Goal: Task Accomplishment & Management: Complete application form

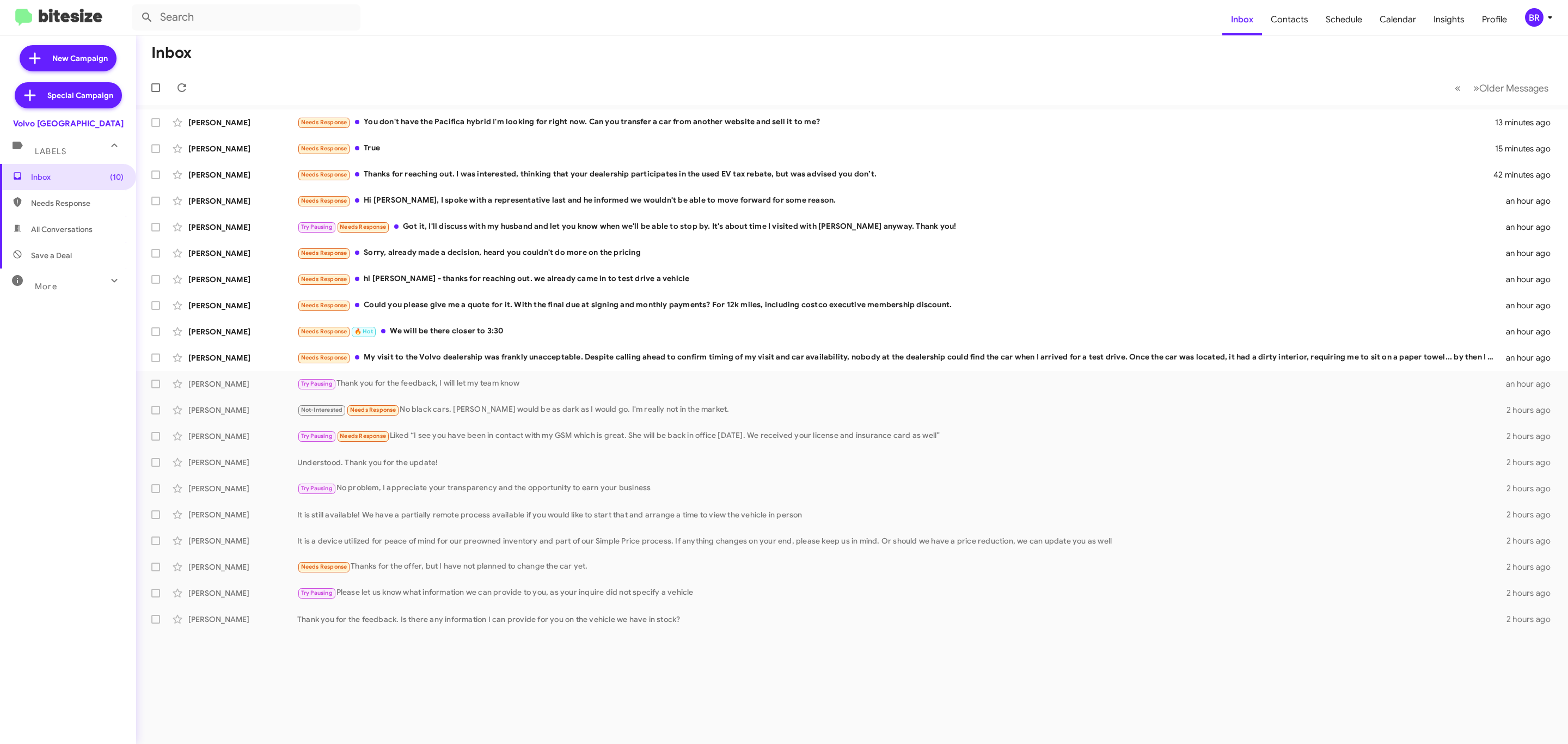
type input "in:groups"
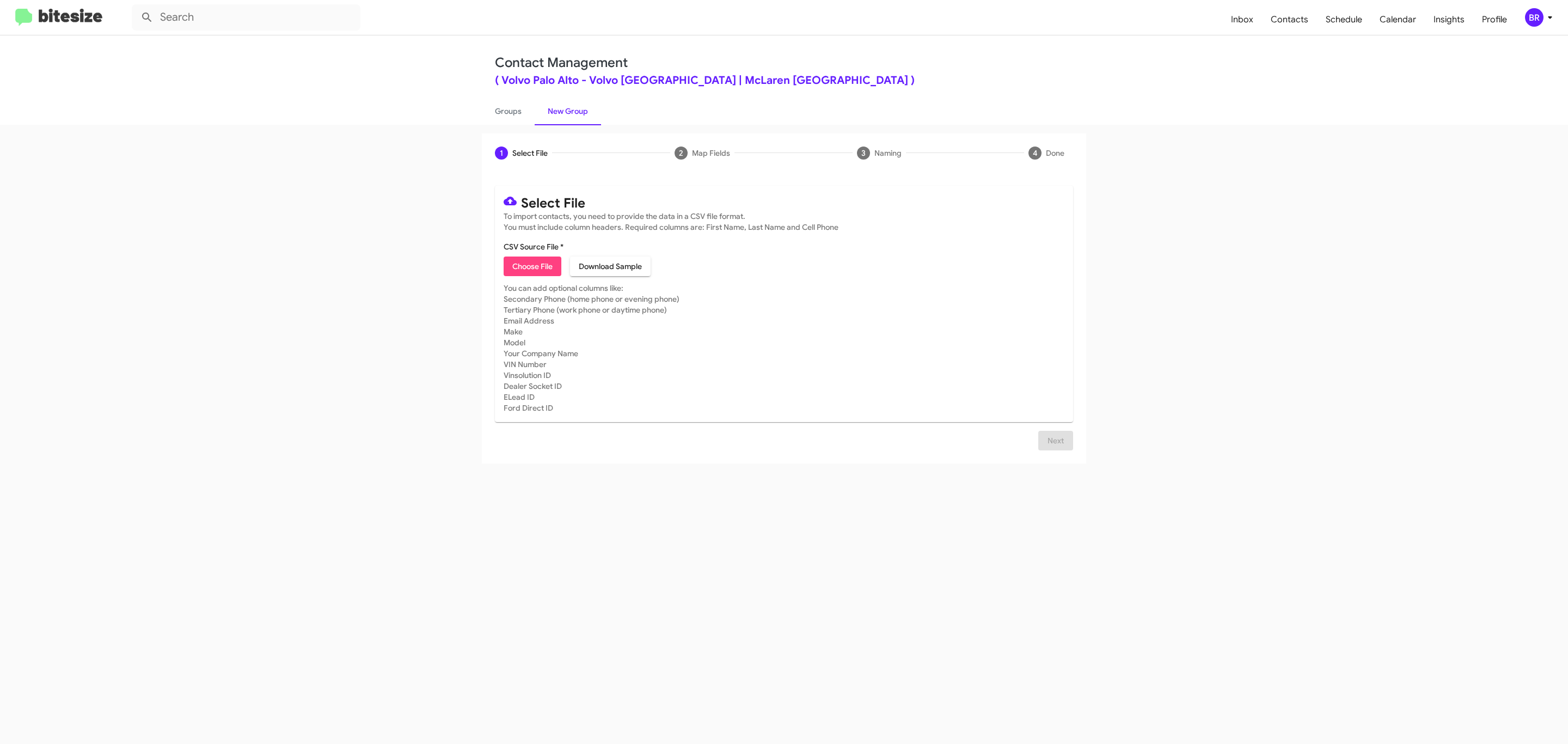
click at [531, 266] on span "Choose File" at bounding box center [533, 266] width 40 height 19
type input "Volvo [GEOGRAPHIC_DATA]"
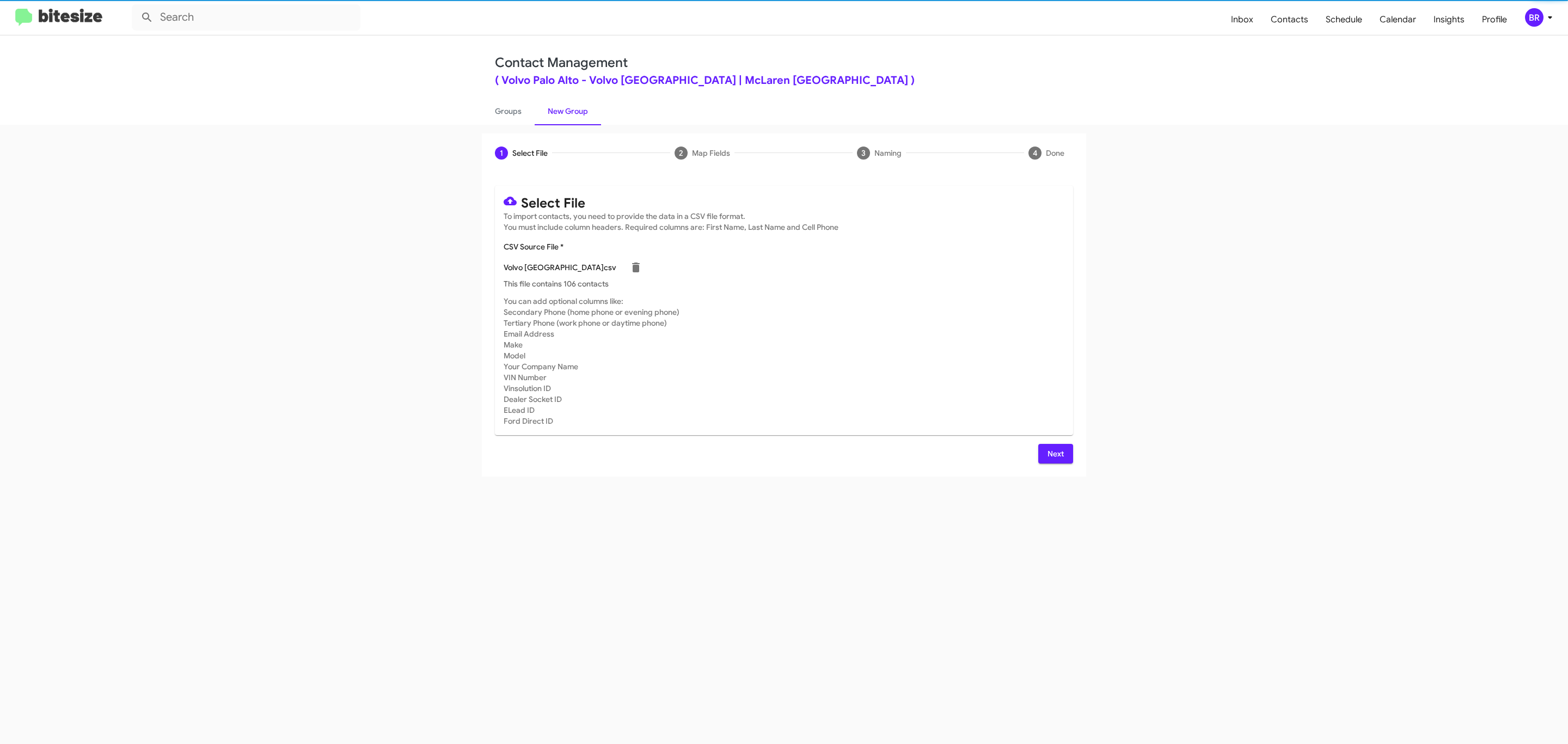
click at [1054, 453] on span "Next" at bounding box center [1055, 454] width 18 height 19
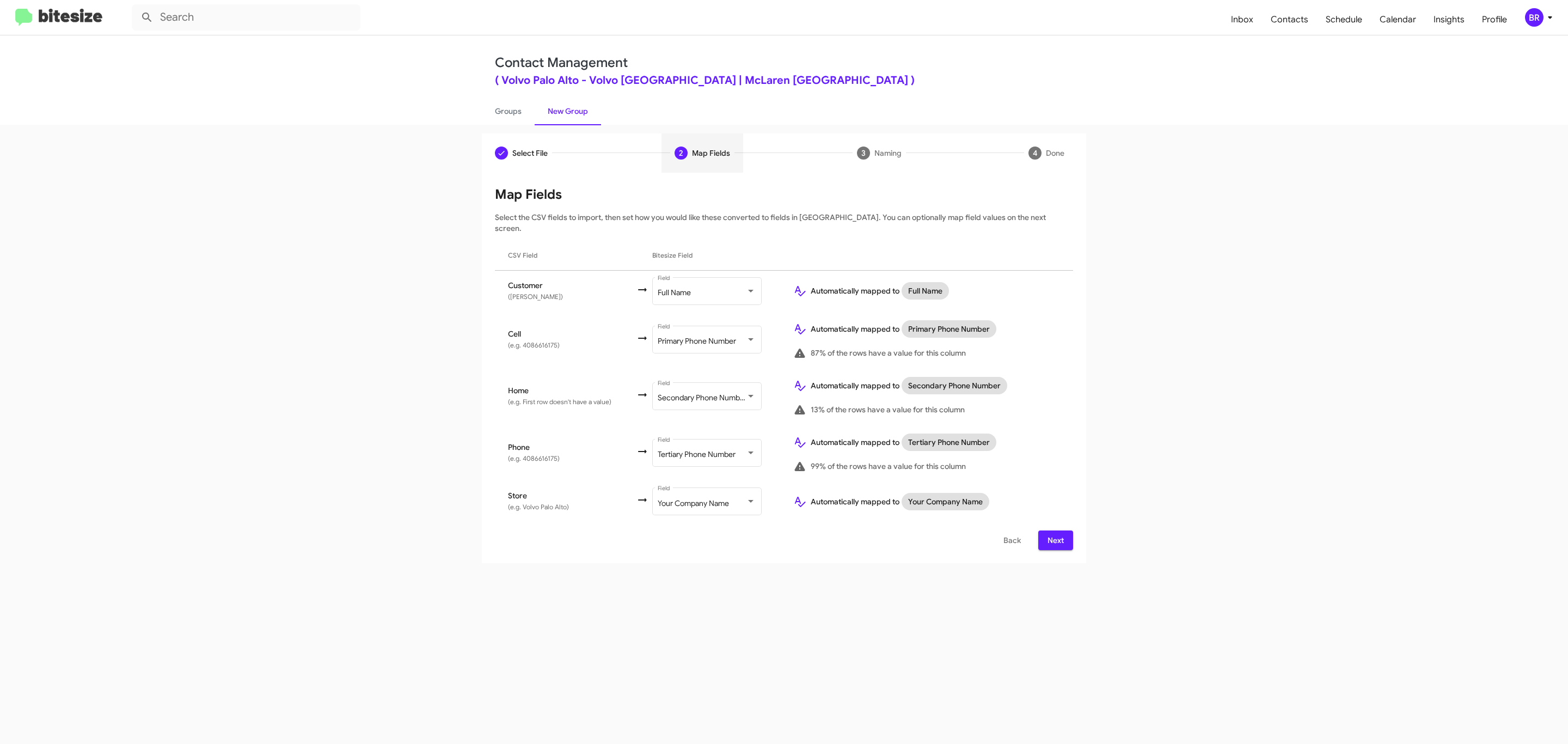
click at [1054, 530] on span "Next" at bounding box center [1055, 540] width 18 height 19
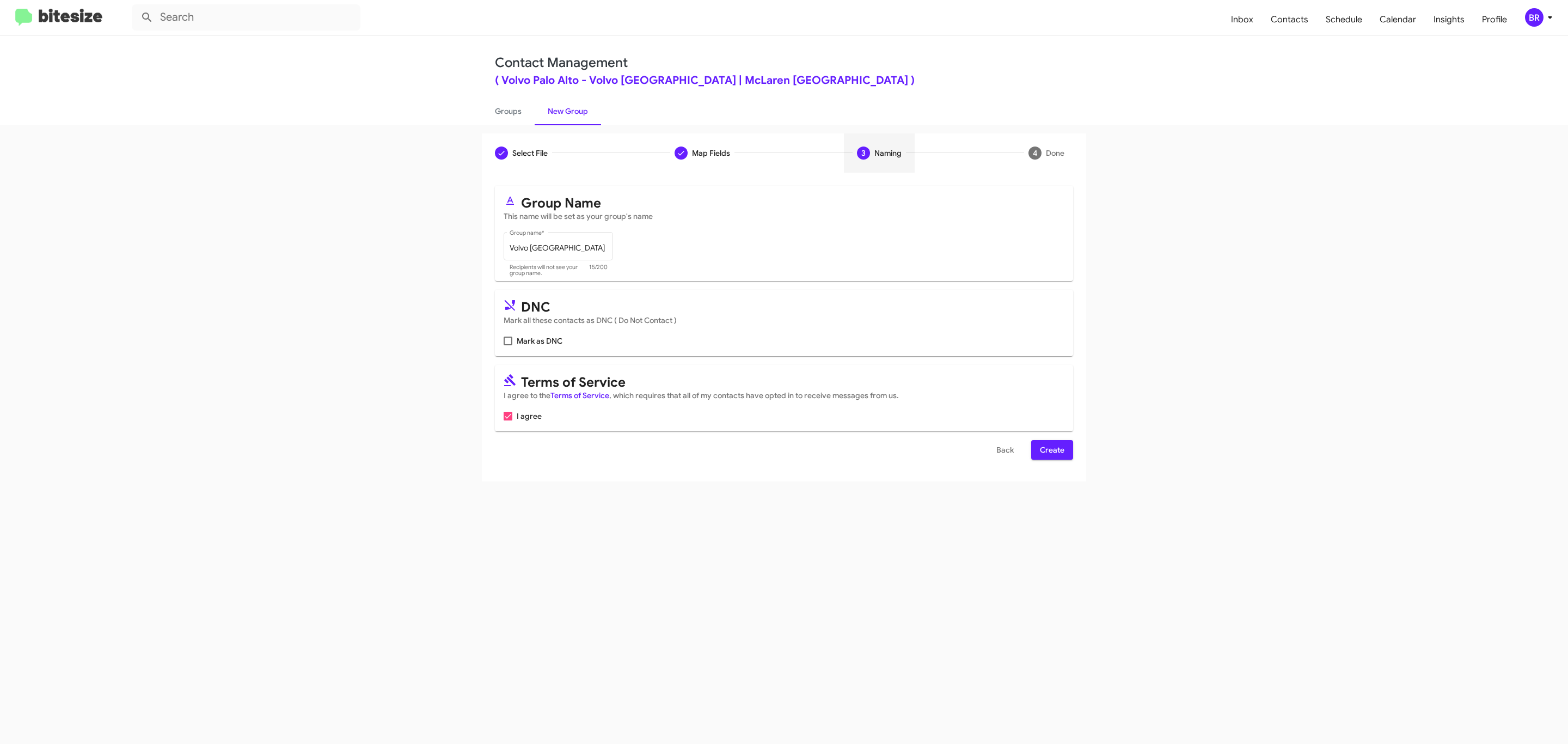
click at [508, 345] on input "Mark as DNC" at bounding box center [508, 345] width 1 height 1
checkbox input "true"
click at [1051, 451] on span "Create" at bounding box center [1052, 450] width 24 height 19
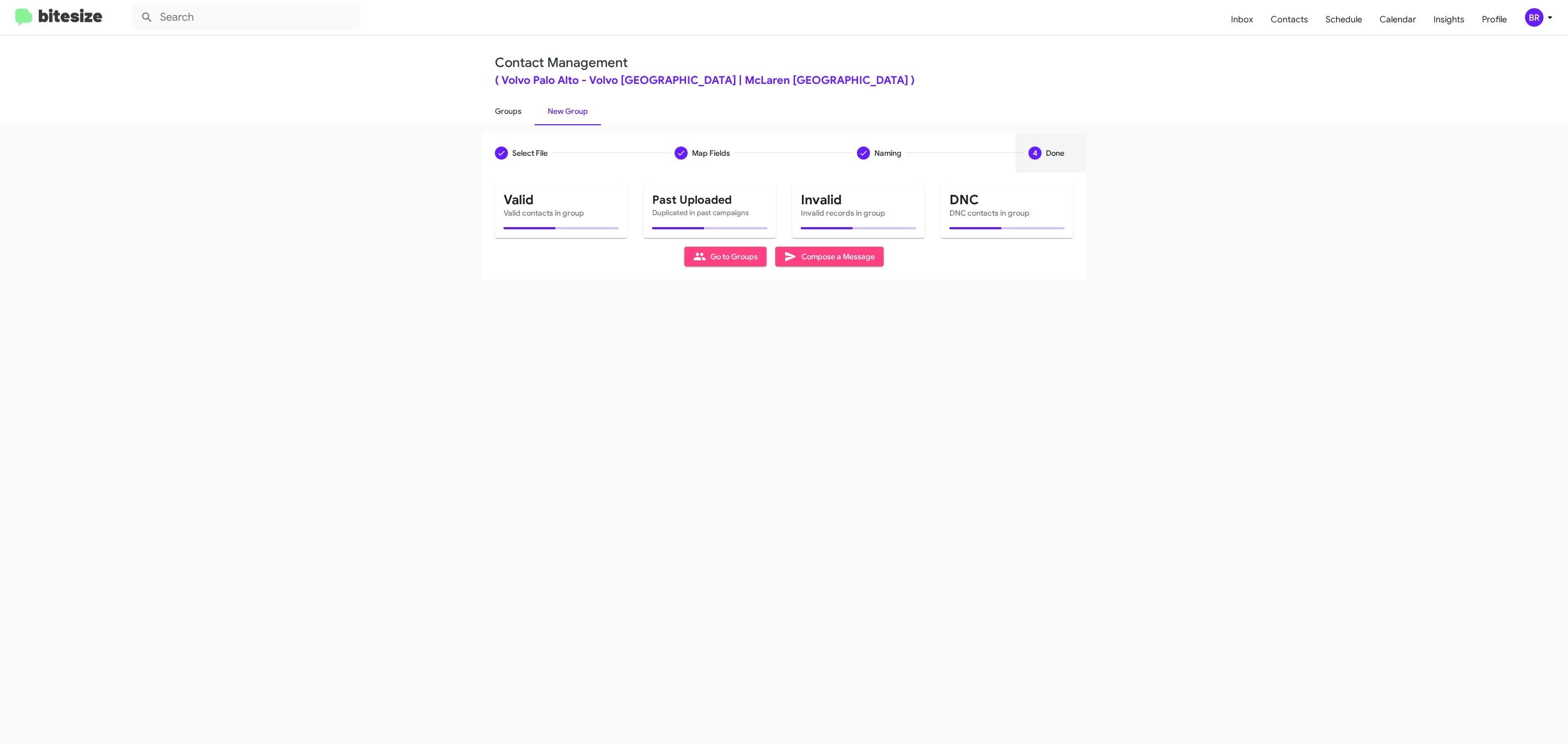
click at [507, 110] on link "Groups" at bounding box center [508, 111] width 53 height 29
type input "in:groups"
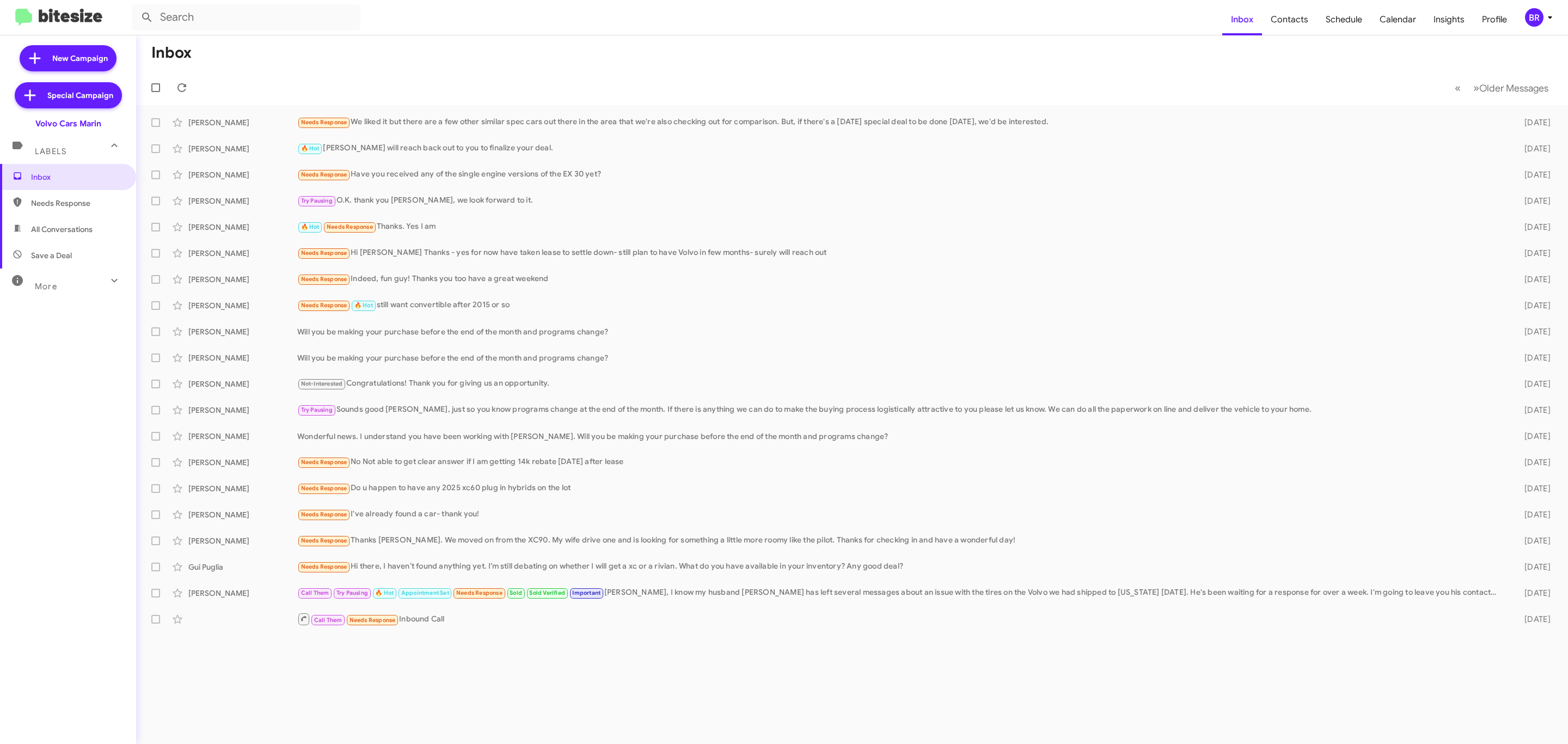
type input "in:groups"
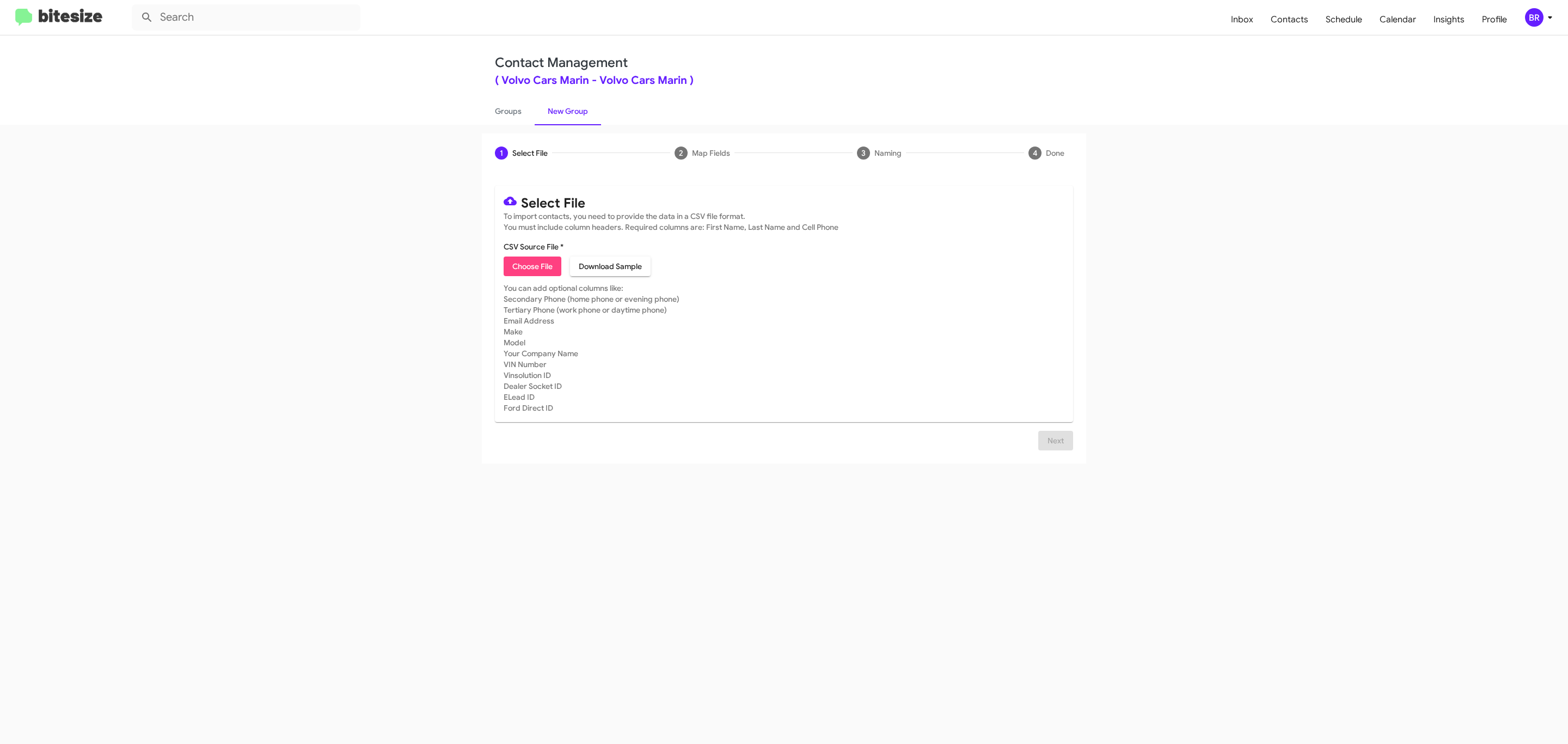
click at [531, 266] on span "Choose File" at bounding box center [533, 266] width 40 height 19
type input "Volvo Cars Marin"
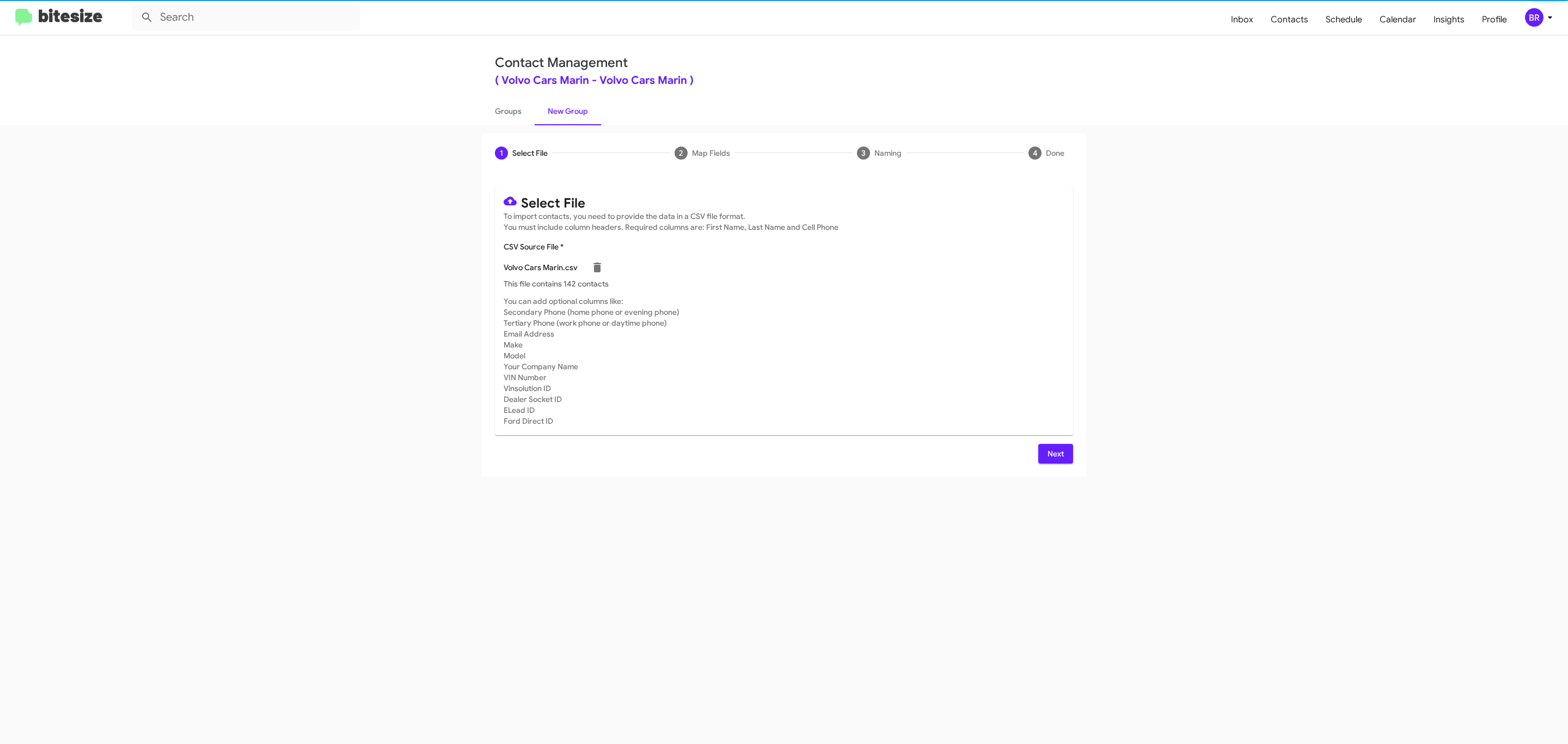
click at [1054, 453] on span "Next" at bounding box center [1055, 454] width 18 height 19
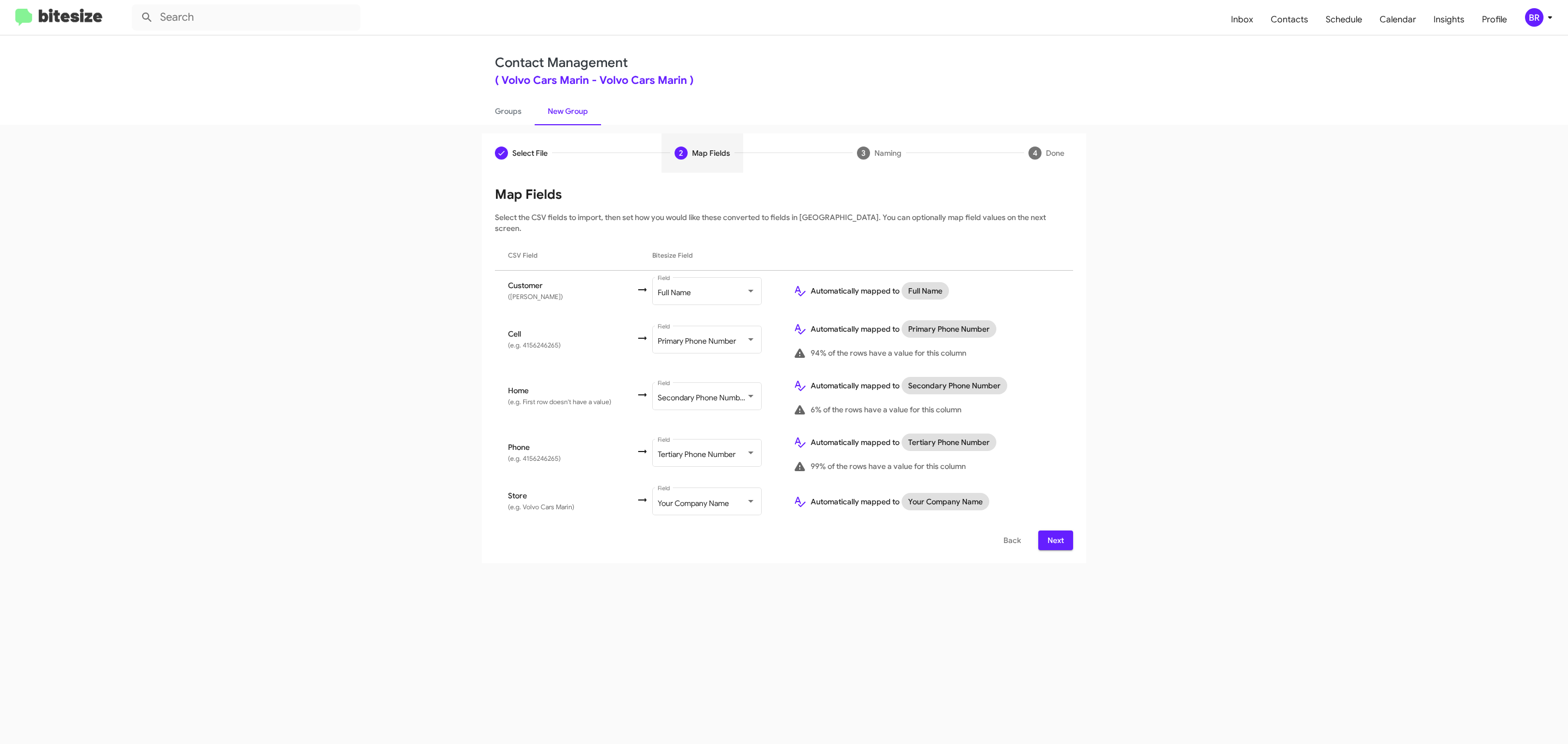
click at [1054, 530] on span "Next" at bounding box center [1055, 540] width 18 height 19
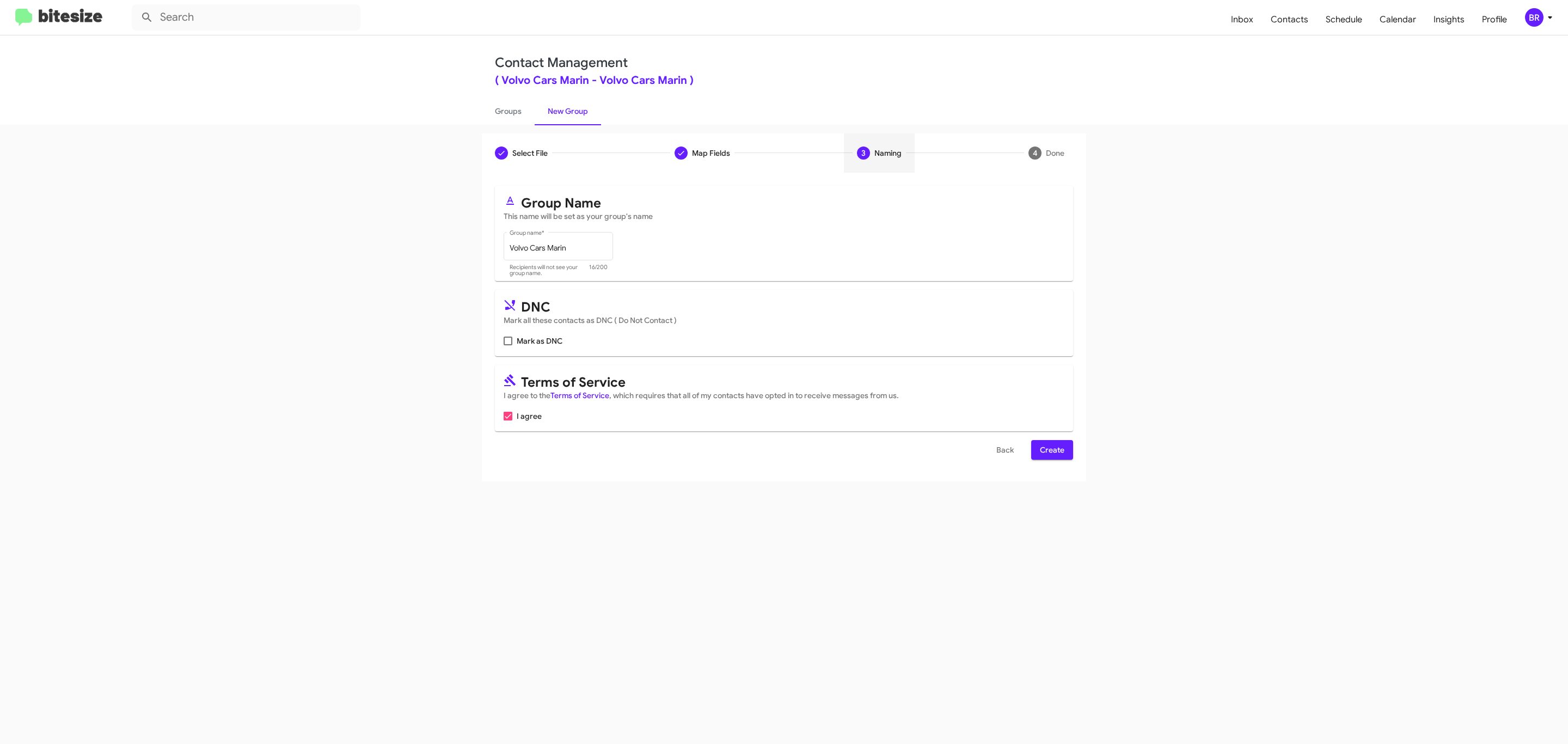
click at [508, 345] on input "Mark as DNC" at bounding box center [508, 345] width 1 height 1
checkbox input "true"
click at [1051, 451] on span "Create" at bounding box center [1052, 450] width 24 height 19
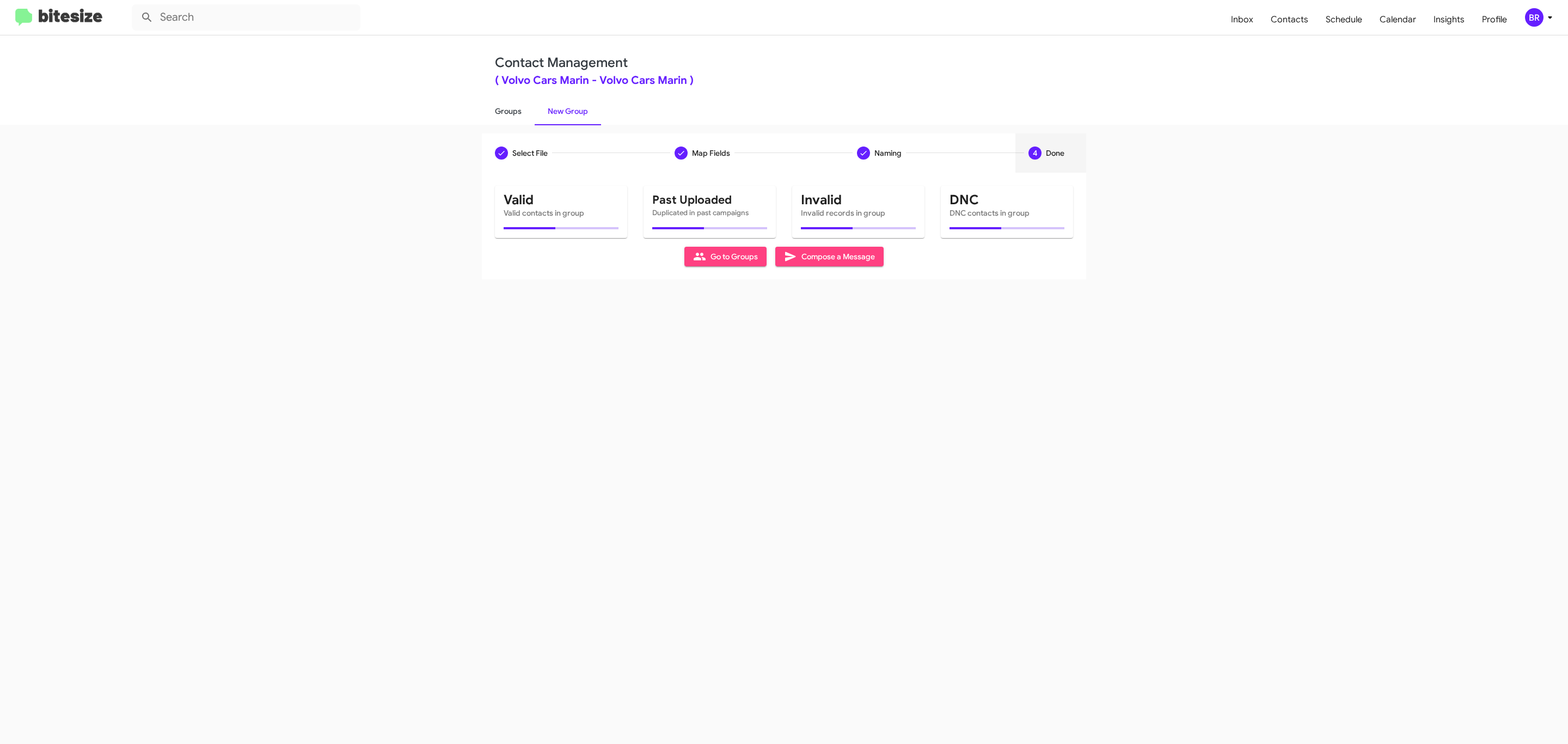
click at [507, 110] on link "Groups" at bounding box center [508, 111] width 53 height 29
type input "in:groups"
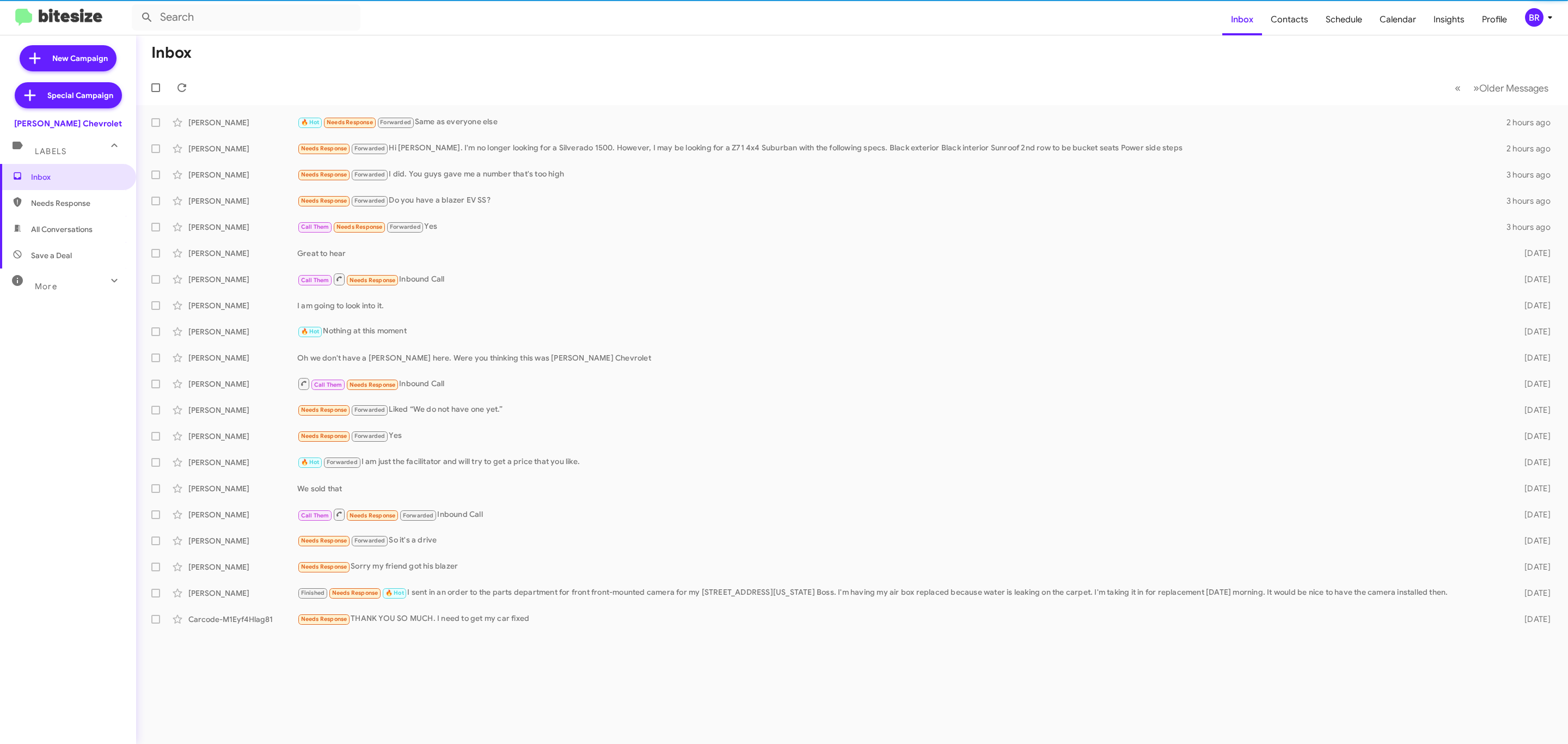
type input "in:groups"
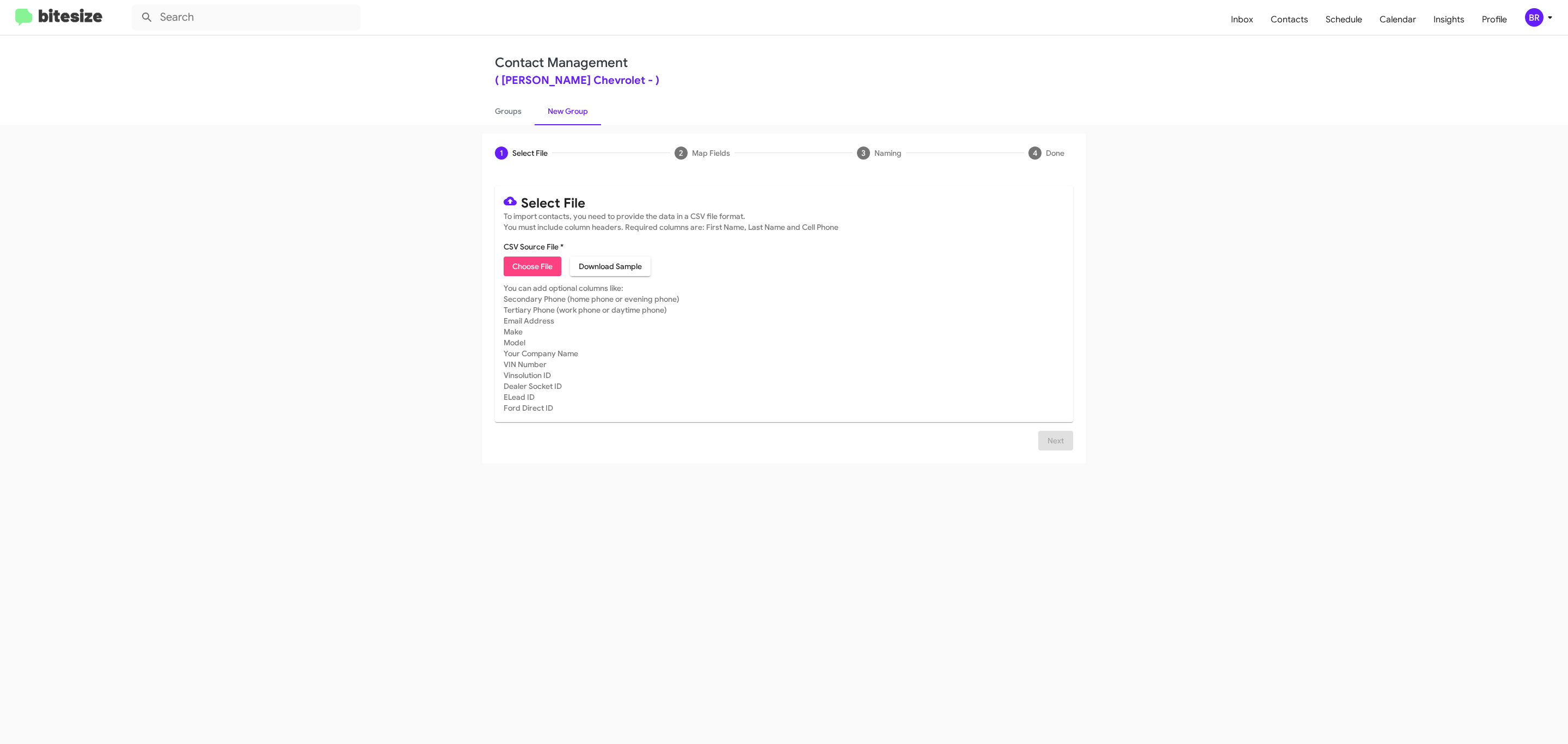
click at [531, 266] on span "Choose File" at bounding box center [533, 266] width 40 height 19
type input "Delillo Chevrolet"
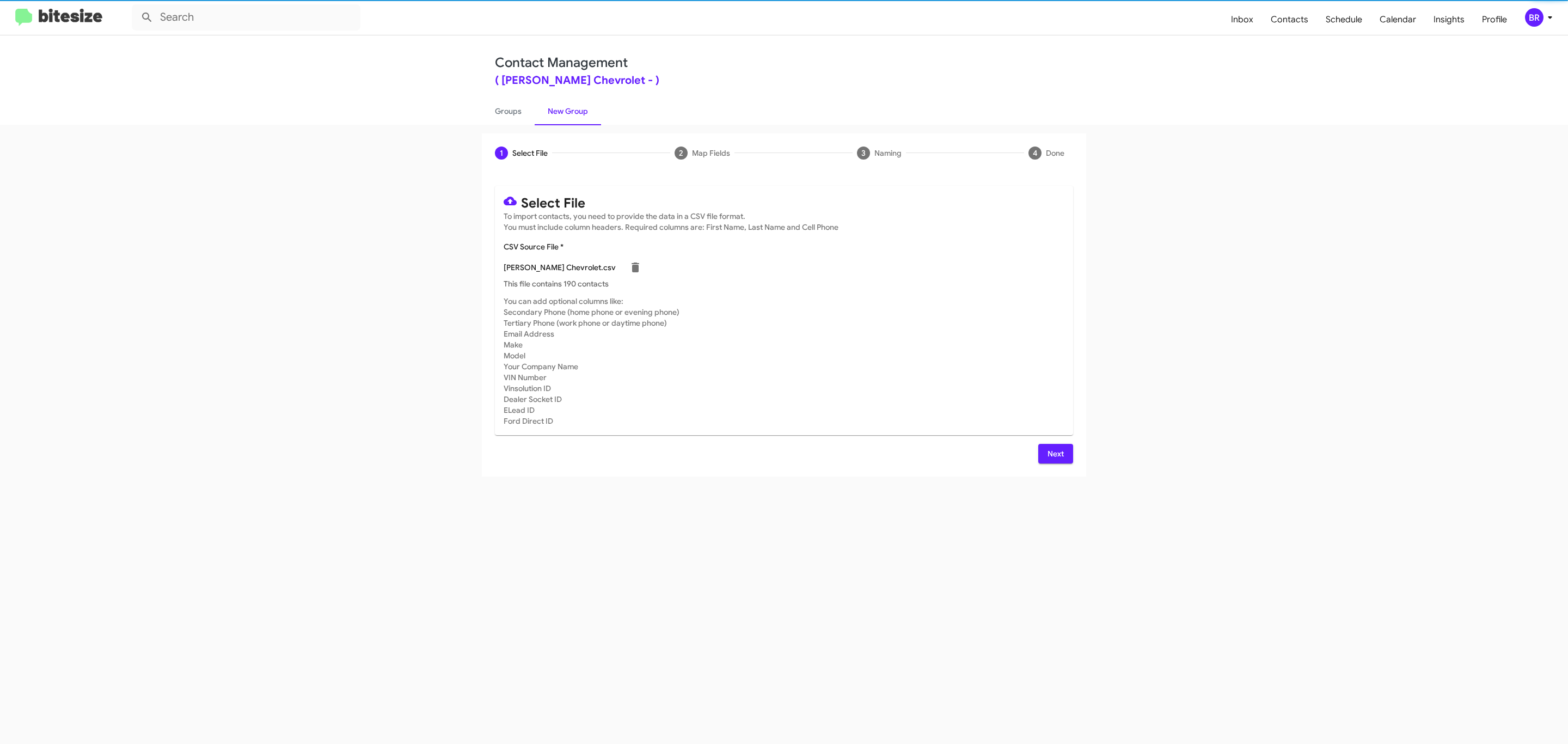
click at [1054, 453] on span "Next" at bounding box center [1055, 454] width 18 height 19
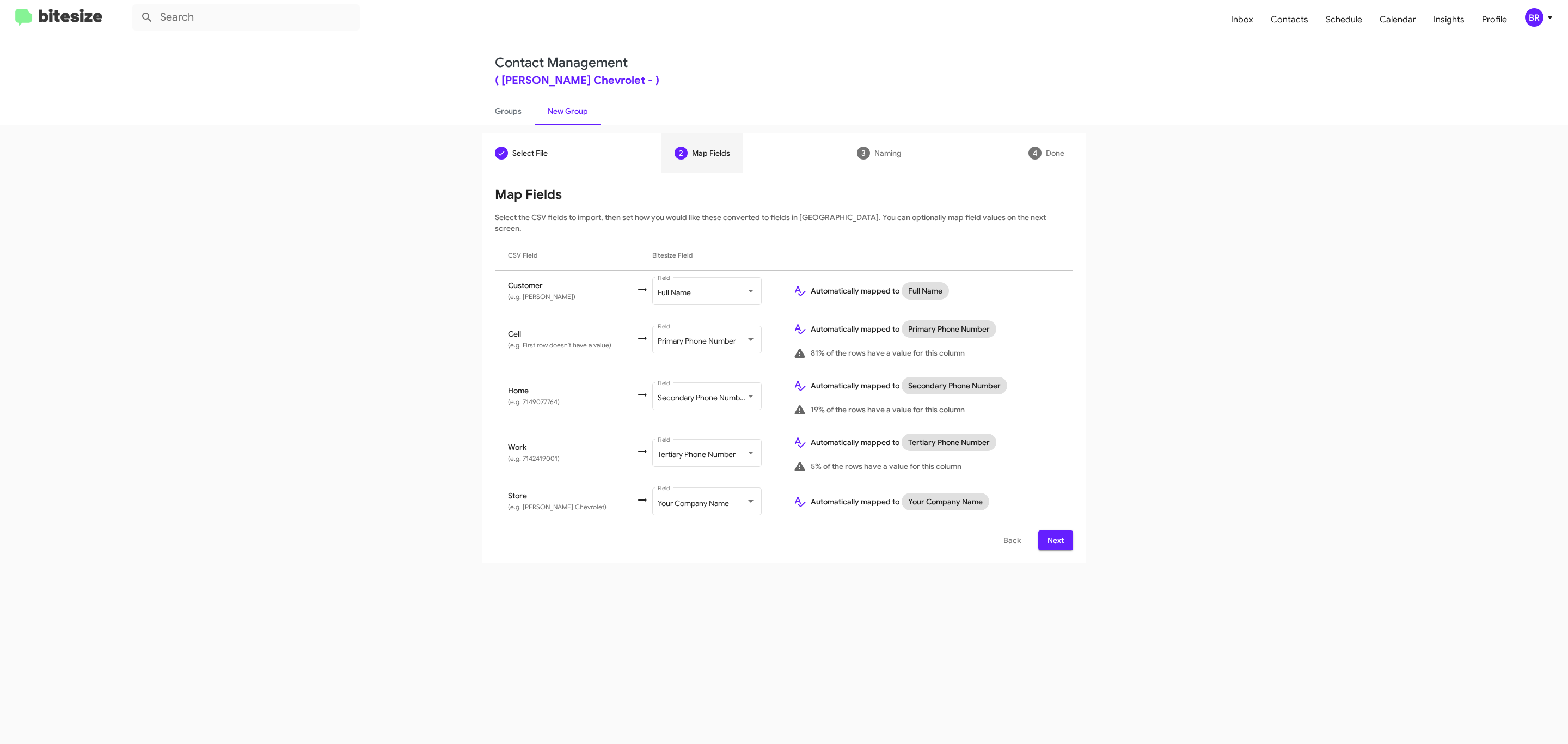
click at [1054, 530] on span "Next" at bounding box center [1055, 540] width 18 height 19
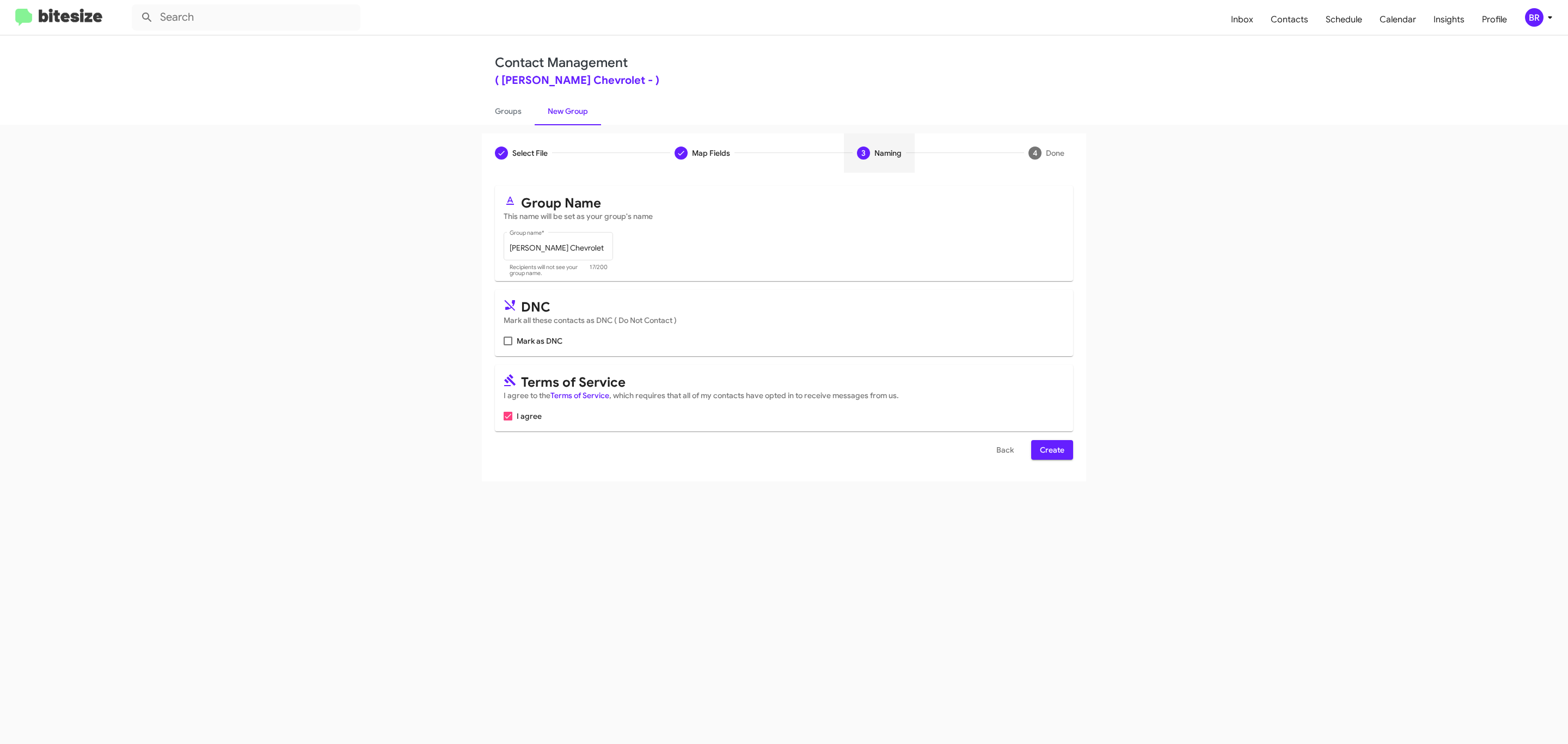
click at [508, 345] on input "Mark as DNC" at bounding box center [508, 345] width 1 height 1
checkbox input "true"
click at [1051, 451] on span "Create" at bounding box center [1052, 450] width 24 height 19
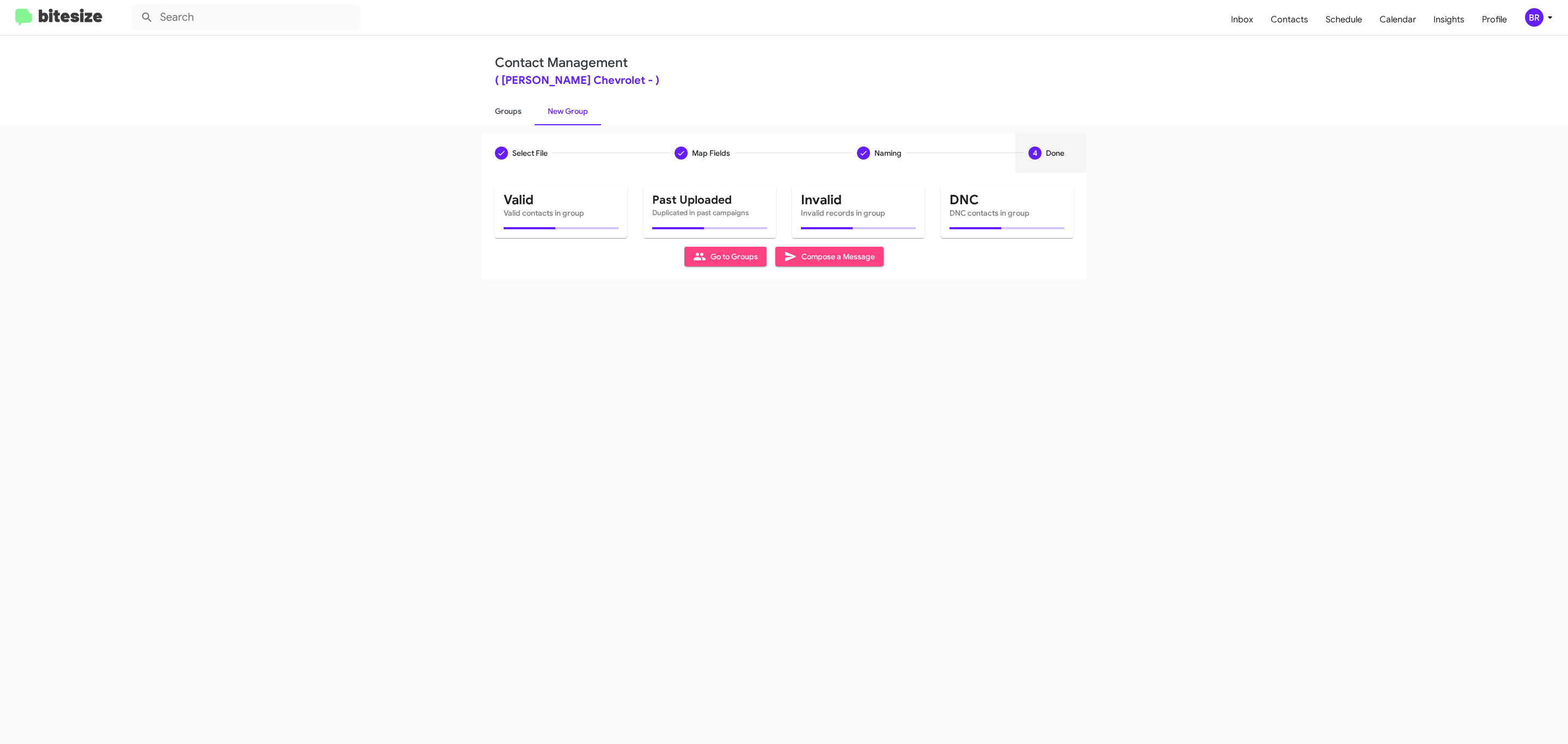
click at [507, 110] on link "Groups" at bounding box center [508, 111] width 53 height 29
type input "in:groups"
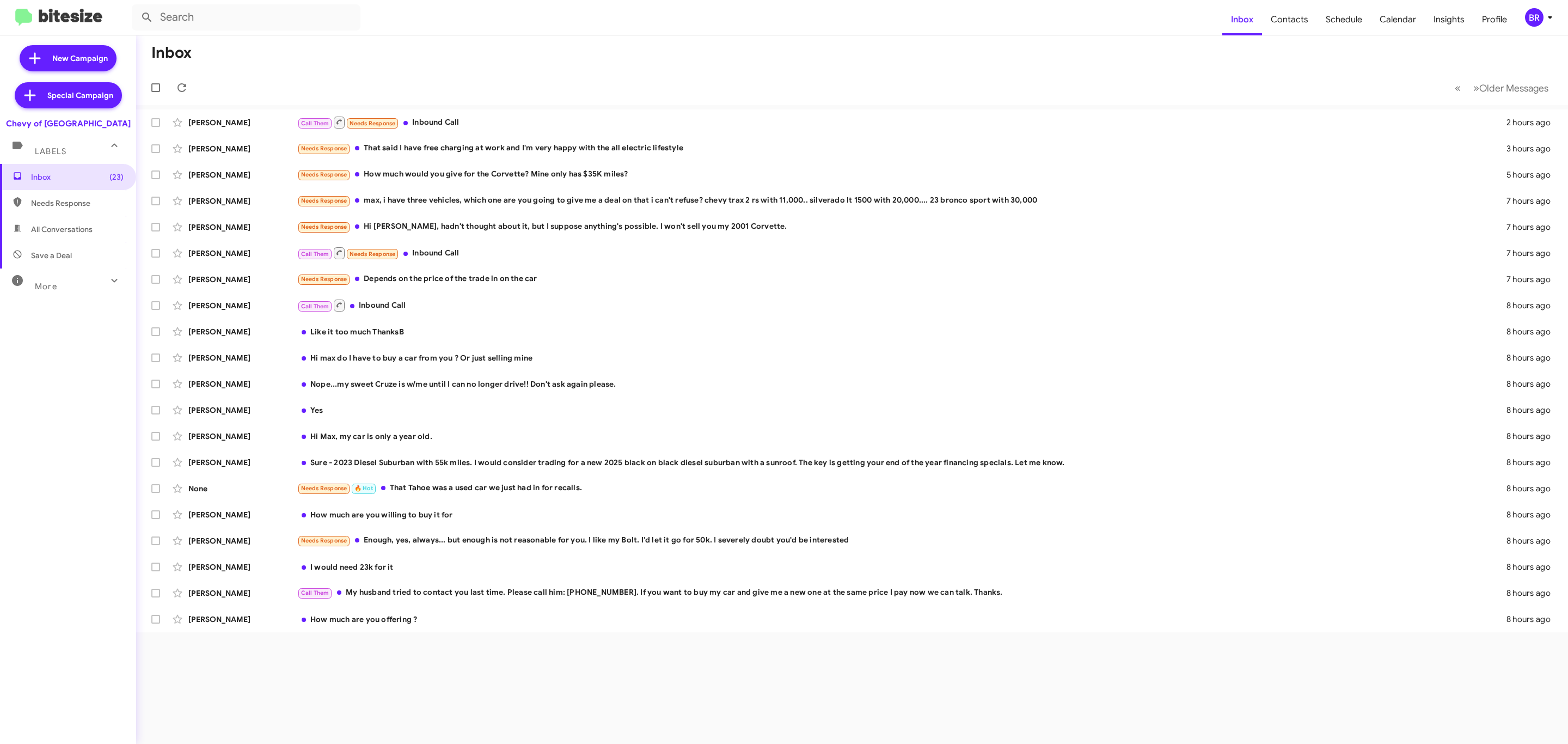
type input "in:groups"
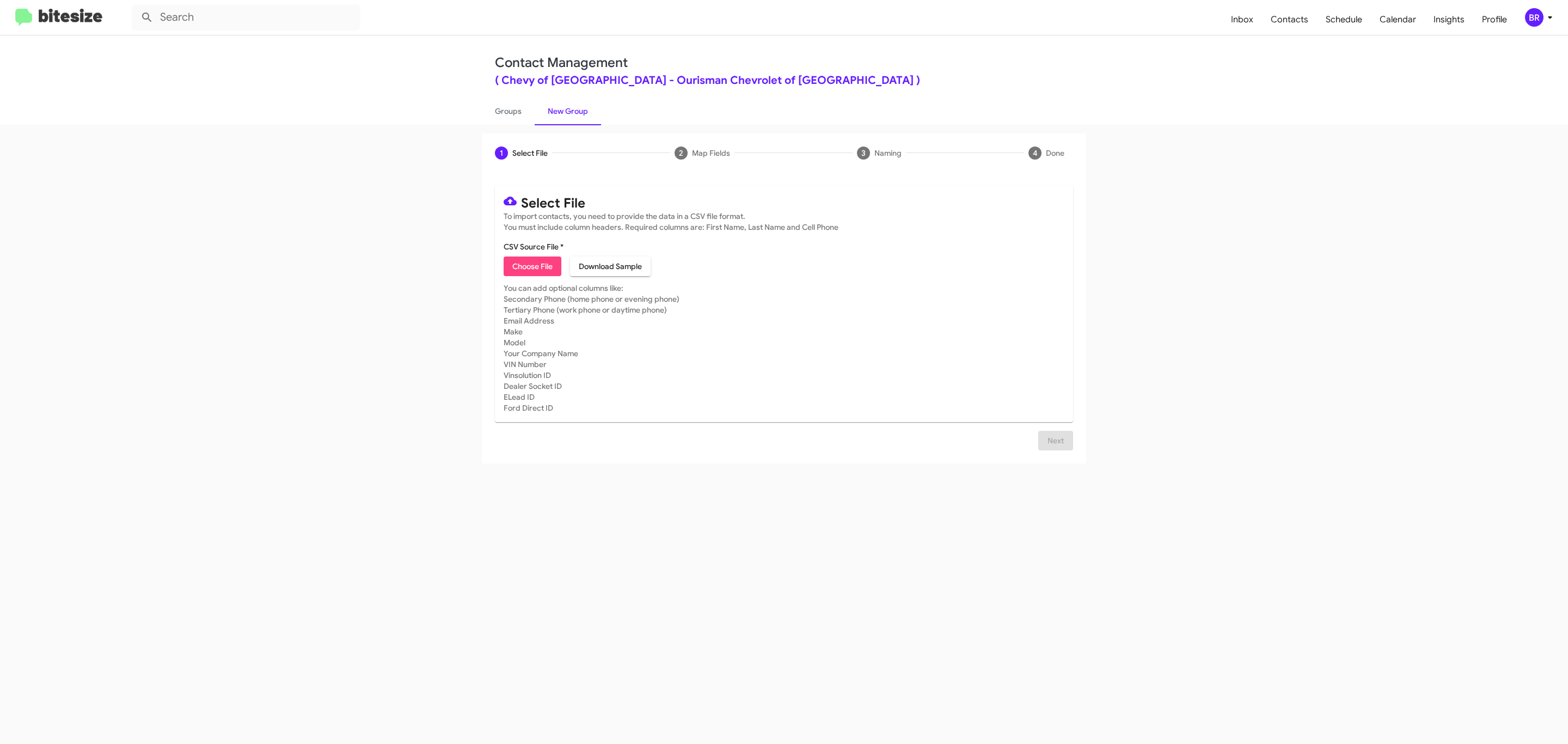
click at [531, 266] on span "Choose File" at bounding box center [533, 266] width 40 height 19
type input "Ourisman Chevrolet of Rockville"
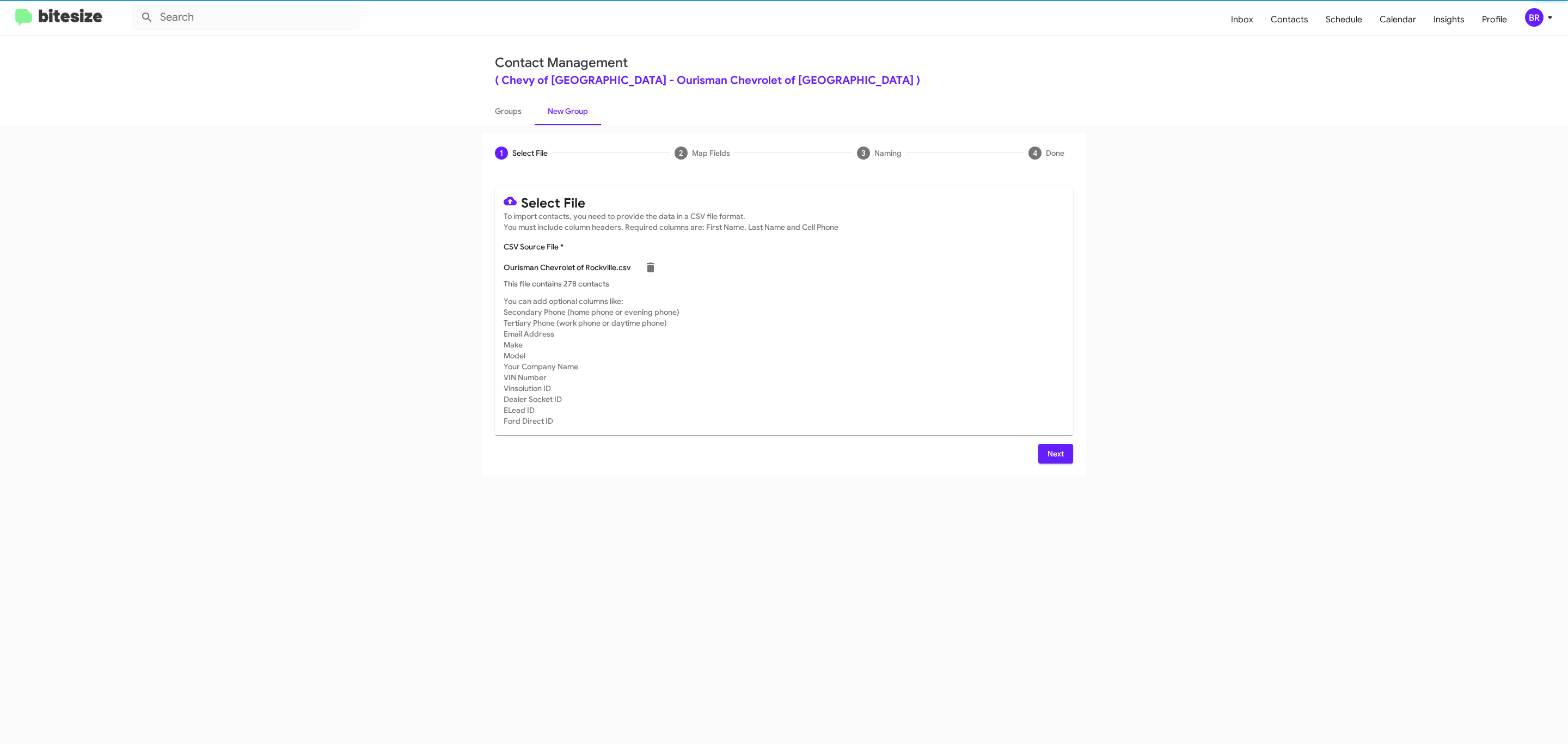
click at [1054, 453] on span "Next" at bounding box center [1055, 454] width 18 height 19
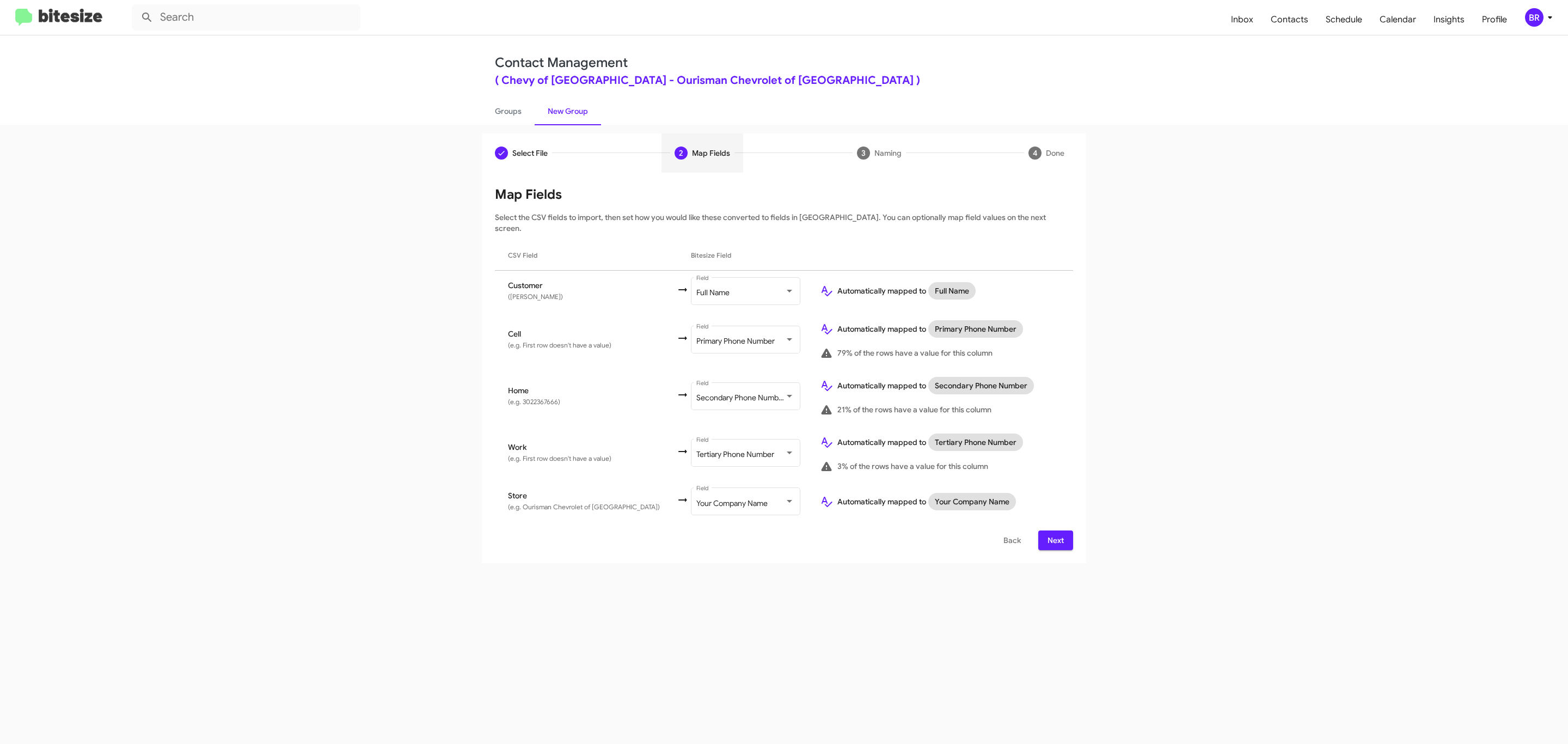
click at [1054, 530] on span "Next" at bounding box center [1055, 540] width 18 height 19
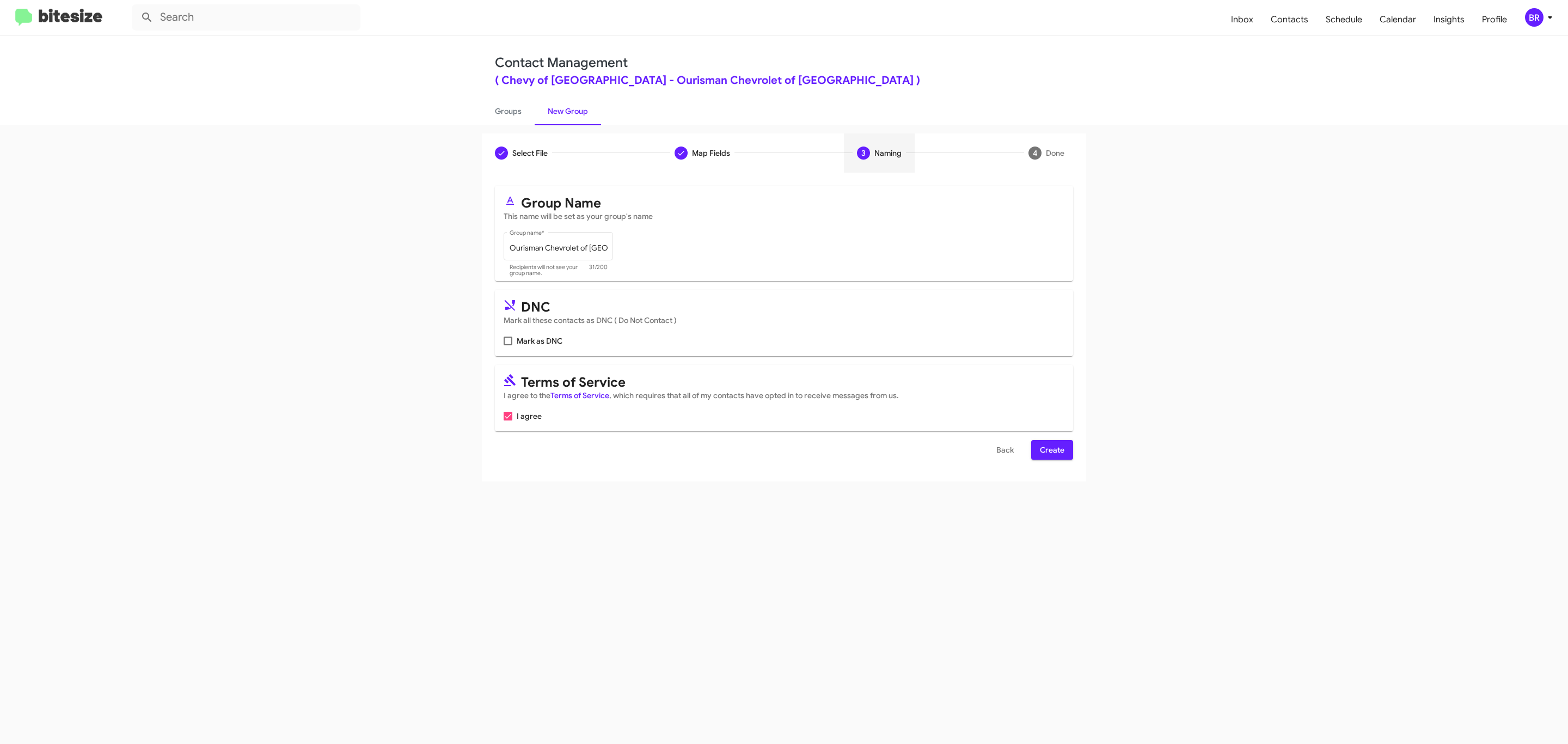
click at [508, 345] on input "Mark as DNC" at bounding box center [508, 345] width 1 height 1
checkbox input "true"
click at [1051, 451] on span "Create" at bounding box center [1052, 450] width 24 height 19
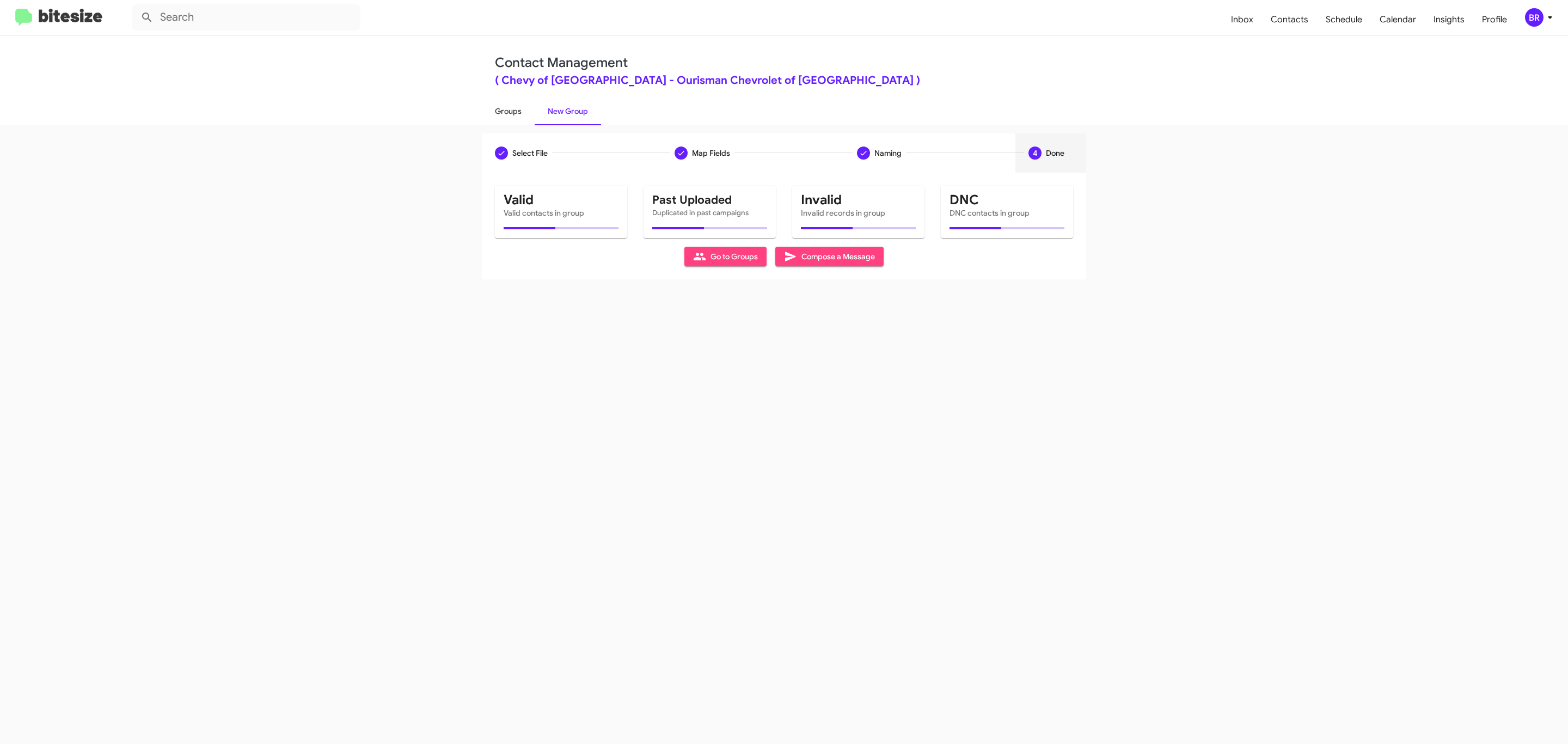
click at [507, 110] on link "Groups" at bounding box center [508, 111] width 53 height 29
type input "in:groups"
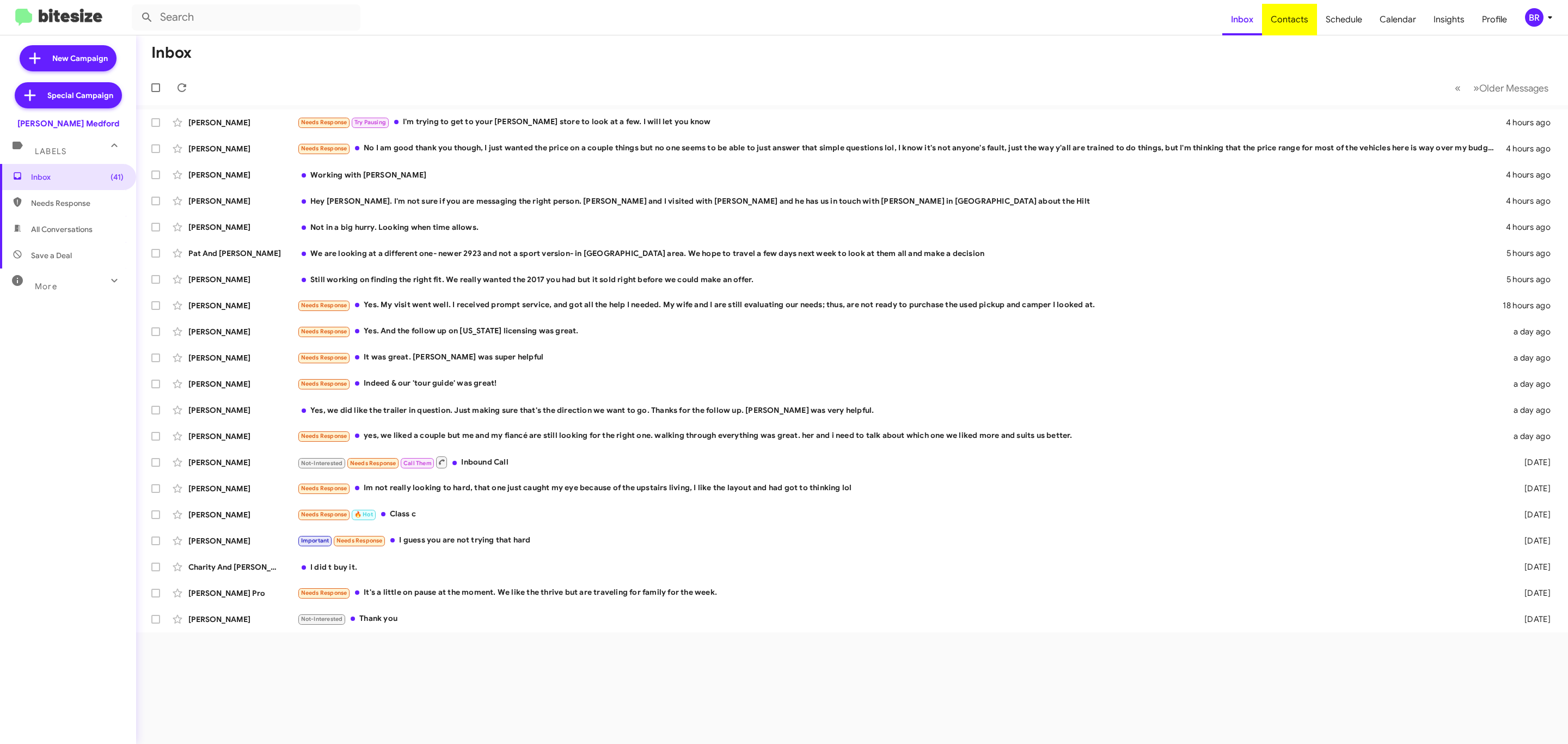
type input "in:groups"
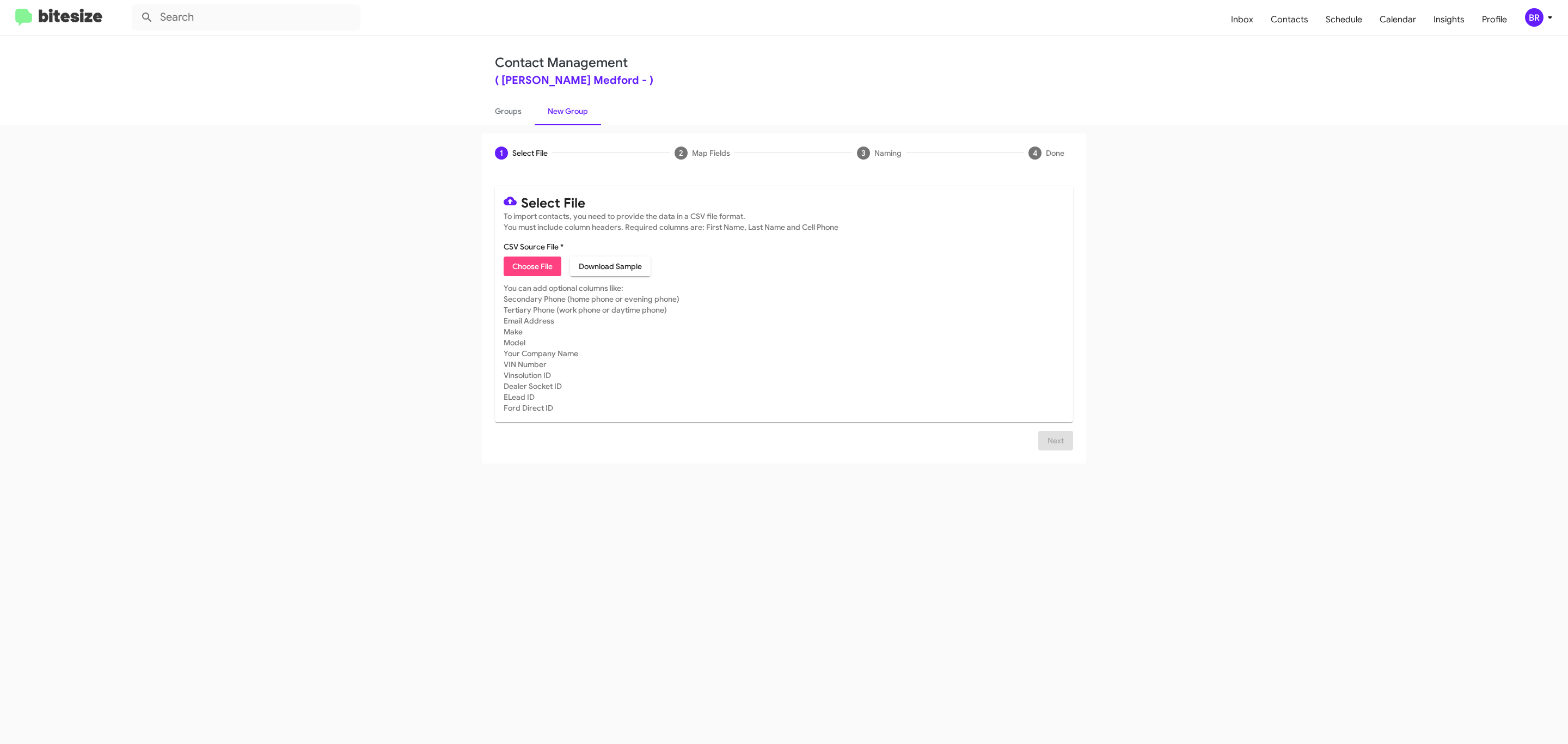
click at [531, 266] on span "Choose File" at bounding box center [533, 266] width 40 height 19
type input "[PERSON_NAME] Medford"
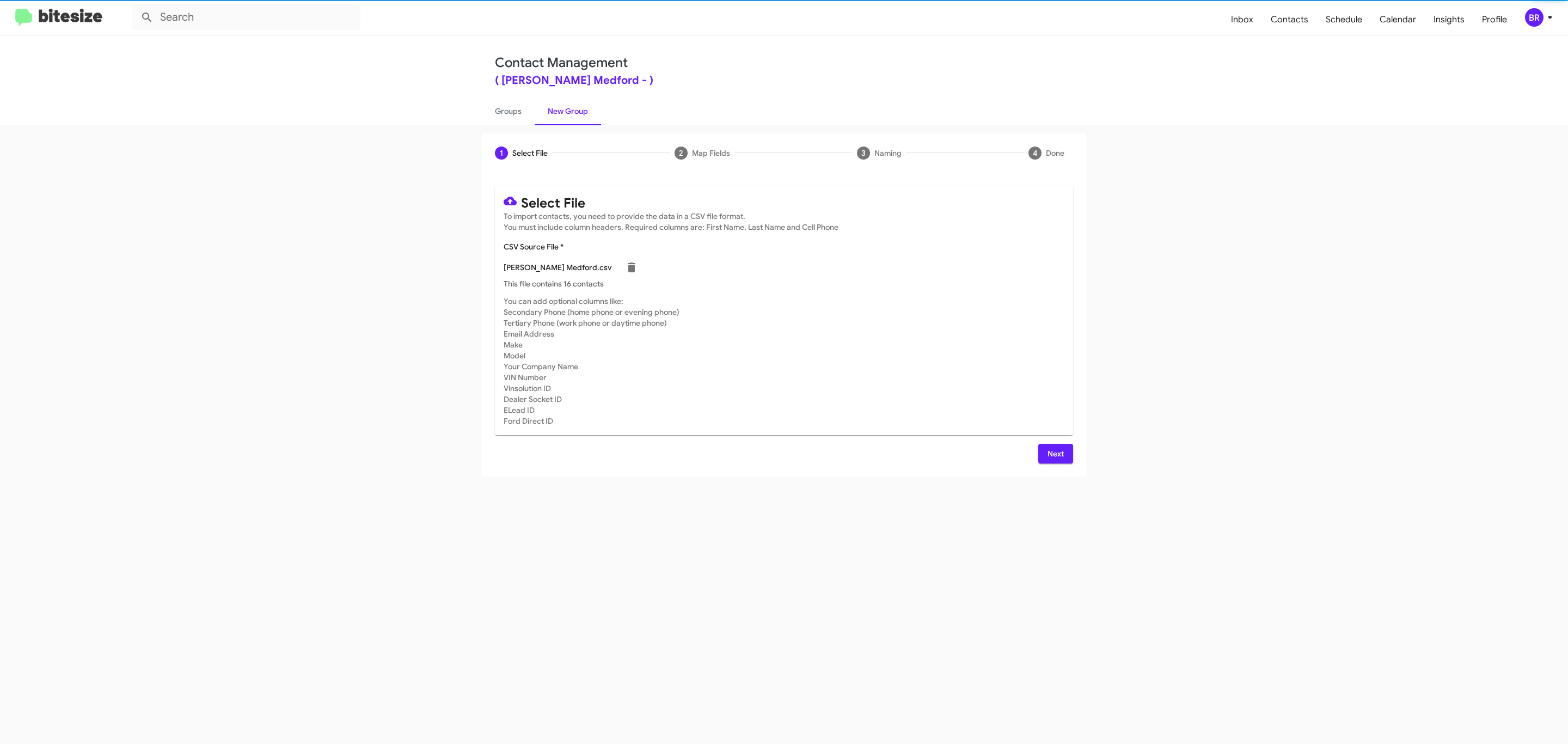
click at [1054, 453] on span "Next" at bounding box center [1055, 454] width 18 height 19
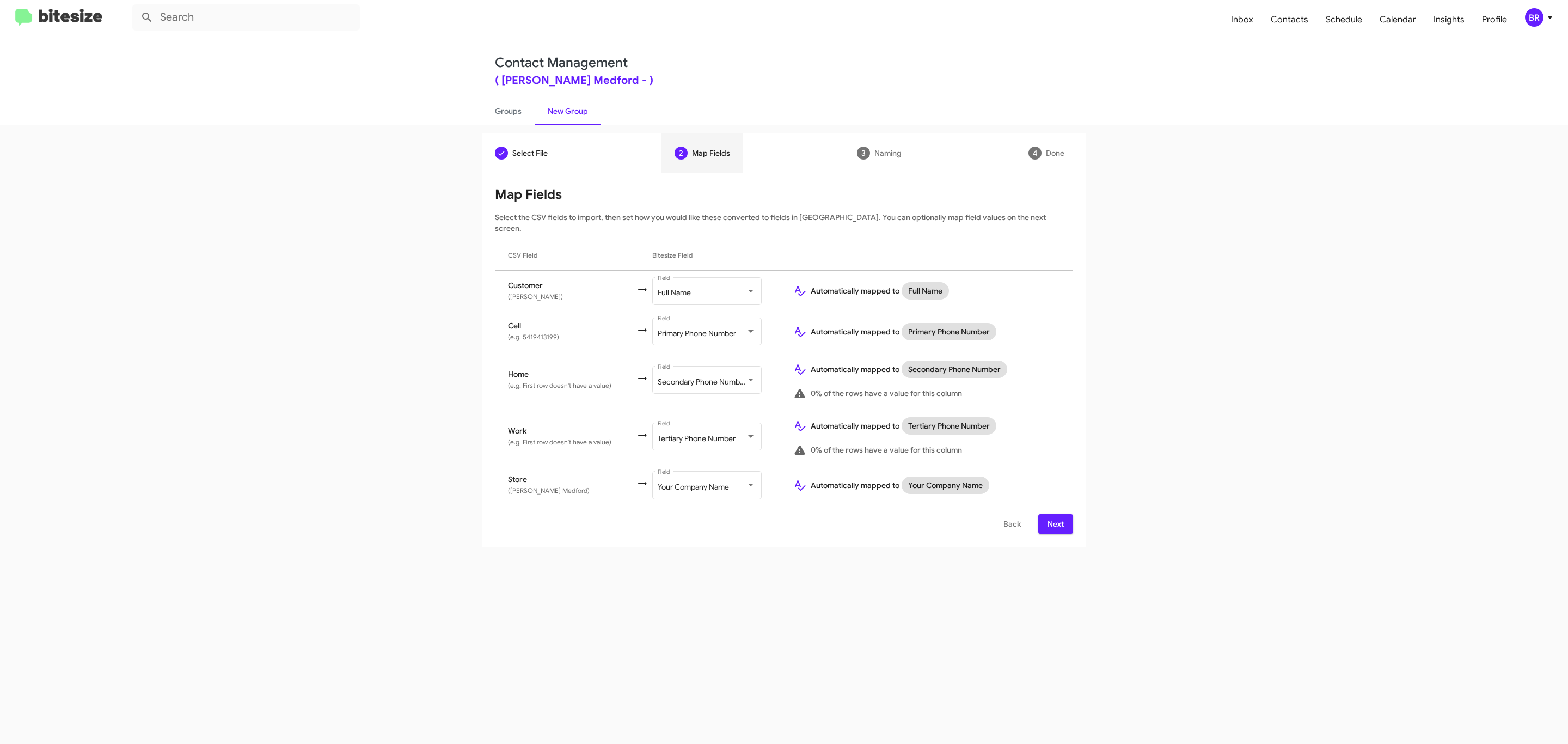
click at [1054, 514] on span "Next" at bounding box center [1055, 524] width 18 height 19
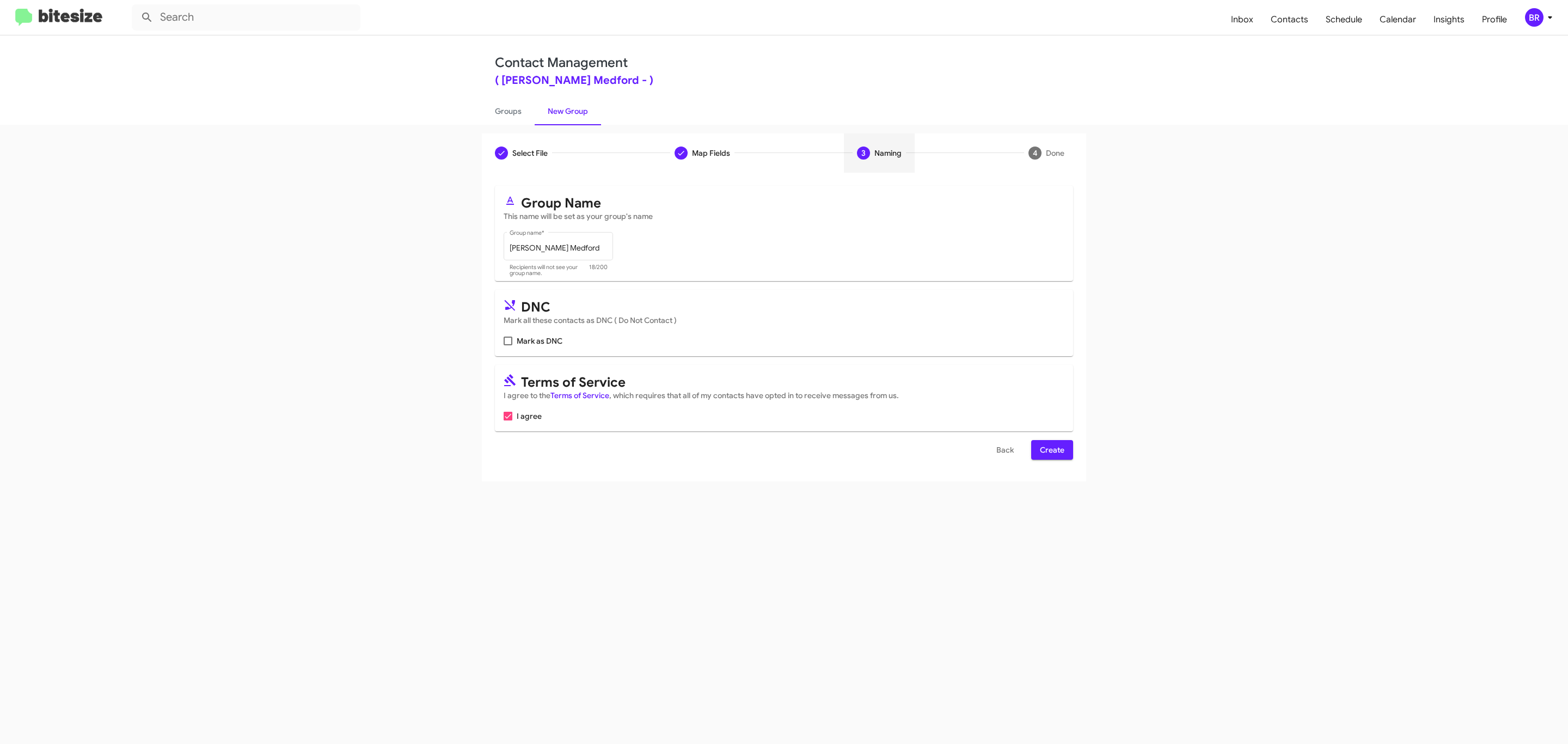
click at [508, 345] on input "Mark as DNC" at bounding box center [508, 345] width 1 height 1
checkbox input "true"
click at [1051, 451] on span "Create" at bounding box center [1052, 450] width 24 height 19
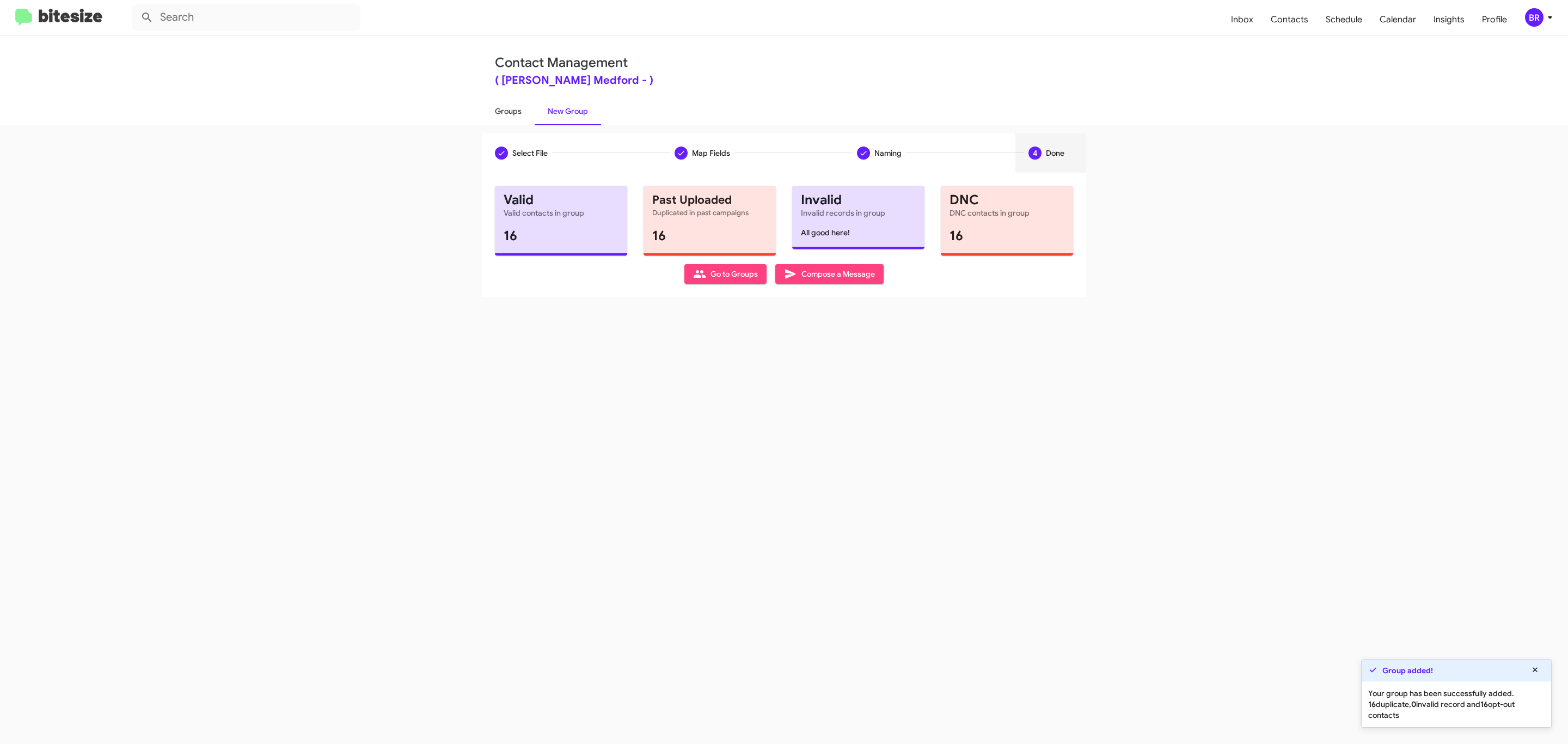
click at [507, 110] on link "Groups" at bounding box center [508, 111] width 53 height 29
type input "in:groups"
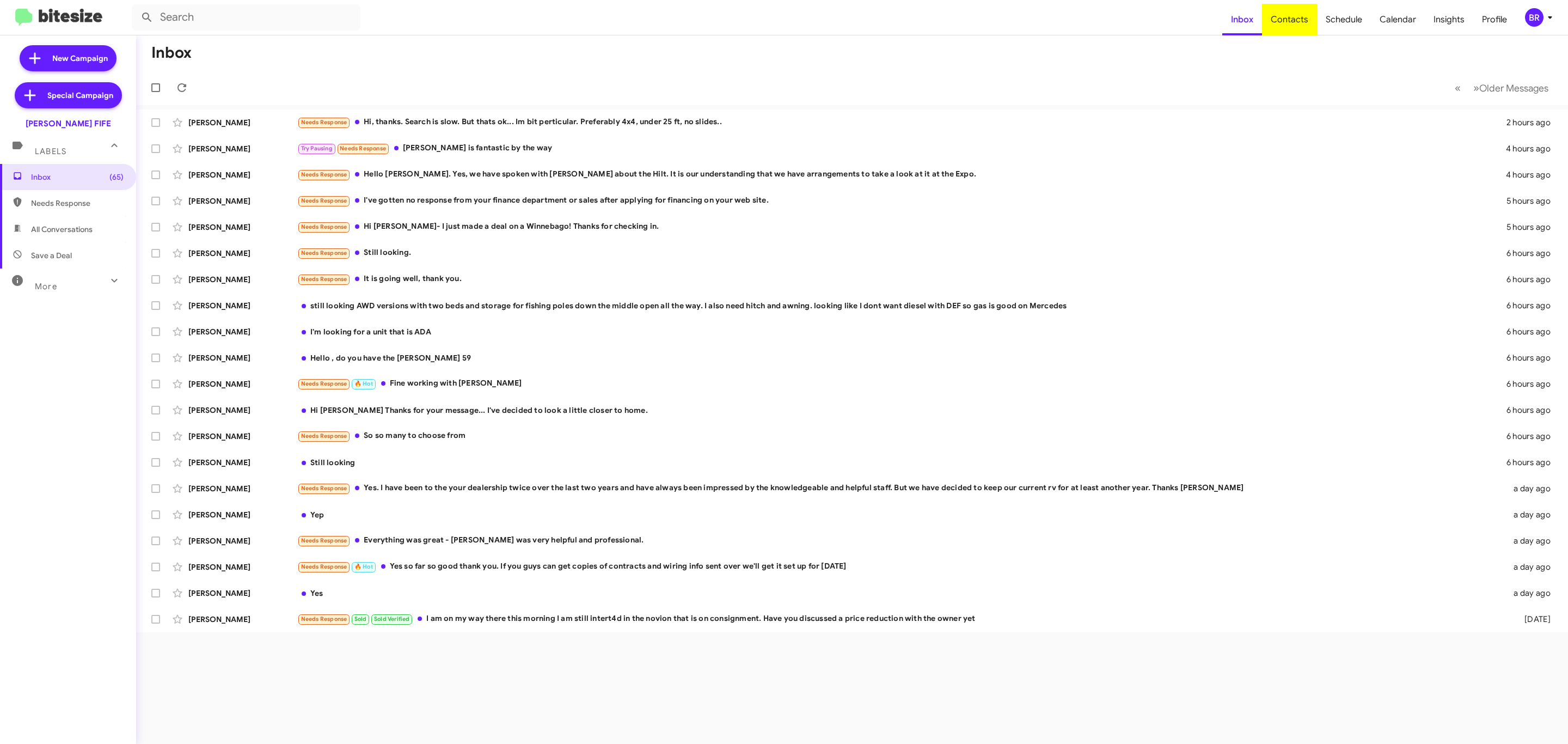
type input "in:groups"
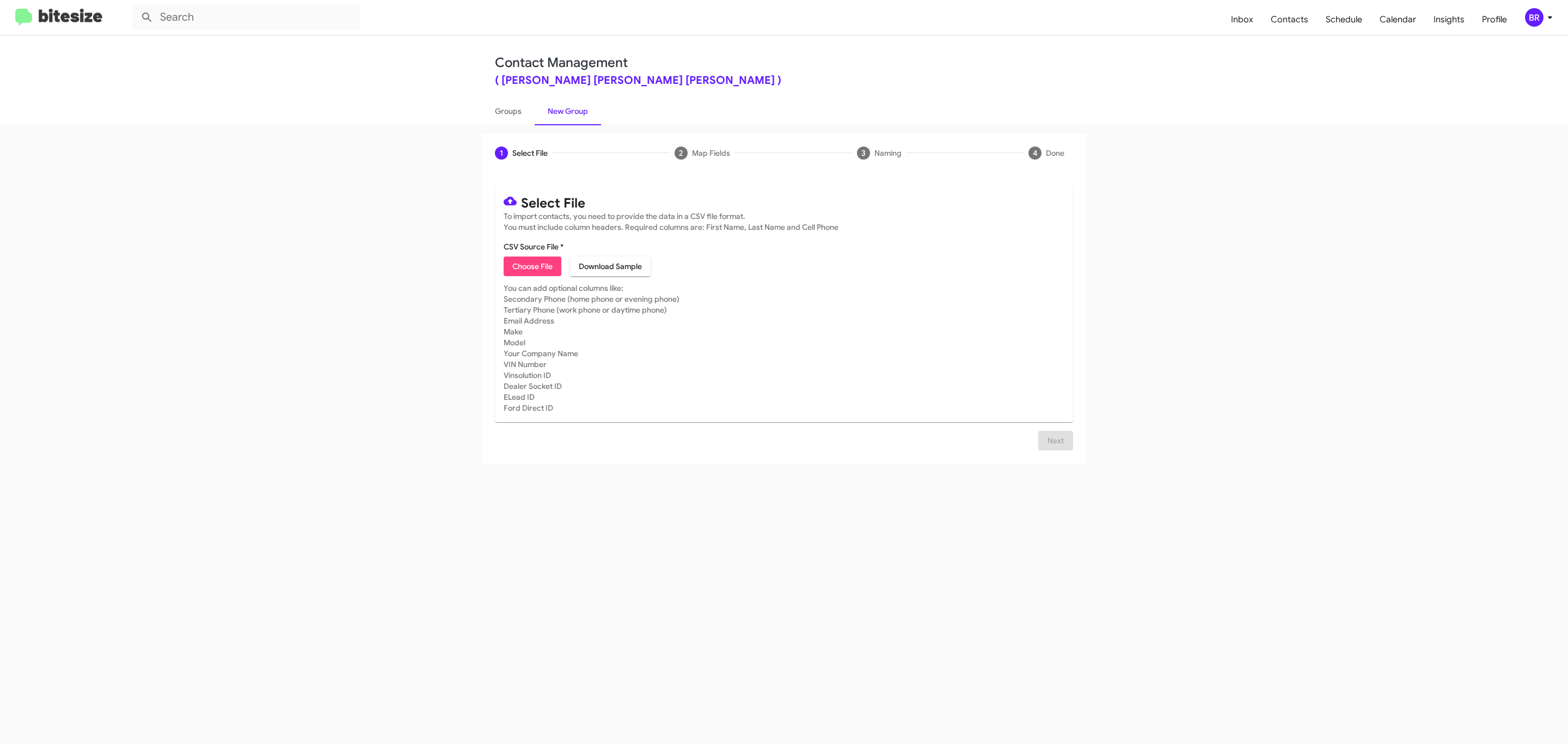
click at [531, 266] on span "Choose File" at bounding box center [533, 266] width 40 height 19
type input "Johnson RV Fife"
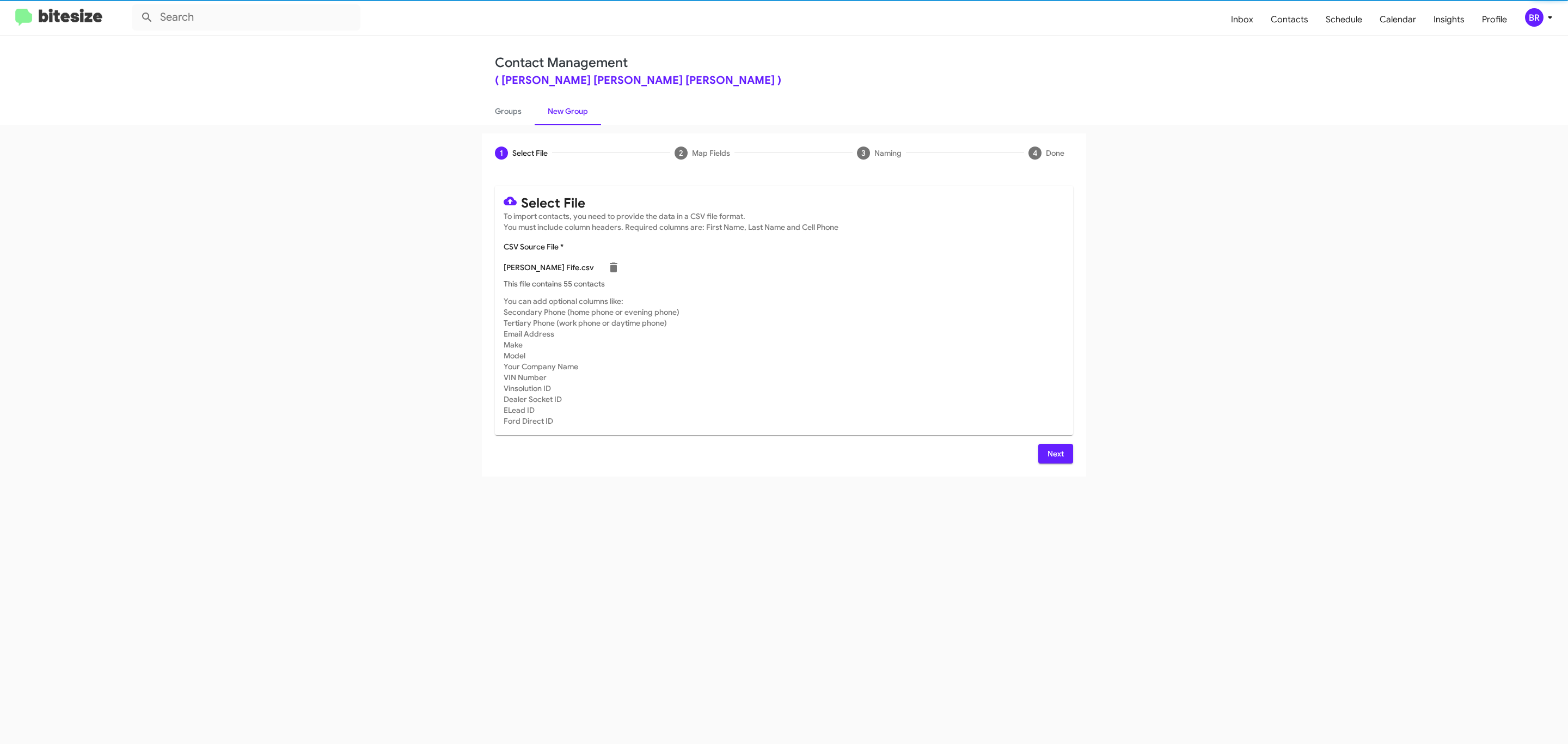
click at [1054, 453] on span "Next" at bounding box center [1055, 454] width 18 height 19
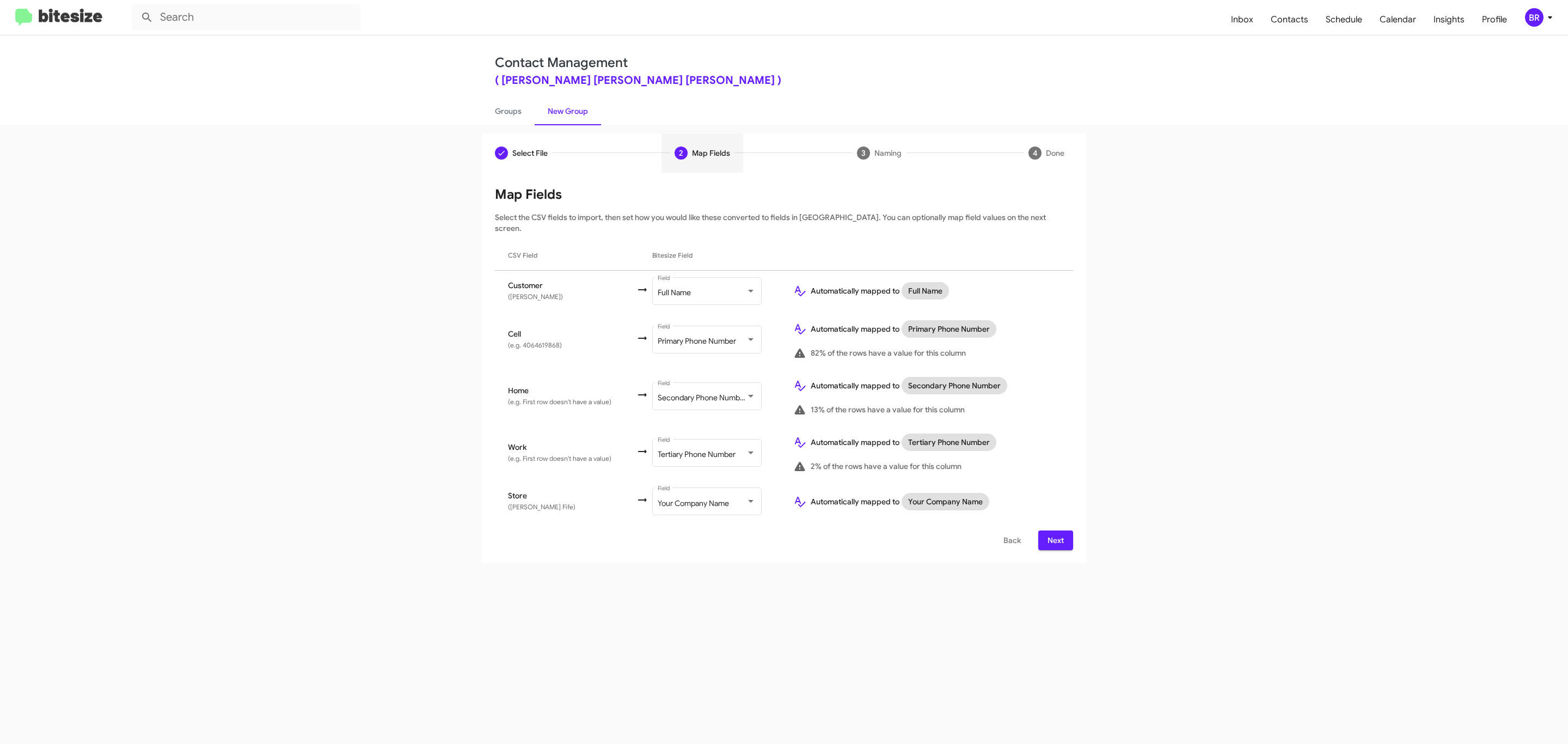
click at [1054, 530] on span "Next" at bounding box center [1055, 540] width 18 height 19
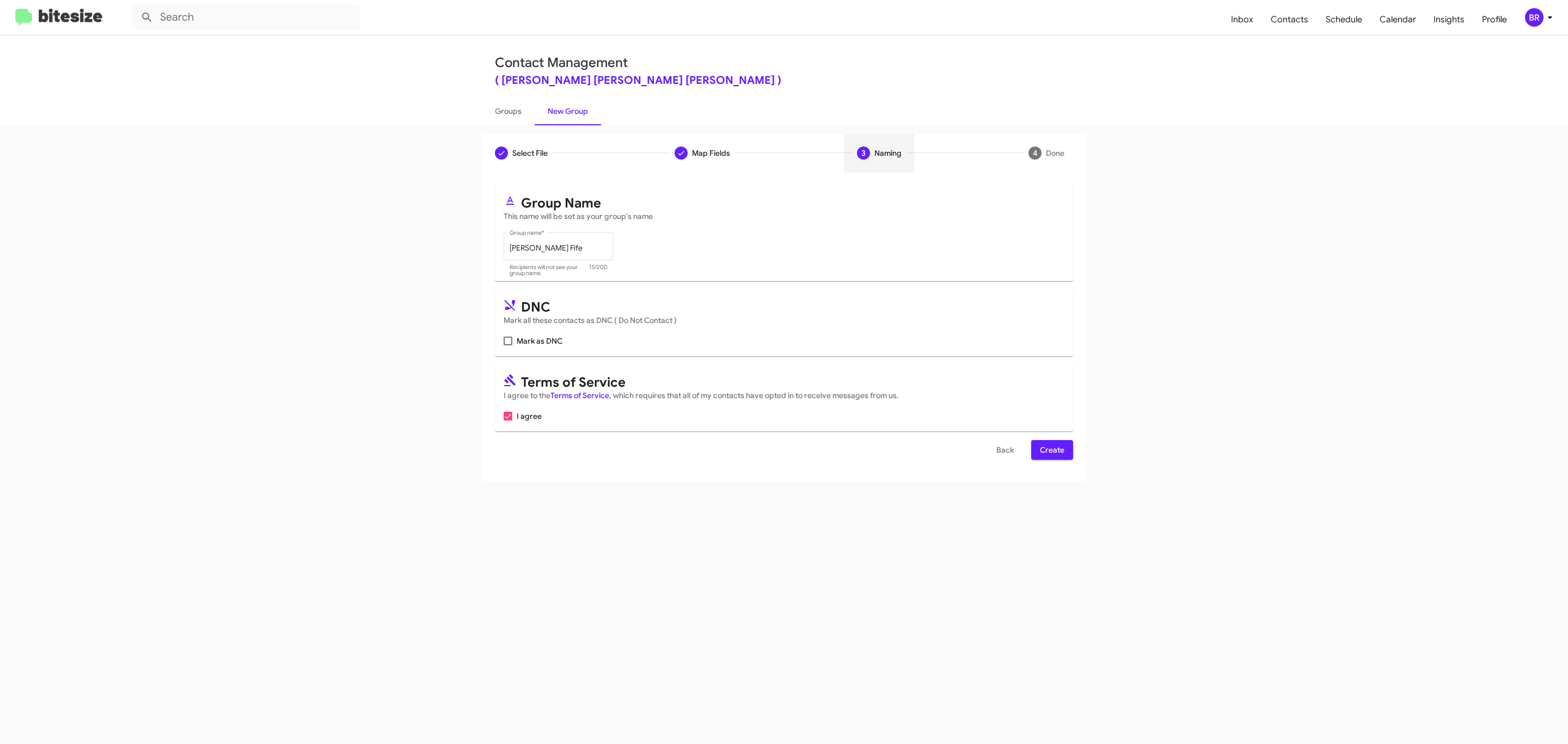
click at [508, 345] on input "Mark as DNC" at bounding box center [508, 345] width 1 height 1
checkbox input "true"
click at [1051, 451] on span "Create" at bounding box center [1052, 450] width 24 height 19
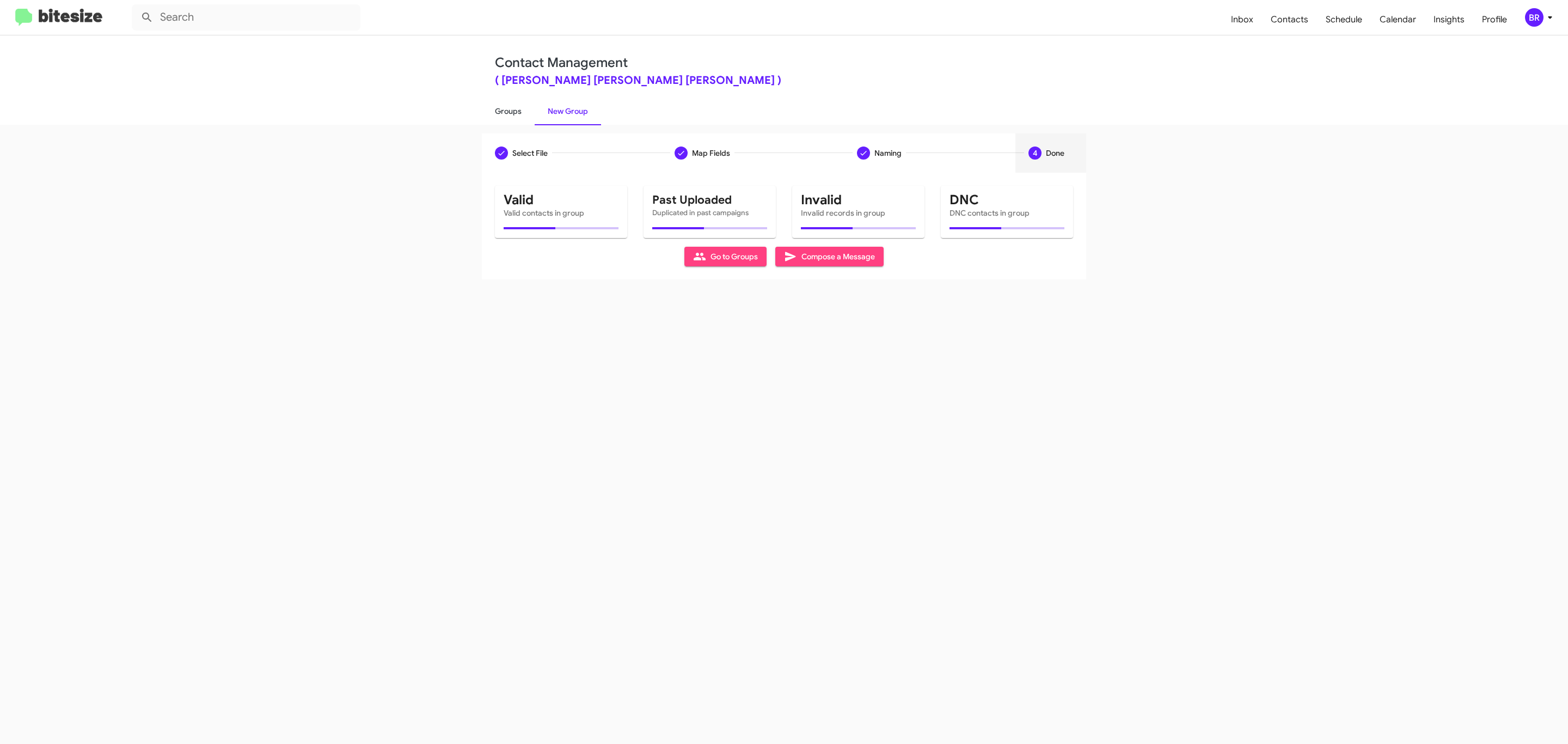
click at [507, 110] on link "Groups" at bounding box center [508, 111] width 53 height 29
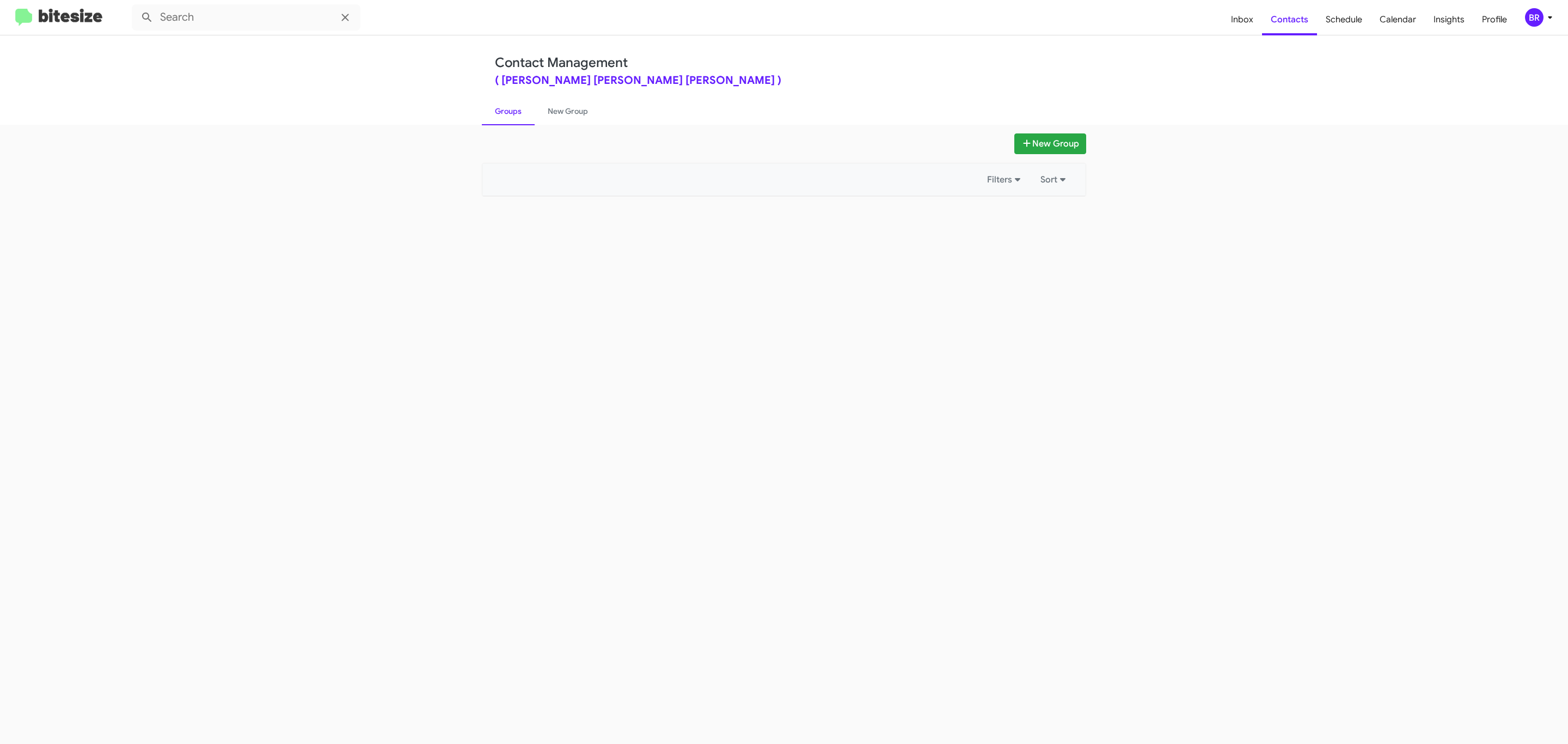
type input "in:groups"
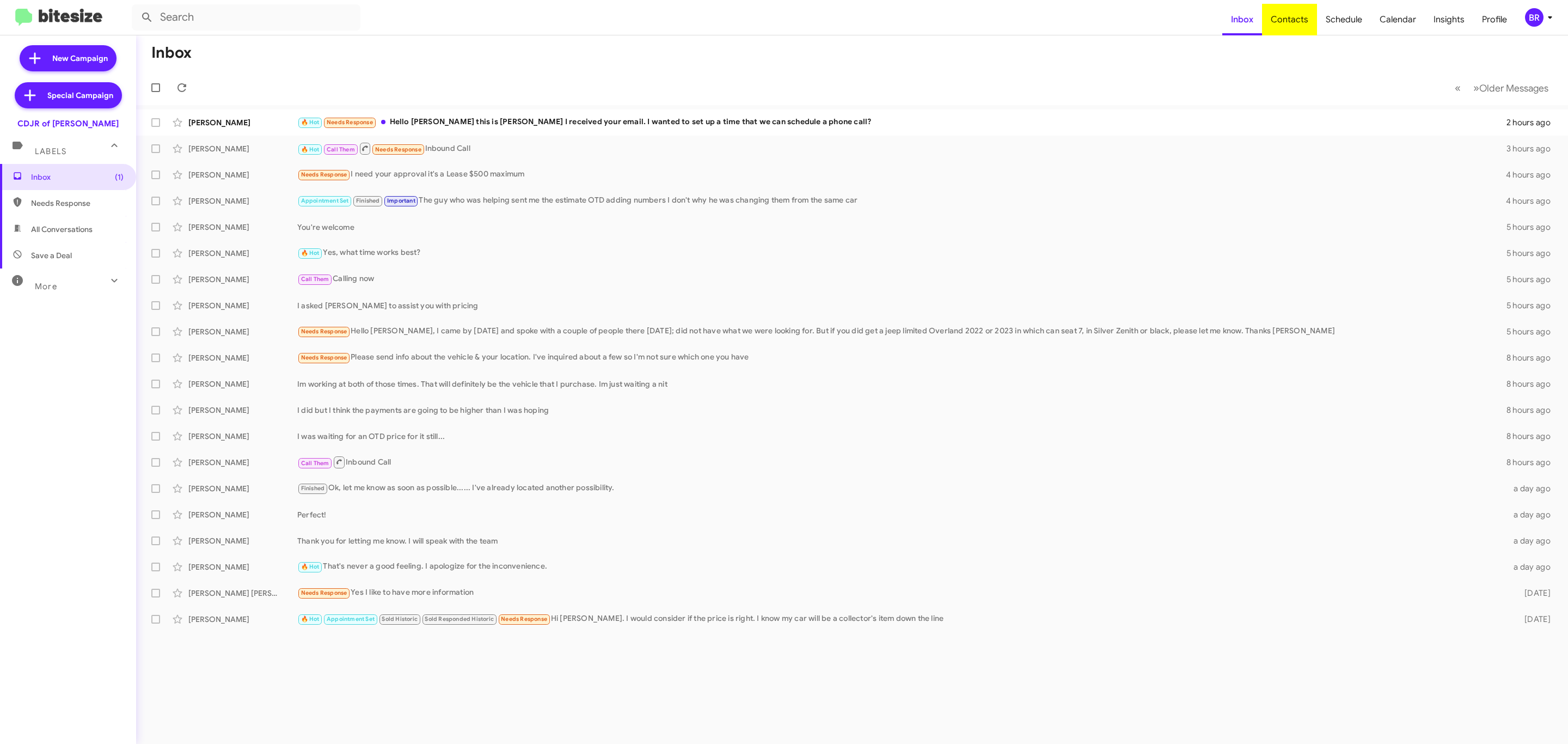
type input "in:groups"
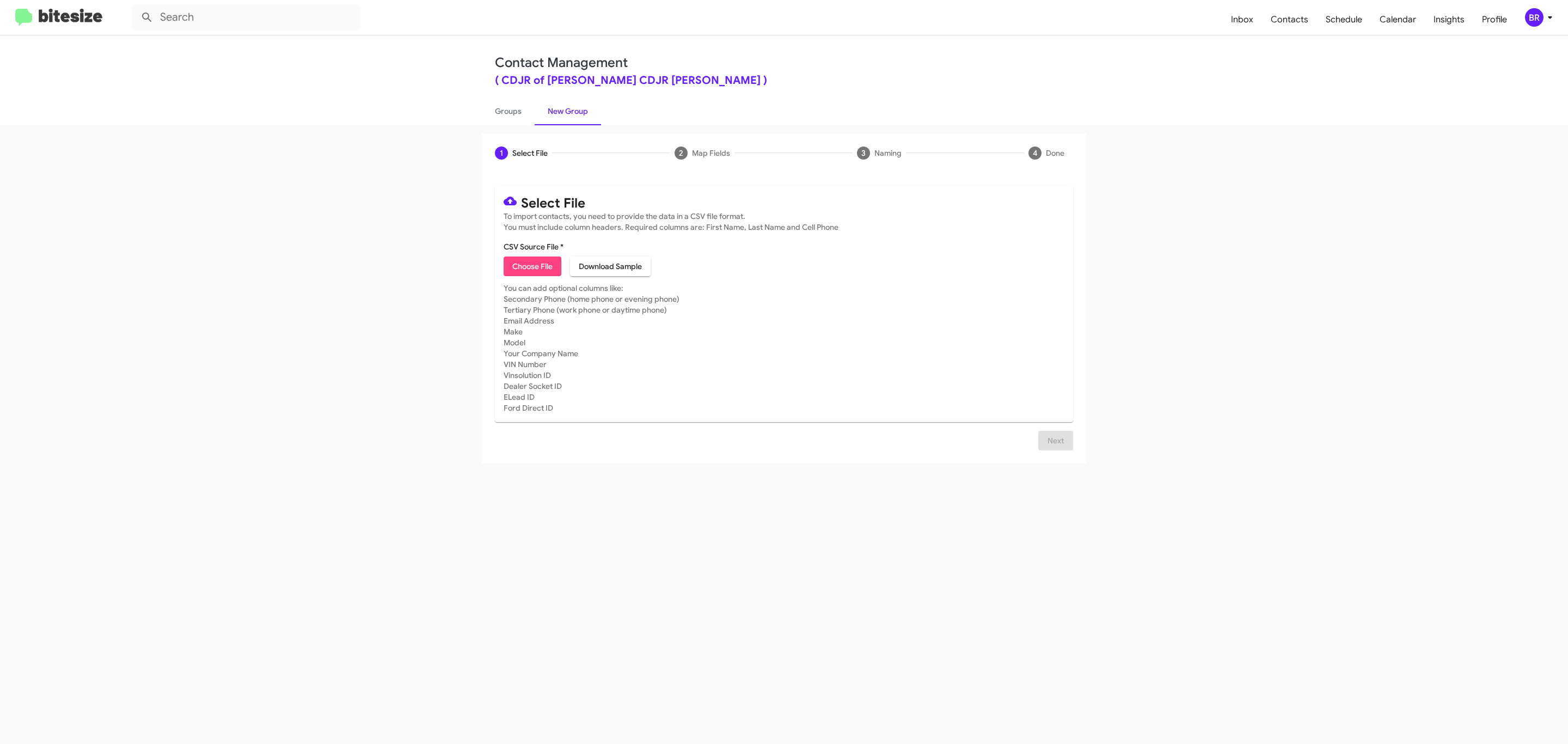
click at [531, 266] on span "Choose File" at bounding box center [533, 266] width 40 height 19
type input "Ourisman CDJR [PERSON_NAME]"
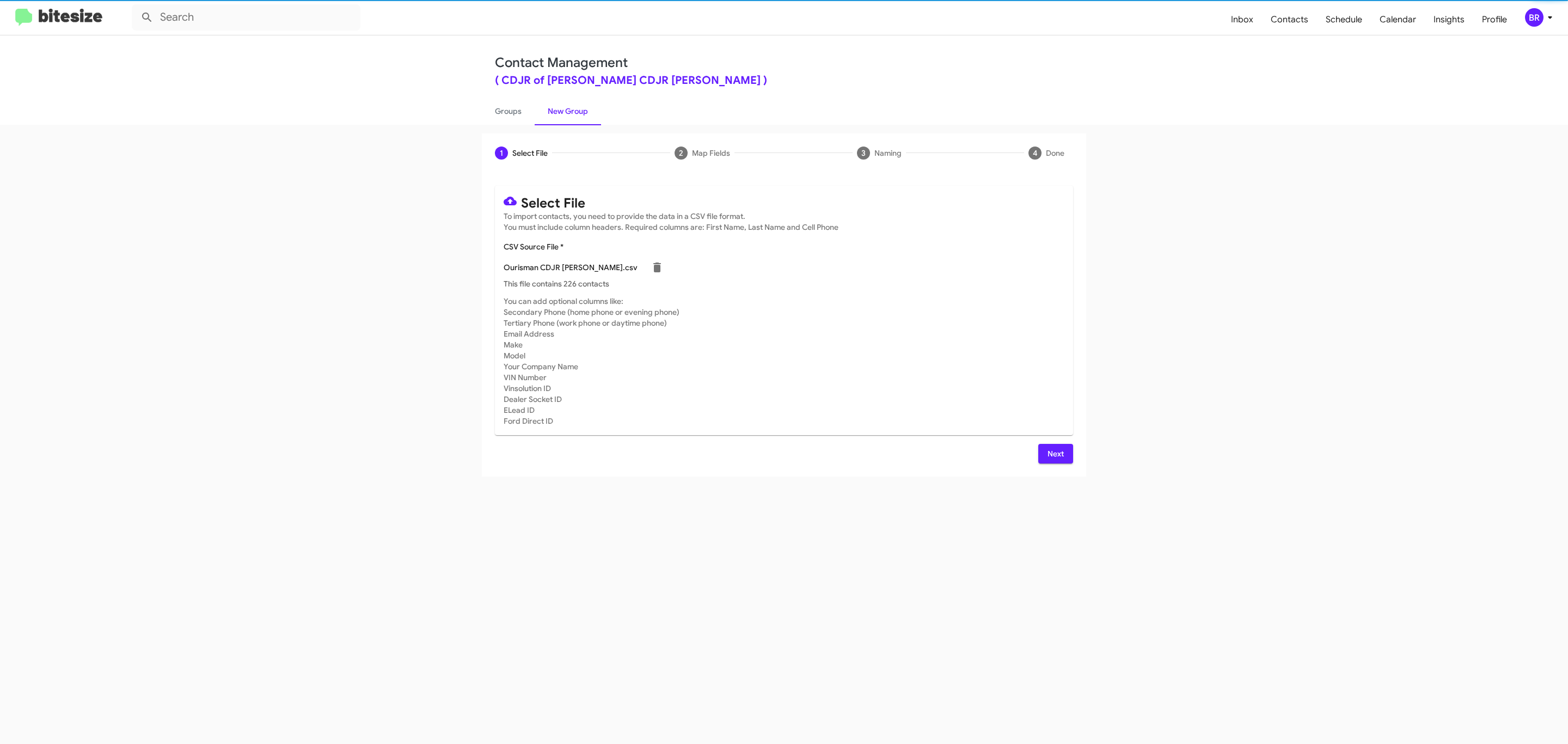
click at [1054, 453] on span "Next" at bounding box center [1055, 454] width 18 height 19
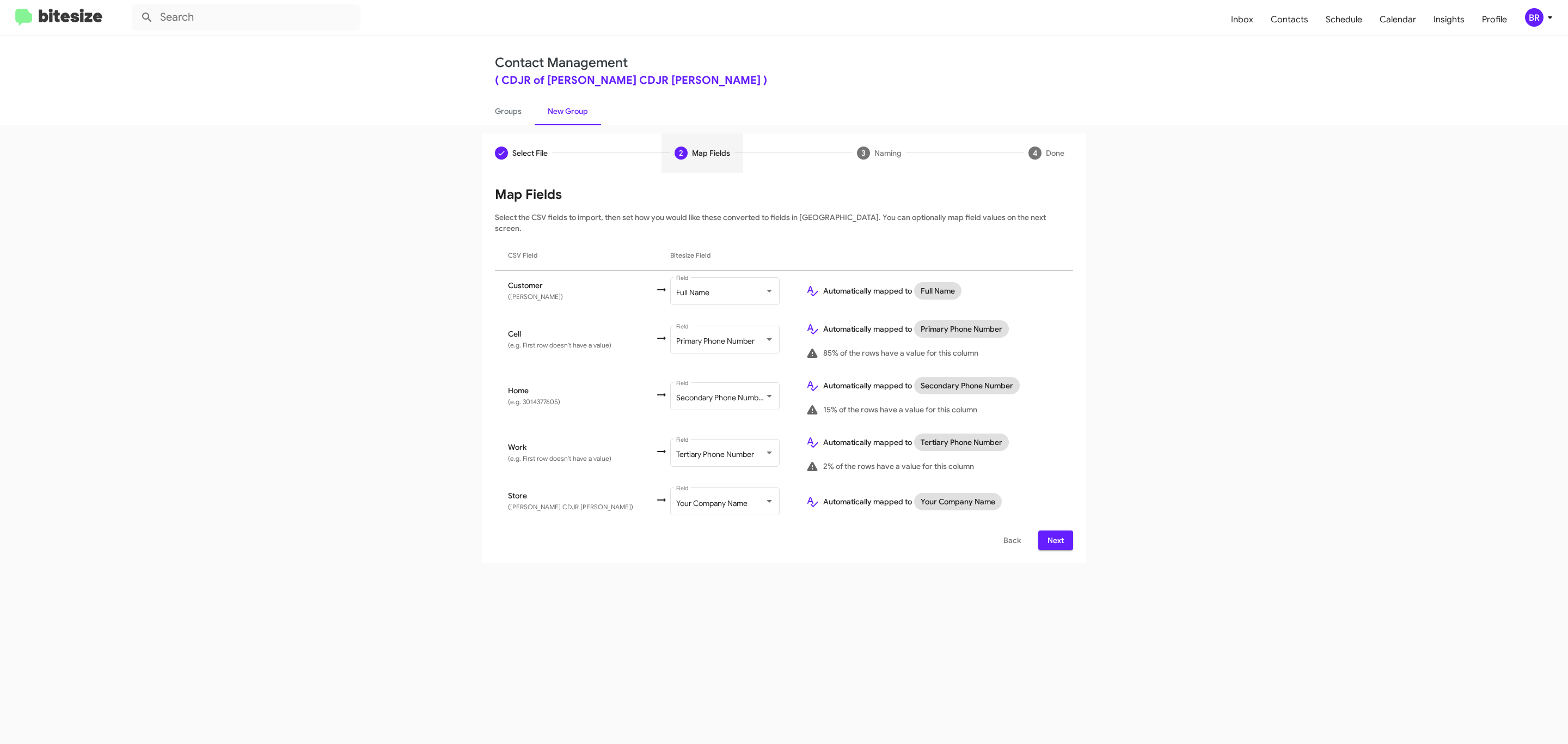
click at [1054, 530] on span "Next" at bounding box center [1055, 540] width 18 height 19
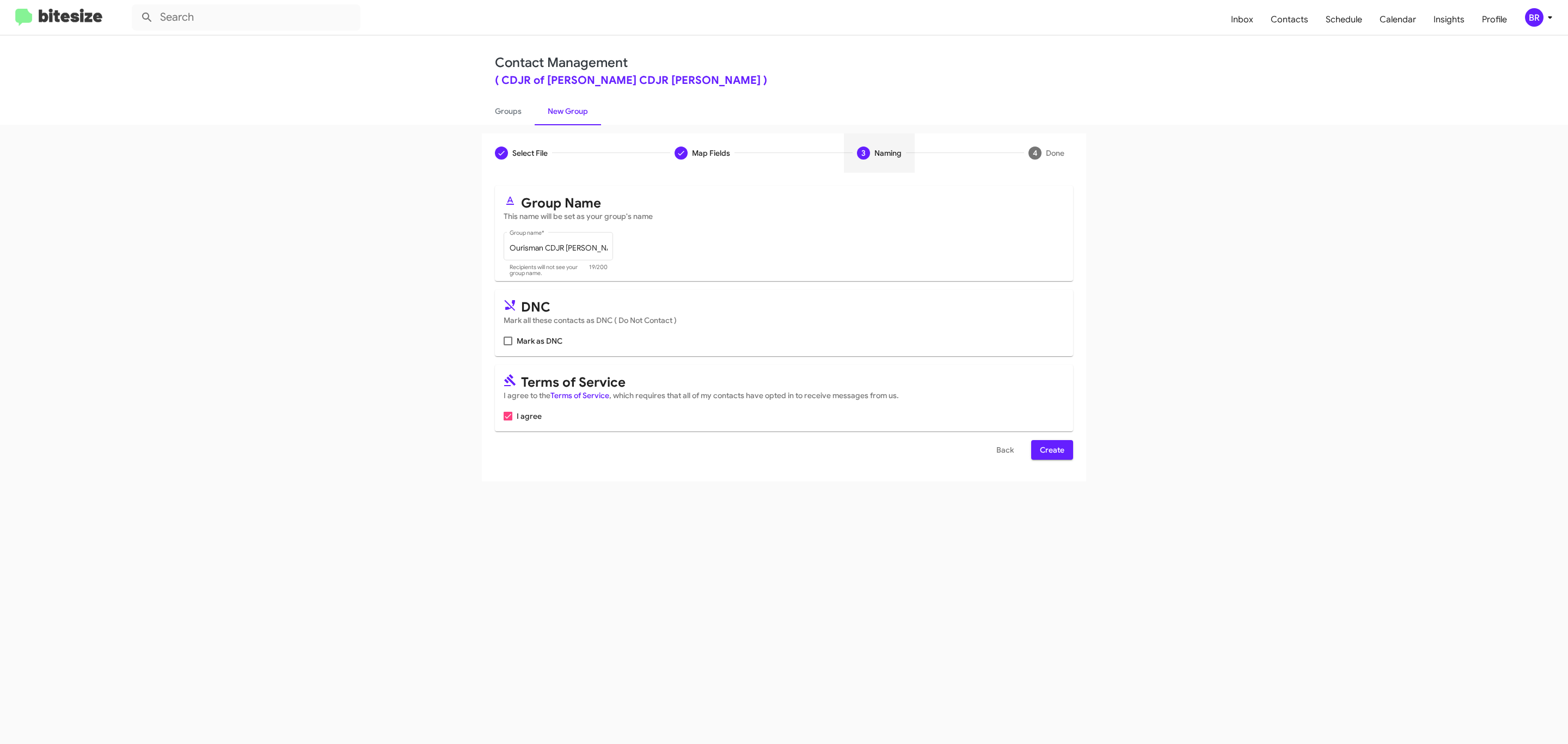
click at [508, 345] on input "Mark as DNC" at bounding box center [508, 345] width 1 height 1
checkbox input "true"
click at [1051, 451] on span "Create" at bounding box center [1052, 450] width 24 height 19
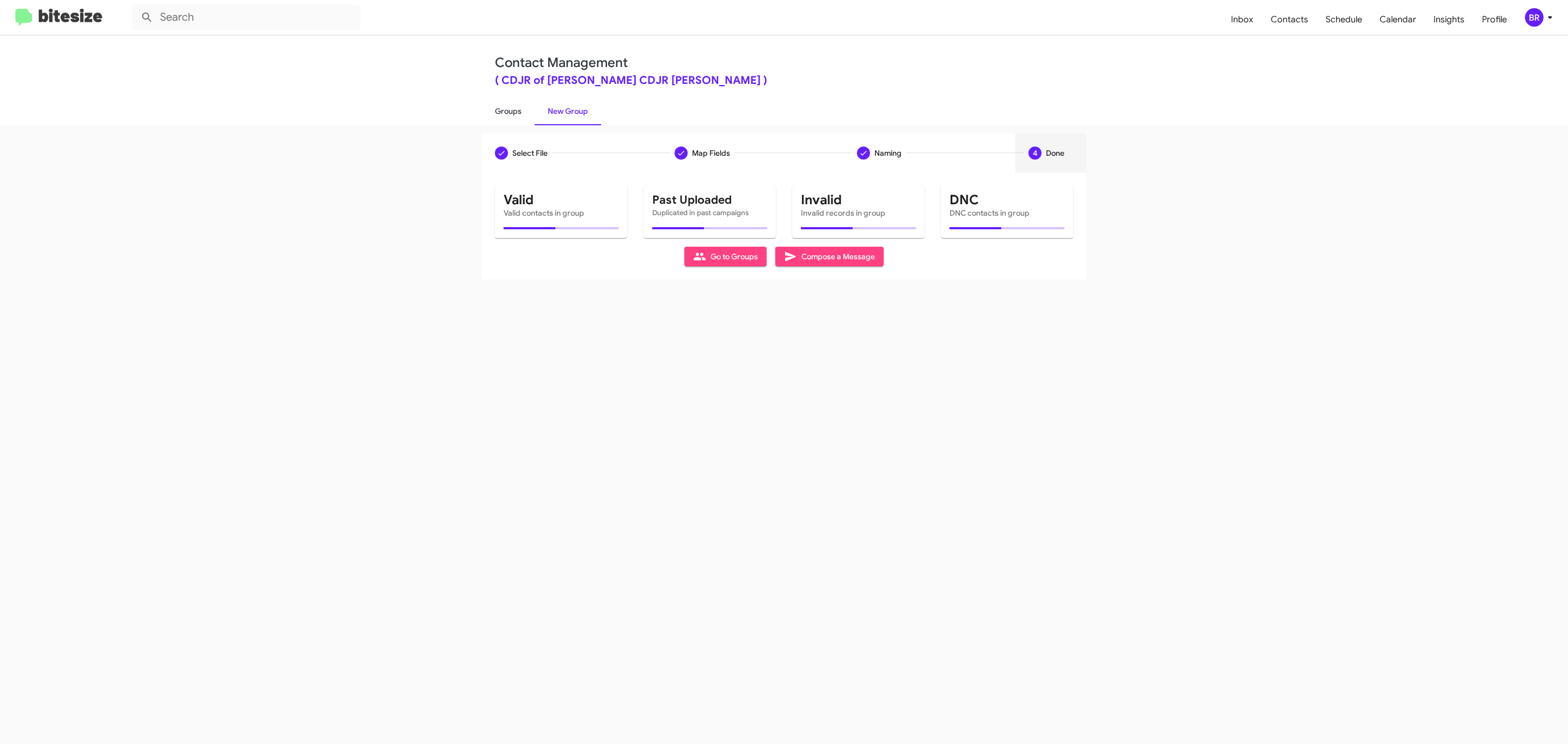
click at [507, 110] on link "Groups" at bounding box center [508, 111] width 53 height 29
type input "in:groups"
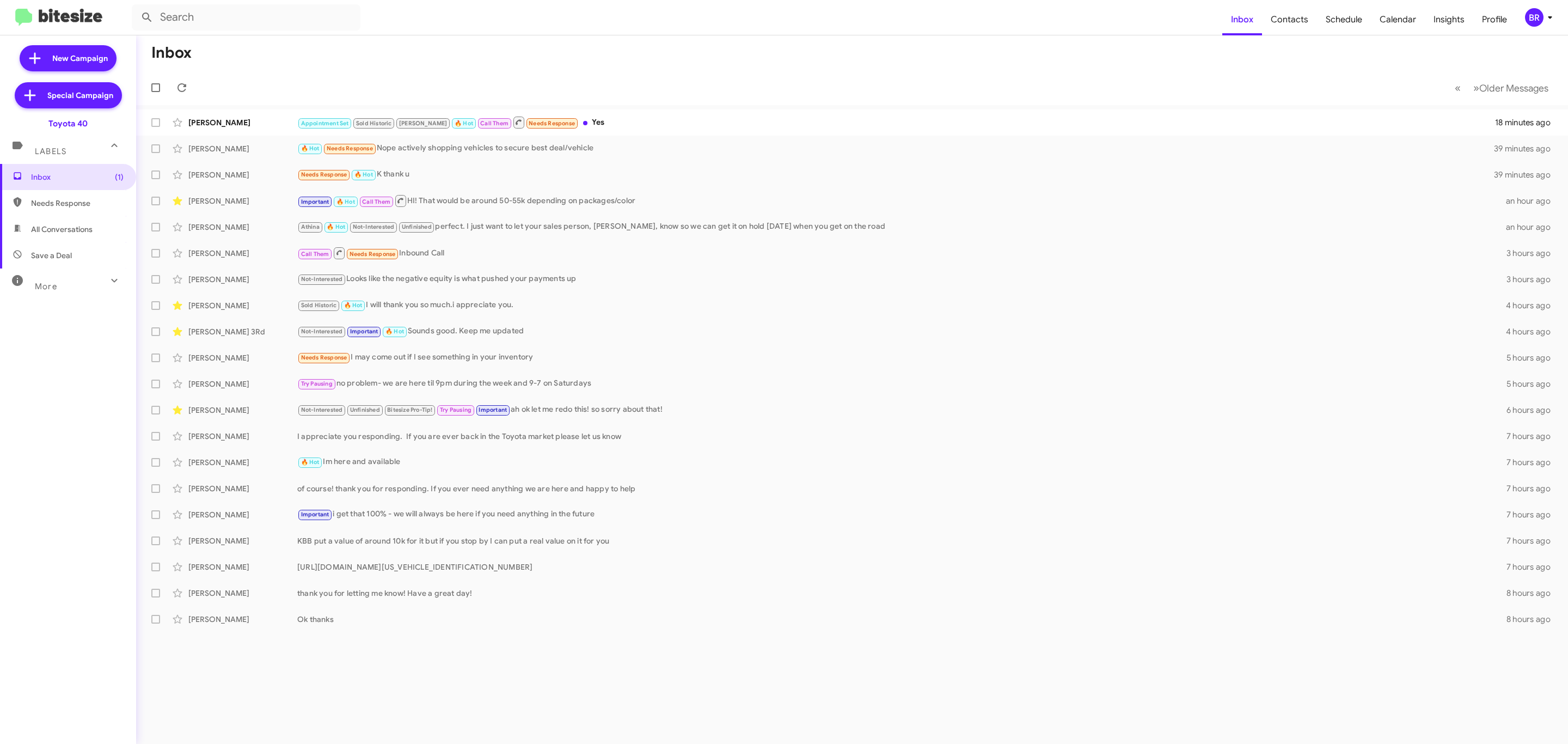
type input "in:groups"
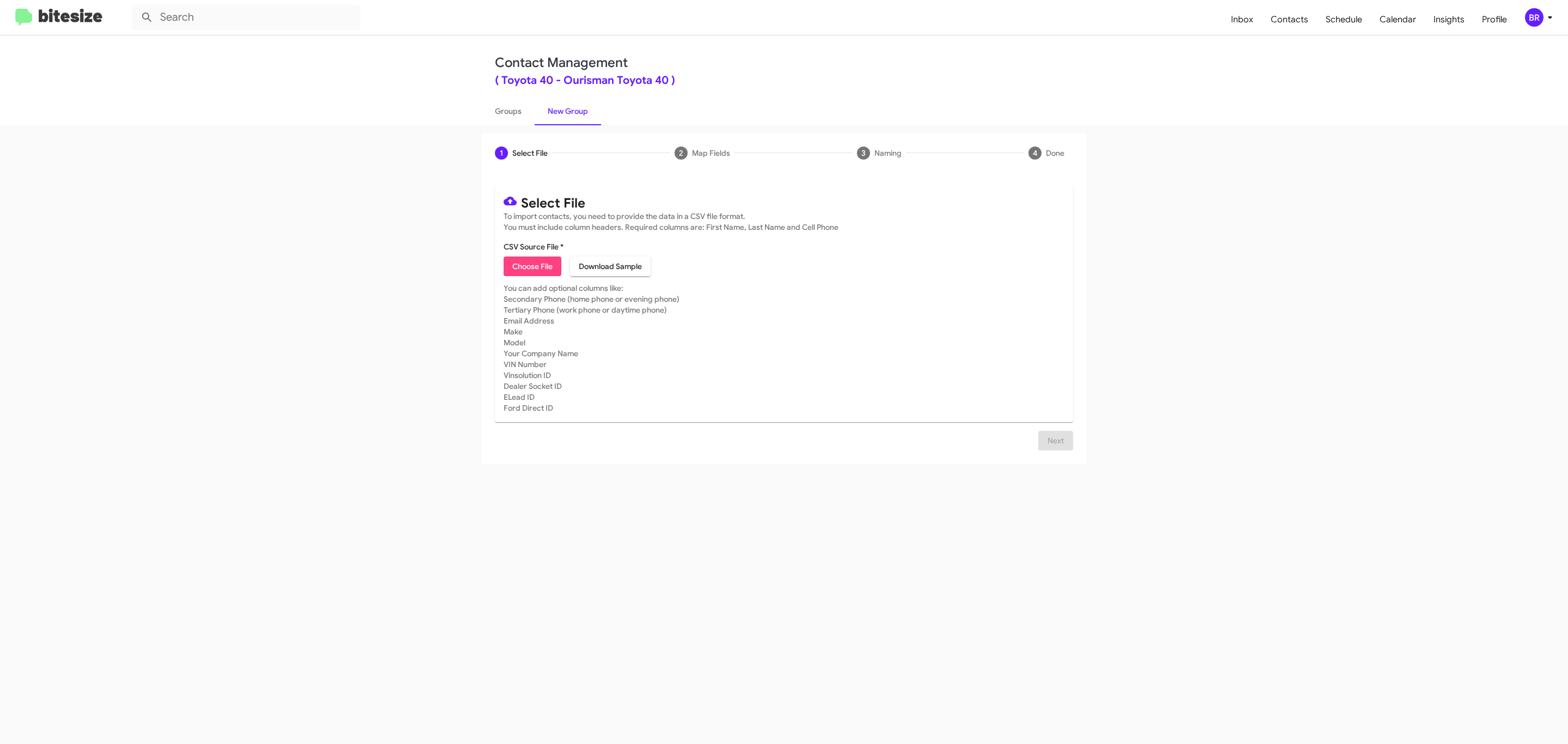
click at [531, 266] on span "Choose File" at bounding box center [533, 266] width 40 height 19
type input "Ourisman Toyota 40"
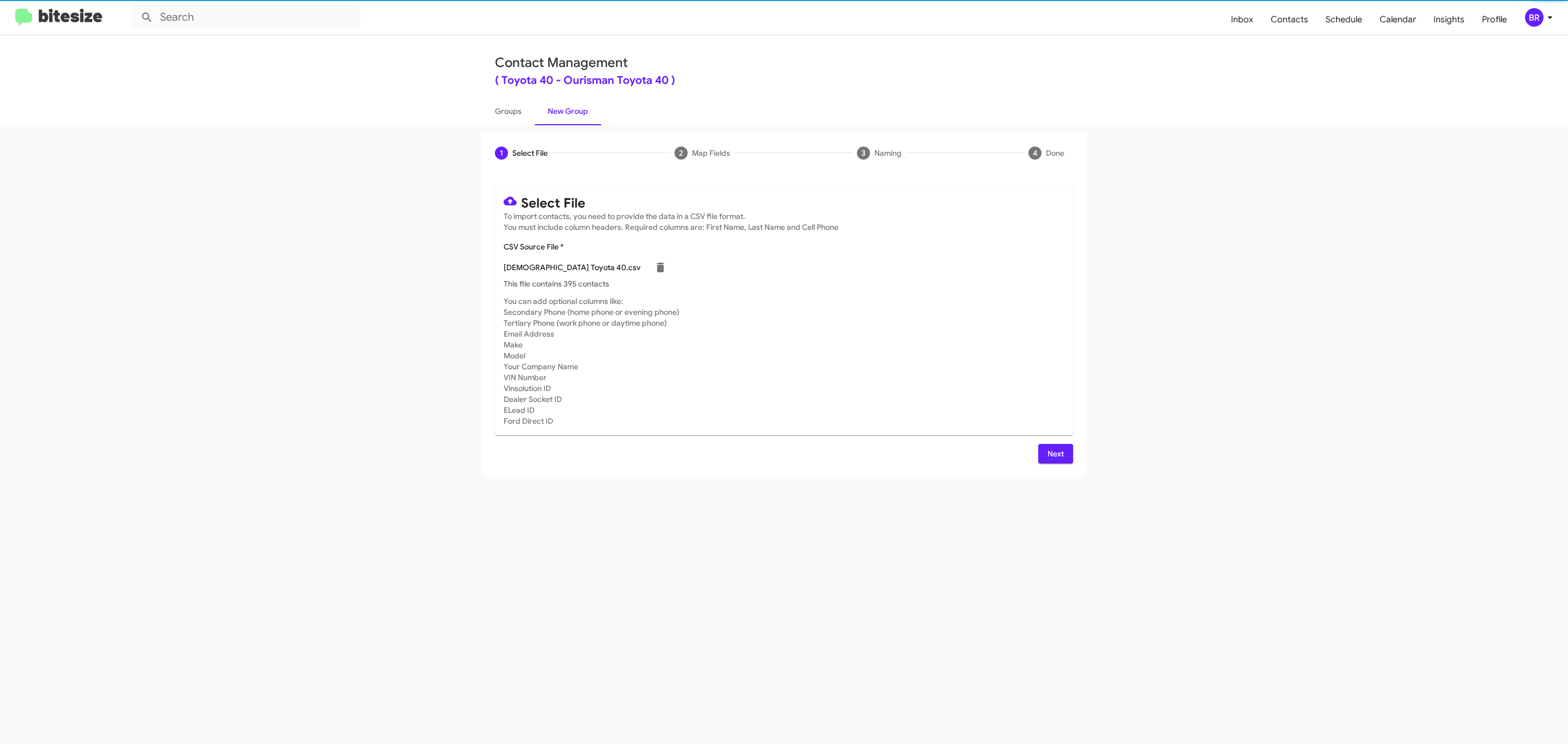
click at [1054, 453] on span "Next" at bounding box center [1055, 454] width 18 height 19
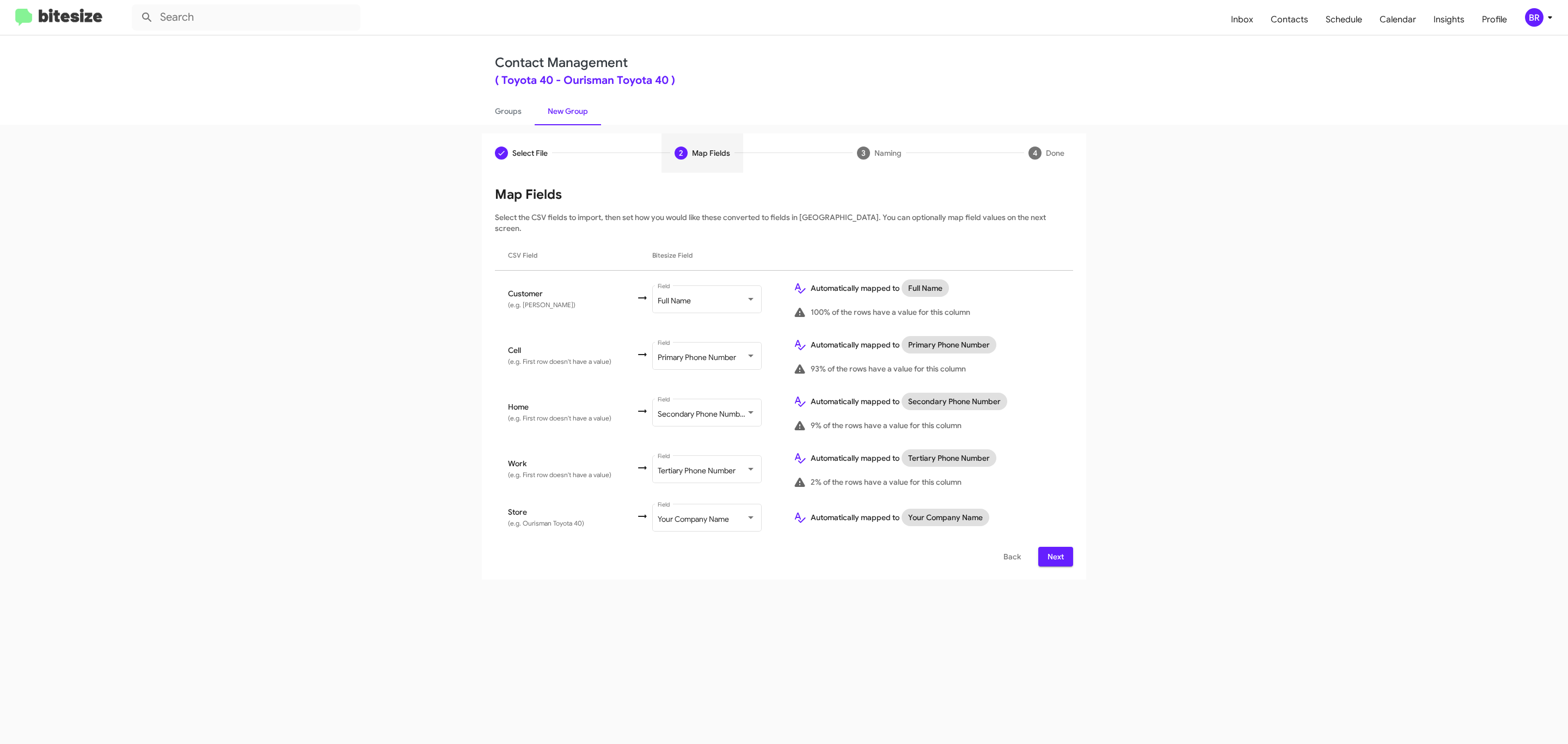
click at [1054, 547] on span "Next" at bounding box center [1055, 556] width 18 height 19
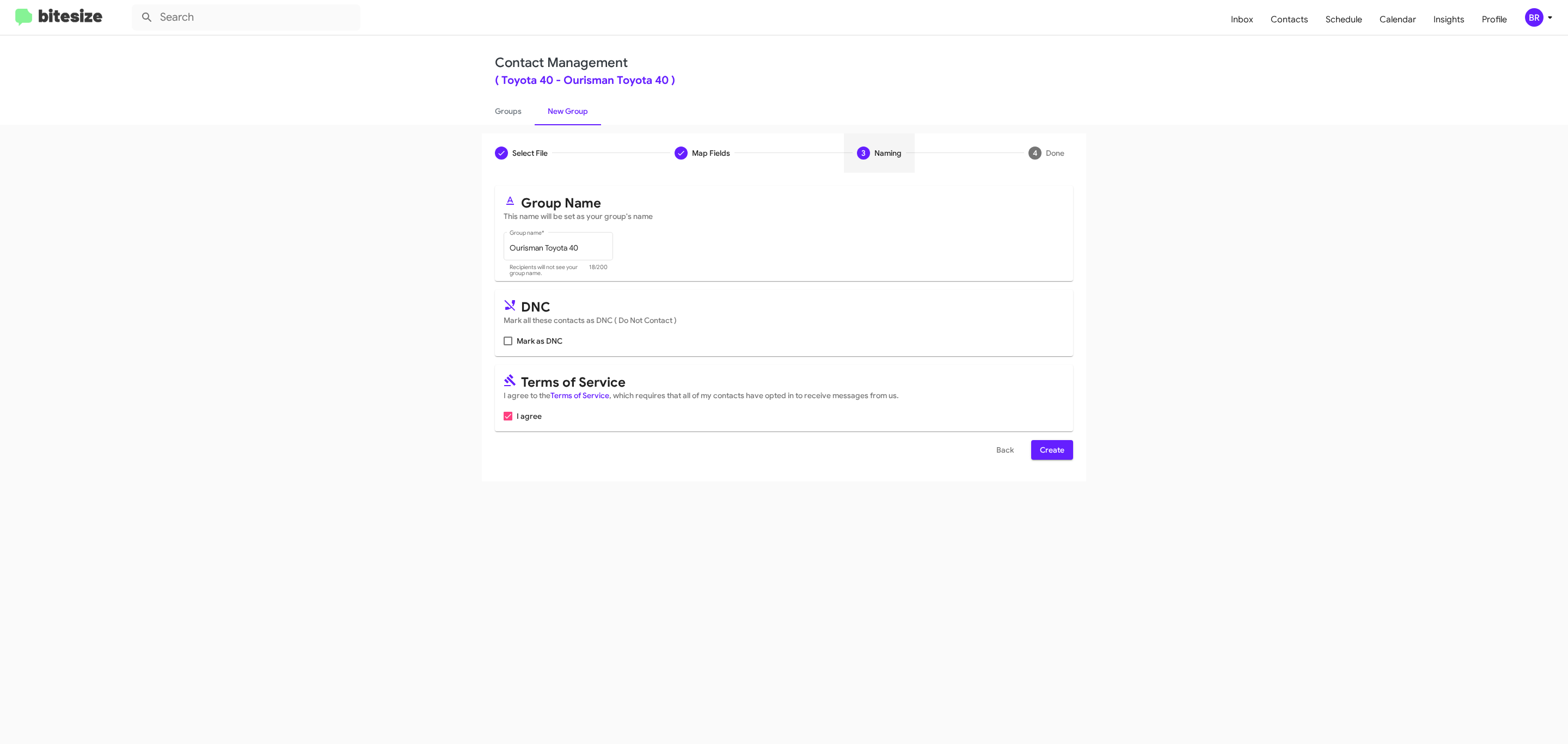
click at [508, 345] on input "Mark as DNC" at bounding box center [508, 345] width 1 height 1
checkbox input "true"
click at [1051, 451] on span "Create" at bounding box center [1052, 450] width 24 height 19
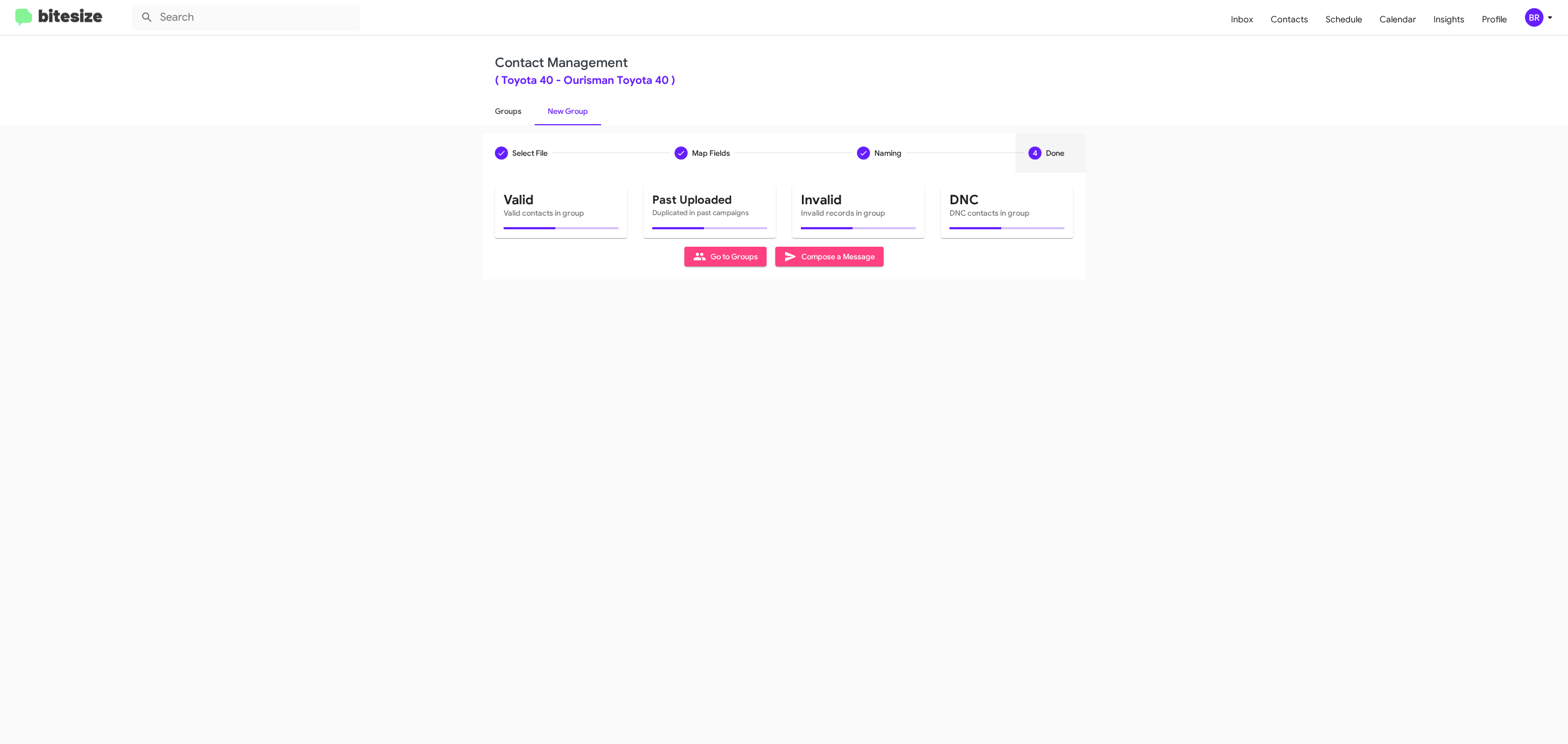
click at [507, 110] on link "Groups" at bounding box center [508, 111] width 53 height 29
type input "in:groups"
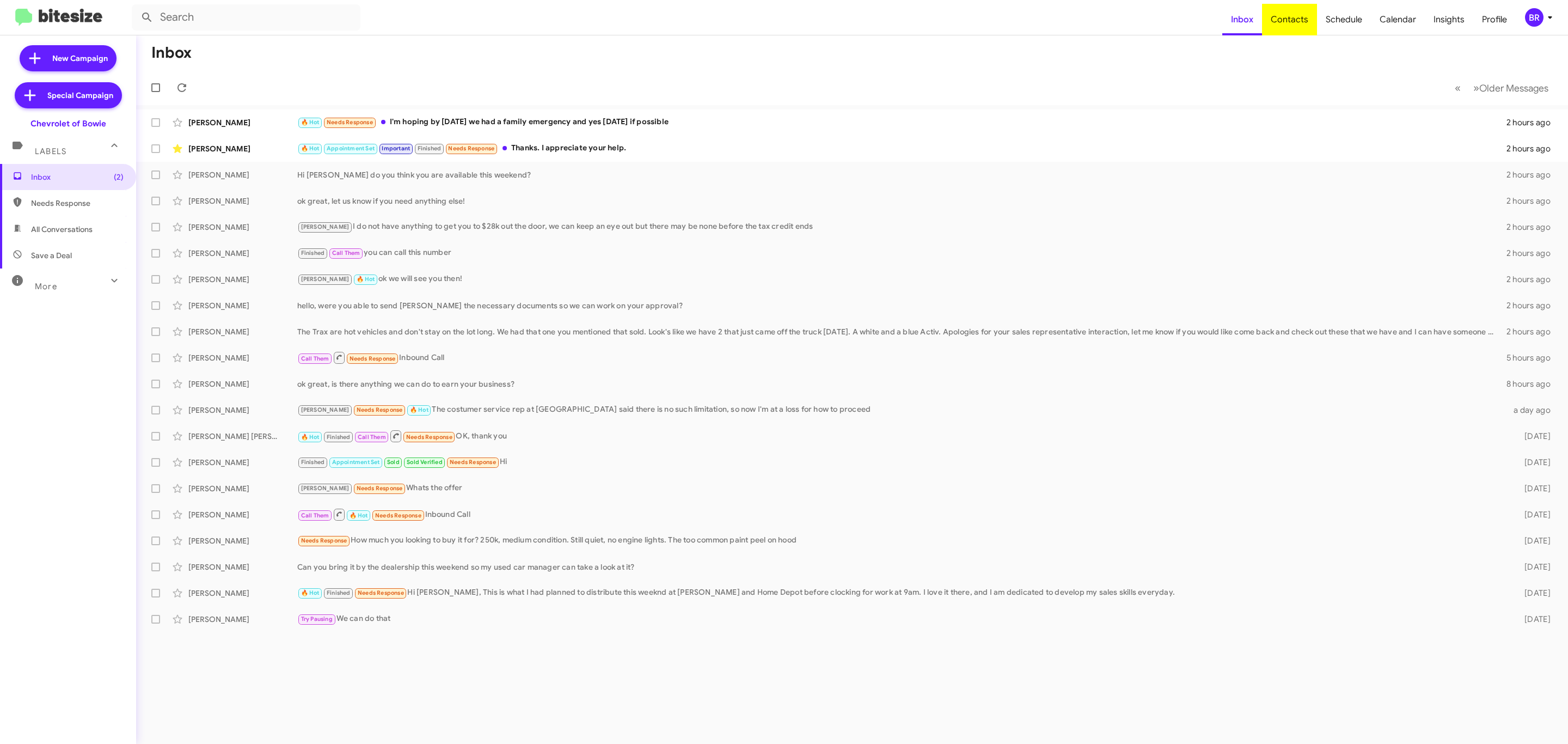
type input "in:groups"
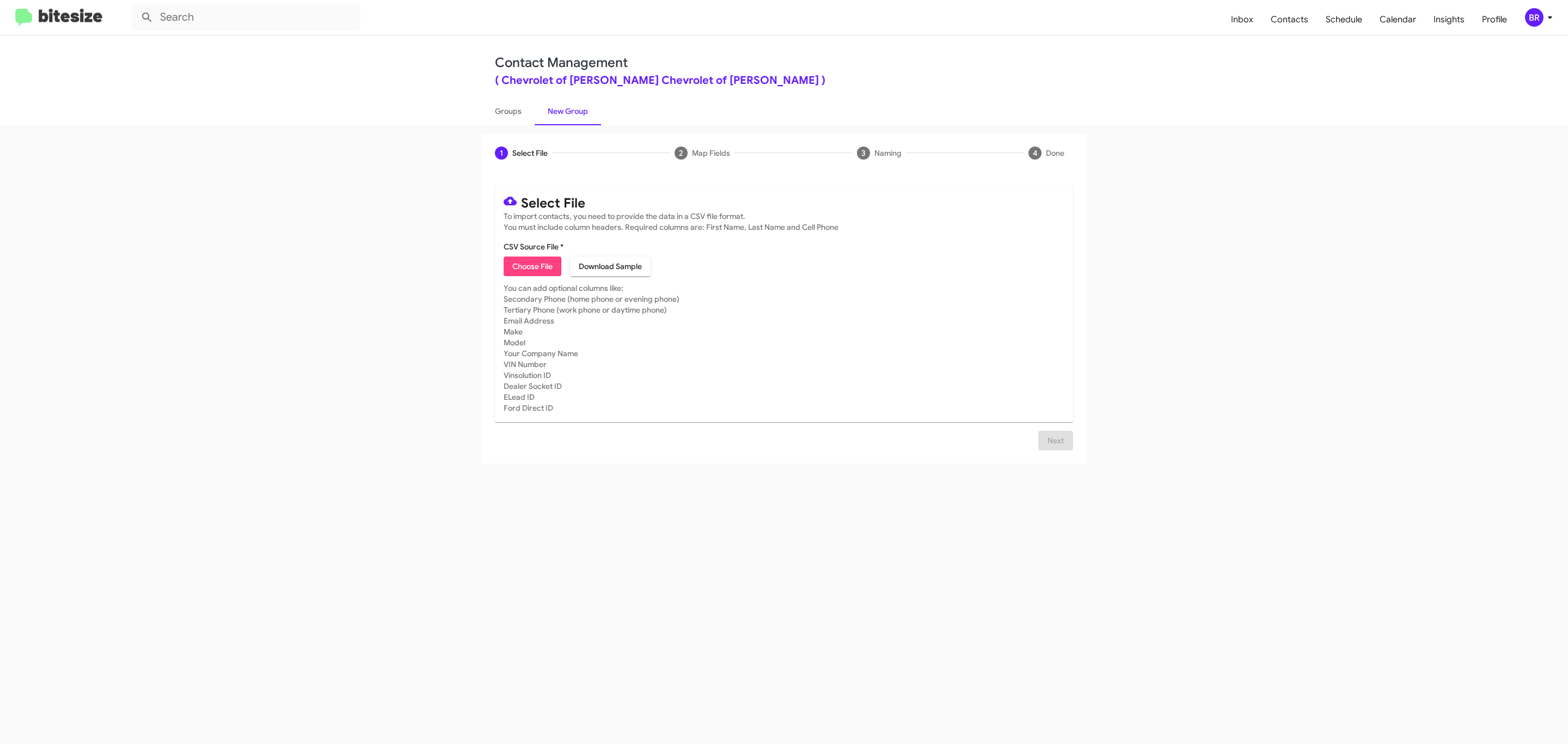
click at [531, 266] on span "Choose File" at bounding box center [533, 266] width 40 height 19
type input "Ourisman Chevrolet of Bowie"
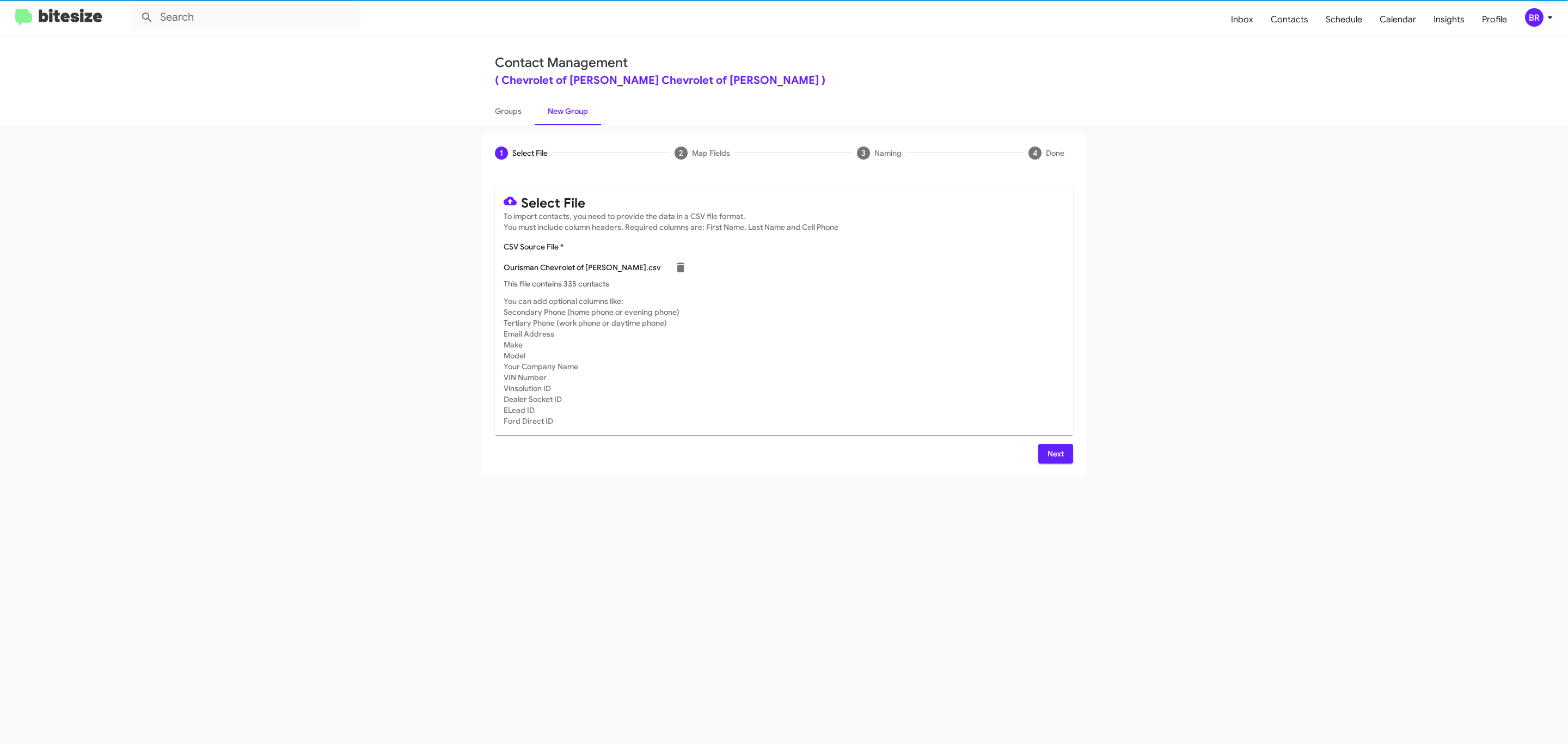
click at [1054, 453] on span "Next" at bounding box center [1055, 454] width 18 height 19
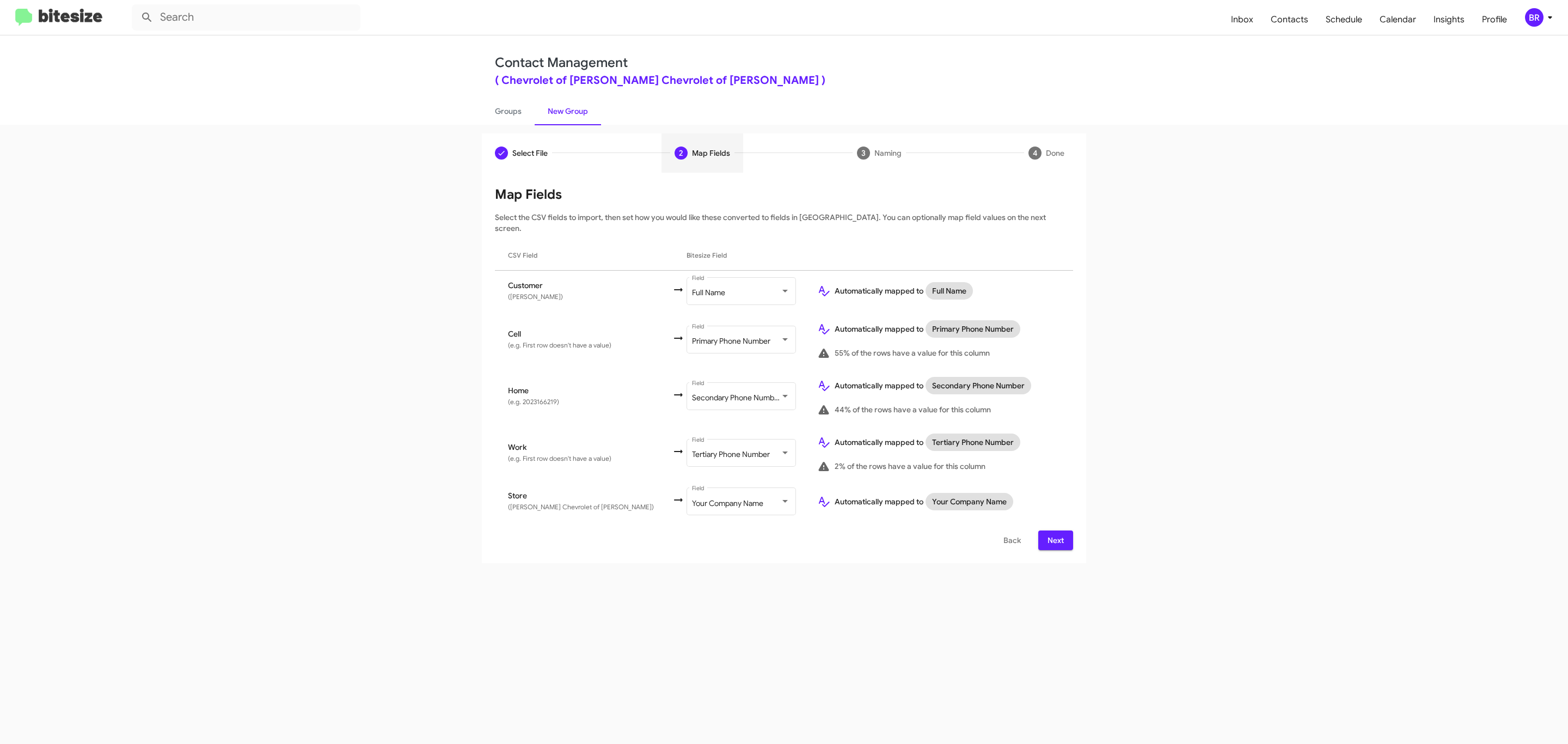
click at [1054, 530] on span "Next" at bounding box center [1055, 540] width 18 height 19
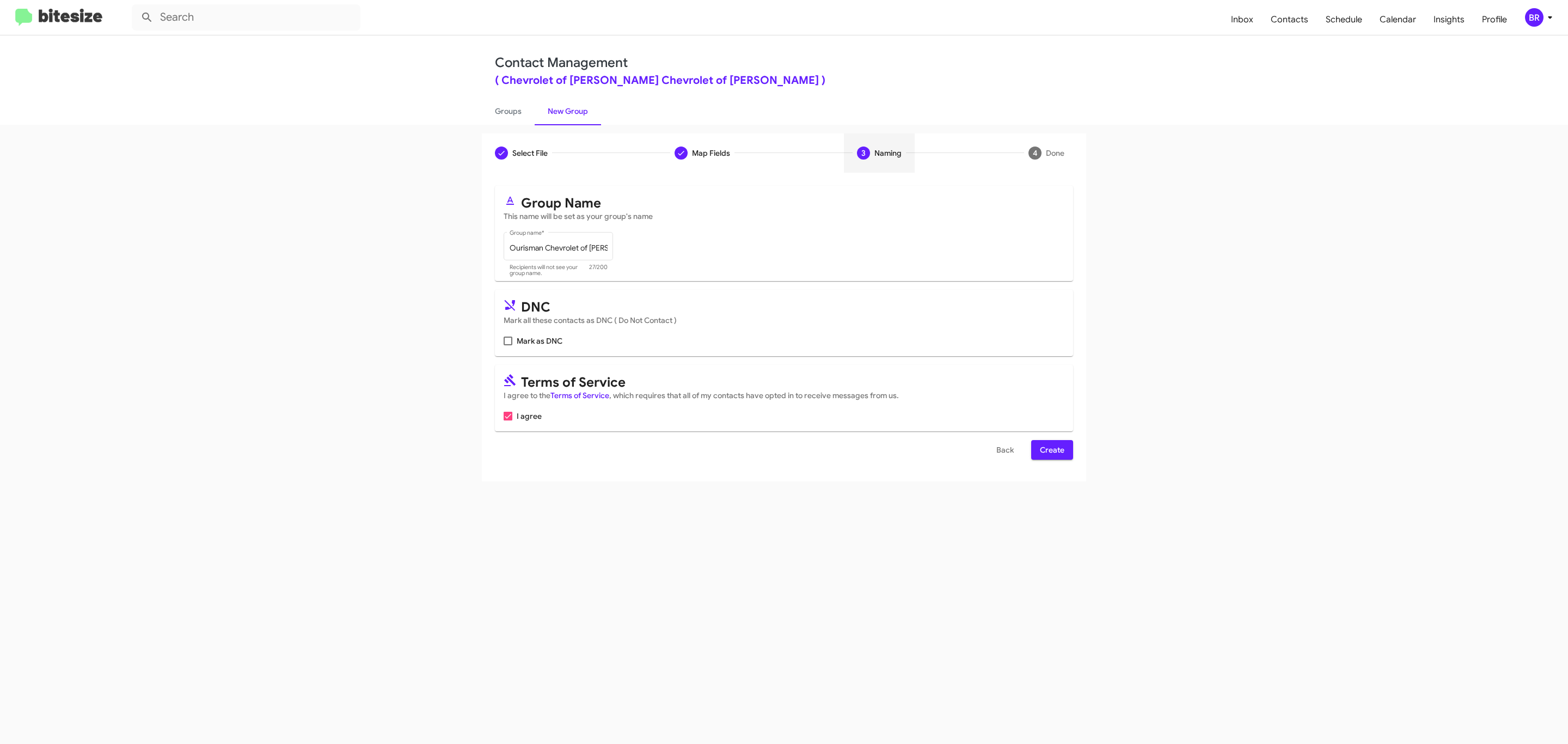
click at [508, 345] on input "Mark as DNC" at bounding box center [508, 345] width 1 height 1
checkbox input "true"
click at [1051, 451] on span "Create" at bounding box center [1052, 450] width 24 height 19
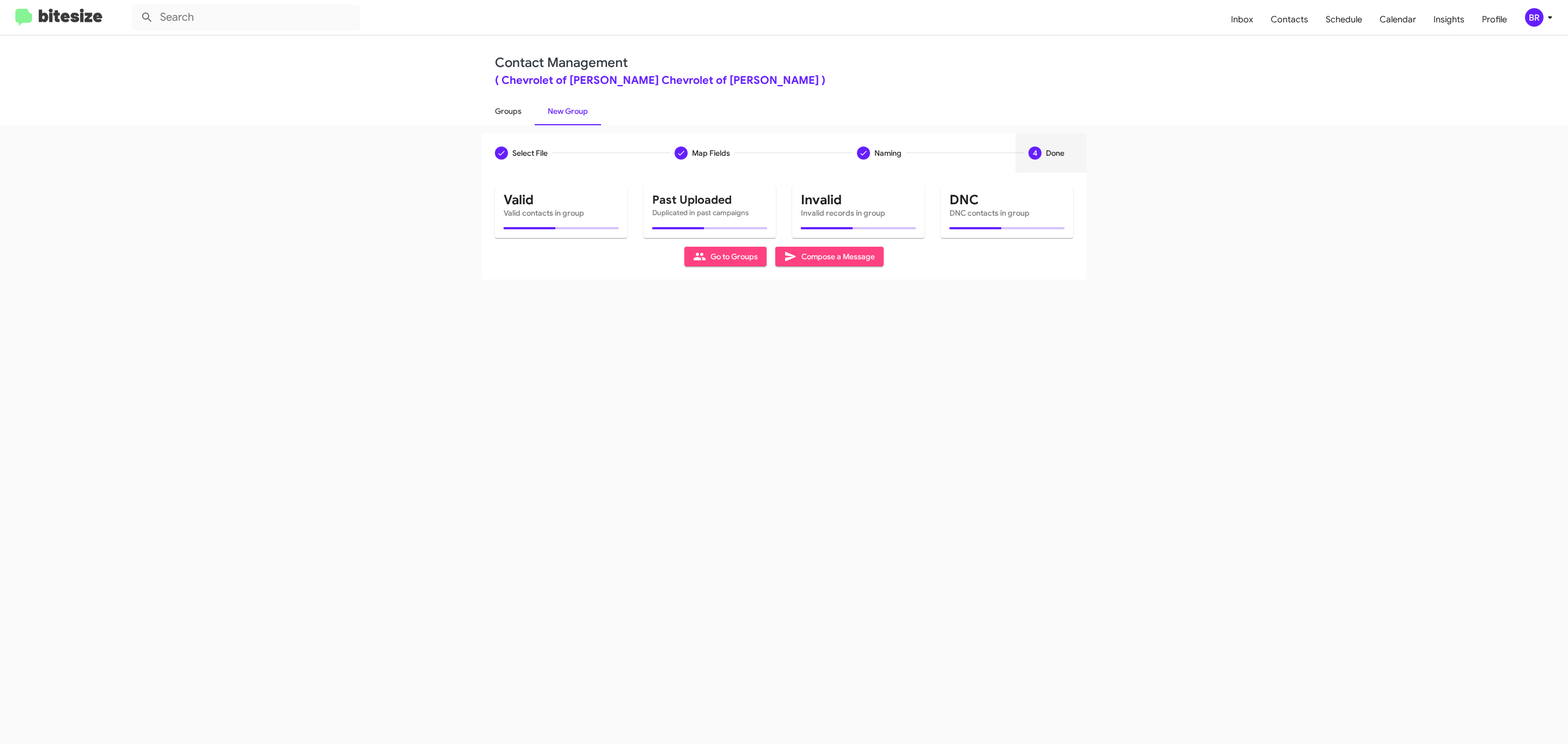
click at [507, 110] on link "Groups" at bounding box center [508, 111] width 53 height 29
type input "in:groups"
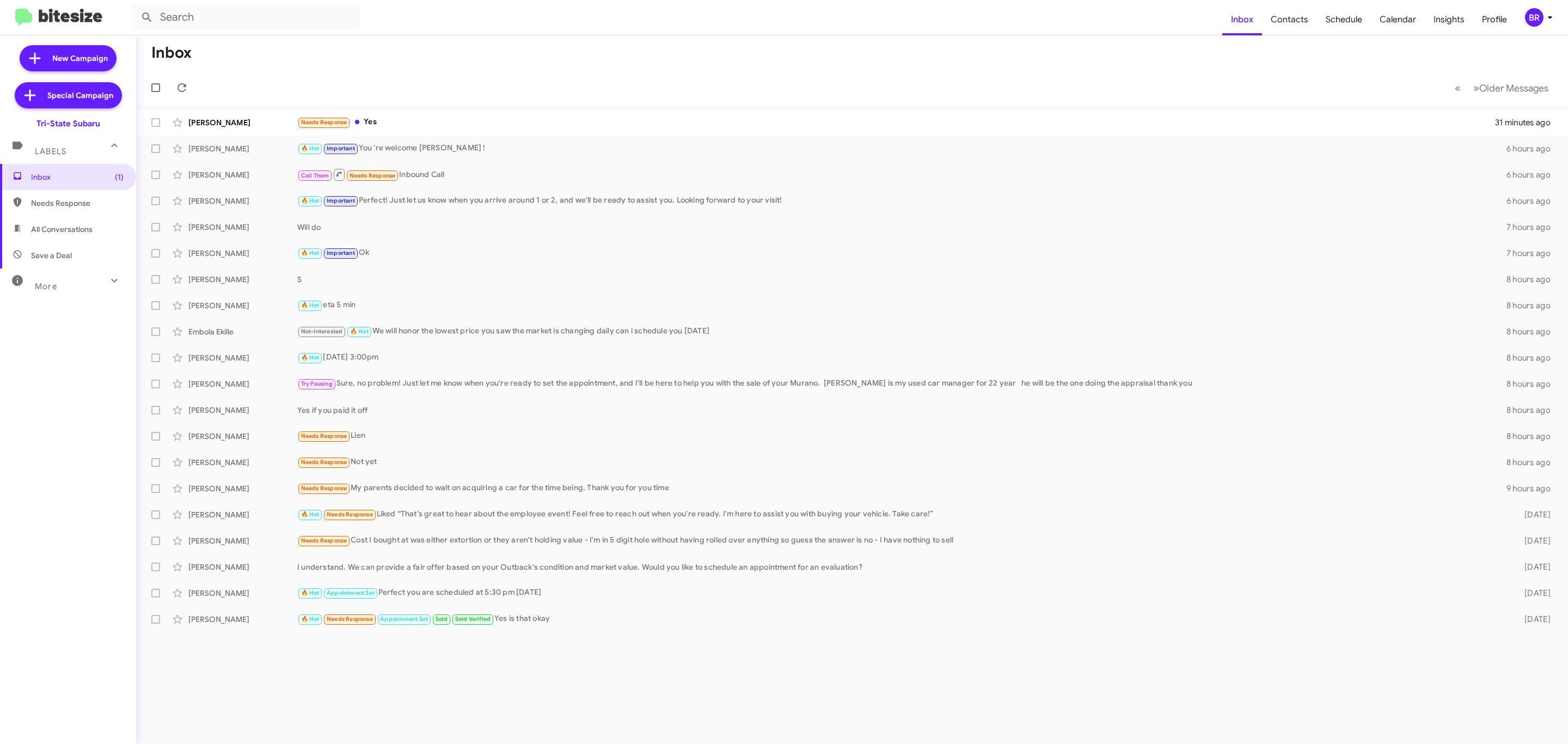
type input "in:groups"
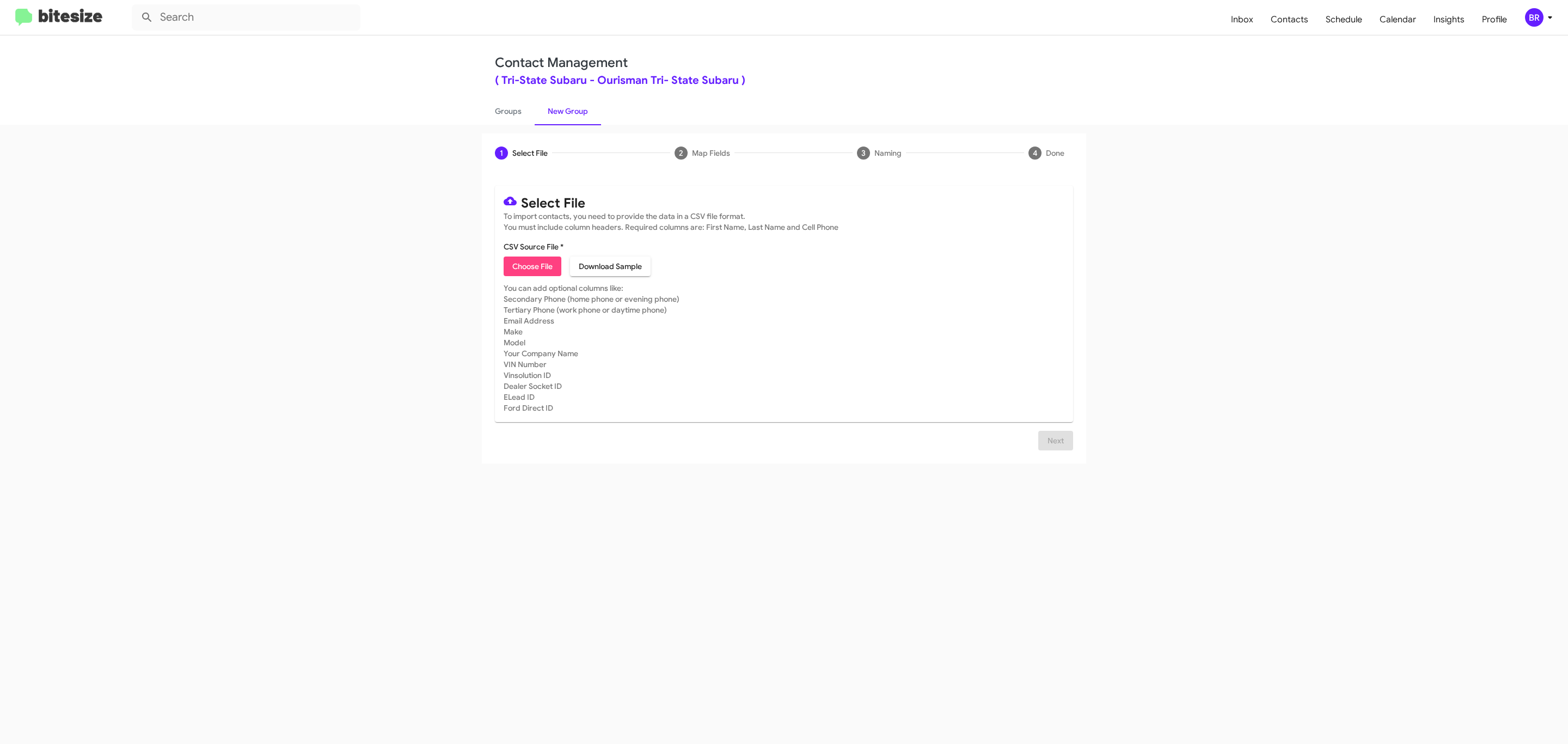
click at [531, 266] on span "Choose File" at bounding box center [533, 266] width 40 height 19
type input "Ourisman Tri- State Subaru"
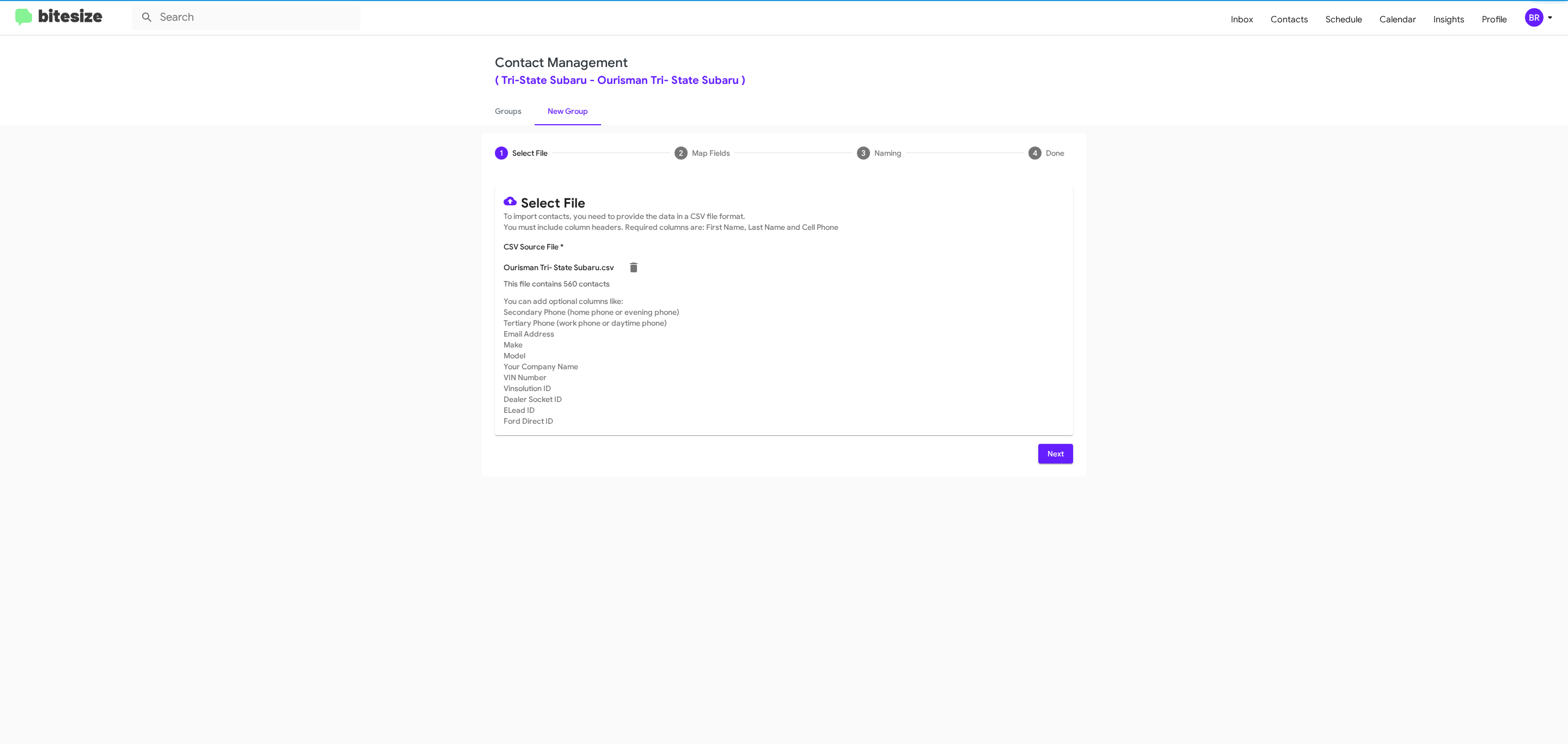
click at [1054, 453] on span "Next" at bounding box center [1055, 454] width 18 height 19
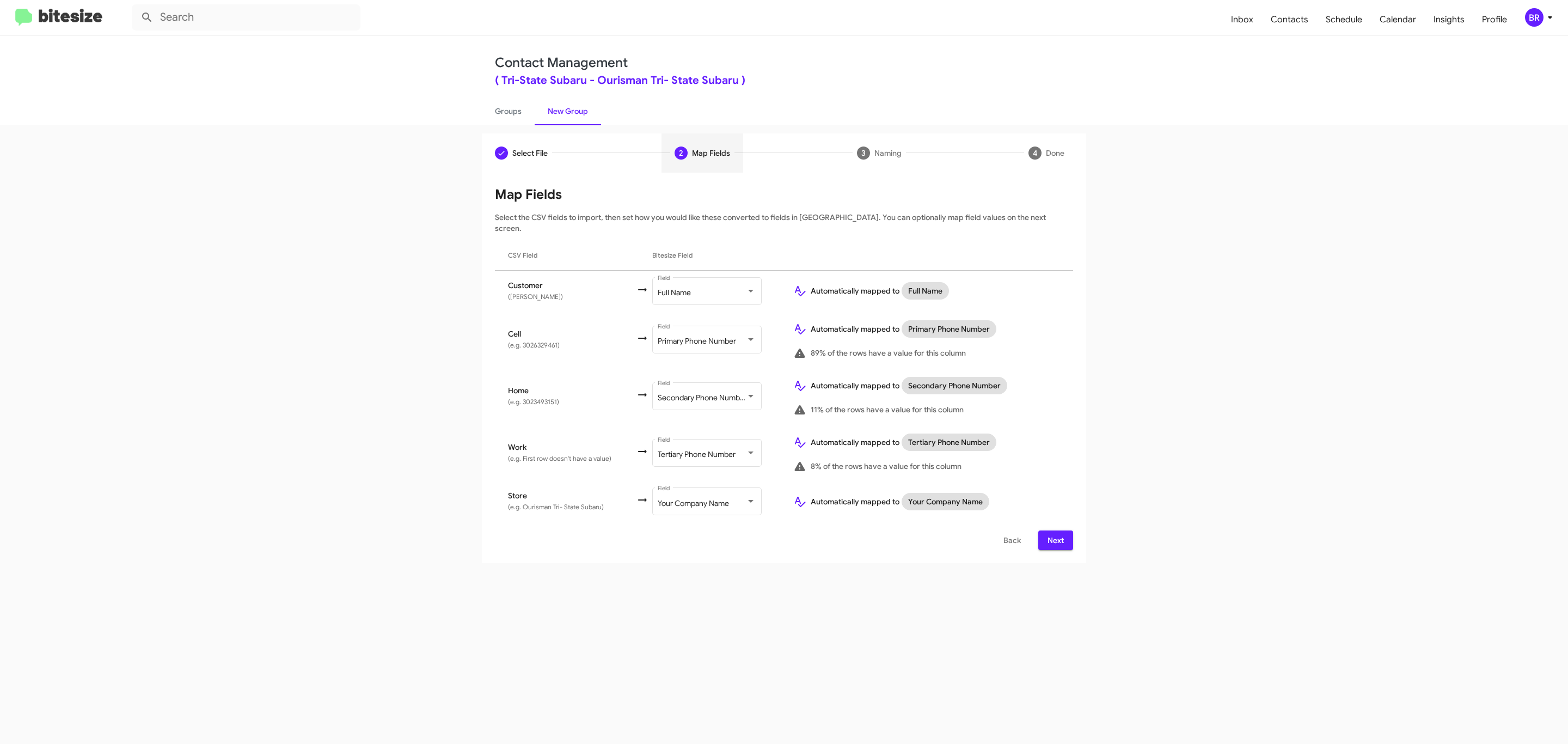
click at [1054, 530] on span "Next" at bounding box center [1055, 540] width 18 height 19
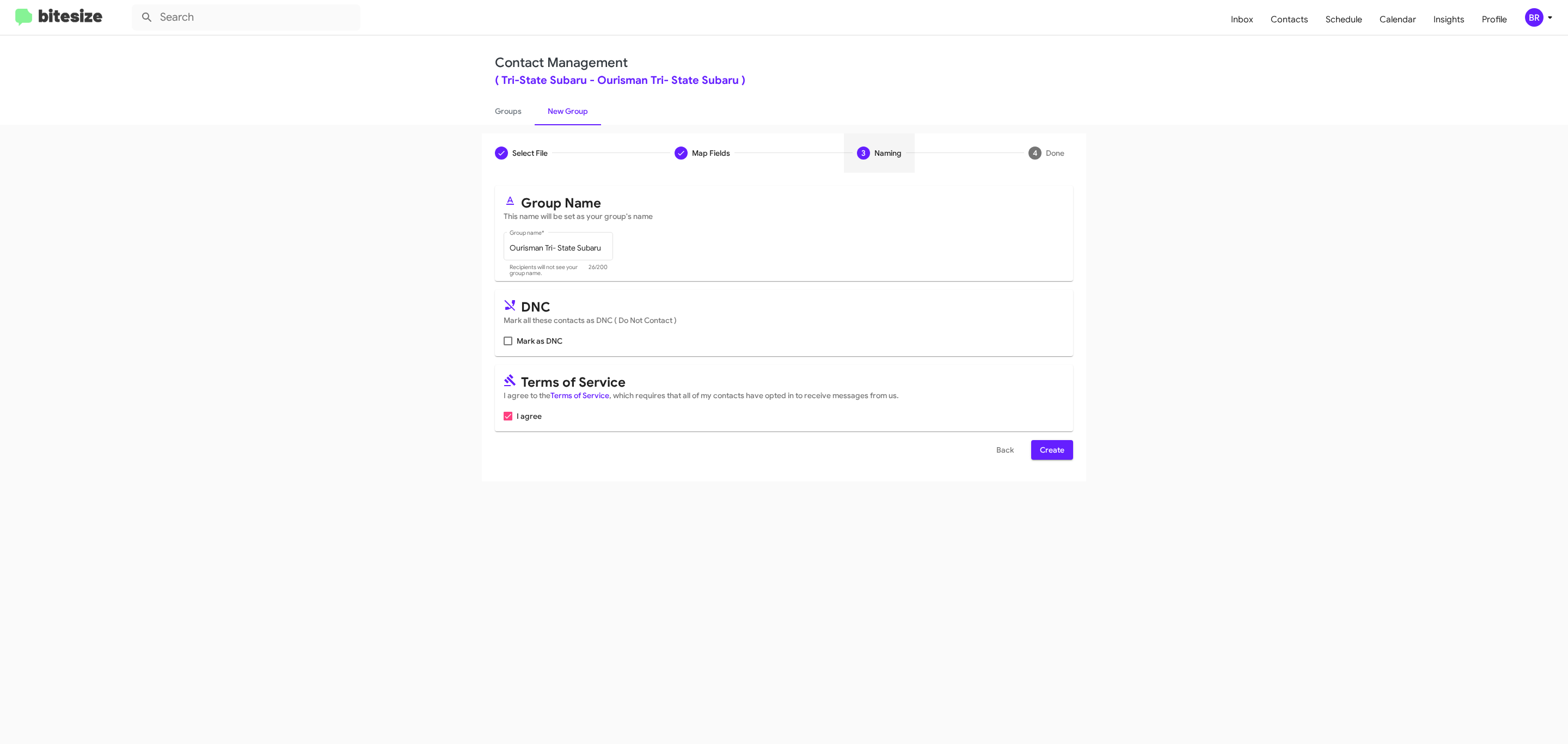
click at [508, 345] on input "Mark as DNC" at bounding box center [508, 345] width 1 height 1
checkbox input "true"
click at [1051, 451] on span "Create" at bounding box center [1052, 450] width 24 height 19
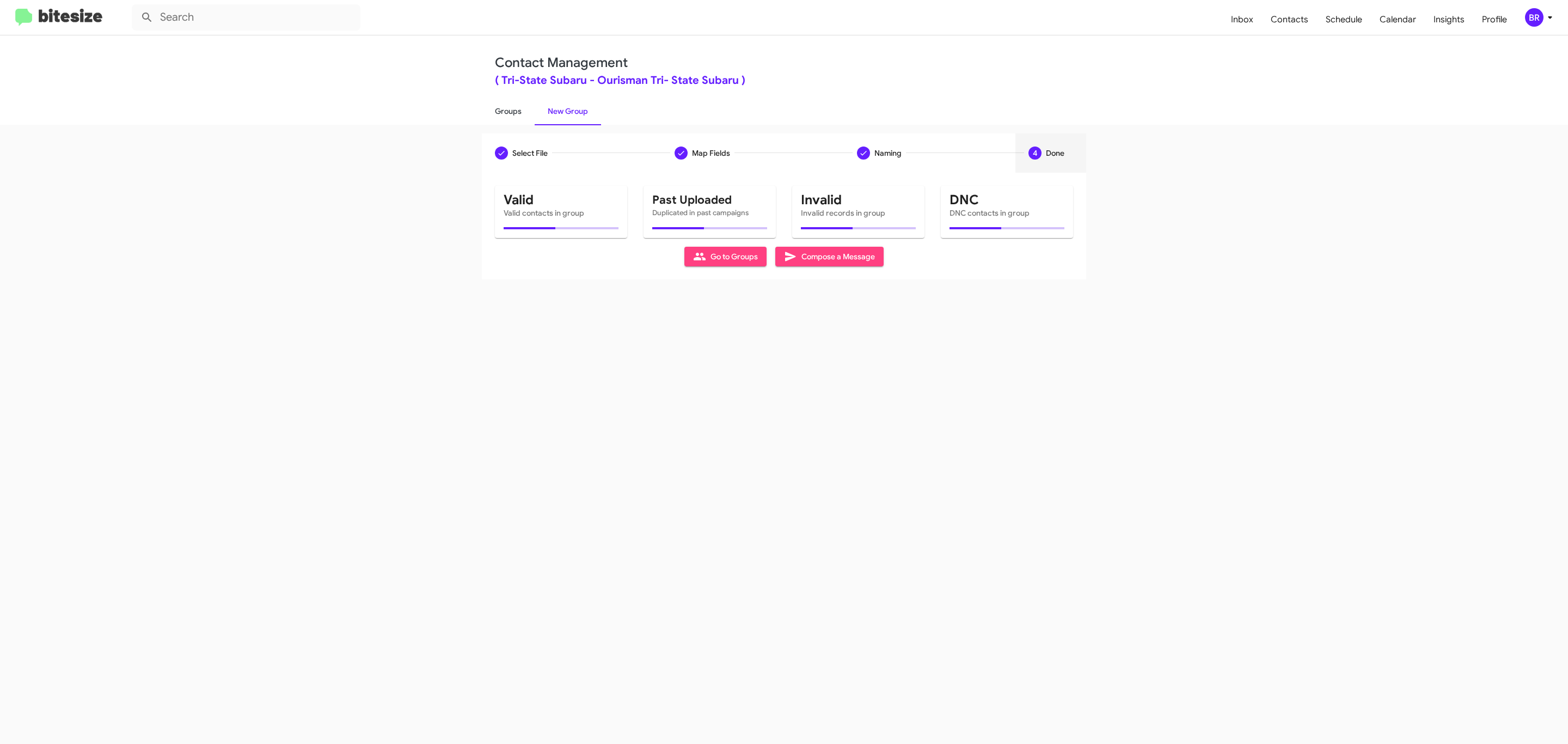
click at [507, 110] on link "Groups" at bounding box center [508, 111] width 53 height 29
type input "in:groups"
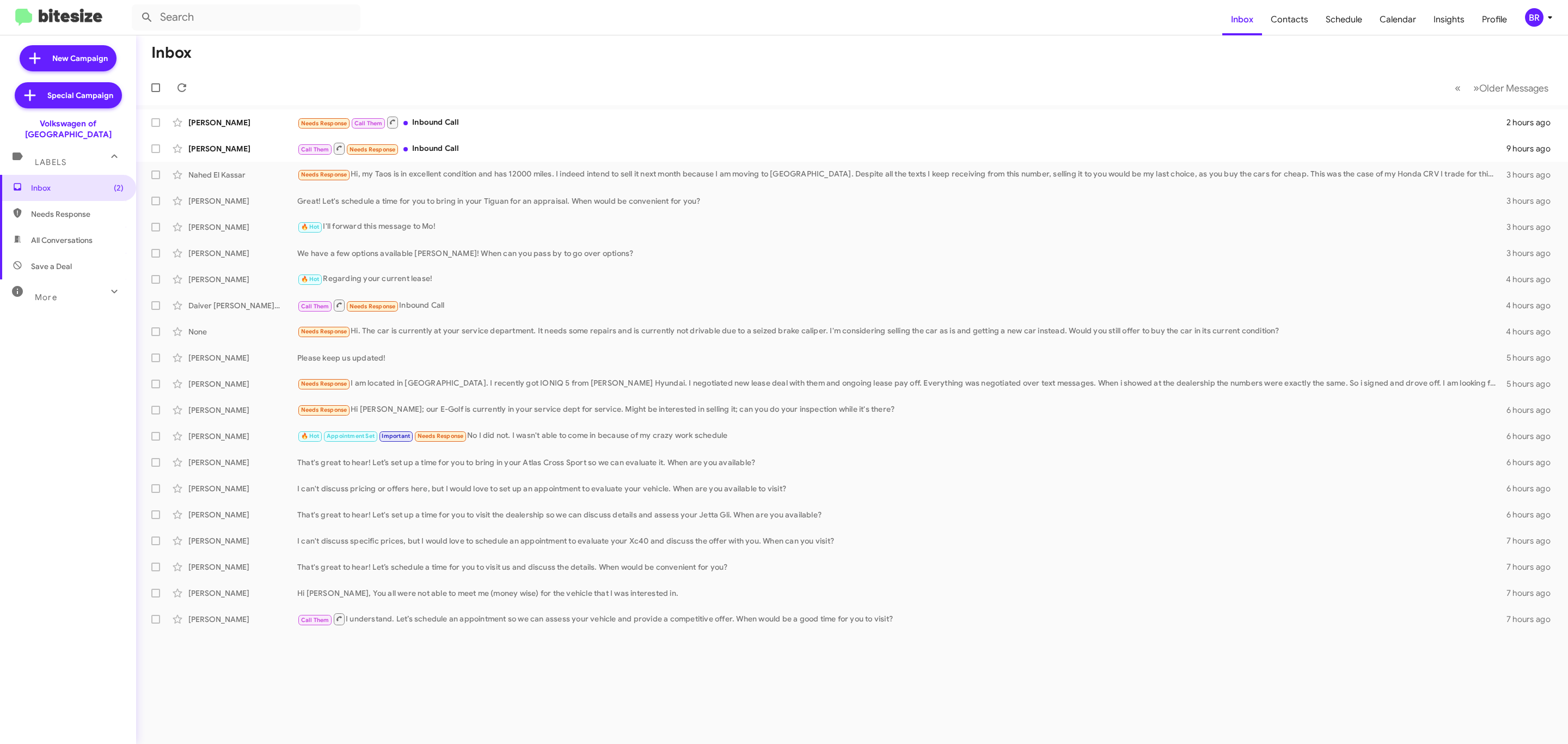
type input "in:groups"
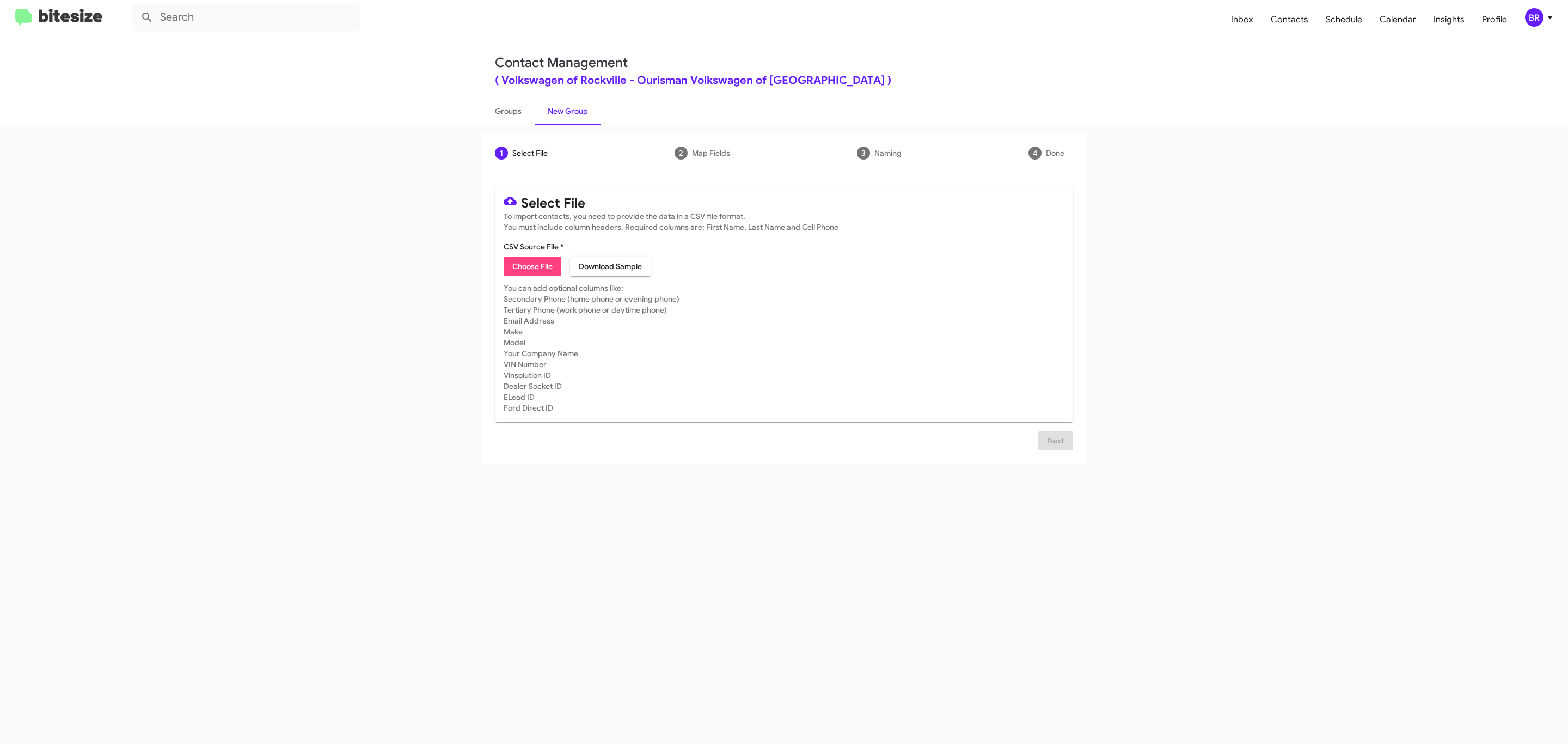
click at [531, 266] on span "Choose File" at bounding box center [533, 266] width 40 height 19
type input "Ourisman Volkswagen of Rockville"
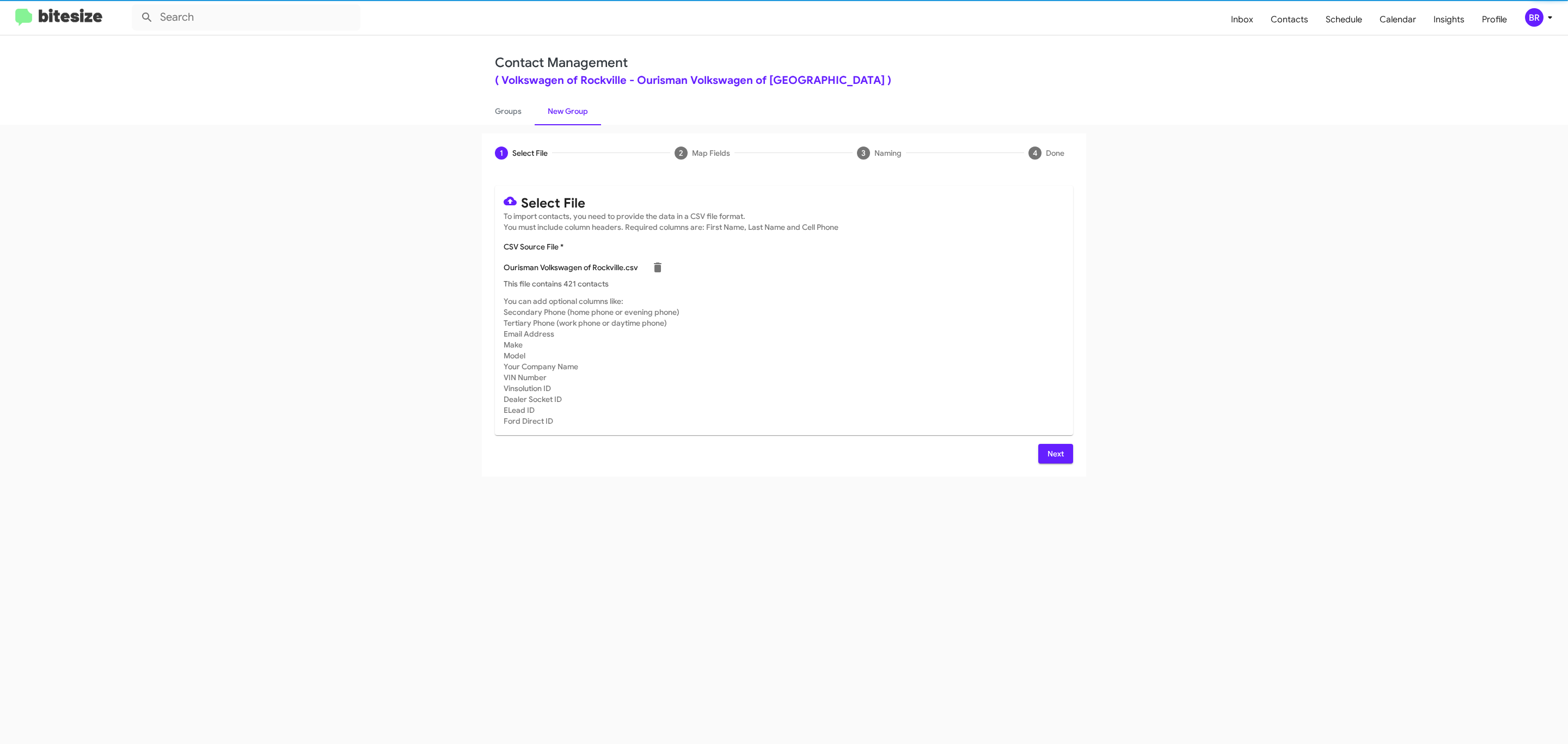
click at [1054, 453] on span "Next" at bounding box center [1055, 454] width 18 height 19
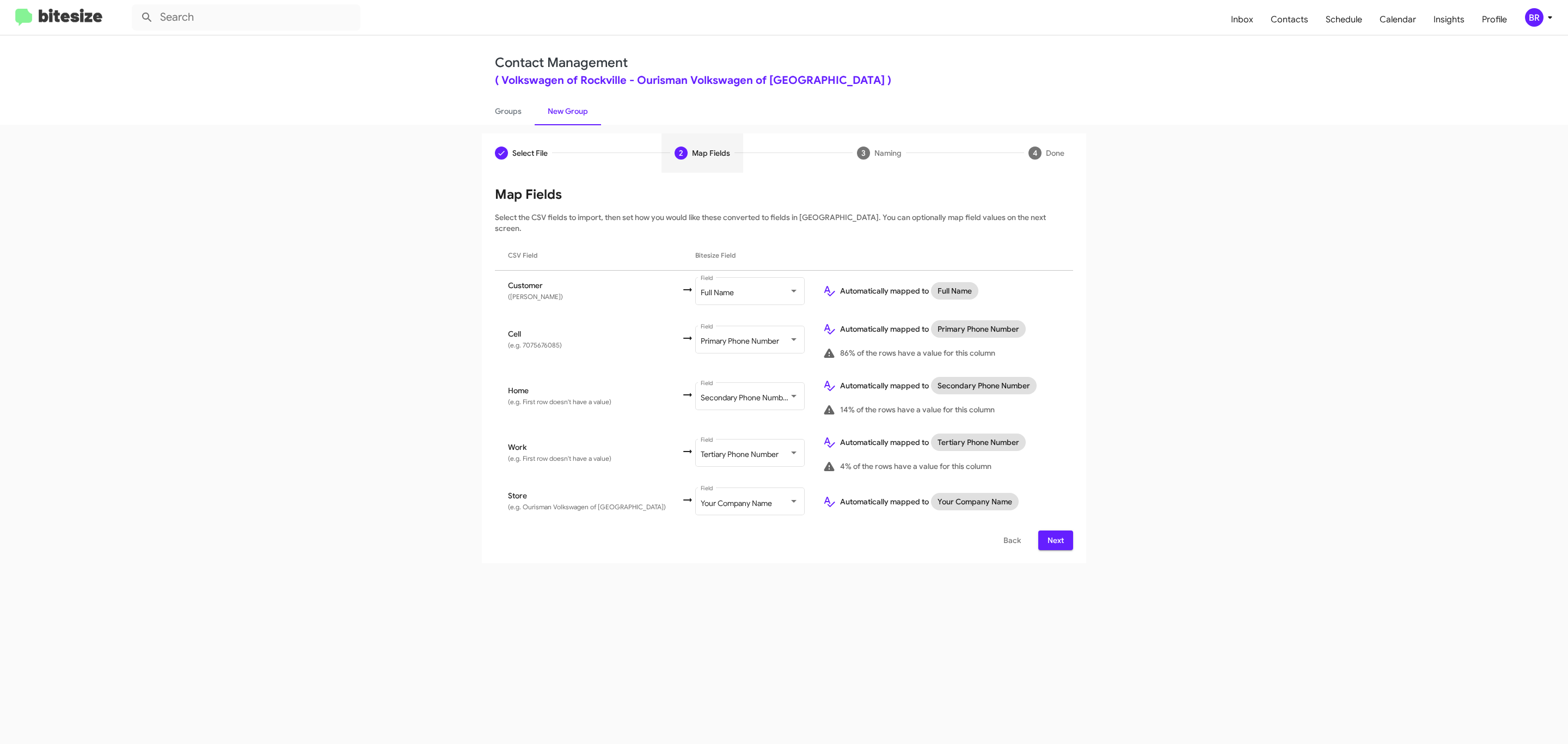
click at [1054, 530] on span "Next" at bounding box center [1055, 540] width 18 height 19
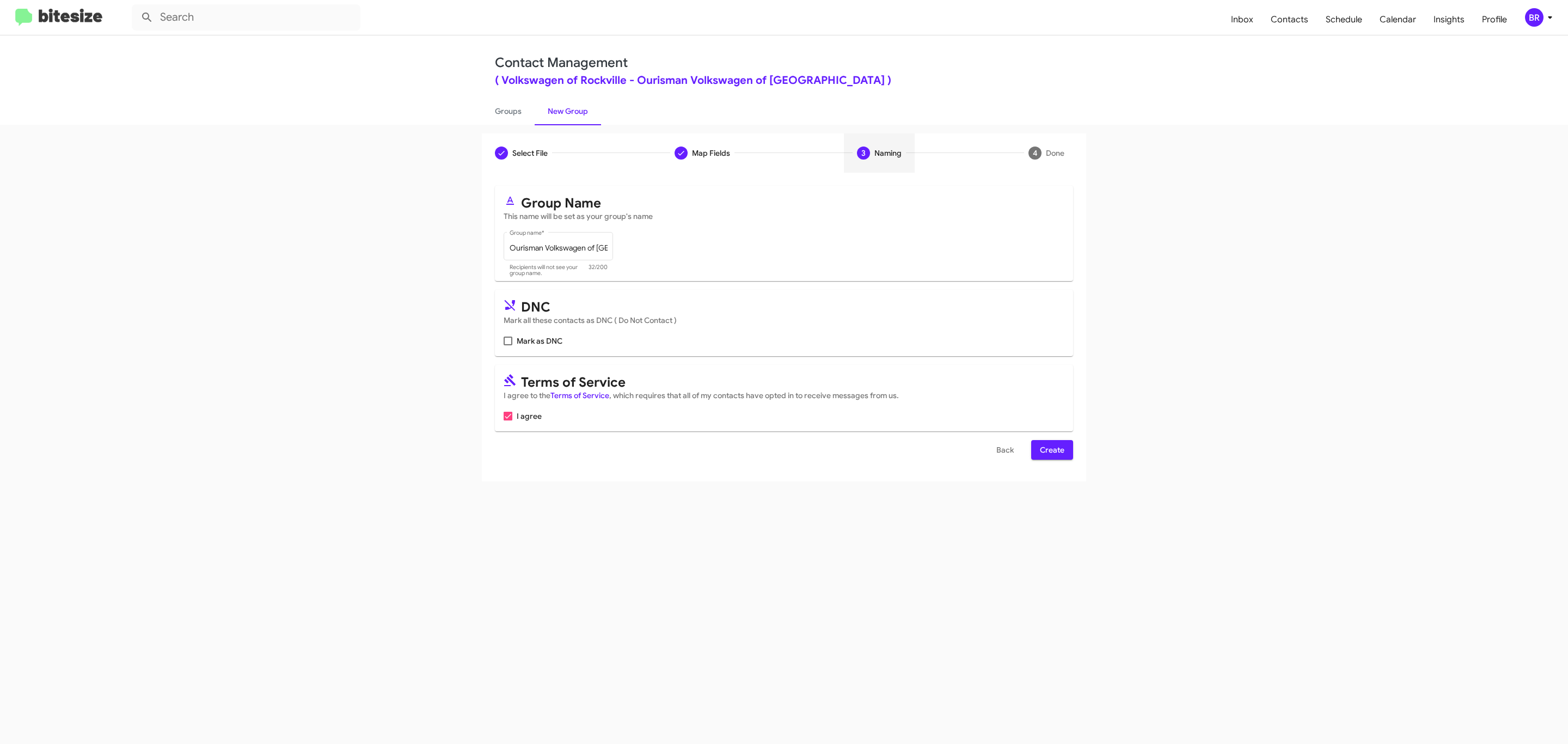
click at [508, 345] on input "Mark as DNC" at bounding box center [508, 345] width 1 height 1
checkbox input "true"
click at [1051, 451] on span "Create" at bounding box center [1052, 450] width 24 height 19
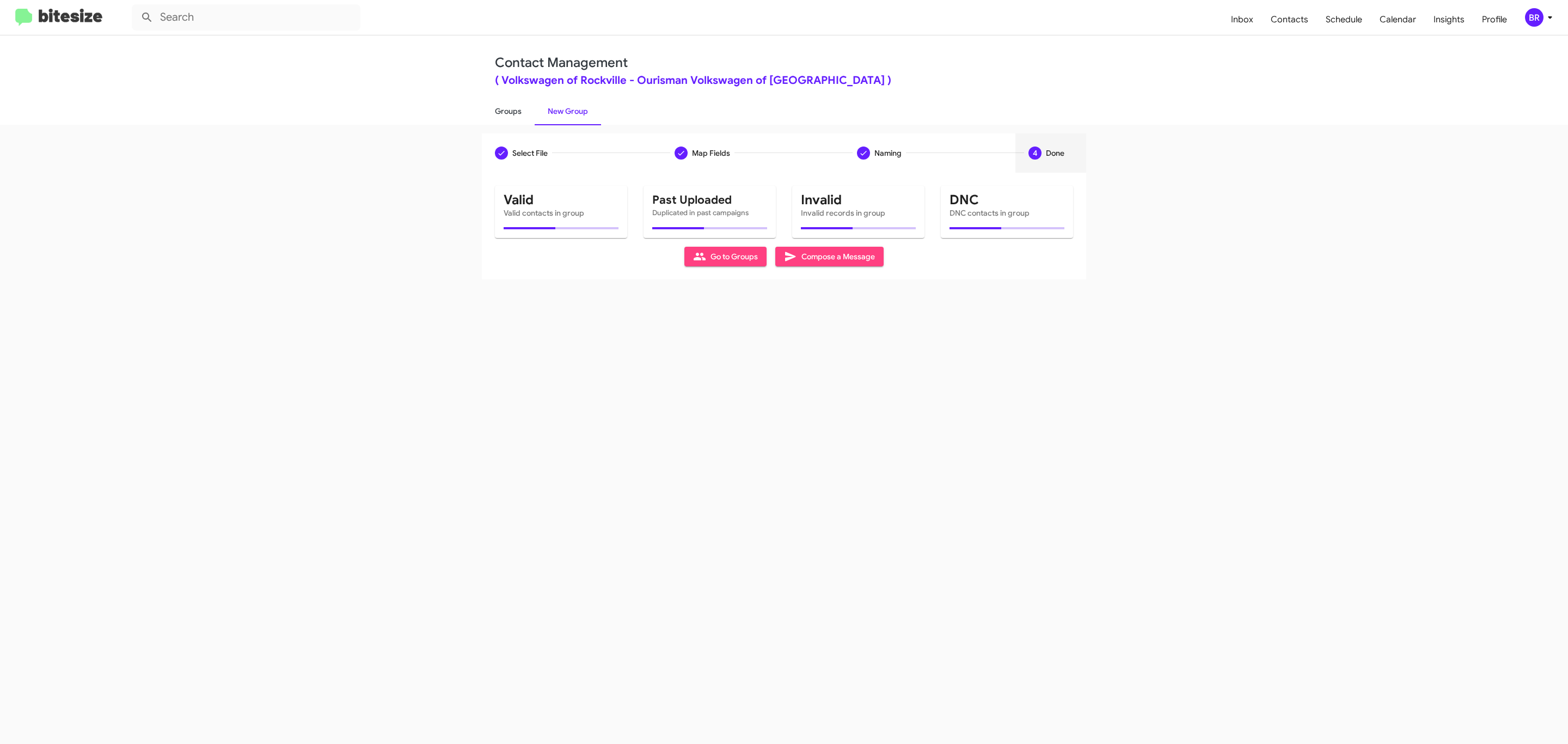
click at [507, 110] on link "Groups" at bounding box center [508, 111] width 53 height 29
type input "in:groups"
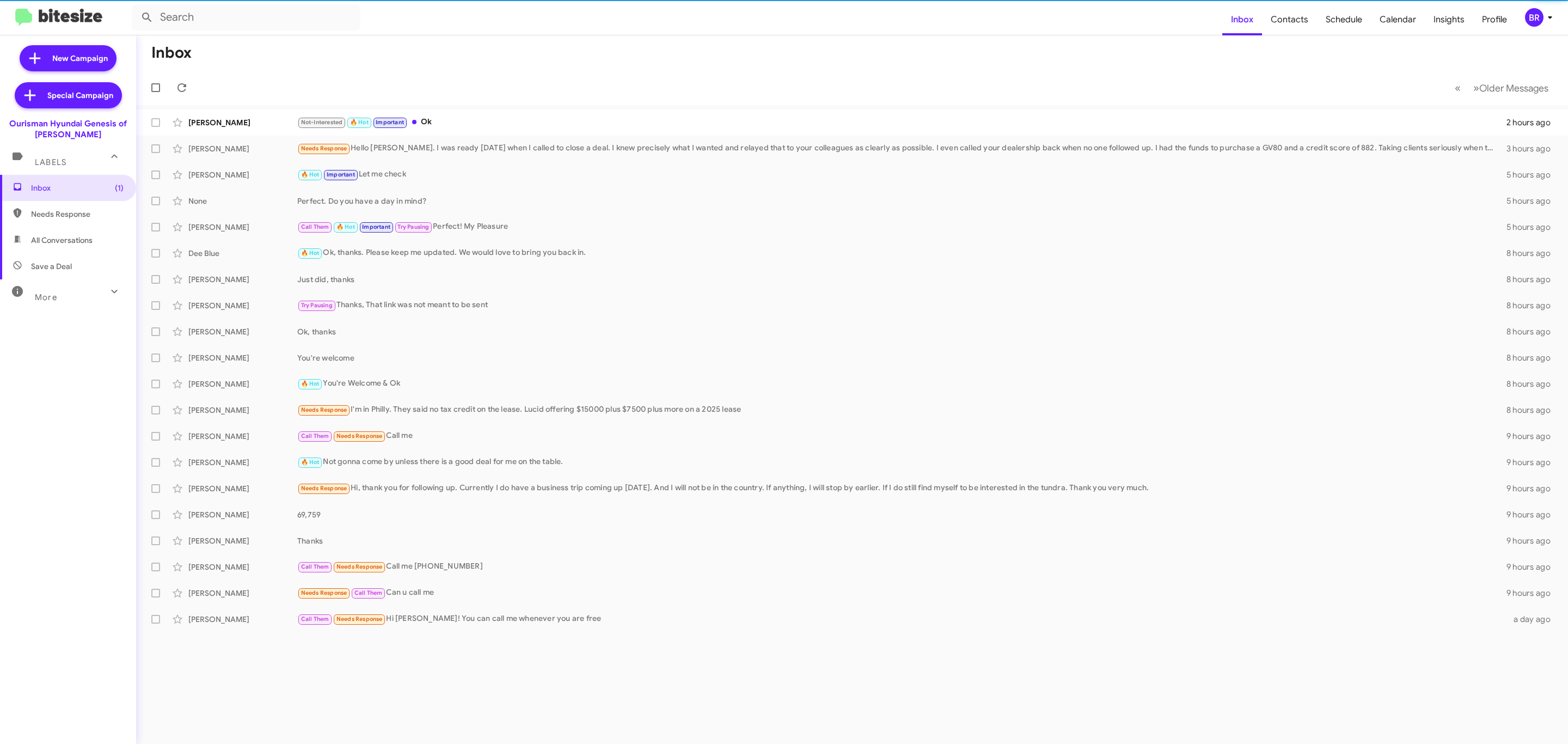
type input "in:groups"
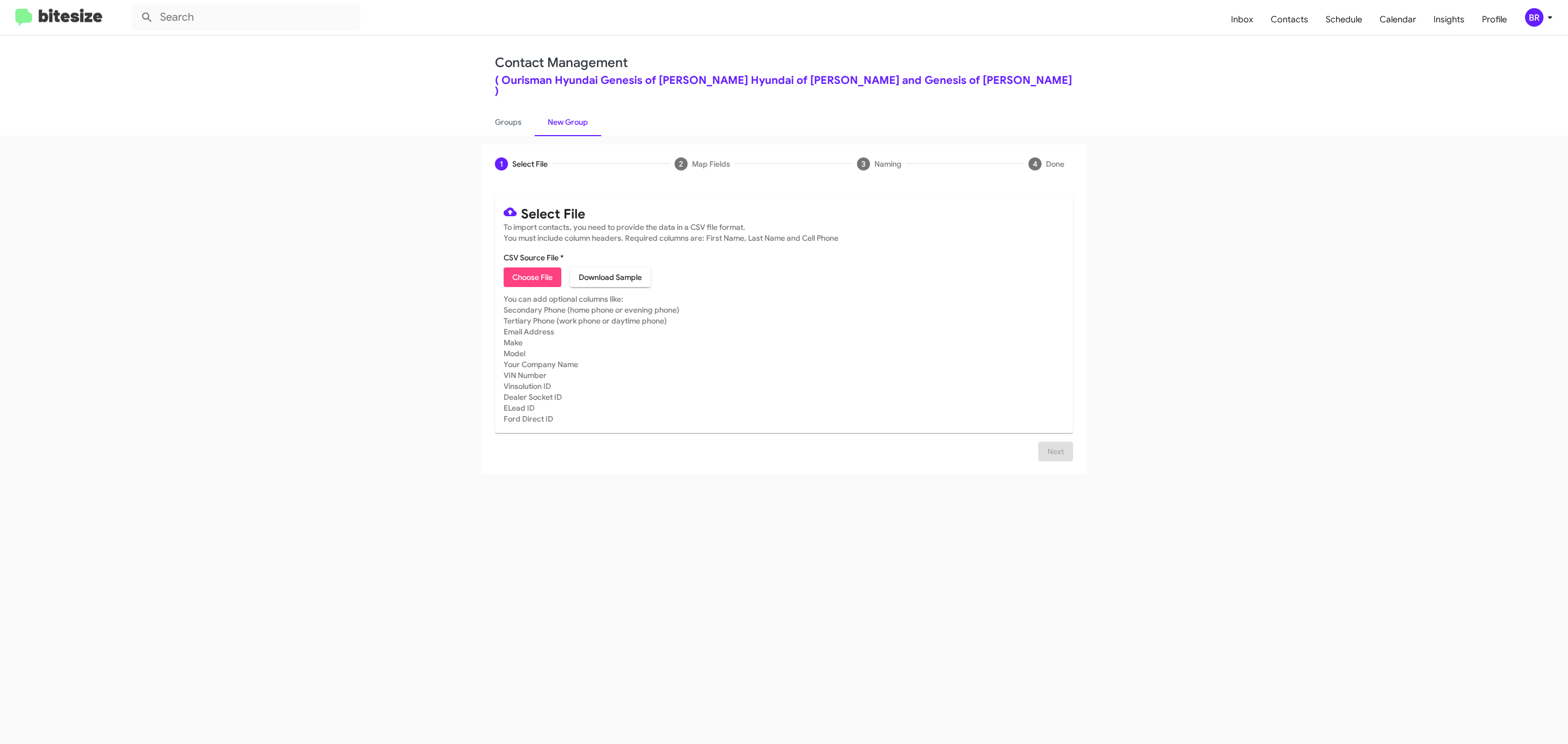
click at [531, 267] on span "Choose File" at bounding box center [533, 277] width 40 height 19
type input "Ourisman Hyundai Genesis of [PERSON_NAME]"
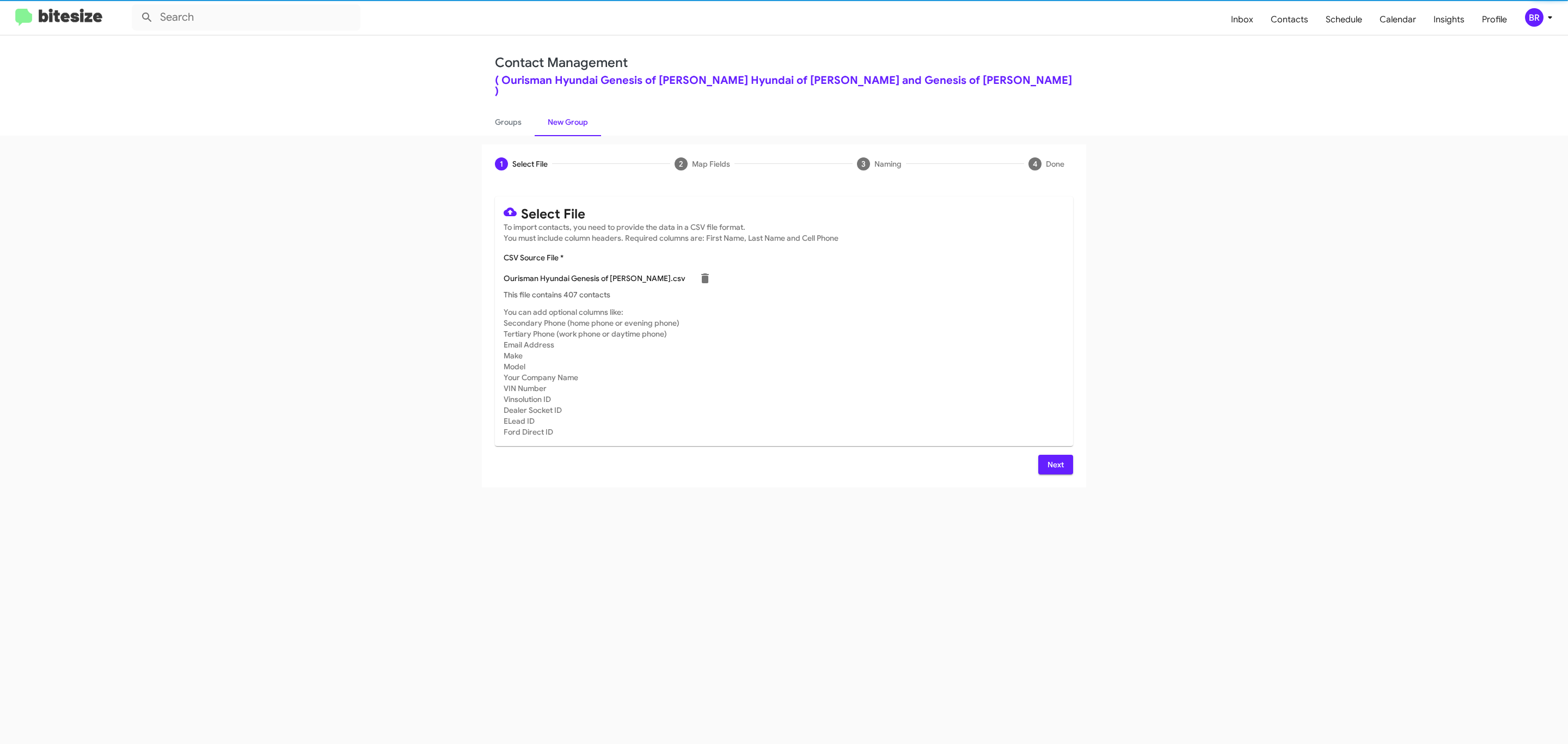
click at [1054, 455] on span "Next" at bounding box center [1055, 465] width 18 height 19
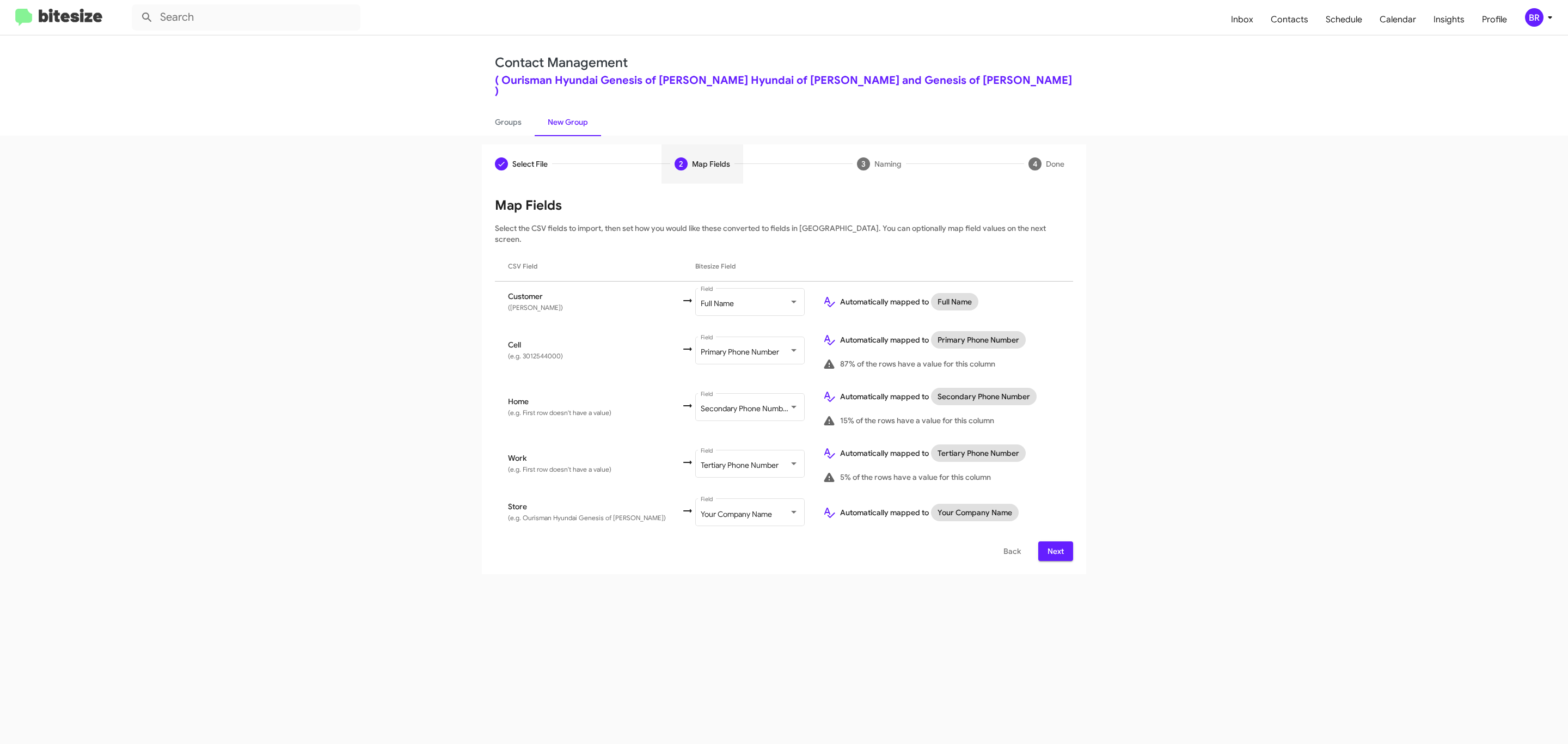
click at [1054, 541] on span "Next" at bounding box center [1055, 551] width 18 height 19
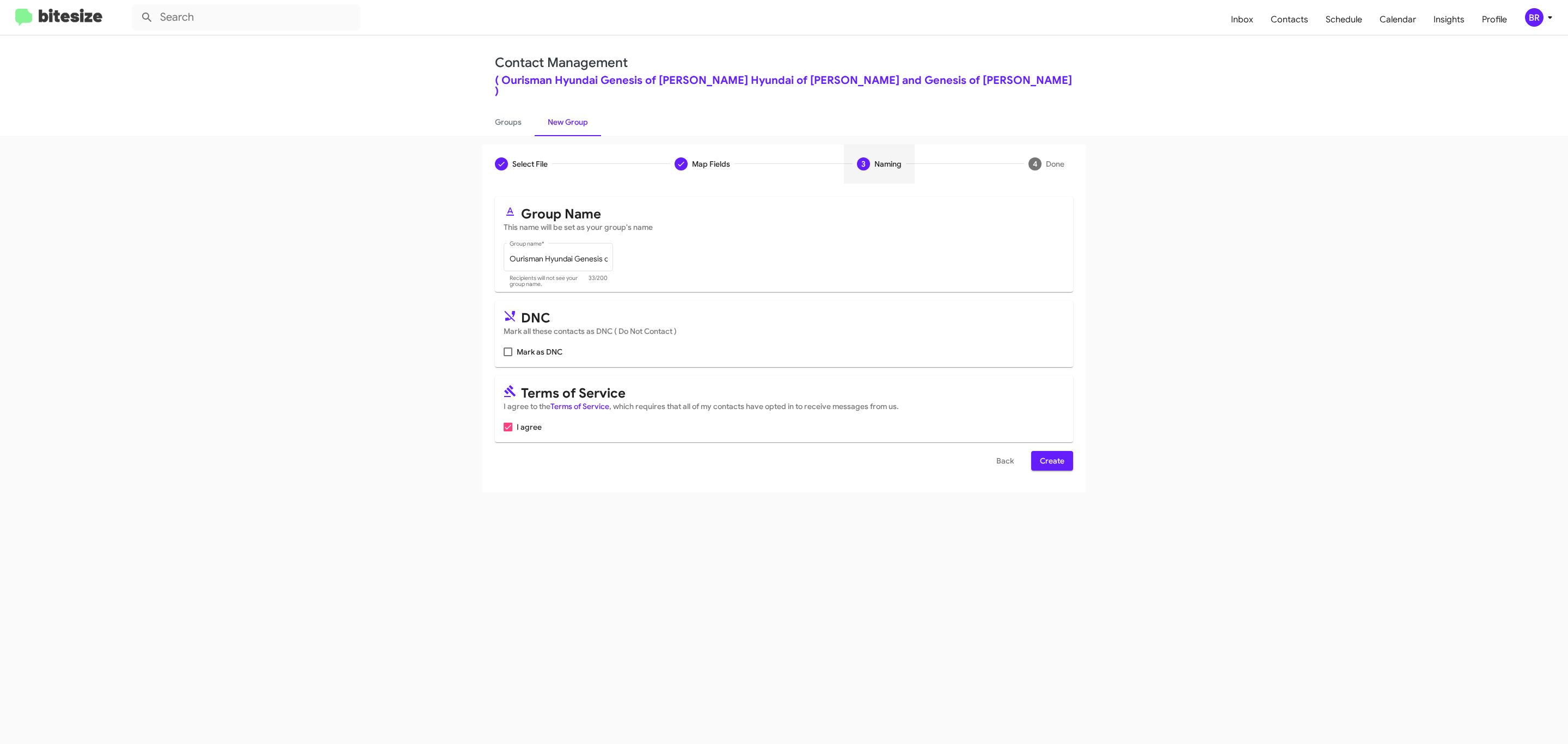
click at [508, 356] on input "Mark as DNC" at bounding box center [508, 356] width 1 height 1
checkbox input "true"
click at [1051, 451] on span "Create" at bounding box center [1052, 461] width 24 height 19
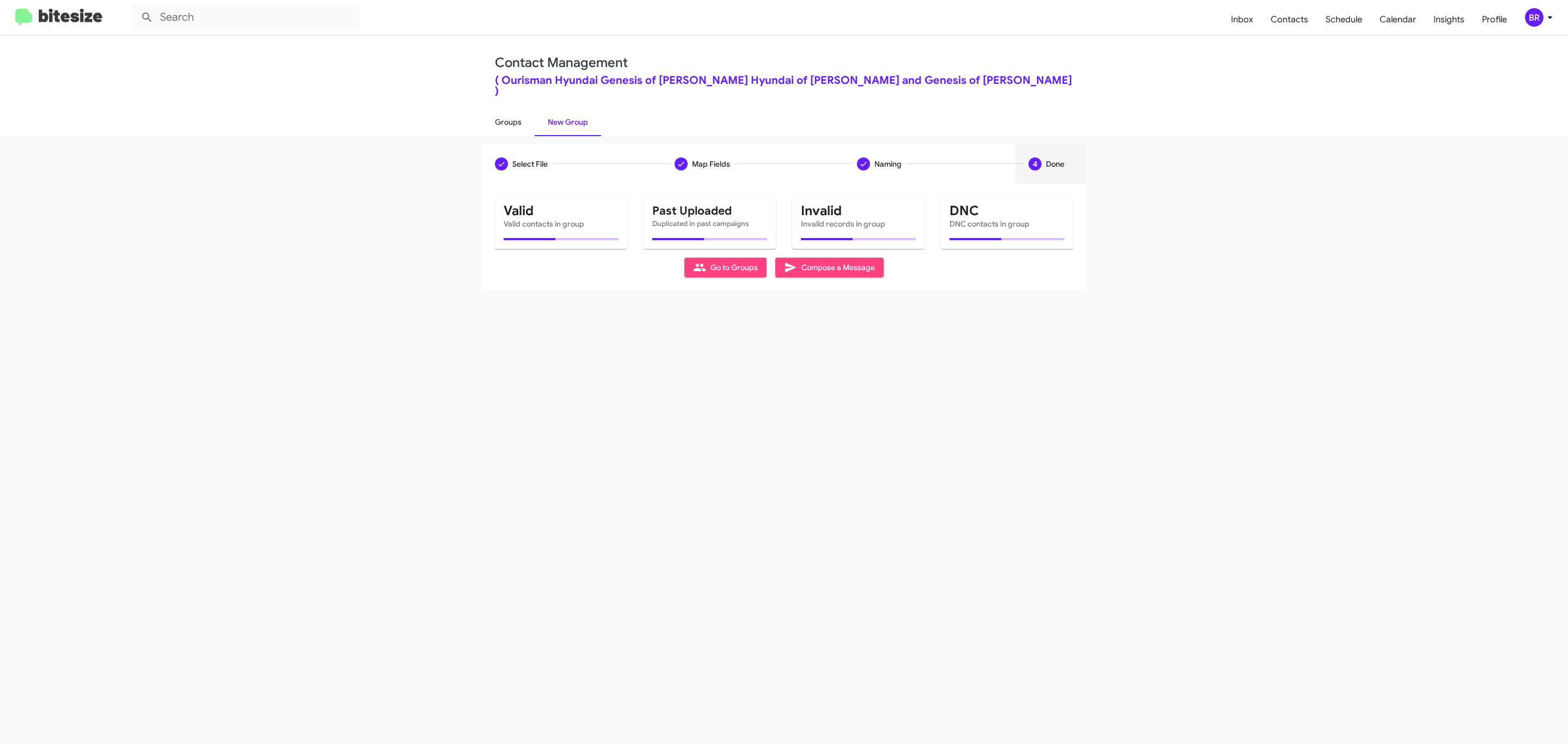
click at [507, 110] on link "Groups" at bounding box center [508, 122] width 53 height 29
type input "in:groups"
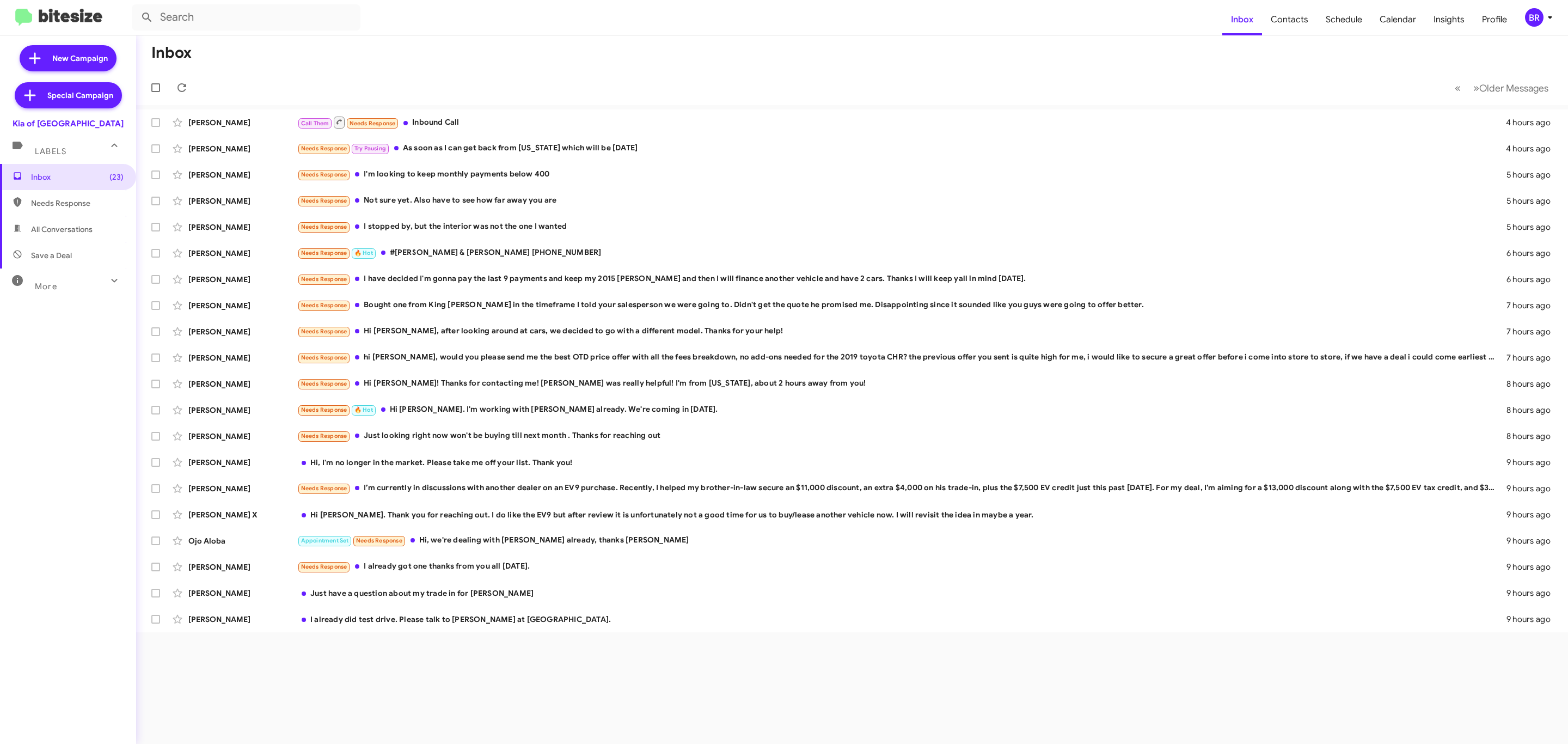
type input "in:groups"
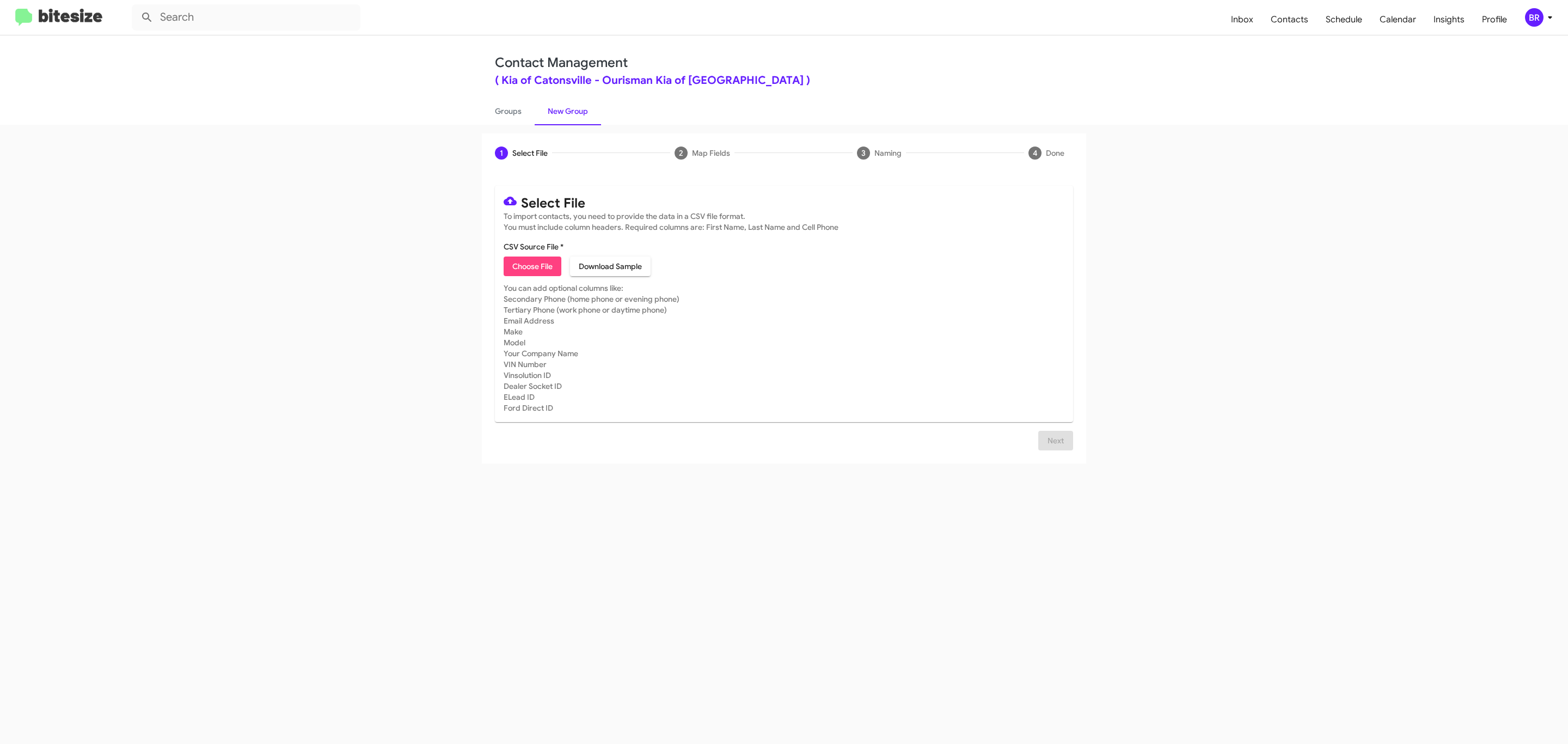
click at [531, 266] on span "Choose File" at bounding box center [533, 266] width 40 height 19
type input "Ourisman Kia of Catonsville"
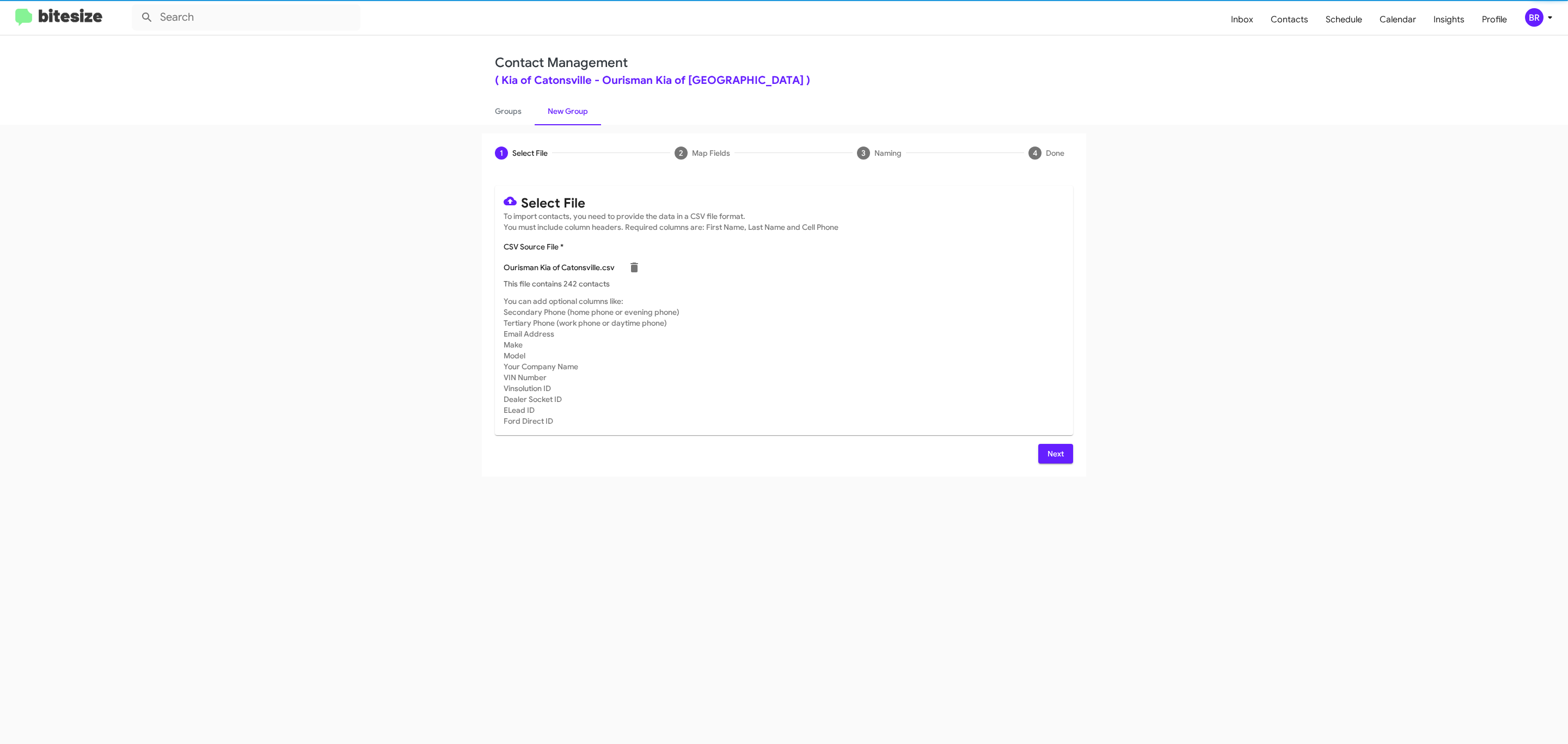
click at [1054, 453] on span "Next" at bounding box center [1055, 454] width 18 height 19
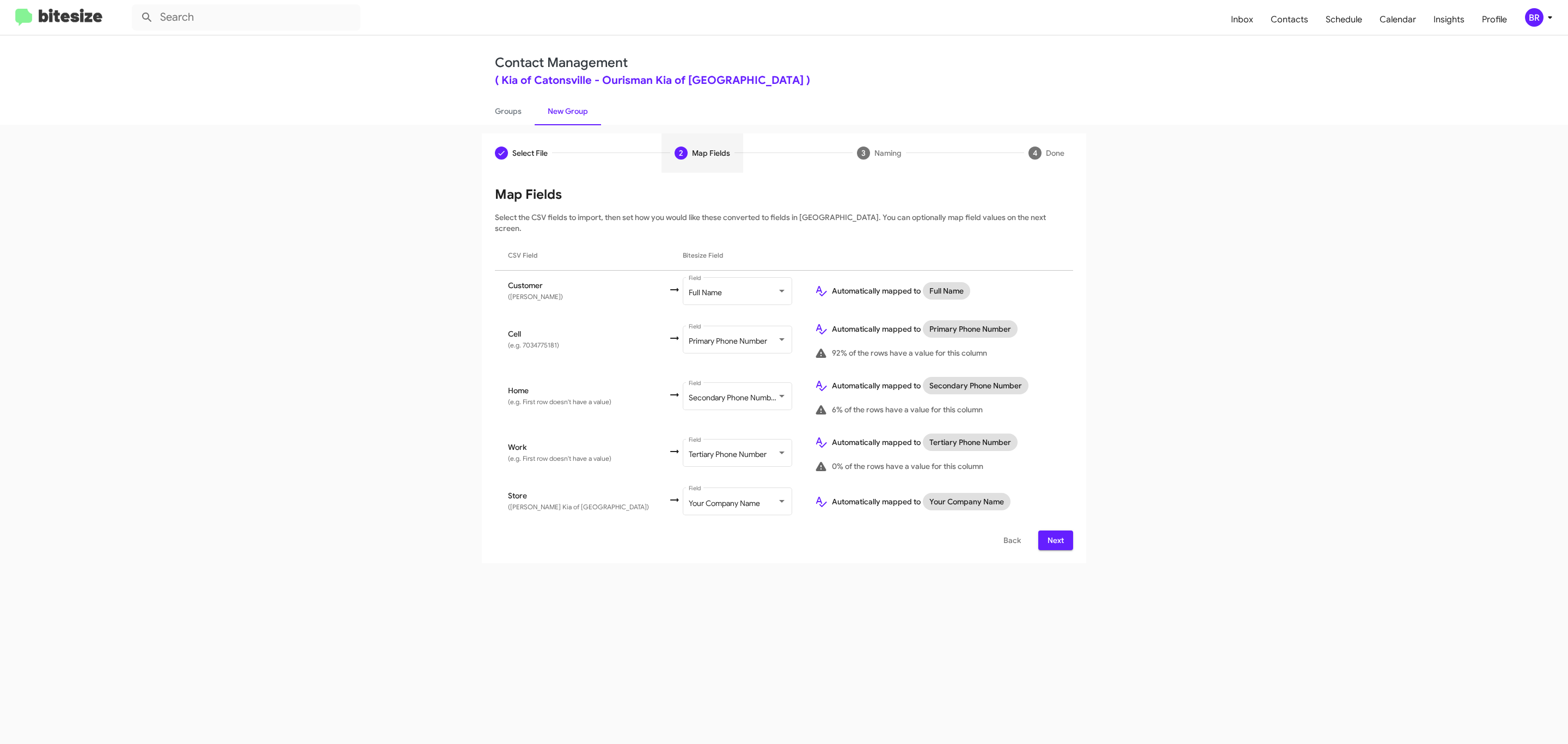
click at [1054, 530] on span "Next" at bounding box center [1055, 540] width 18 height 19
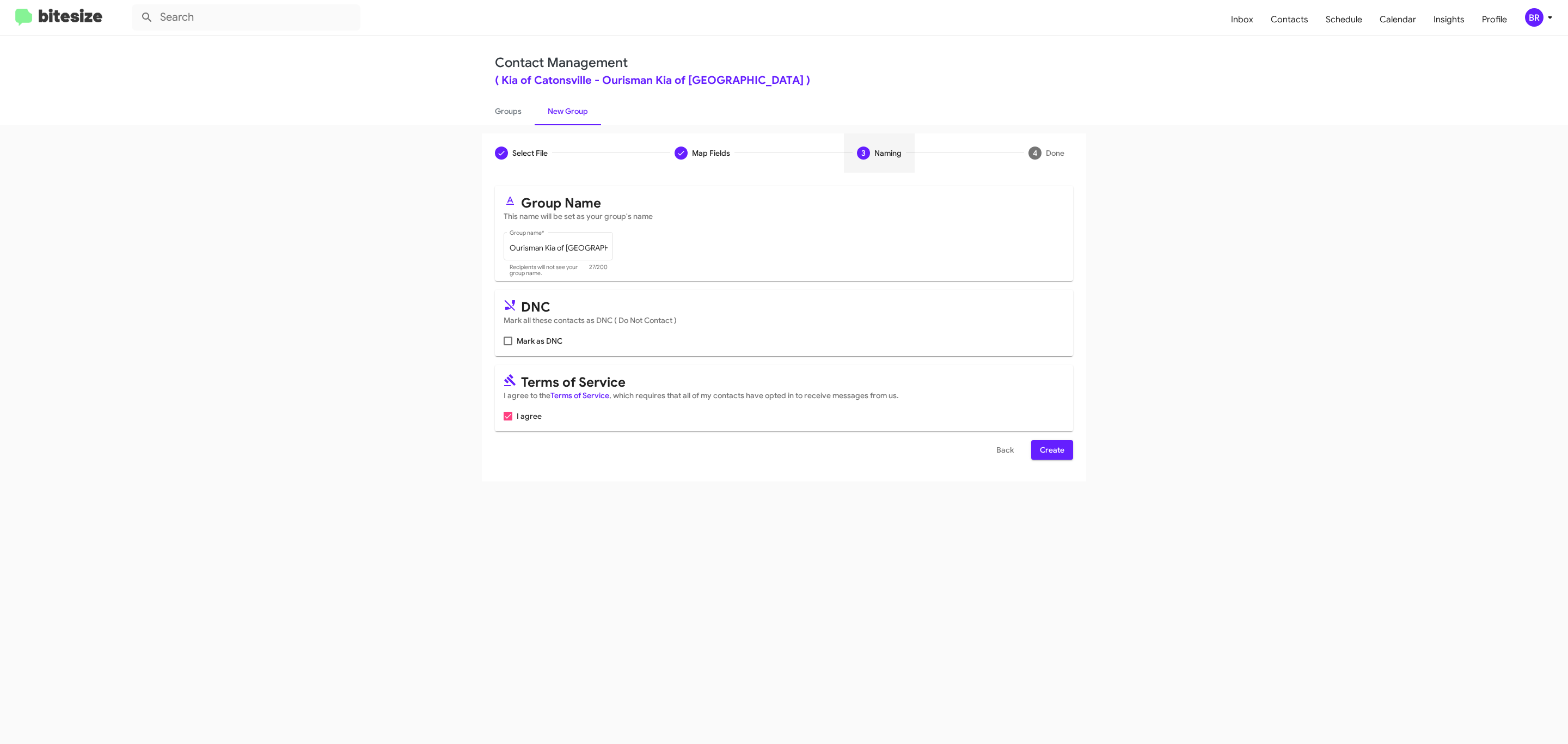
click at [508, 345] on input "Mark as DNC" at bounding box center [508, 345] width 1 height 1
checkbox input "true"
click at [1051, 451] on span "Create" at bounding box center [1052, 450] width 24 height 19
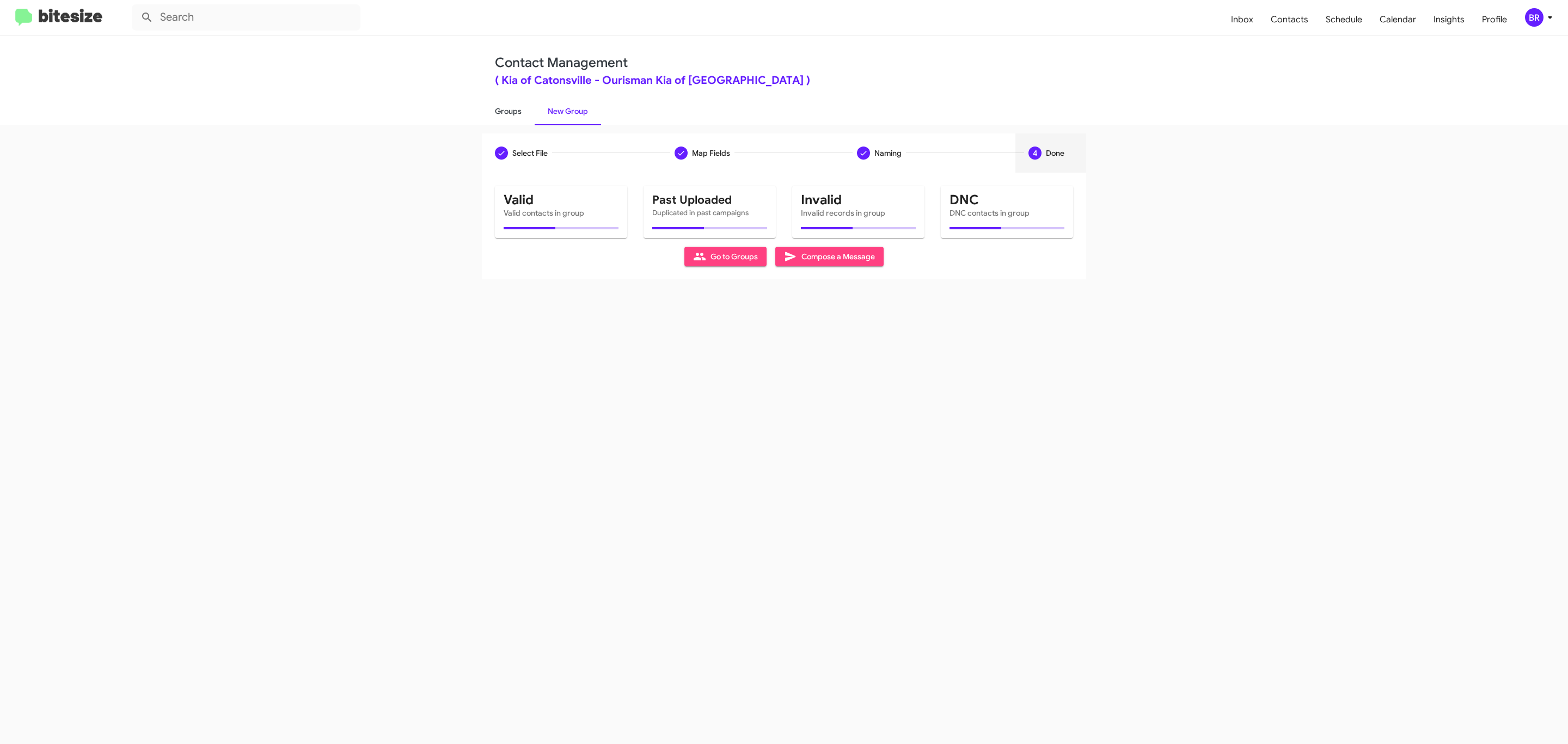
click at [507, 110] on link "Groups" at bounding box center [508, 111] width 53 height 29
type input "in:groups"
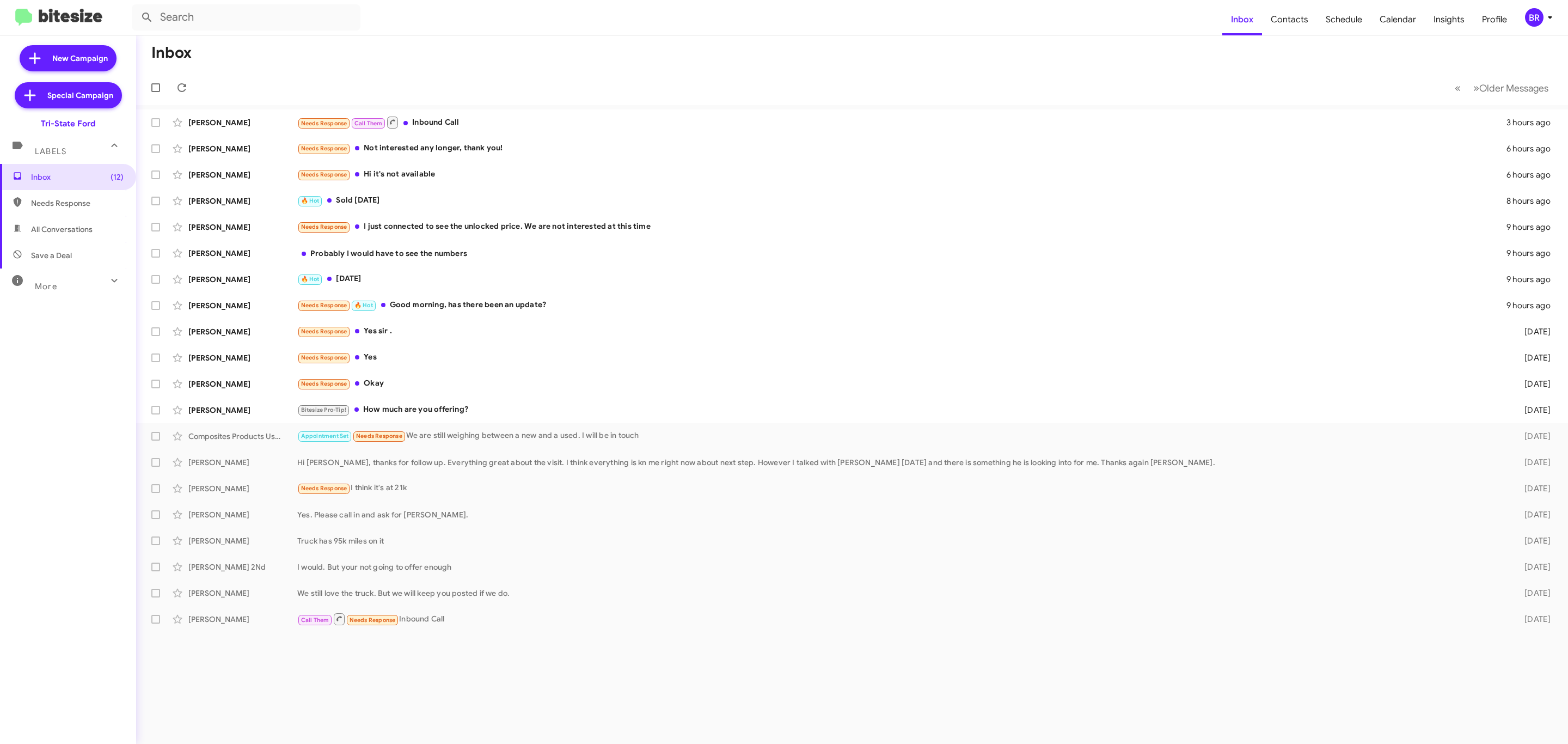
type input "in:groups"
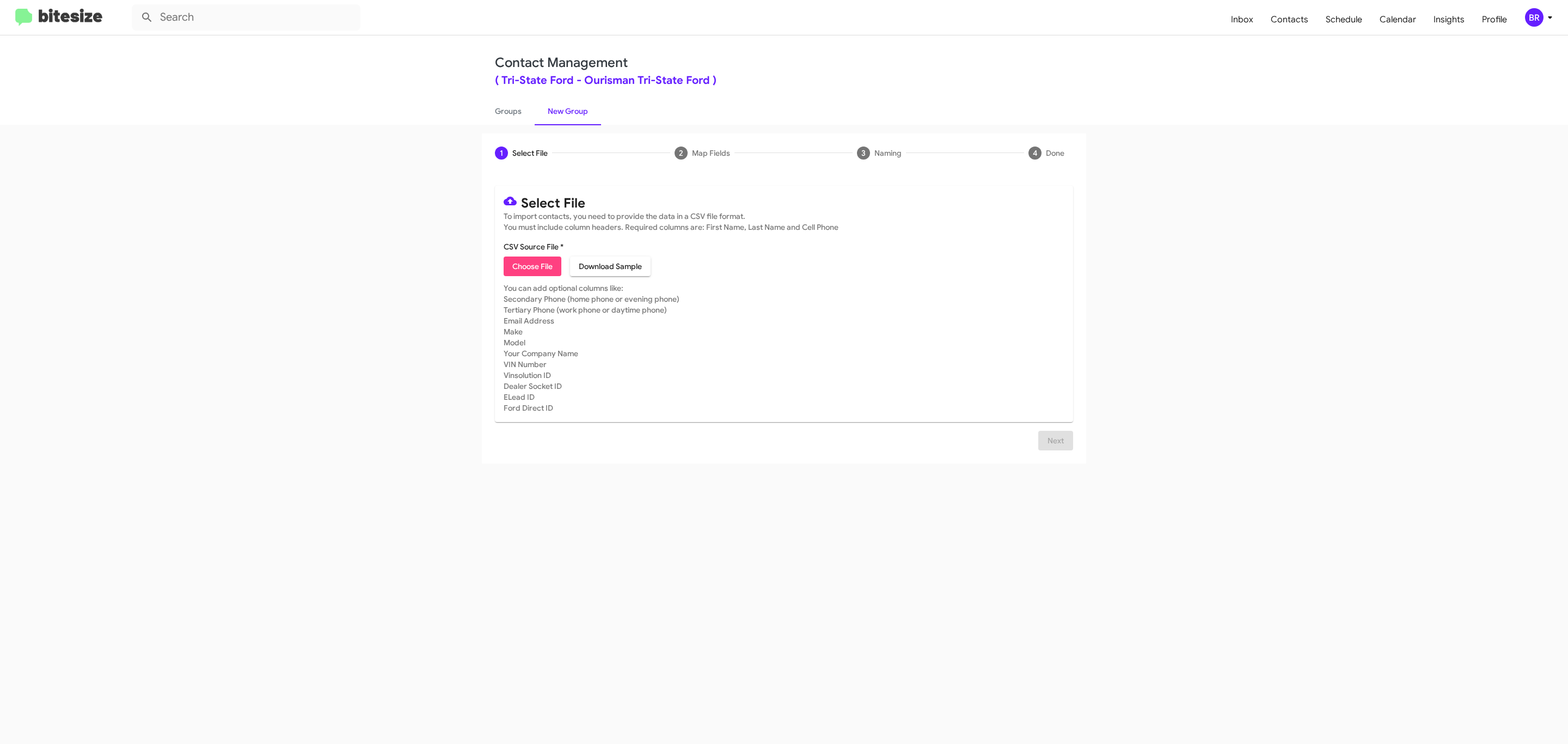
click at [531, 266] on span "Choose File" at bounding box center [533, 266] width 40 height 19
type input "Ourisman Tri-State Ford"
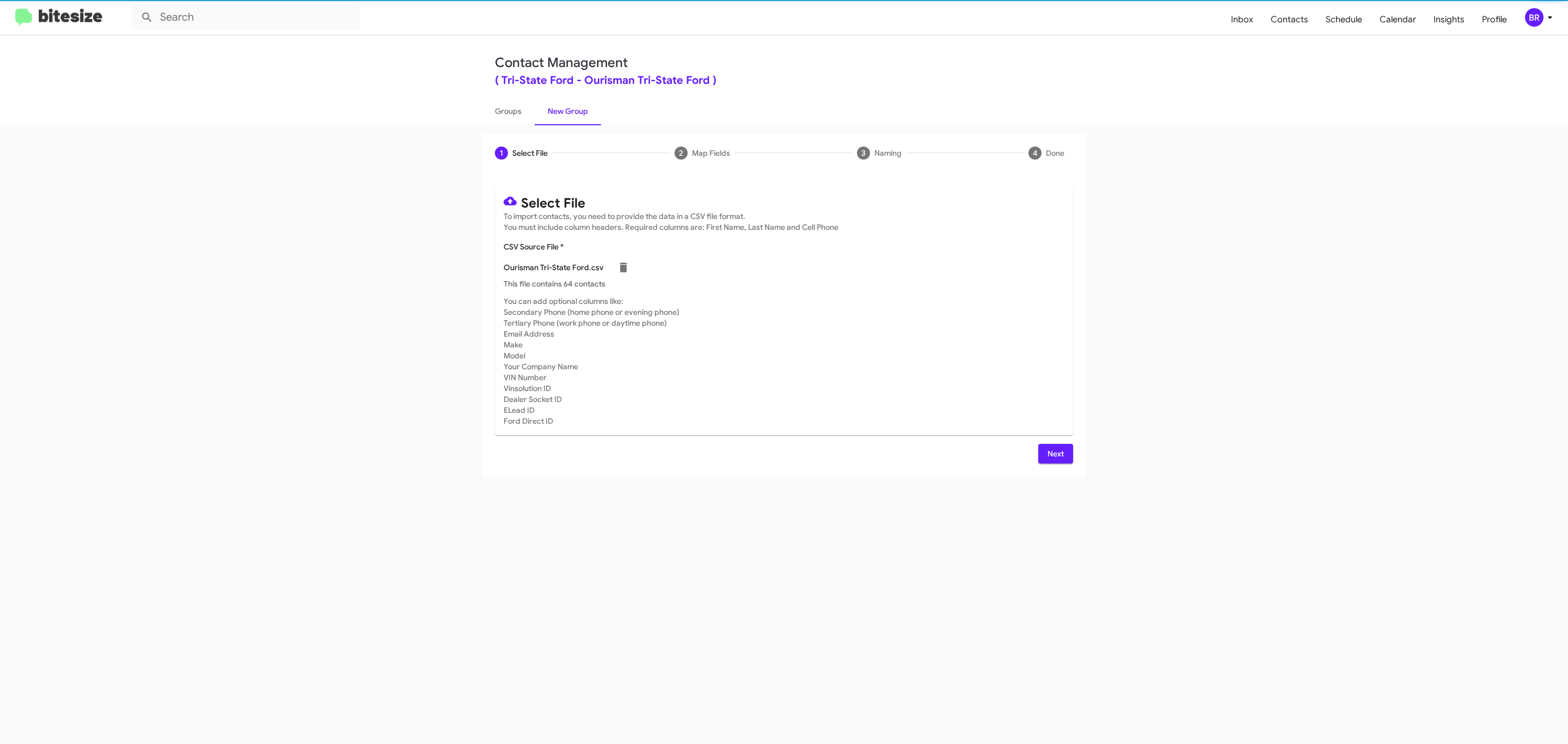
click at [1054, 453] on span "Next" at bounding box center [1055, 454] width 18 height 19
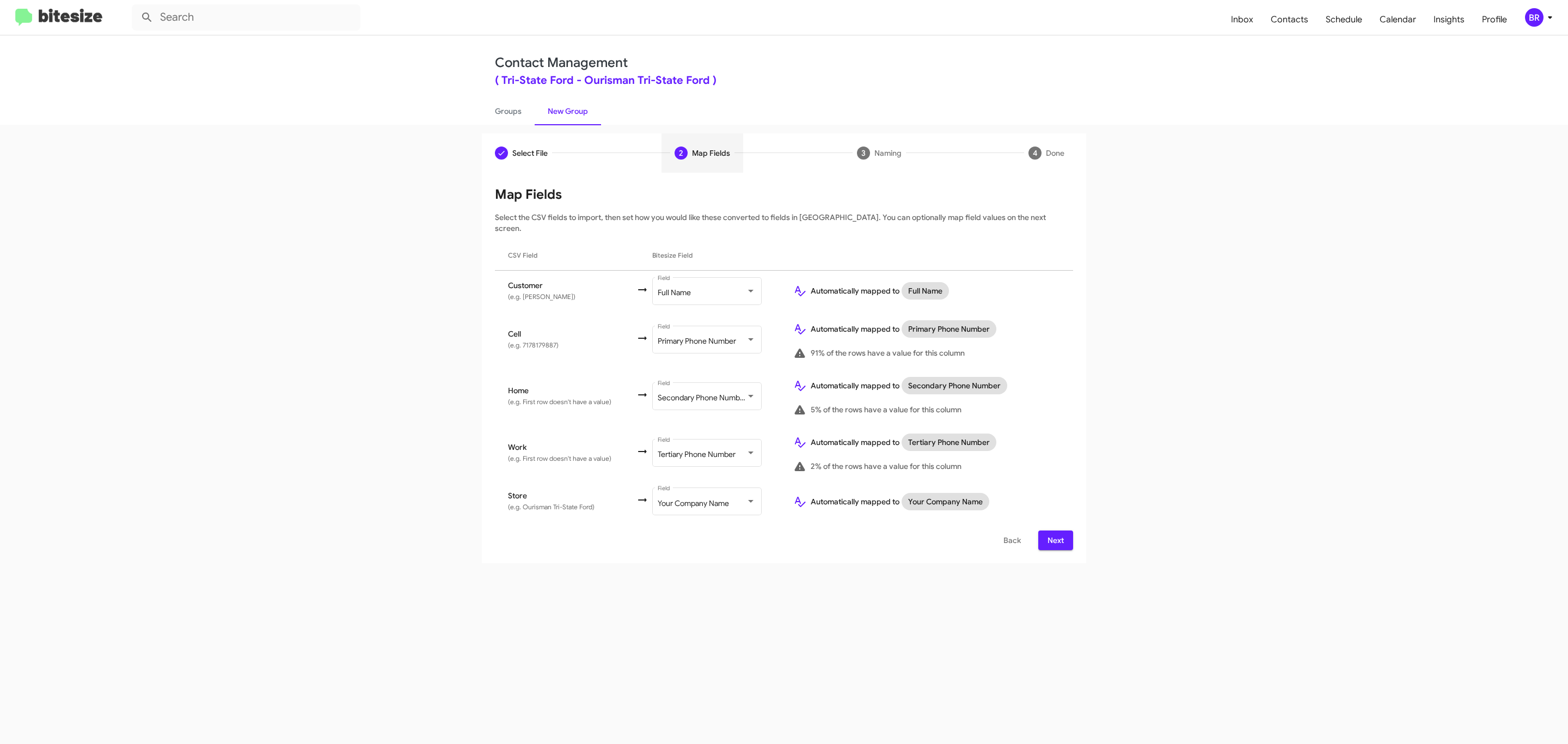
click at [1054, 530] on span "Next" at bounding box center [1055, 540] width 18 height 19
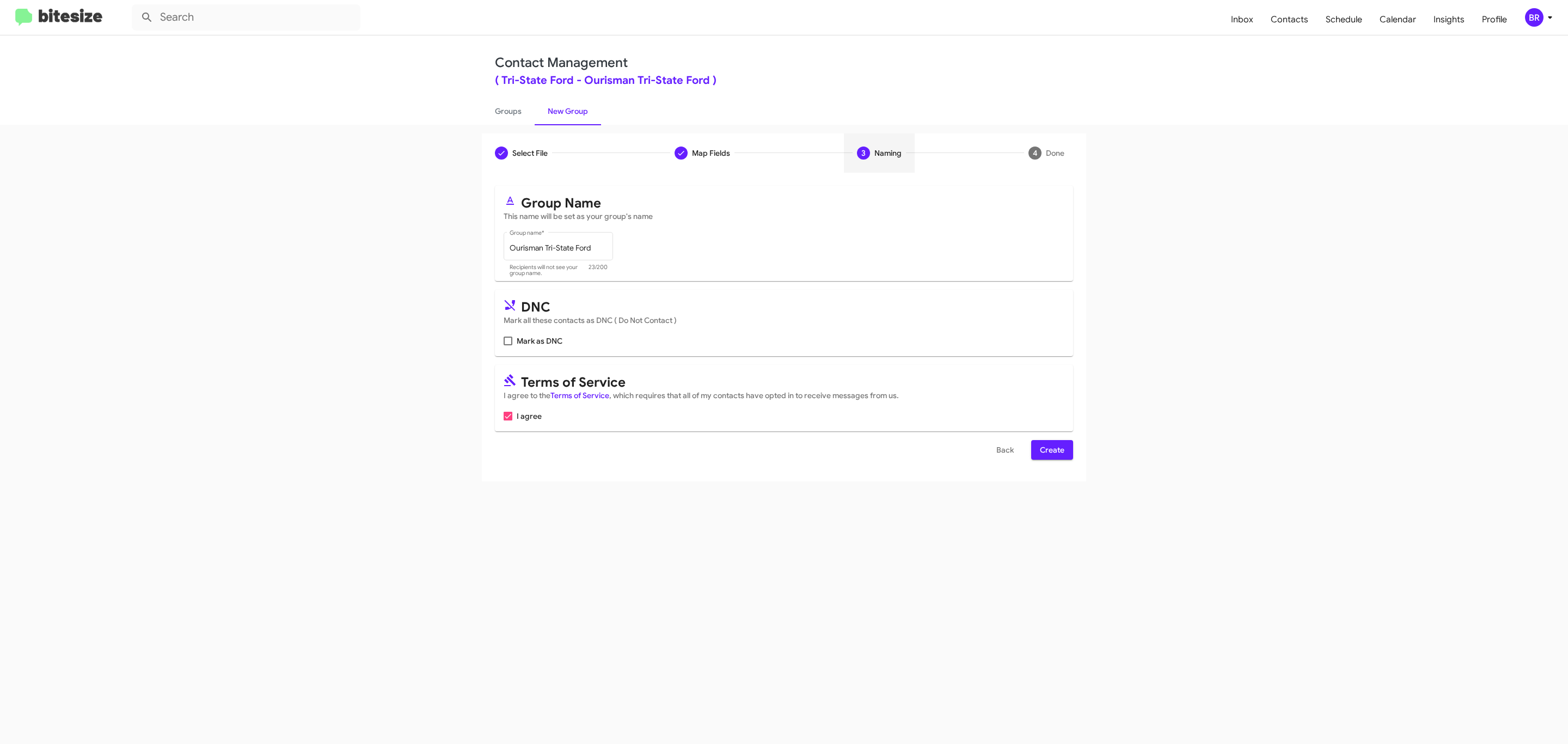
click at [508, 345] on input "Mark as DNC" at bounding box center [508, 345] width 1 height 1
checkbox input "true"
click at [1051, 451] on span "Create" at bounding box center [1052, 450] width 24 height 19
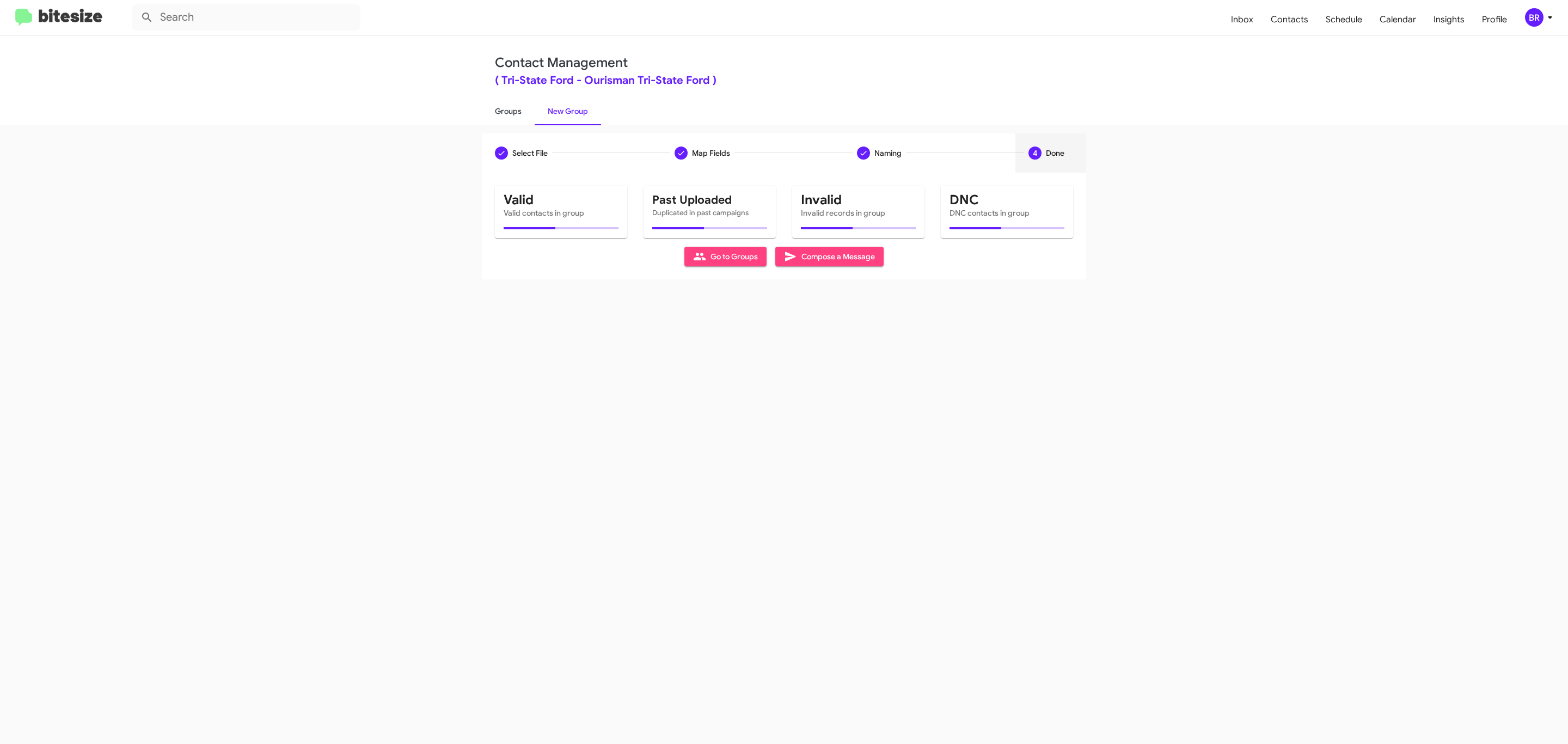
click at [507, 110] on link "Groups" at bounding box center [508, 111] width 53 height 29
type input "in:groups"
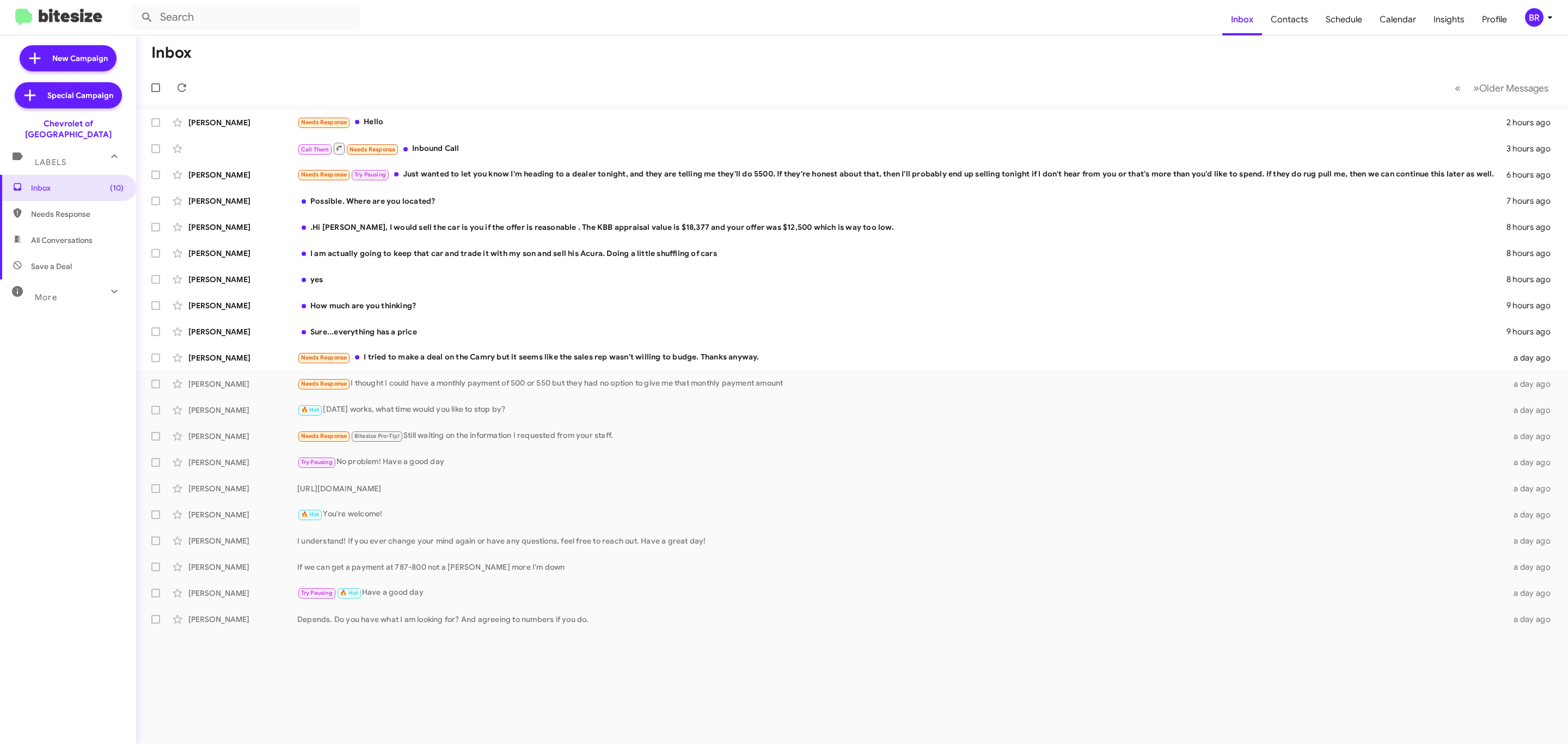
type input "in:groups"
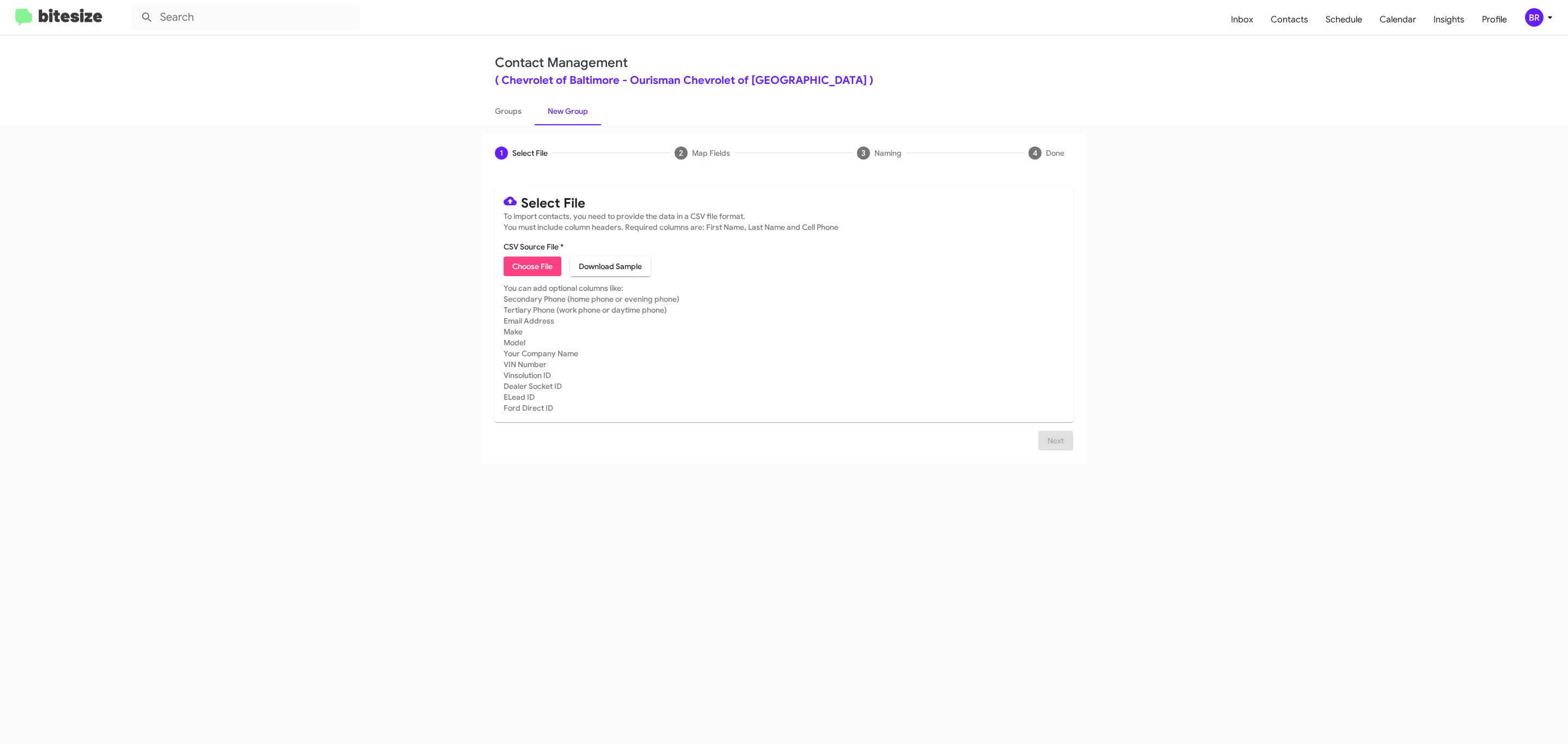
click at [531, 266] on span "Choose File" at bounding box center [533, 266] width 40 height 19
type input "Ourisman Chevrolet of Baltimore"
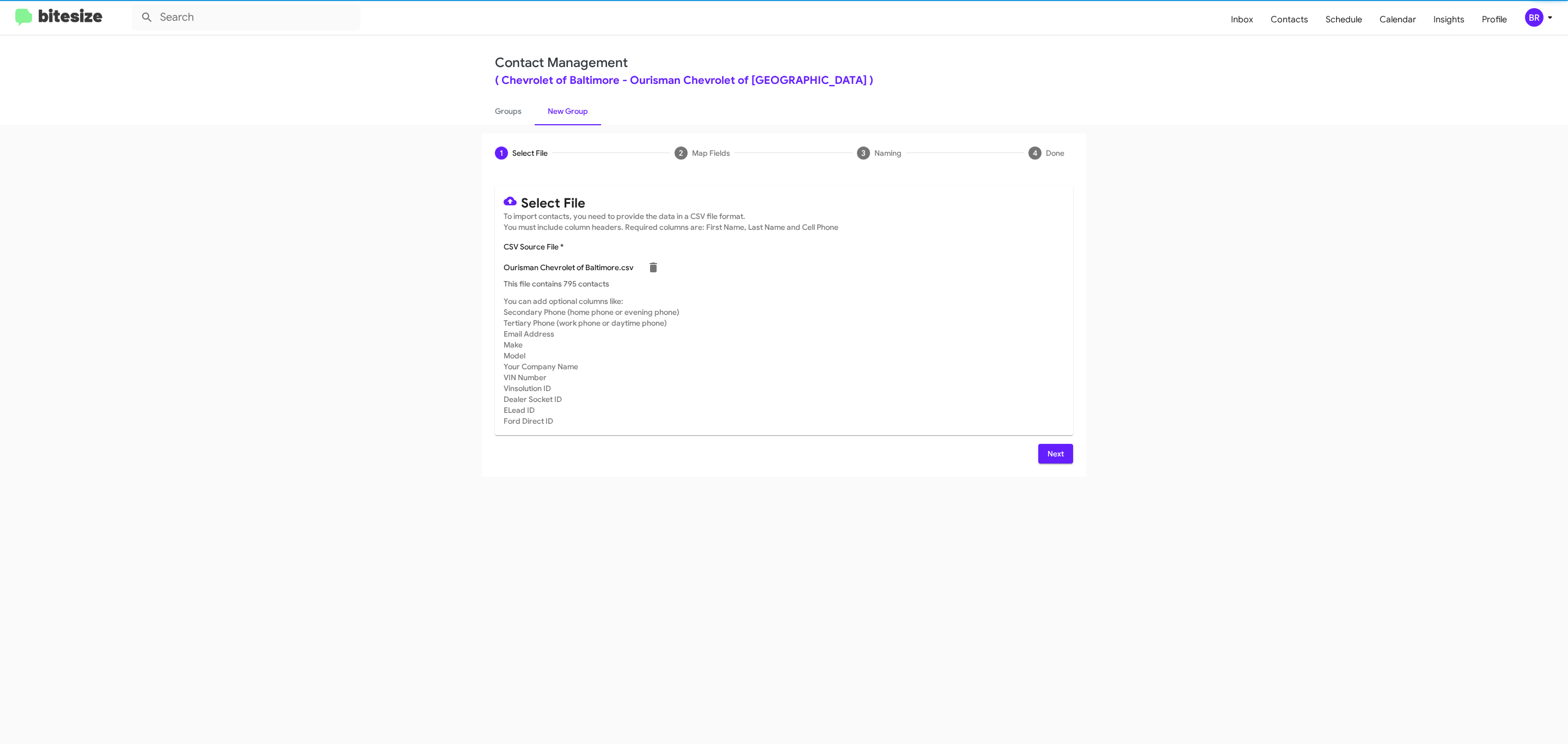
click at [1054, 453] on span "Next" at bounding box center [1055, 454] width 18 height 19
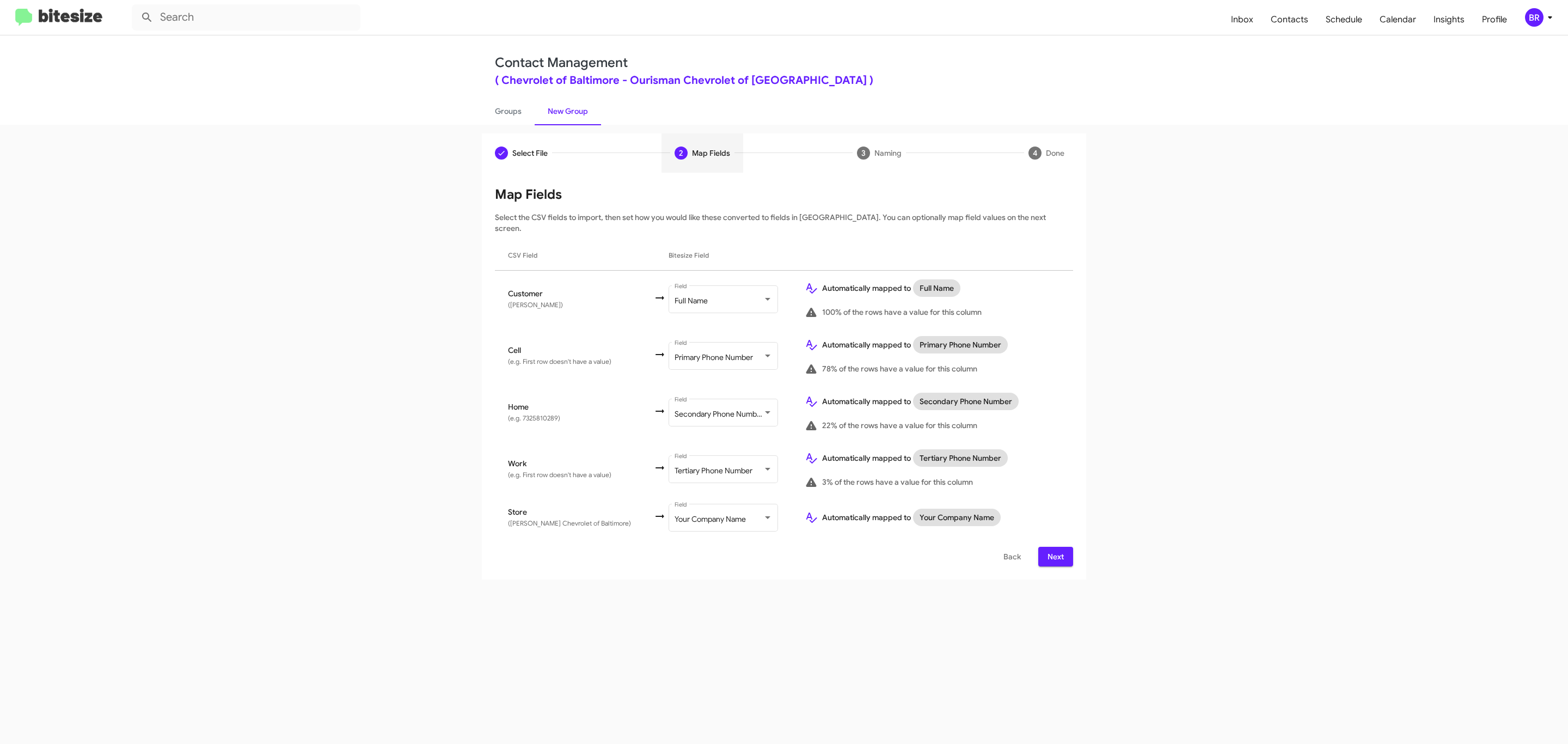
click at [1054, 547] on span "Next" at bounding box center [1055, 556] width 18 height 19
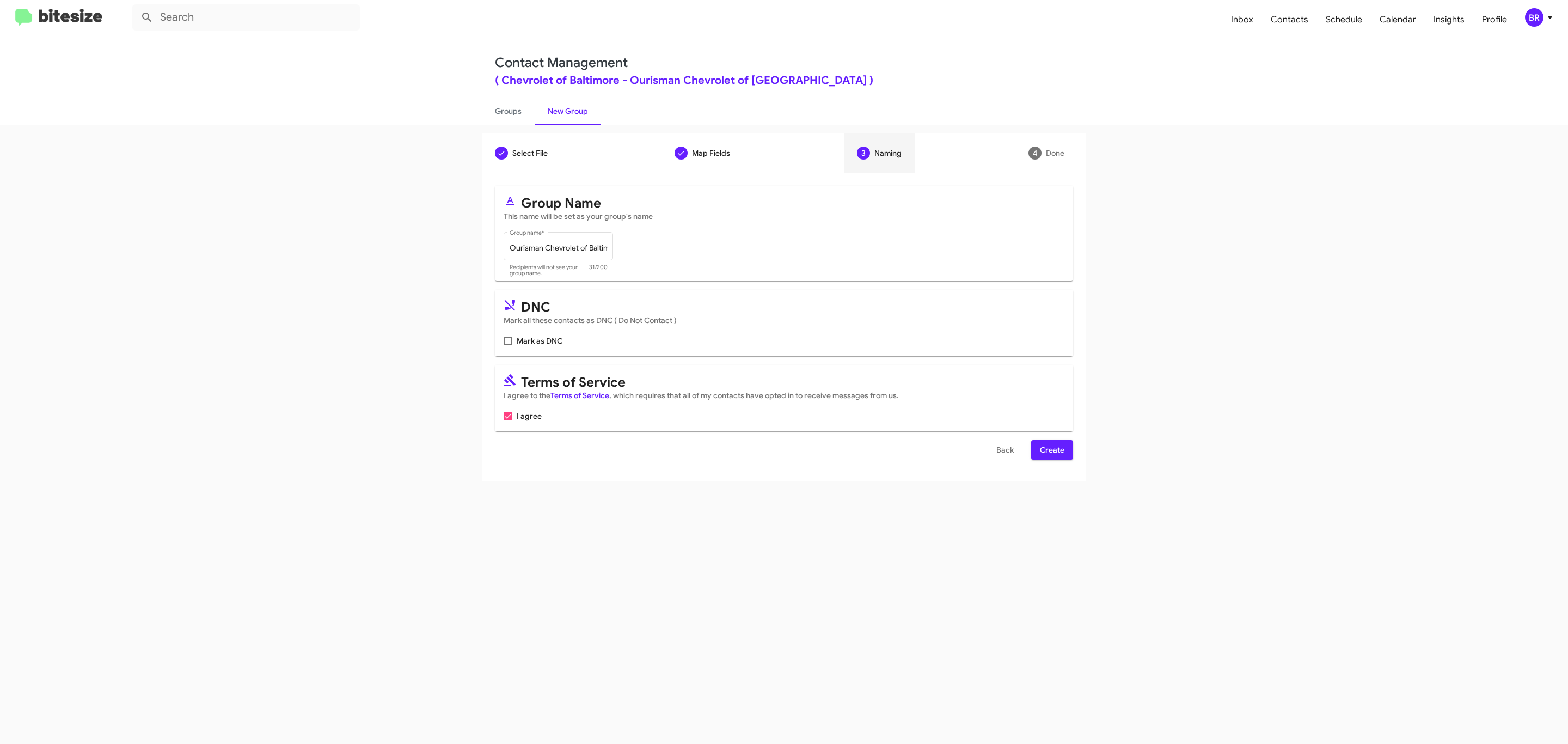
click at [508, 345] on input "Mark as DNC" at bounding box center [508, 345] width 1 height 1
checkbox input "true"
click at [1051, 451] on span "Create" at bounding box center [1052, 450] width 24 height 19
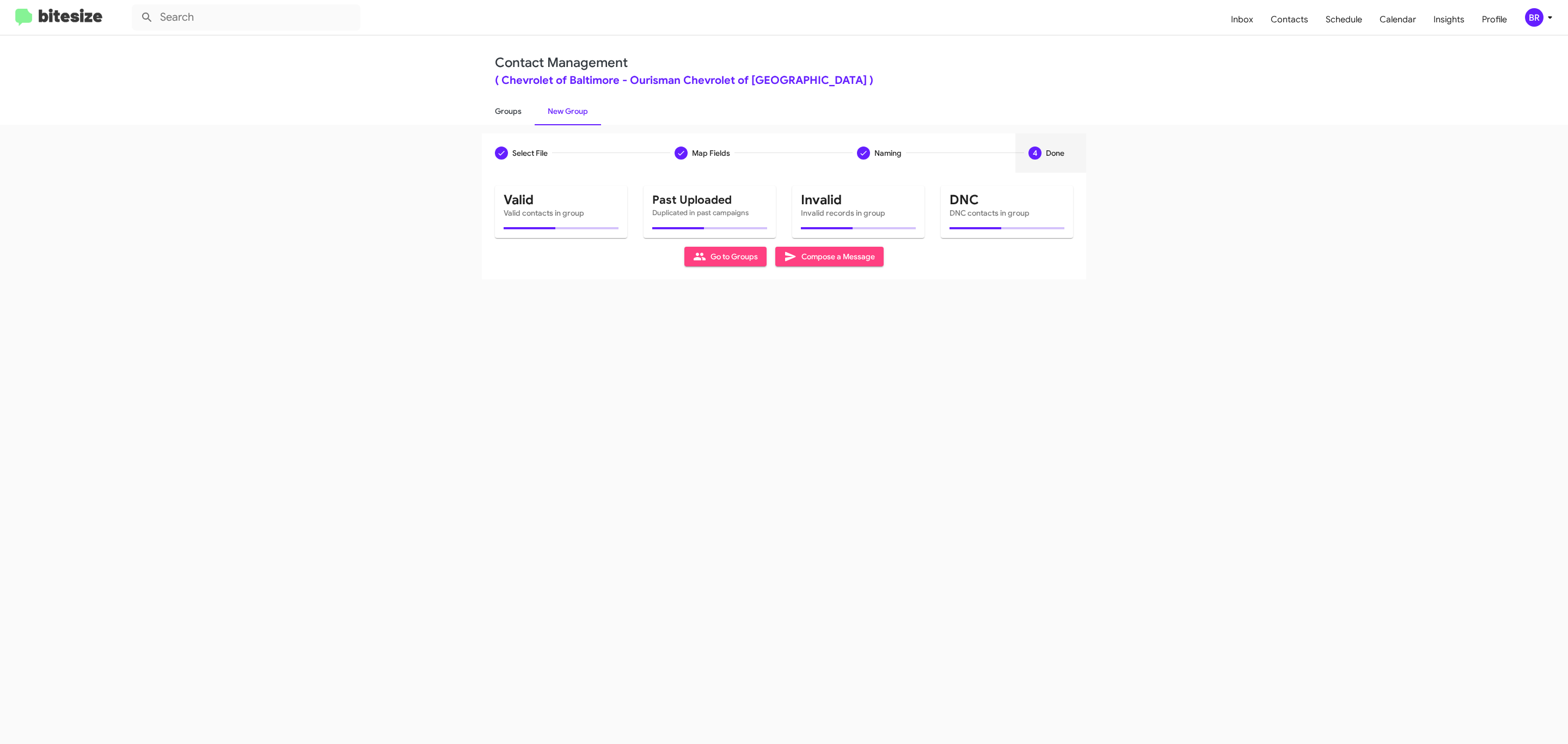
click at [507, 110] on link "Groups" at bounding box center [508, 111] width 53 height 29
type input "in:groups"
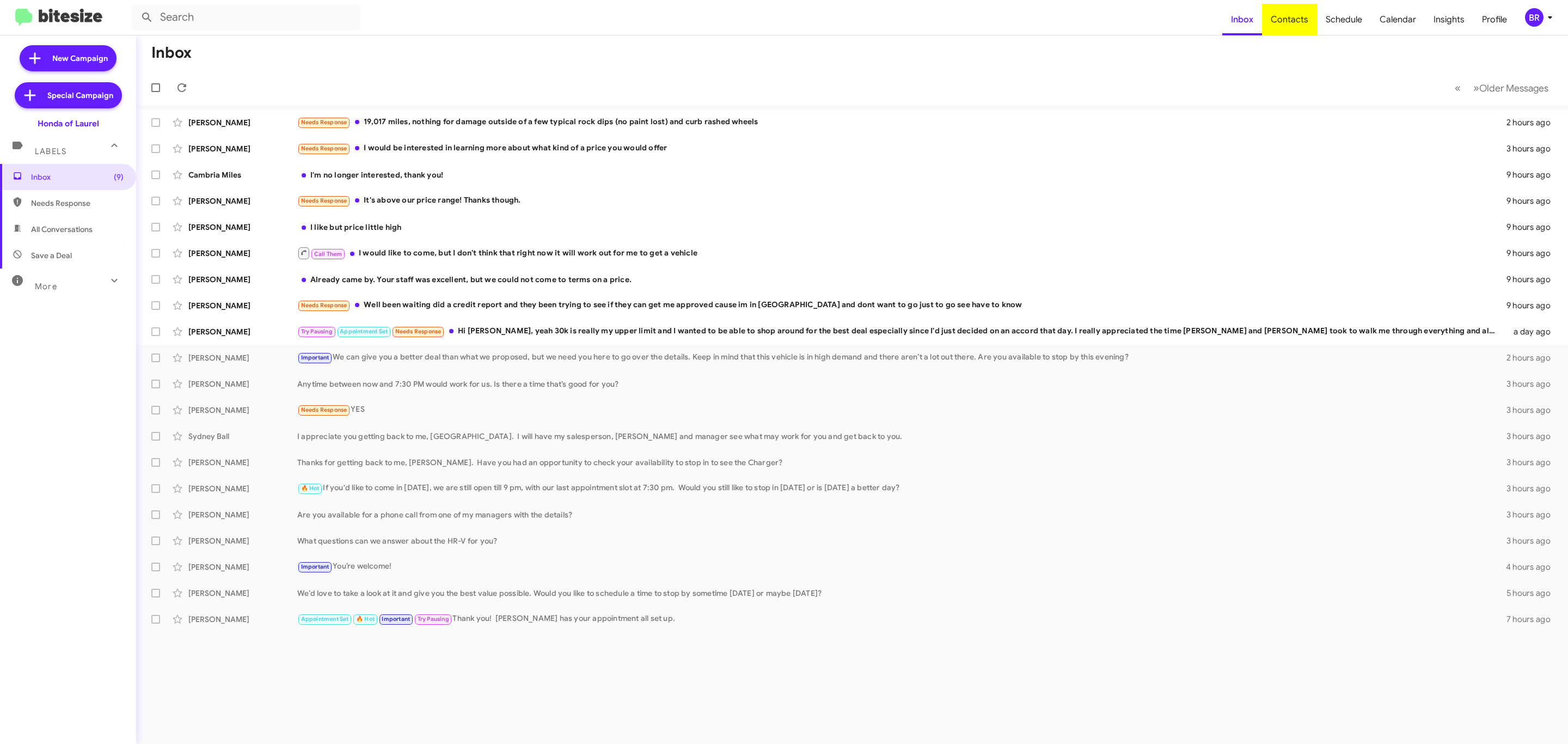
type input "in:groups"
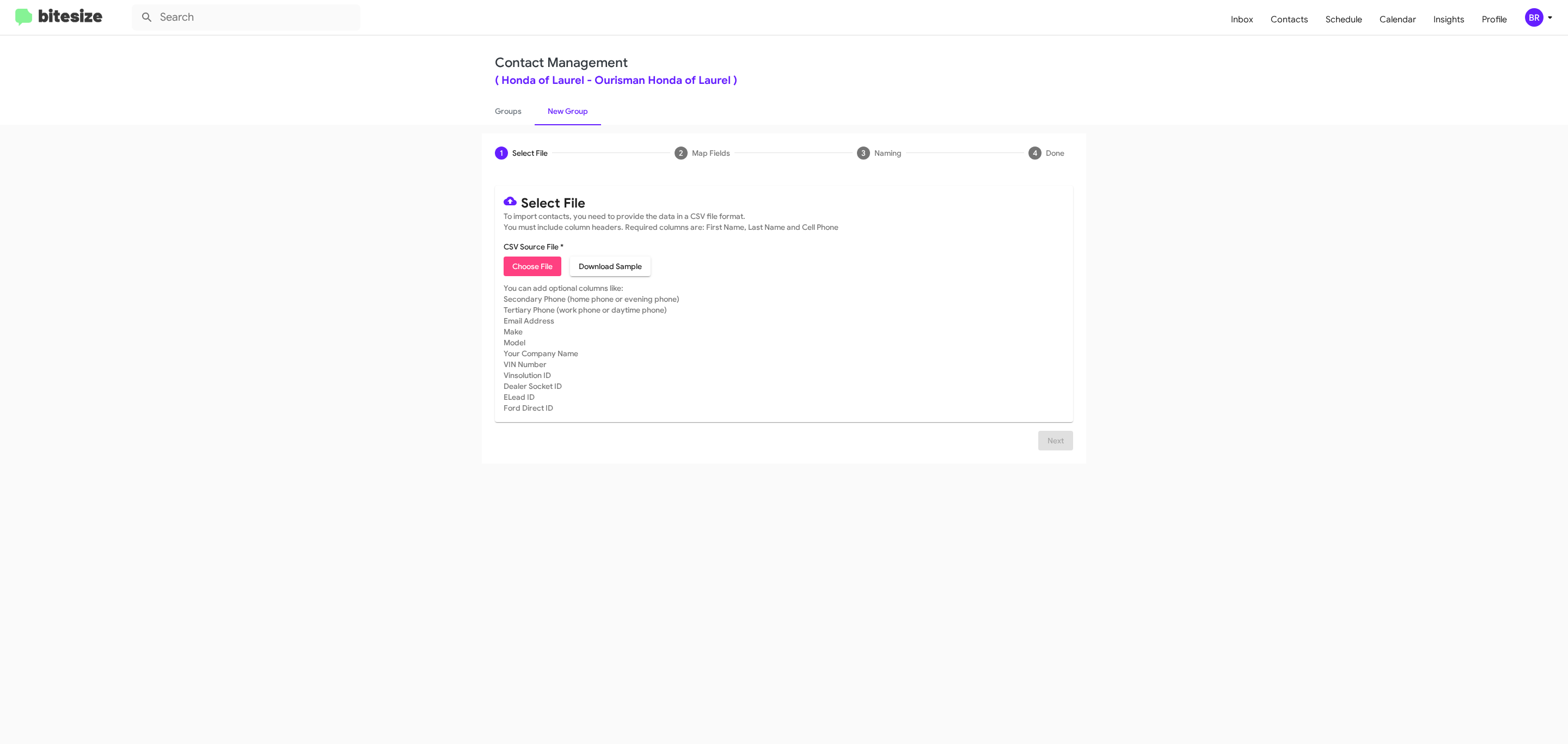
click at [531, 266] on span "Choose File" at bounding box center [533, 266] width 40 height 19
type input "Ourisman Honda of Laurel"
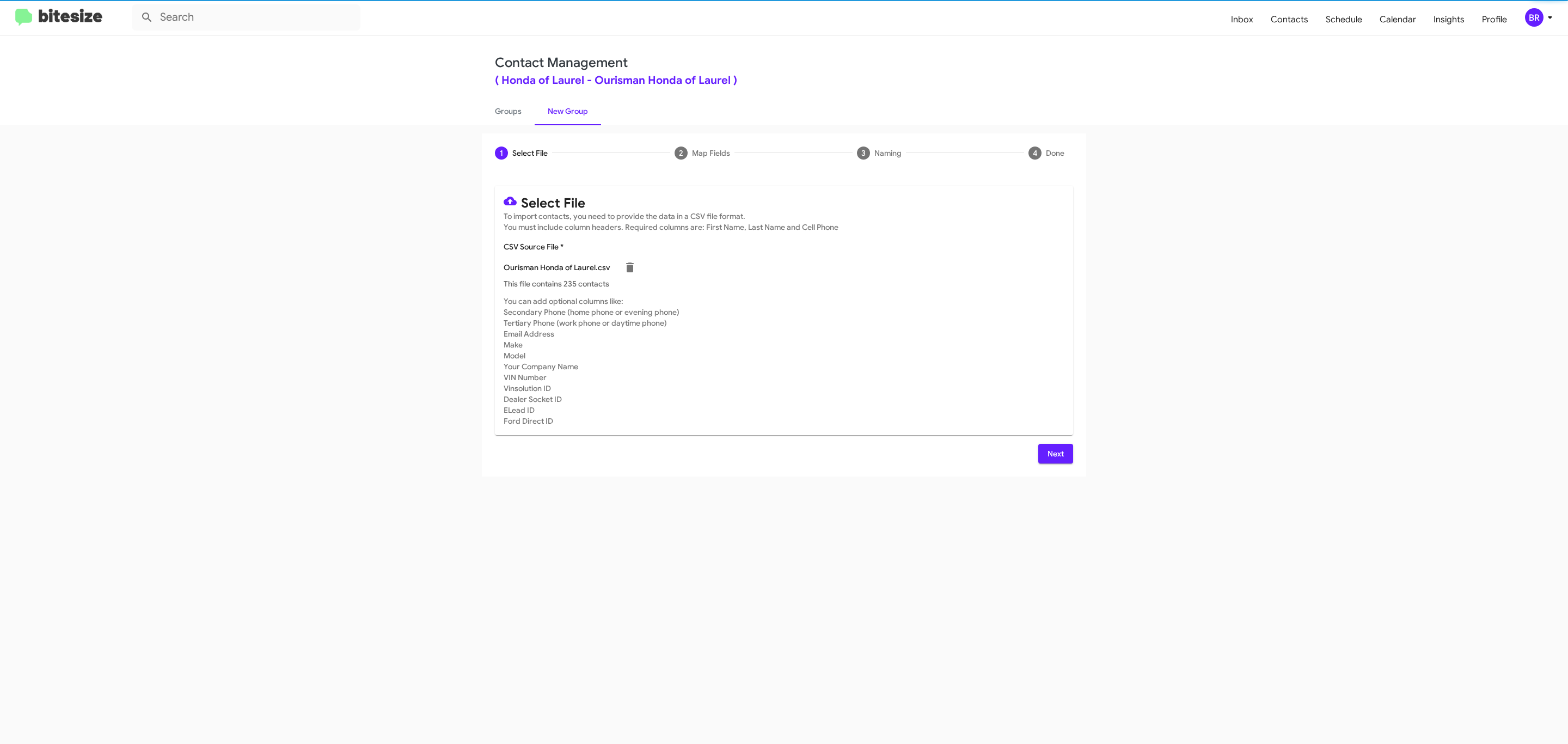
click at [1054, 453] on span "Next" at bounding box center [1055, 454] width 18 height 19
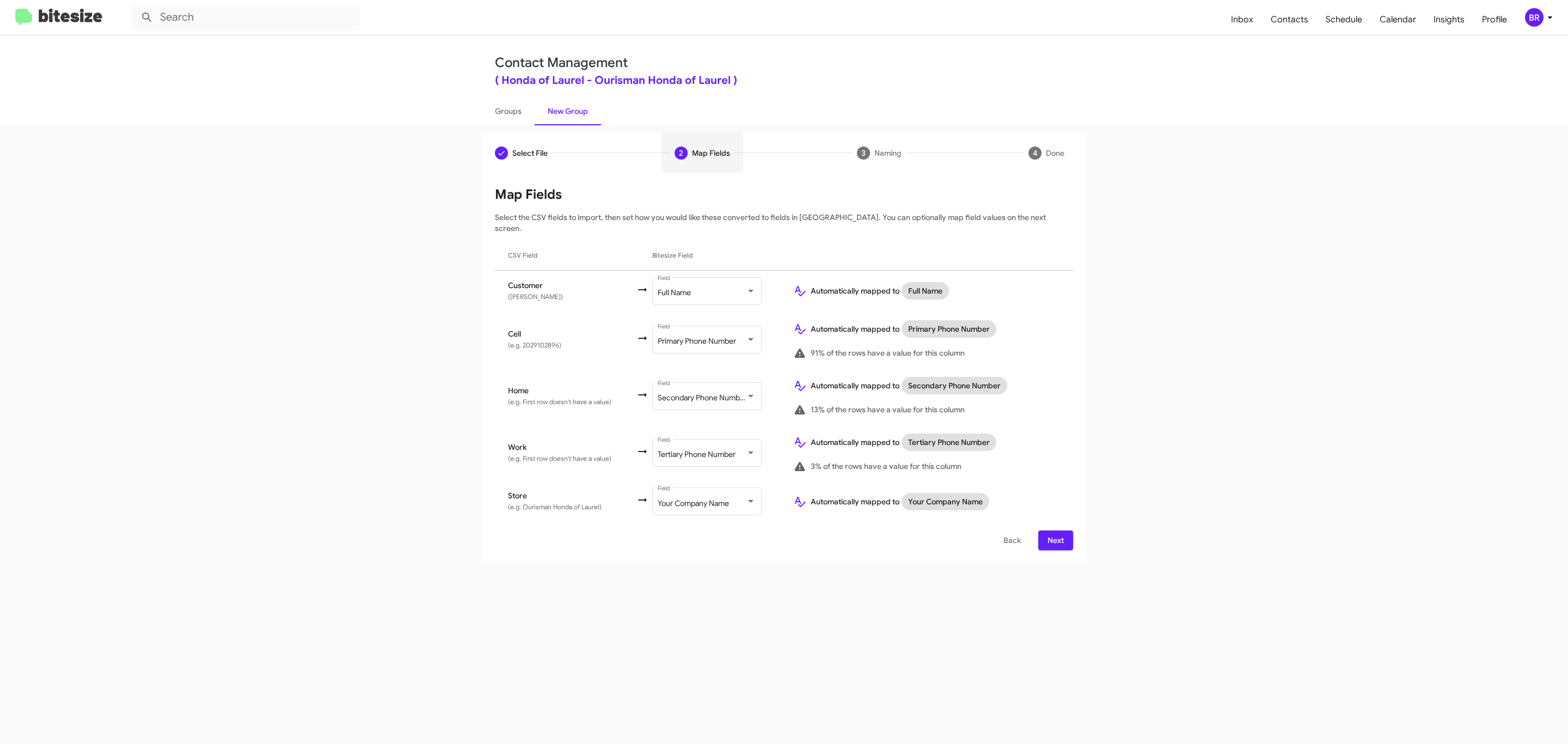
click at [1054, 530] on span "Next" at bounding box center [1055, 540] width 18 height 19
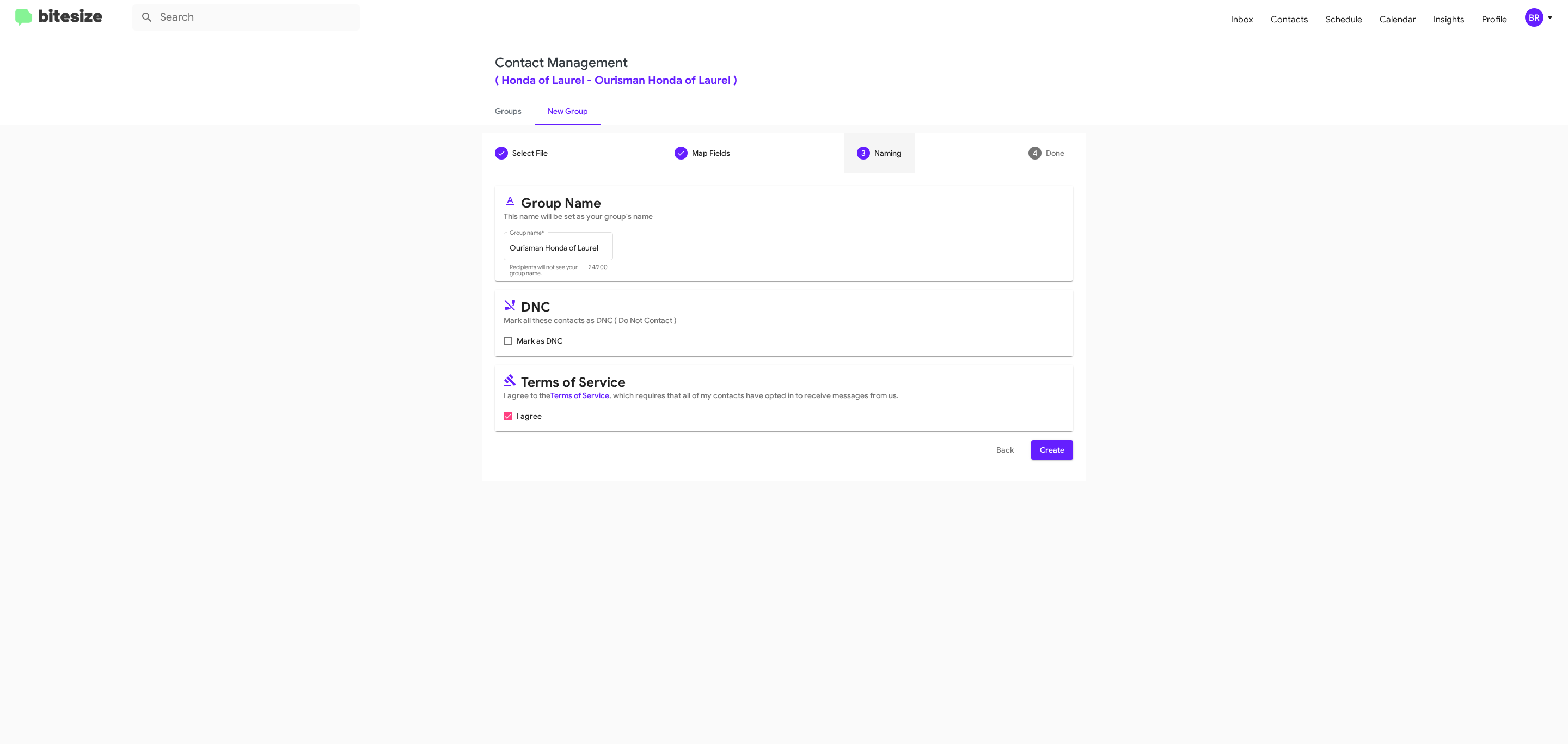
click at [508, 345] on input "Mark as DNC" at bounding box center [508, 345] width 1 height 1
checkbox input "true"
click at [1051, 451] on span "Create" at bounding box center [1052, 450] width 24 height 19
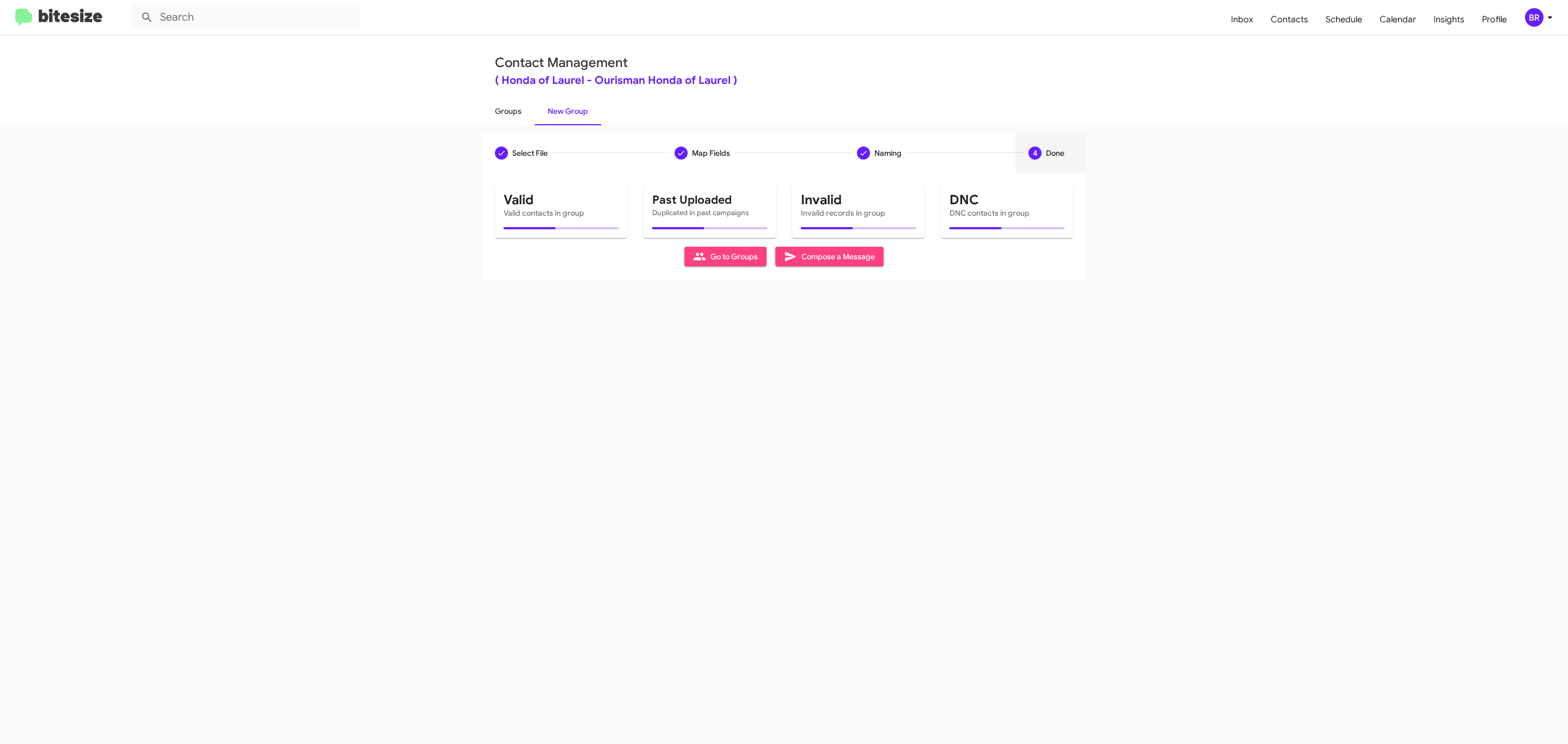
click at [507, 110] on link "Groups" at bounding box center [508, 111] width 53 height 29
type input "in:groups"
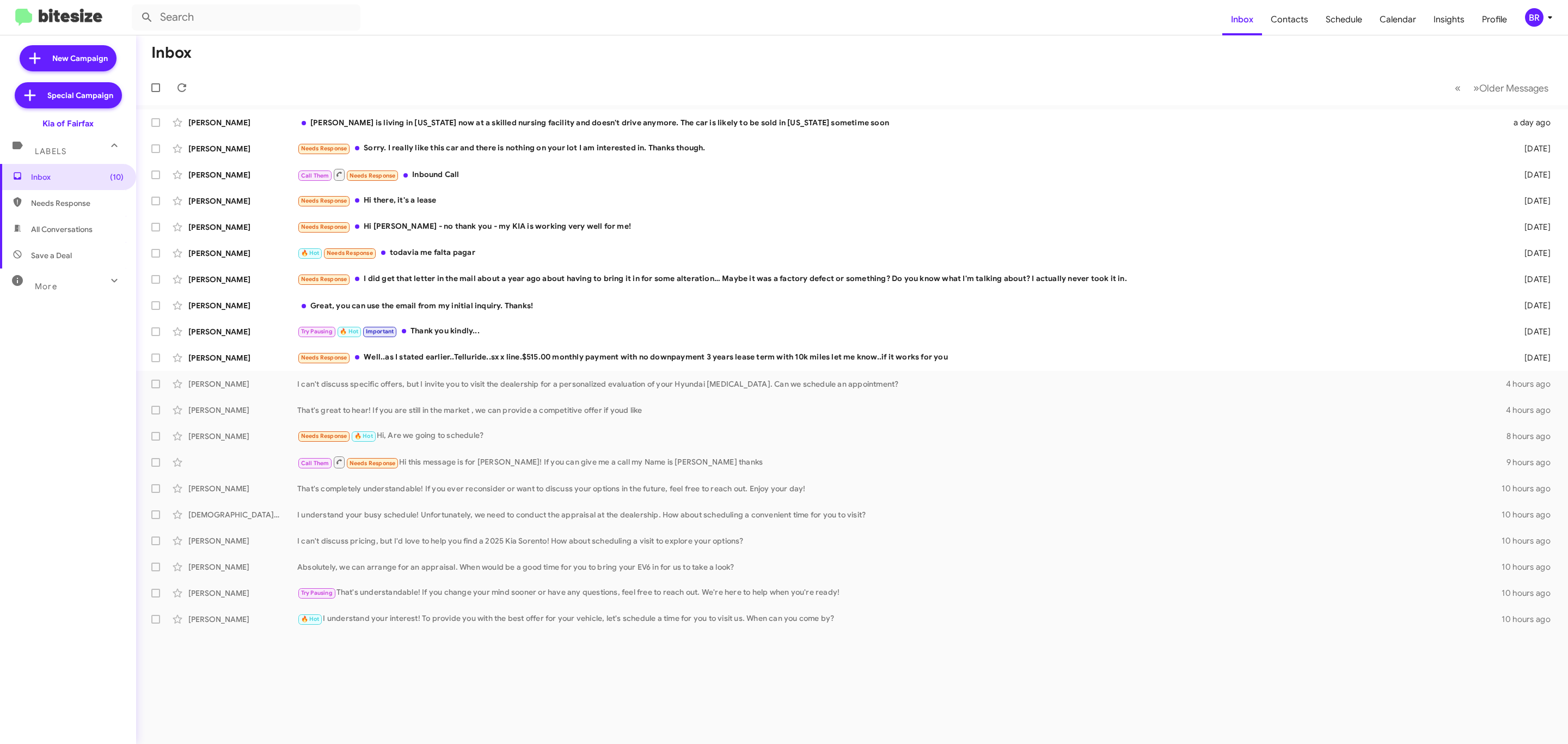
type input "in:groups"
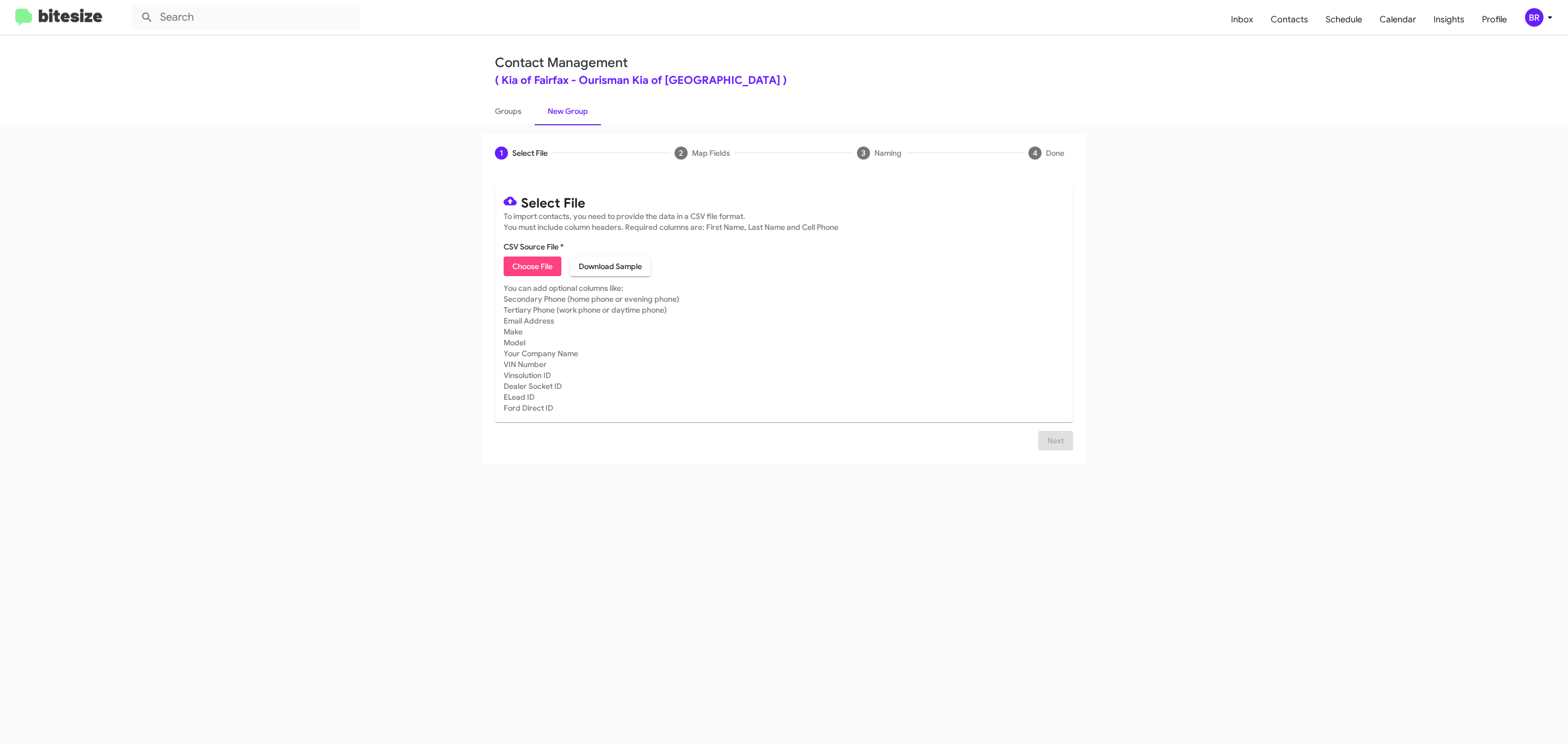
click at [531, 266] on span "Choose File" at bounding box center [533, 266] width 40 height 19
type input "Ourisman Kia of Fairfax"
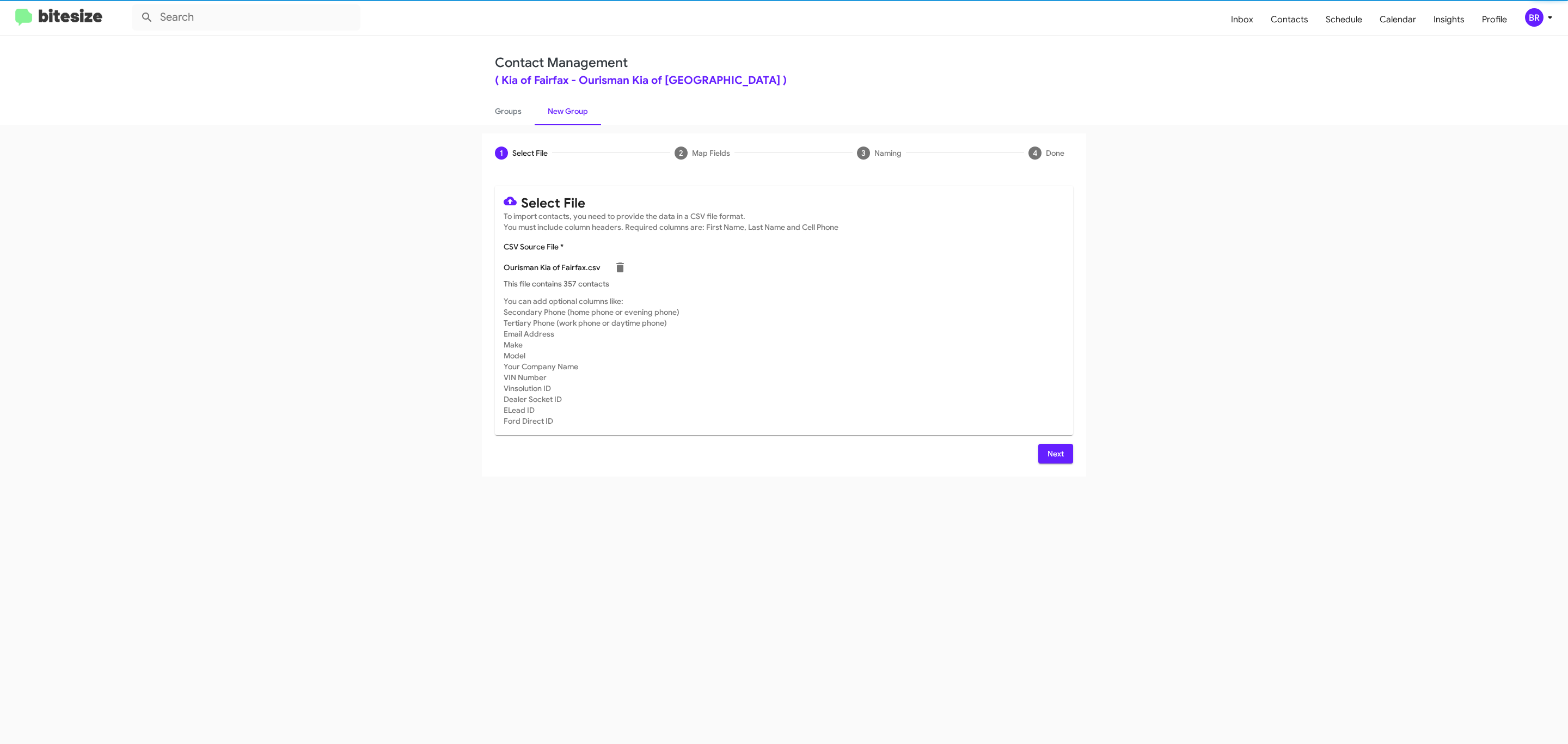
click at [1054, 453] on span "Next" at bounding box center [1055, 454] width 18 height 19
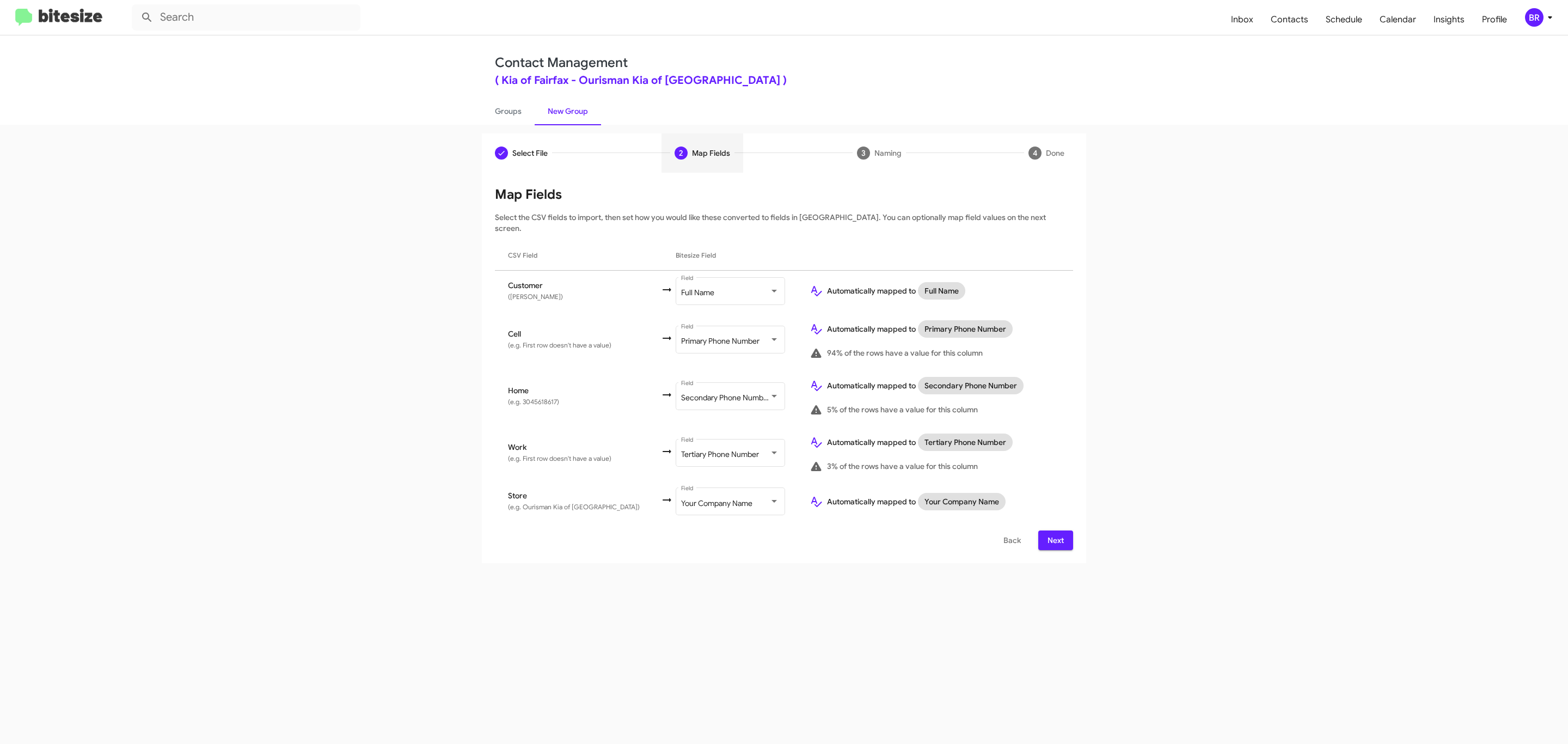
click at [1054, 530] on span "Next" at bounding box center [1055, 540] width 18 height 19
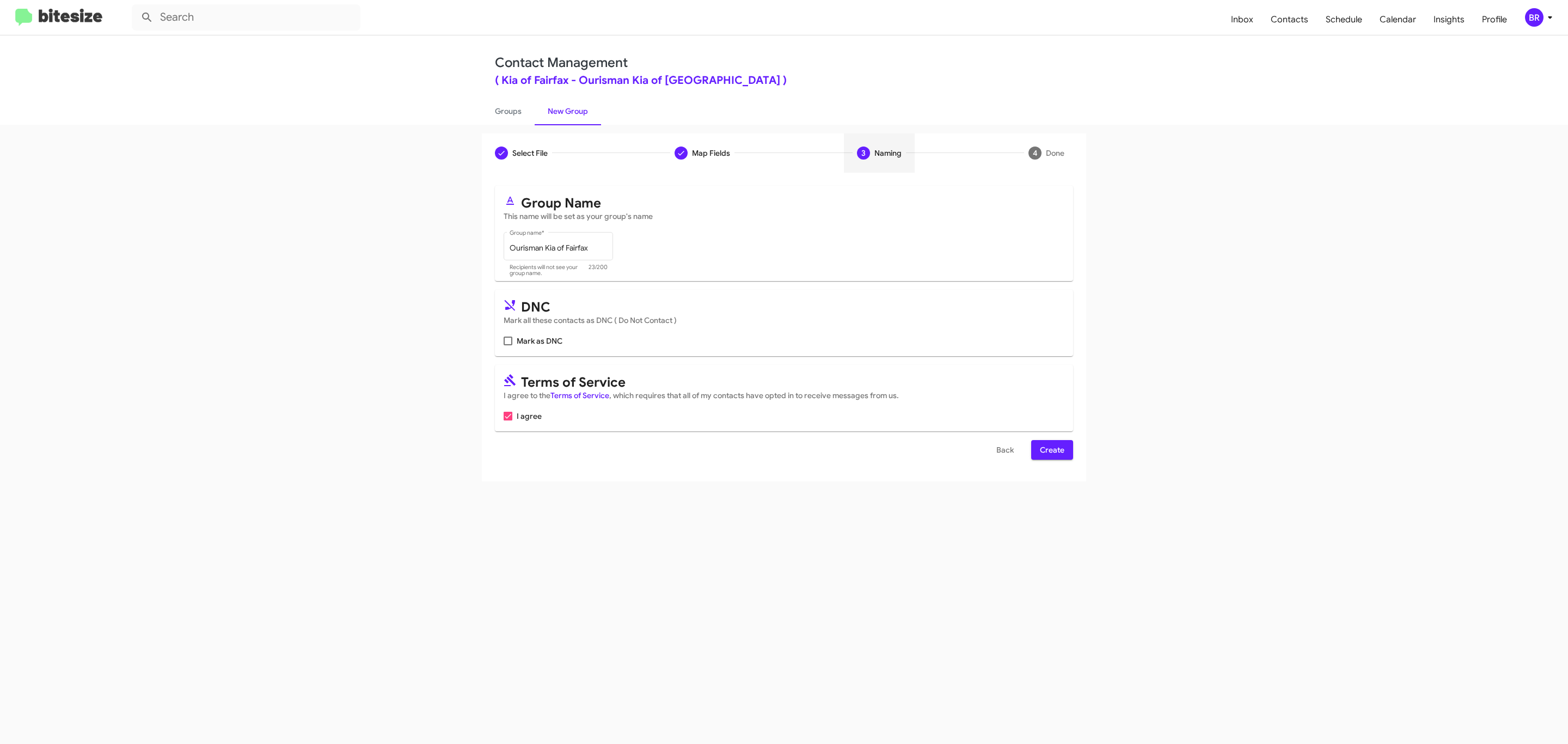
click at [508, 345] on input "Mark as DNC" at bounding box center [508, 345] width 1 height 1
checkbox input "true"
click at [1051, 451] on span "Create" at bounding box center [1052, 450] width 24 height 19
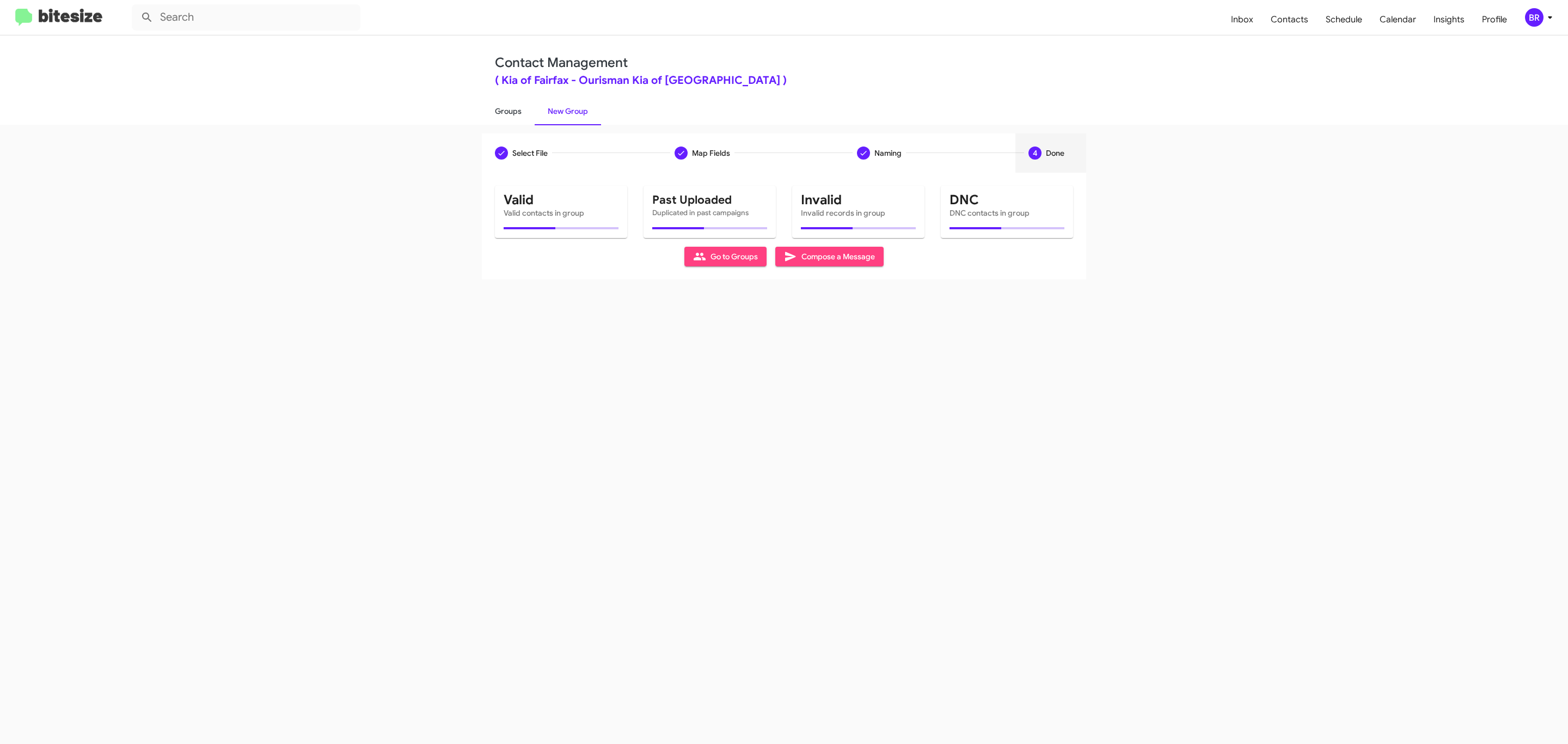
click at [507, 110] on link "Groups" at bounding box center [508, 111] width 53 height 29
type input "in:groups"
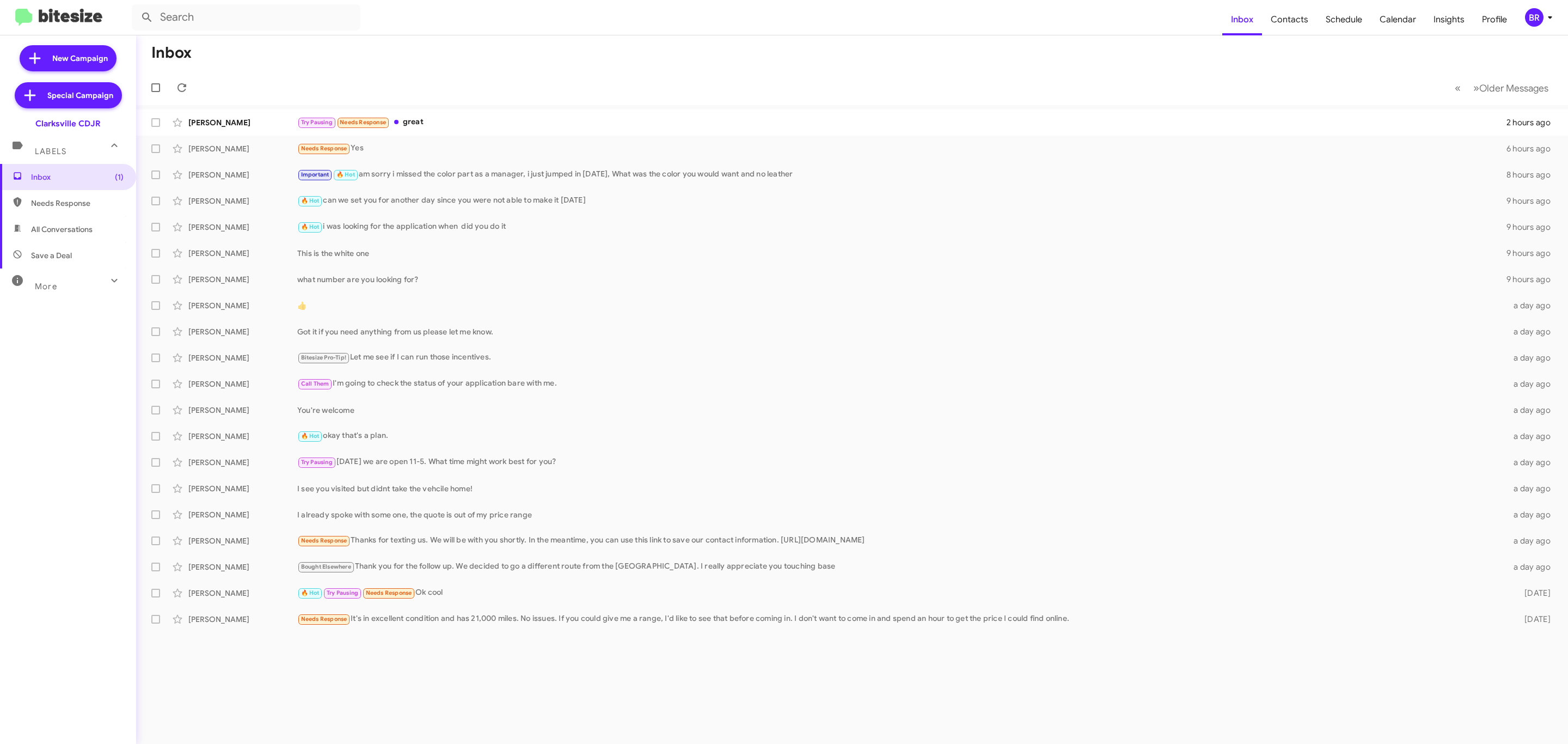
type input "in:groups"
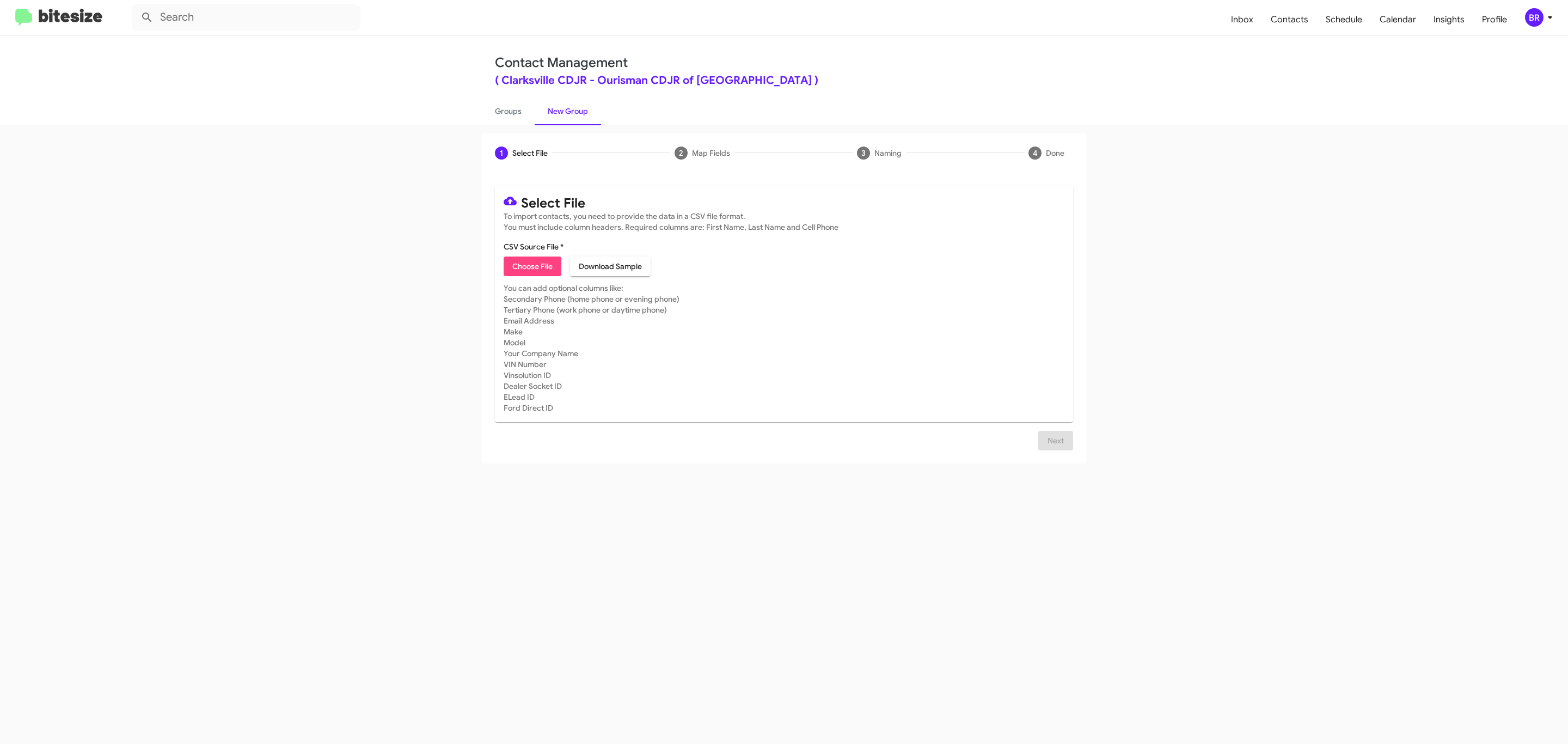
click at [531, 266] on span "Choose File" at bounding box center [533, 266] width 40 height 19
type input "Ourisman CDJR of Clarksville"
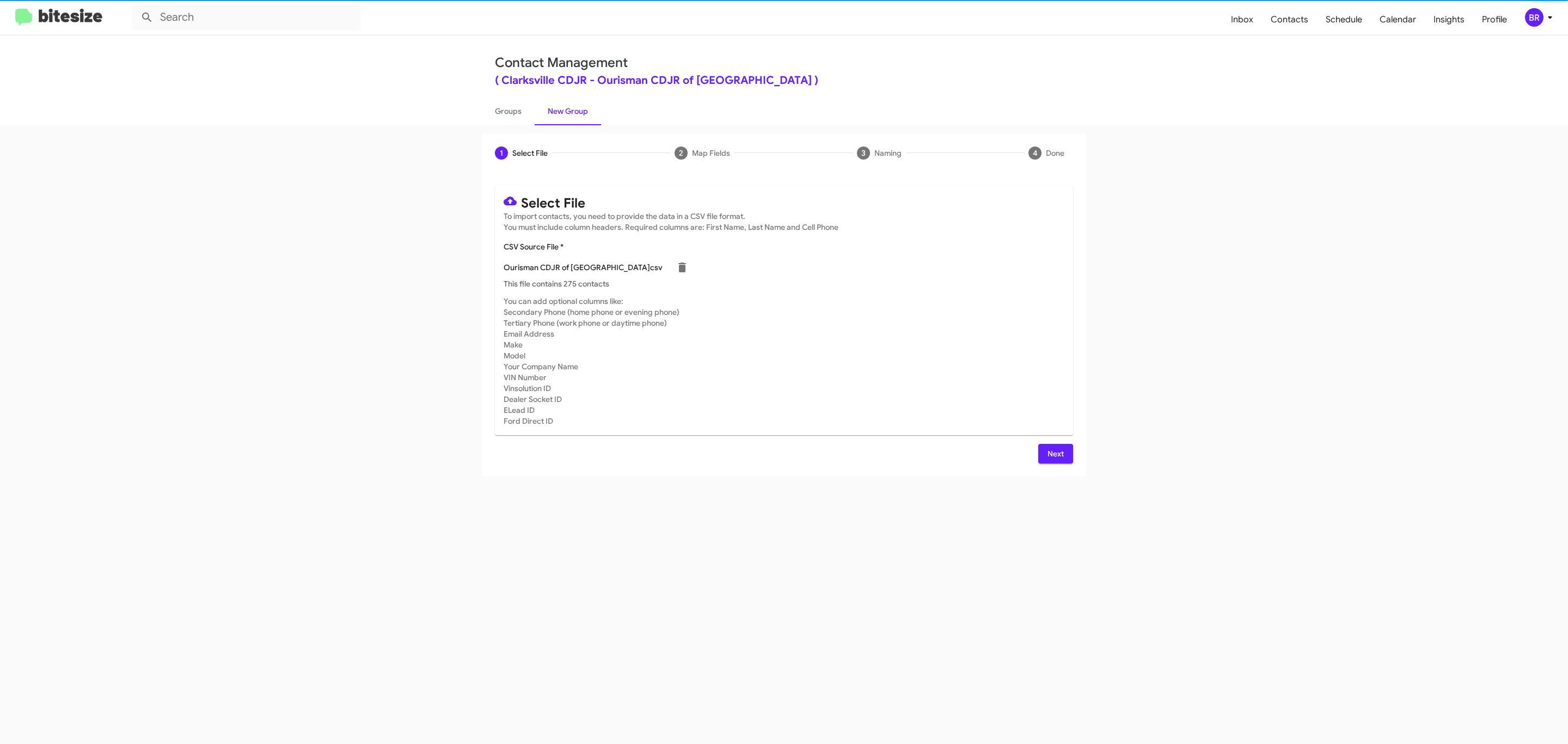
click at [1054, 453] on span "Next" at bounding box center [1055, 454] width 18 height 19
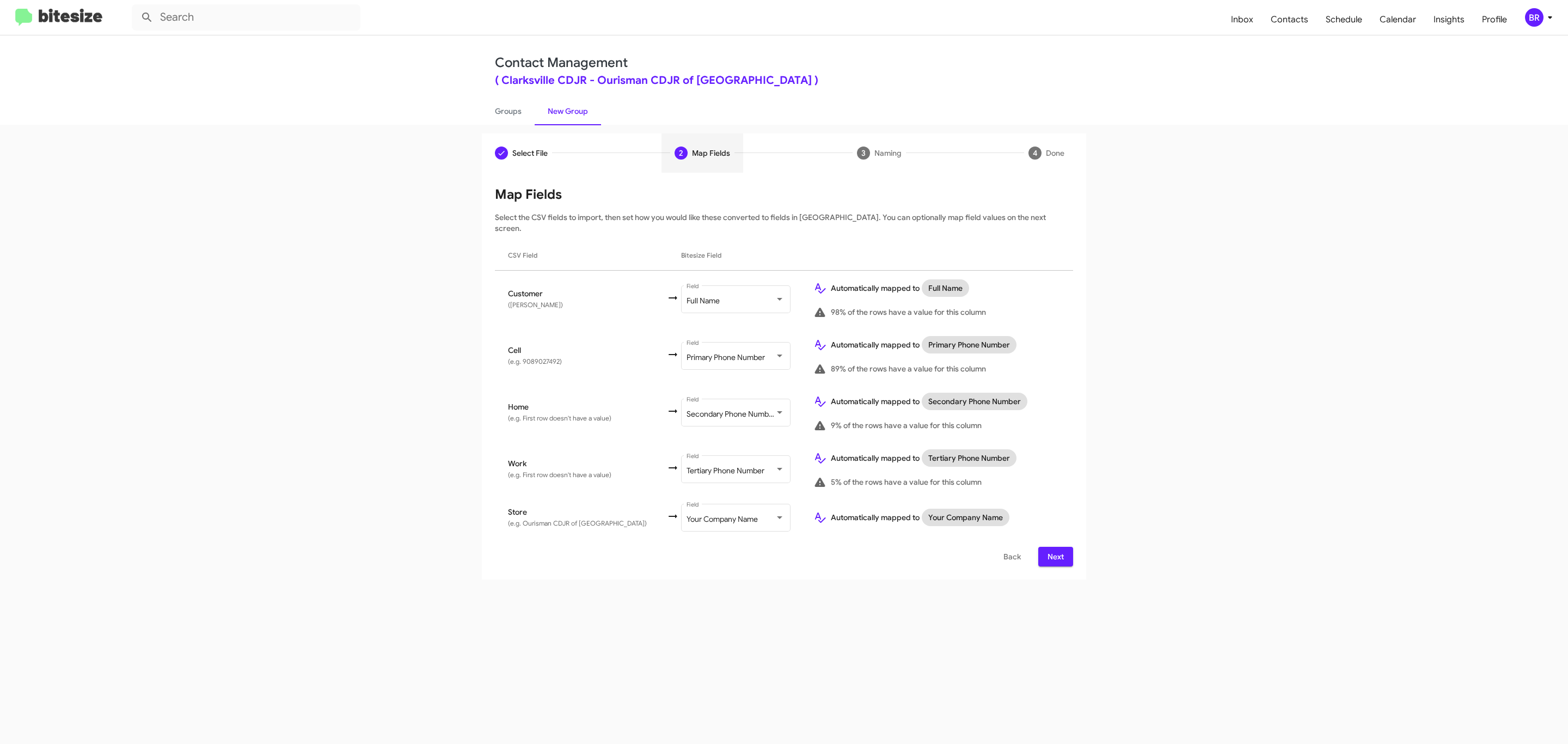
click at [1054, 547] on span "Next" at bounding box center [1055, 556] width 18 height 19
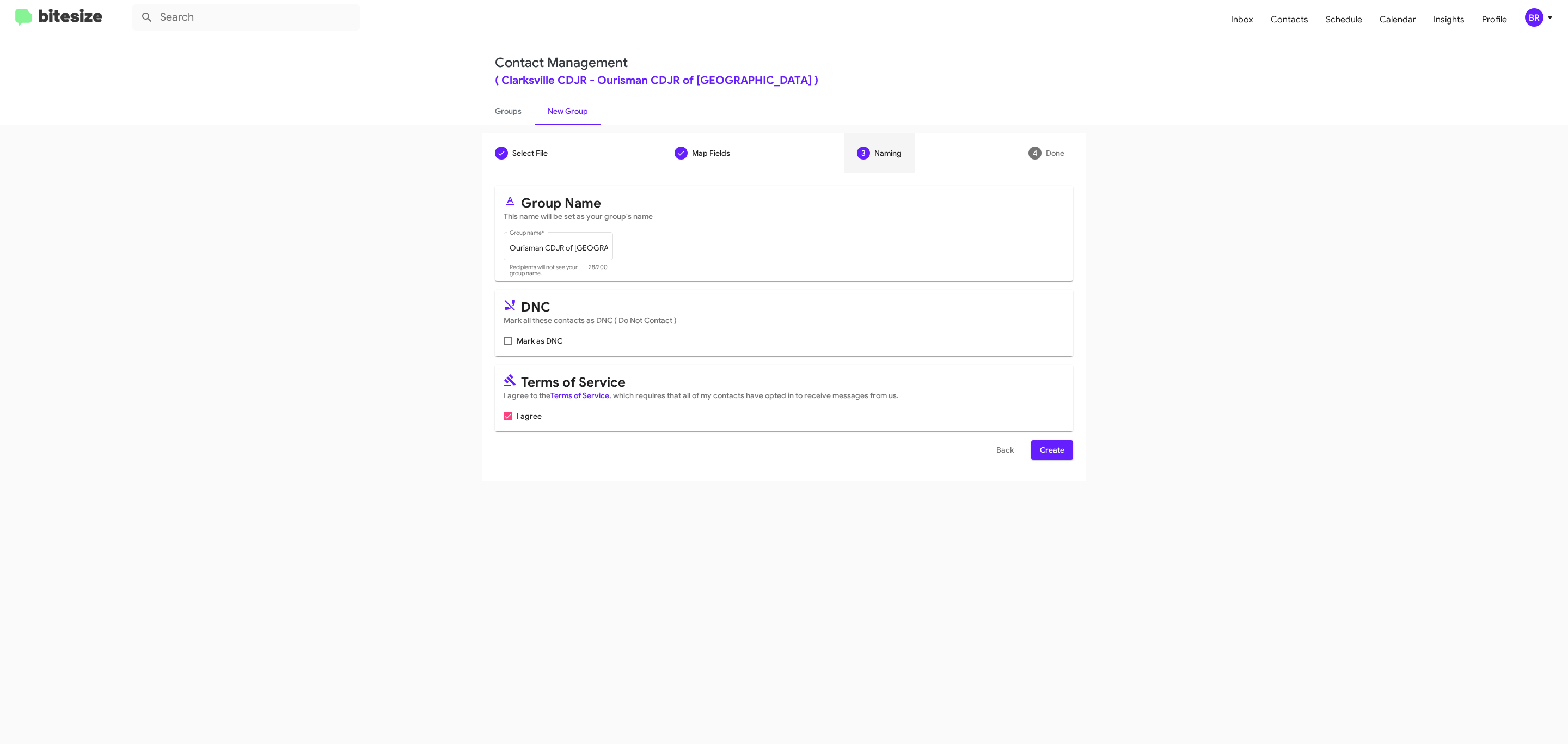
click at [508, 345] on input "Mark as DNC" at bounding box center [508, 345] width 1 height 1
checkbox input "true"
click at [1051, 451] on span "Create" at bounding box center [1052, 450] width 24 height 19
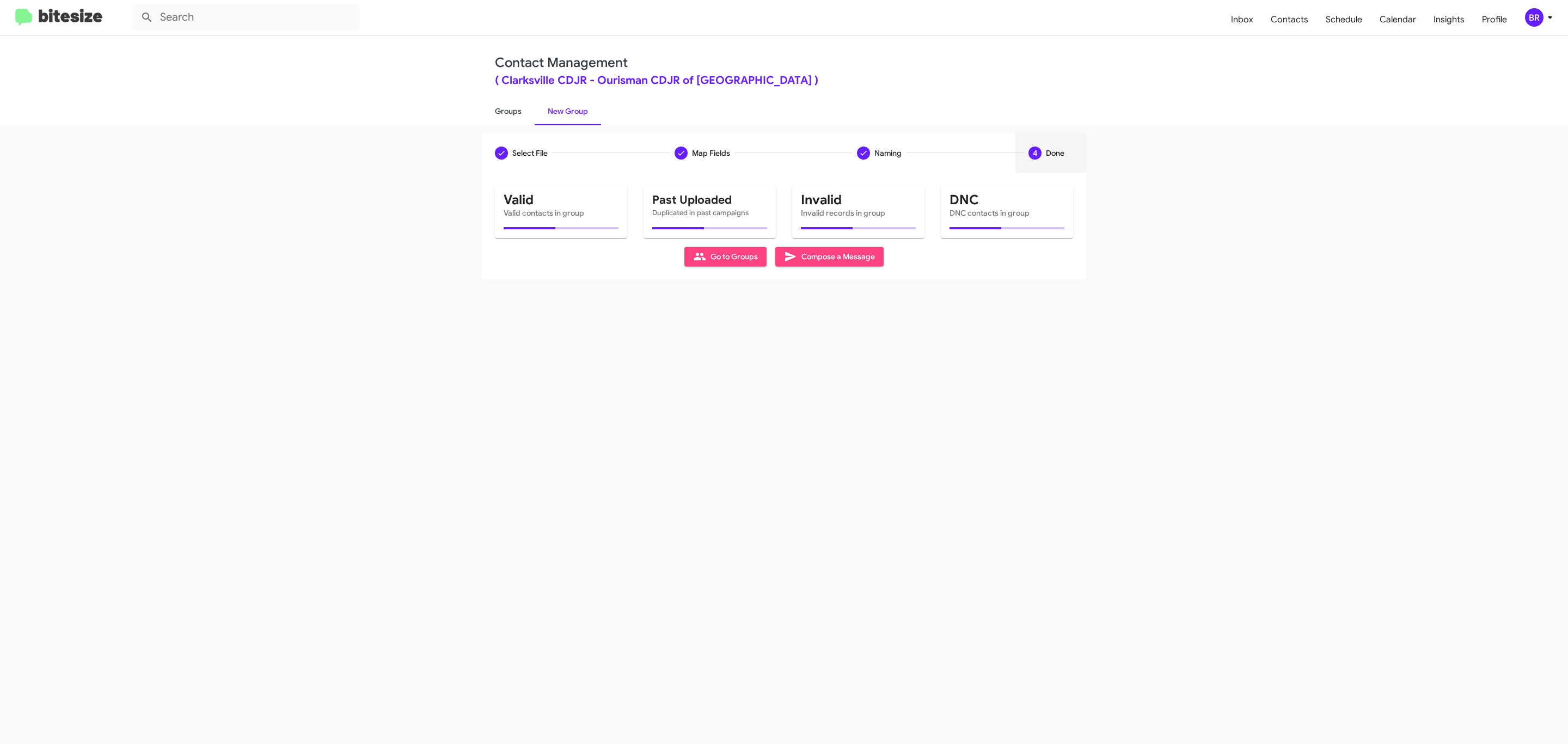
click at [507, 110] on link "Groups" at bounding box center [508, 111] width 53 height 29
type input "in:groups"
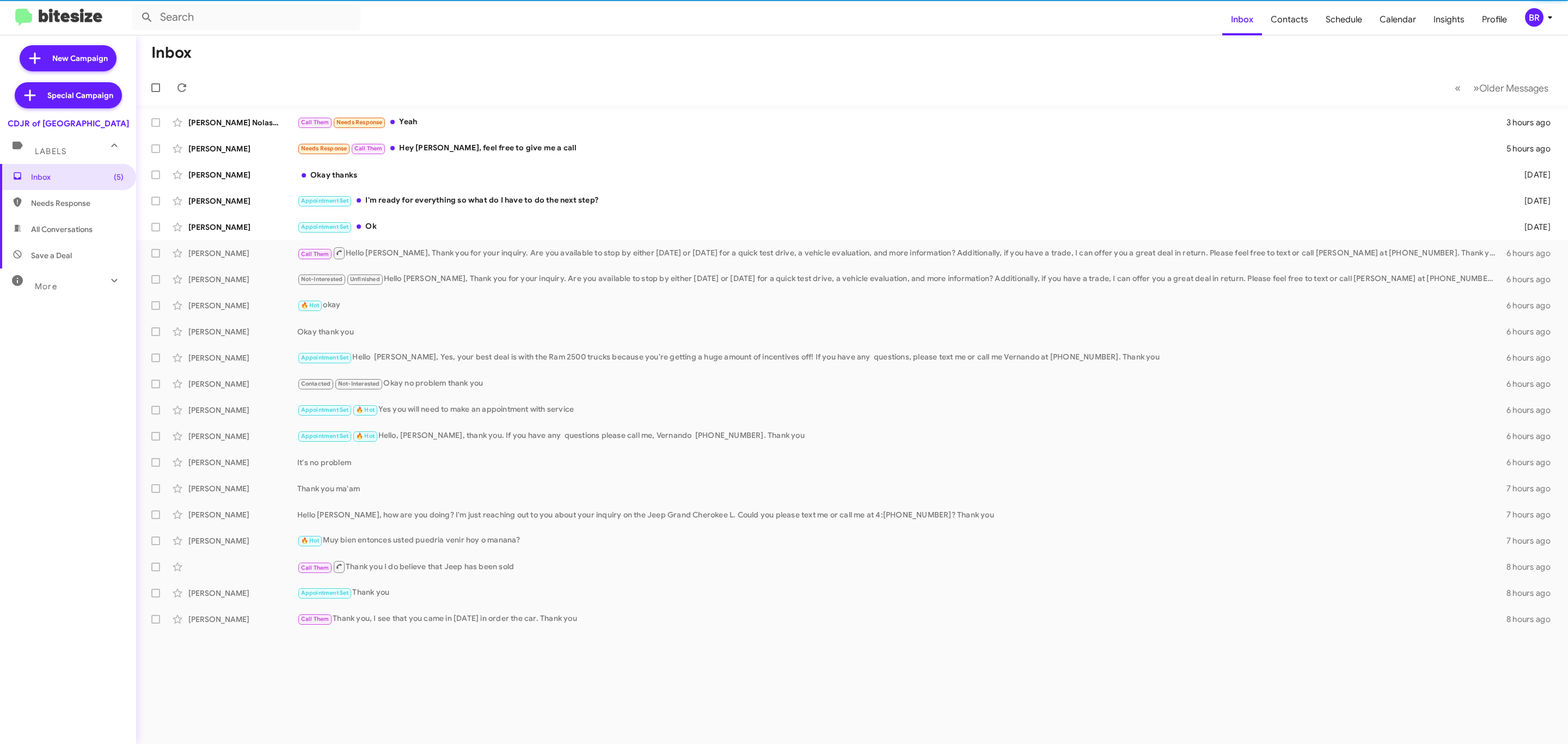
type input "in:groups"
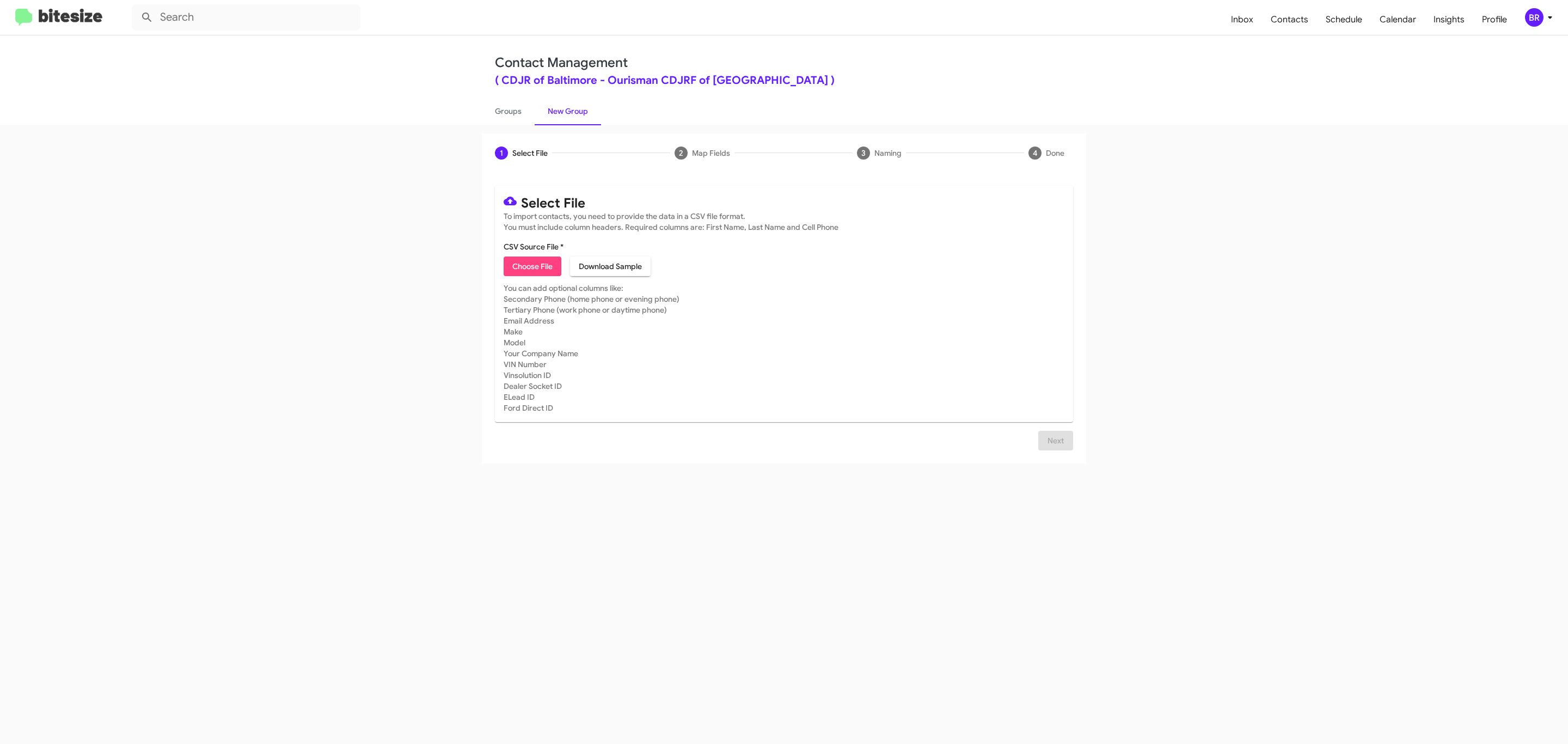
click at [531, 266] on span "Choose File" at bounding box center [533, 266] width 40 height 19
type input "Ourisman CDJRF of [GEOGRAPHIC_DATA]"
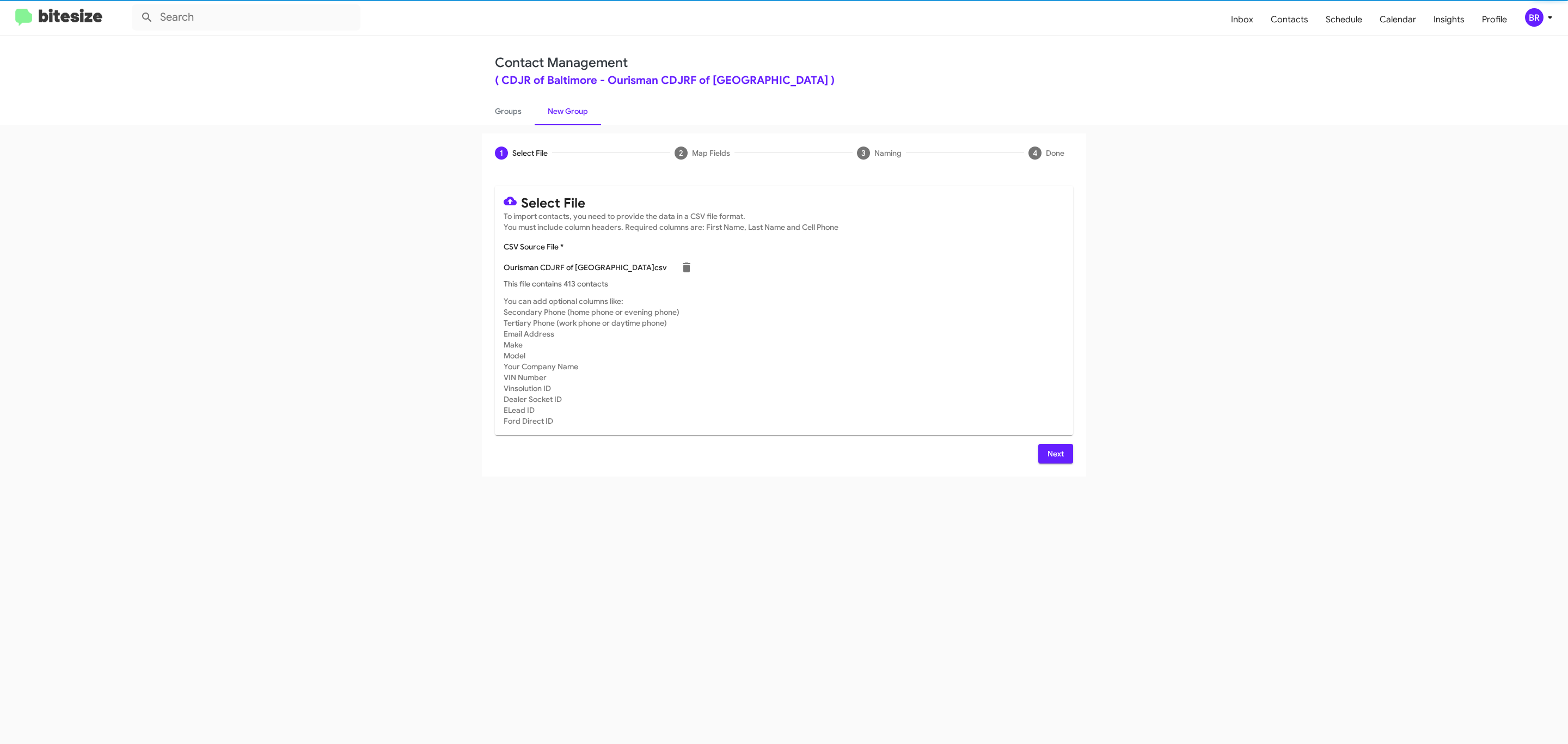
click at [1054, 453] on span "Next" at bounding box center [1055, 454] width 18 height 19
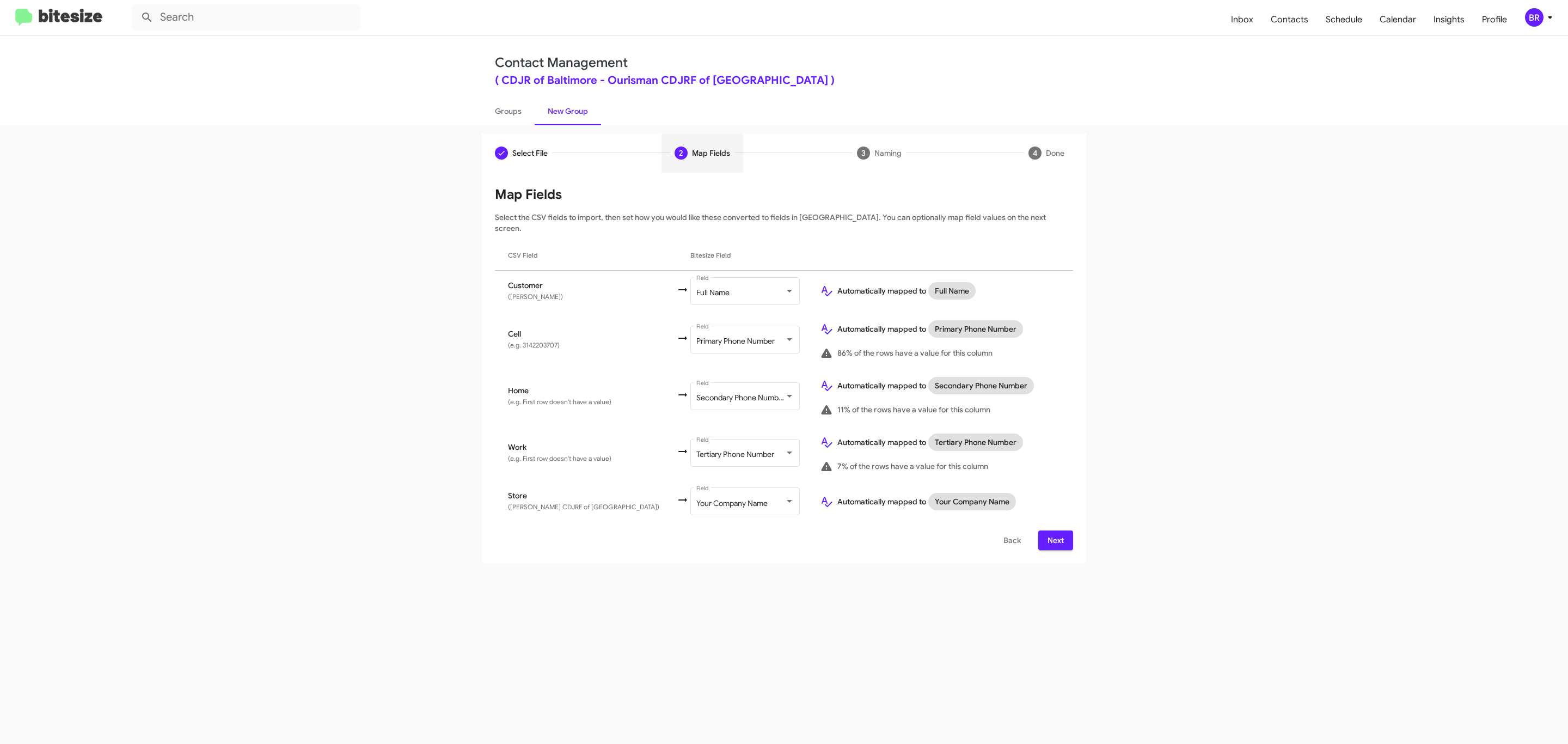
click at [1054, 530] on span "Next" at bounding box center [1055, 540] width 18 height 19
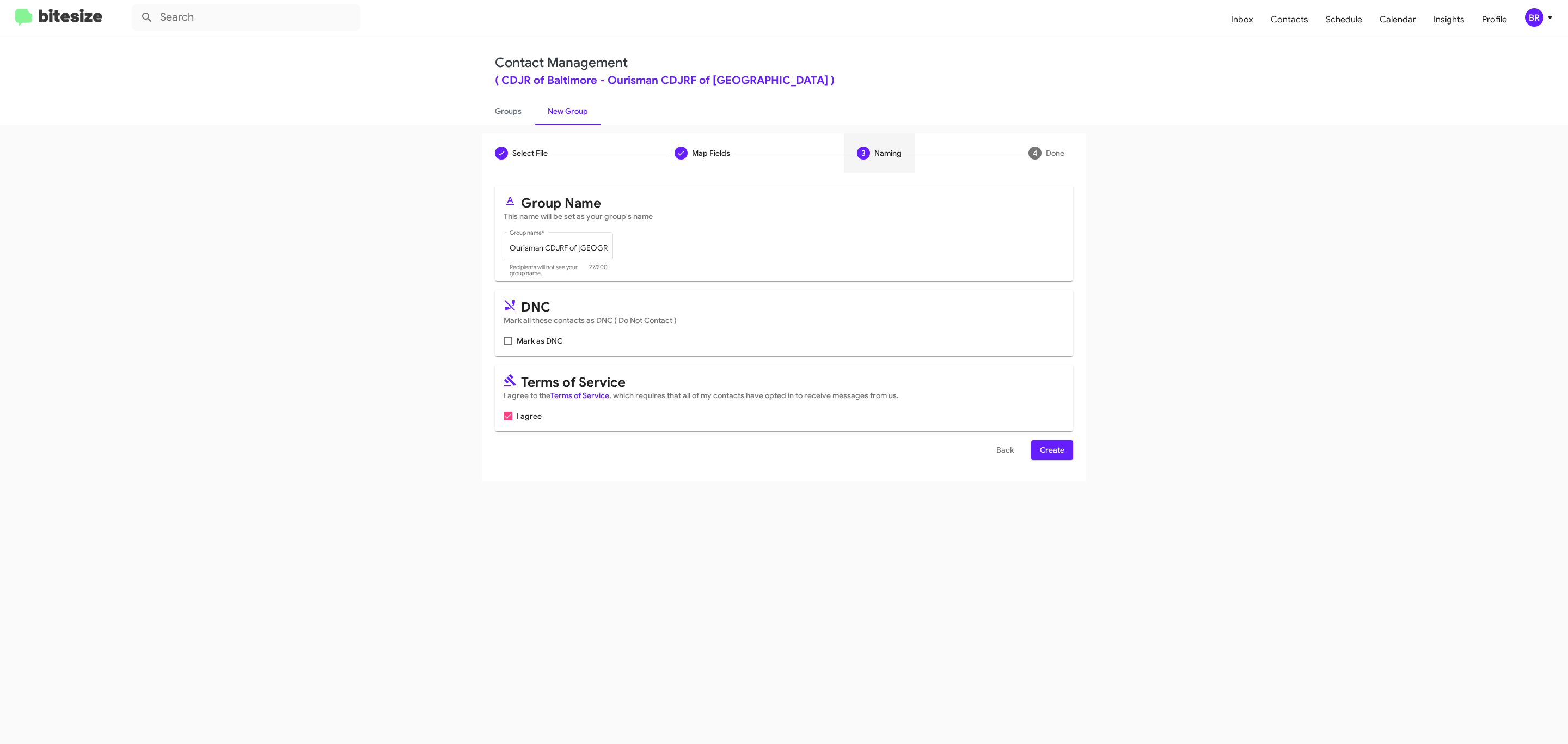
click at [508, 345] on input "Mark as DNC" at bounding box center [508, 345] width 1 height 1
checkbox input "true"
click at [1051, 451] on span "Create" at bounding box center [1052, 450] width 24 height 19
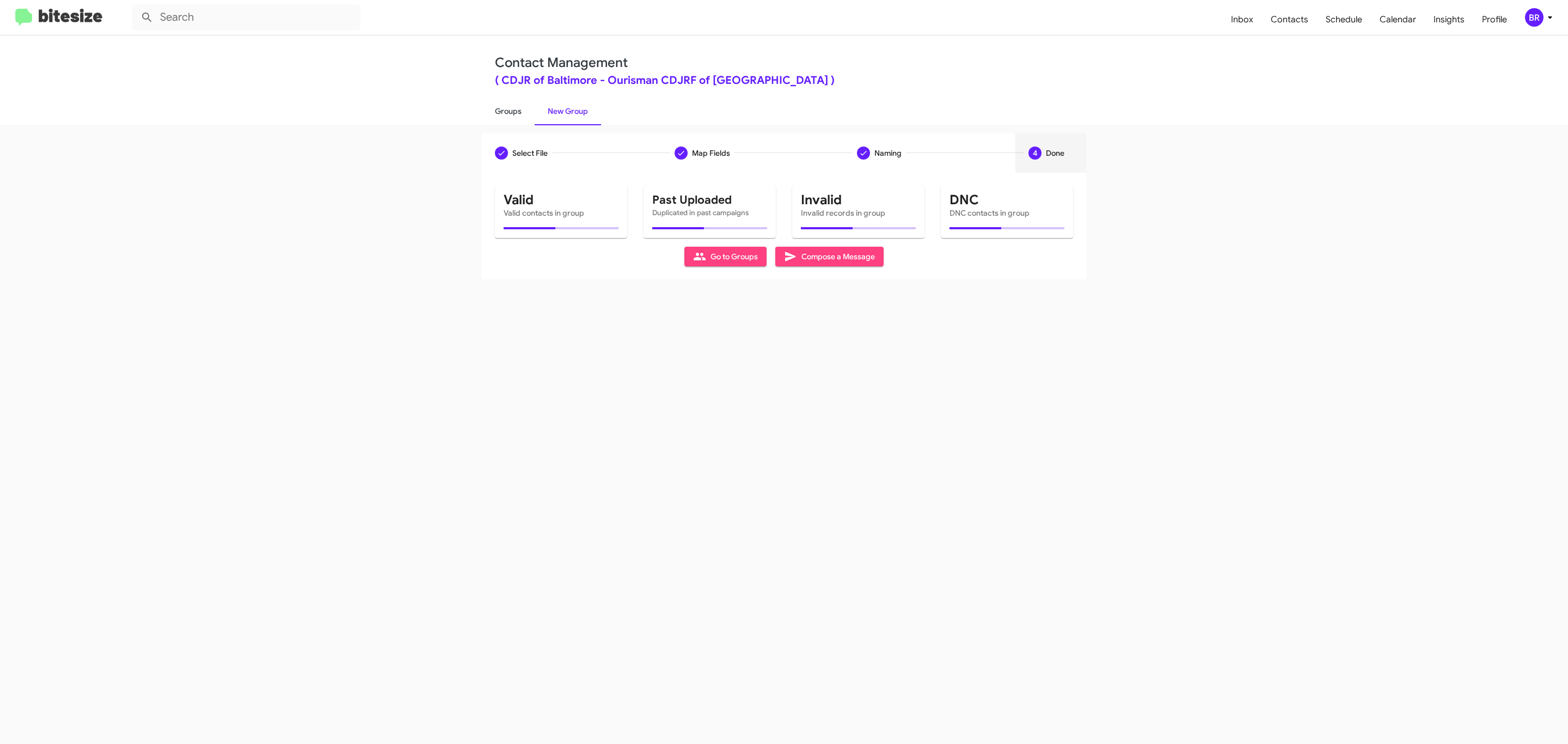
click at [507, 110] on link "Groups" at bounding box center [508, 111] width 53 height 29
type input "in:groups"
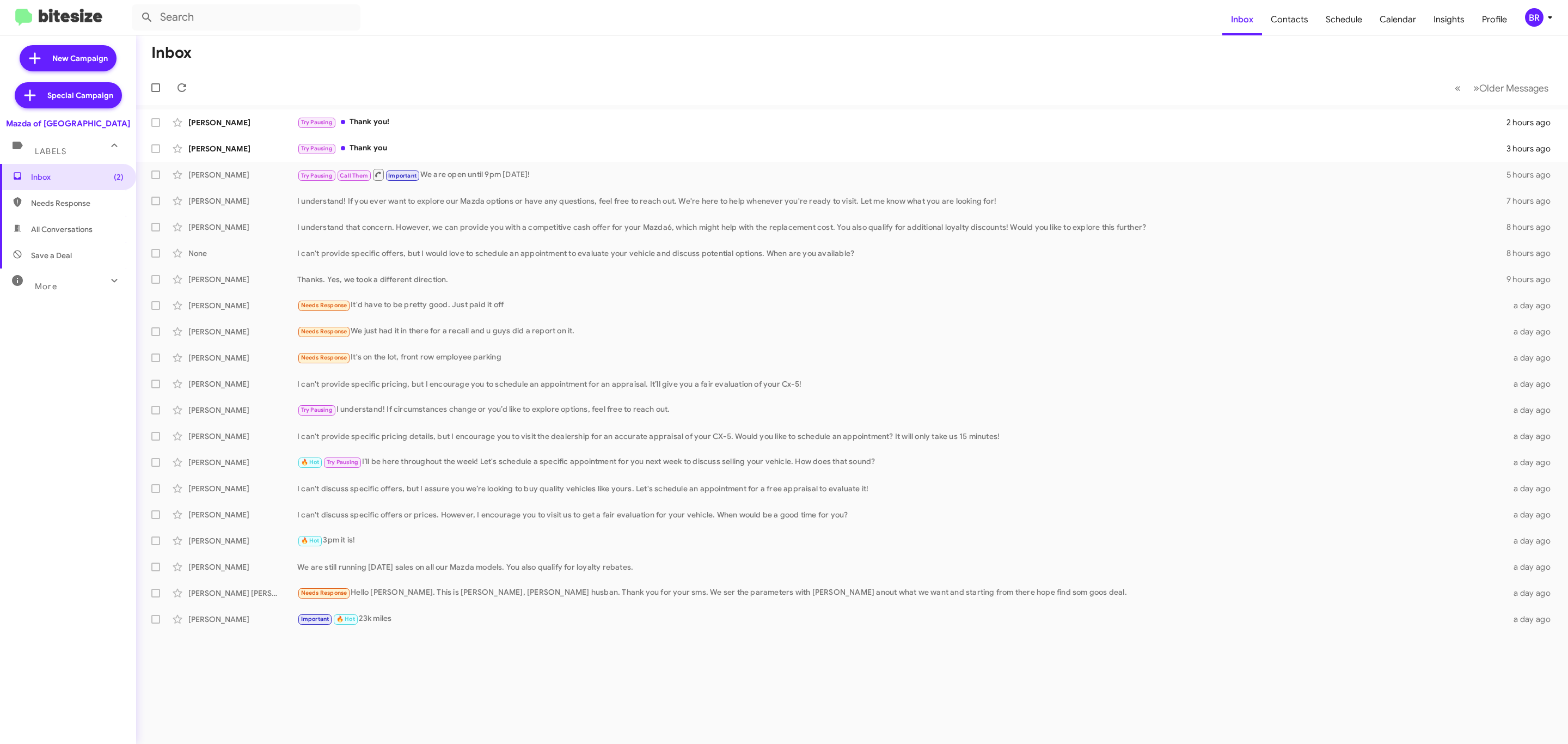
type input "in:groups"
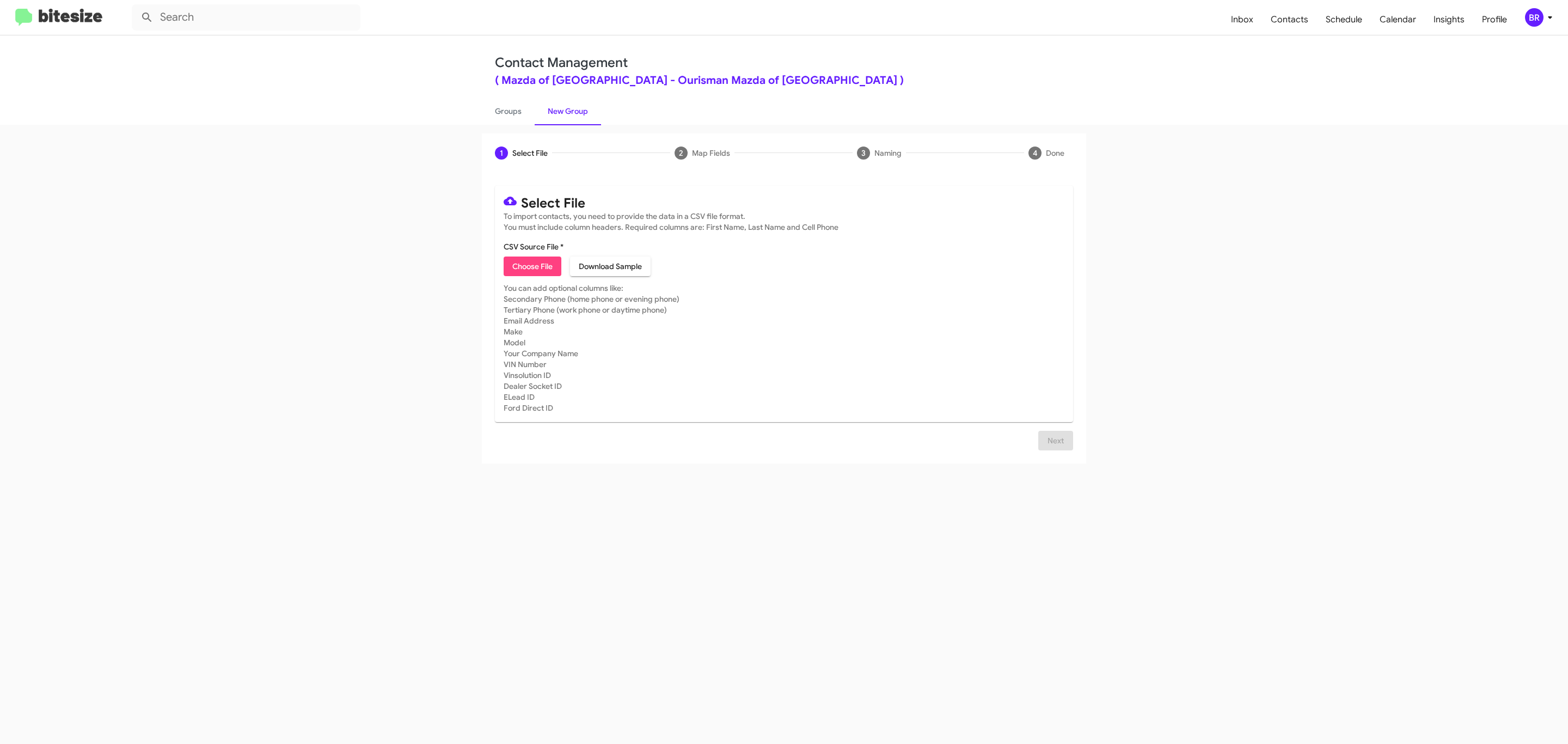
click at [531, 266] on span "Choose File" at bounding box center [533, 266] width 40 height 19
type input "Ourisman Mazda of Rockville"
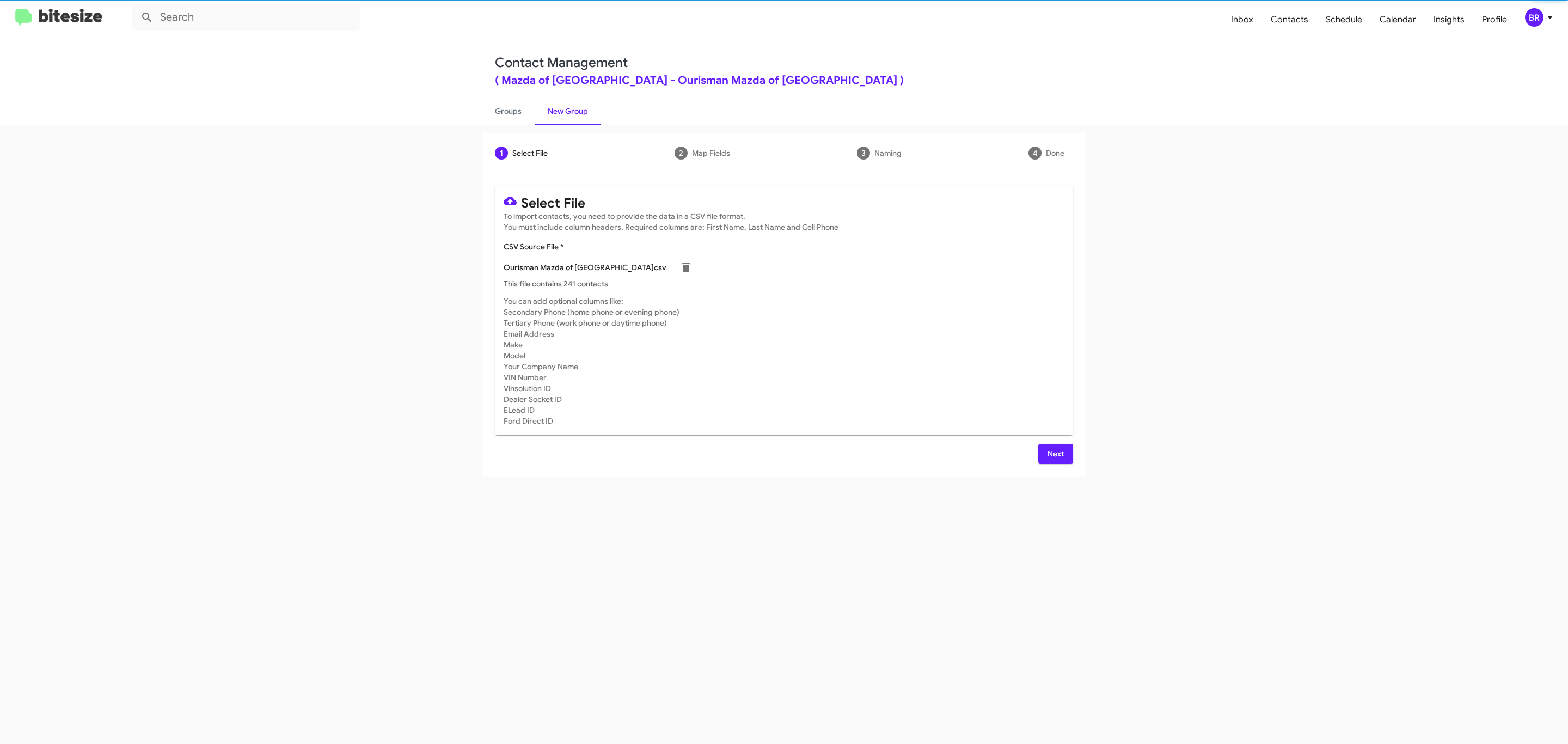
click at [1054, 453] on span "Next" at bounding box center [1055, 454] width 18 height 19
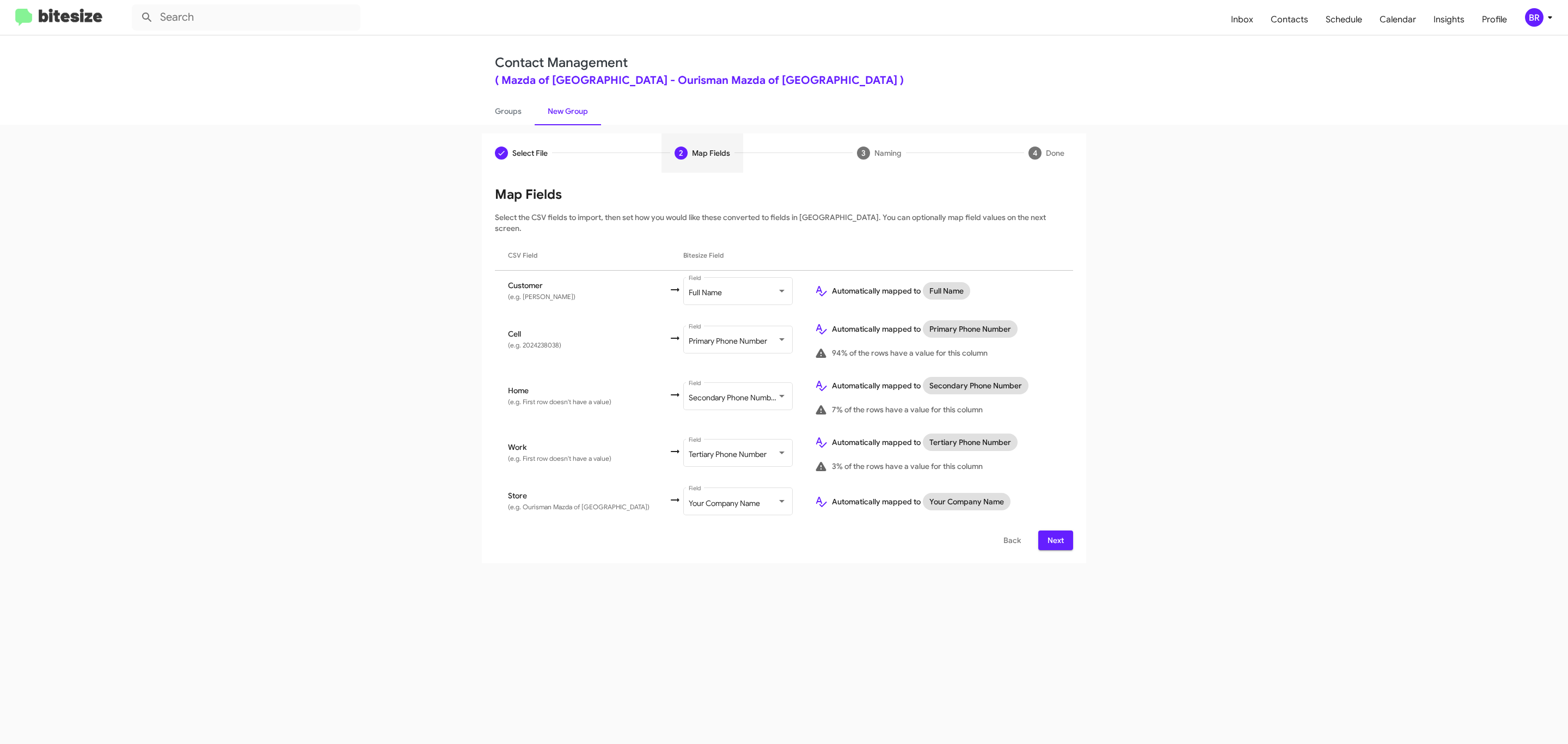
click at [1054, 530] on span "Next" at bounding box center [1055, 540] width 18 height 19
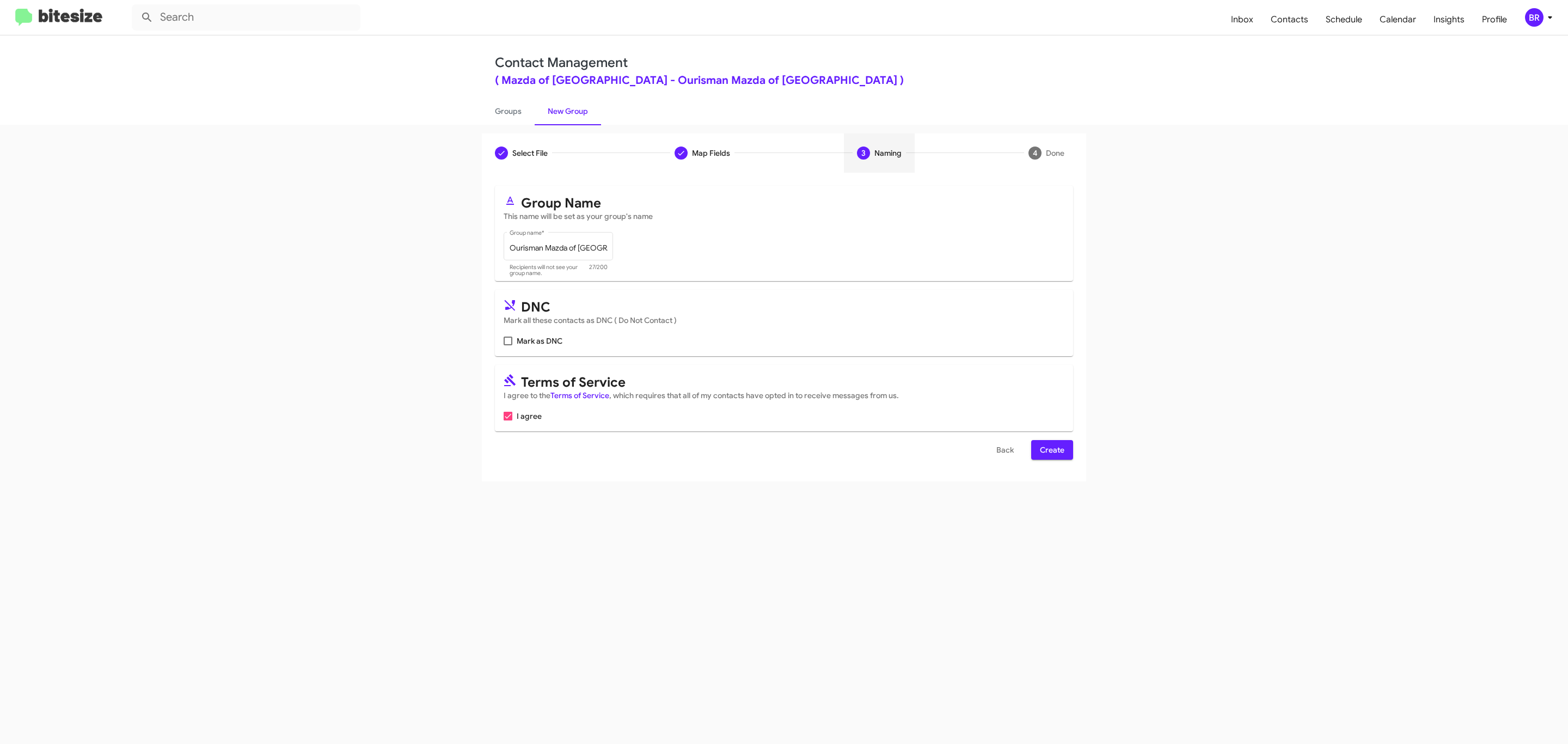
click at [508, 345] on input "Mark as DNC" at bounding box center [508, 345] width 1 height 1
checkbox input "true"
click at [1051, 451] on span "Create" at bounding box center [1052, 450] width 24 height 19
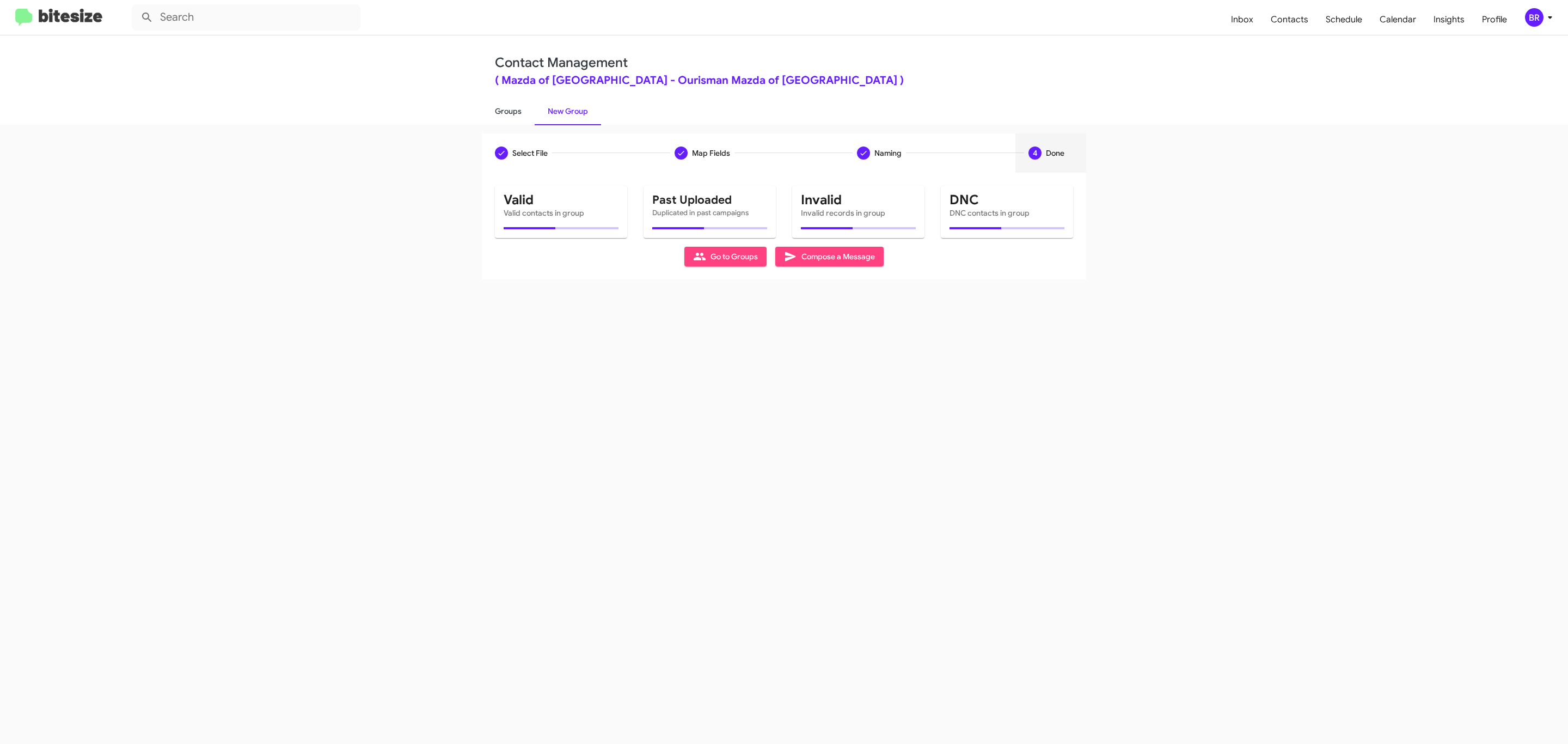
click at [507, 110] on link "Groups" at bounding box center [508, 111] width 53 height 29
type input "in:groups"
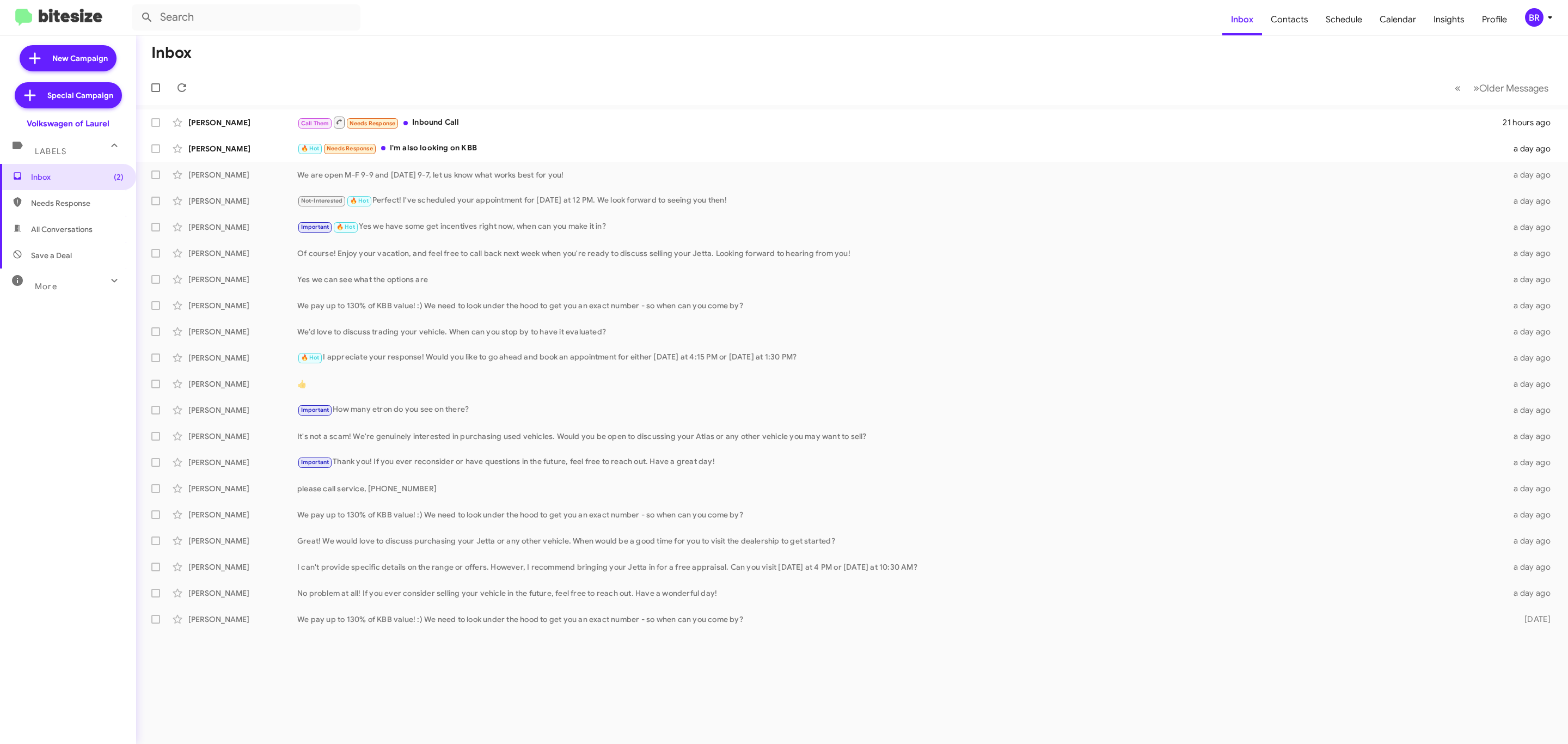
type input "in:groups"
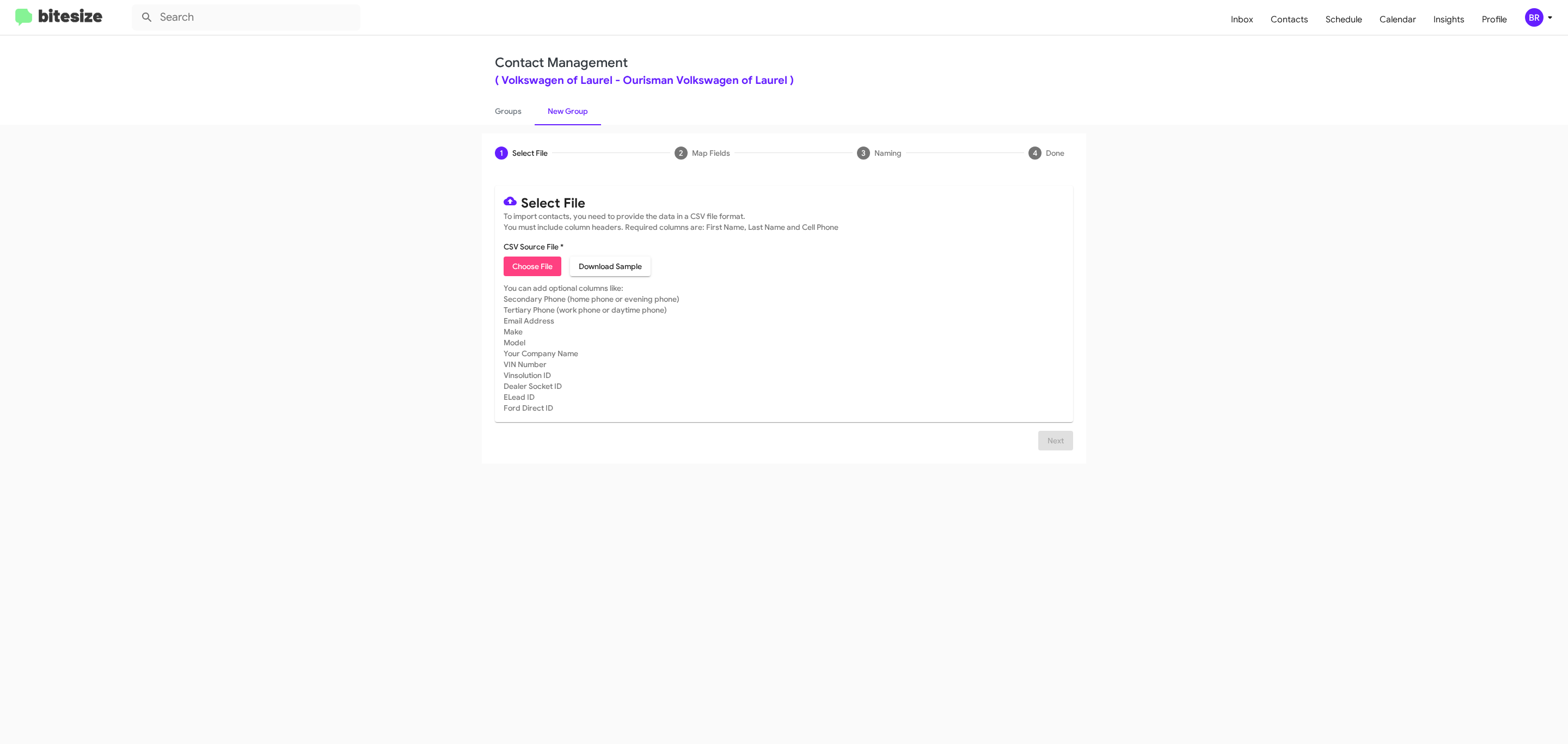
click at [531, 266] on span "Choose File" at bounding box center [533, 266] width 40 height 19
type input "Ourisman Volkswagen of Laurel"
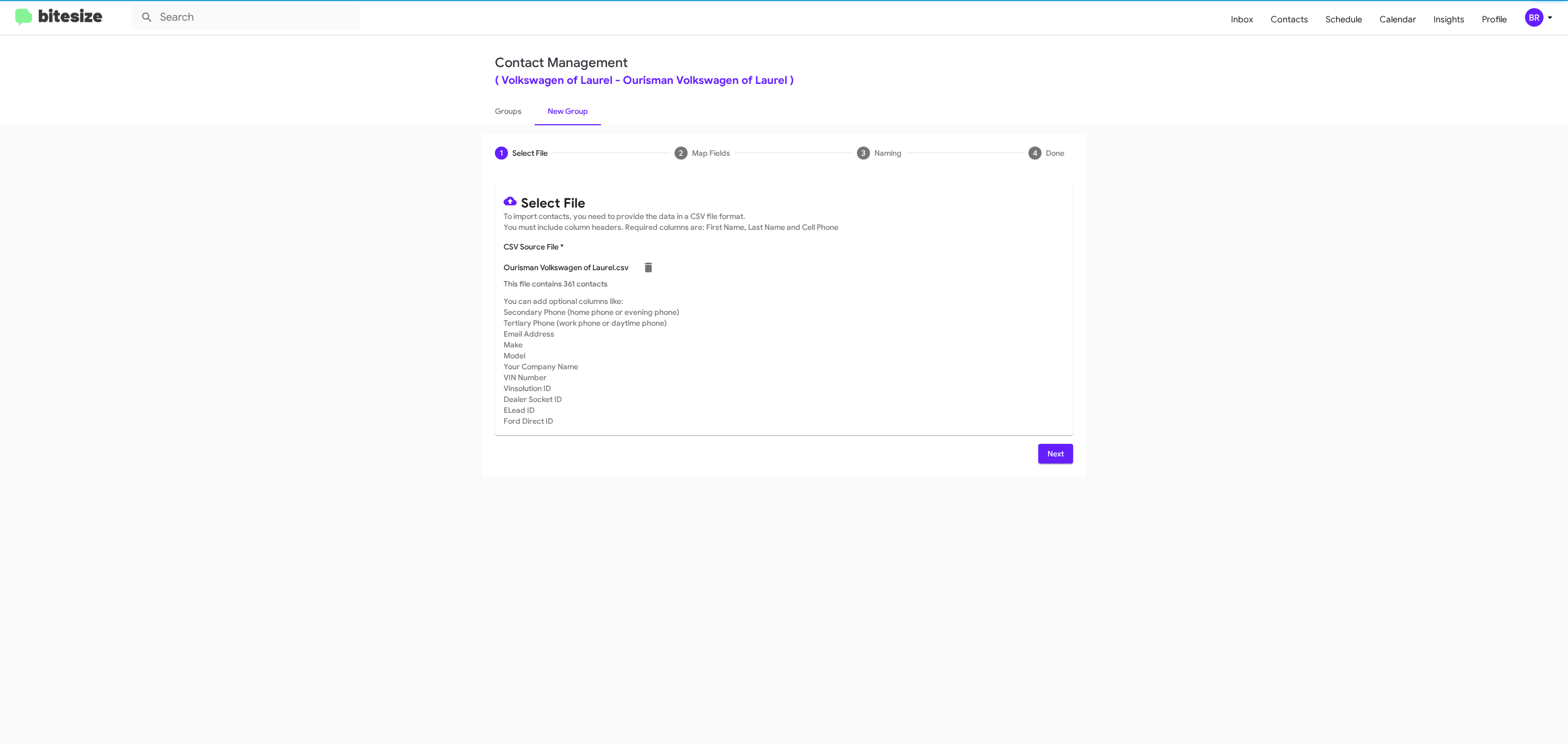
click at [1054, 453] on span "Next" at bounding box center [1055, 454] width 18 height 19
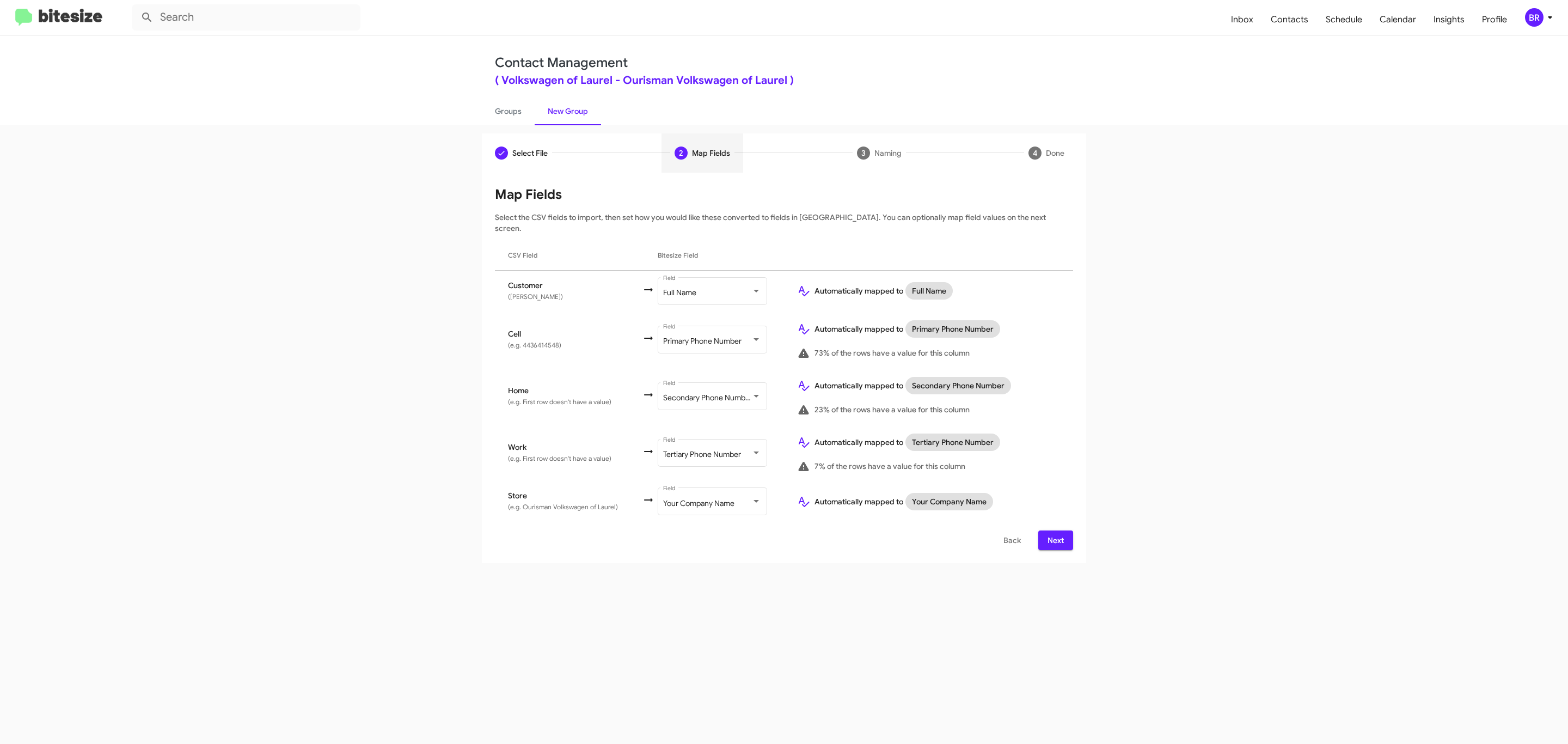
click at [1054, 530] on span "Next" at bounding box center [1055, 540] width 18 height 19
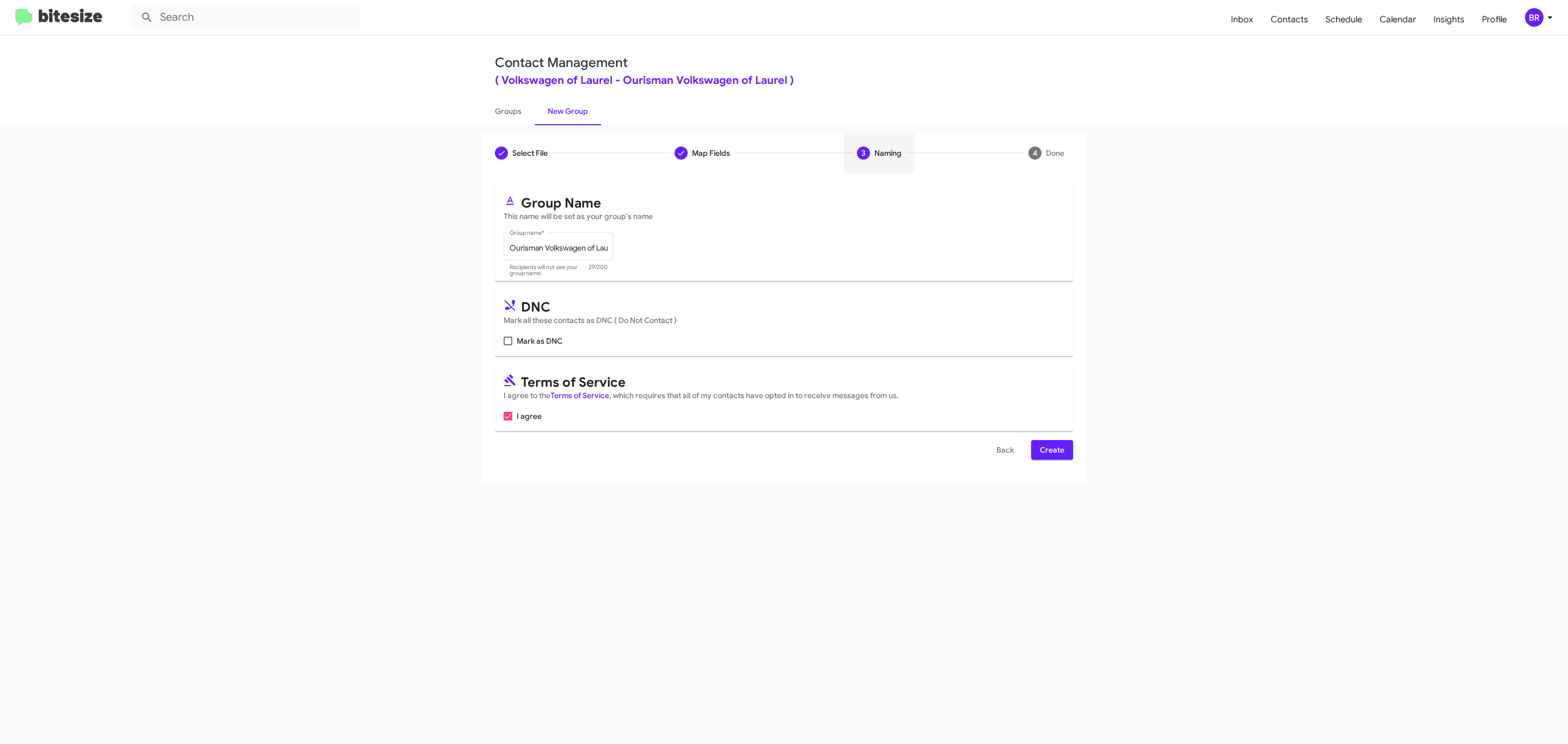
click at [508, 345] on input "Mark as DNC" at bounding box center [508, 345] width 1 height 1
checkbox input "true"
click at [1051, 451] on span "Create" at bounding box center [1052, 450] width 24 height 19
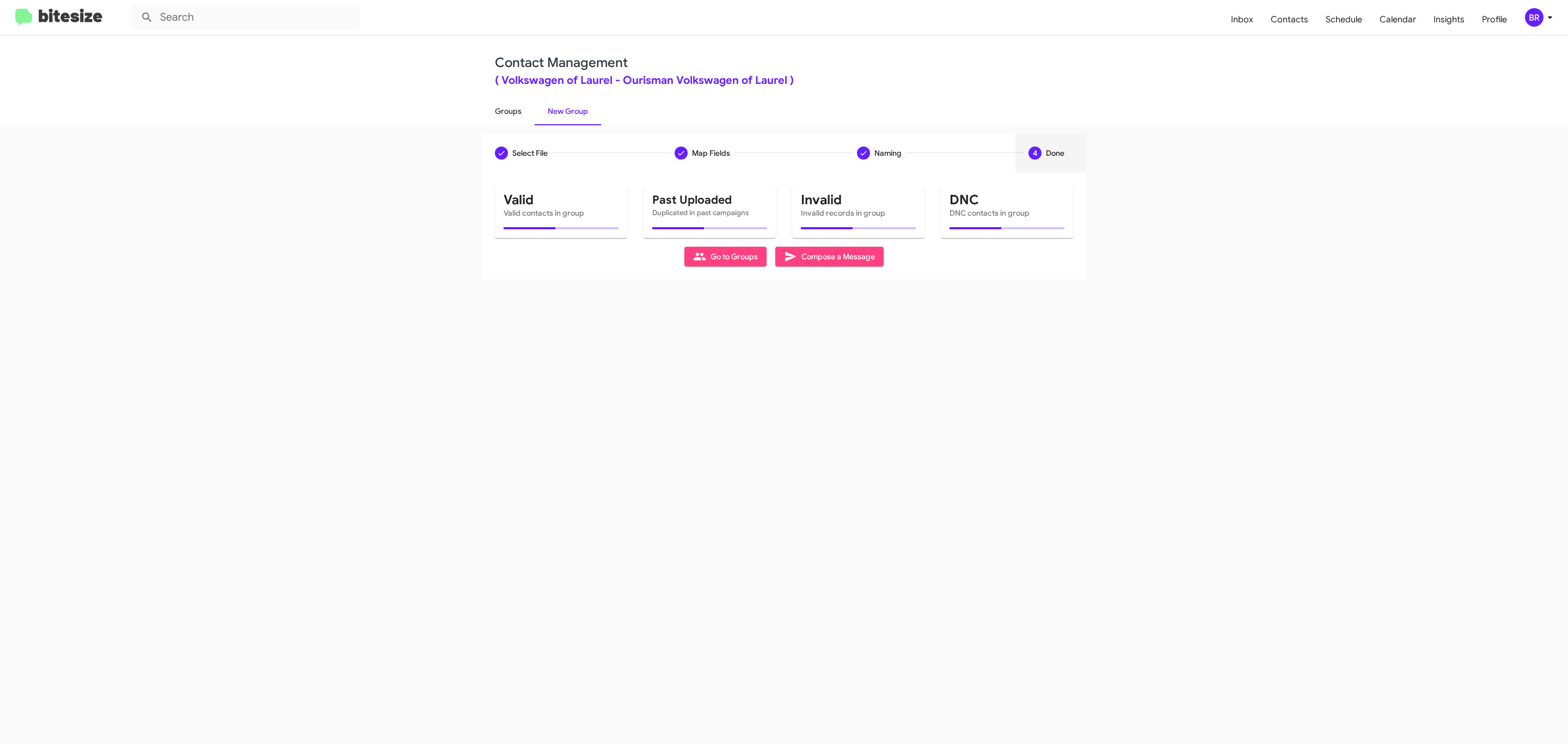
click at [507, 110] on link "Groups" at bounding box center [508, 111] width 53 height 29
type input "in:groups"
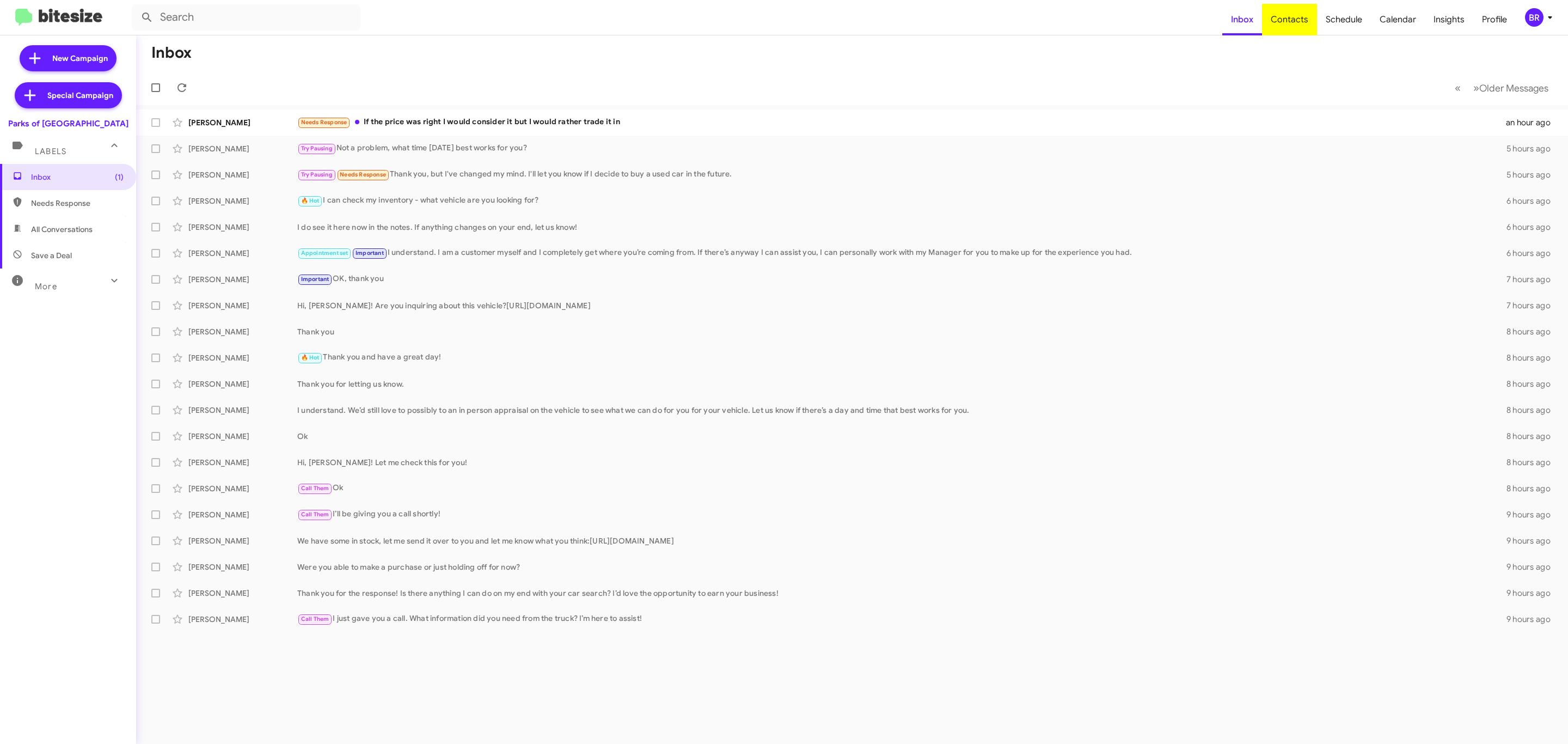
type input "in:groups"
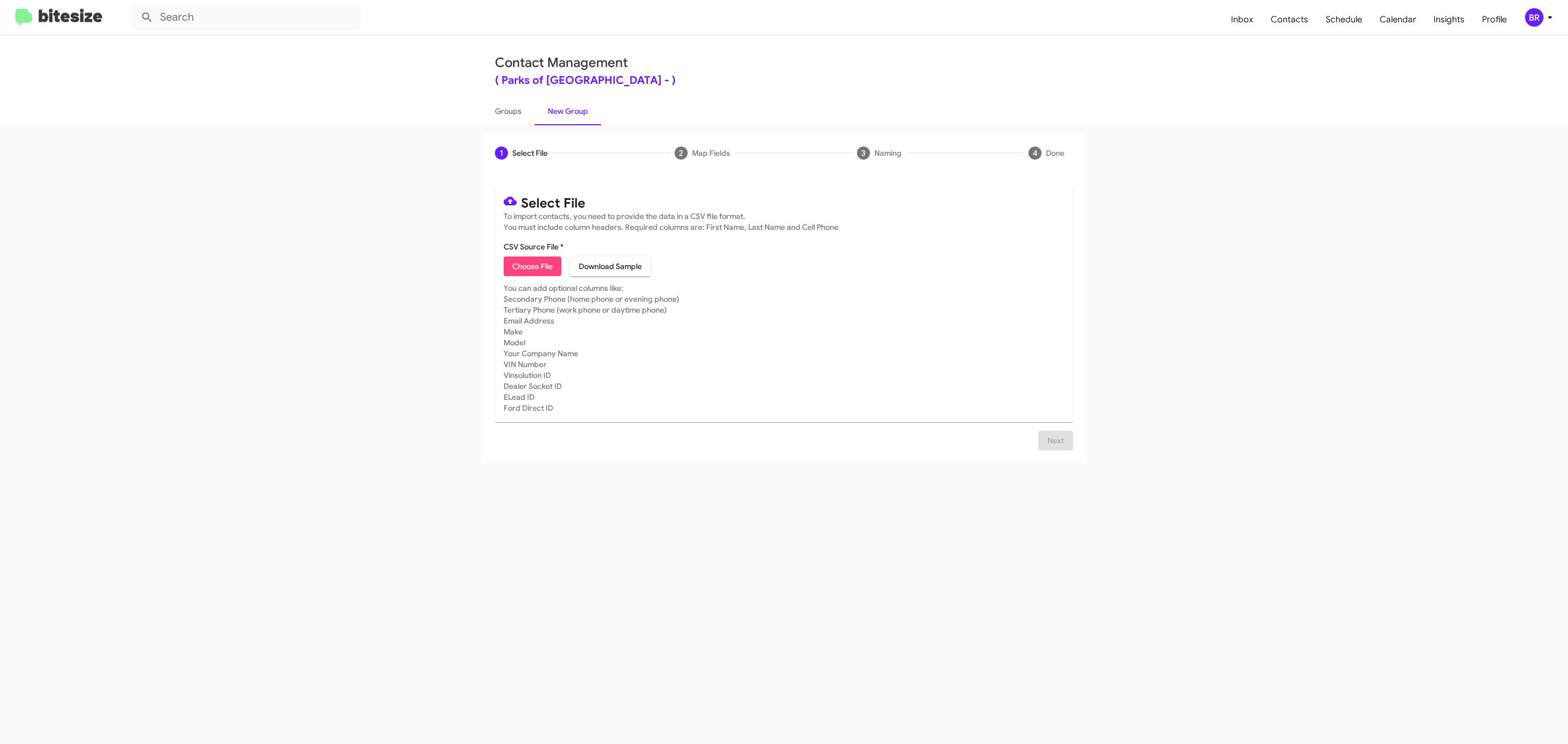
click at [531, 266] on span "Choose File" at bounding box center [533, 266] width 40 height 19
type input "Parks of [GEOGRAPHIC_DATA]"
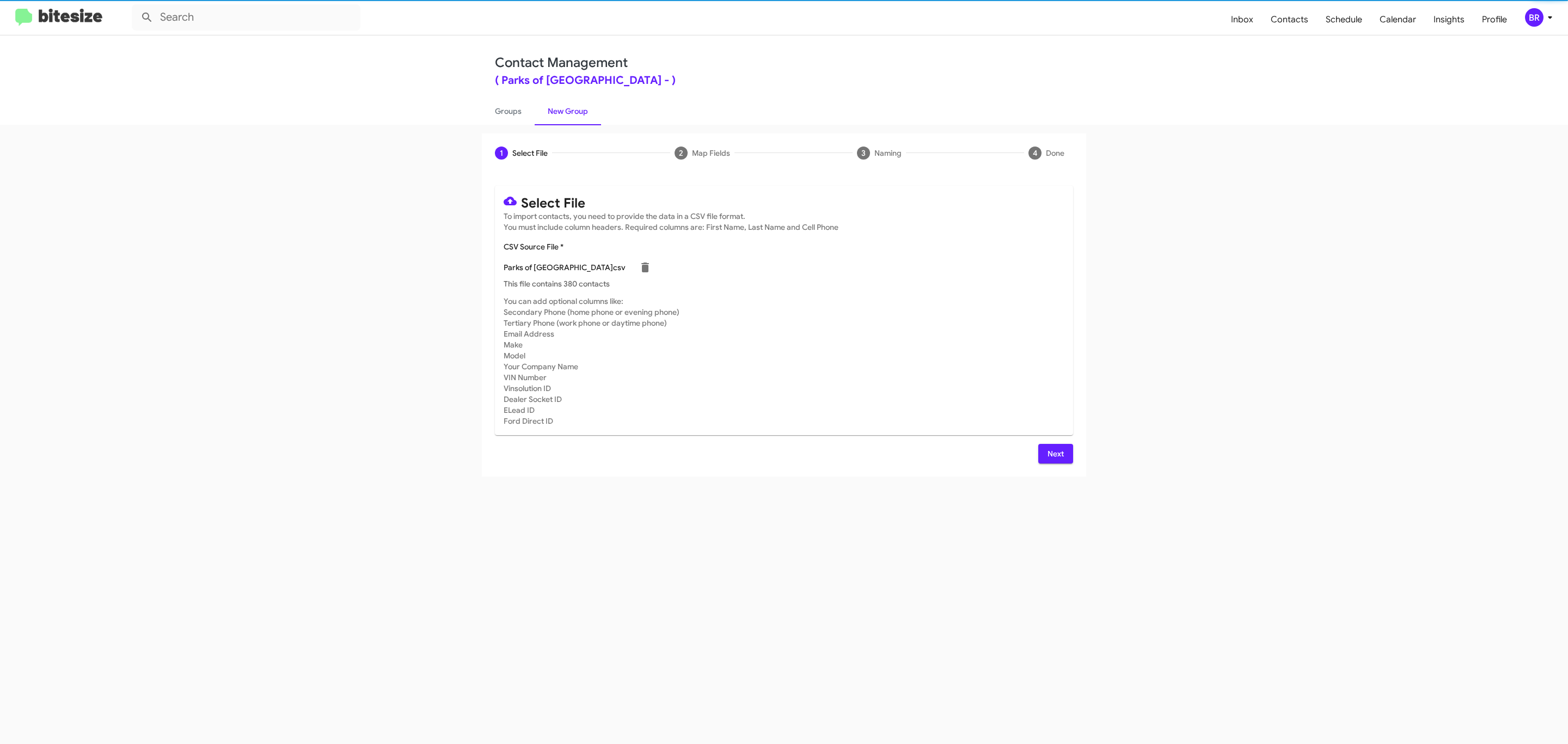
click at [1054, 453] on span "Next" at bounding box center [1055, 454] width 18 height 19
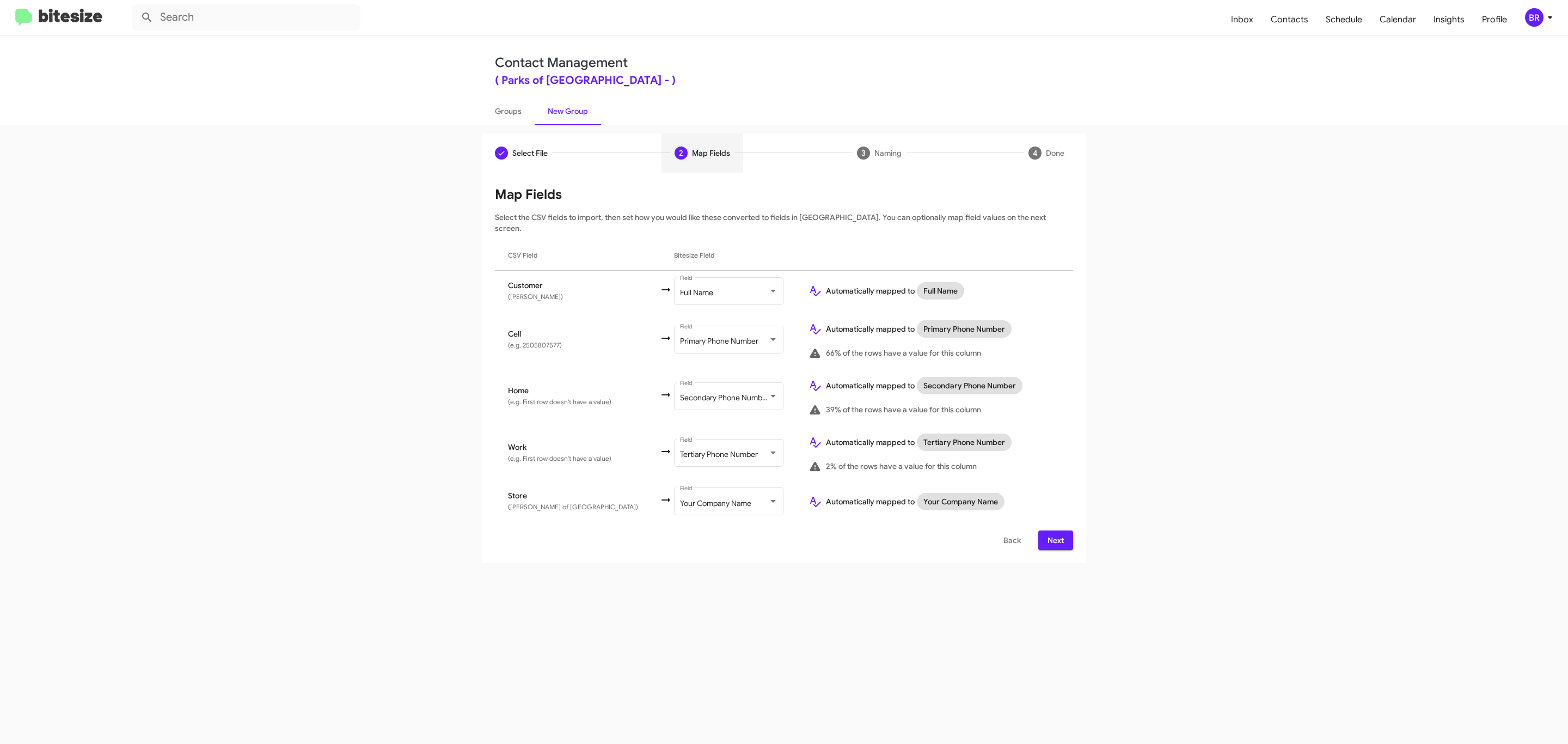
click at [1054, 530] on span "Next" at bounding box center [1055, 540] width 18 height 19
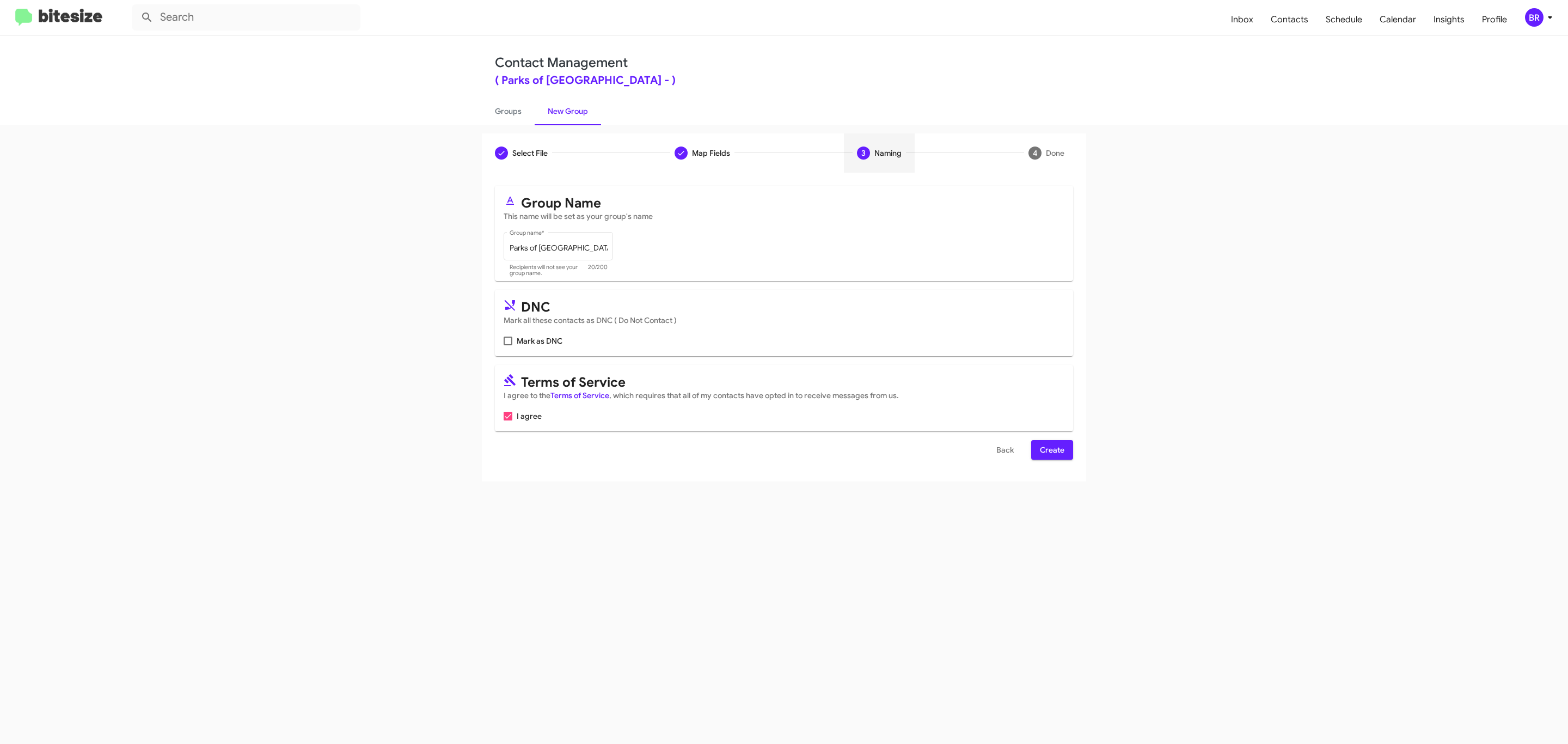
click at [508, 345] on input "Mark as DNC" at bounding box center [508, 345] width 1 height 1
checkbox input "true"
click at [1051, 451] on span "Create" at bounding box center [1052, 450] width 24 height 19
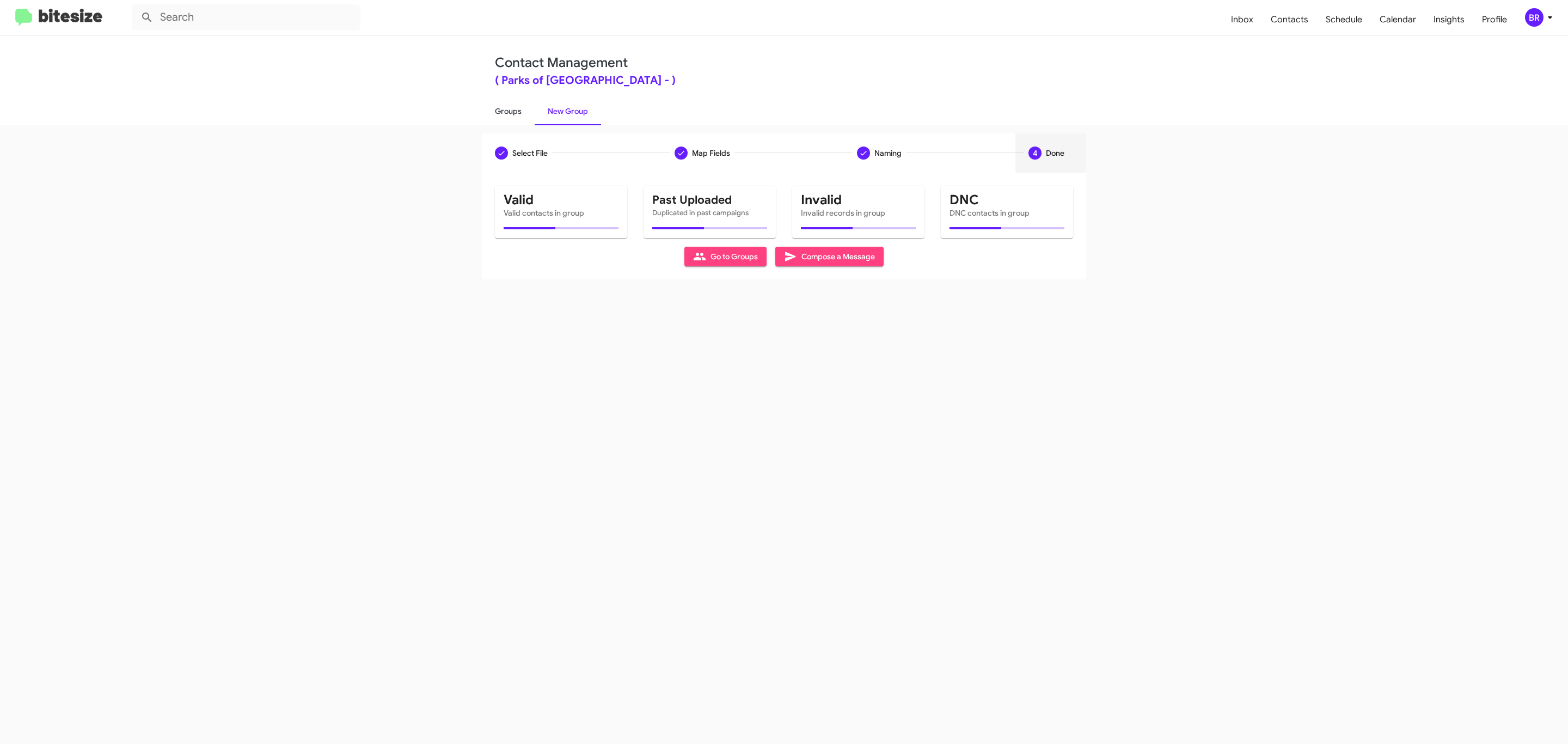
click at [507, 110] on link "Groups" at bounding box center [508, 111] width 53 height 29
type input "in:groups"
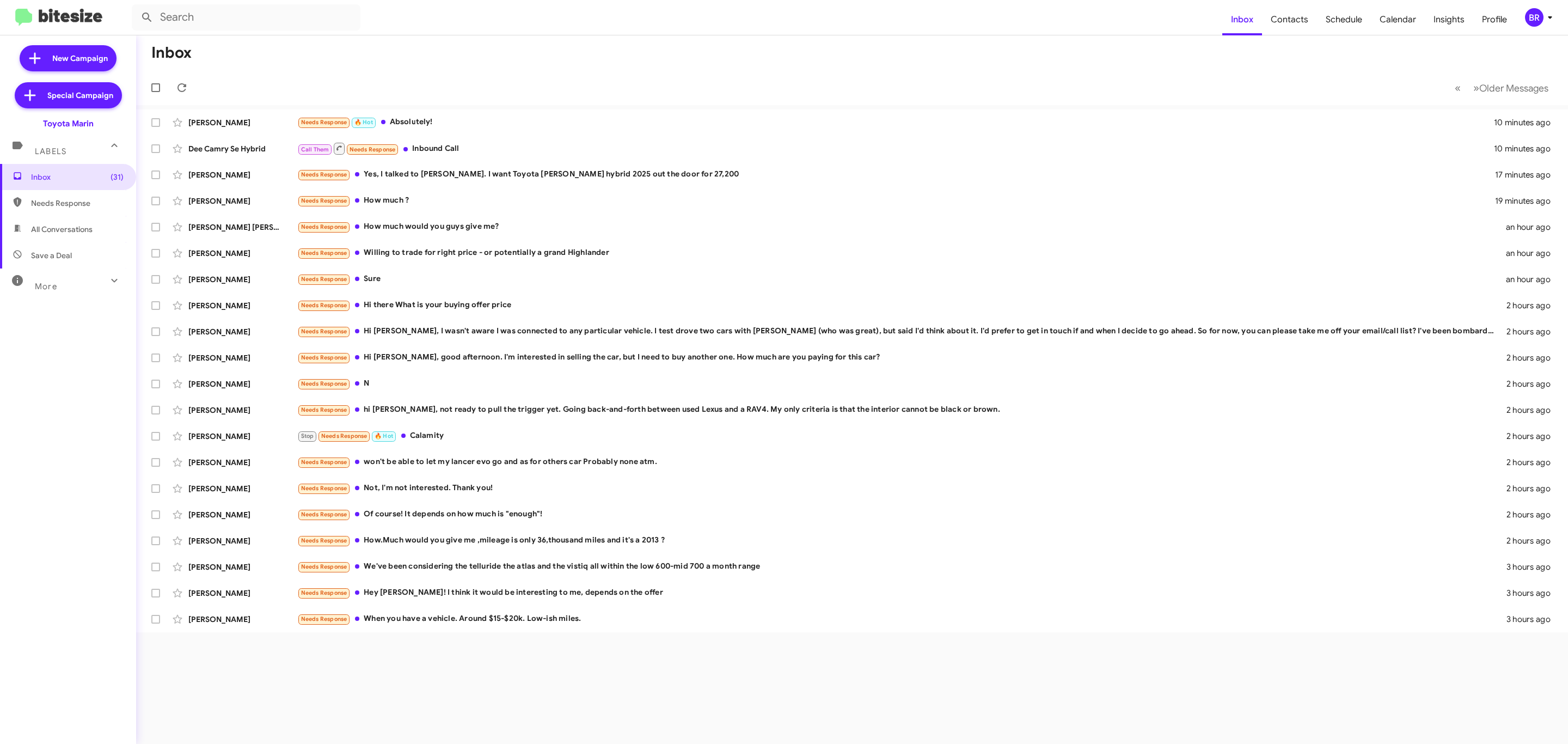
type input "in:groups"
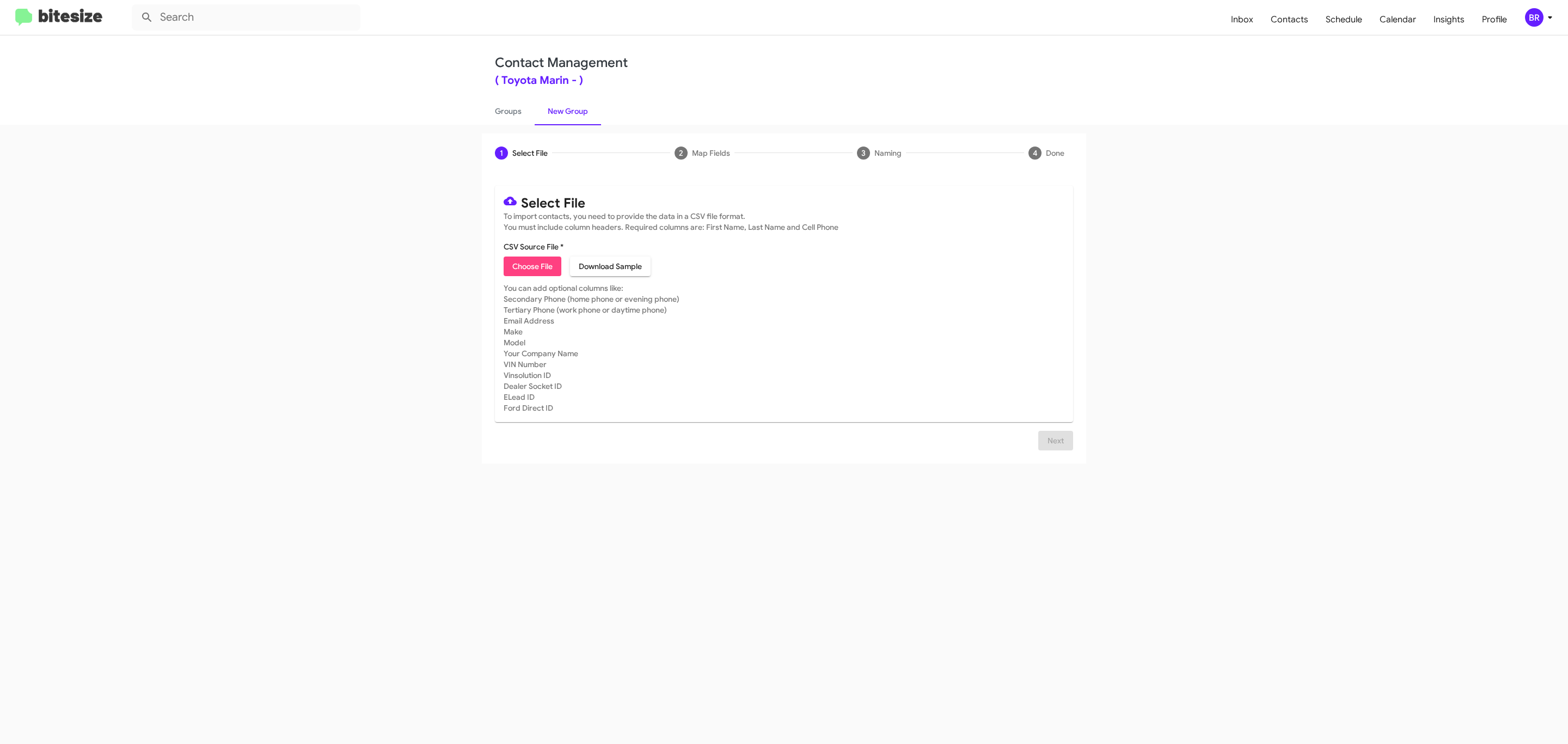
click at [531, 266] on span "Choose File" at bounding box center [533, 266] width 40 height 19
type input "Toyota Marin"
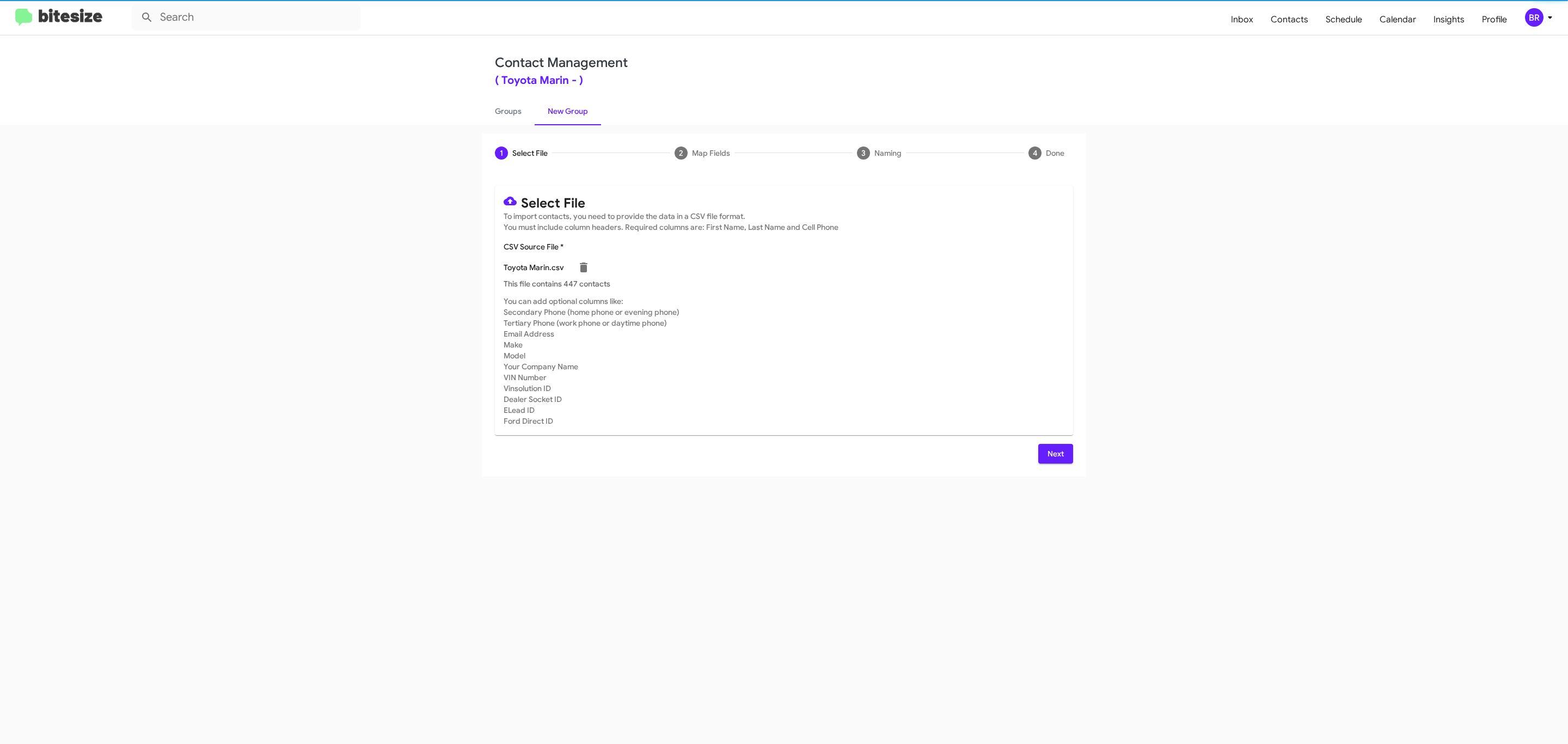
click at [1054, 453] on span "Next" at bounding box center [1055, 454] width 18 height 19
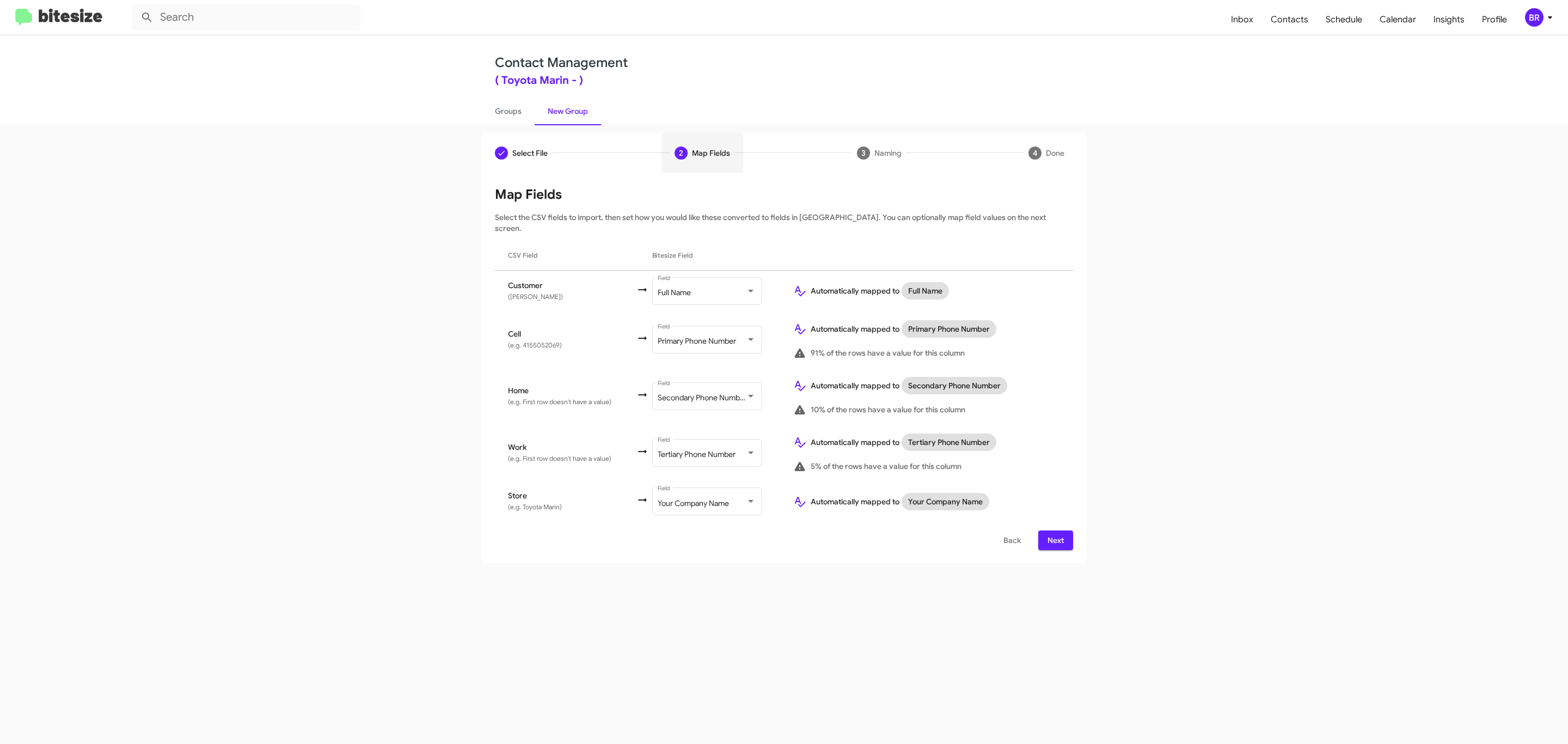
click at [1054, 530] on span "Next" at bounding box center [1055, 540] width 18 height 19
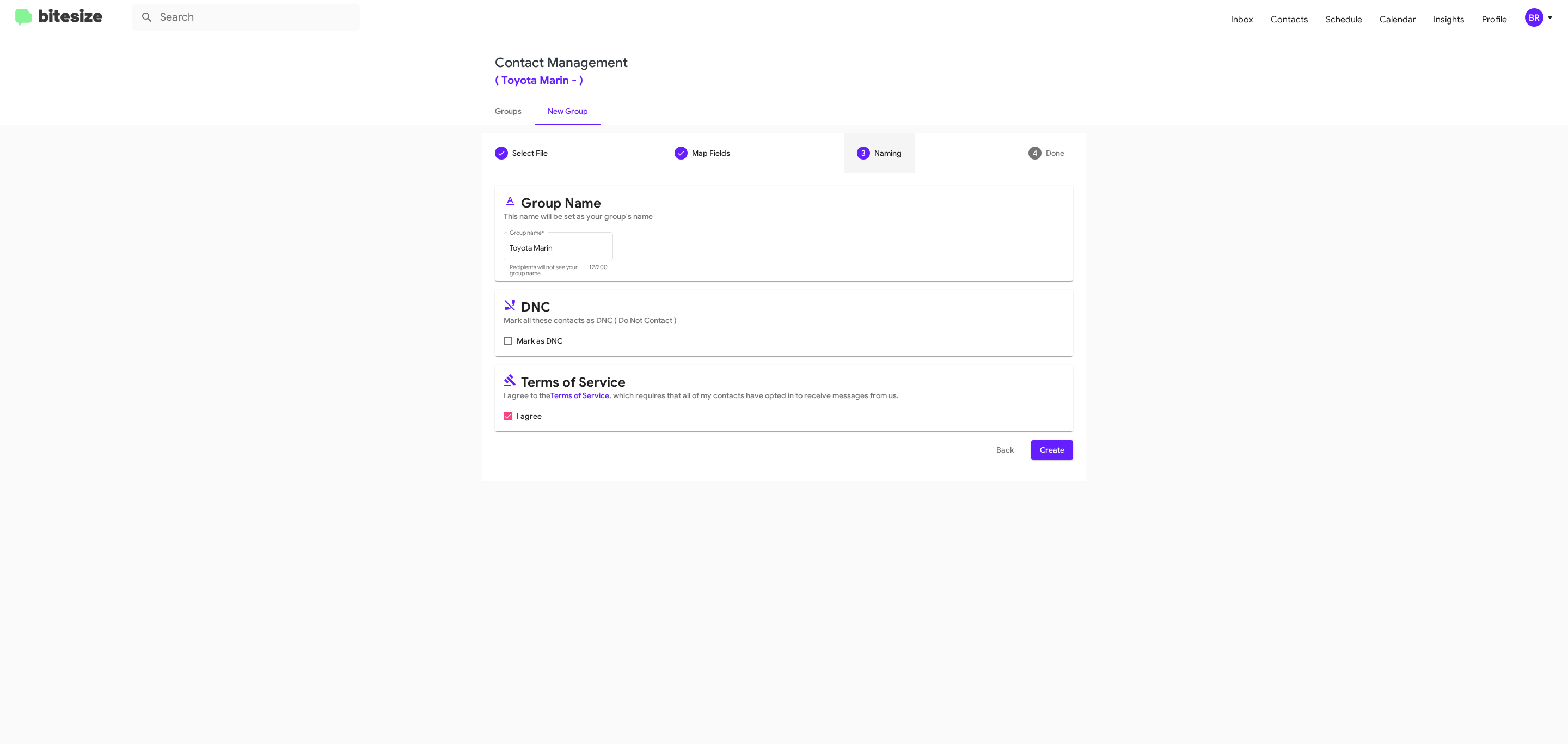
click at [508, 345] on input "Mark as DNC" at bounding box center [508, 345] width 1 height 1
checkbox input "true"
click at [1051, 451] on span "Create" at bounding box center [1052, 450] width 24 height 19
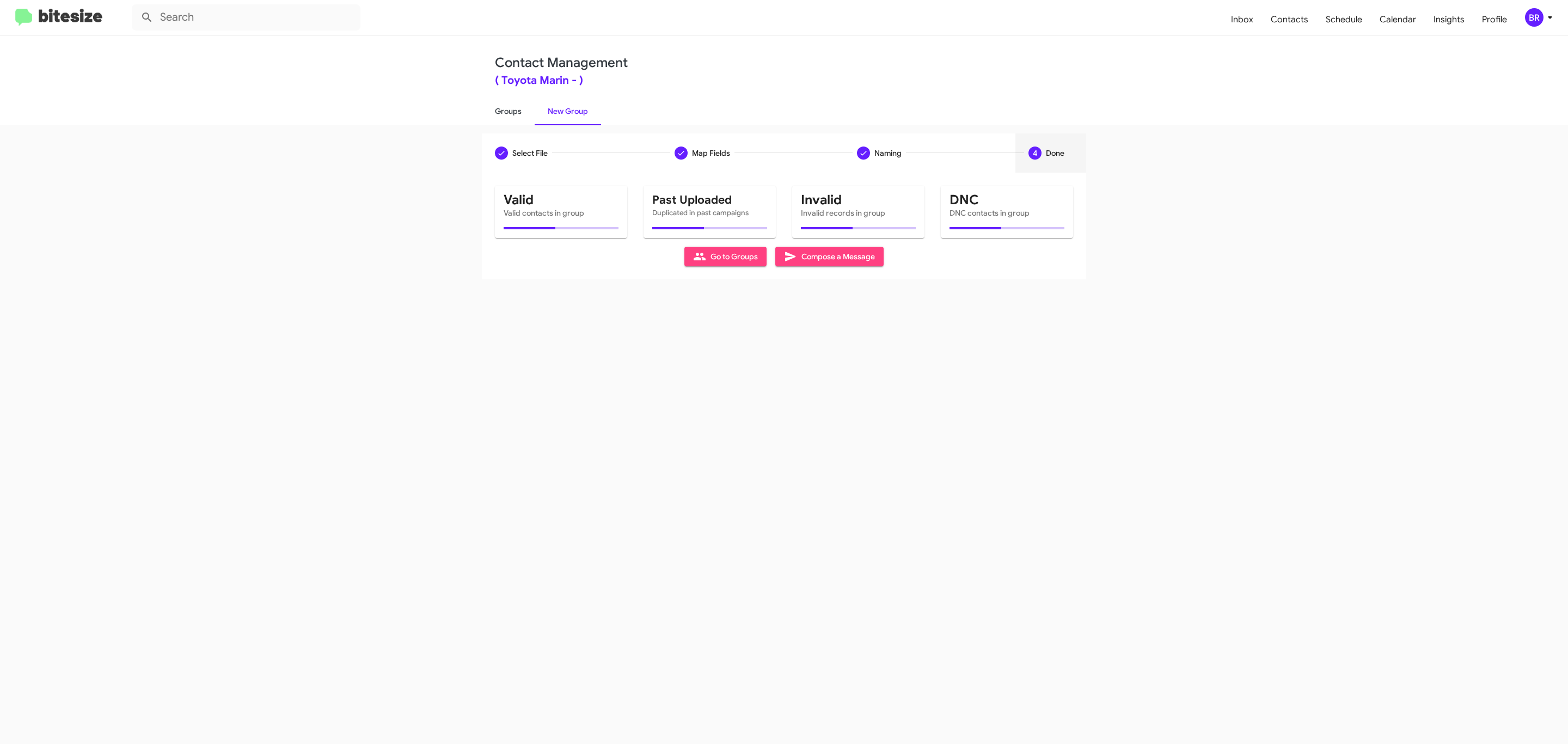
click at [507, 110] on link "Groups" at bounding box center [508, 111] width 53 height 29
type input "in:groups"
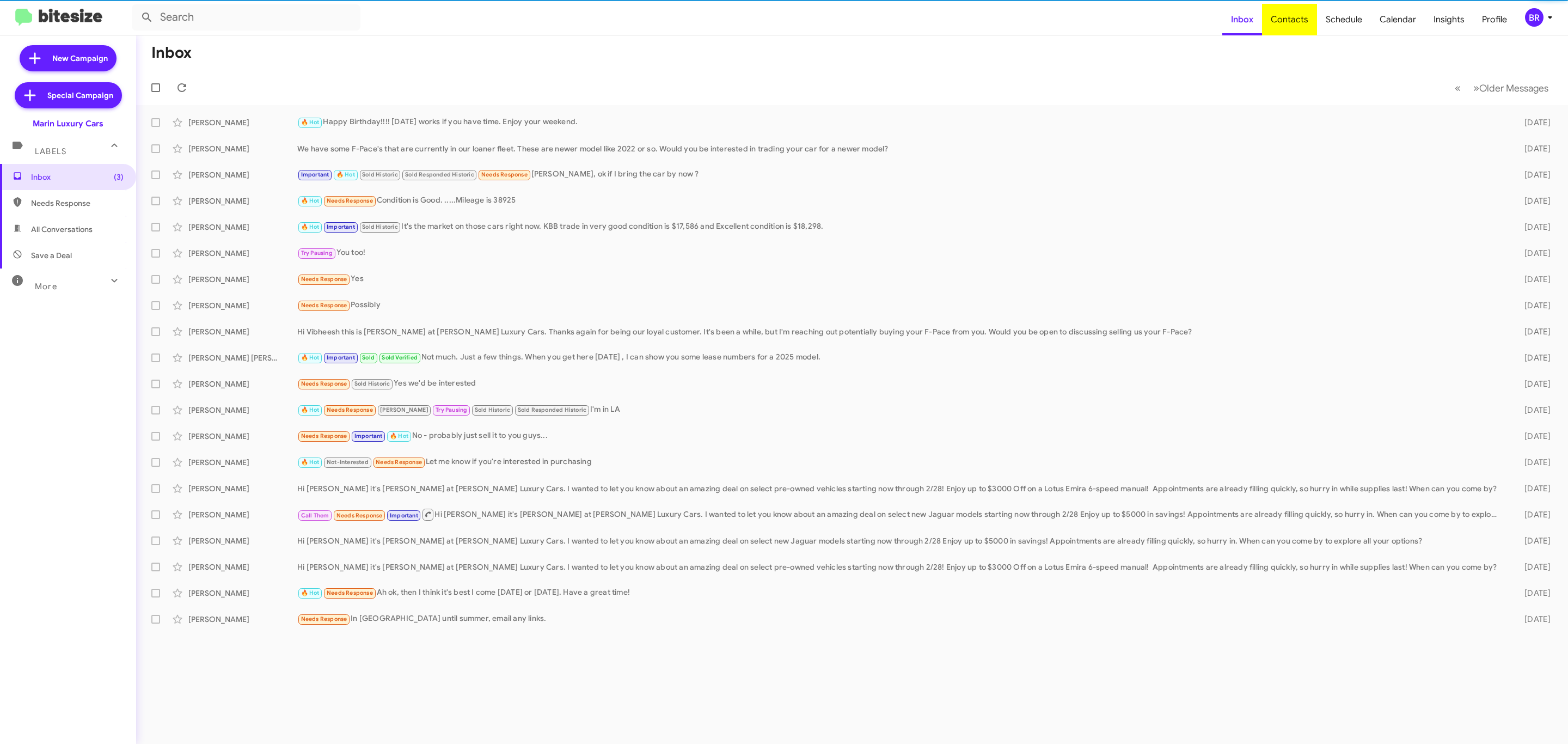
type input "in:groups"
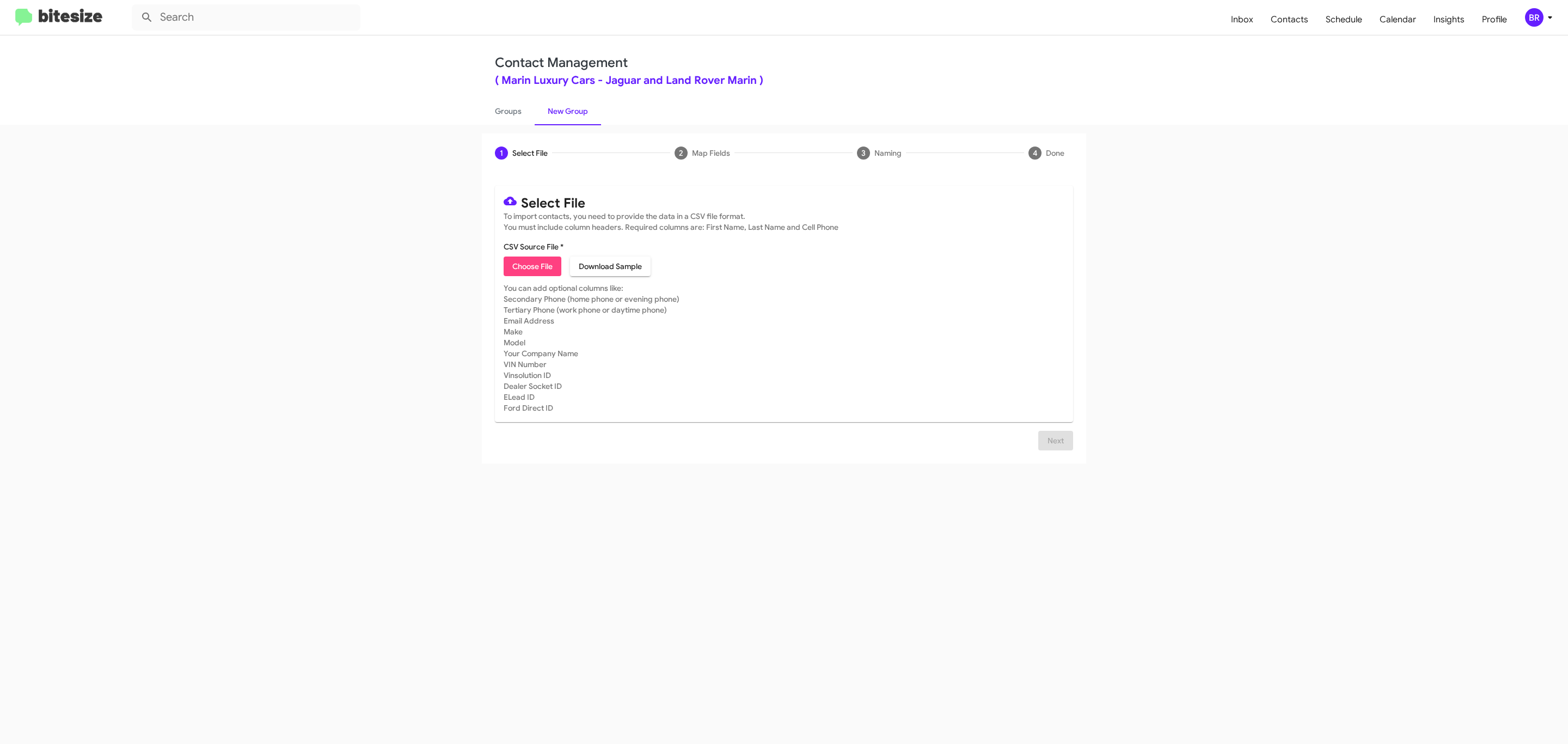
click at [531, 266] on span "Choose File" at bounding box center [533, 266] width 40 height 19
type input "Marin Luxury Cars"
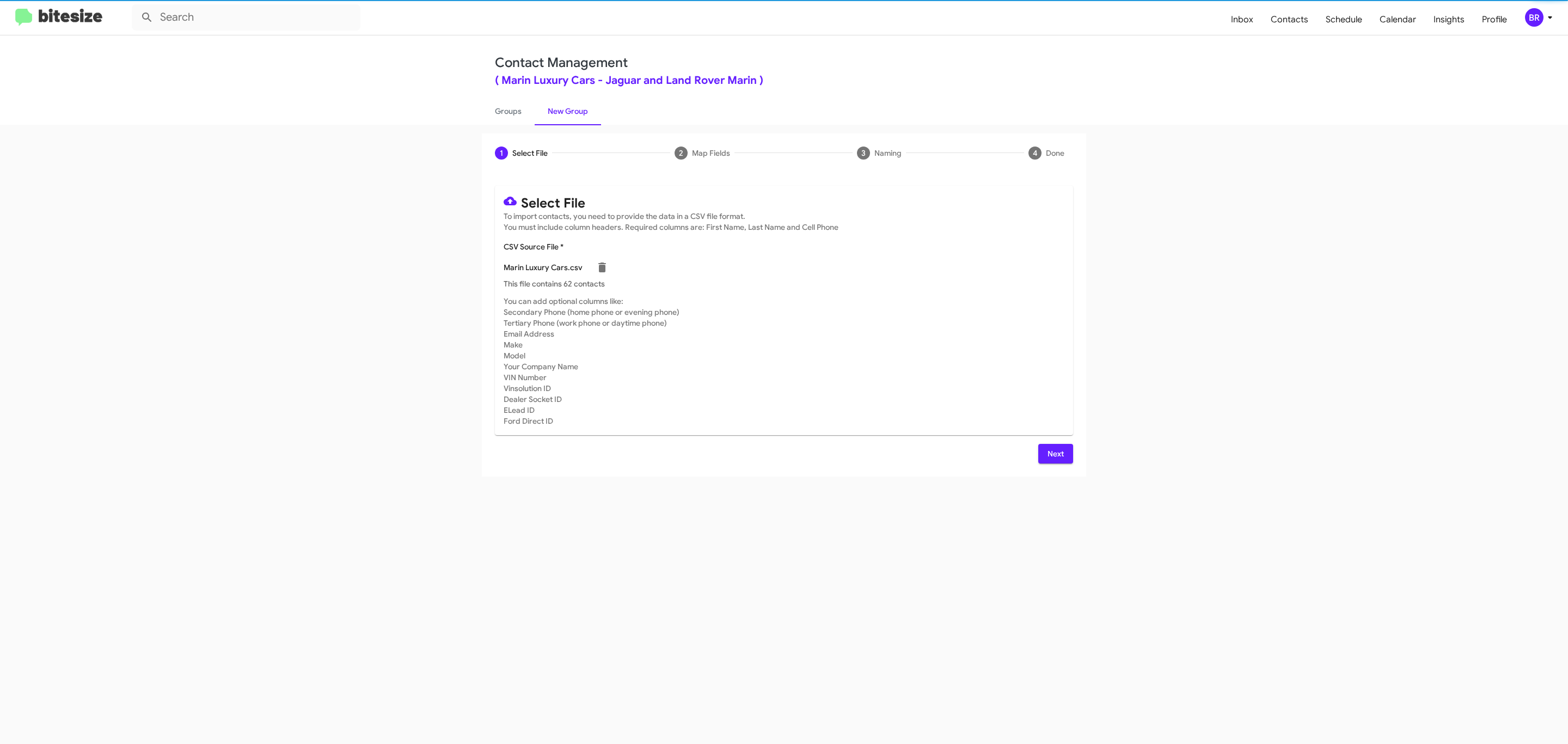
click at [1054, 453] on span "Next" at bounding box center [1055, 454] width 18 height 19
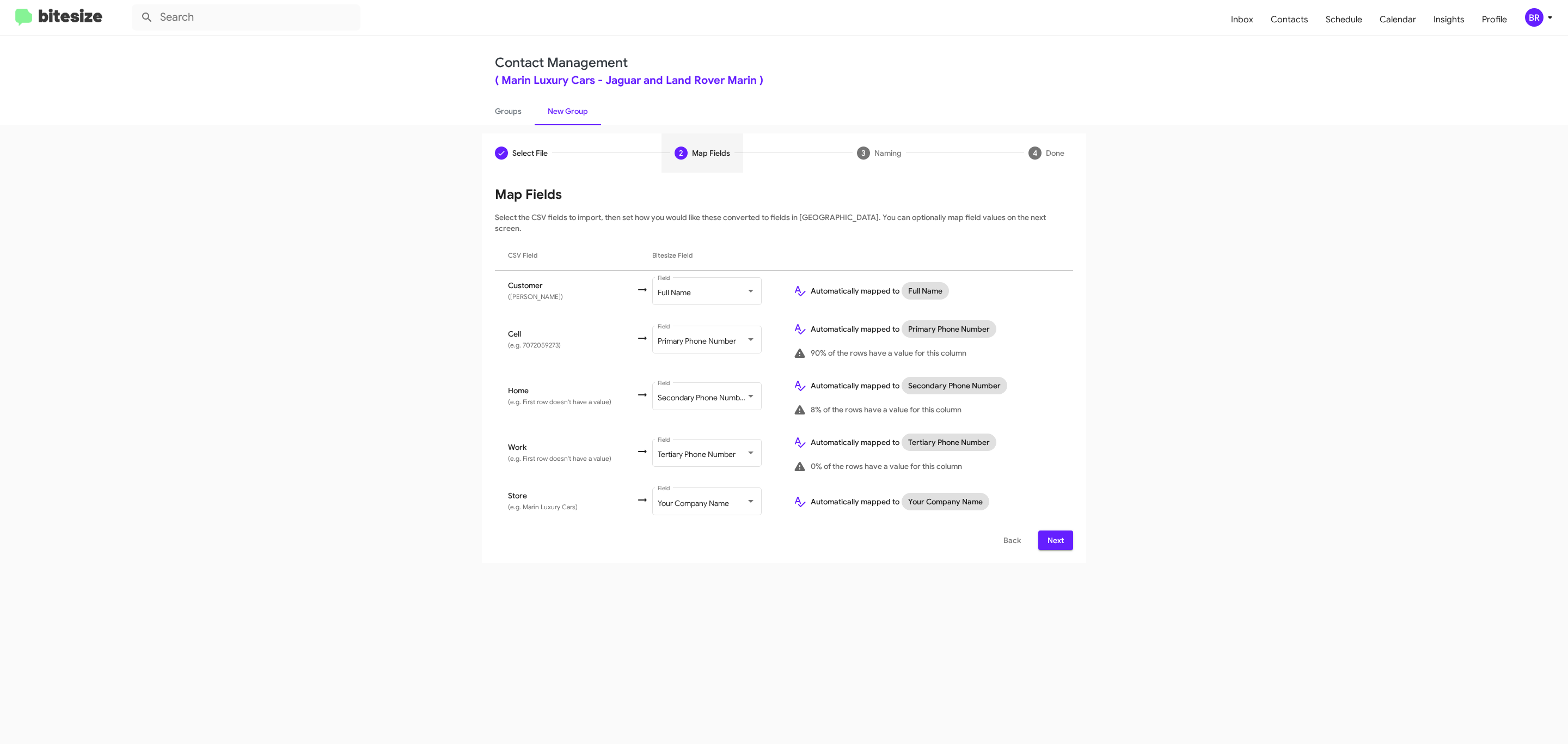
click at [1054, 530] on span "Next" at bounding box center [1055, 540] width 18 height 19
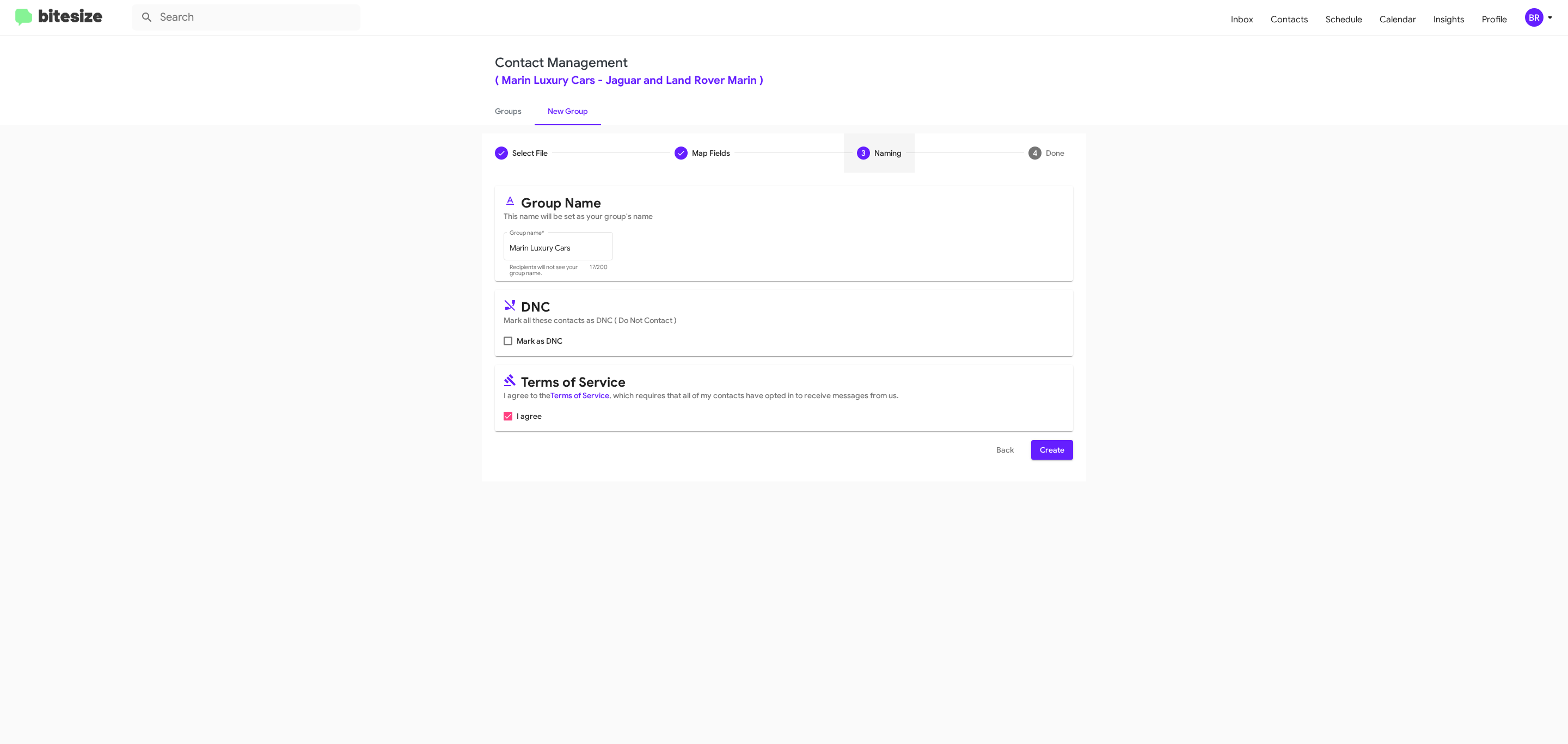
click at [508, 345] on input "Mark as DNC" at bounding box center [508, 345] width 1 height 1
checkbox input "true"
click at [1051, 451] on span "Create" at bounding box center [1052, 450] width 24 height 19
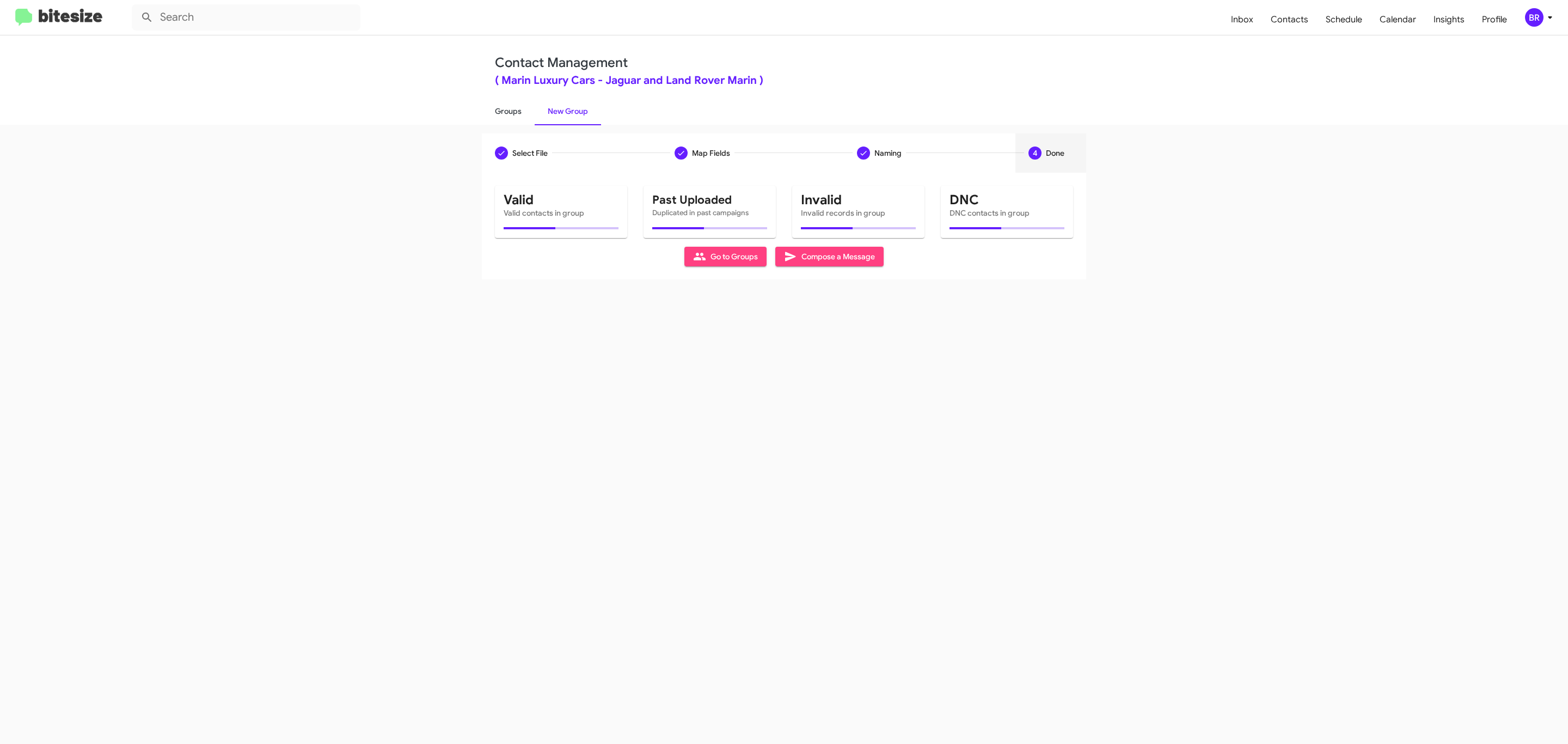
click at [507, 110] on link "Groups" at bounding box center [508, 111] width 53 height 29
type input "in:groups"
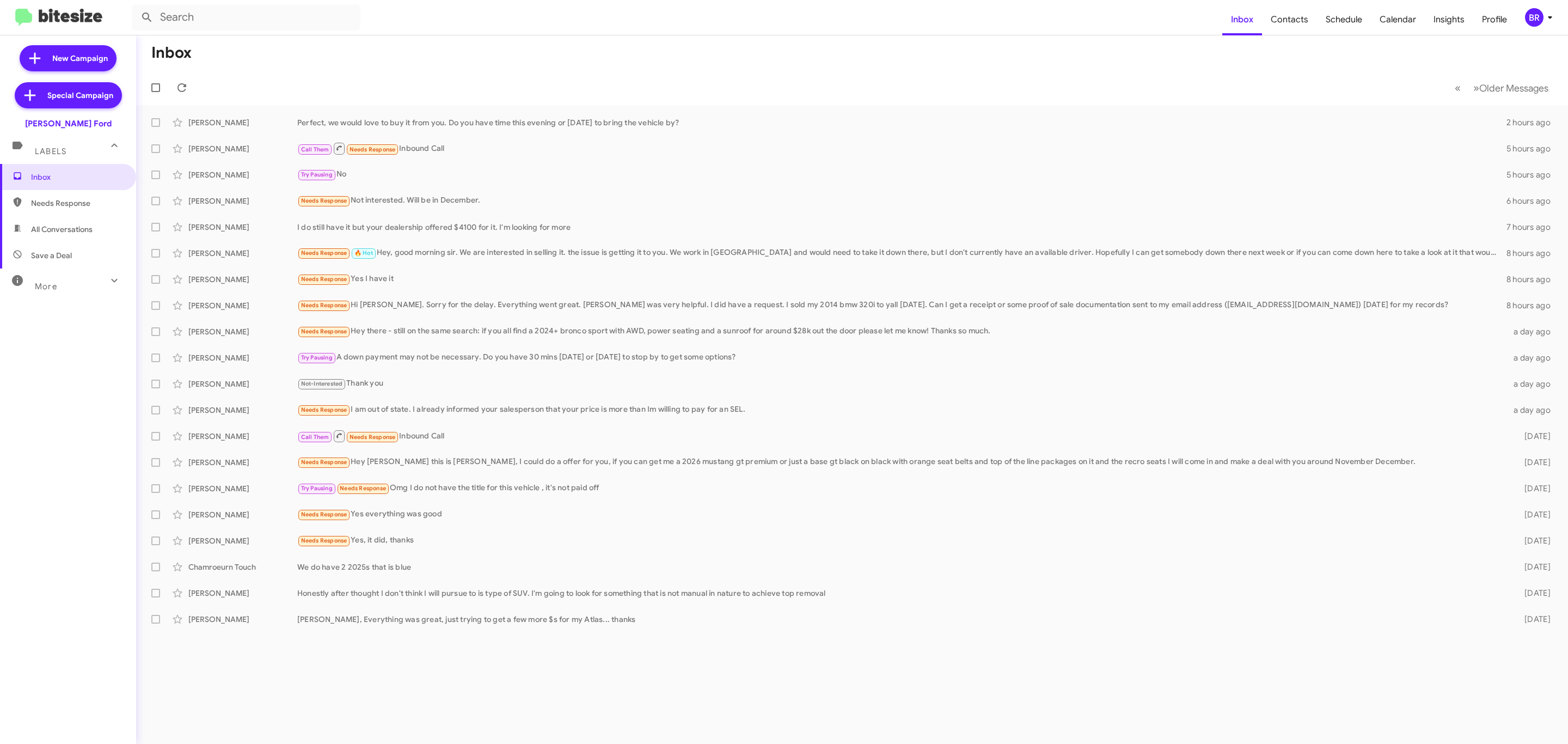
type input "in:groups"
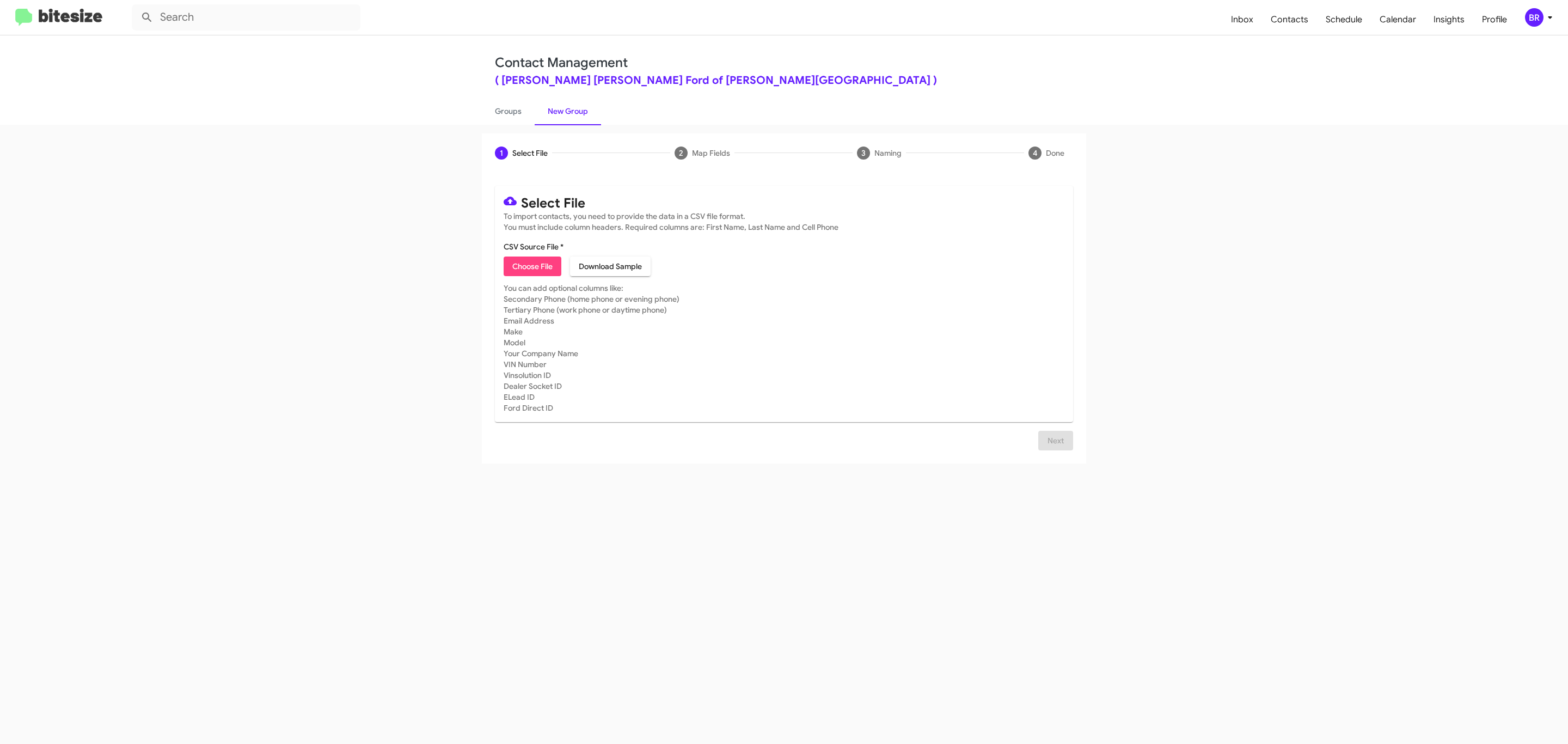
click at [531, 266] on span "Choose File" at bounding box center [533, 266] width 40 height 19
type input "BanisterFord_Opt-Out_09-05-25"
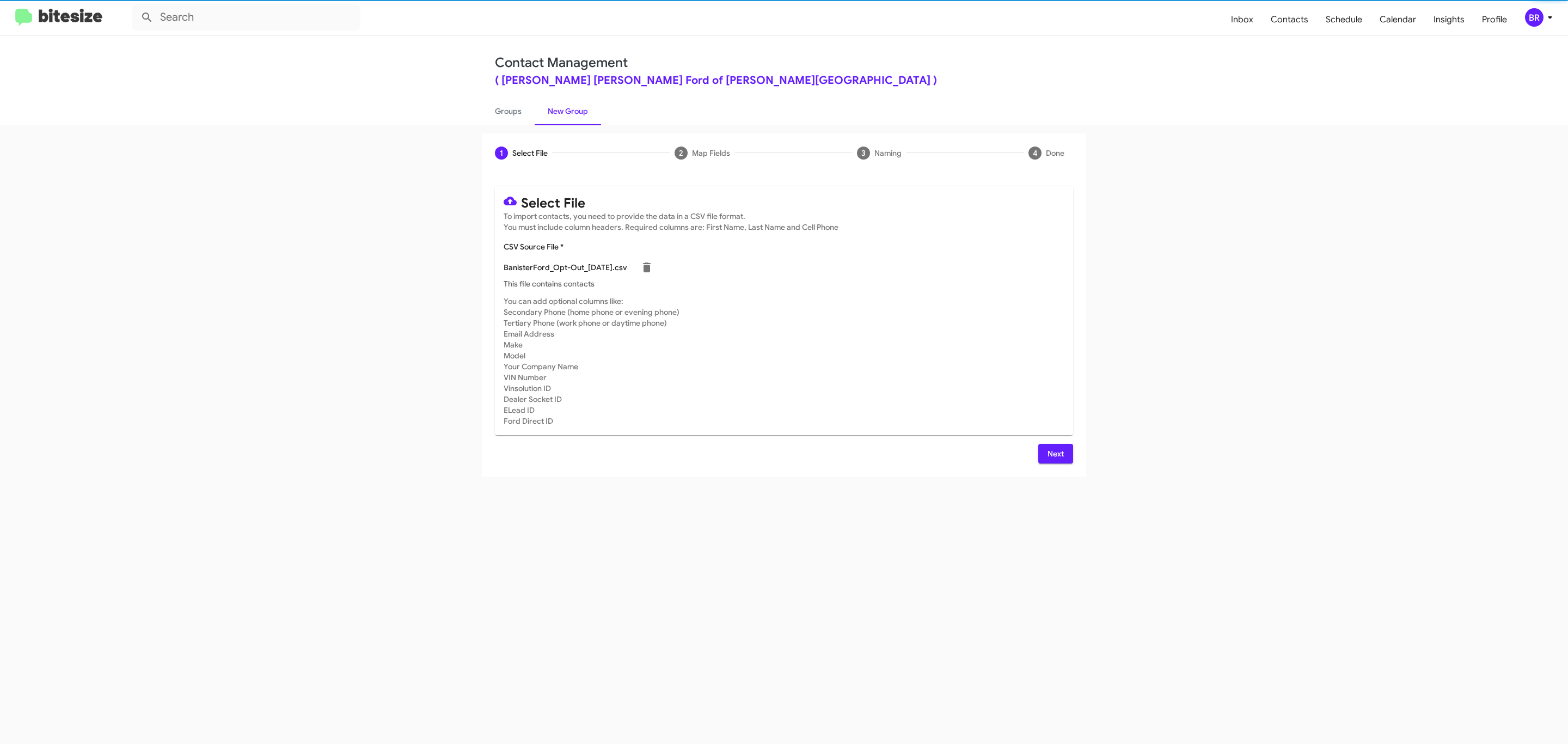
click at [1054, 453] on span "Next" at bounding box center [1055, 454] width 18 height 19
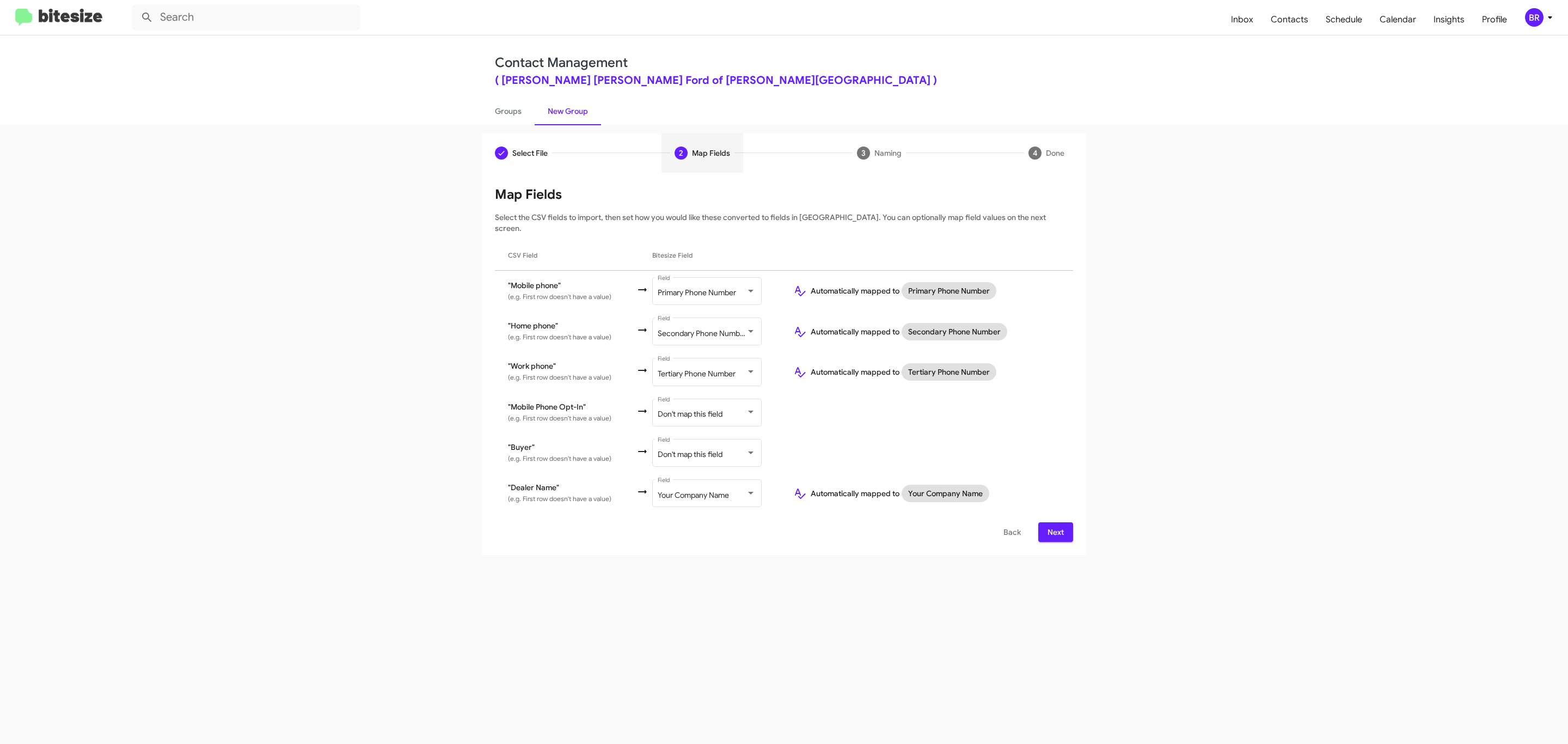
click at [1054, 522] on span "Next" at bounding box center [1055, 532] width 18 height 19
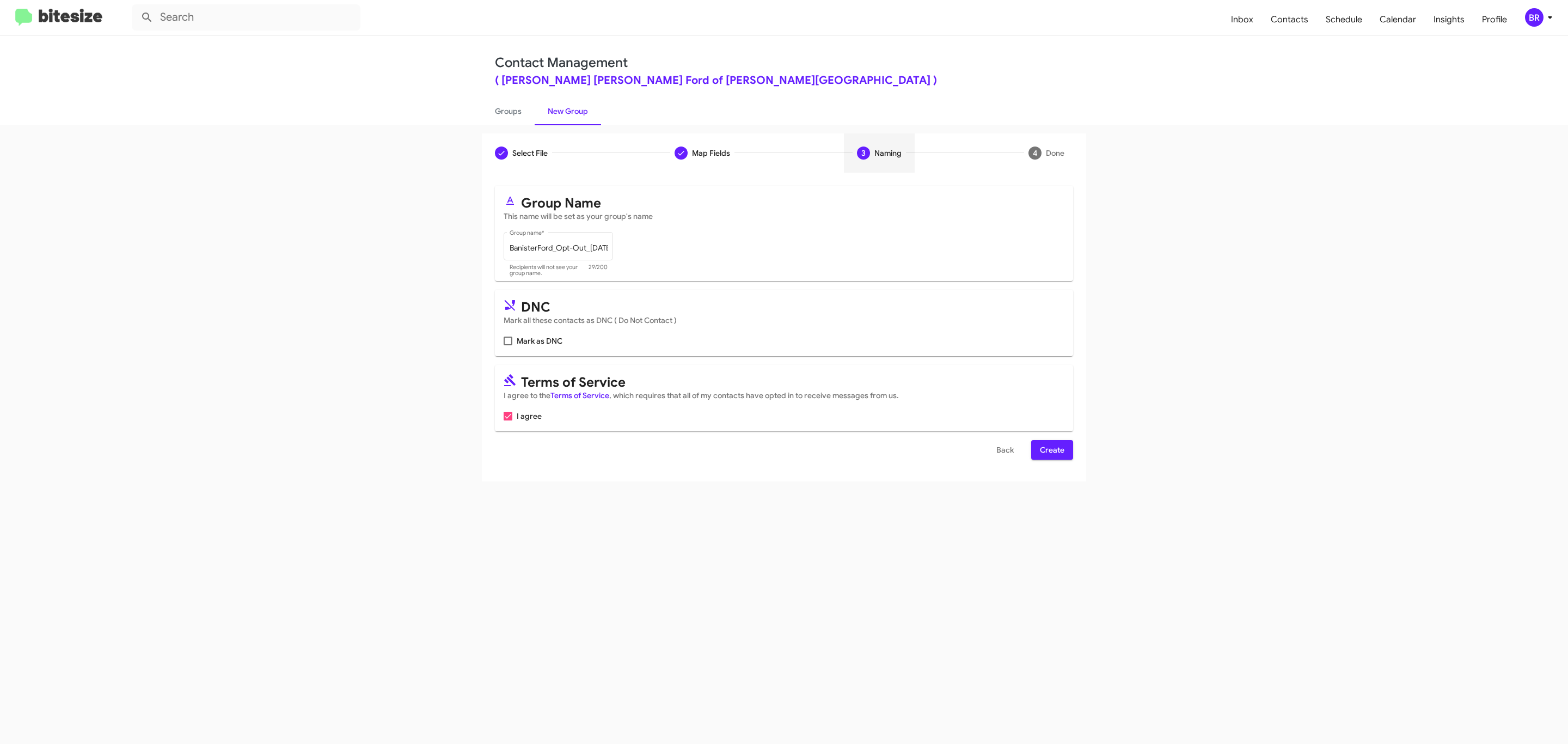
click at [508, 345] on input "Mark as DNC" at bounding box center [508, 345] width 1 height 1
checkbox input "true"
click at [1051, 451] on span "Create" at bounding box center [1052, 450] width 24 height 19
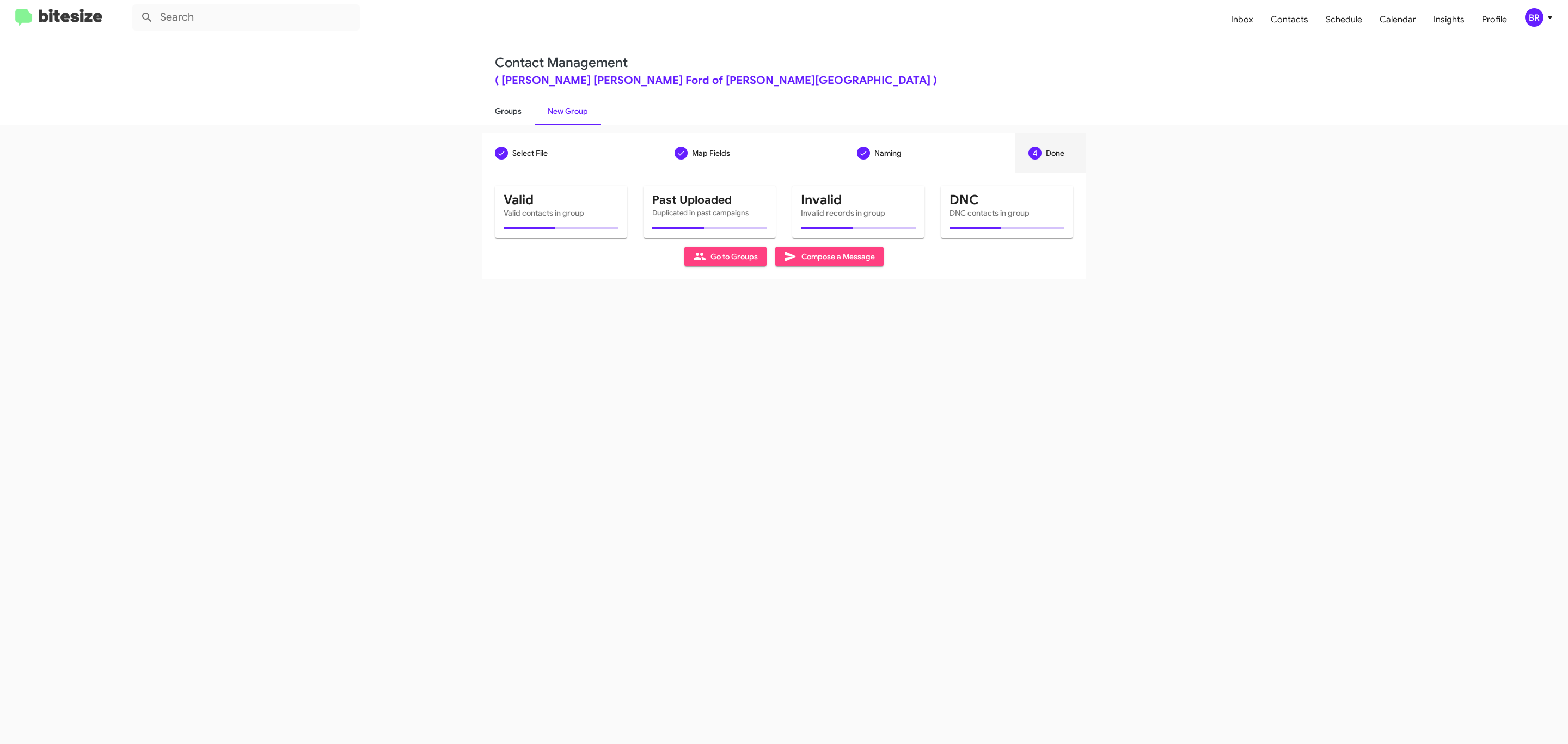
click at [507, 110] on link "Groups" at bounding box center [508, 111] width 53 height 29
type input "in:groups"
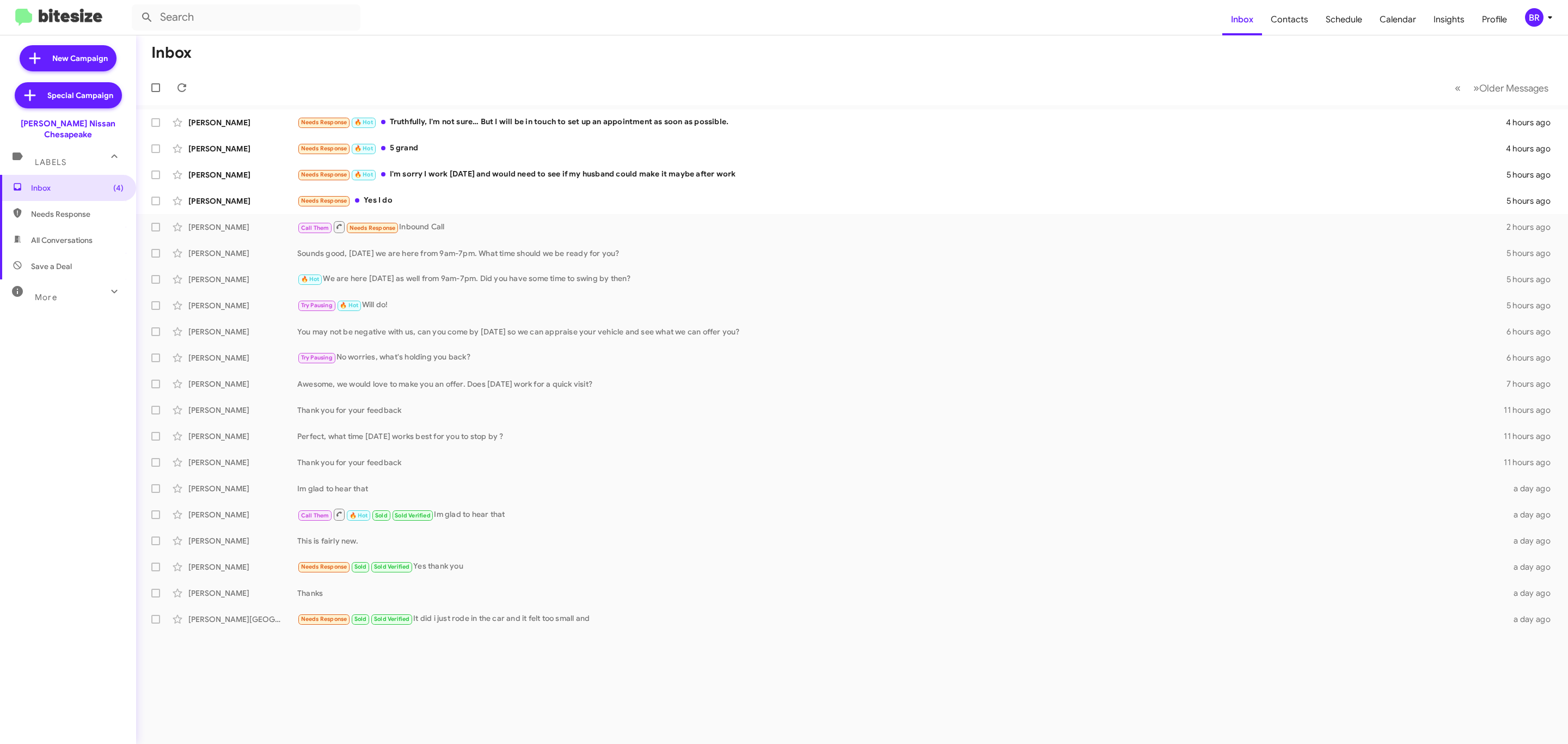
type input "in:groups"
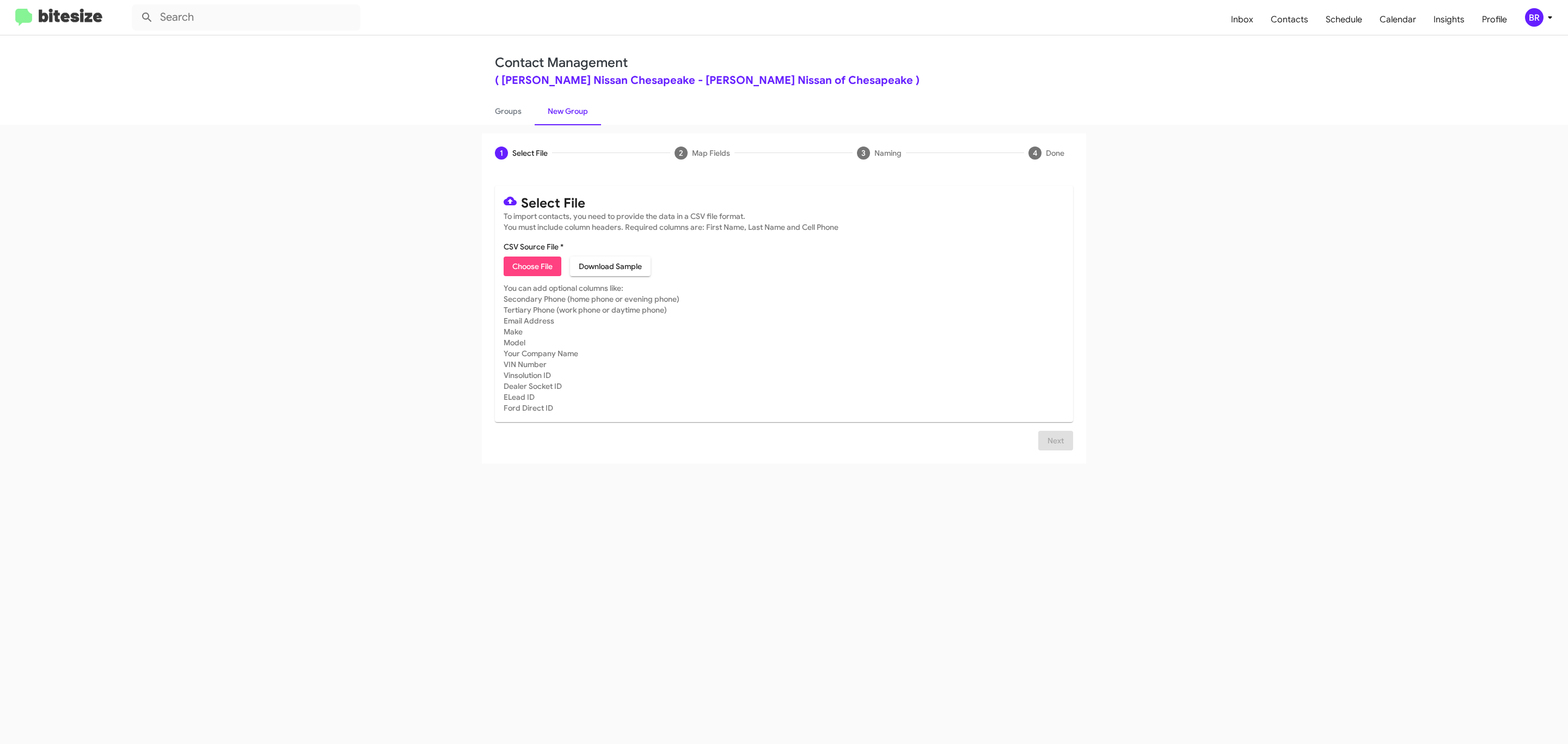
click at [531, 266] on span "Choose File" at bounding box center [533, 266] width 40 height 19
type input "BanisterNissanChesa_Opt-Out_09-05-25"
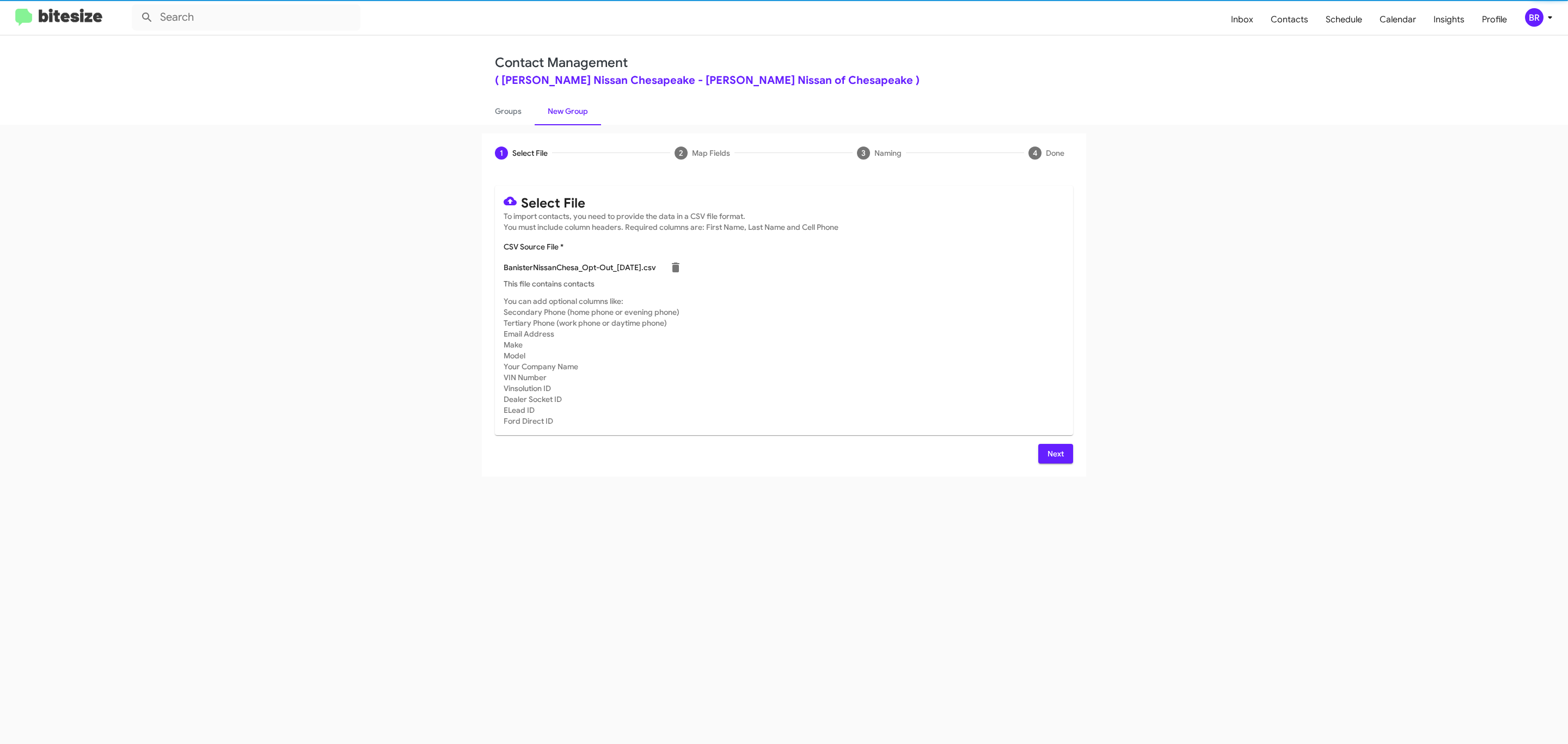
click at [1054, 453] on span "Next" at bounding box center [1055, 454] width 18 height 19
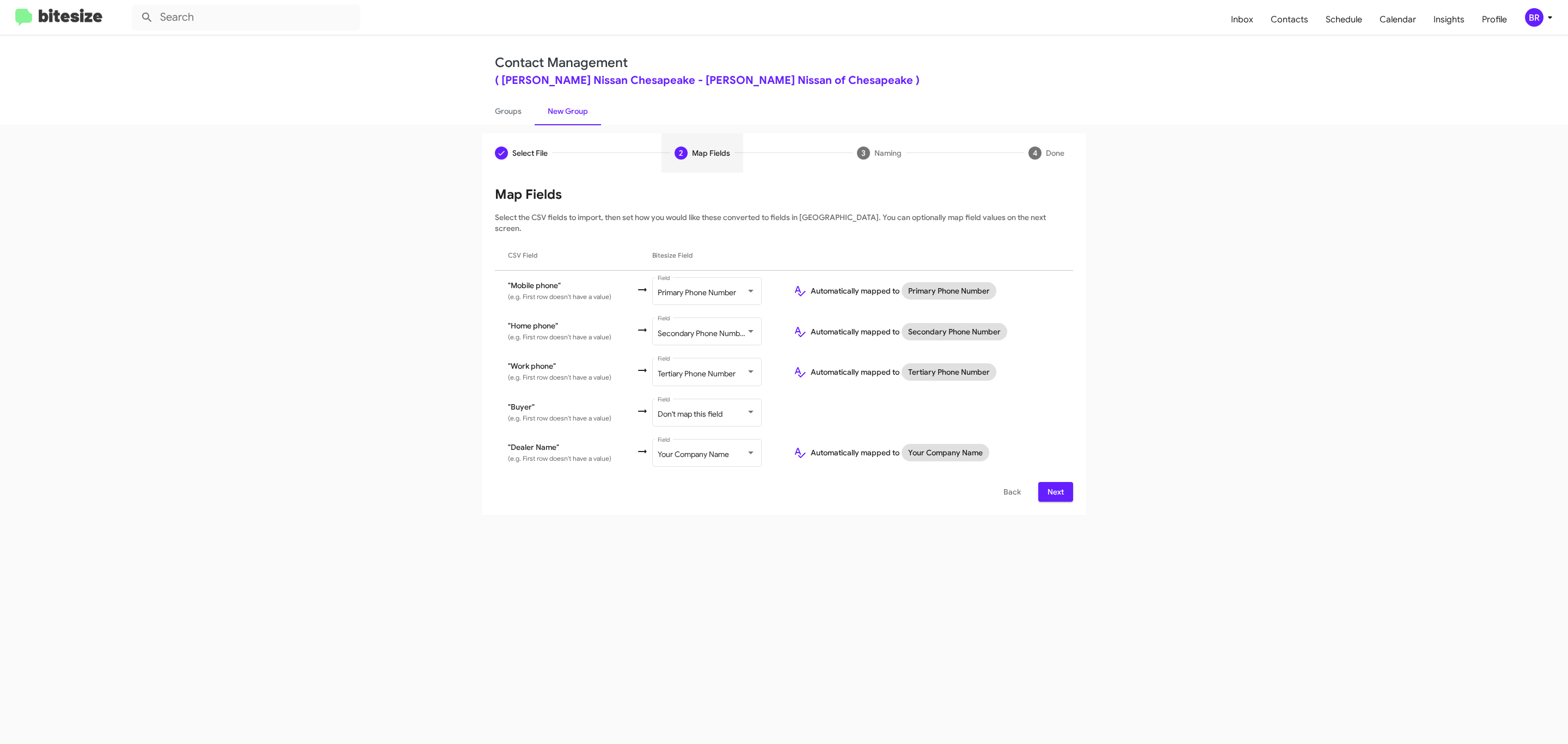
click at [1054, 482] on span "Next" at bounding box center [1055, 492] width 18 height 19
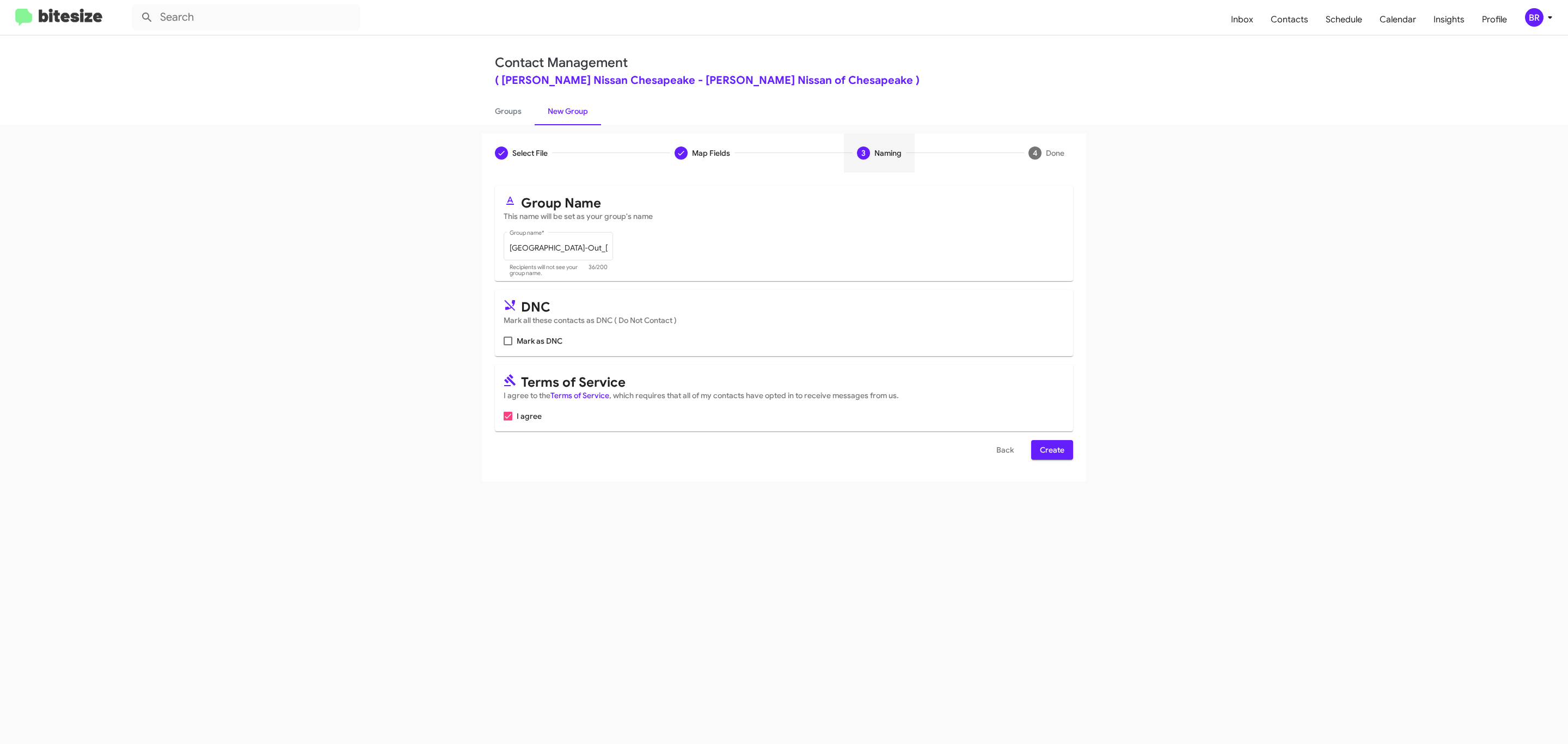
click at [508, 345] on input "Mark as DNC" at bounding box center [508, 345] width 1 height 1
checkbox input "true"
click at [1051, 451] on span "Create" at bounding box center [1052, 450] width 24 height 19
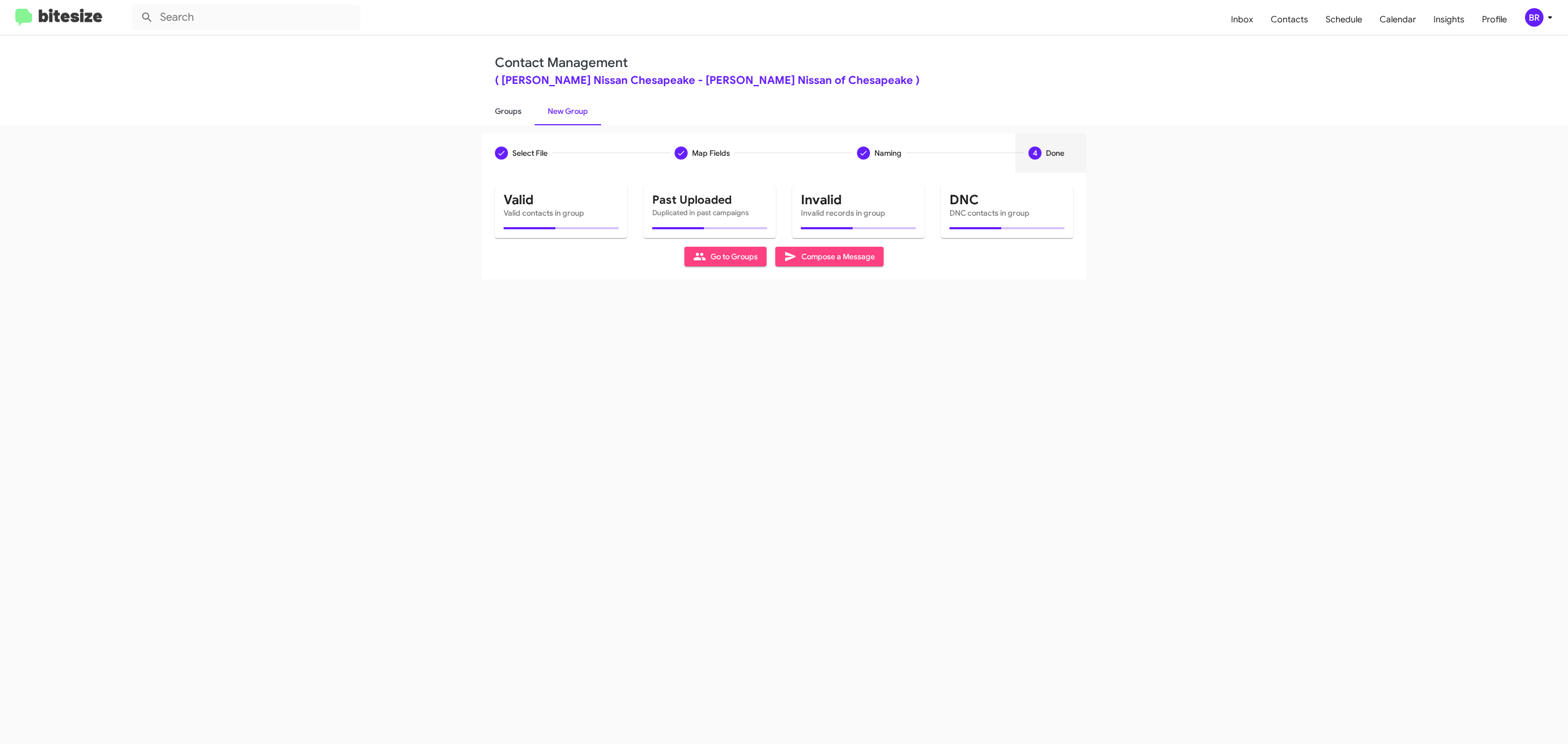
click at [507, 110] on link "Groups" at bounding box center [508, 111] width 53 height 29
type input "in:groups"
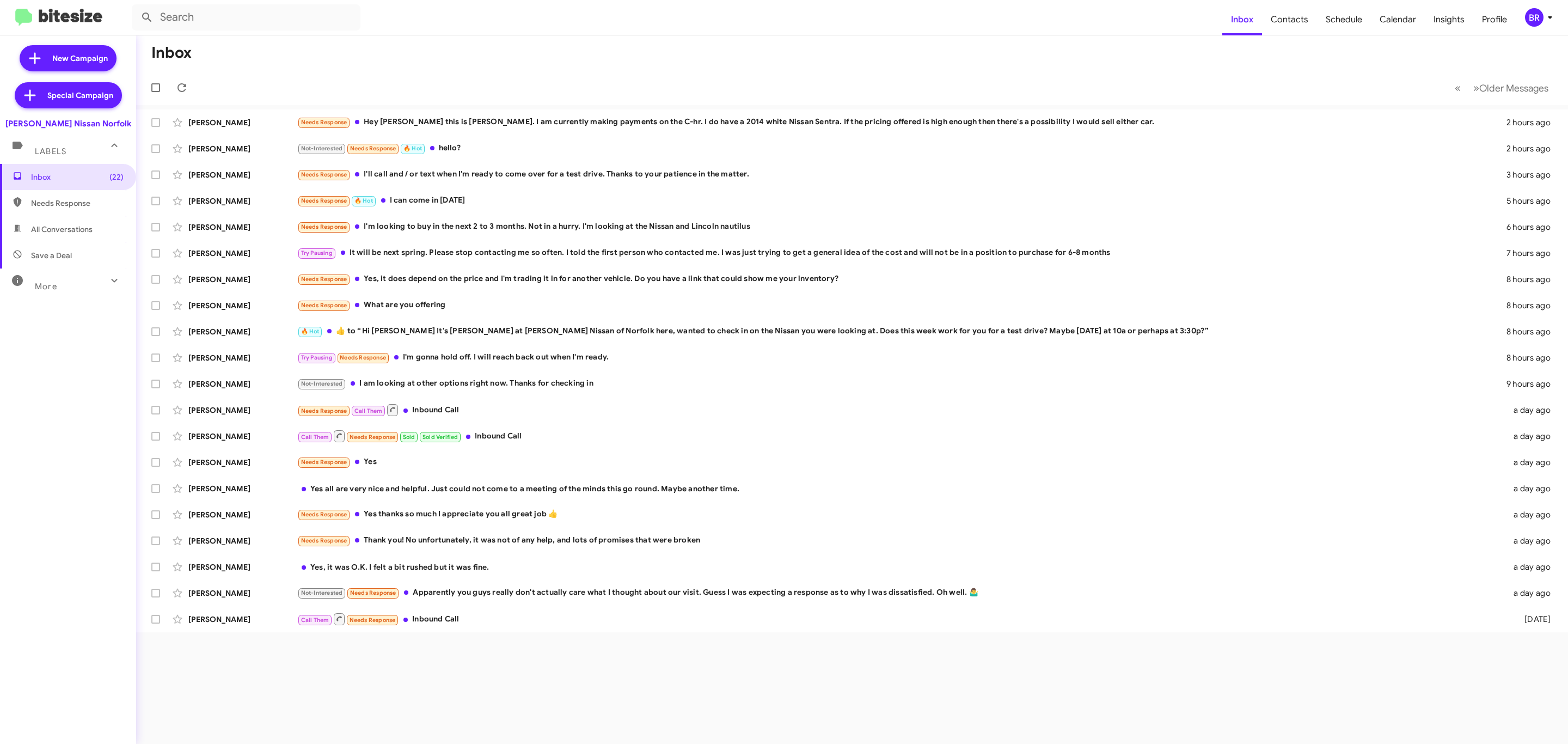
type input "in:groups"
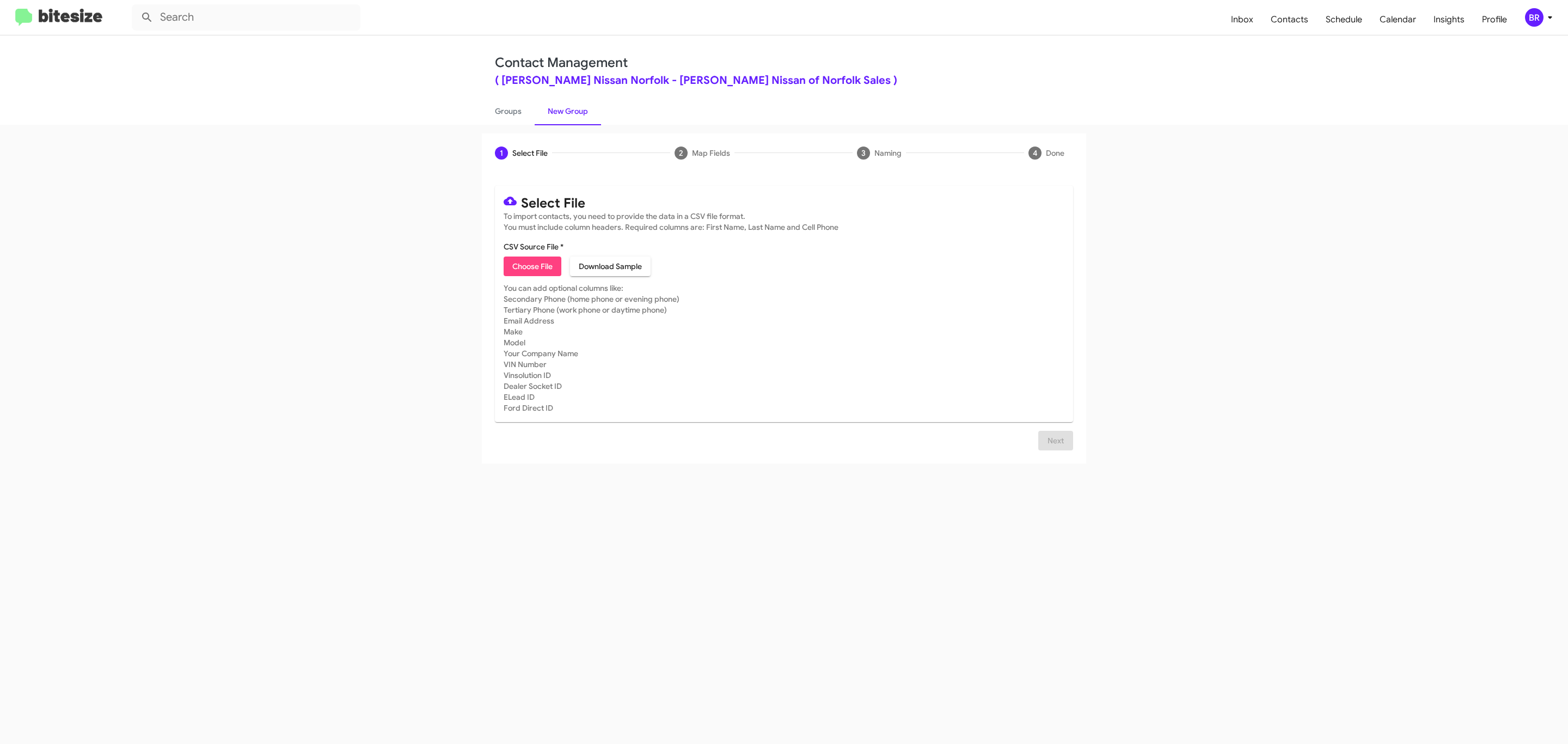
click at [531, 266] on span "Choose File" at bounding box center [533, 266] width 40 height 19
type input "[GEOGRAPHIC_DATA]-Out_[DATE]"
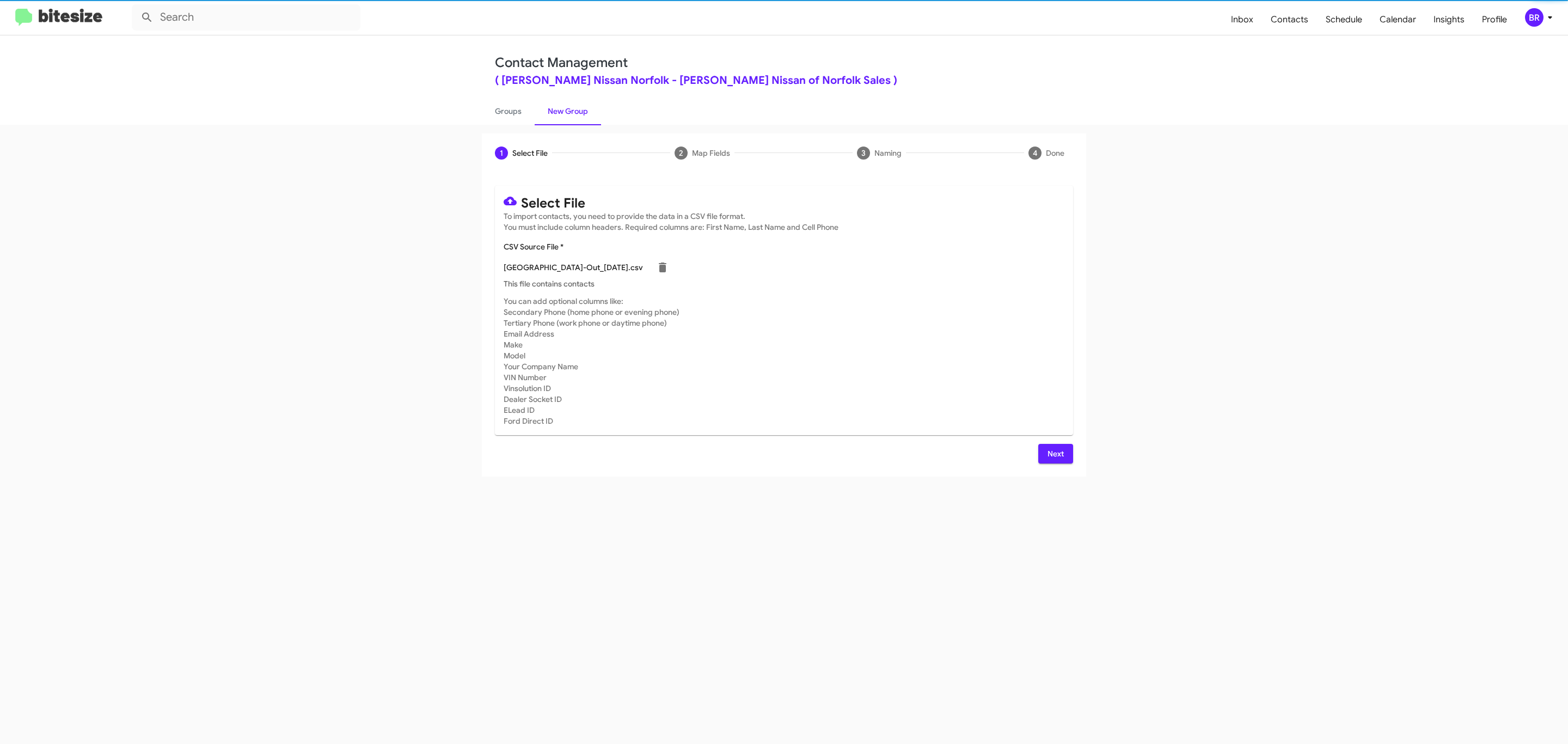
click at [1054, 453] on span "Next" at bounding box center [1055, 454] width 18 height 19
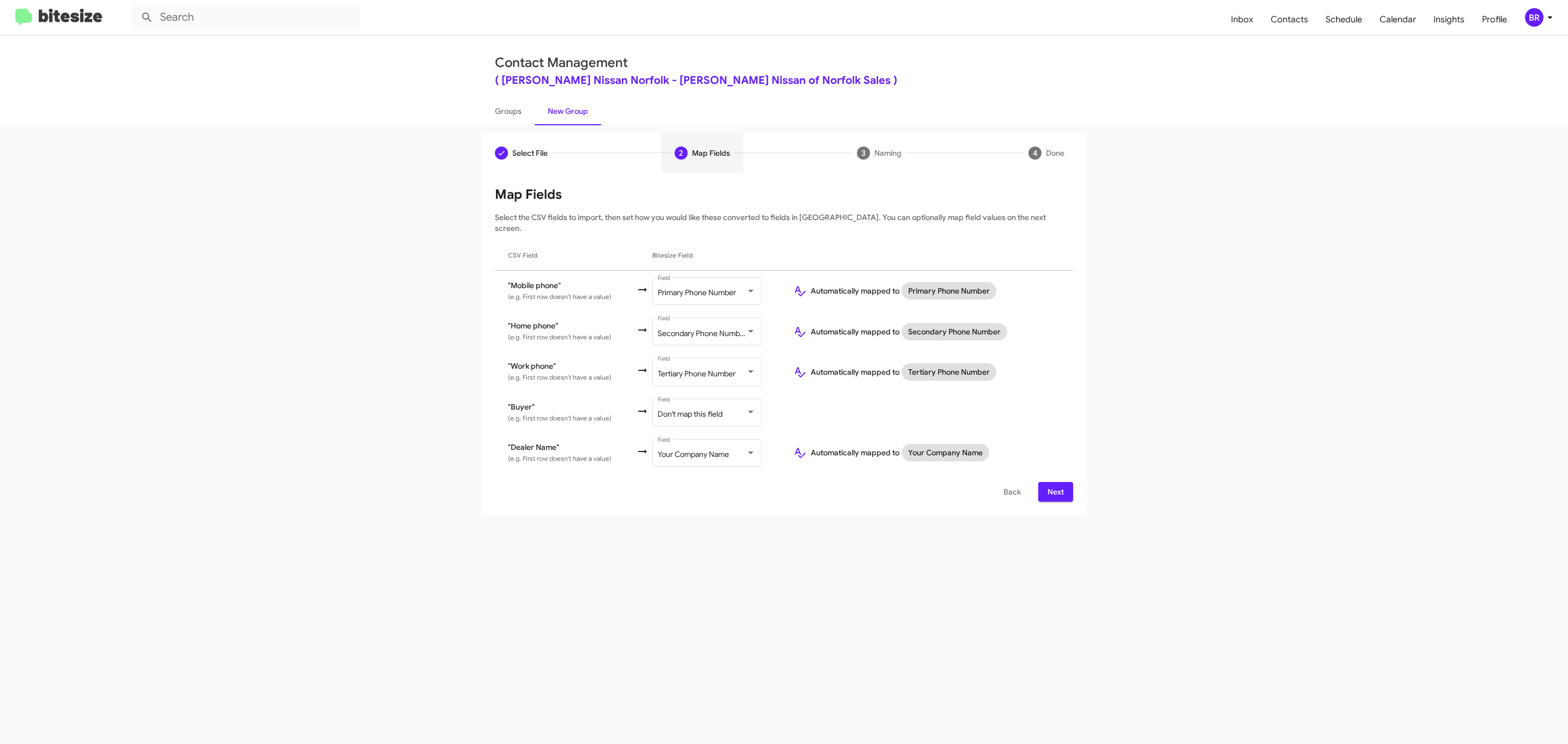
click at [1054, 482] on span "Next" at bounding box center [1055, 492] width 18 height 19
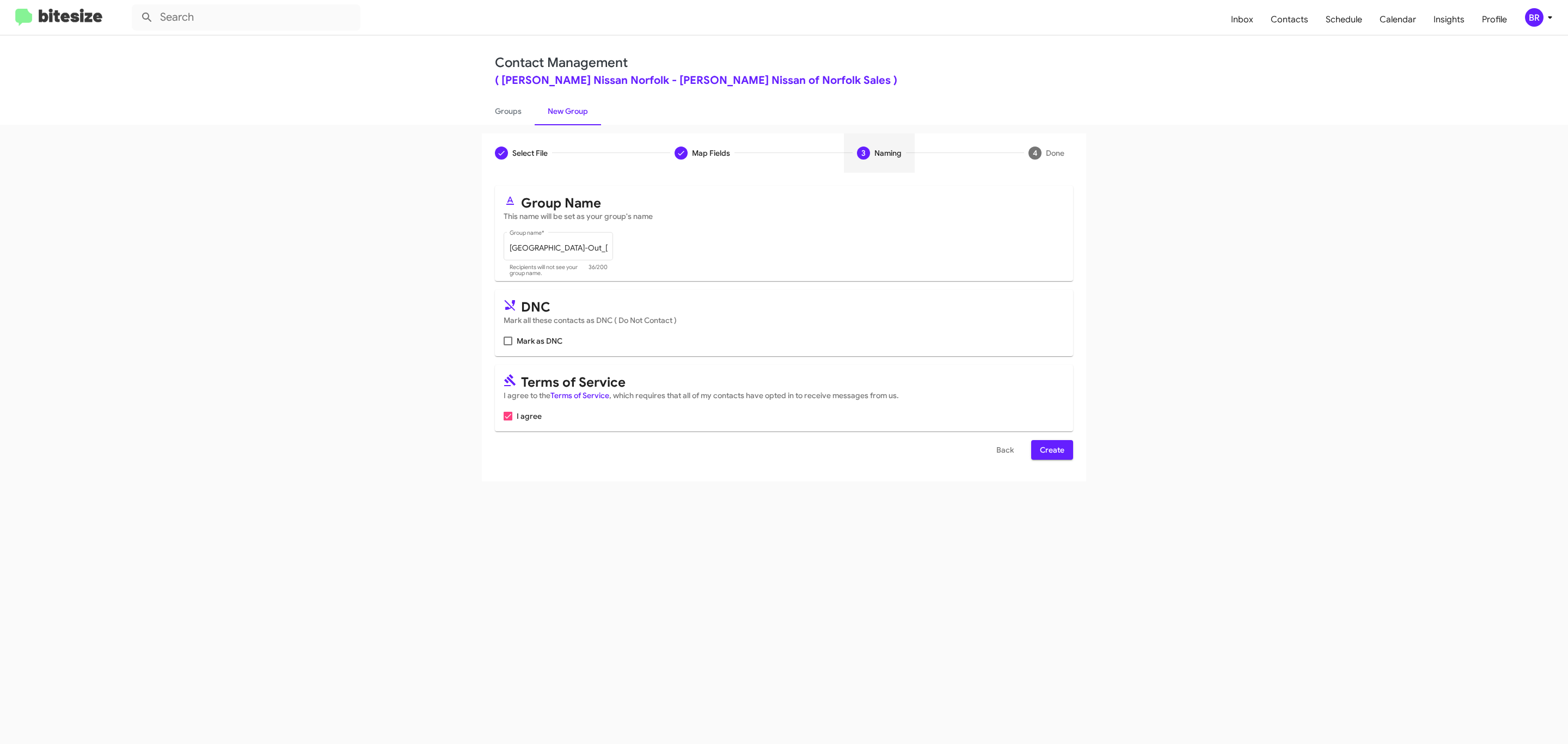
click at [508, 345] on input "Mark as DNC" at bounding box center [508, 345] width 1 height 1
checkbox input "true"
click at [1051, 451] on span "Create" at bounding box center [1052, 450] width 24 height 19
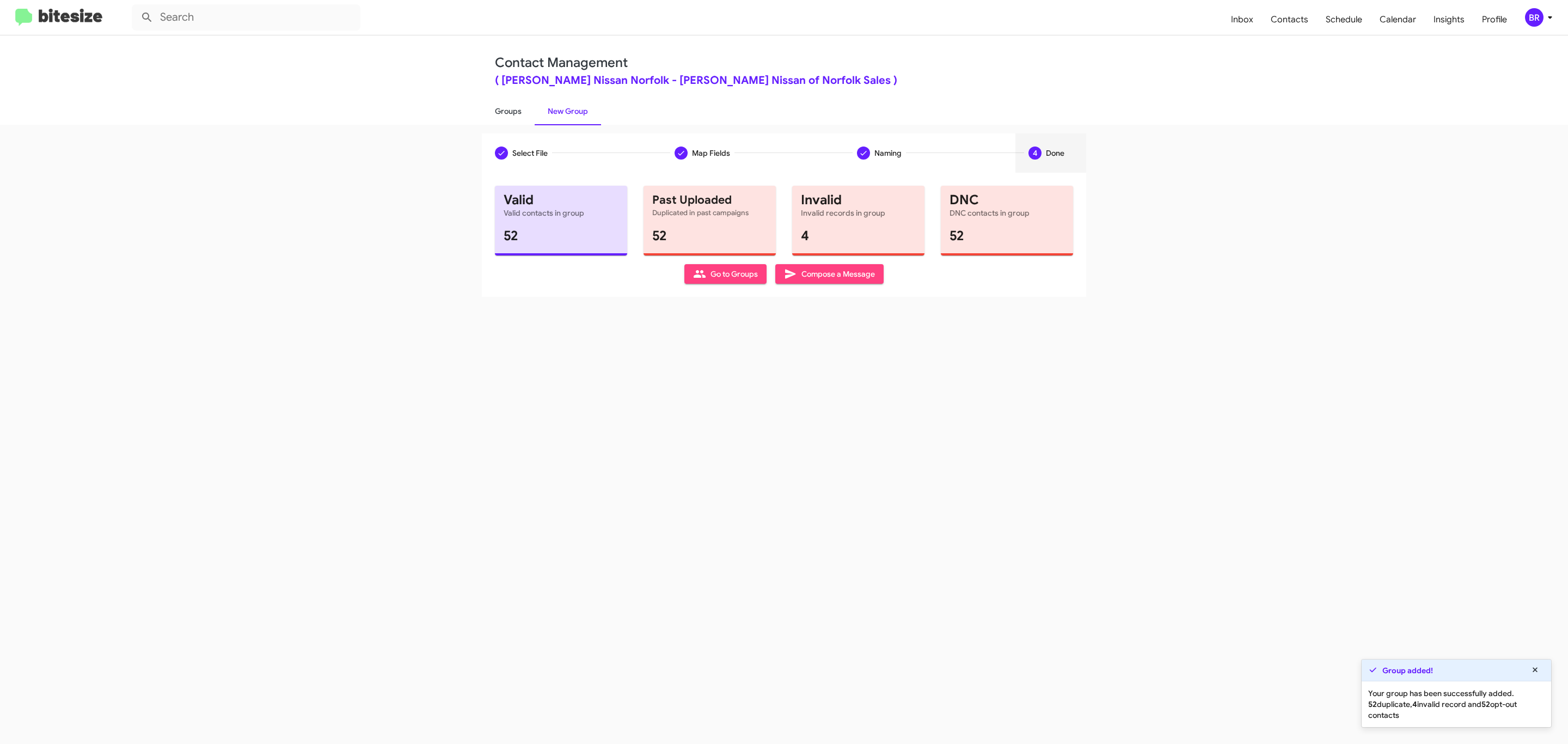
click at [507, 110] on link "Groups" at bounding box center [508, 111] width 53 height 29
type input "in:groups"
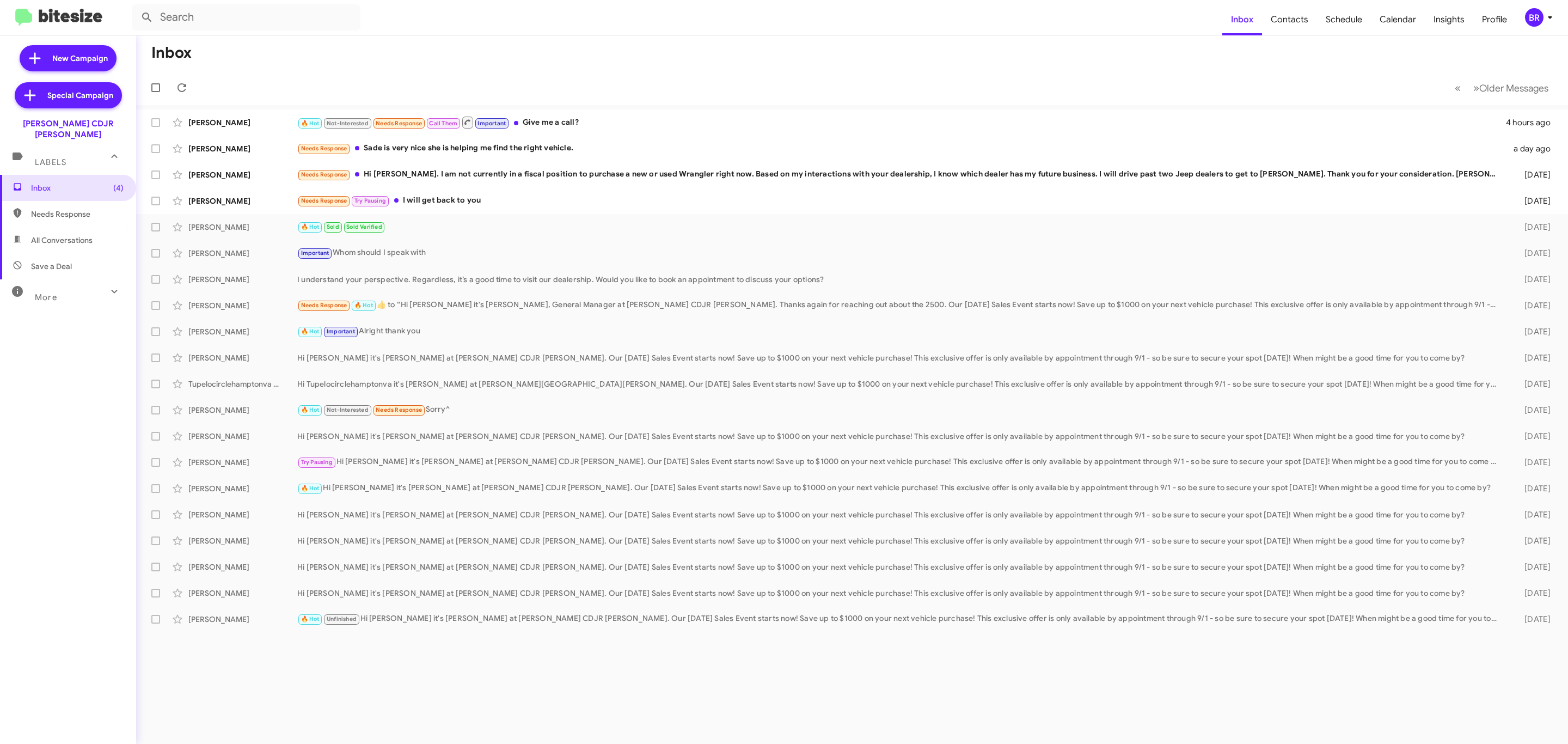
type input "in:groups"
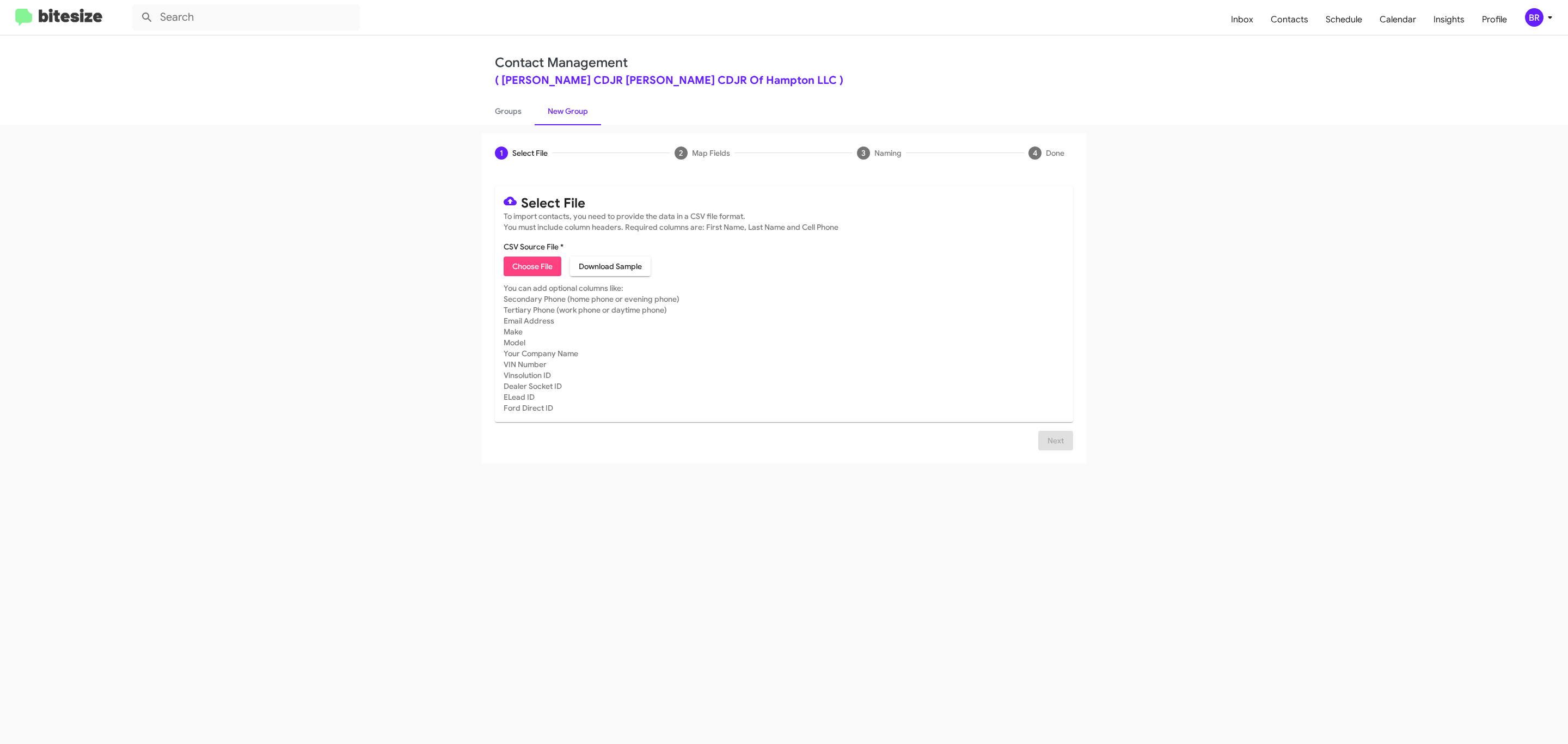
click at [531, 266] on span "Choose File" at bounding box center [533, 266] width 40 height 19
type input "BanisterCDJRHamp_Opt-Out_09-05-25"
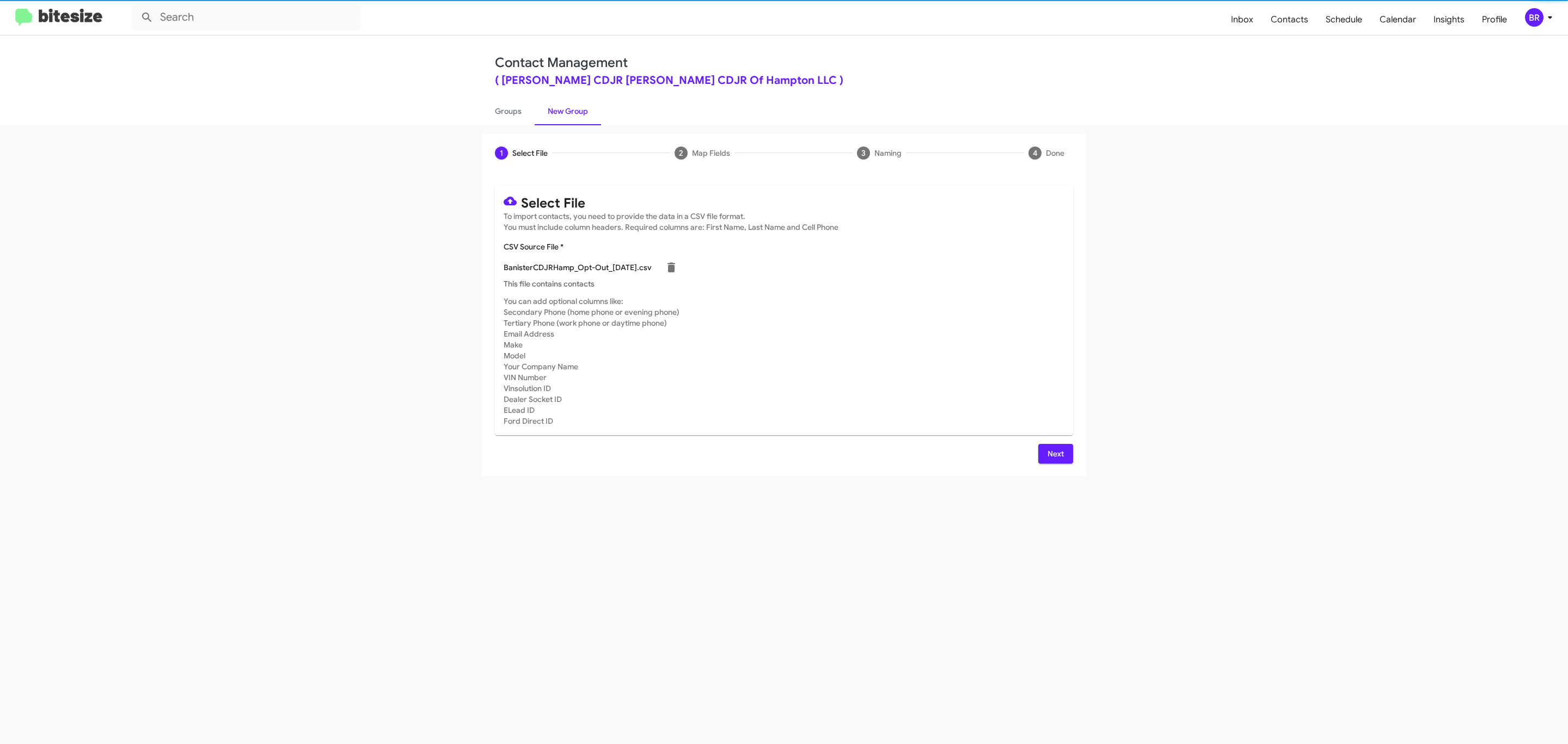
click at [1054, 453] on span "Next" at bounding box center [1055, 454] width 18 height 19
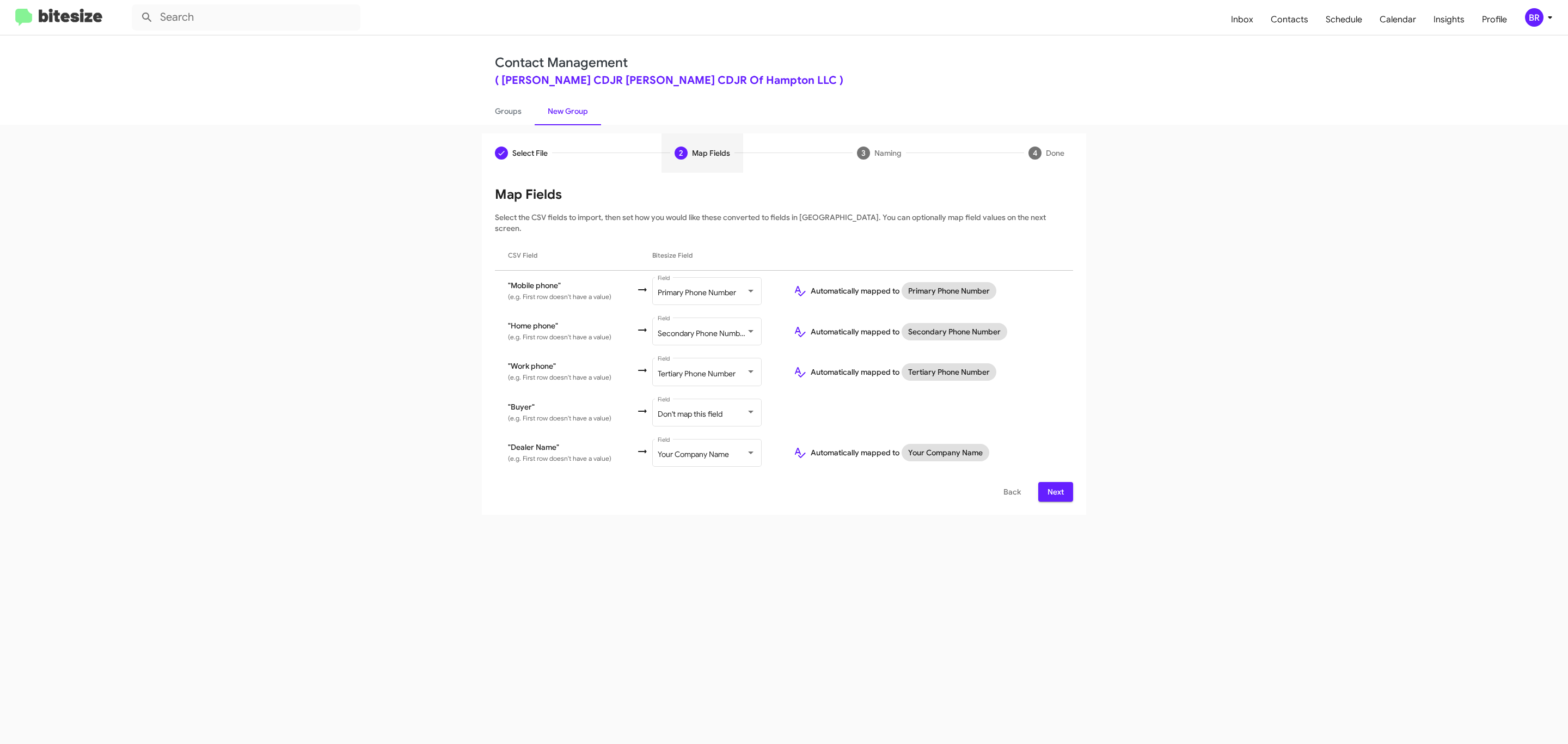
click at [1054, 482] on span "Next" at bounding box center [1055, 492] width 18 height 19
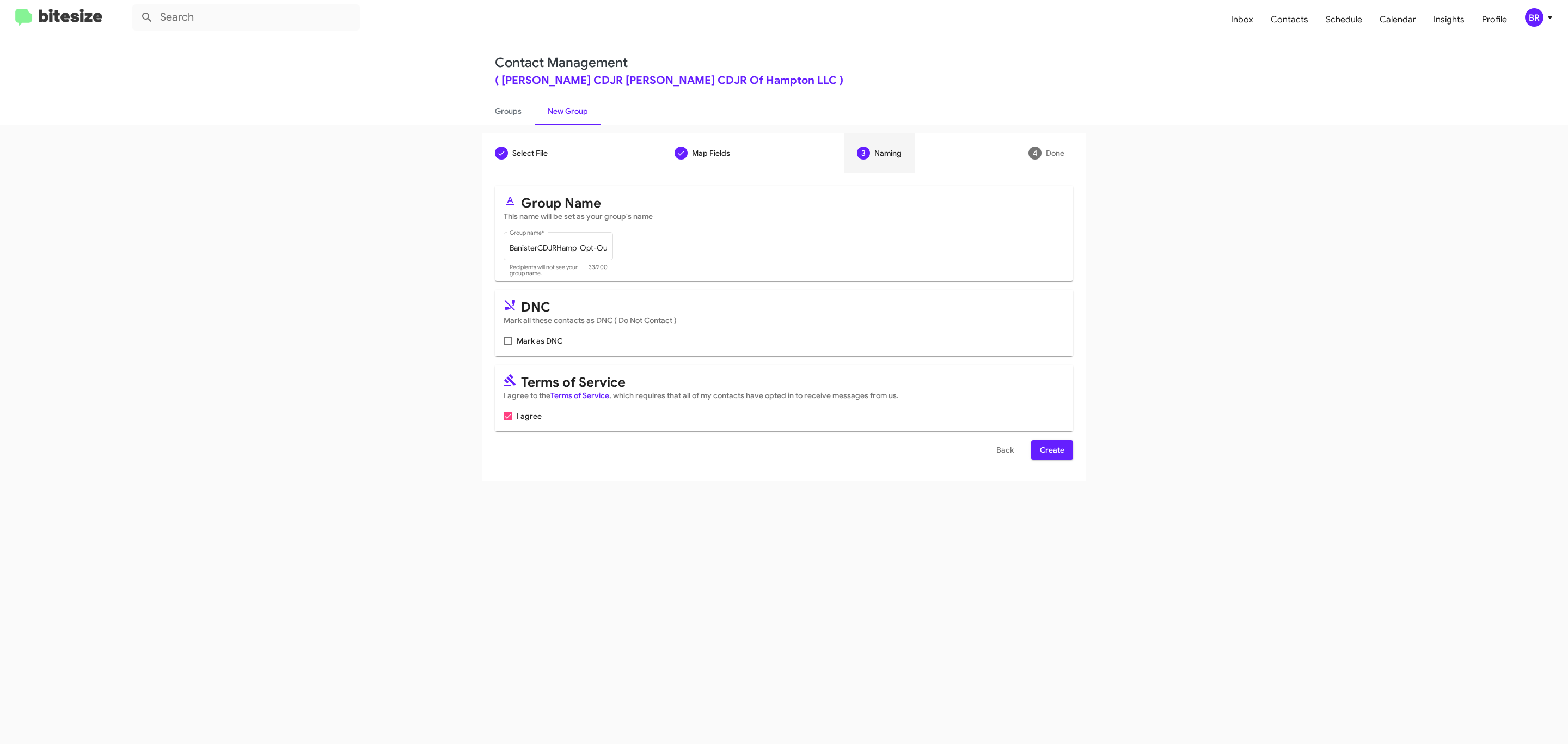
click at [508, 345] on input "Mark as DNC" at bounding box center [508, 345] width 1 height 1
checkbox input "true"
click at [1051, 451] on span "Create" at bounding box center [1052, 450] width 24 height 19
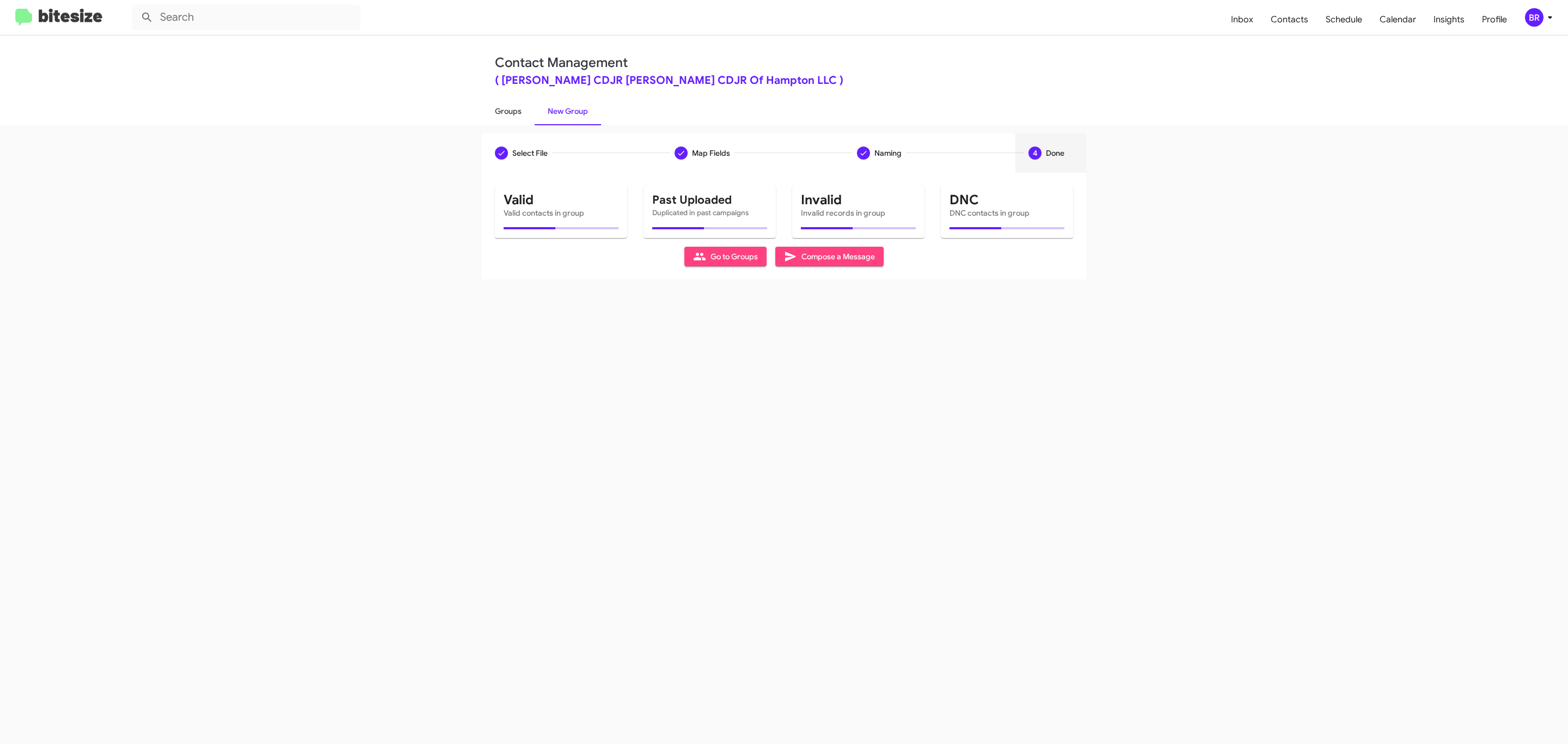
click at [507, 110] on link "Groups" at bounding box center [508, 111] width 53 height 29
type input "in:groups"
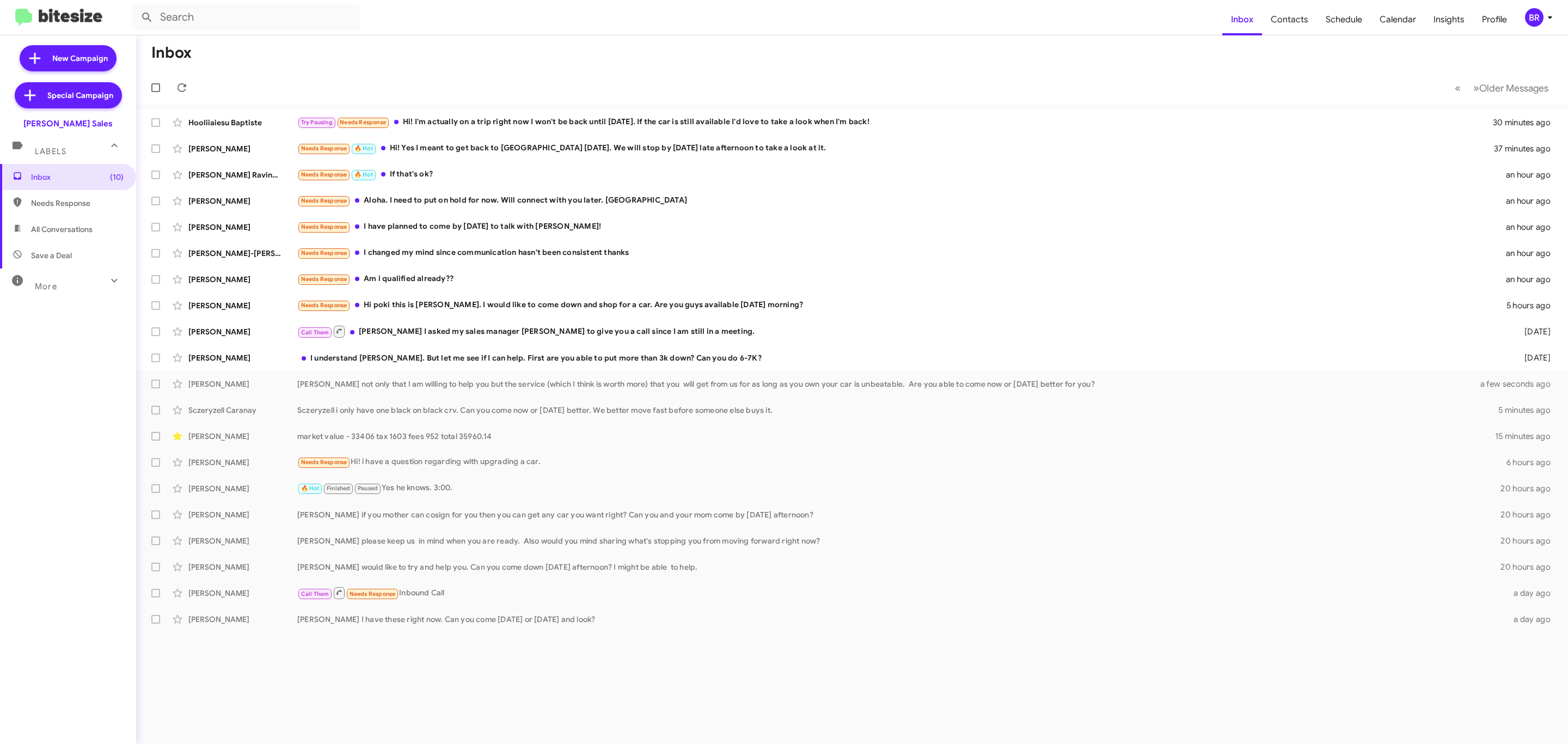
type input "in:groups"
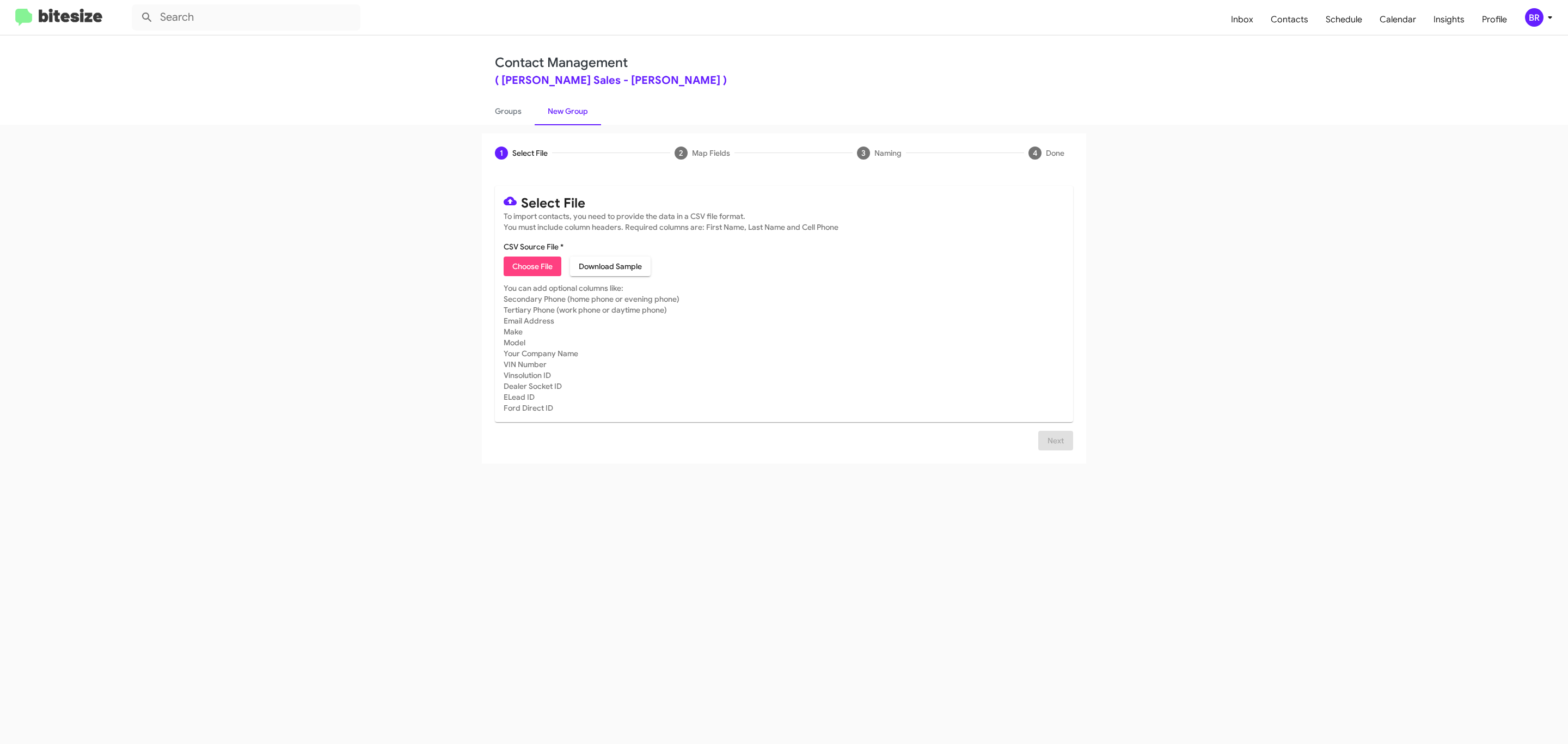
click at [531, 266] on span "Choose File" at bounding box center [533, 266] width 40 height 19
type input "TonyHondaSales_Opt-Out_[DATE]"
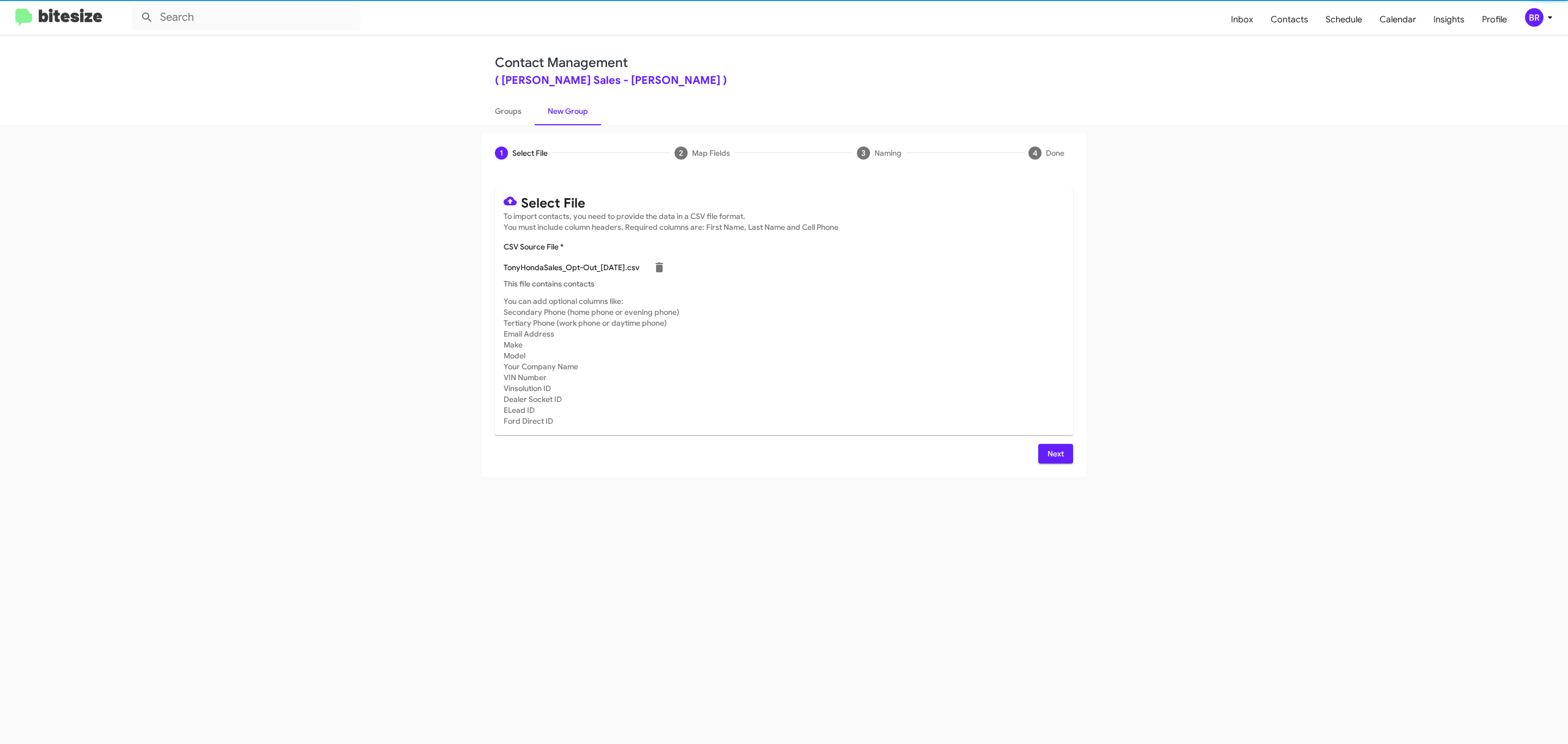
click at [1054, 453] on span "Next" at bounding box center [1055, 454] width 18 height 19
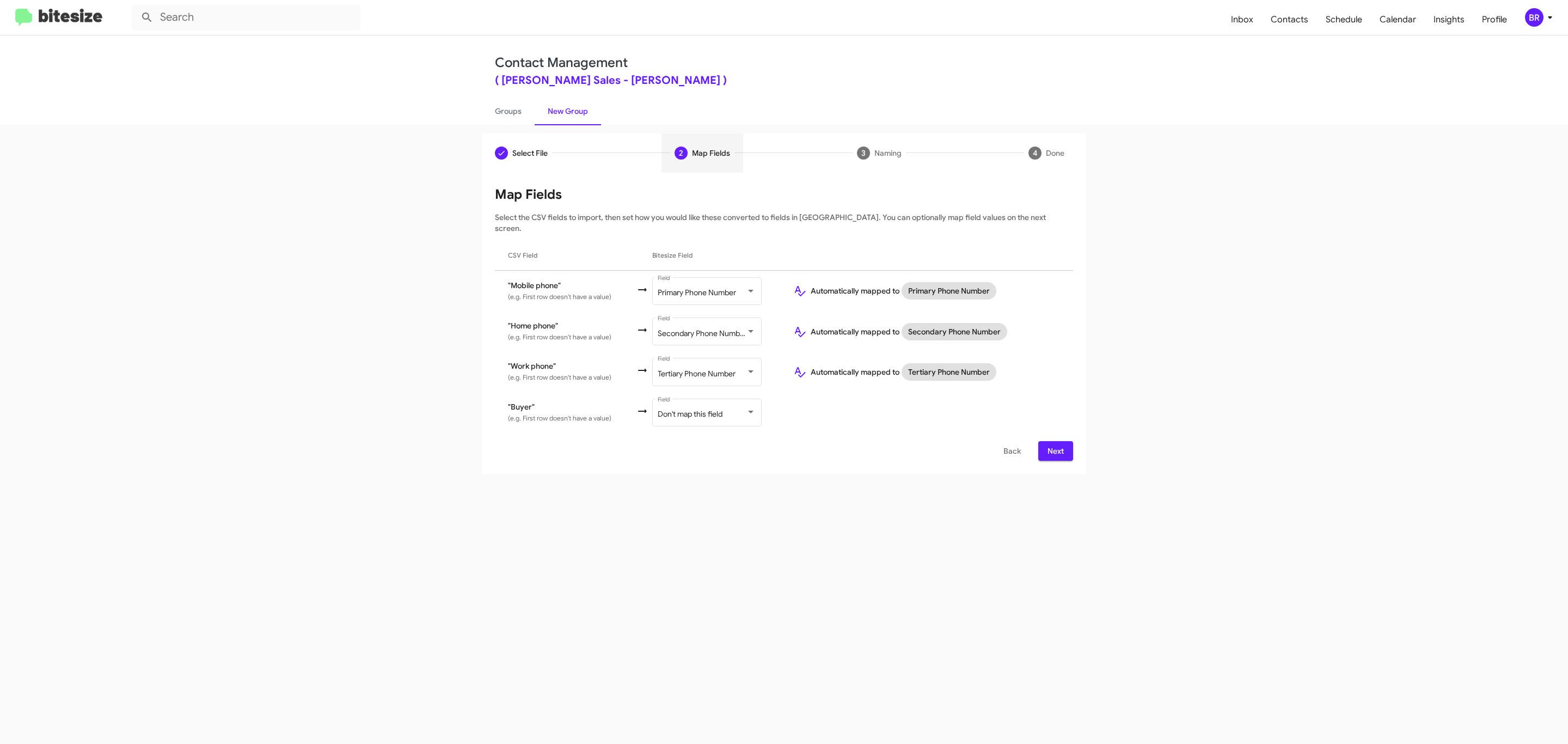
click at [1054, 441] on span "Next" at bounding box center [1055, 451] width 18 height 19
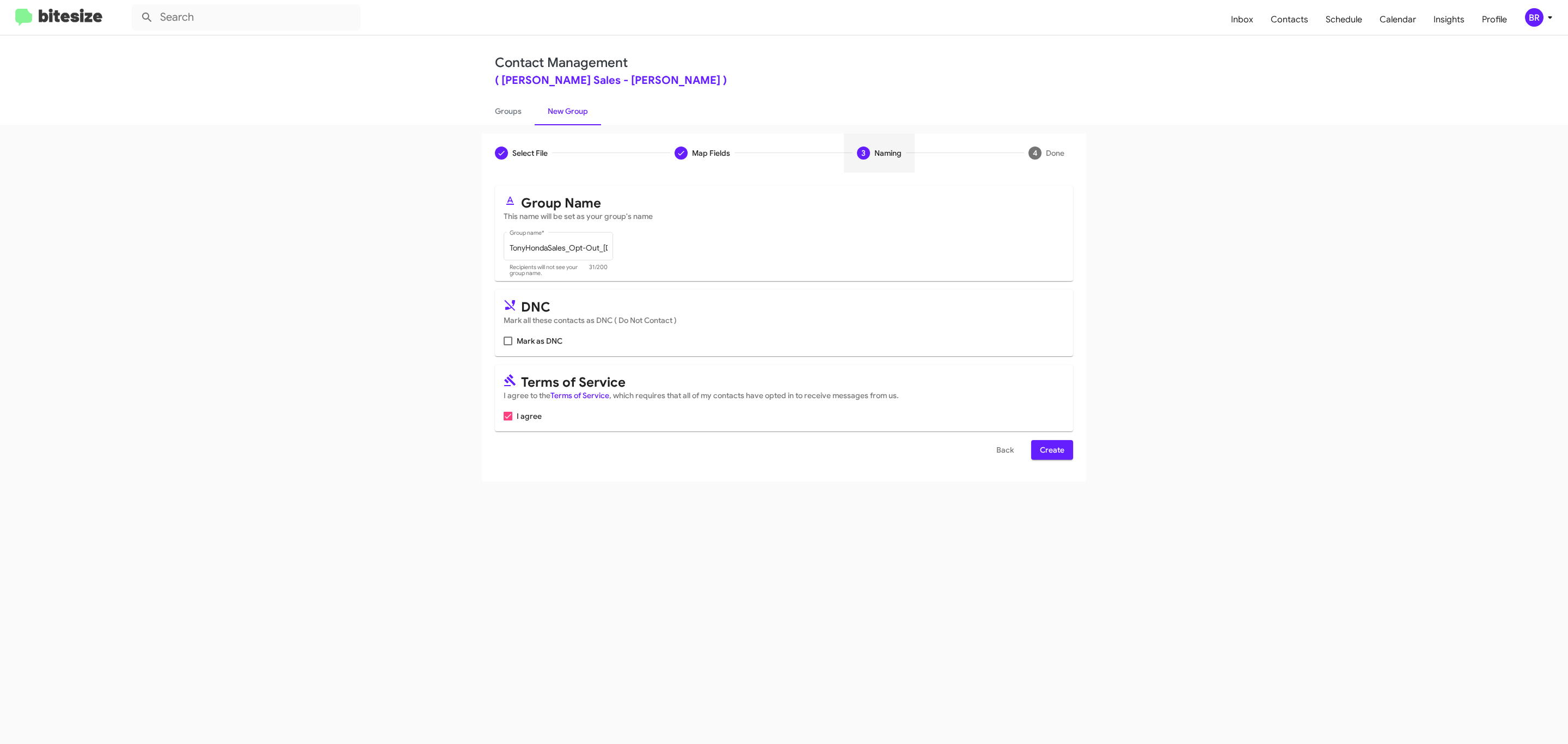
click at [508, 345] on input "Mark as DNC" at bounding box center [508, 345] width 1 height 1
checkbox input "true"
click at [1051, 451] on span "Create" at bounding box center [1052, 450] width 24 height 19
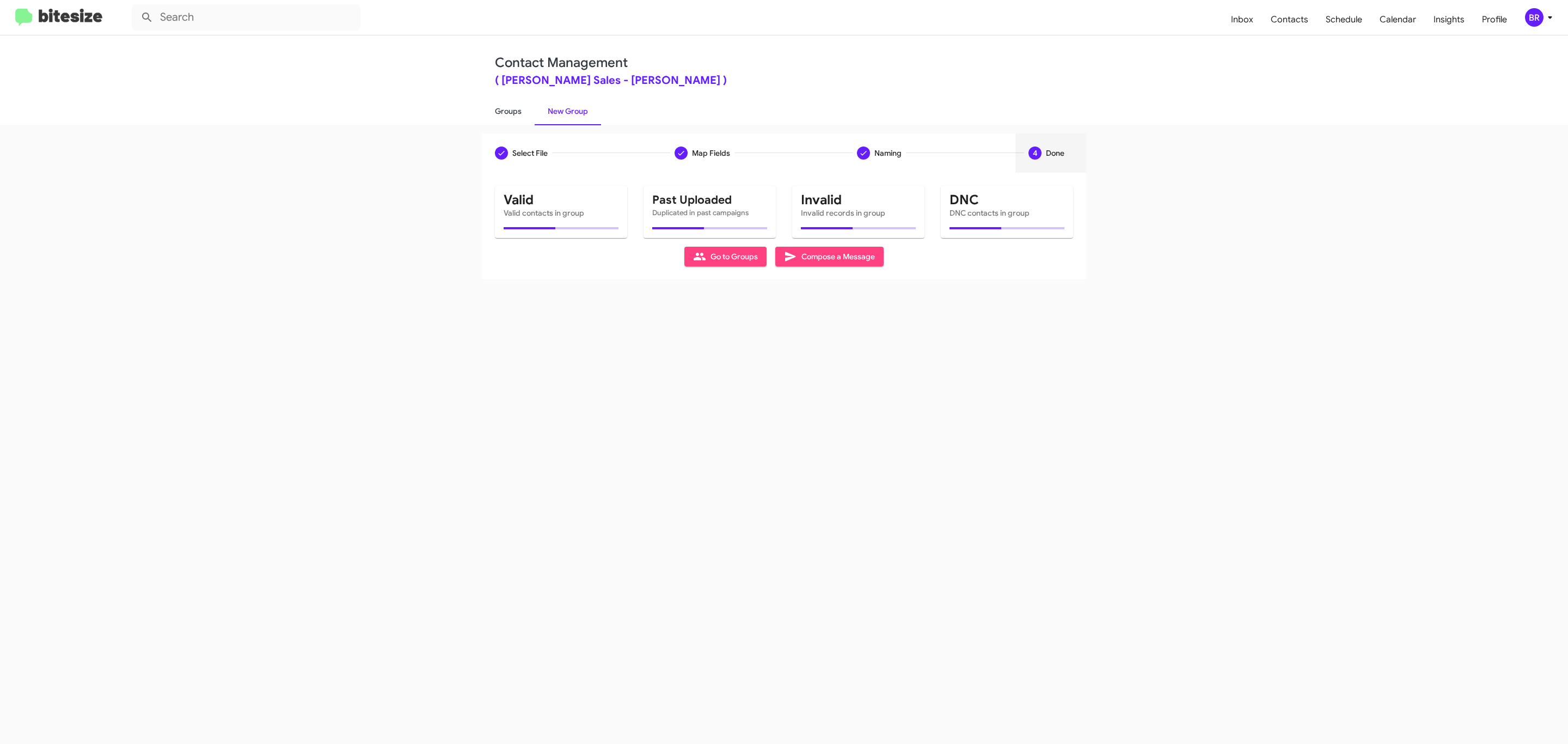
click at [507, 110] on link "Groups" at bounding box center [508, 111] width 53 height 29
type input "in:groups"
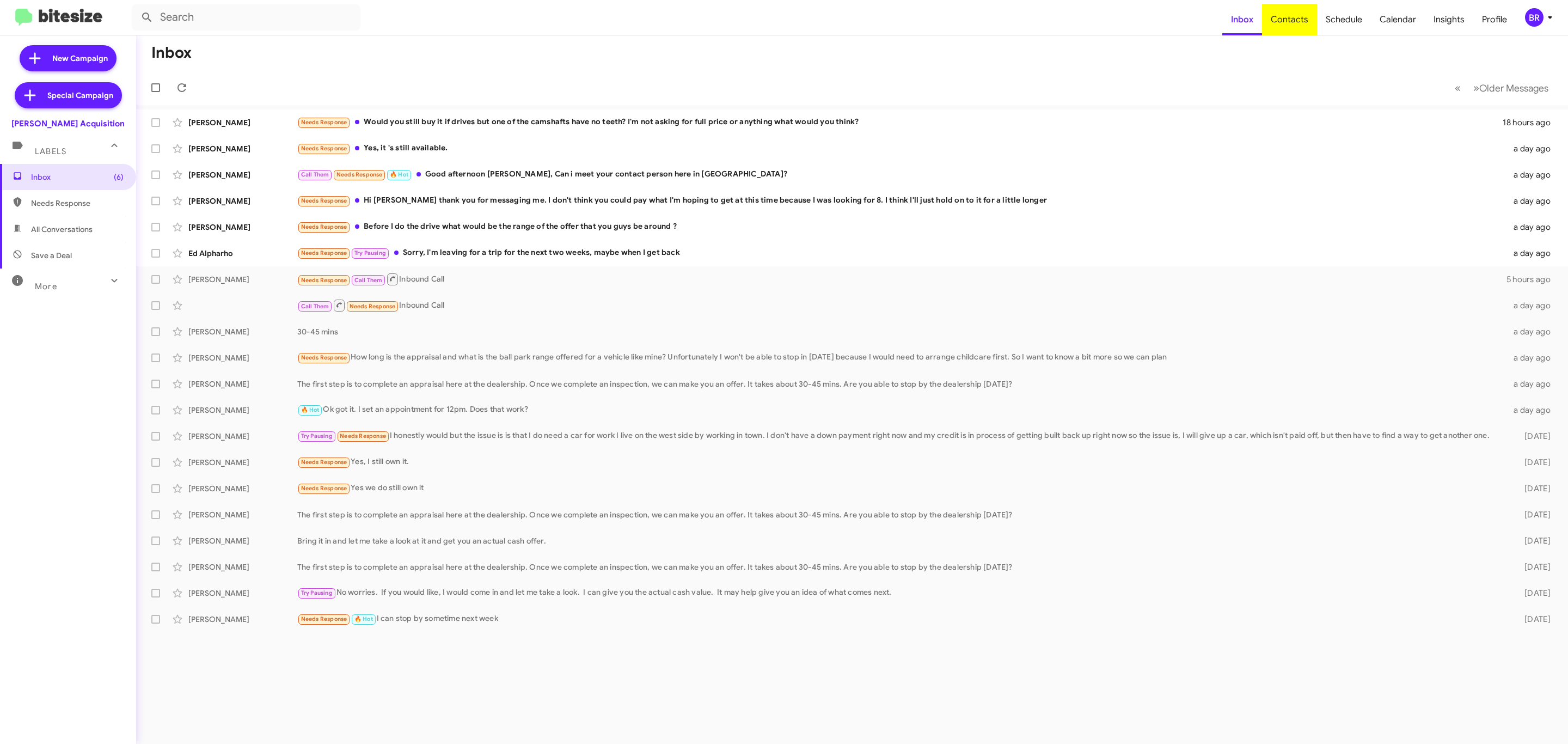
type input "in:groups"
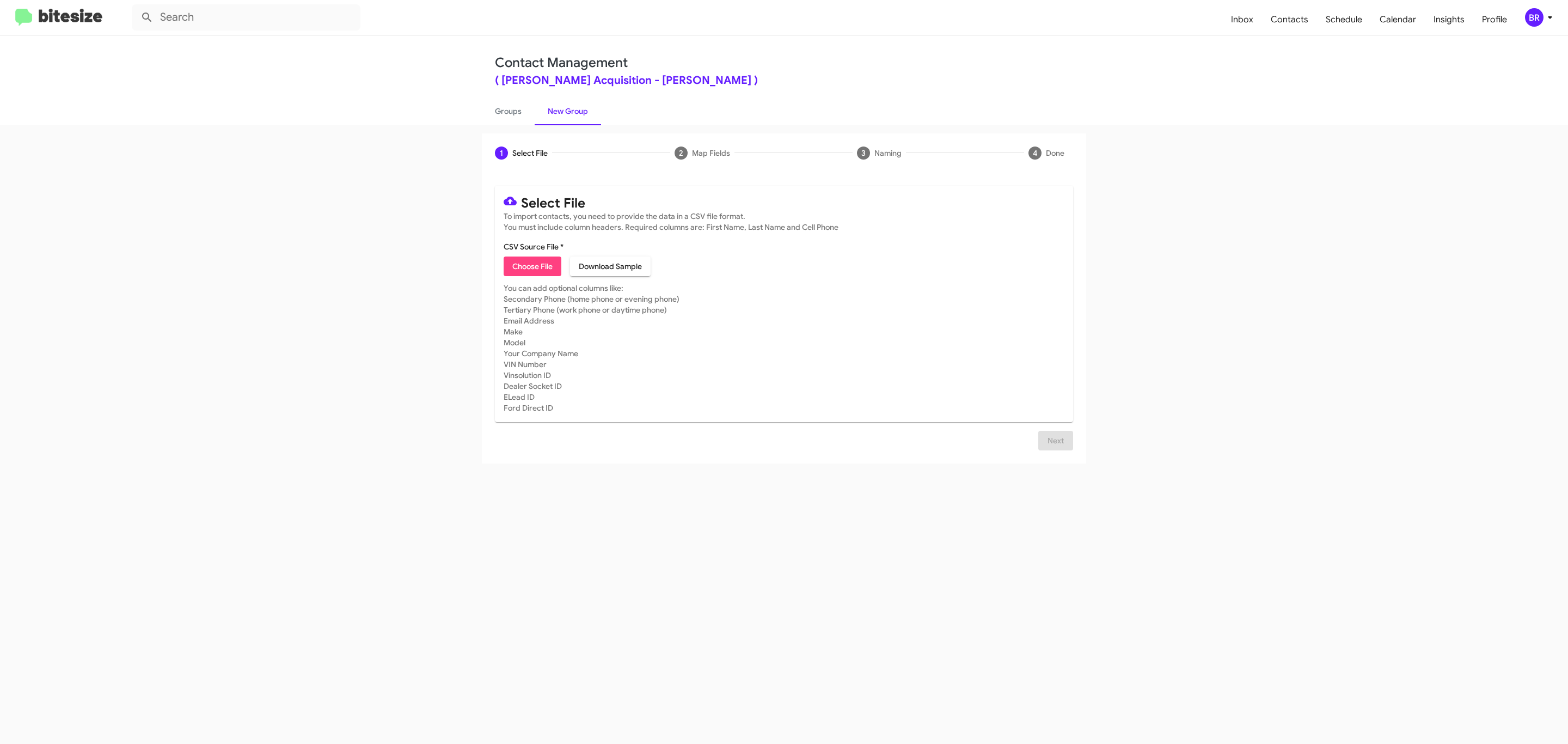
click at [531, 266] on span "Choose File" at bounding box center [533, 266] width 40 height 19
type input "TonyHondaAcqui_Opt-Out_[DATE]"
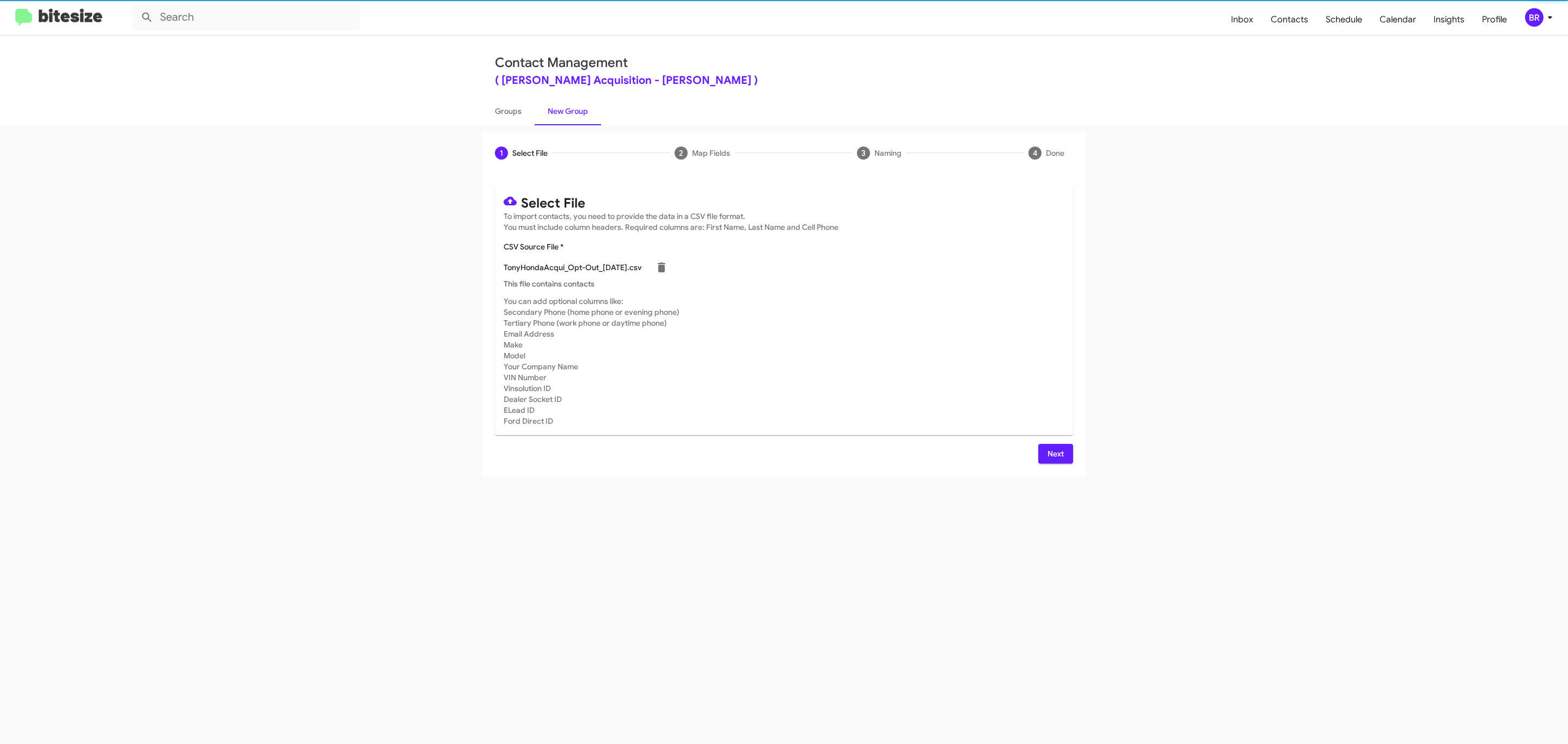
click at [1054, 453] on span "Next" at bounding box center [1055, 454] width 18 height 19
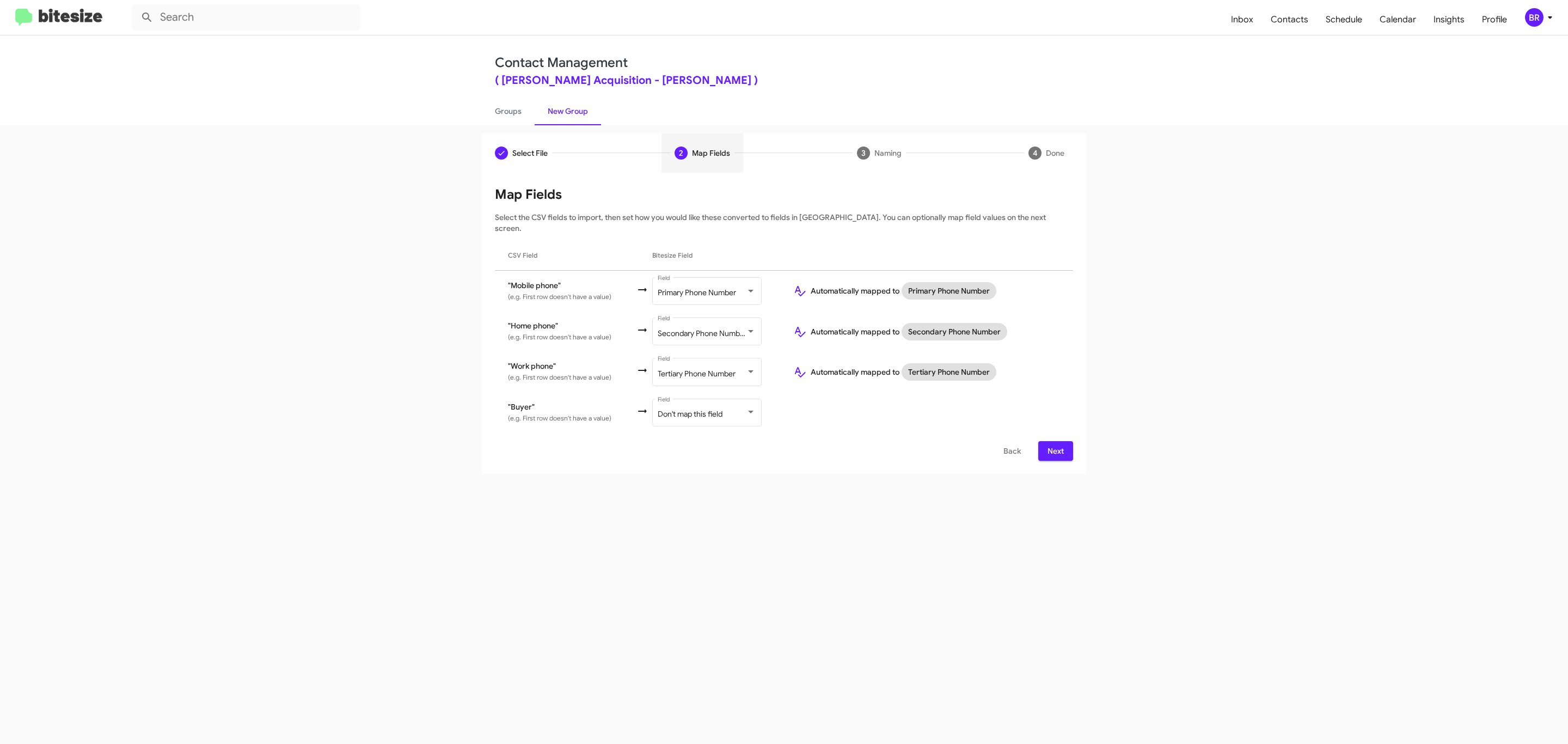
click at [1054, 441] on span "Next" at bounding box center [1055, 451] width 18 height 19
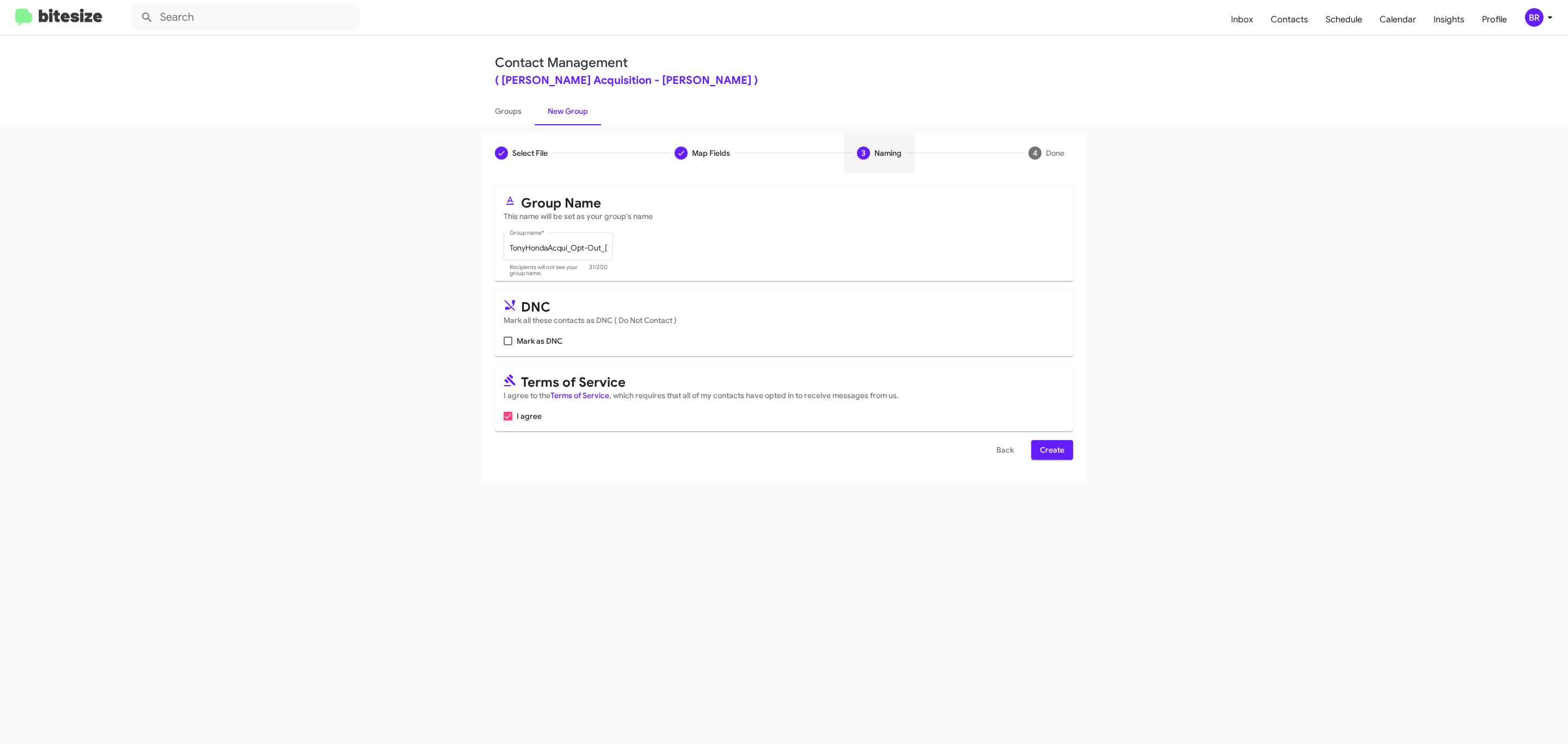
click at [508, 345] on input "Mark as DNC" at bounding box center [508, 345] width 1 height 1
checkbox input "true"
click at [1051, 451] on span "Create" at bounding box center [1052, 450] width 24 height 19
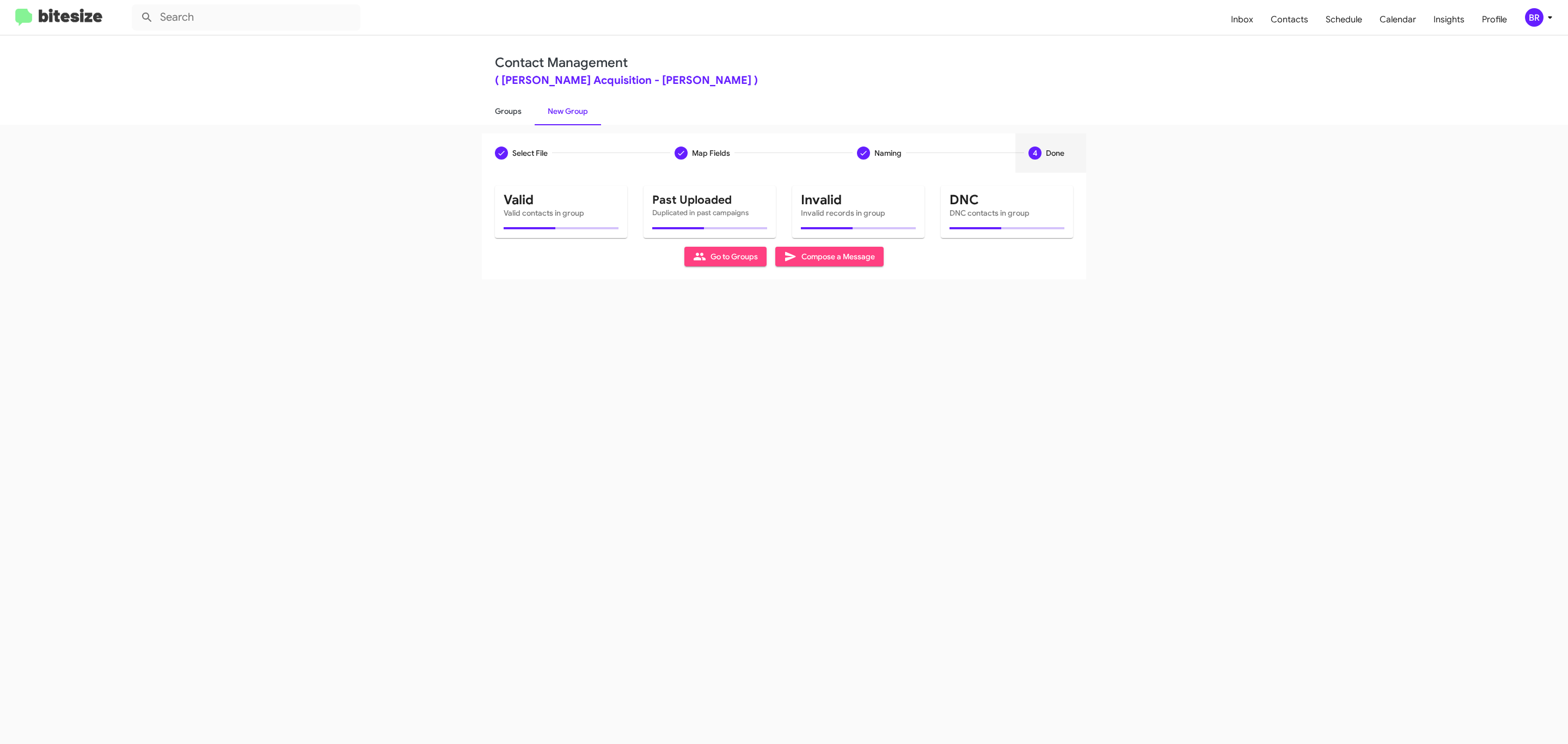
click at [507, 110] on link "Groups" at bounding box center [508, 111] width 53 height 29
type input "in:groups"
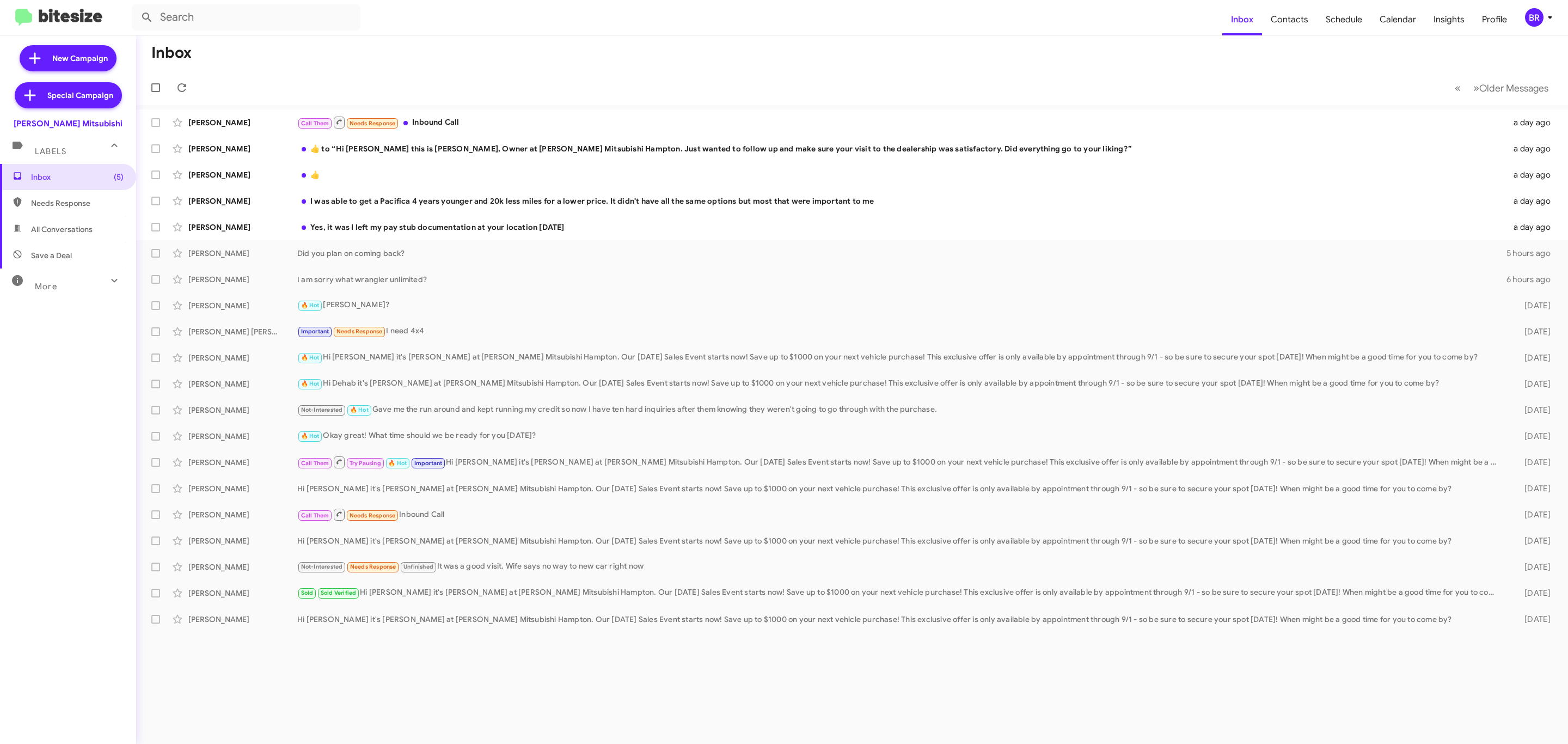
type input "in:groups"
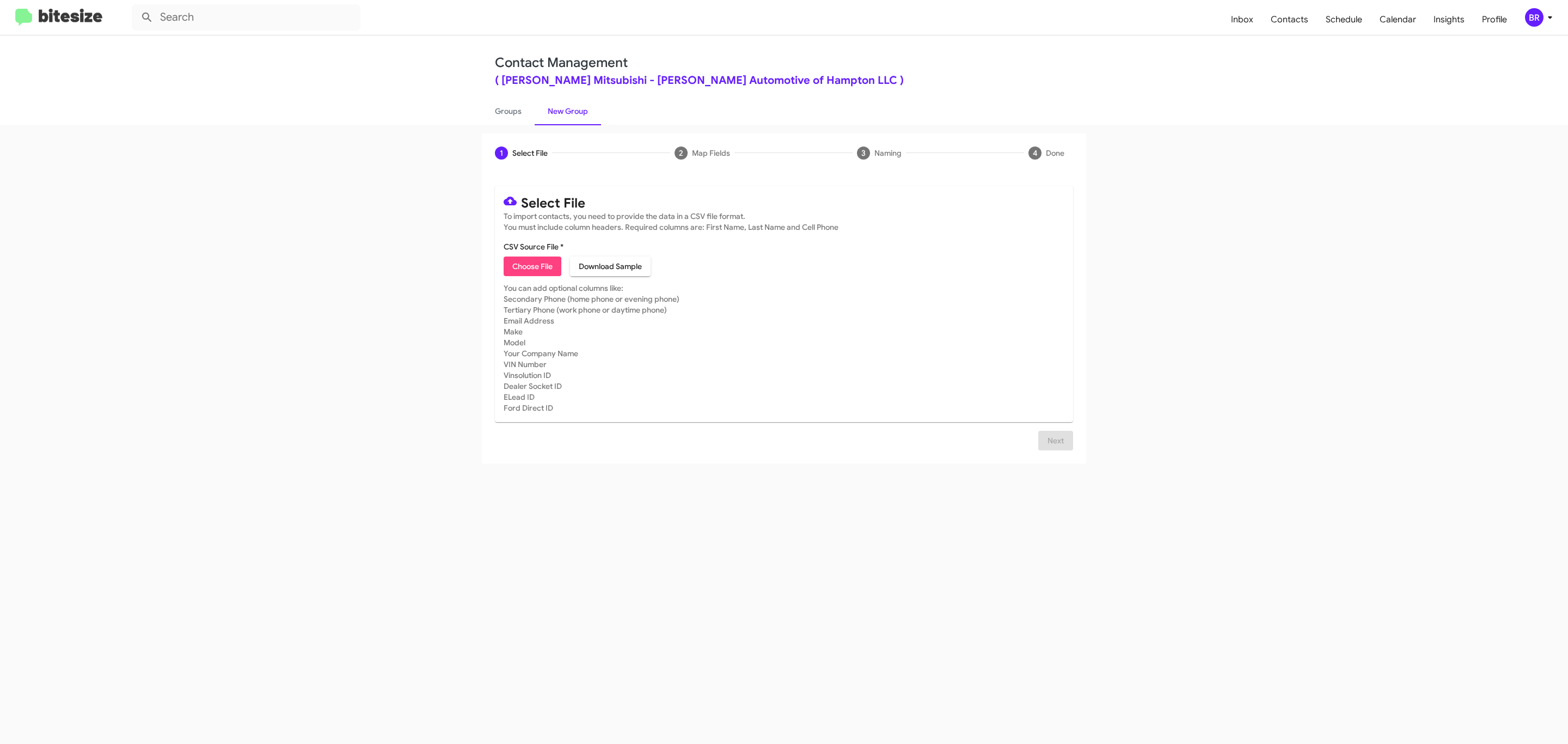
click at [531, 266] on span "Choose File" at bounding box center [533, 266] width 40 height 19
type input "BanisterMitsu_Opt-Out_09-05-25"
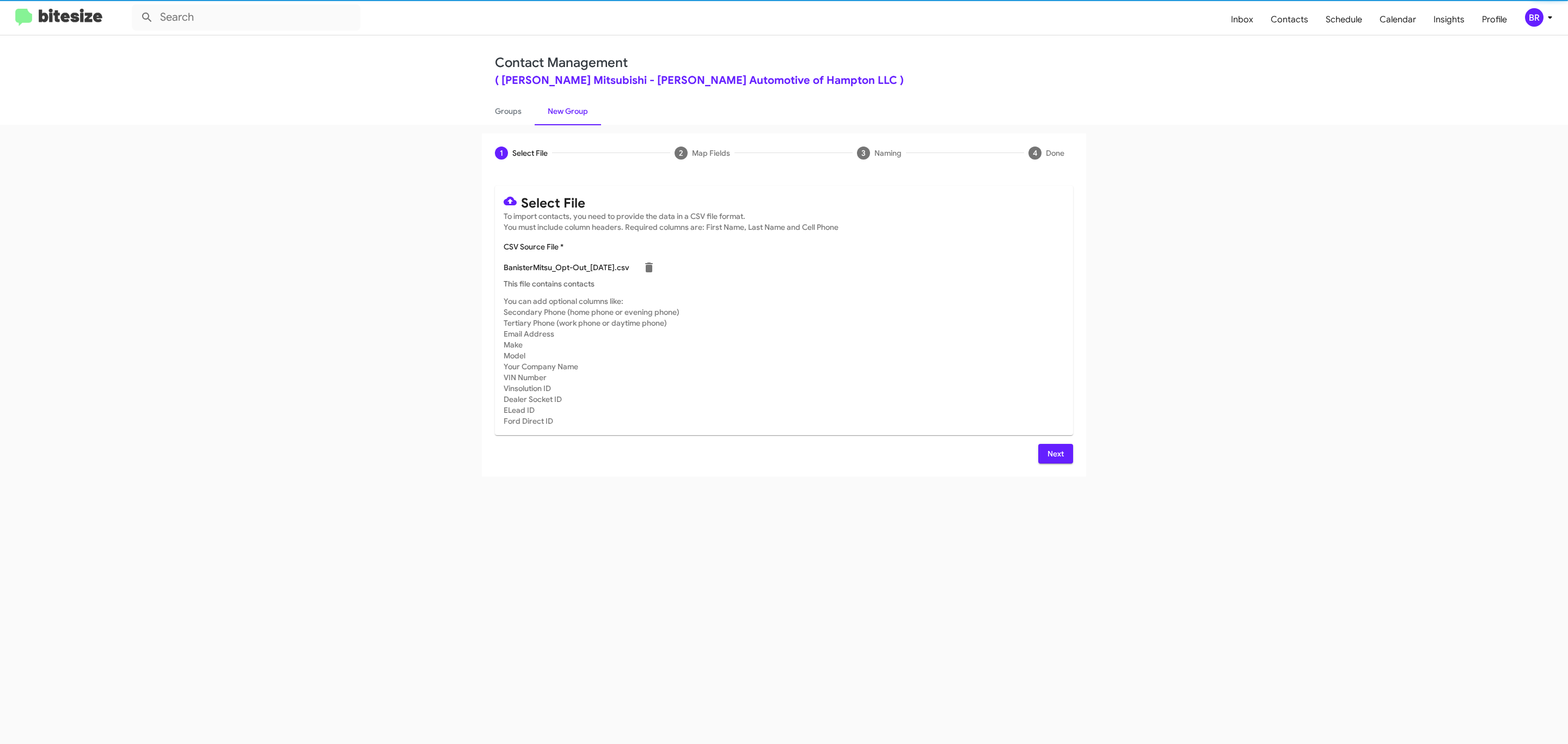
click at [1054, 453] on span "Next" at bounding box center [1055, 454] width 18 height 19
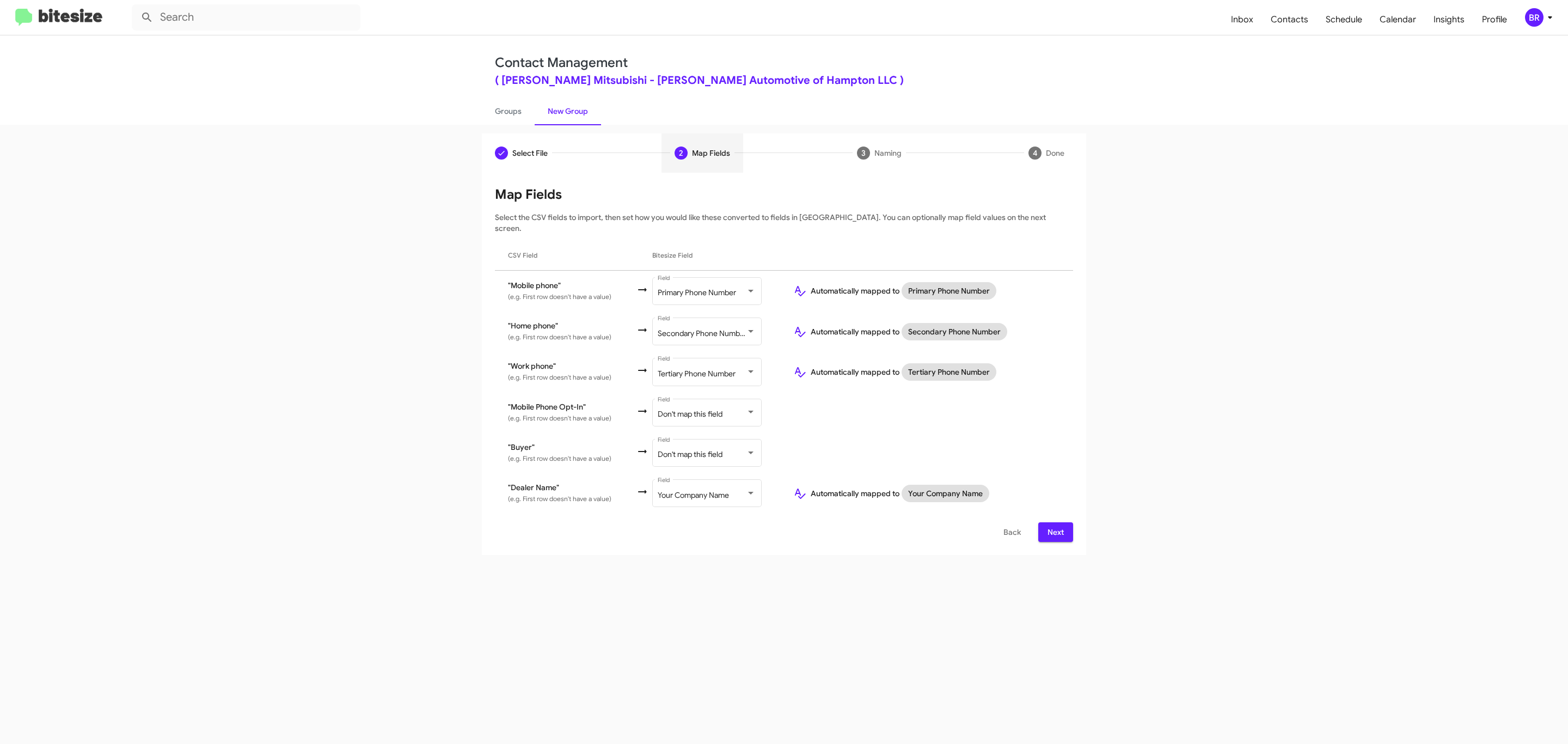
click at [1054, 522] on span "Next" at bounding box center [1055, 532] width 18 height 19
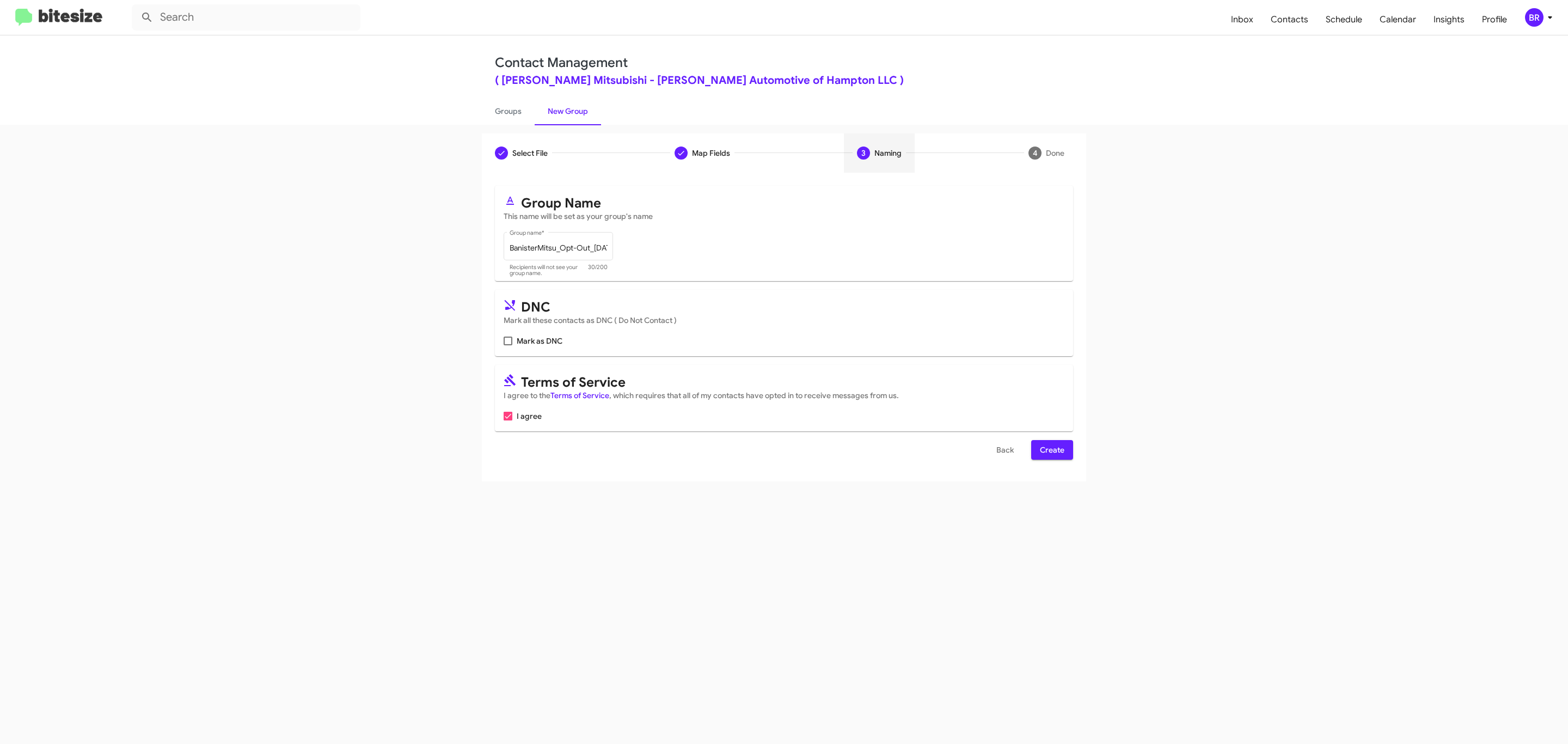
click at [508, 345] on input "Mark as DNC" at bounding box center [508, 345] width 1 height 1
checkbox input "true"
click at [1051, 451] on span "Create" at bounding box center [1052, 450] width 24 height 19
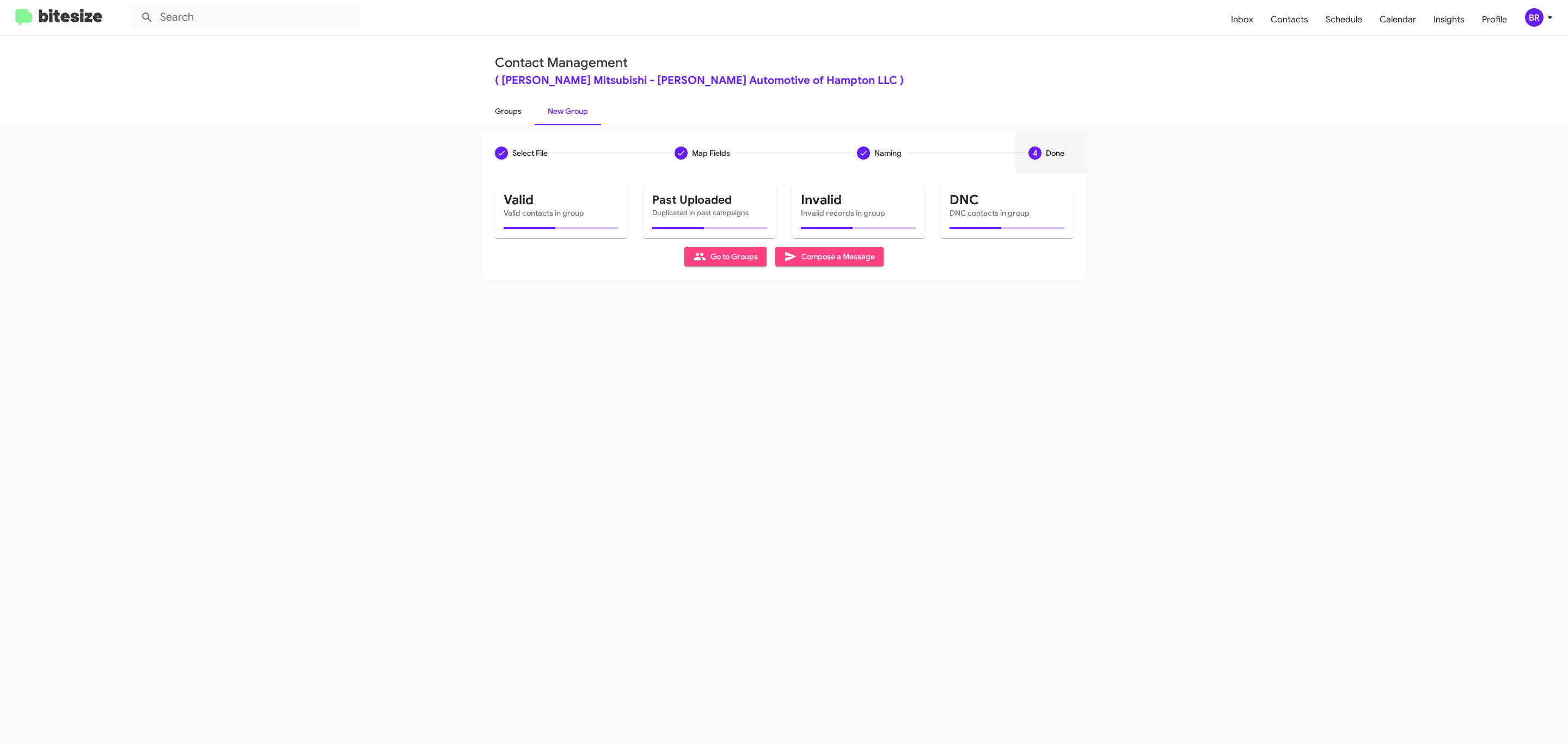
click at [507, 110] on link "Groups" at bounding box center [508, 111] width 53 height 29
type input "in:groups"
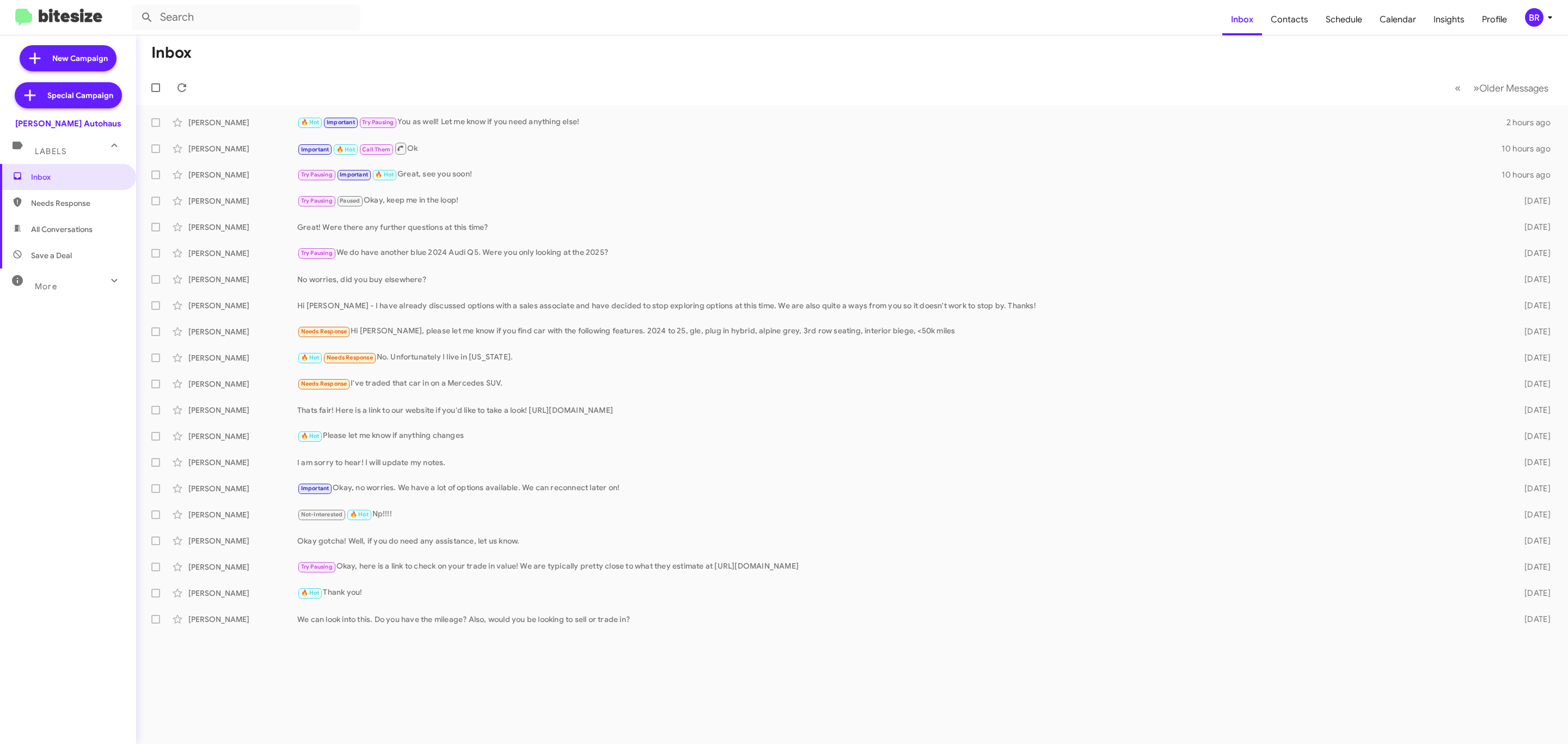
type input "in:groups"
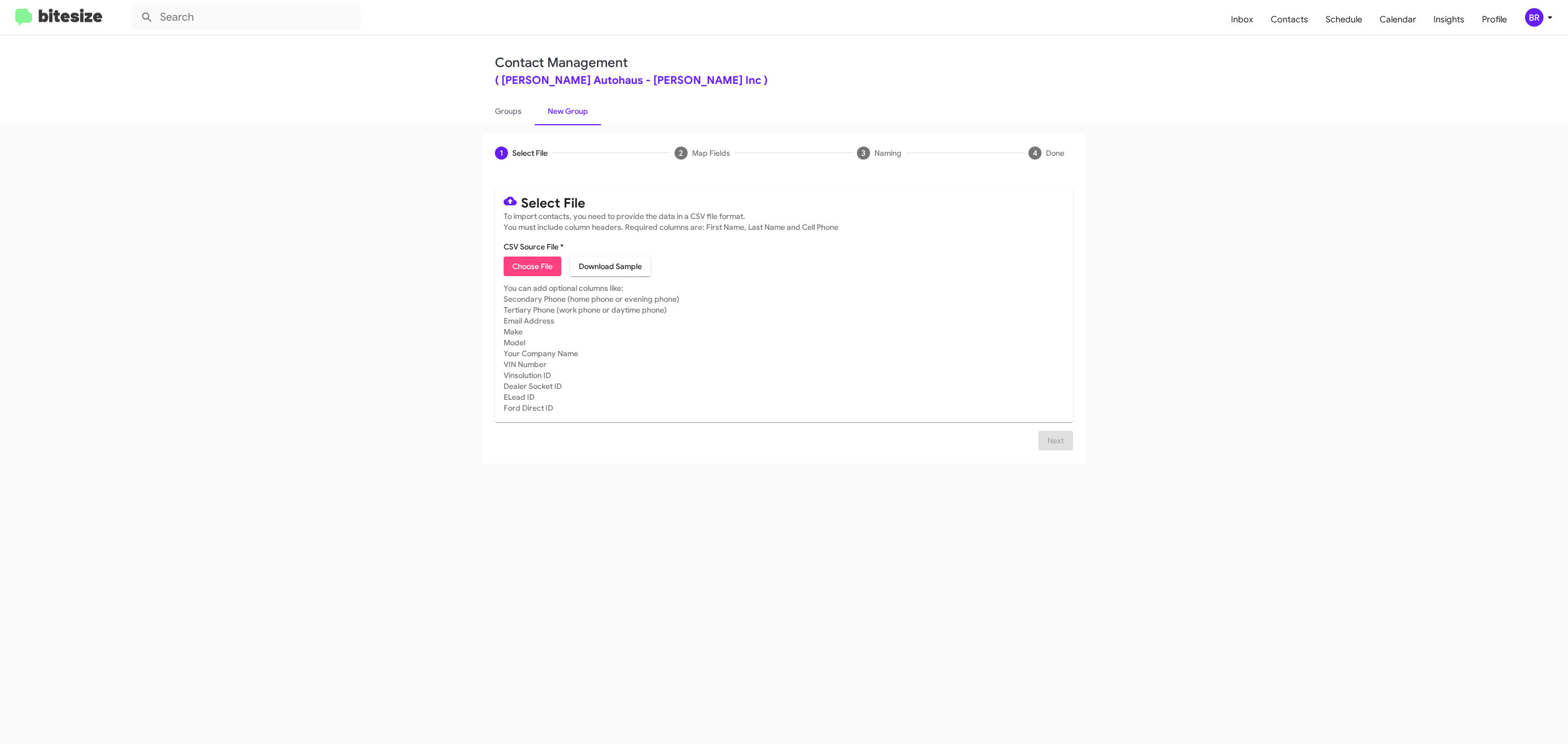
click at [531, 266] on span "Choose File" at bounding box center [533, 266] width 40 height 19
type input "VinDev_Opt-Out_09-05-25"
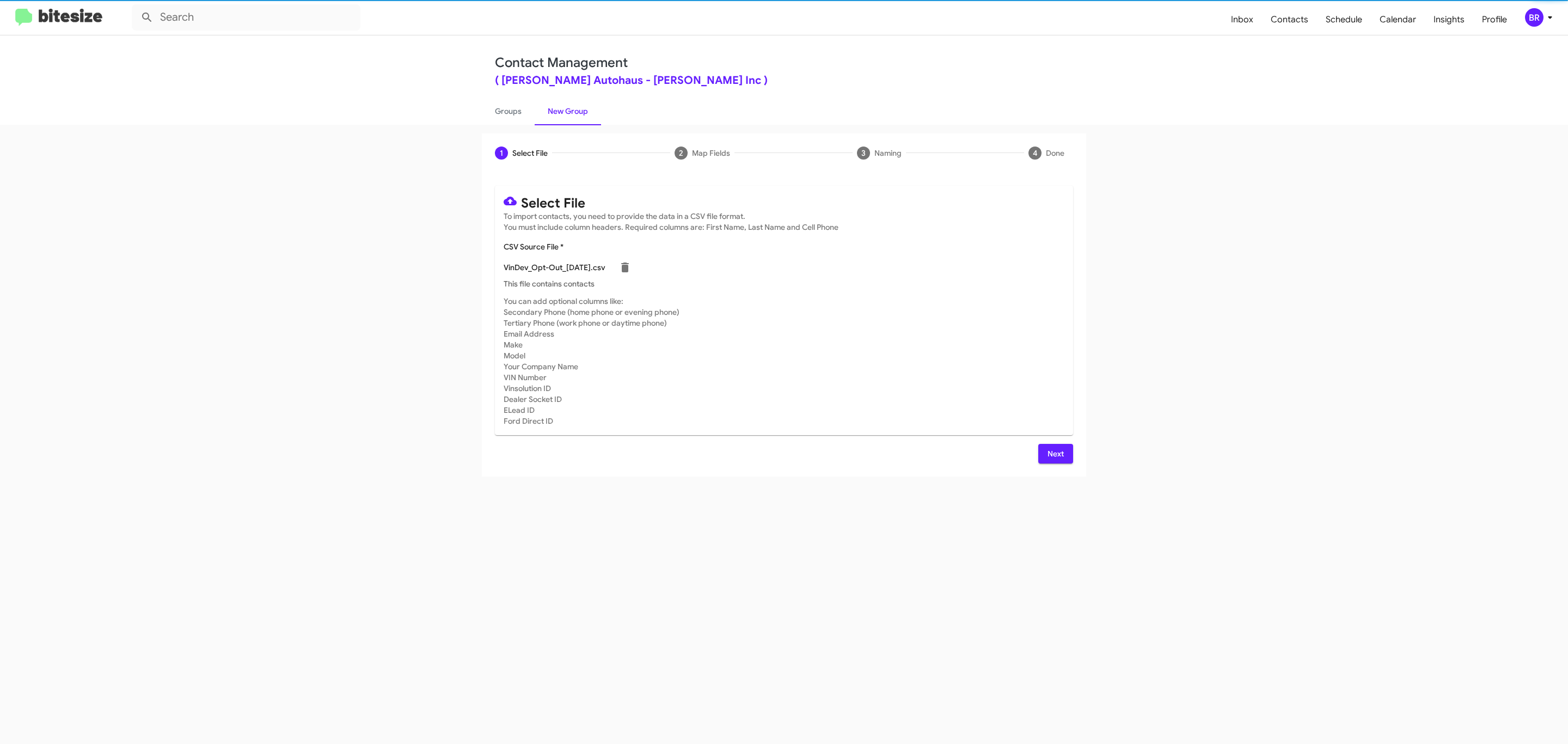
click at [1054, 453] on span "Next" at bounding box center [1055, 454] width 18 height 19
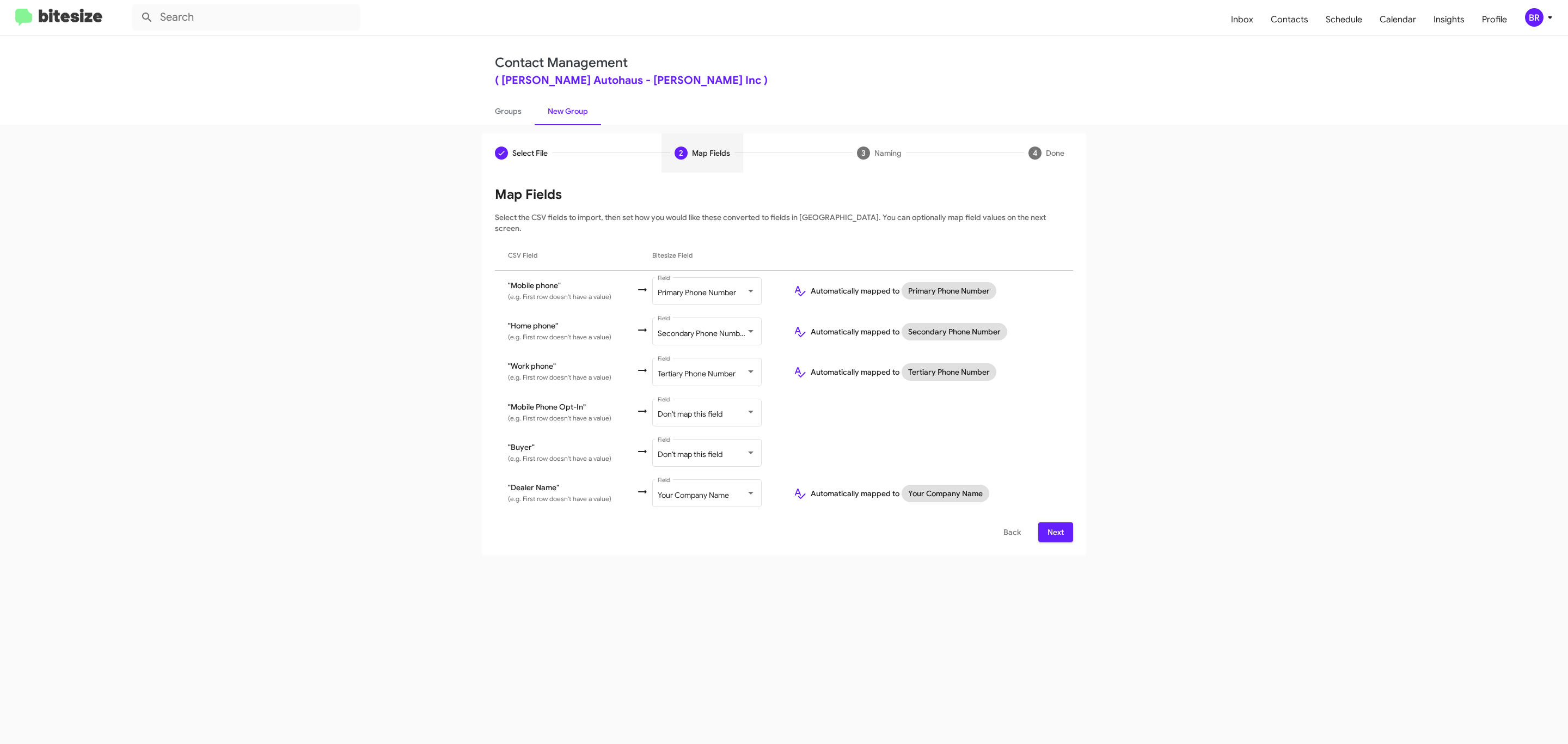
click at [1054, 522] on span "Next" at bounding box center [1055, 532] width 18 height 19
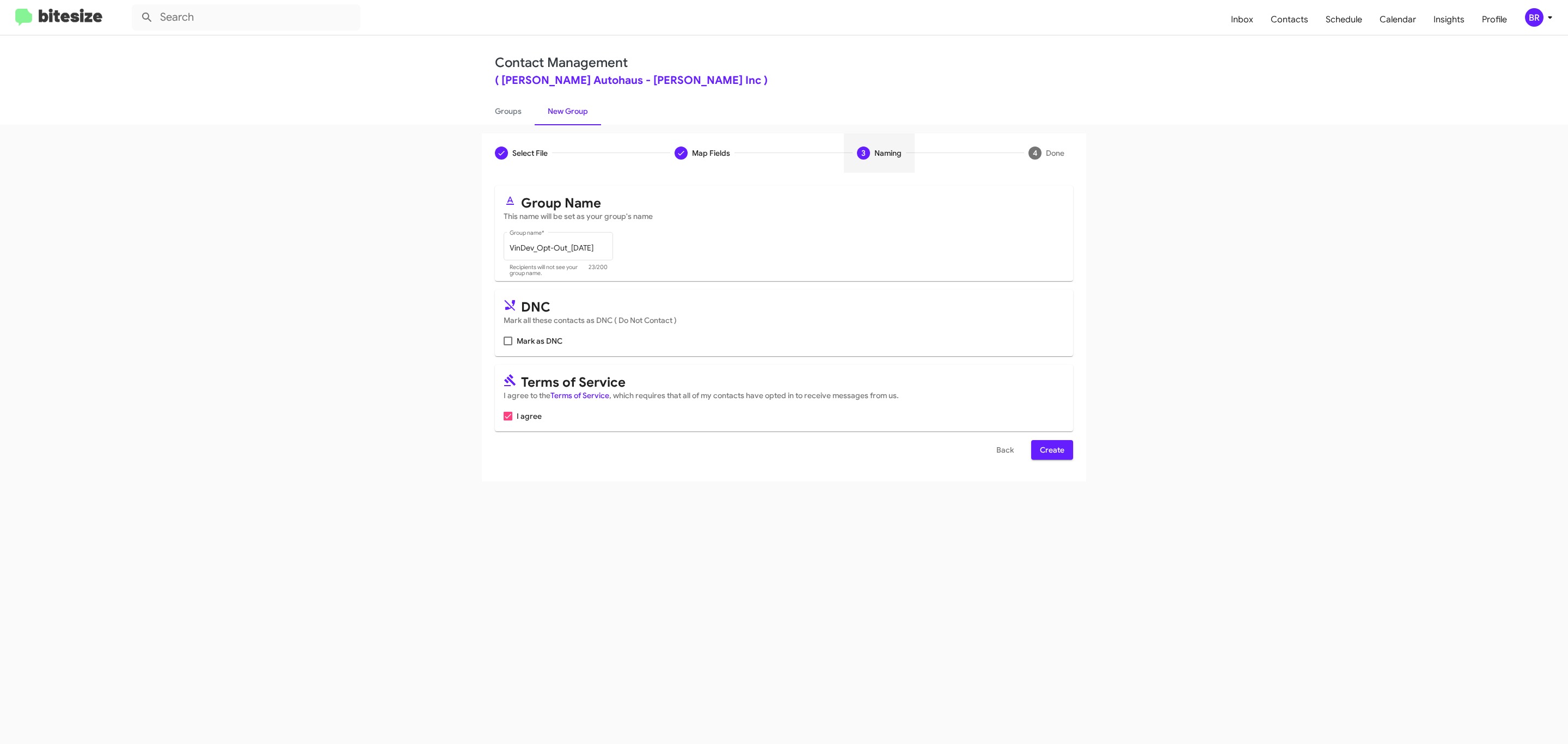
click at [508, 345] on input "Mark as DNC" at bounding box center [508, 345] width 1 height 1
checkbox input "true"
click at [1051, 451] on span "Create" at bounding box center [1052, 450] width 24 height 19
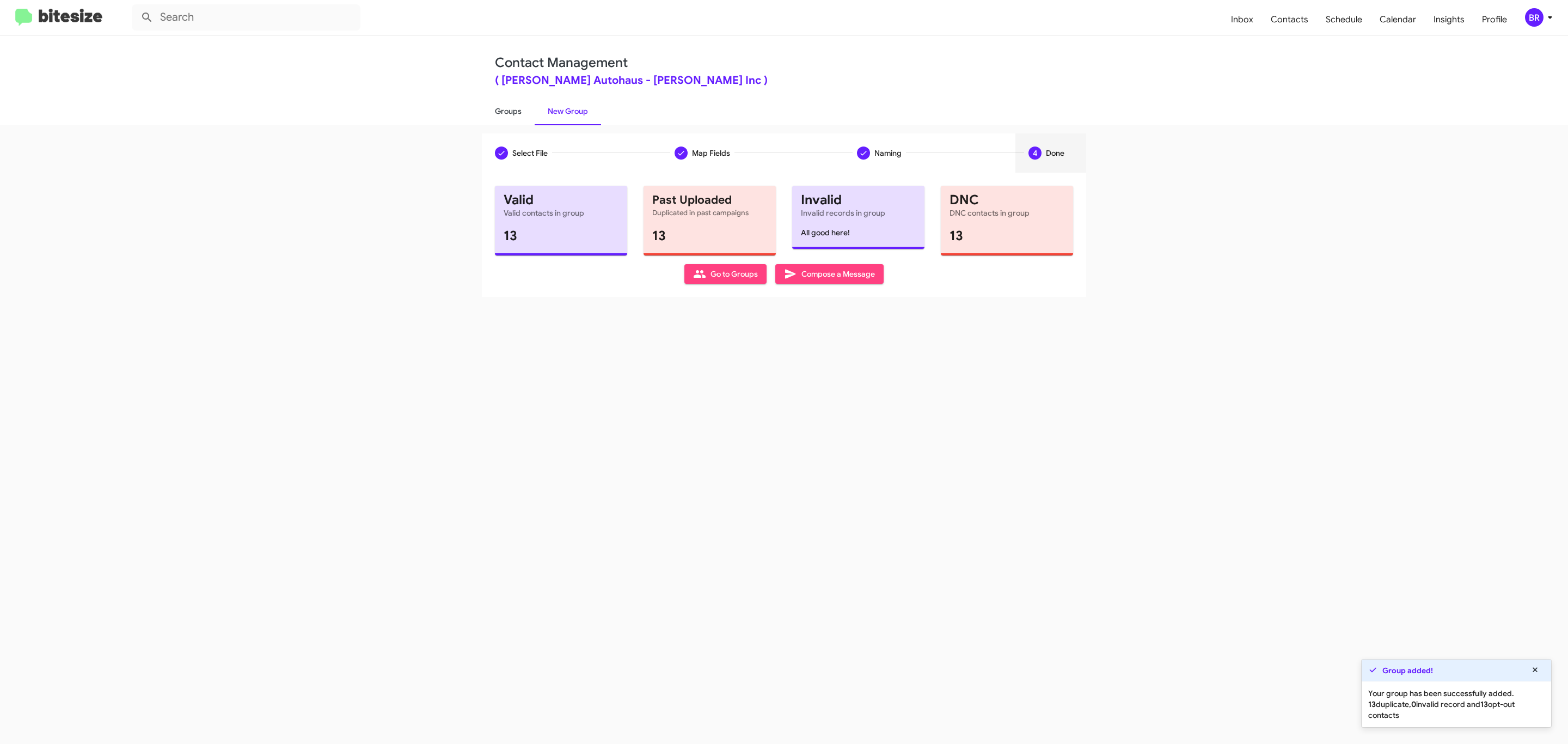
click at [507, 110] on link "Groups" at bounding box center [508, 111] width 53 height 29
type input "in:groups"
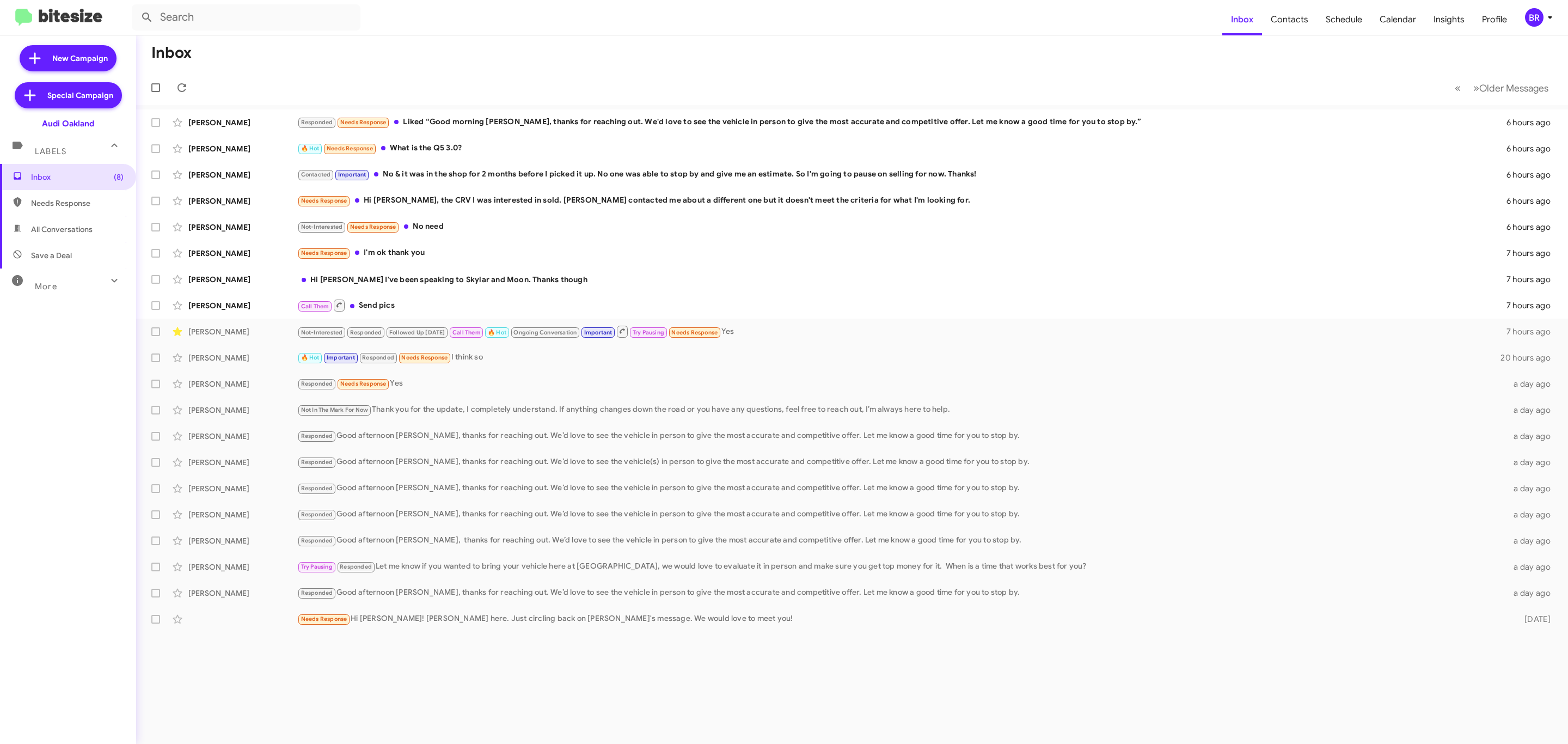
type input "in:groups"
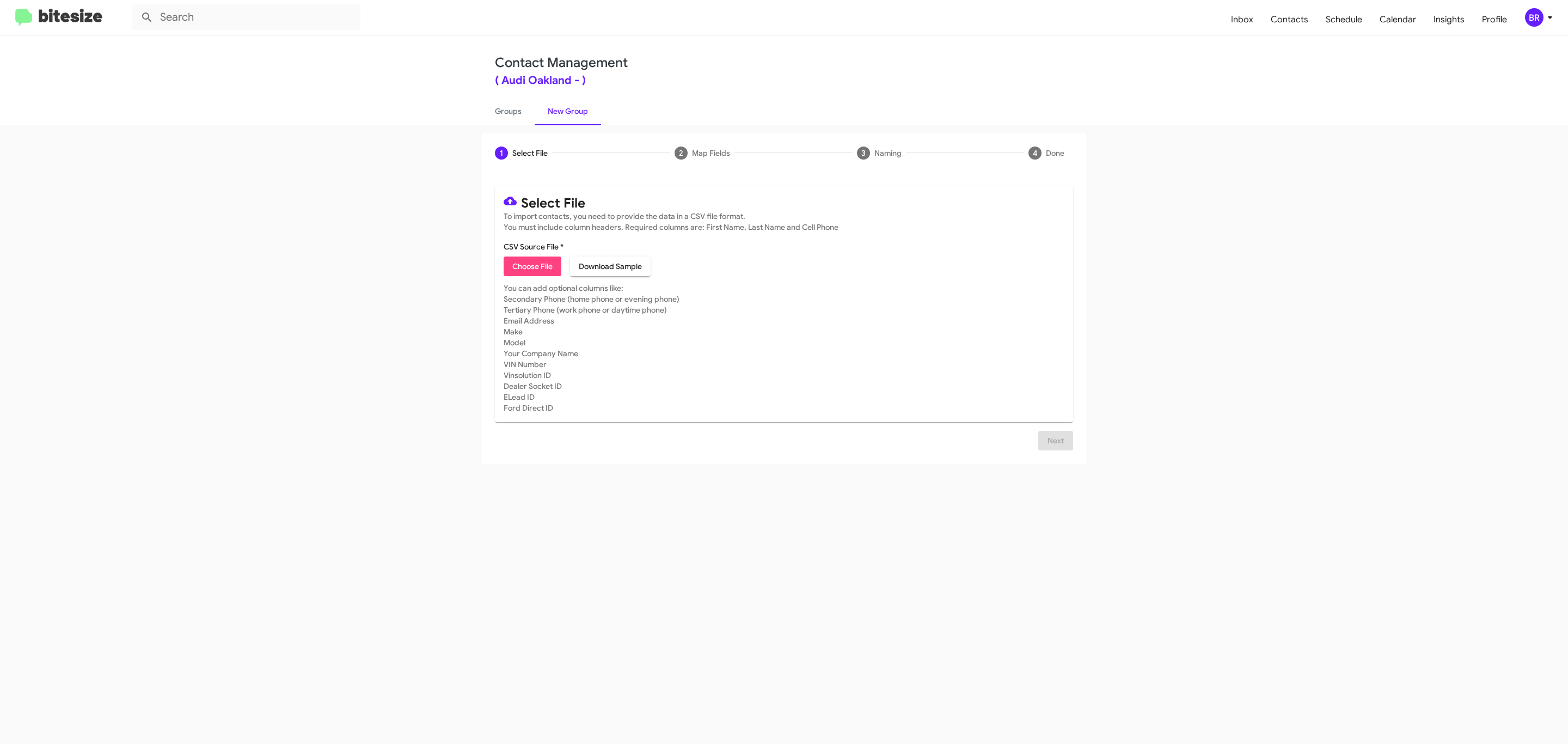
click at [531, 266] on span "Choose File" at bounding box center [533, 266] width 40 height 19
type input "Audi Oakland"
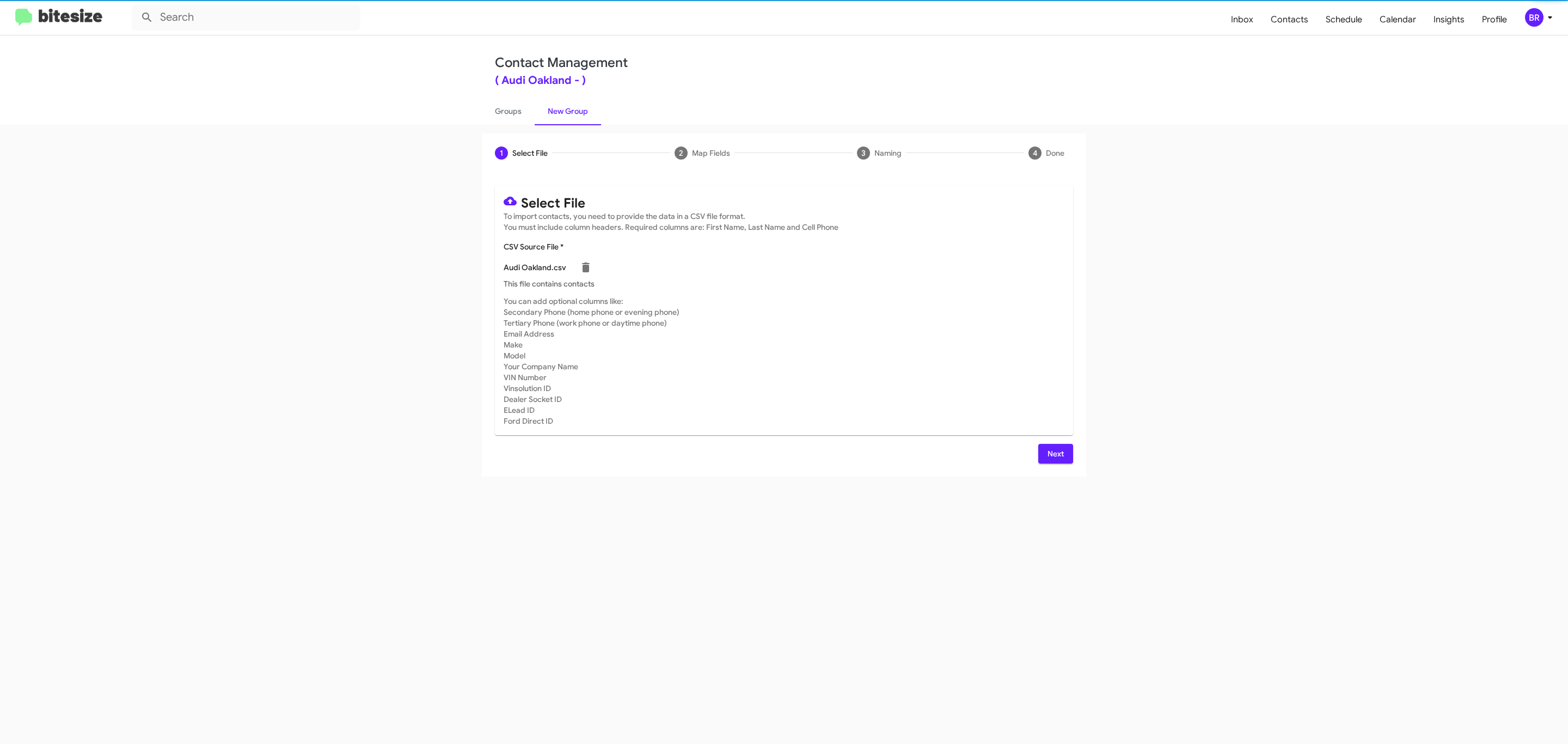
click at [1054, 453] on span "Next" at bounding box center [1055, 454] width 18 height 19
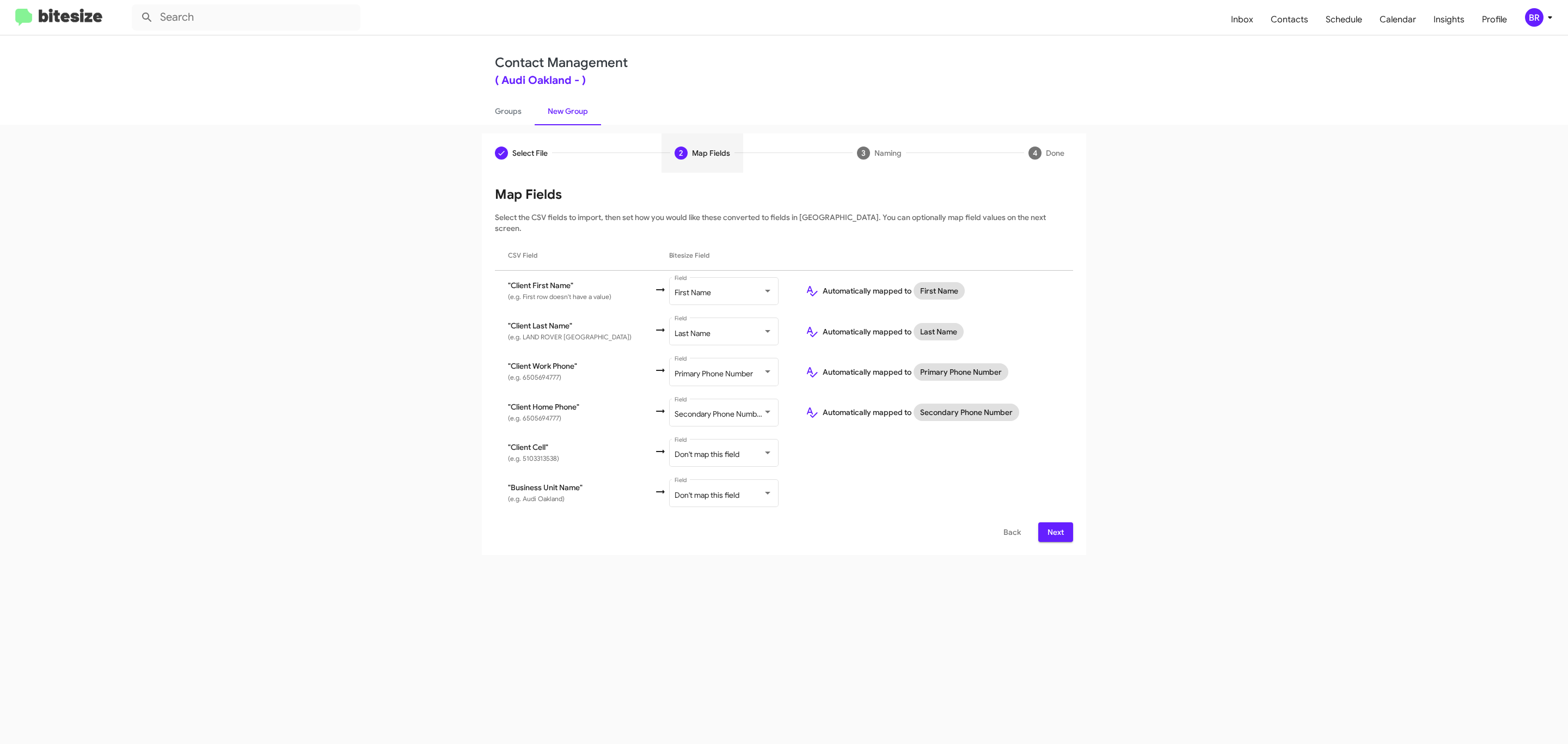
click at [1054, 522] on span "Next" at bounding box center [1055, 532] width 18 height 19
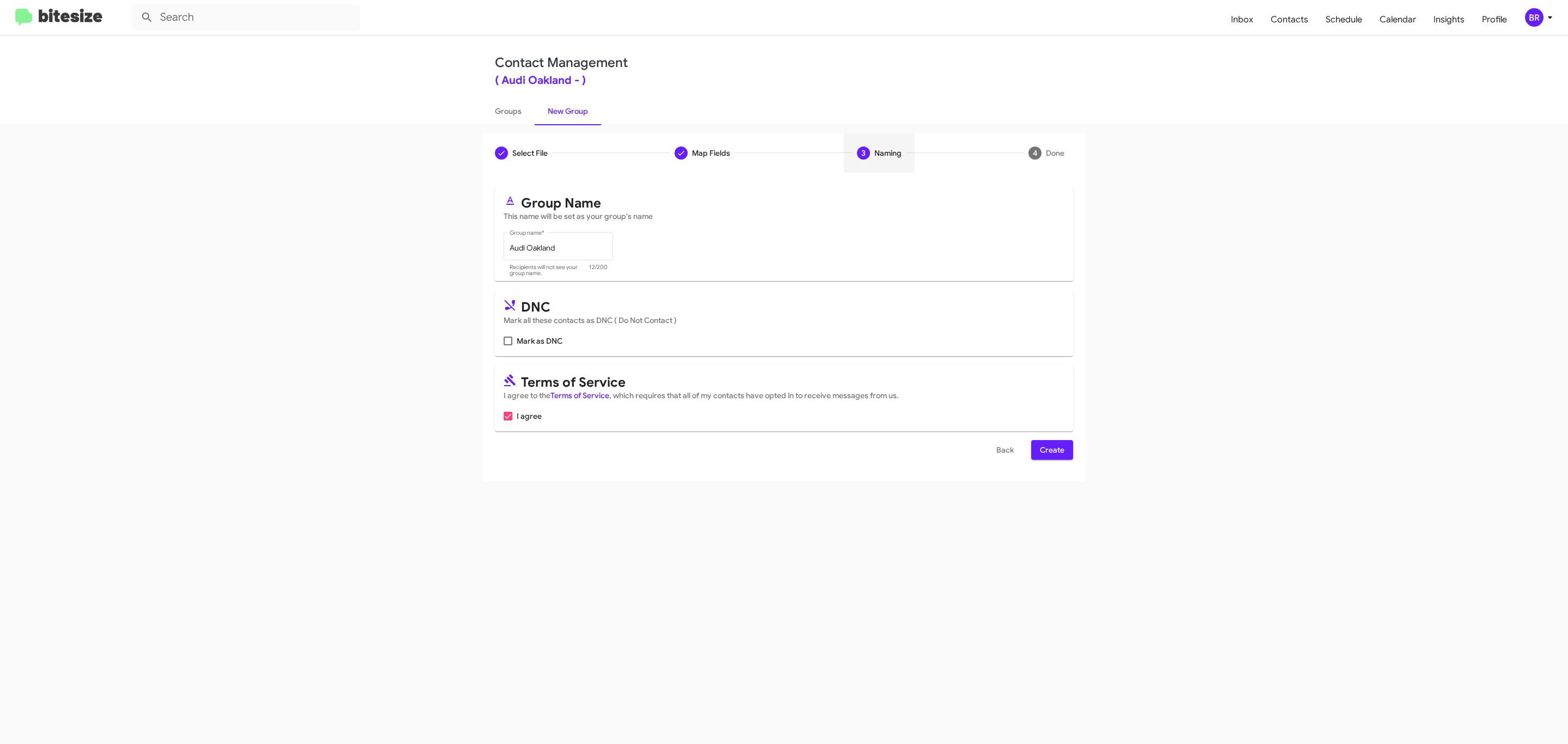
click at [508, 345] on input "Mark as DNC" at bounding box center [508, 345] width 1 height 1
checkbox input "true"
click at [1051, 451] on span "Create" at bounding box center [1052, 450] width 24 height 19
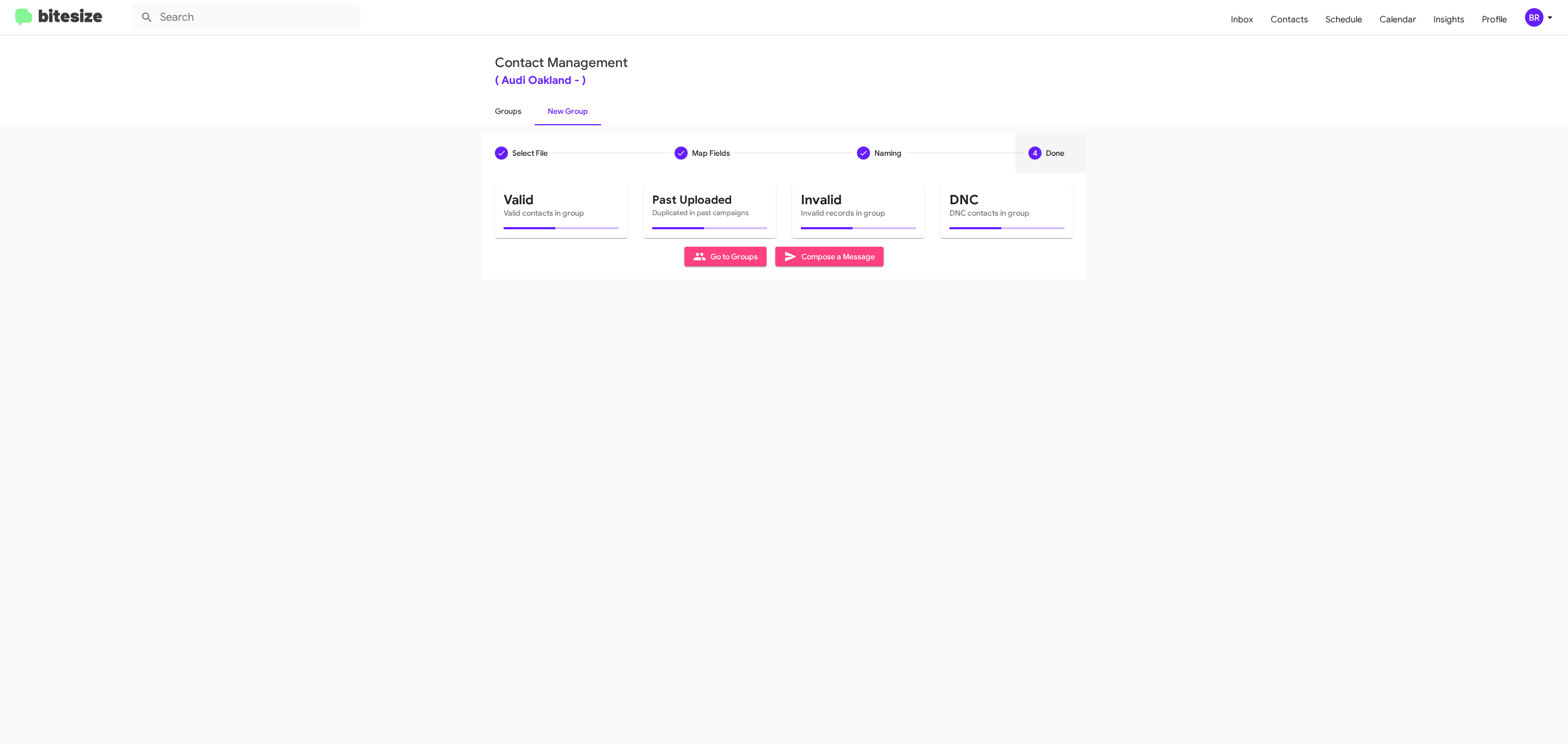
click at [507, 110] on link "Groups" at bounding box center [508, 111] width 53 height 29
type input "in:groups"
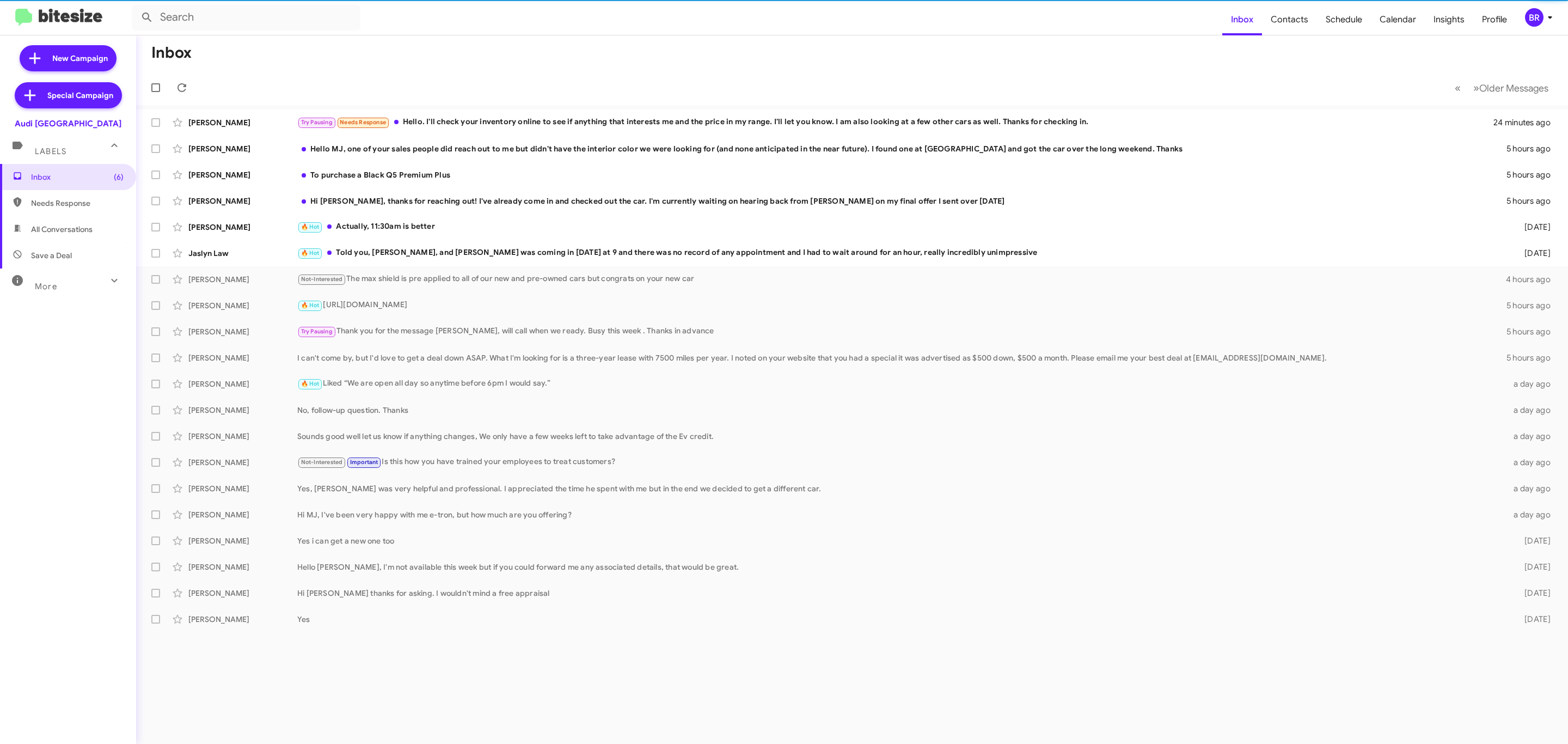
type input "in:groups"
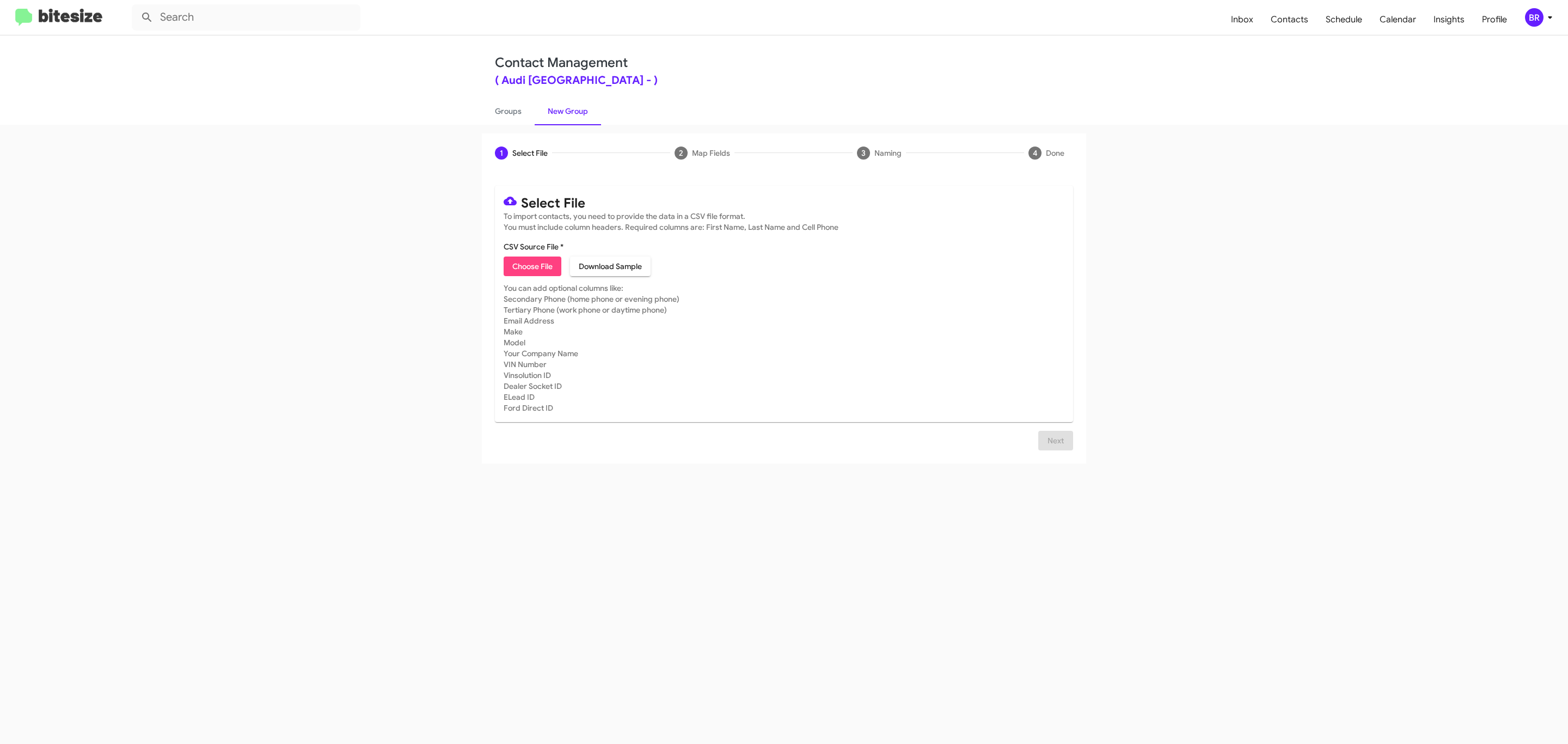
click at [531, 266] on span "Choose File" at bounding box center [533, 266] width 40 height 19
type input "Audi Palo Alto"
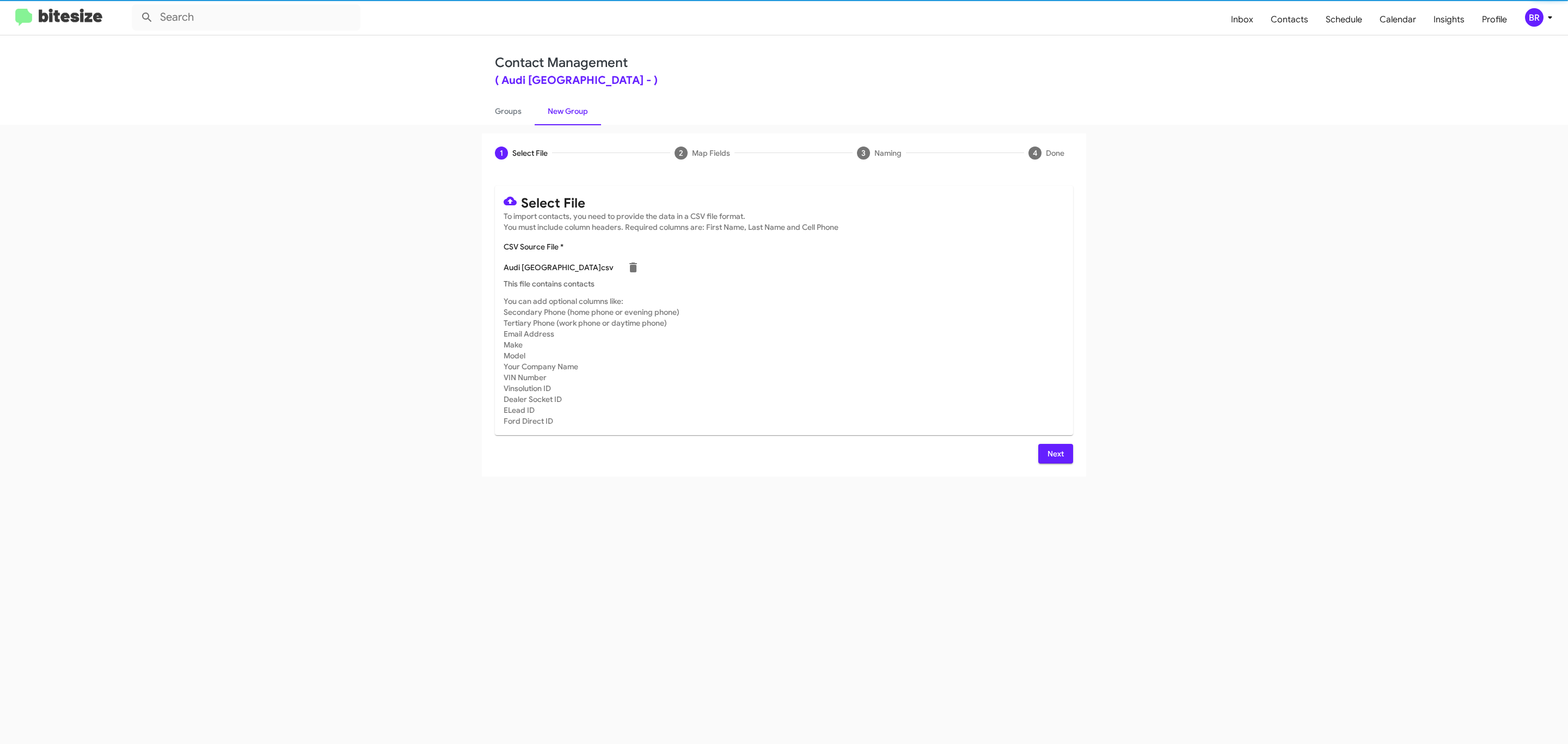
click at [1054, 453] on span "Next" at bounding box center [1055, 454] width 18 height 19
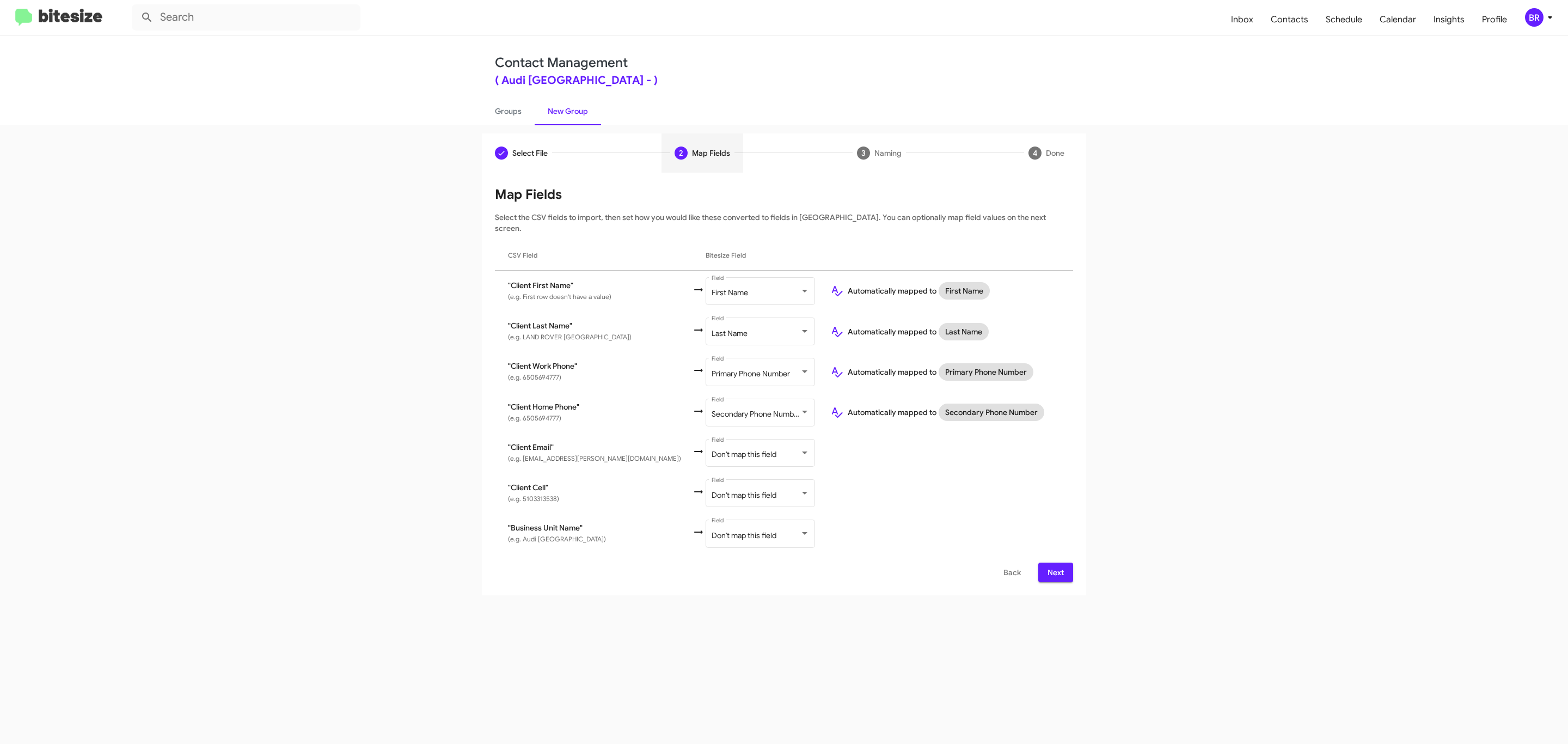
click at [1054, 563] on span "Next" at bounding box center [1055, 572] width 18 height 19
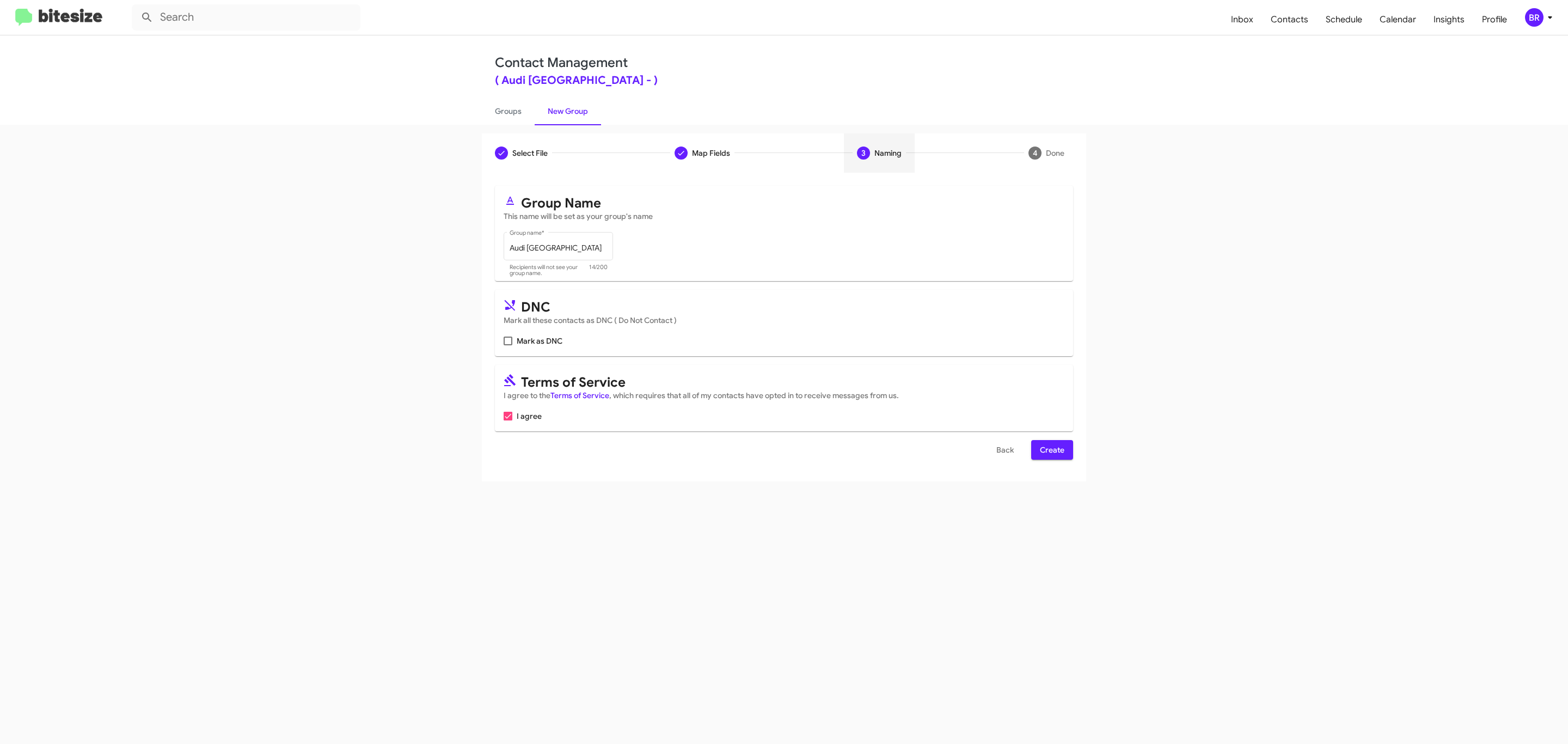
click at [508, 345] on input "Mark as DNC" at bounding box center [508, 345] width 1 height 1
checkbox input "true"
click at [1051, 451] on span "Create" at bounding box center [1052, 450] width 24 height 19
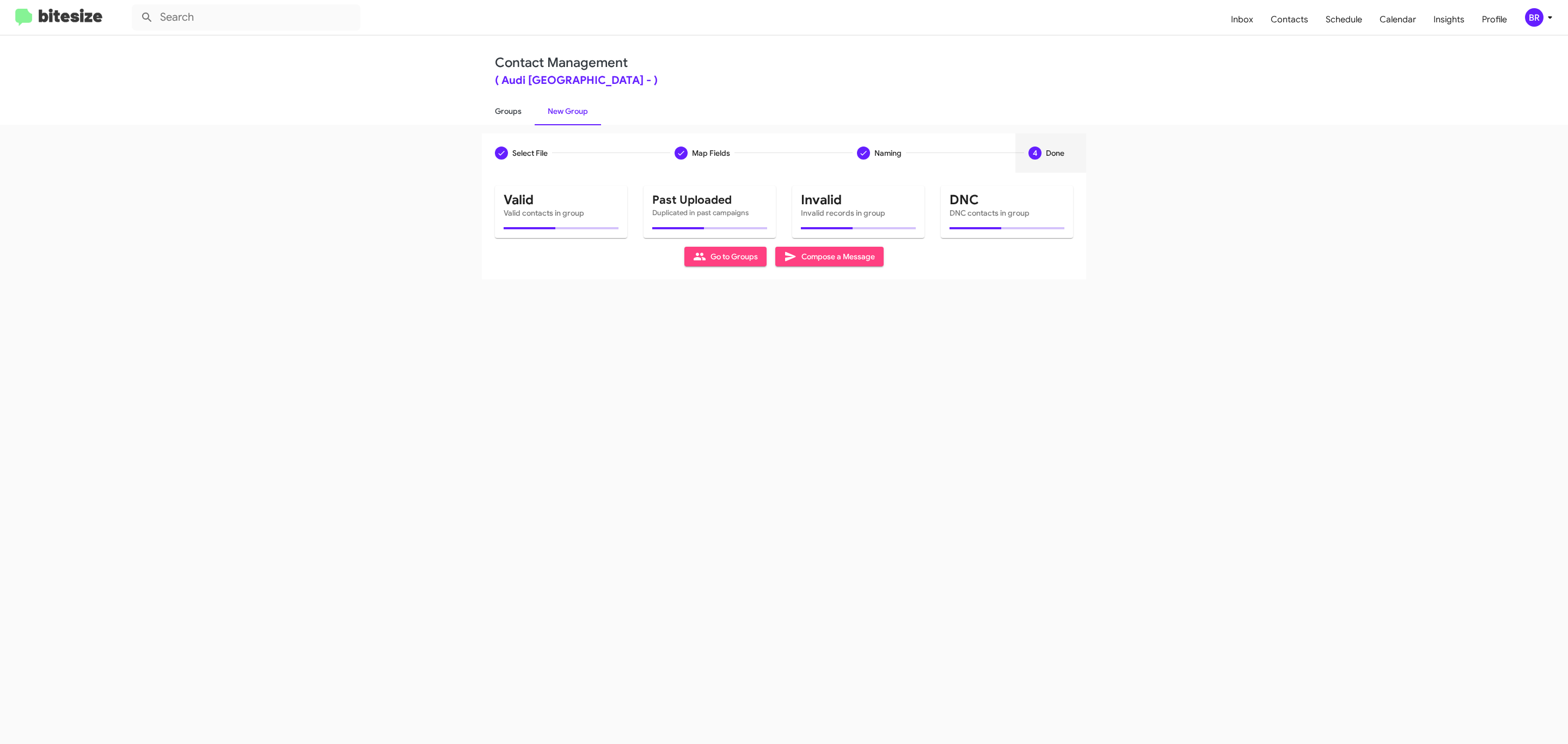
click at [507, 110] on link "Groups" at bounding box center [508, 111] width 53 height 29
type input "in:groups"
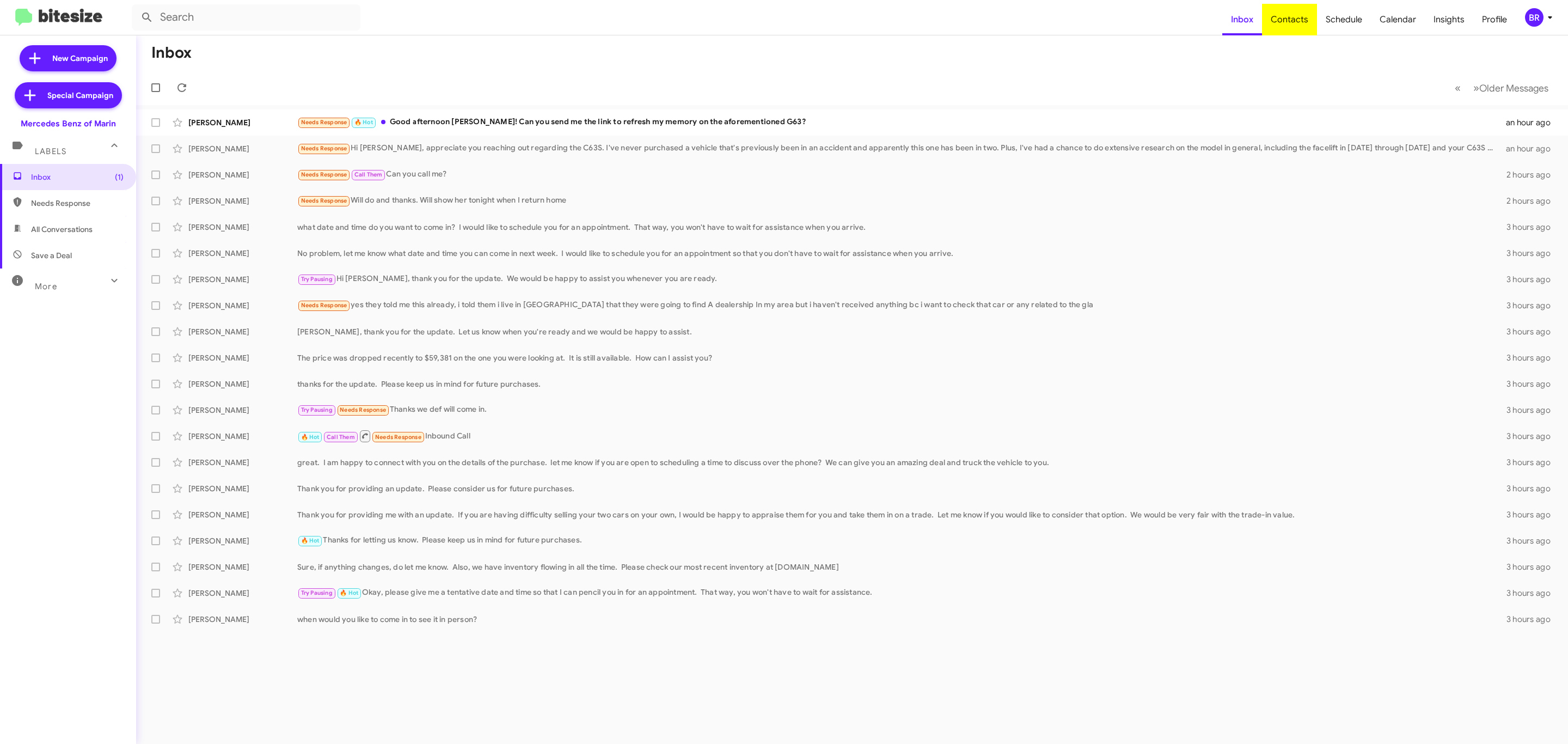
type input "in:groups"
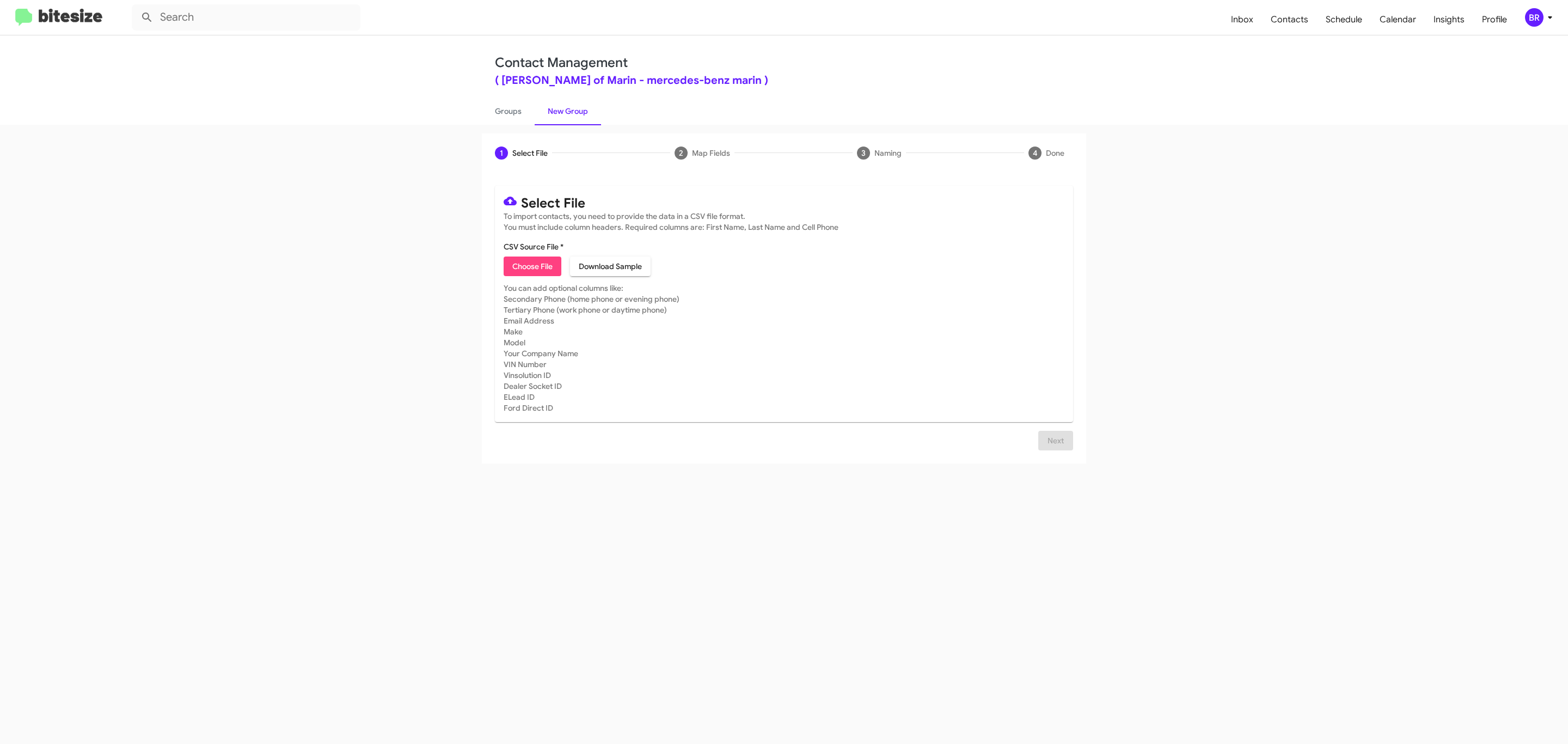
click at [531, 266] on span "Choose File" at bounding box center [533, 266] width 40 height 19
type input "Mercedes Benz of Marin"
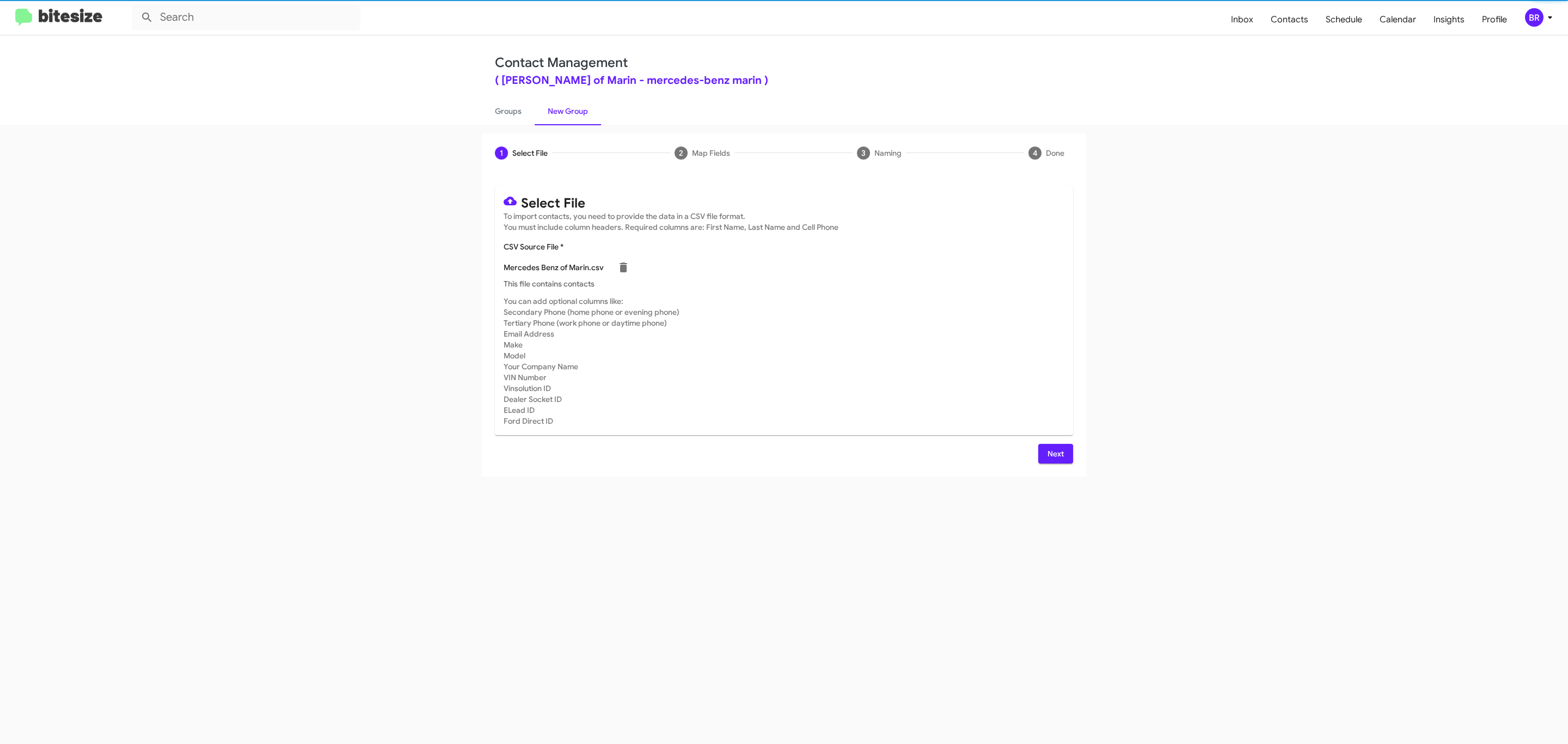
click at [1054, 453] on span "Next" at bounding box center [1055, 454] width 18 height 19
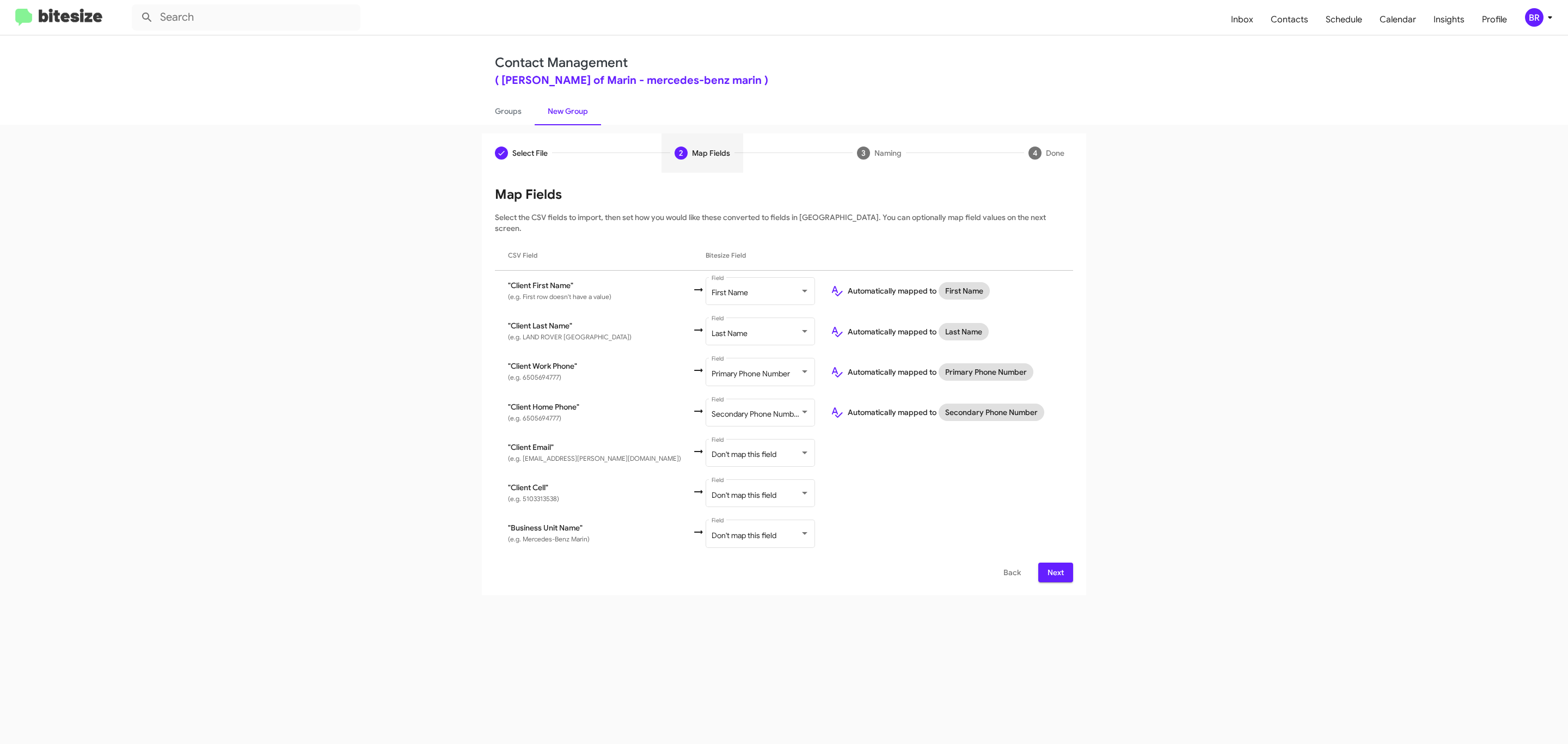
click at [1054, 563] on span "Next" at bounding box center [1055, 572] width 18 height 19
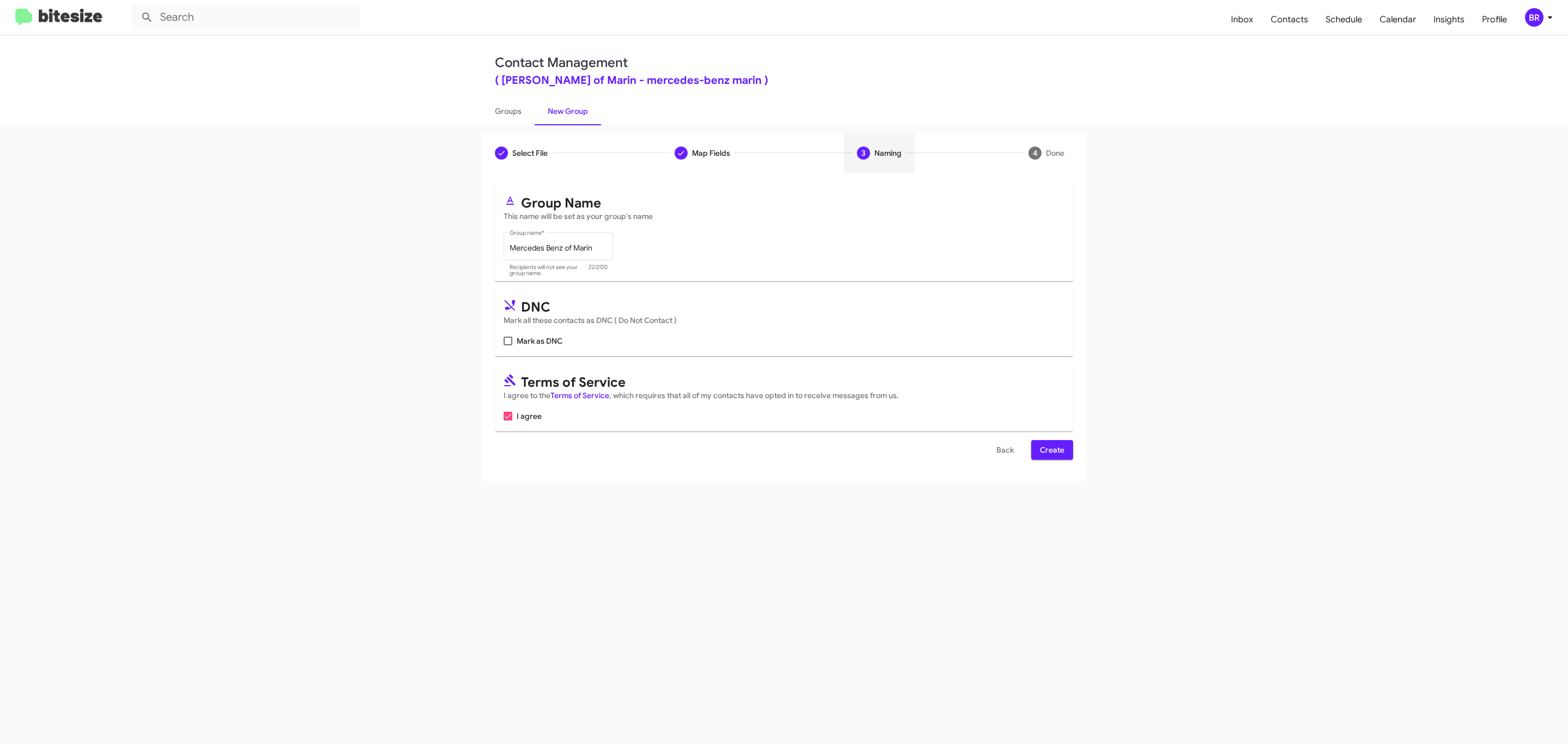
click at [508, 345] on input "Mark as DNC" at bounding box center [508, 345] width 1 height 1
checkbox input "true"
click at [1051, 451] on span "Create" at bounding box center [1052, 450] width 24 height 19
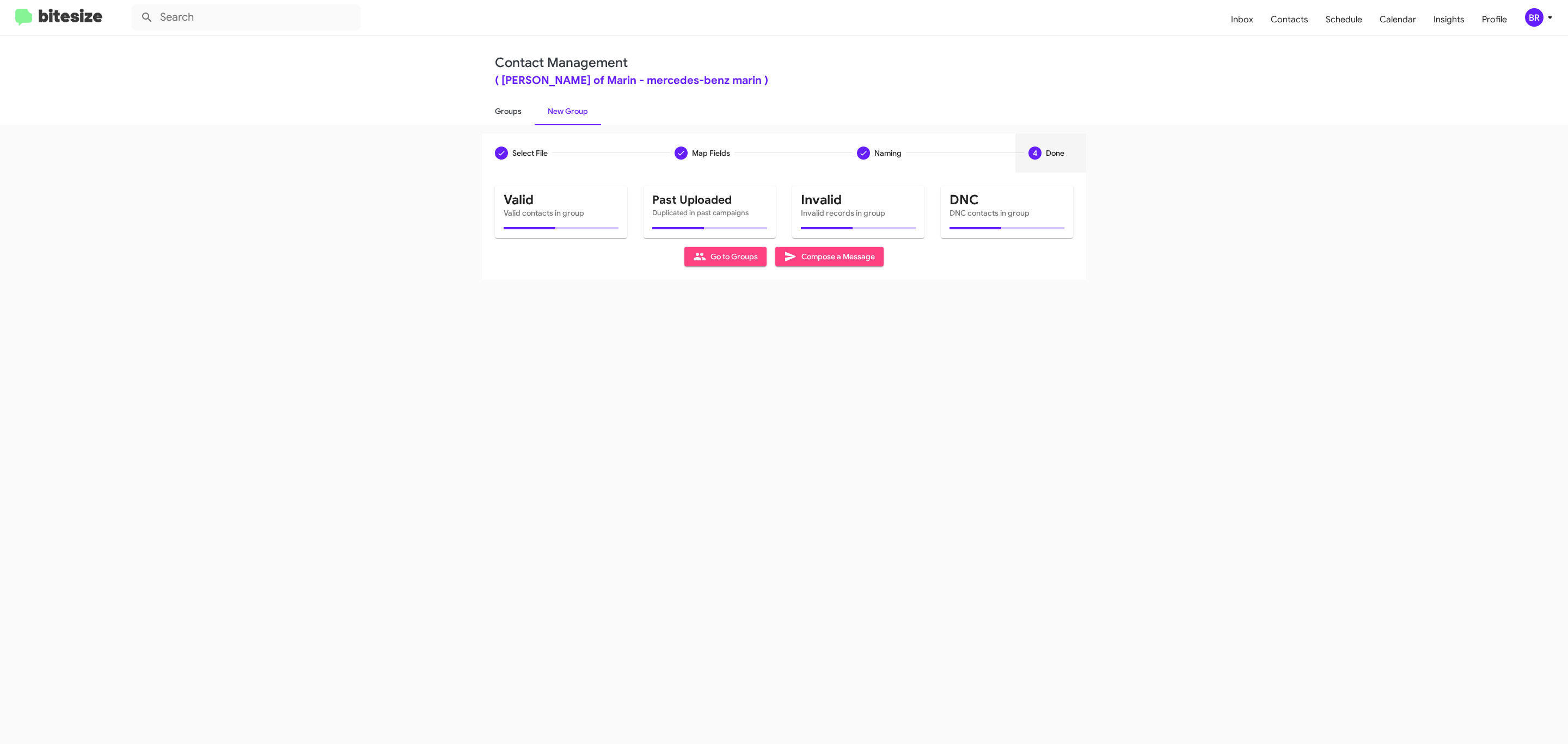
click at [507, 110] on link "Groups" at bounding box center [508, 111] width 53 height 29
type input "in:groups"
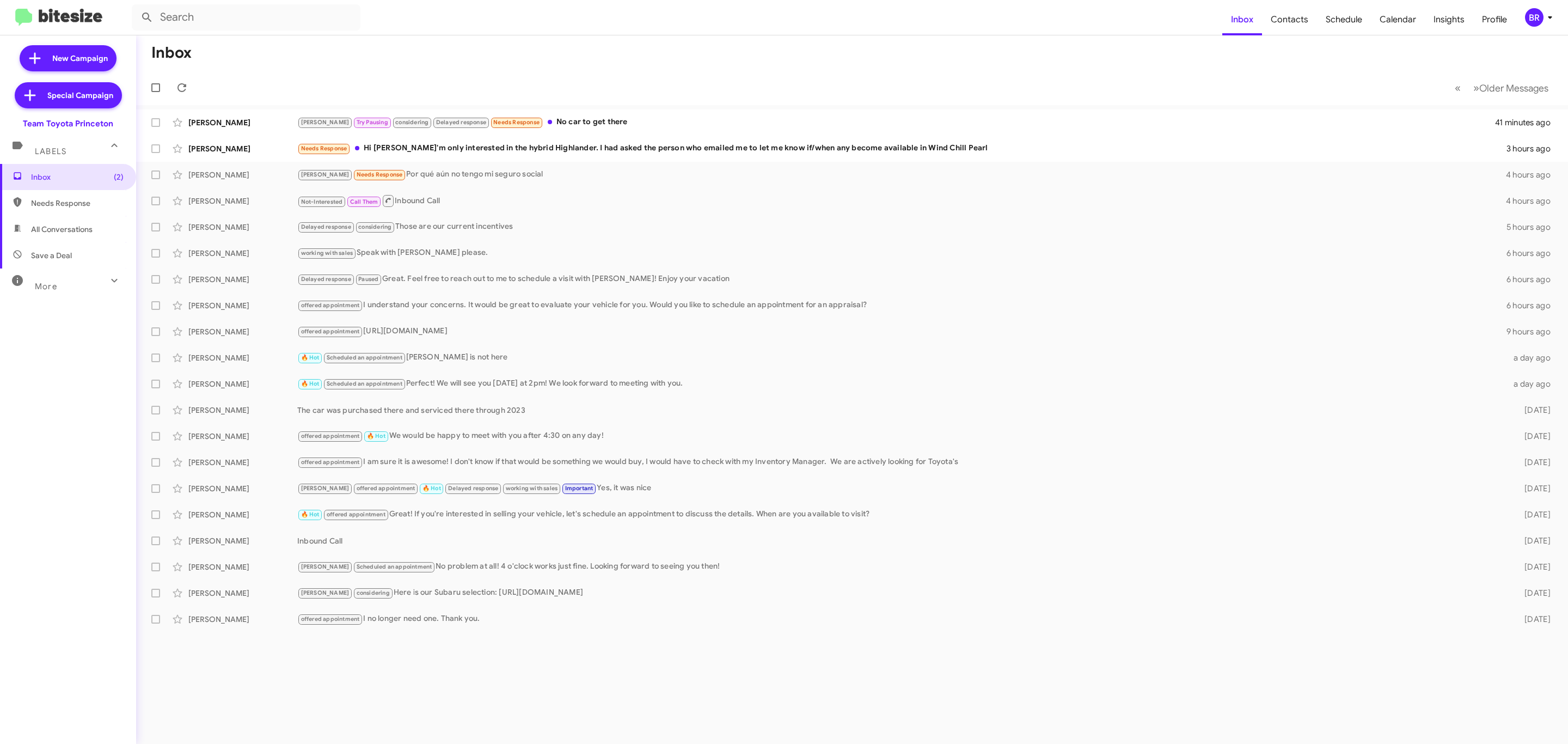
type input "in:groups"
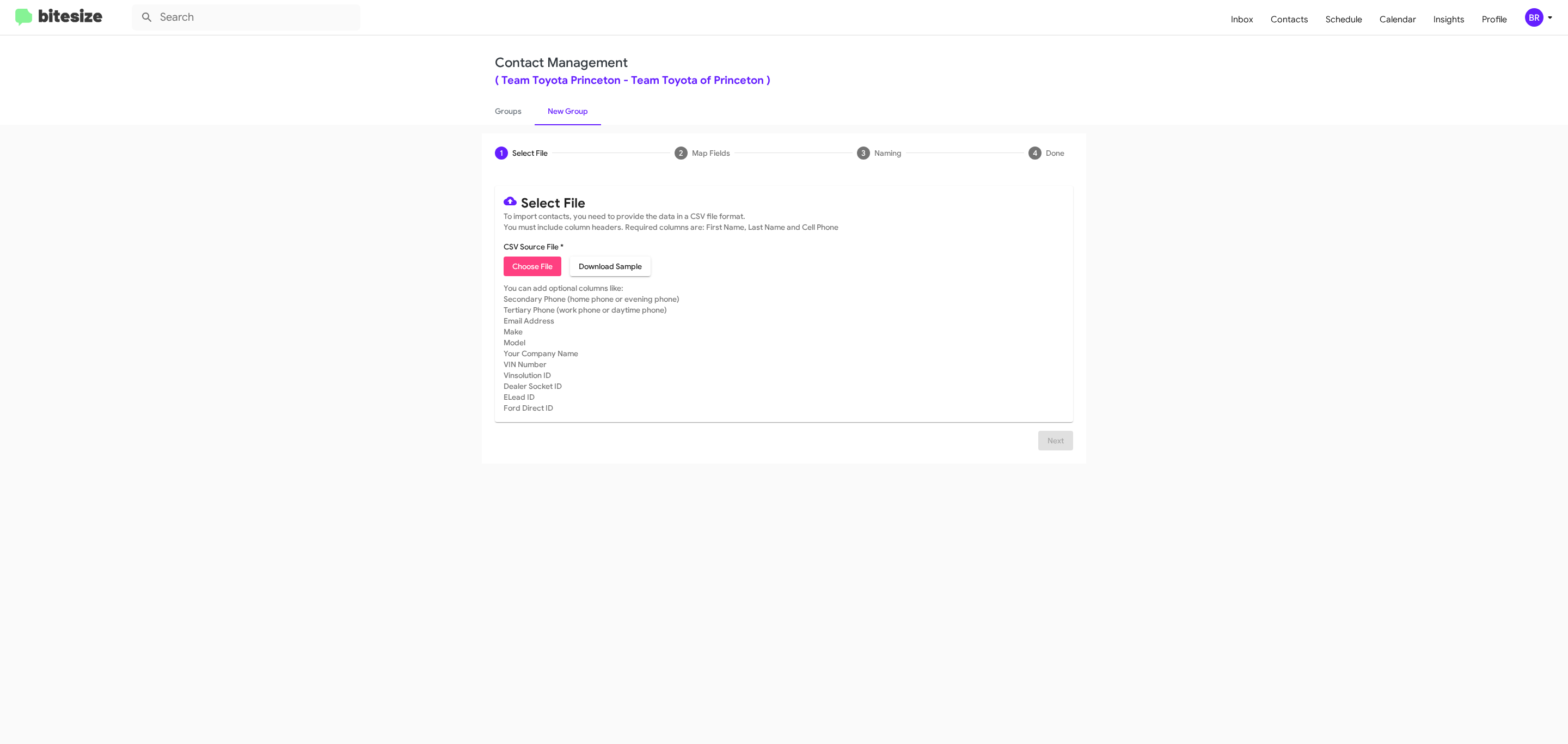
click at [531, 266] on span "Choose File" at bounding box center [533, 266] width 40 height 19
type input "Team Toyota Princeton"
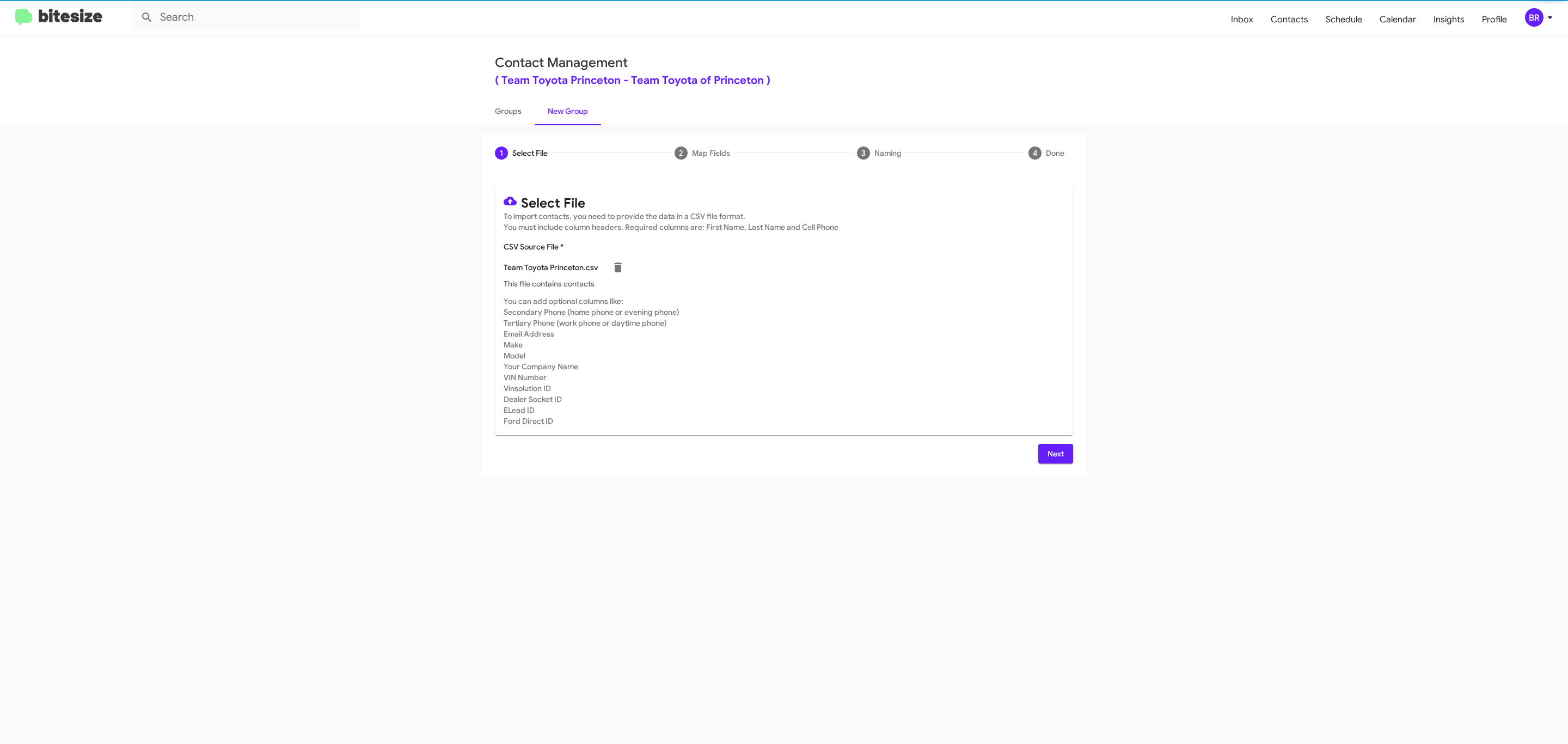
click at [1054, 453] on span "Next" at bounding box center [1055, 454] width 18 height 19
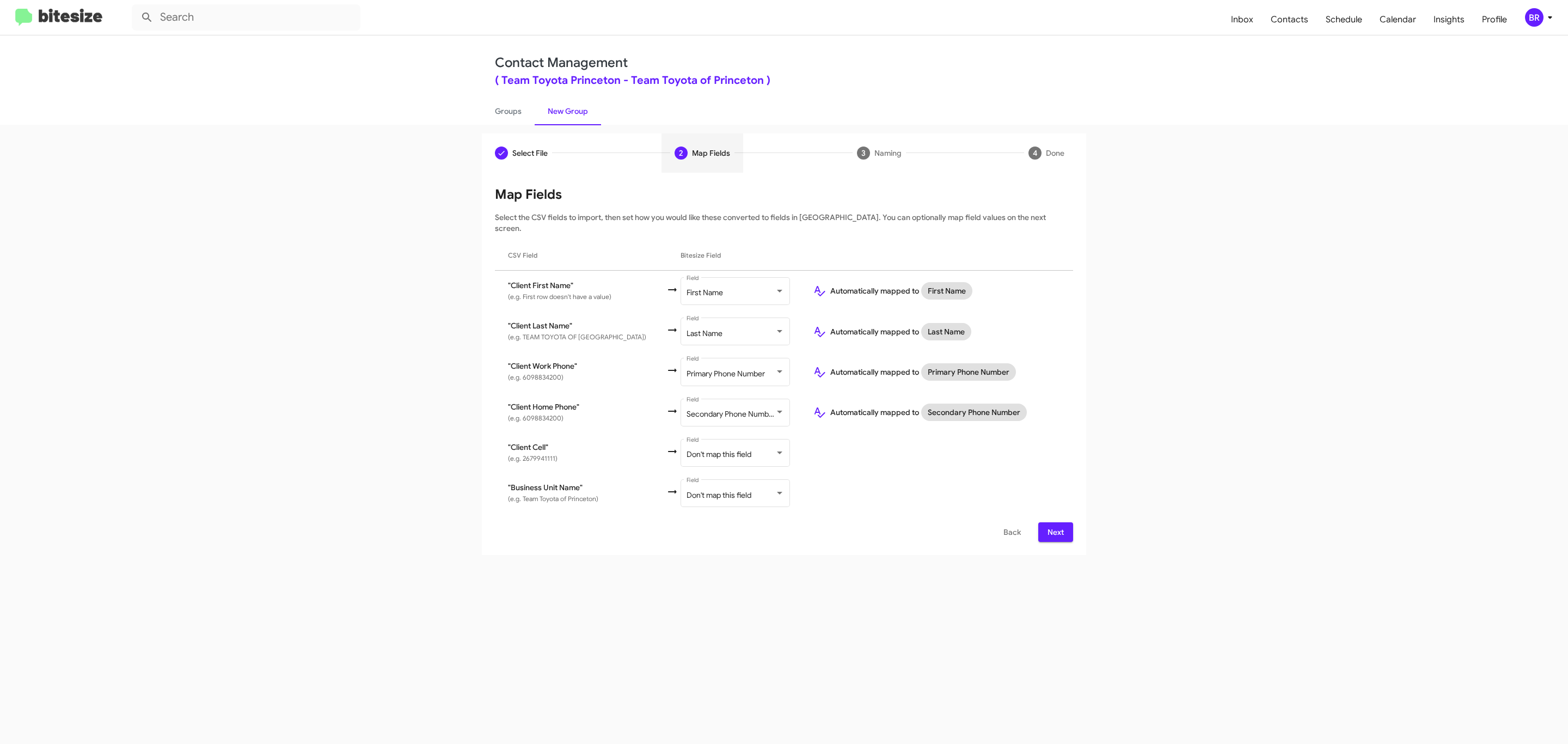
click at [1054, 522] on span "Next" at bounding box center [1055, 532] width 18 height 19
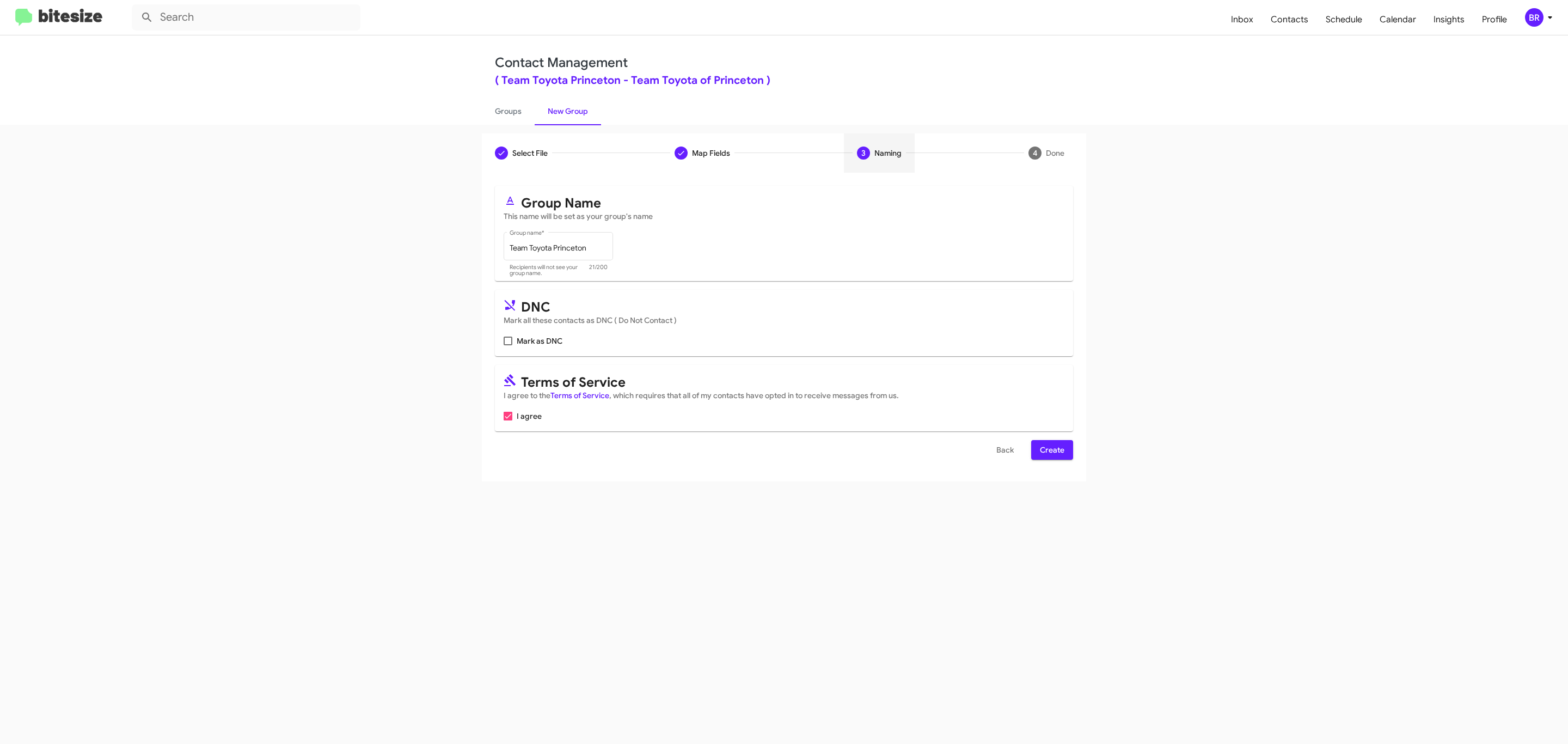
click at [508, 345] on input "Mark as DNC" at bounding box center [508, 345] width 1 height 1
checkbox input "true"
click at [1051, 451] on span "Create" at bounding box center [1052, 450] width 24 height 19
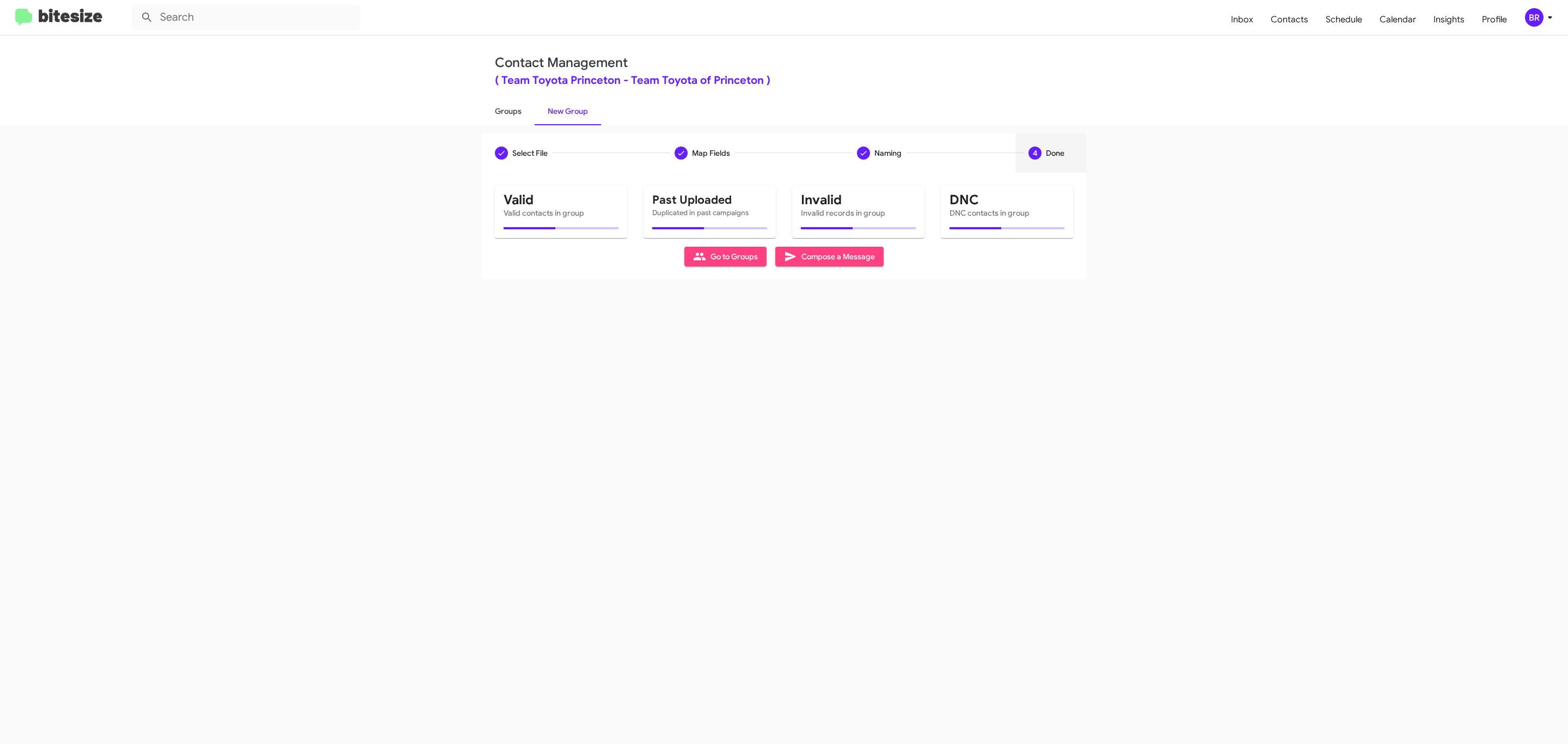
click at [507, 110] on link "Groups" at bounding box center [508, 111] width 53 height 29
type input "in:groups"
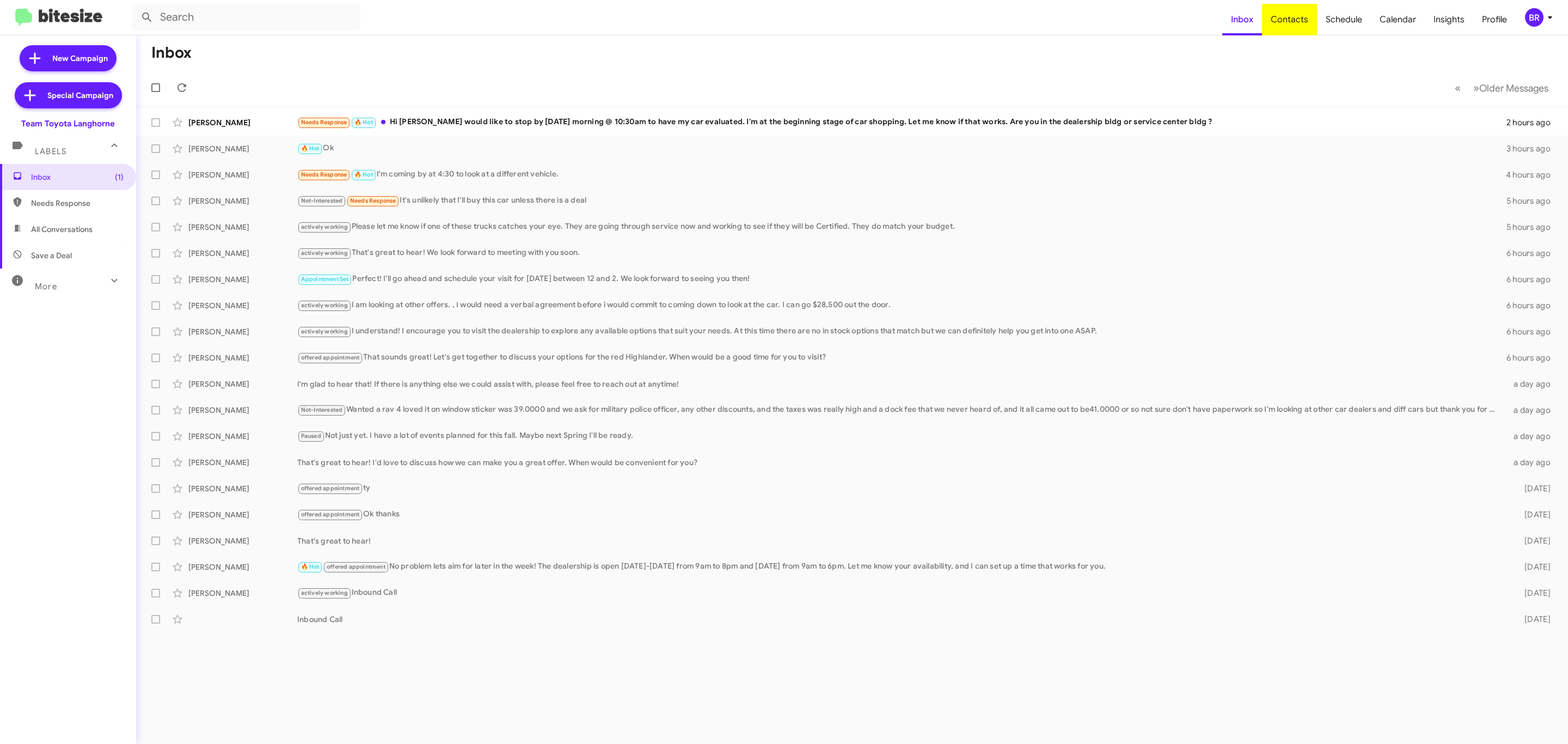
type input "in:groups"
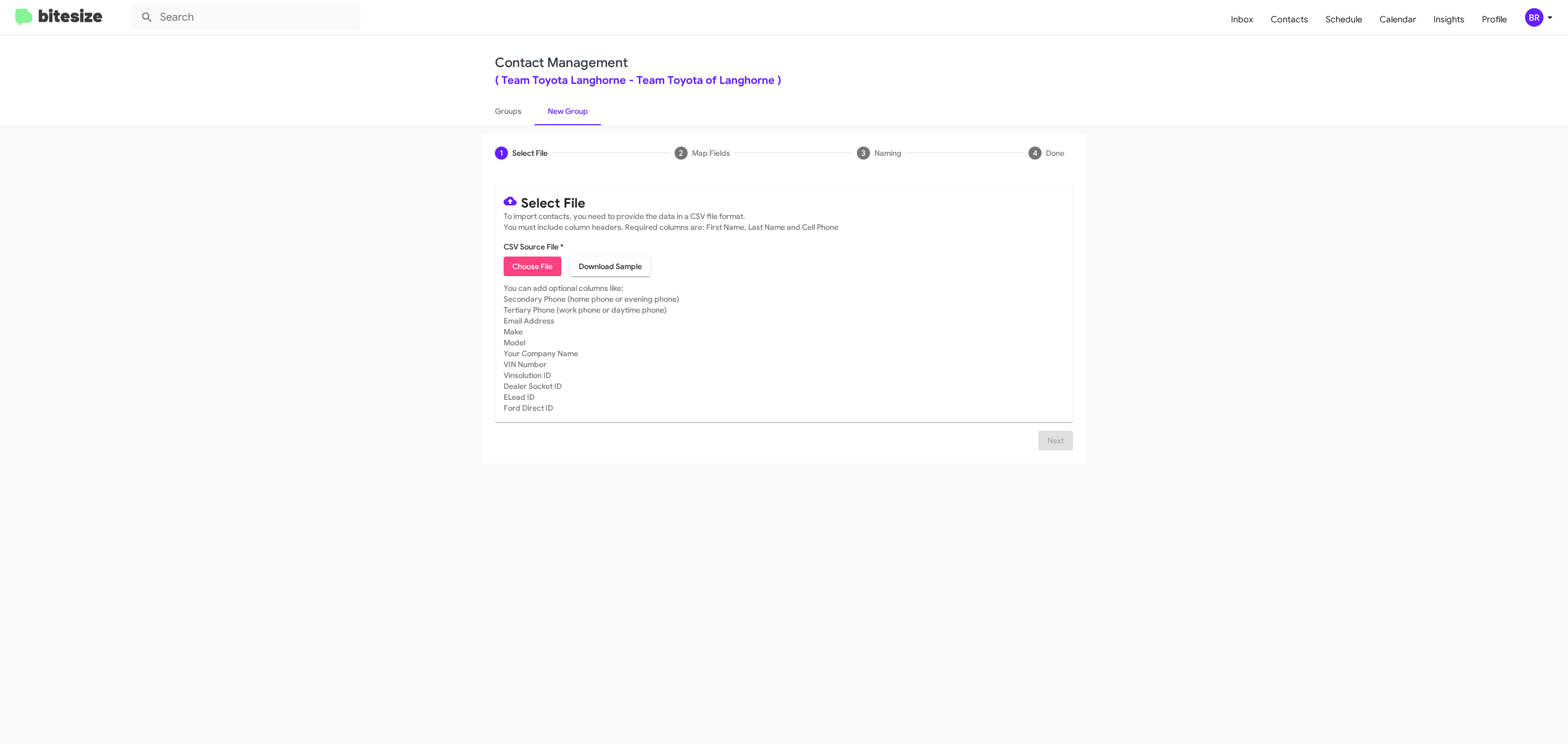
click at [531, 266] on span "Choose File" at bounding box center [533, 266] width 40 height 19
type input "Team Toyota Langhorne"
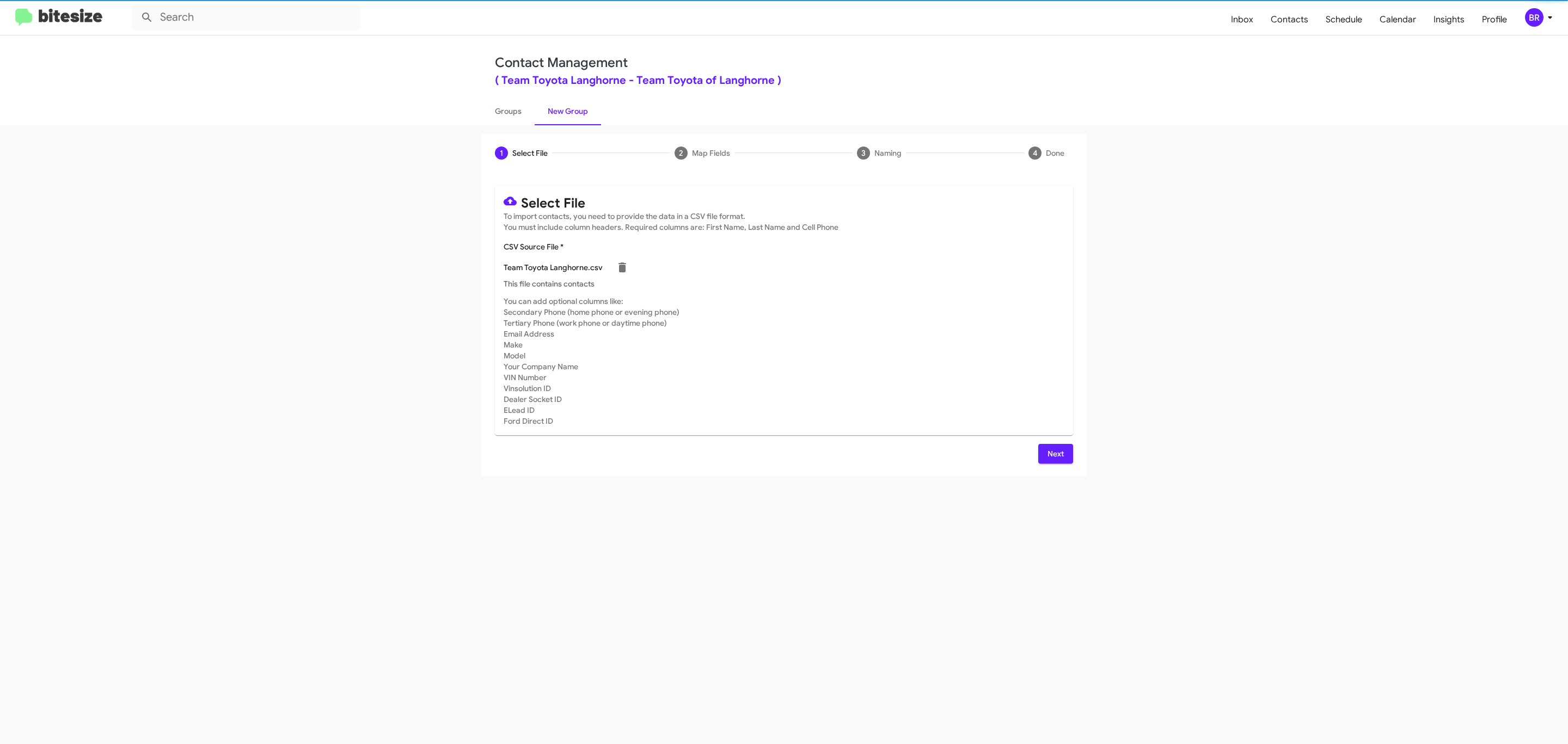
click at [1054, 453] on span "Next" at bounding box center [1055, 454] width 18 height 19
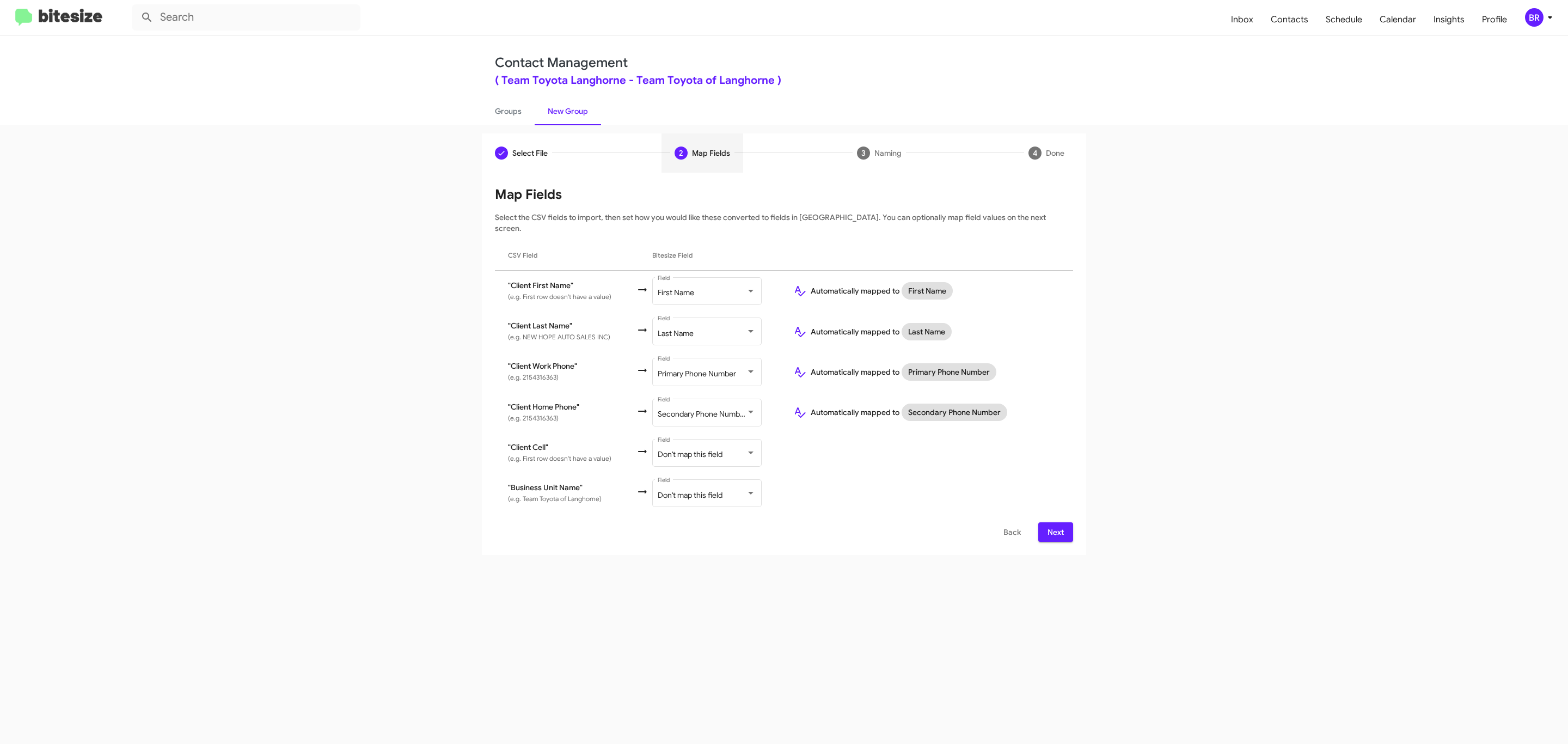
click at [1054, 522] on span "Next" at bounding box center [1055, 532] width 18 height 19
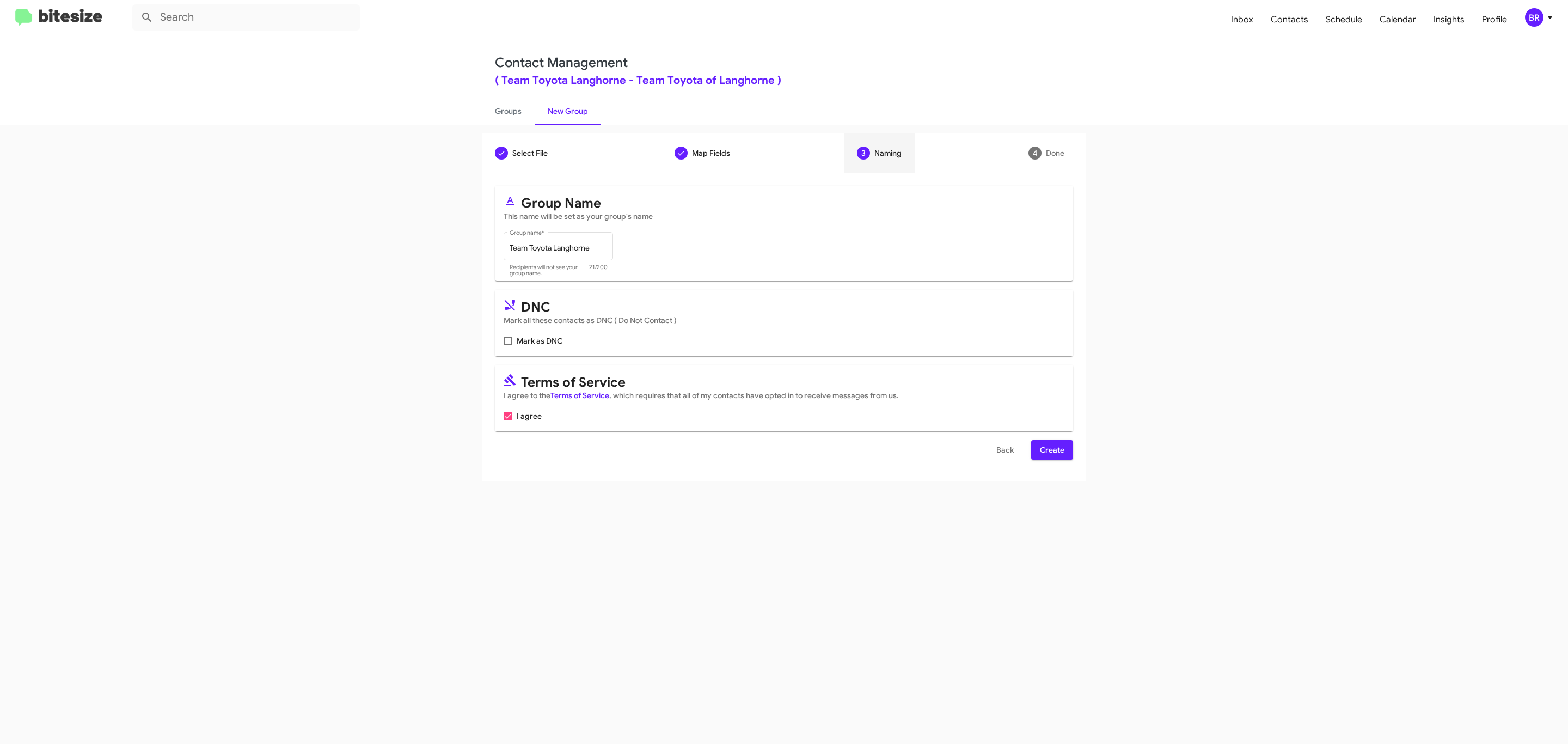
click at [508, 345] on input "Mark as DNC" at bounding box center [508, 345] width 1 height 1
checkbox input "true"
click at [1051, 451] on span "Create" at bounding box center [1052, 450] width 24 height 19
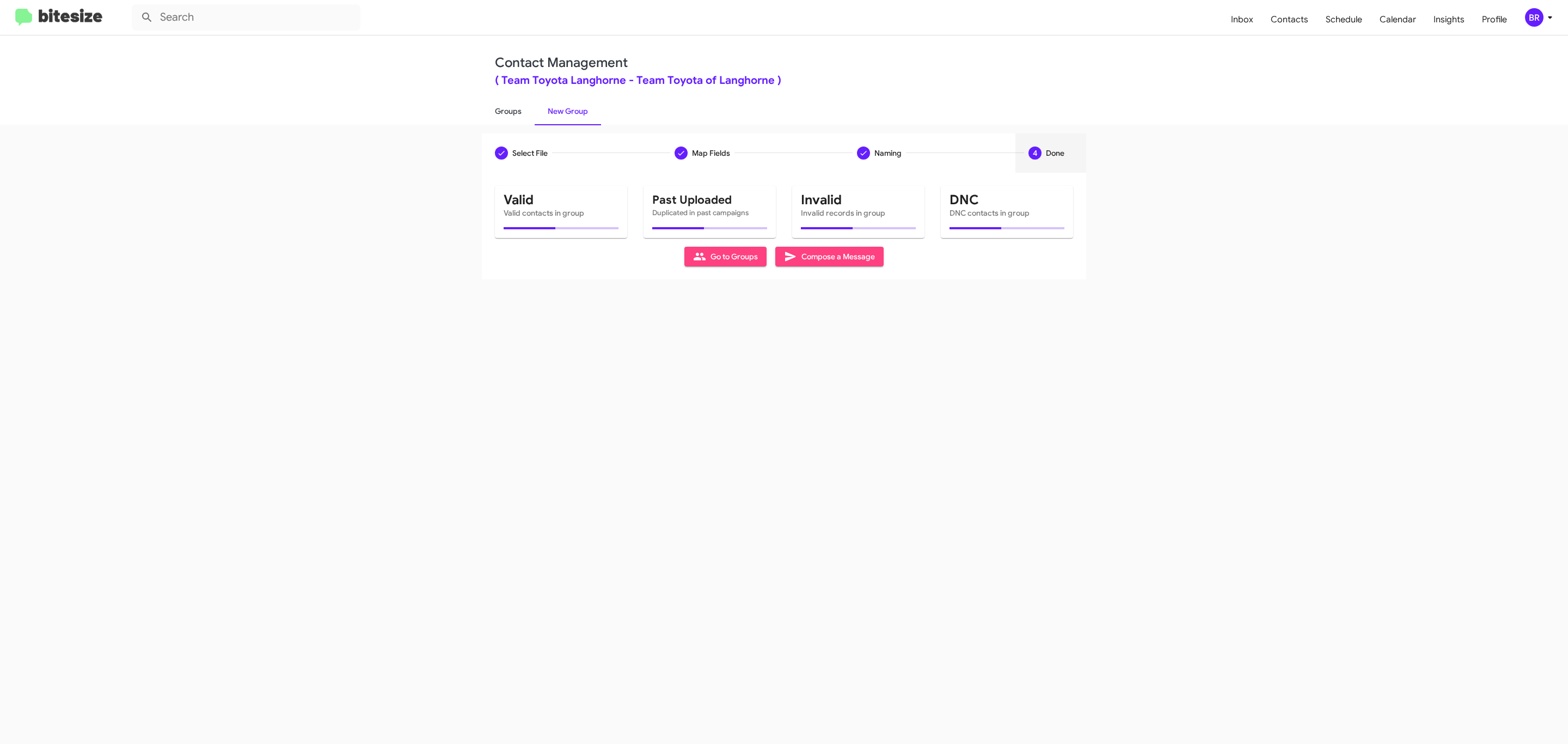
click at [507, 110] on link "Groups" at bounding box center [508, 111] width 53 height 29
type input "in:groups"
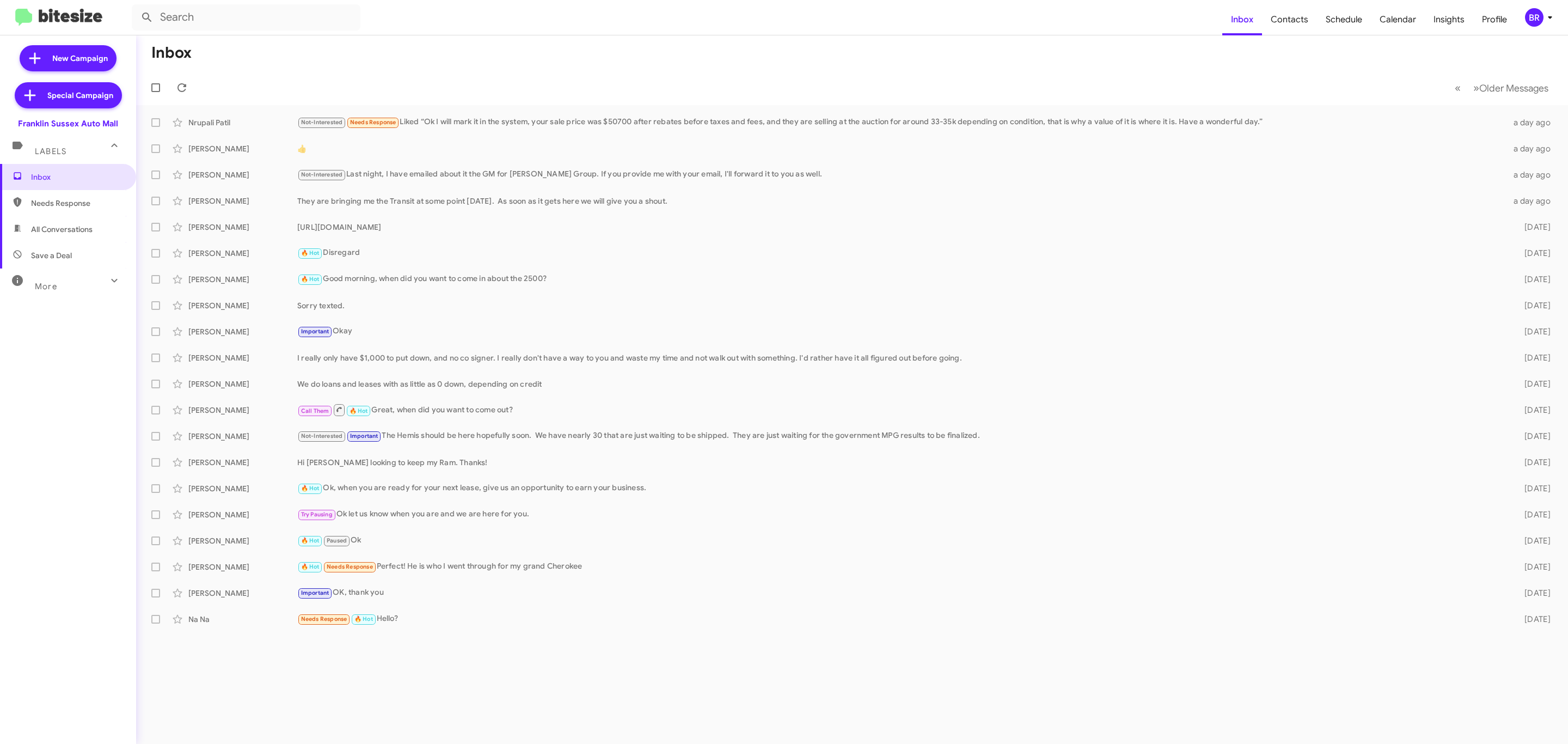
type input "in:groups"
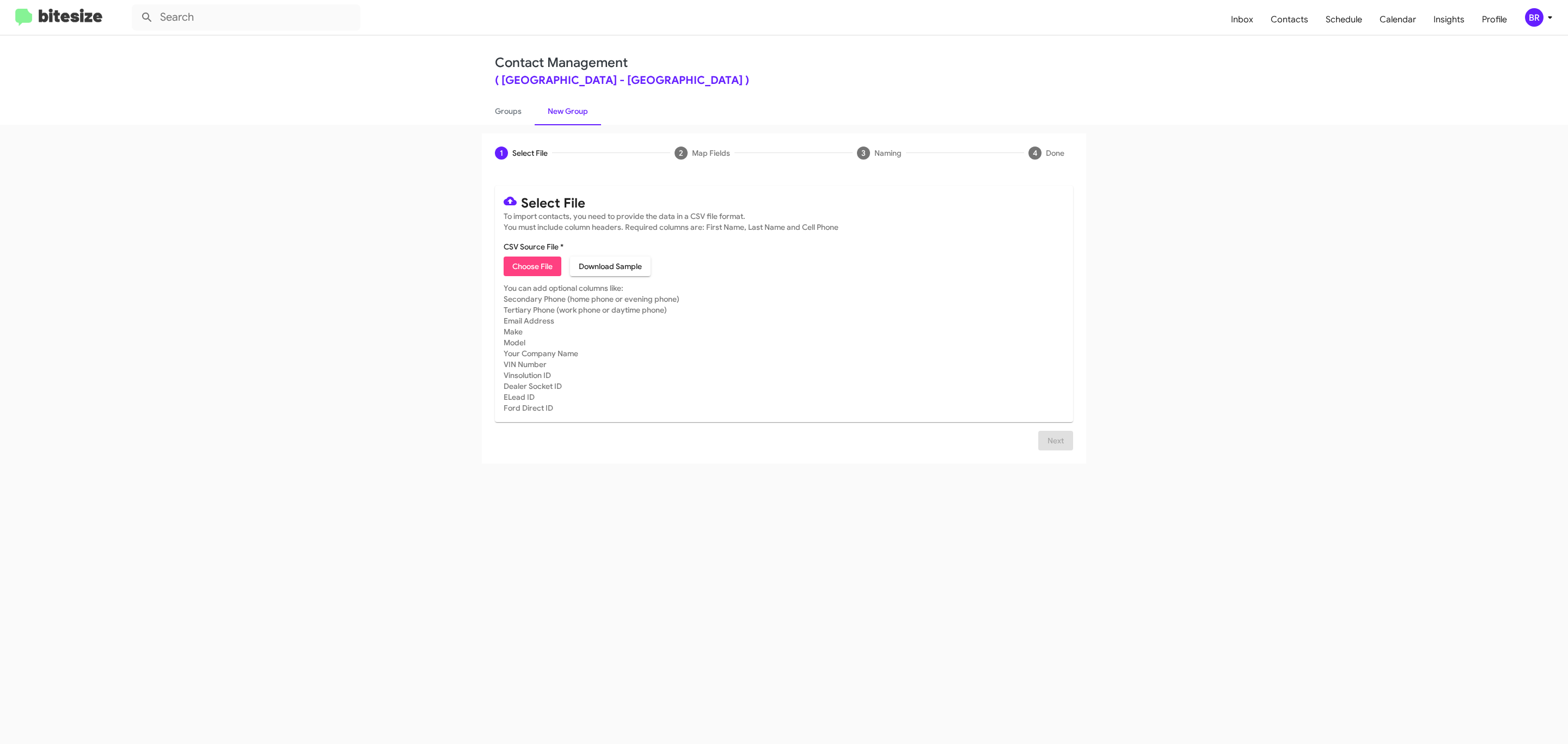
click at [531, 266] on span "Choose File" at bounding box center [533, 266] width 40 height 19
type input "Franklin Sussex Auto Mall"
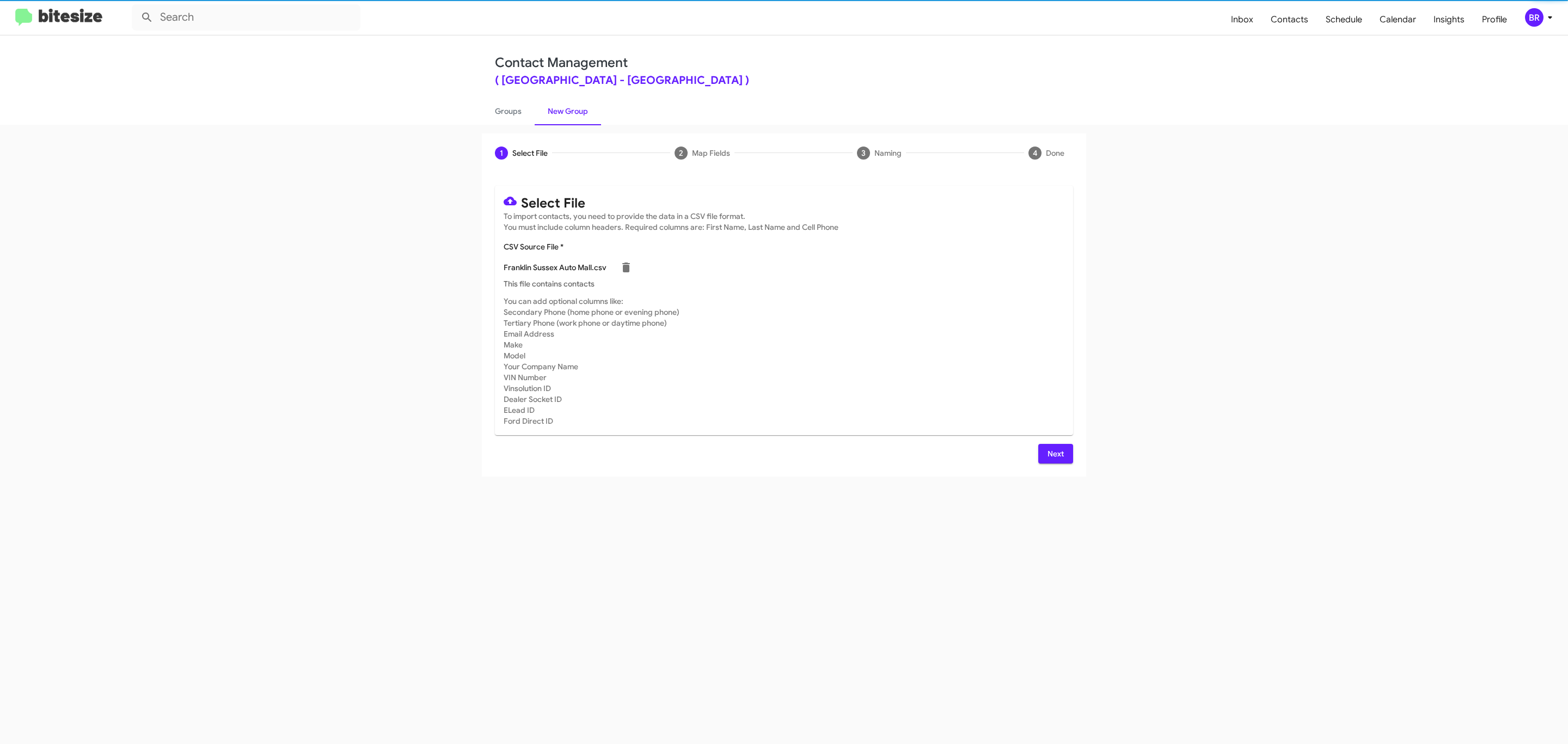
click at [1054, 453] on span "Next" at bounding box center [1055, 454] width 18 height 19
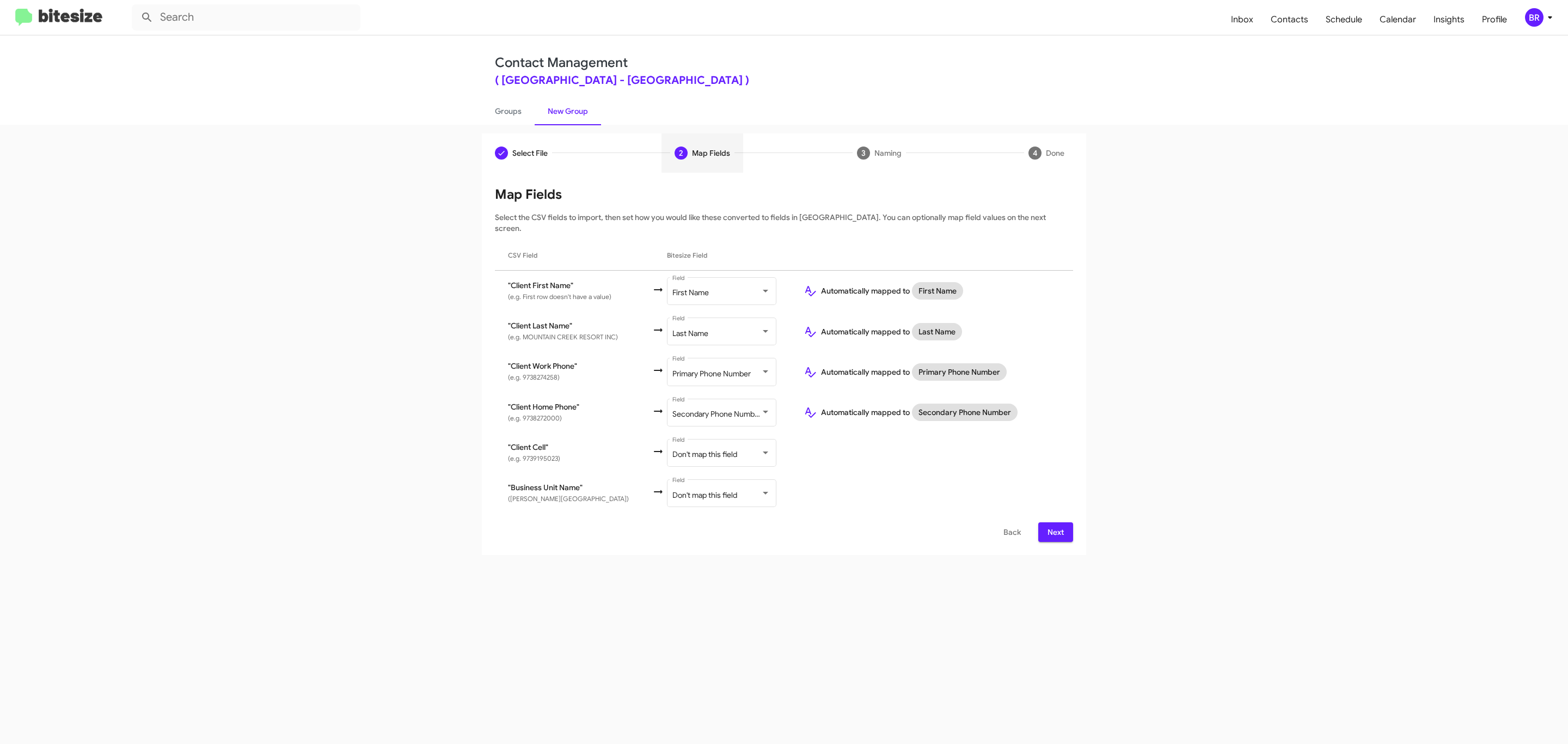
click at [1054, 522] on span "Next" at bounding box center [1055, 532] width 18 height 19
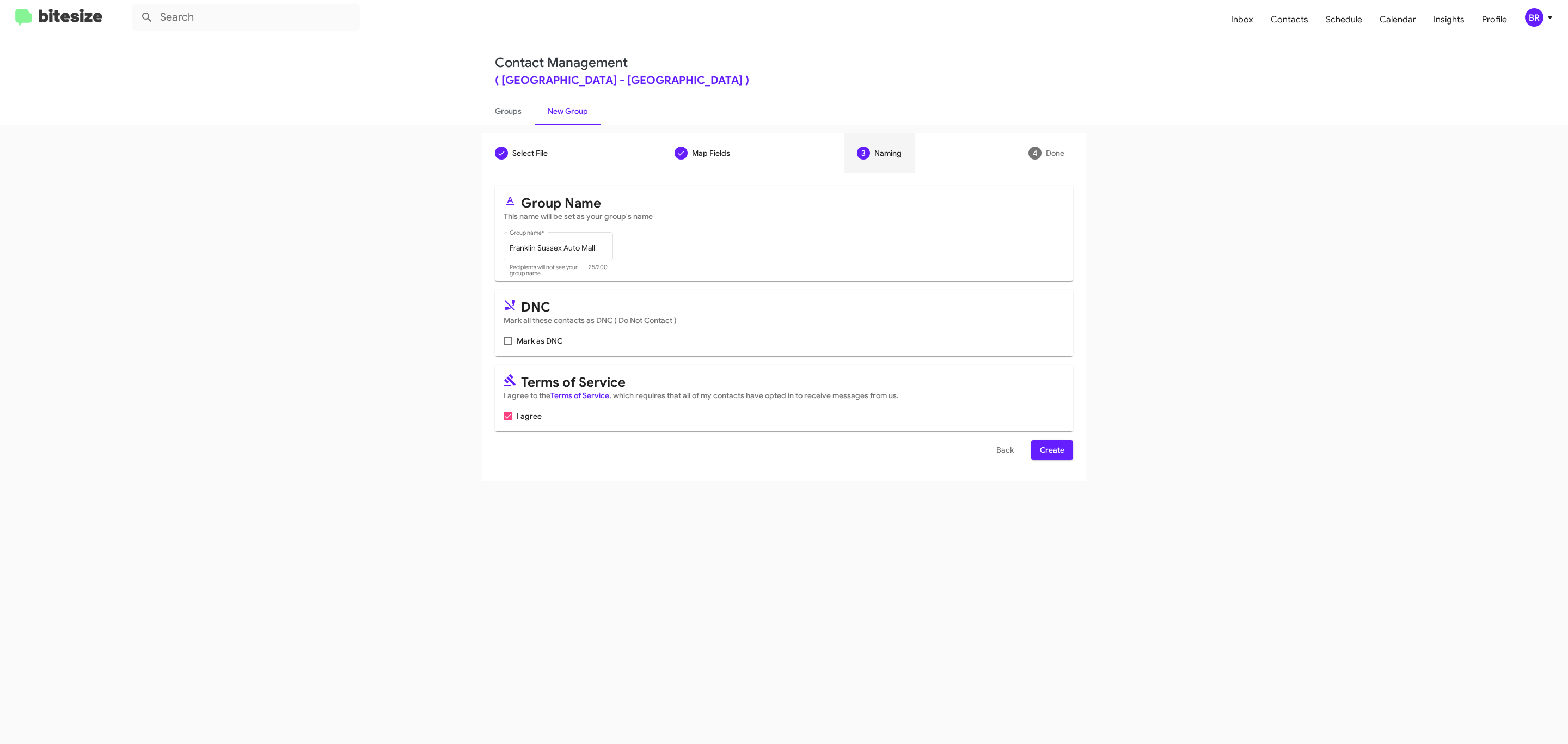
click at [508, 345] on input "Mark as DNC" at bounding box center [508, 345] width 1 height 1
checkbox input "true"
click at [1051, 451] on span "Create" at bounding box center [1052, 450] width 24 height 19
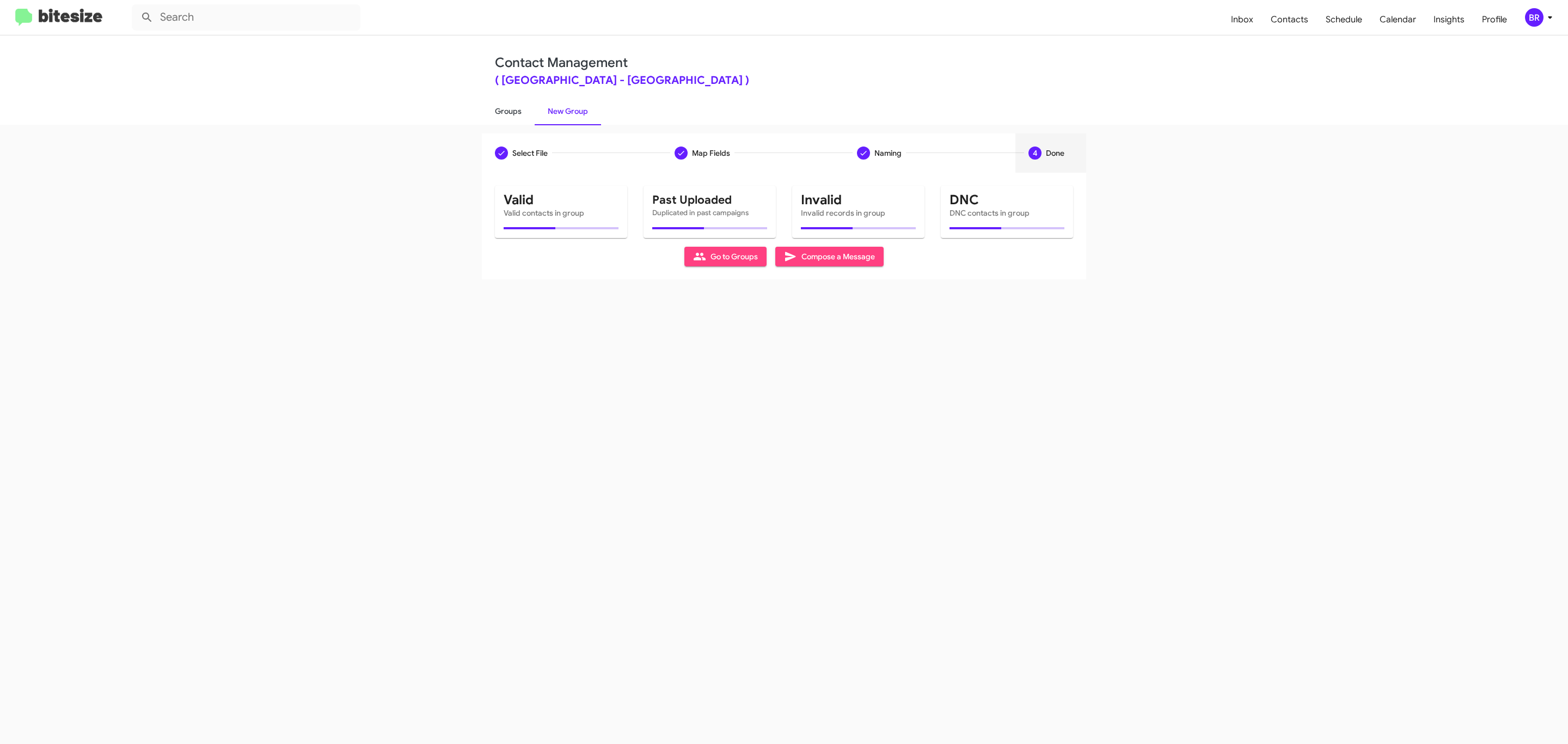
click at [507, 110] on link "Groups" at bounding box center [508, 111] width 53 height 29
type input "in:groups"
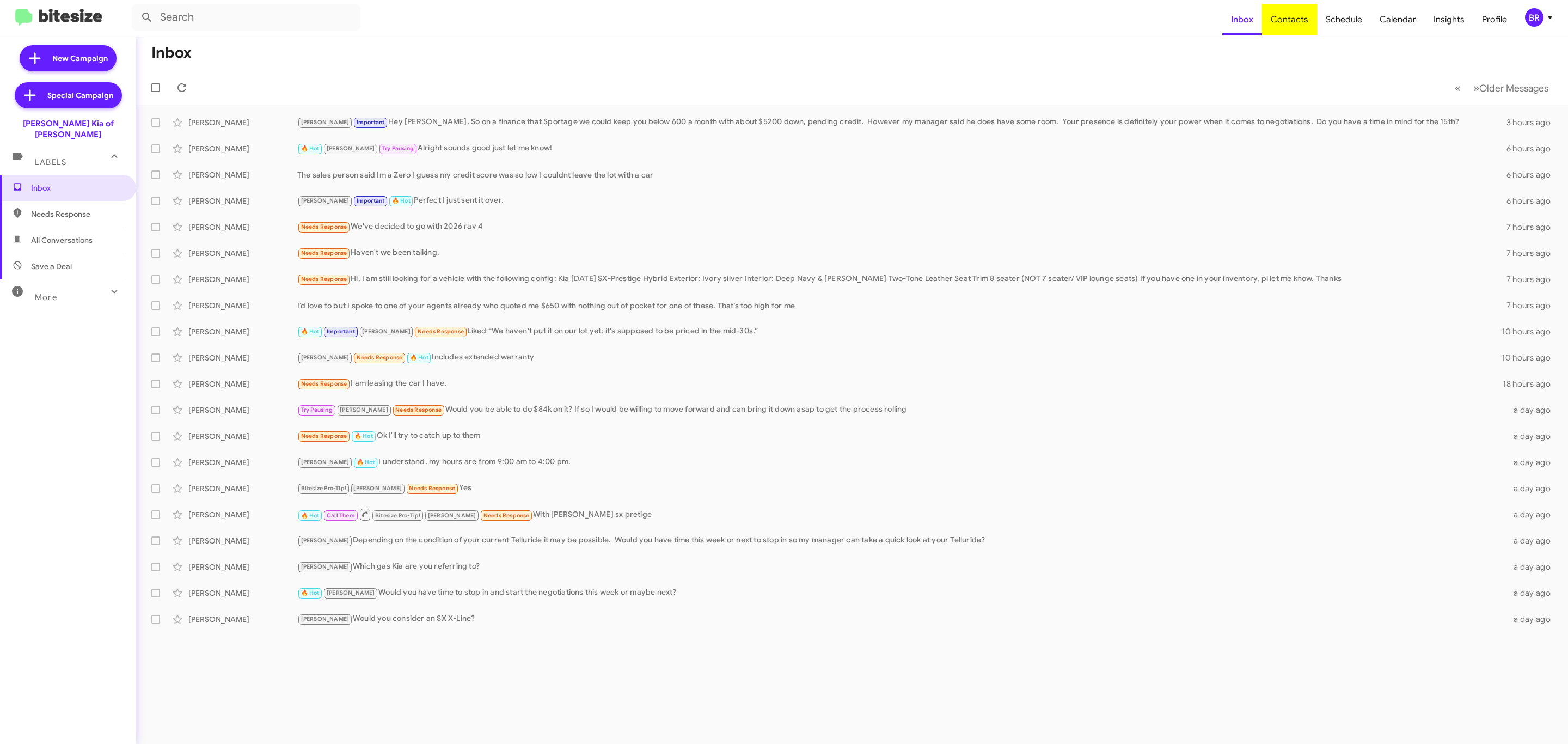
type input "in:groups"
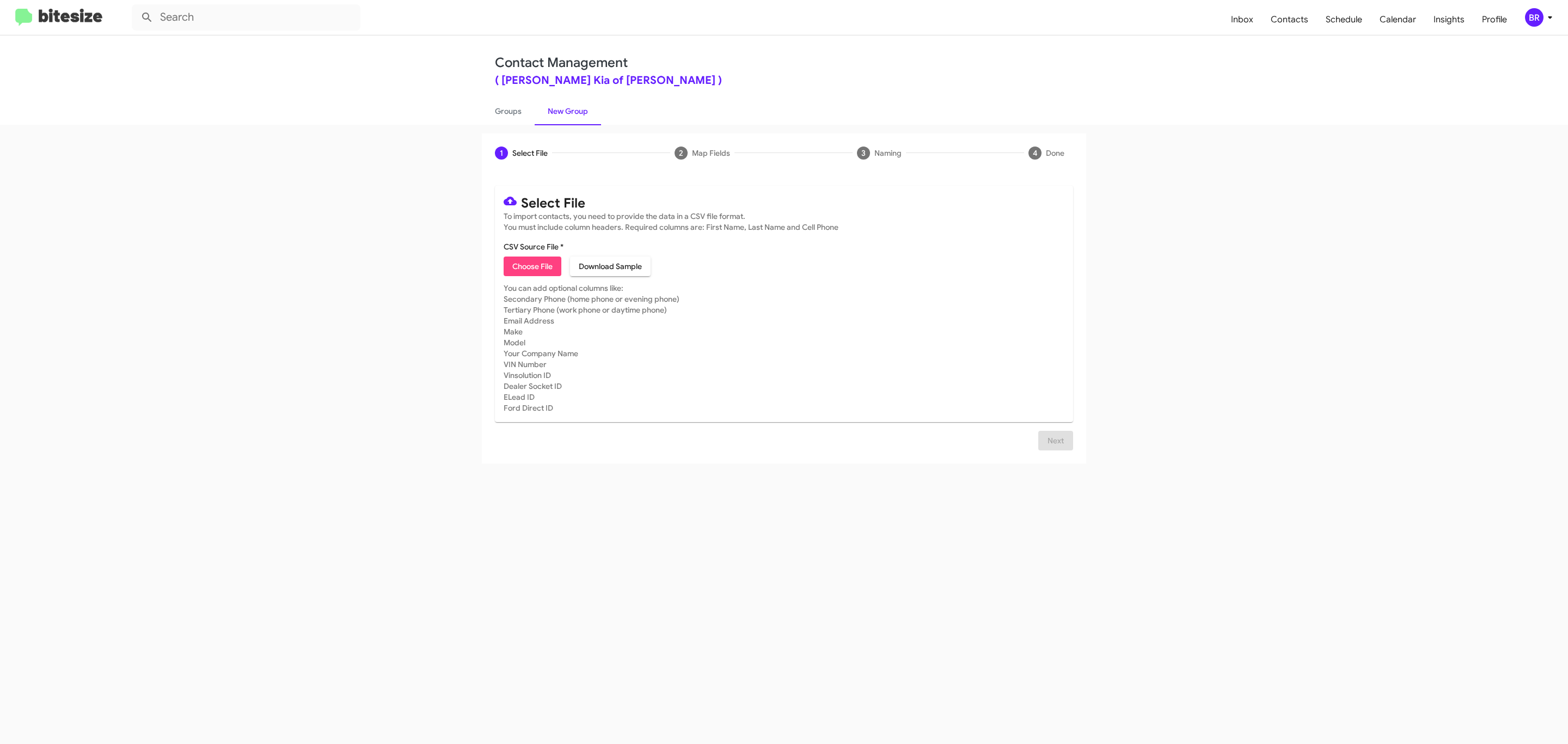
click at [531, 266] on span "Choose File" at bounding box center [533, 266] width 40 height 19
type input "[PERSON_NAME] Kia of [PERSON_NAME]"
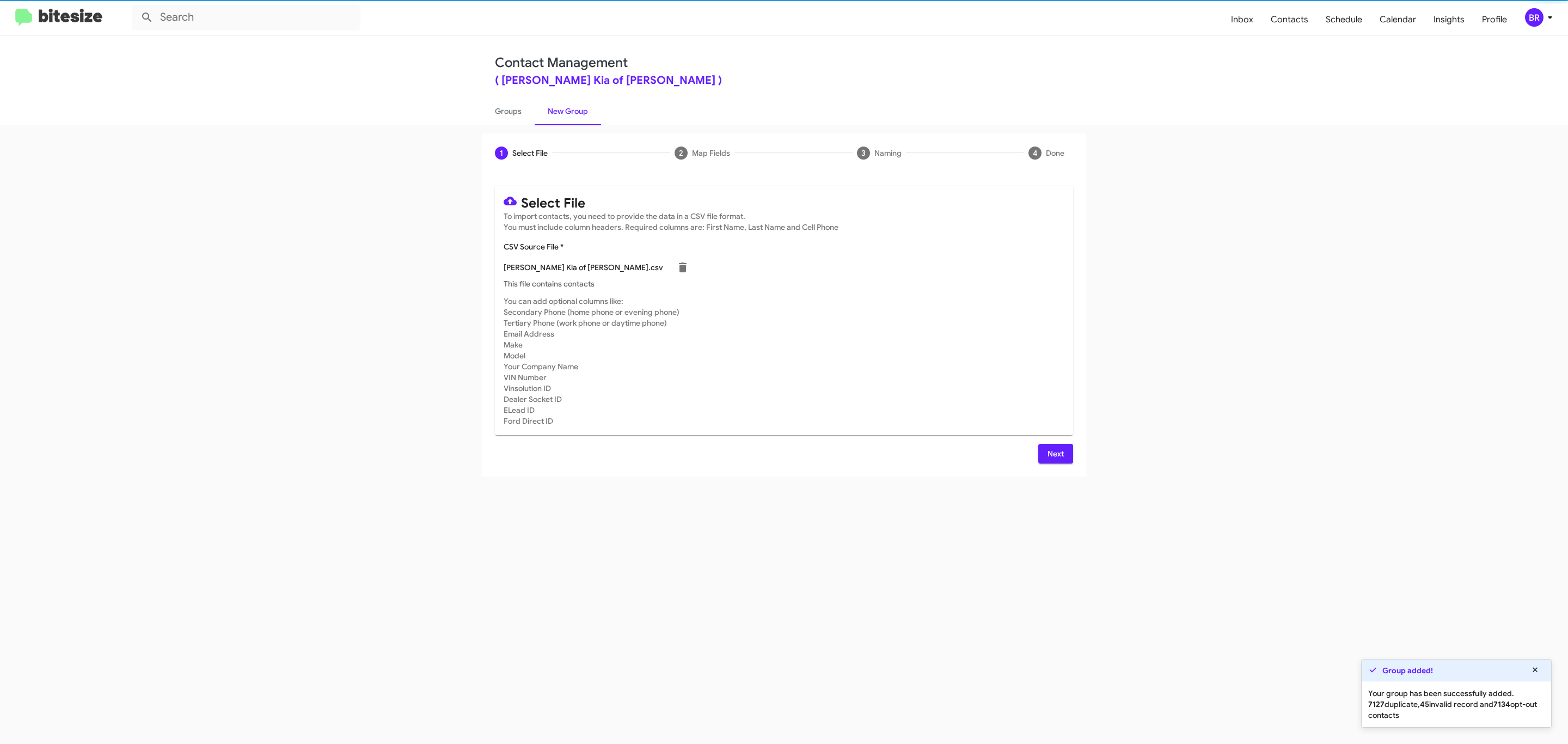
click at [1054, 453] on span "Next" at bounding box center [1055, 454] width 18 height 19
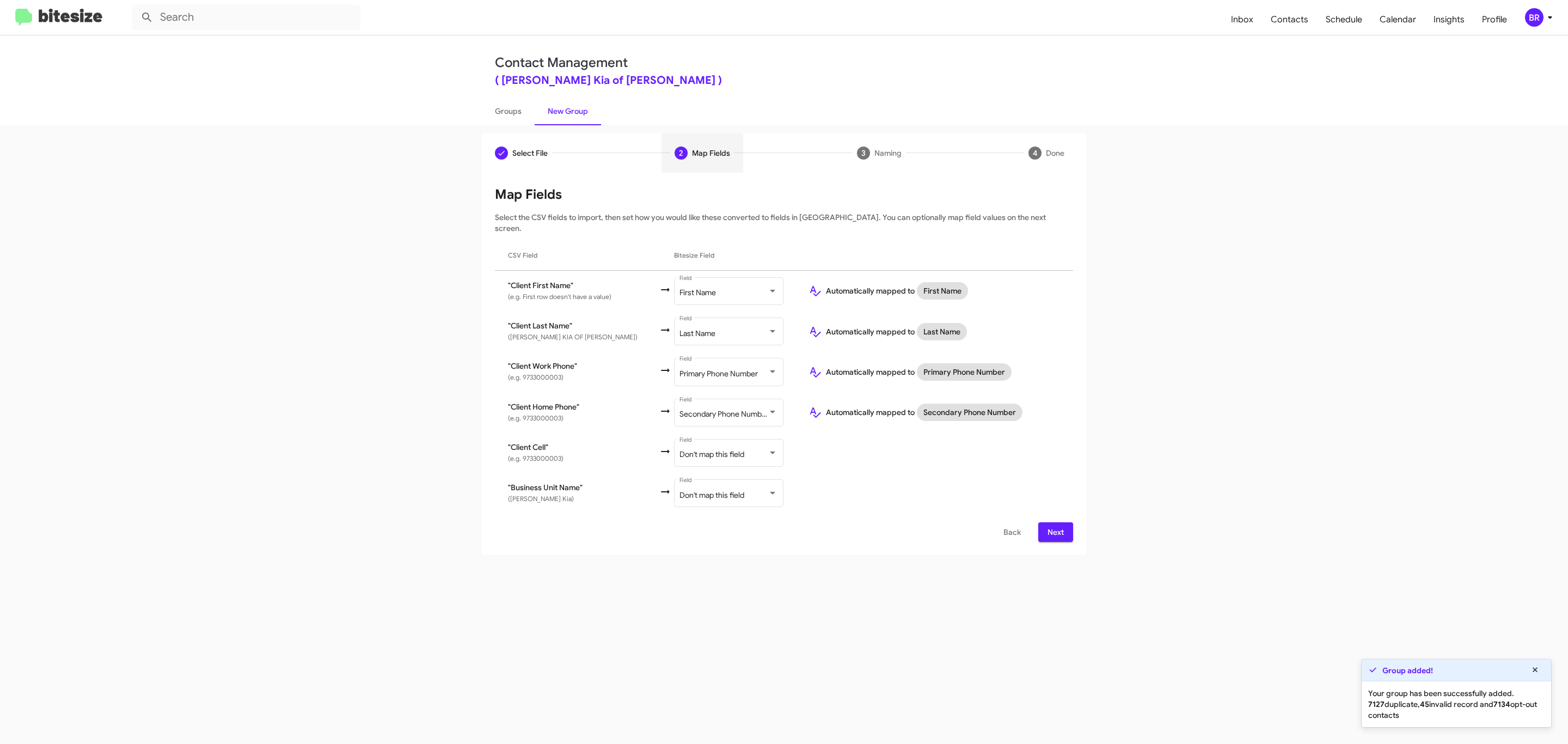
click at [1054, 522] on span "Next" at bounding box center [1055, 532] width 18 height 19
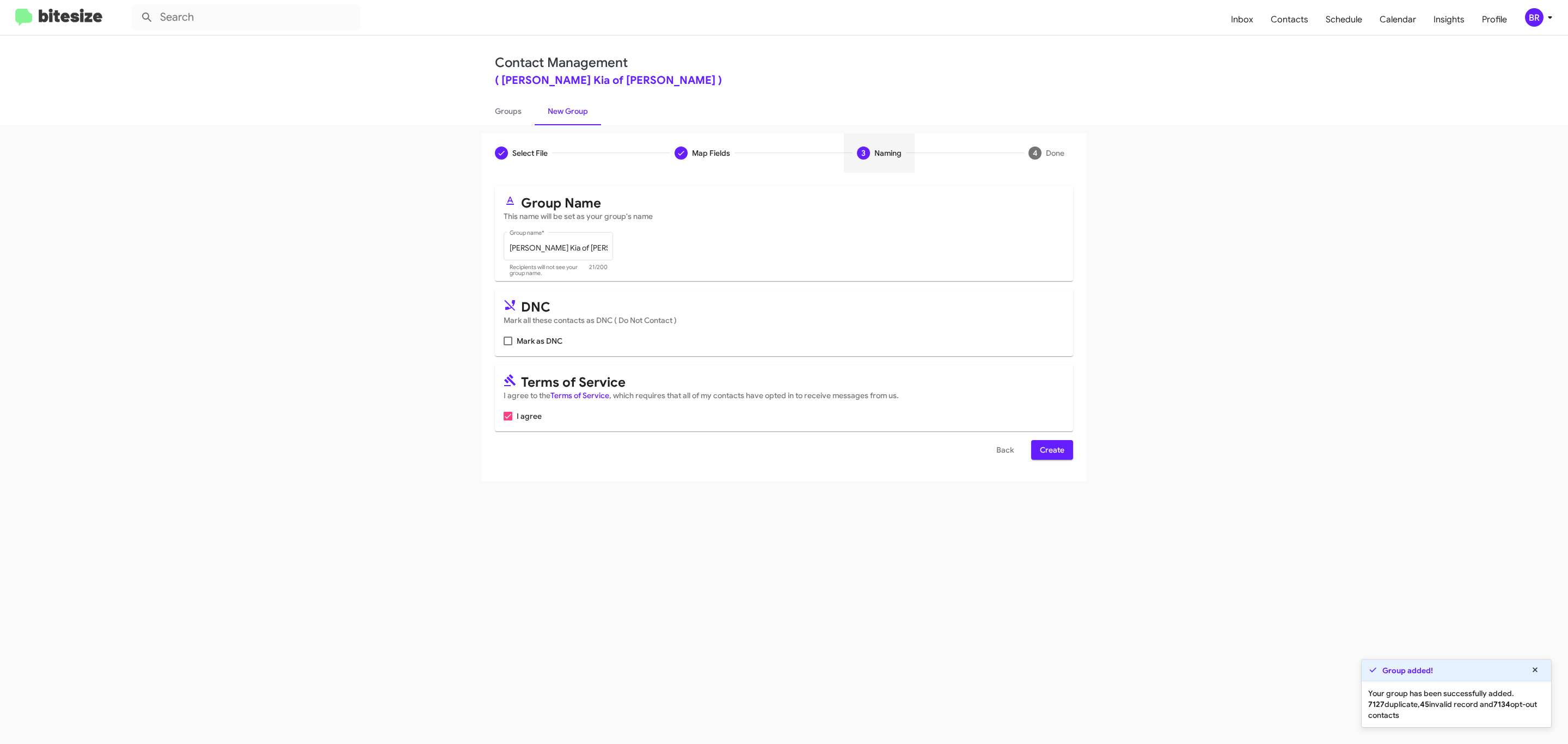
click at [508, 345] on input "Mark as DNC" at bounding box center [508, 345] width 1 height 1
checkbox input "true"
click at [1051, 451] on span "Create" at bounding box center [1052, 450] width 24 height 19
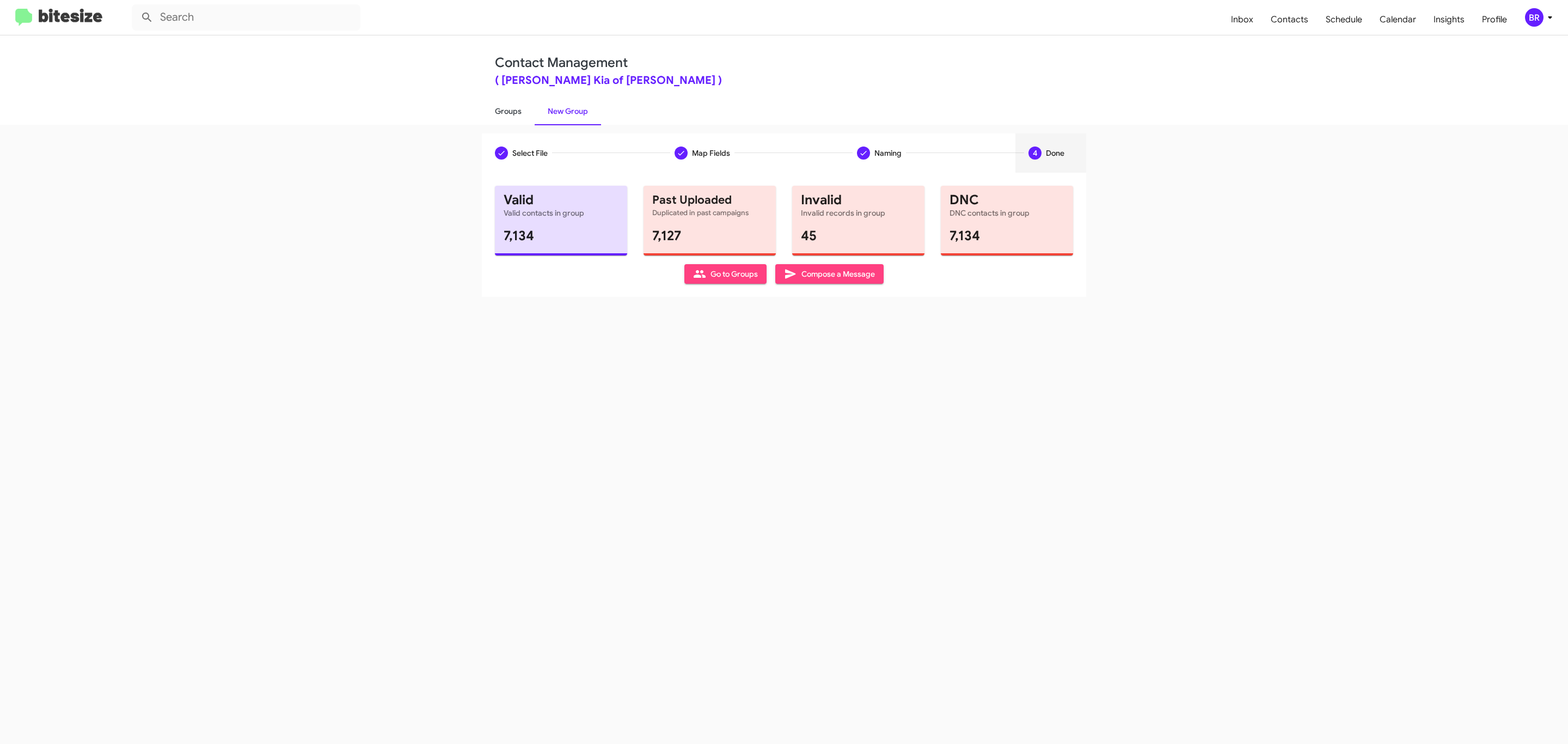
click at [507, 110] on link "Groups" at bounding box center [508, 111] width 53 height 29
type input "in:groups"
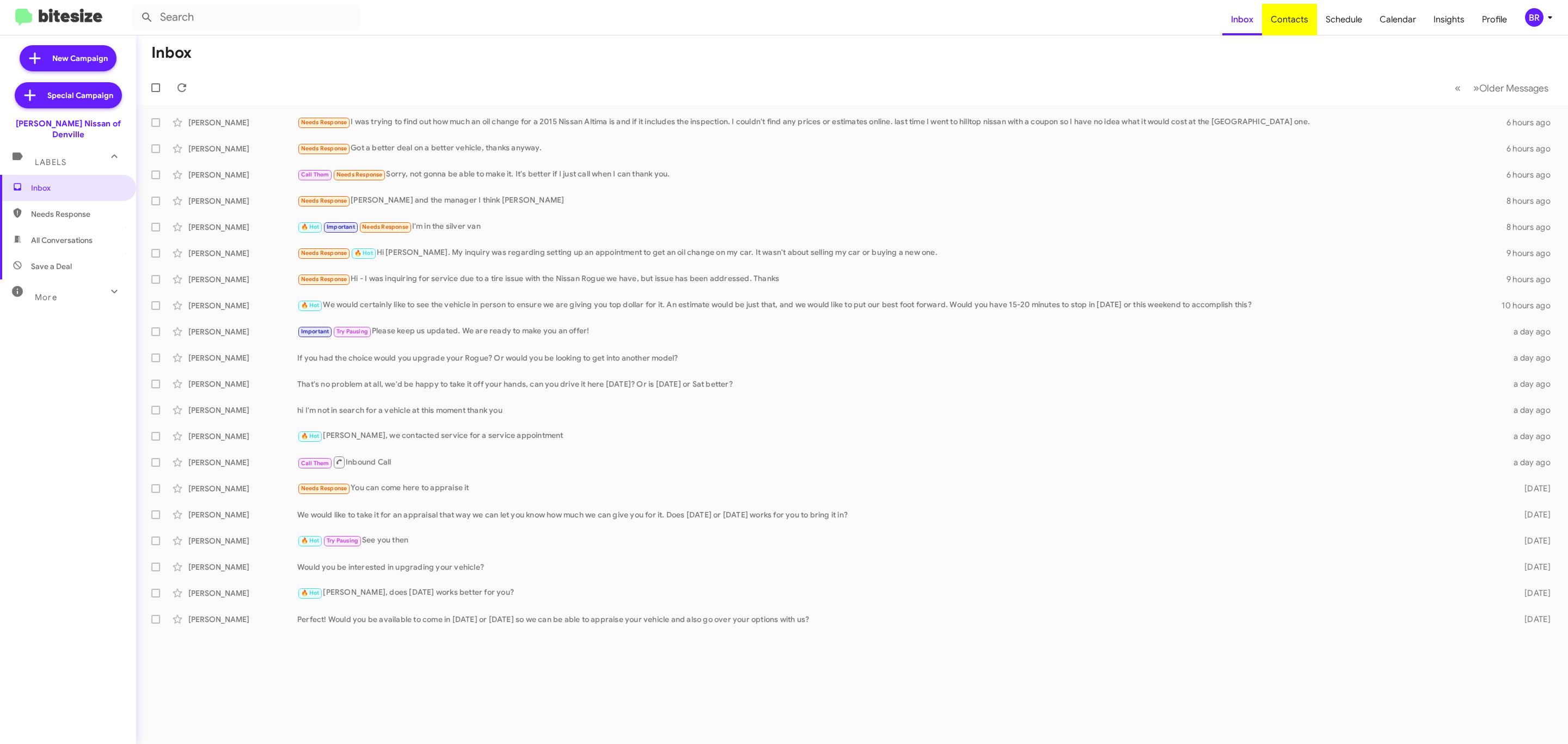
type input "in:groups"
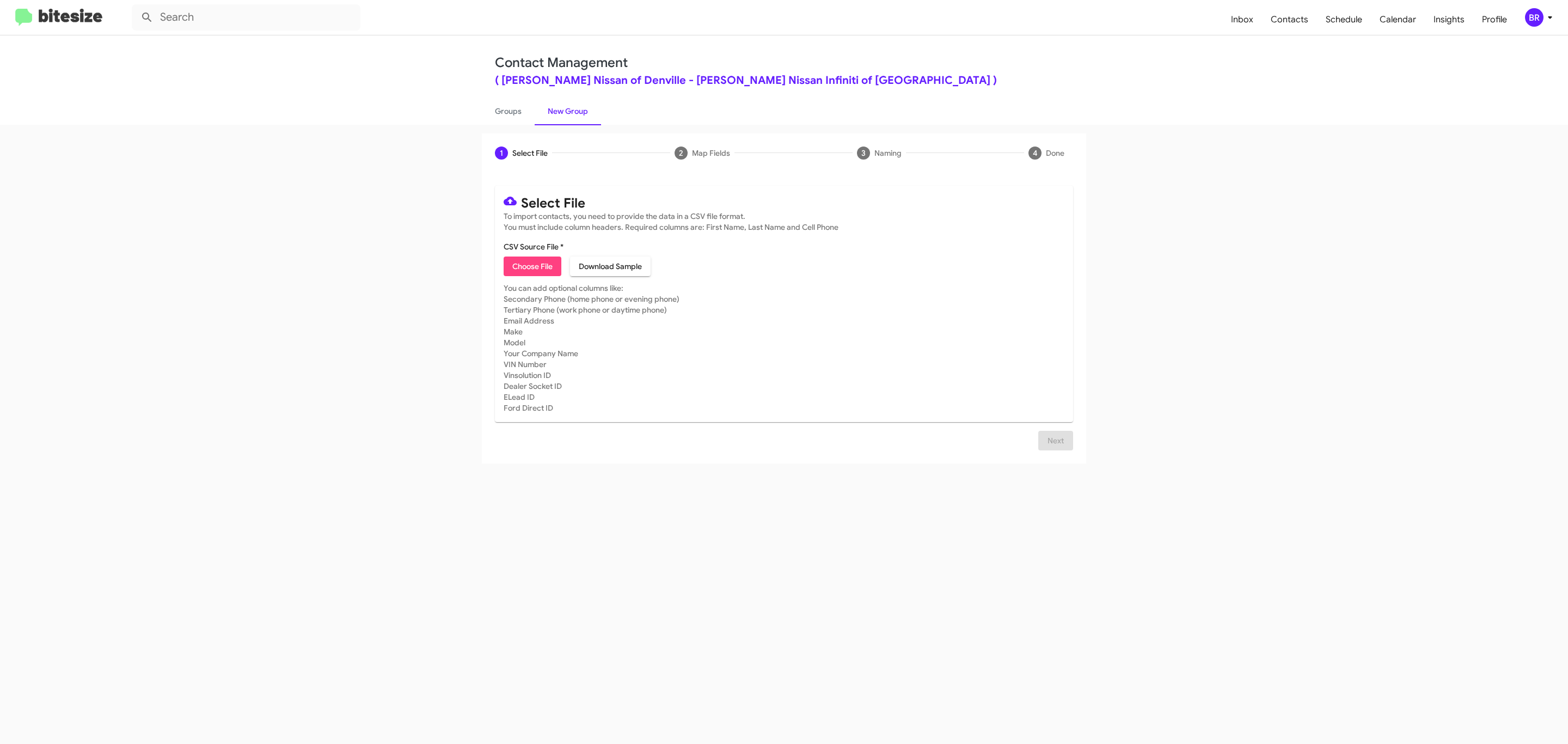
click at [531, 266] on span "Choose File" at bounding box center [533, 266] width 40 height 19
type input "[PERSON_NAME] Nissan of Denville"
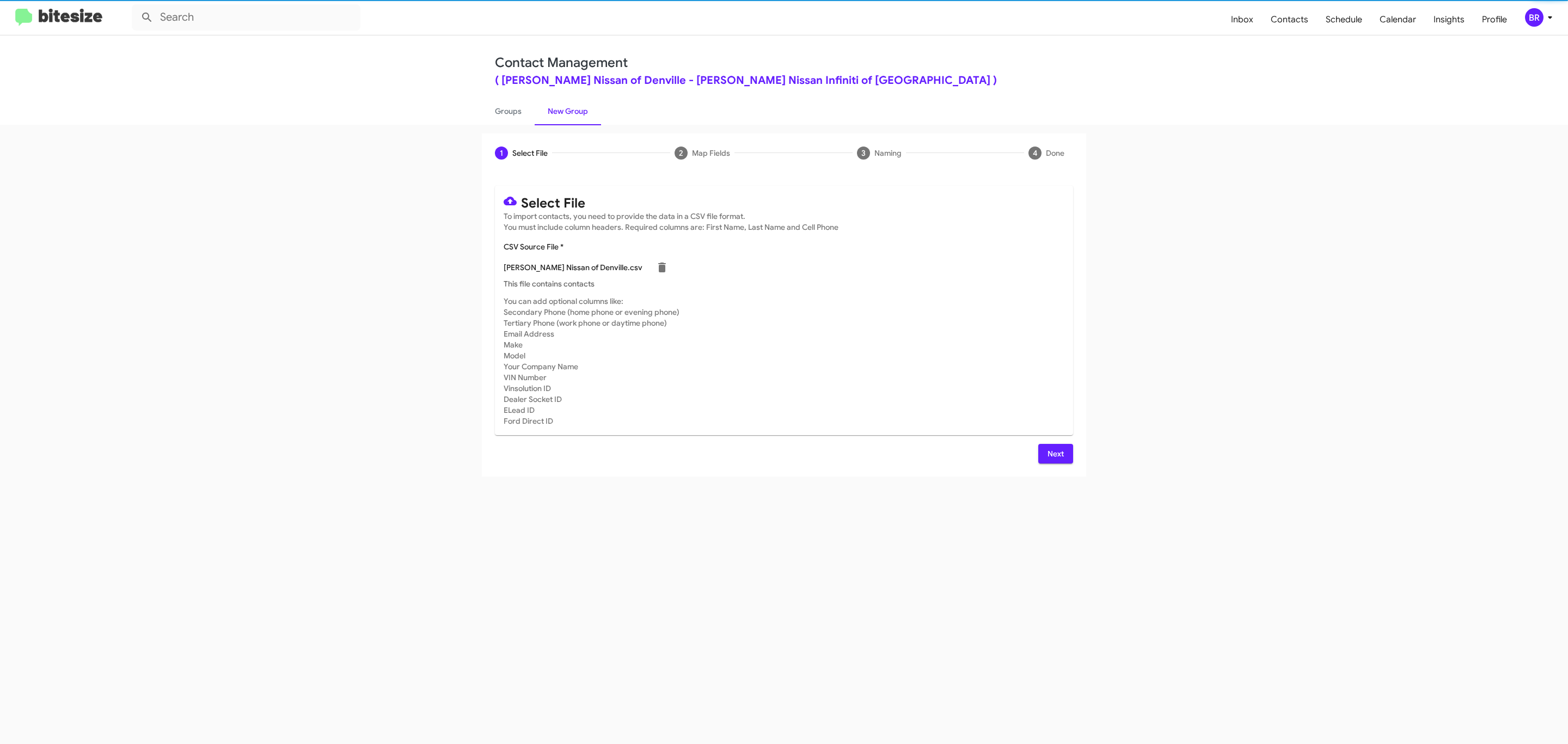
click at [1054, 453] on span "Next" at bounding box center [1055, 454] width 18 height 19
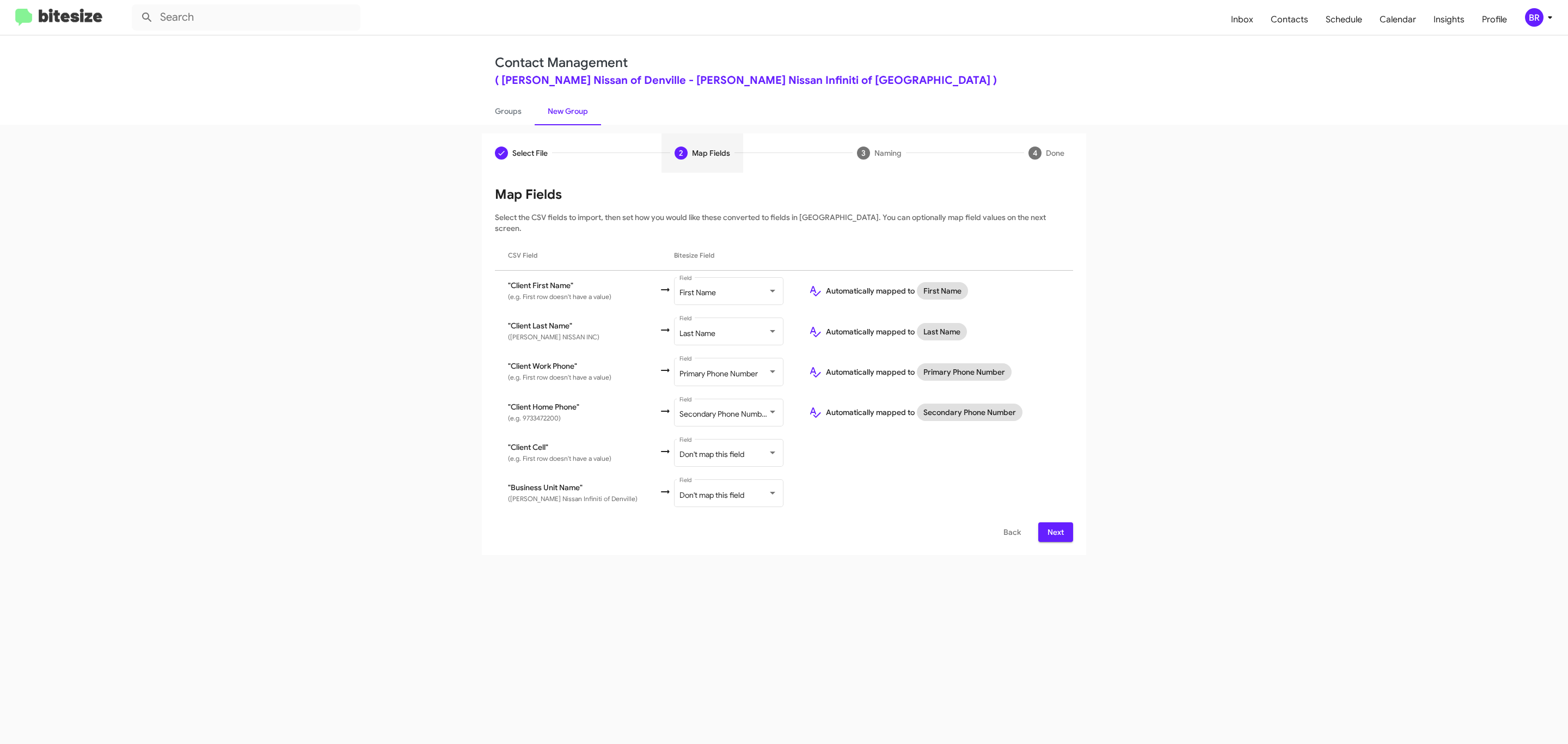
click at [1054, 522] on span "Next" at bounding box center [1055, 532] width 18 height 19
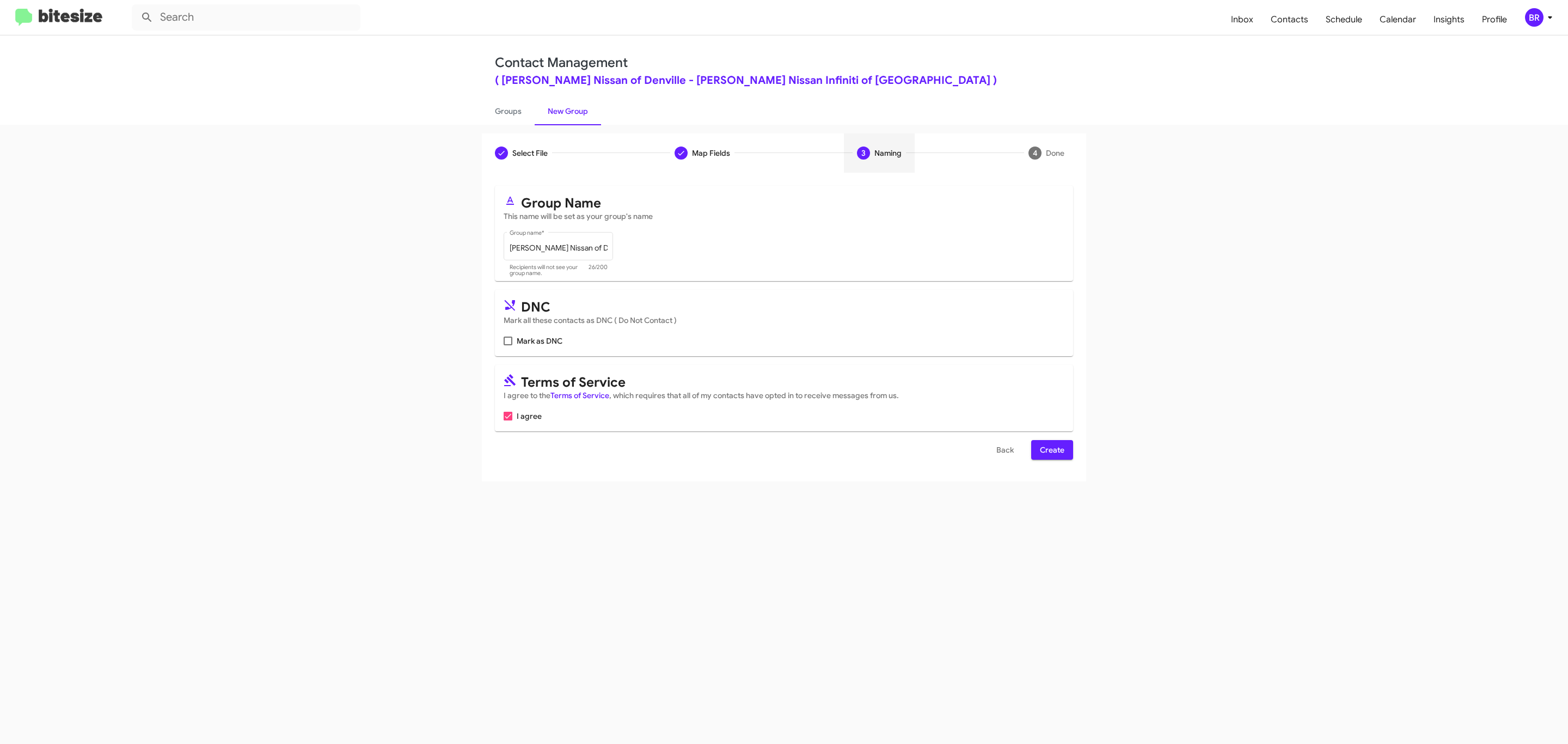
click at [508, 345] on input "Mark as DNC" at bounding box center [508, 345] width 1 height 1
checkbox input "true"
click at [1051, 451] on span "Create" at bounding box center [1052, 450] width 24 height 19
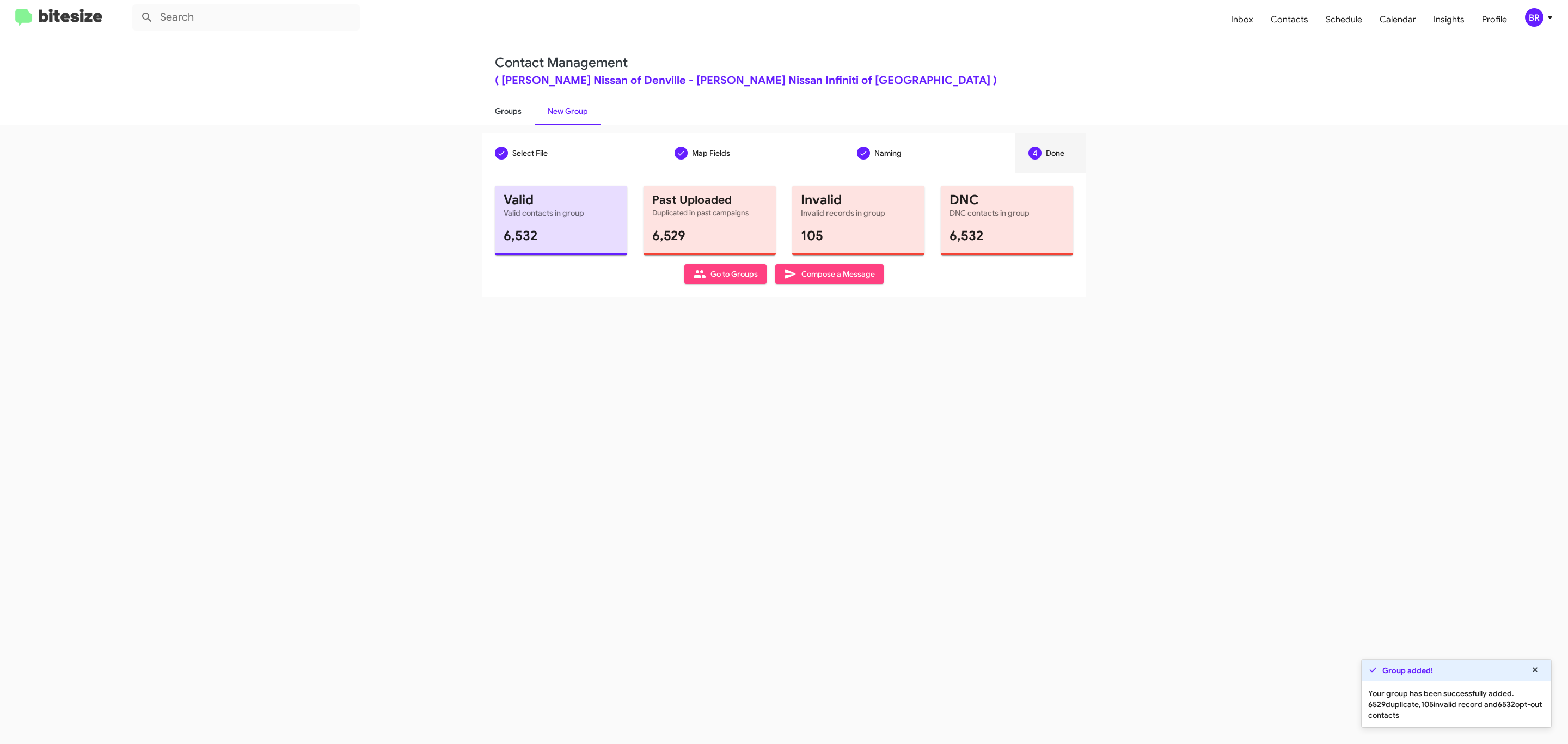
click at [507, 110] on link "Groups" at bounding box center [508, 111] width 53 height 29
type input "in:groups"
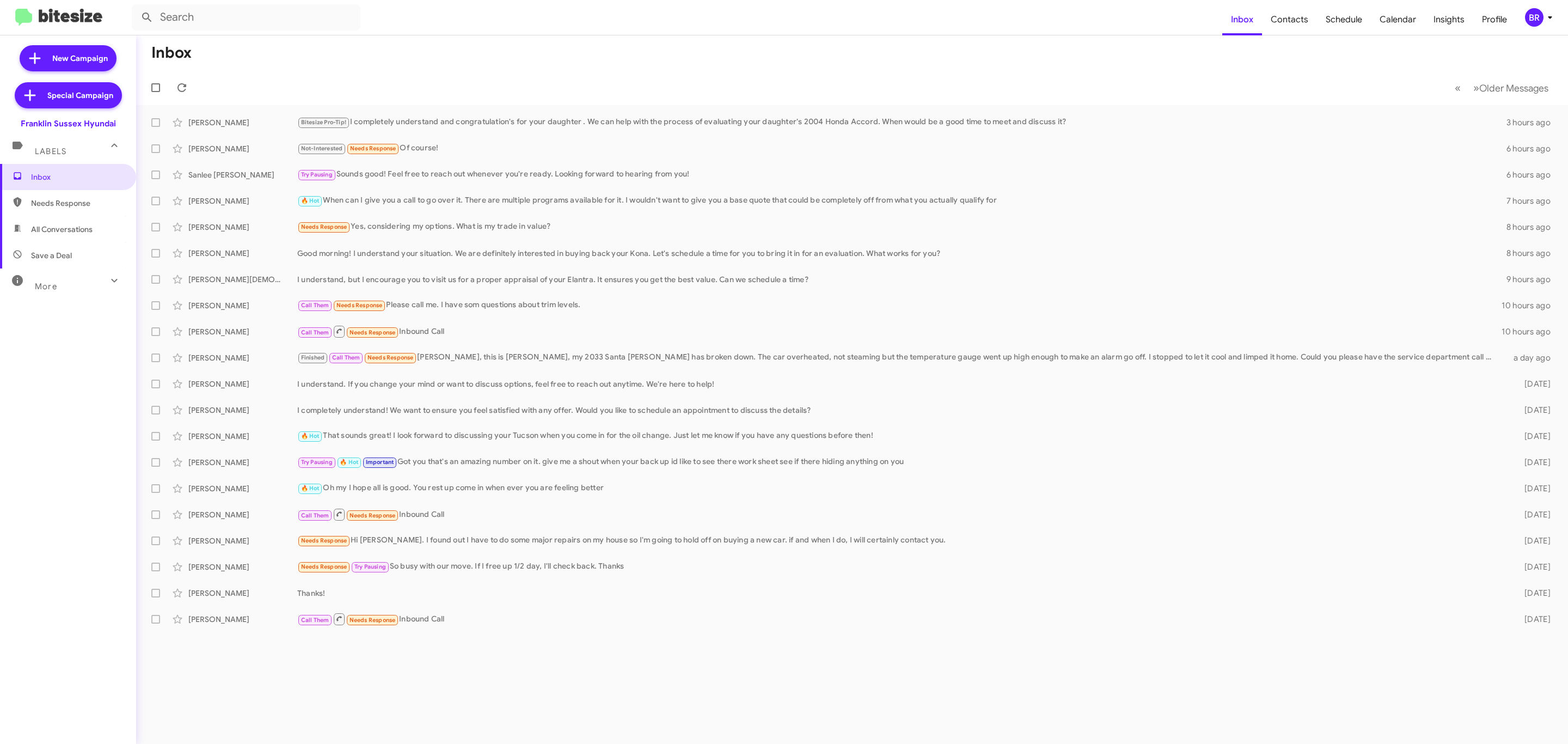
type input "in:groups"
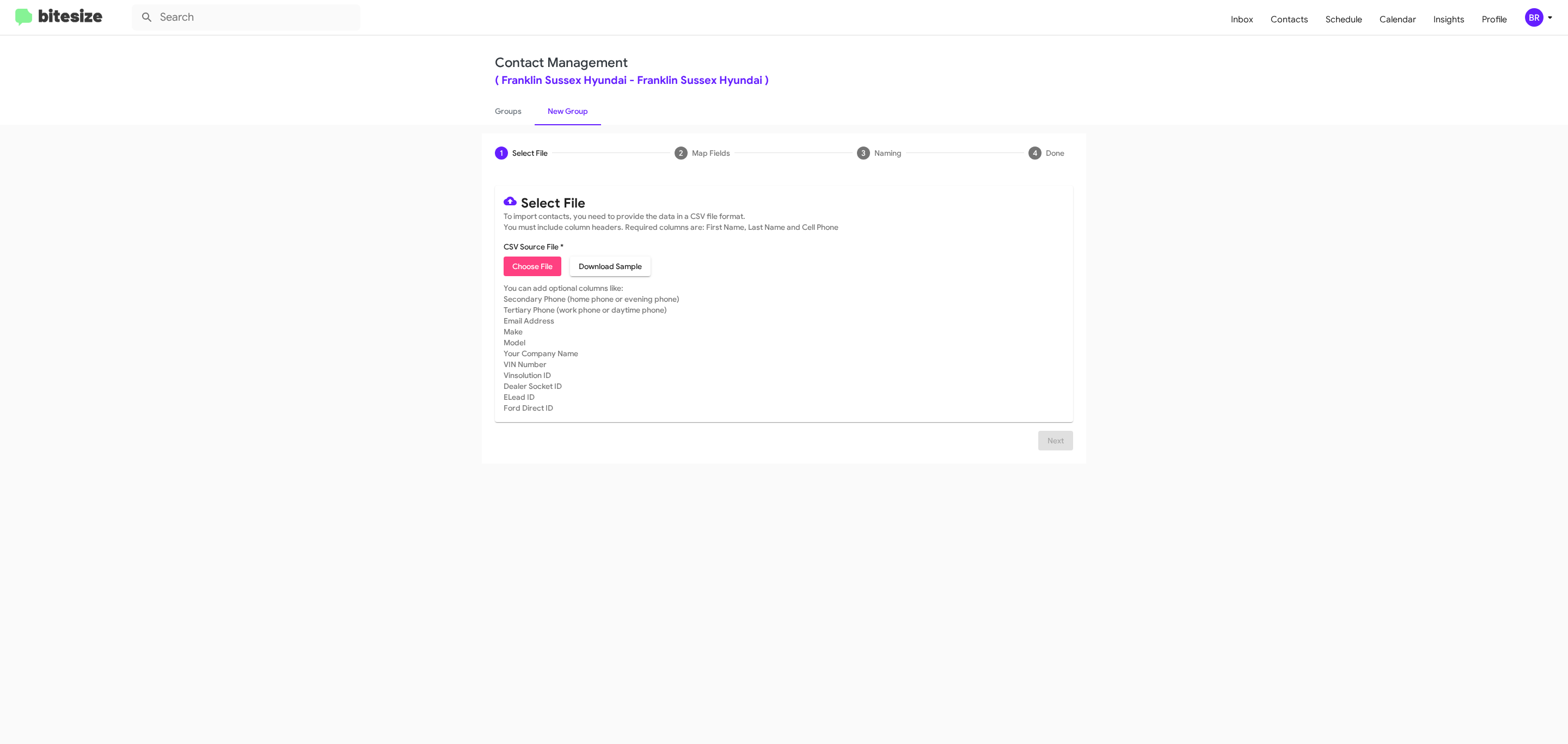
click at [531, 266] on span "Choose File" at bounding box center [533, 266] width 40 height 19
type input "Franklin Sussex Hyundai"
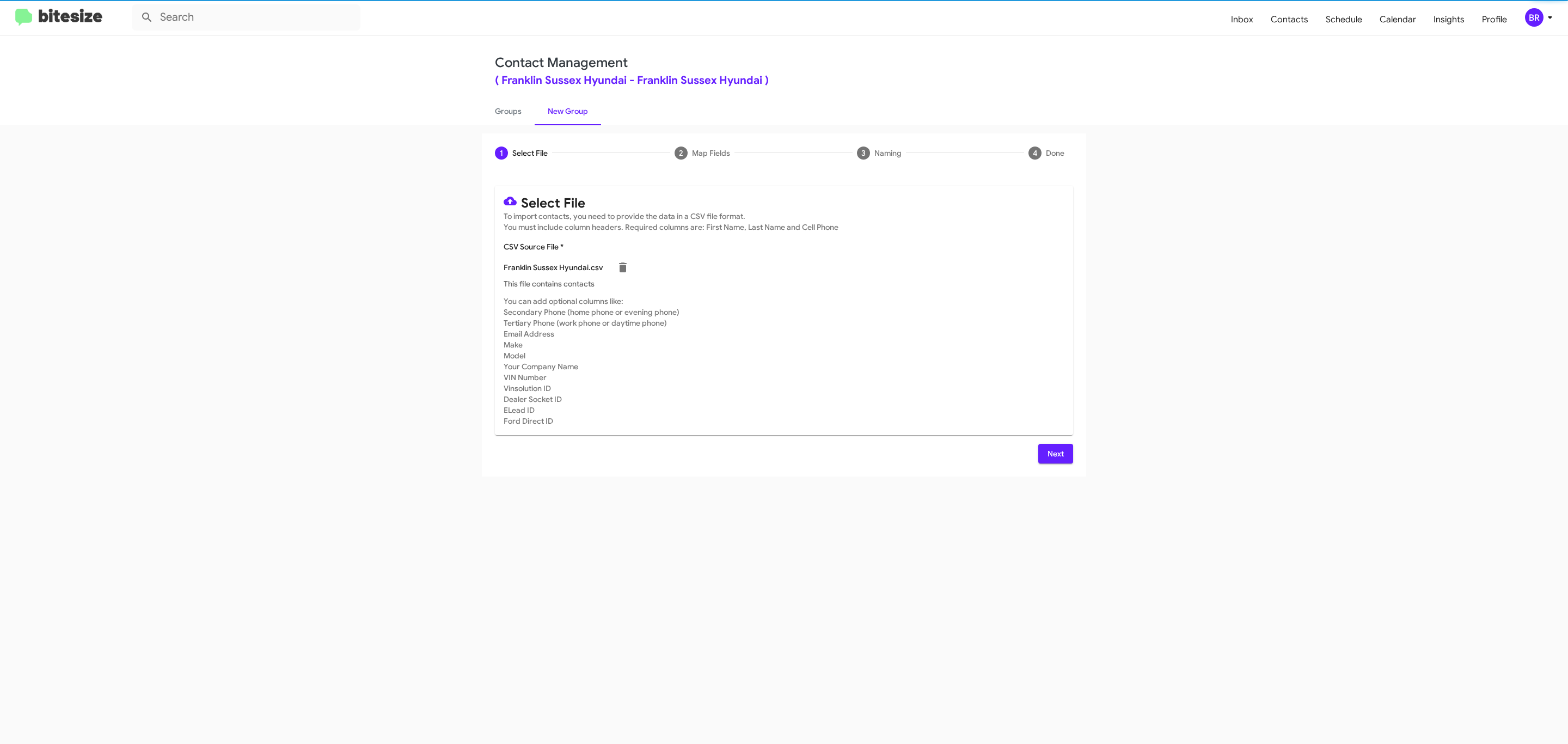
click at [1054, 453] on span "Next" at bounding box center [1055, 454] width 18 height 19
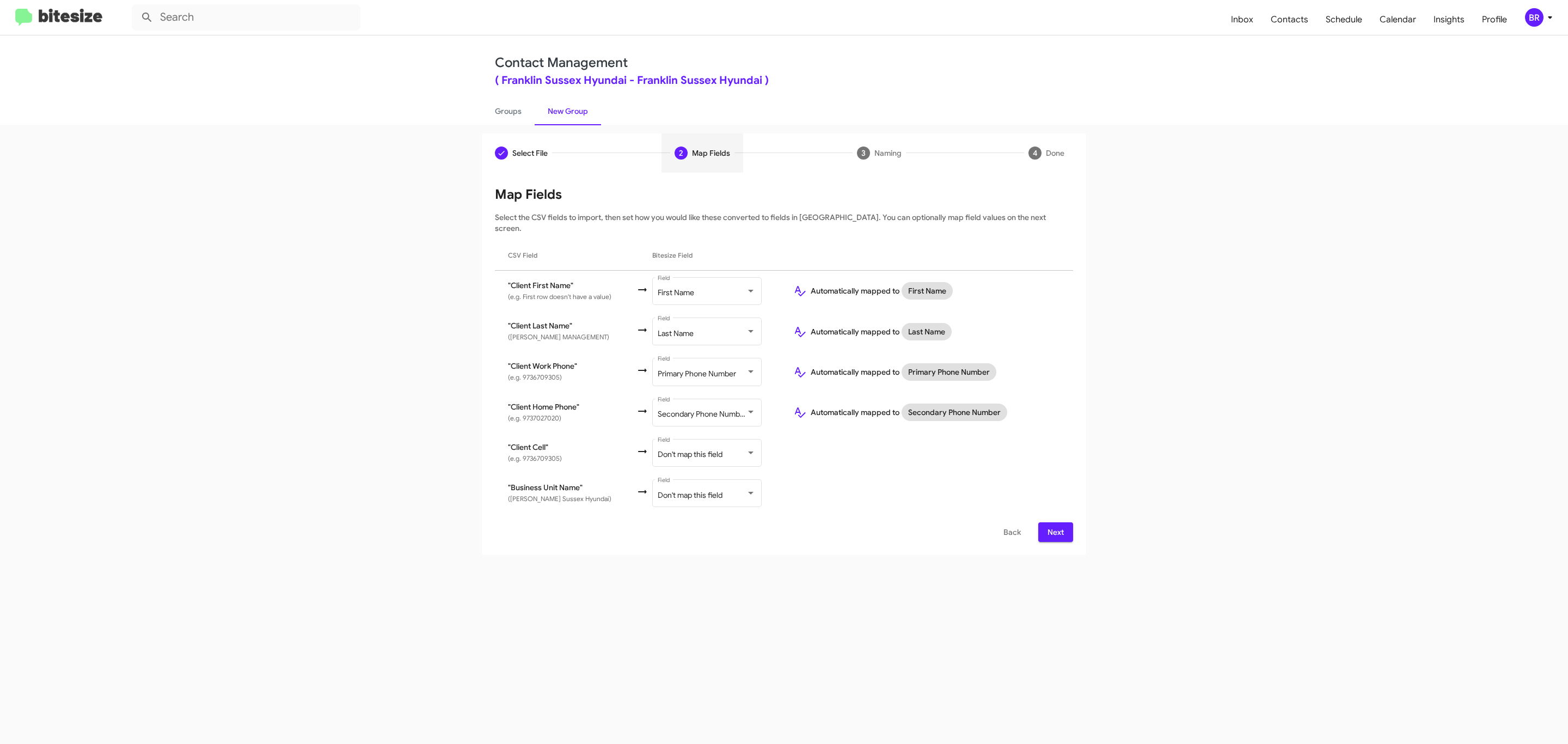
click at [1054, 522] on span "Next" at bounding box center [1055, 532] width 18 height 19
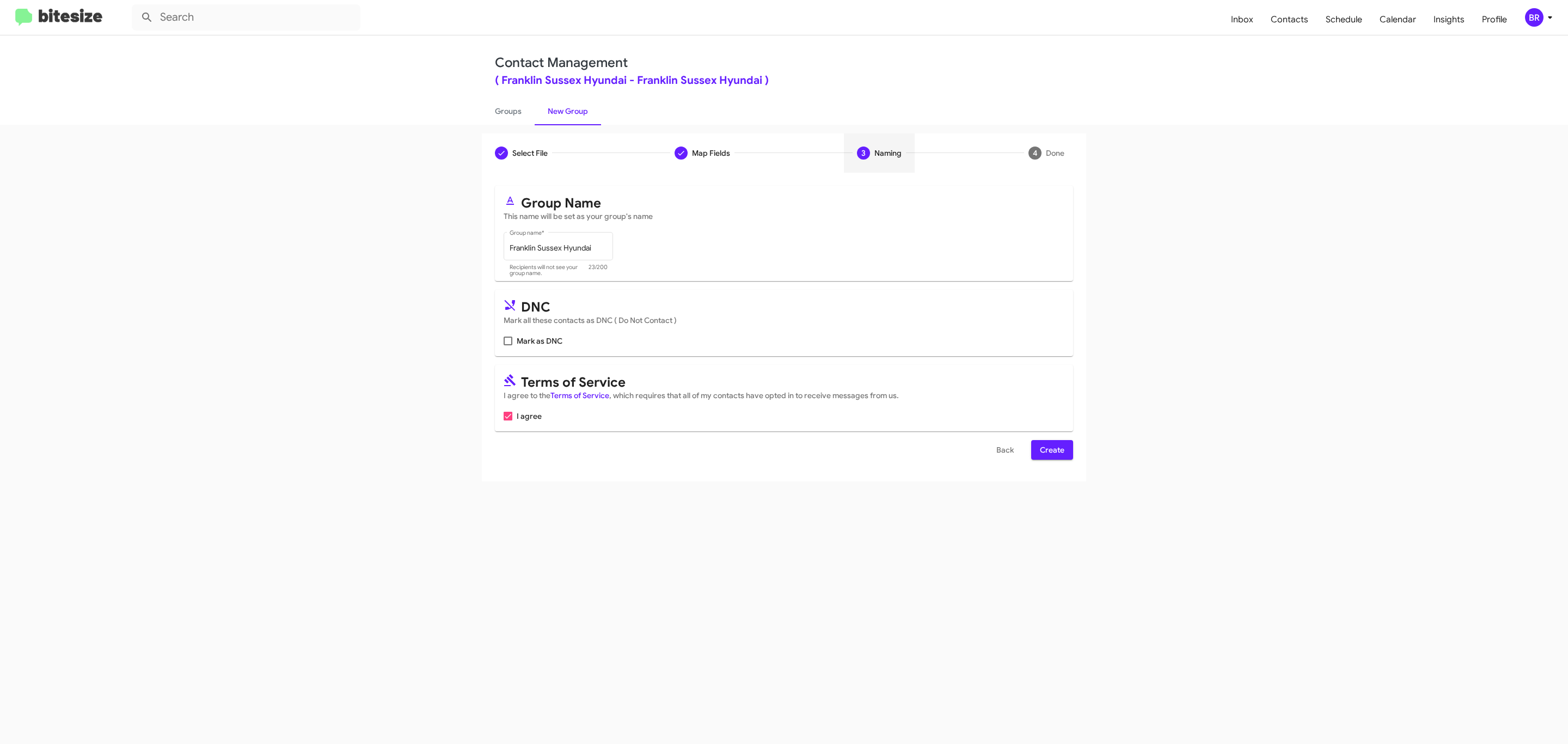
click at [508, 345] on input "Mark as DNC" at bounding box center [508, 345] width 1 height 1
checkbox input "true"
click at [1051, 451] on span "Create" at bounding box center [1052, 450] width 24 height 19
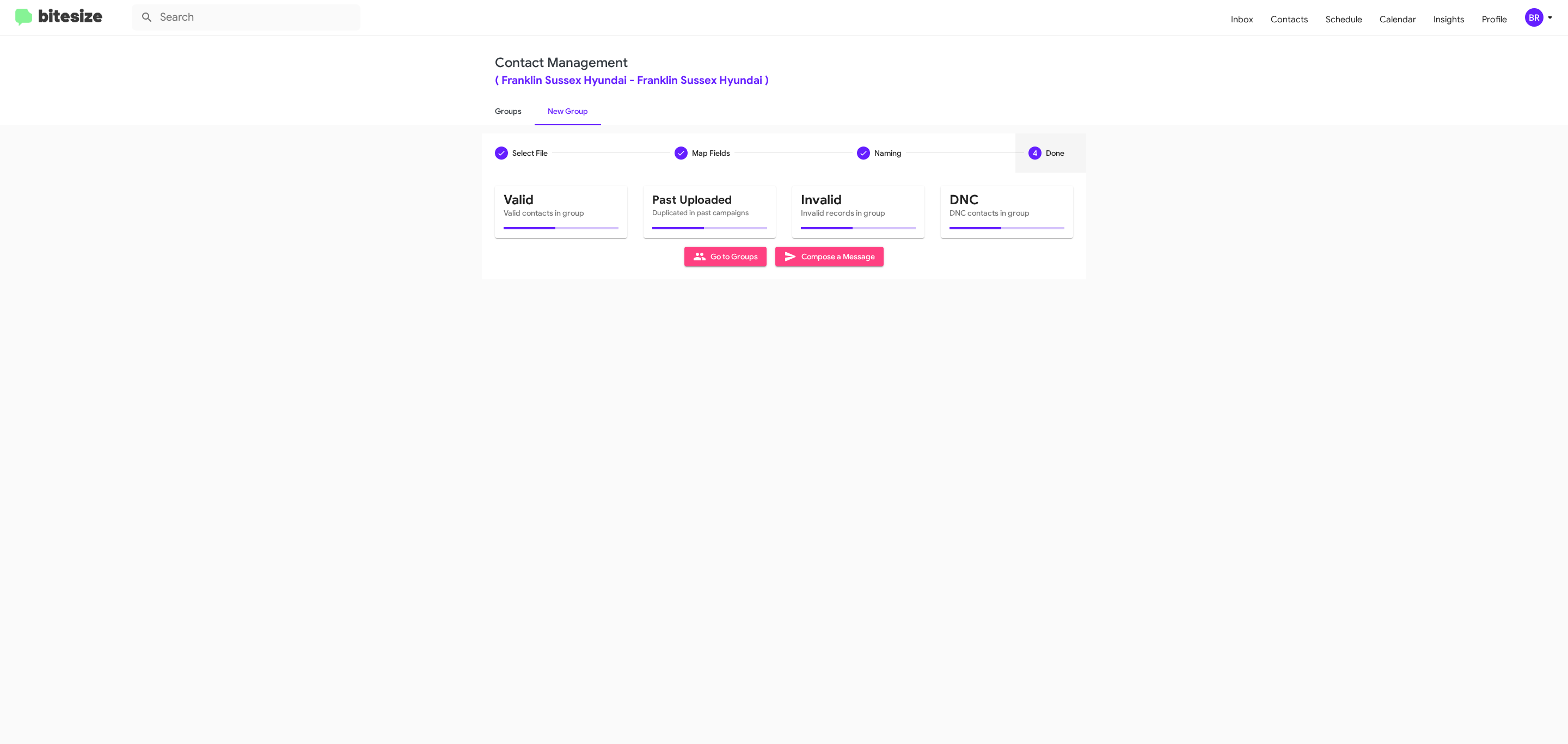
click at [507, 110] on link "Groups" at bounding box center [508, 111] width 53 height 29
type input "in:groups"
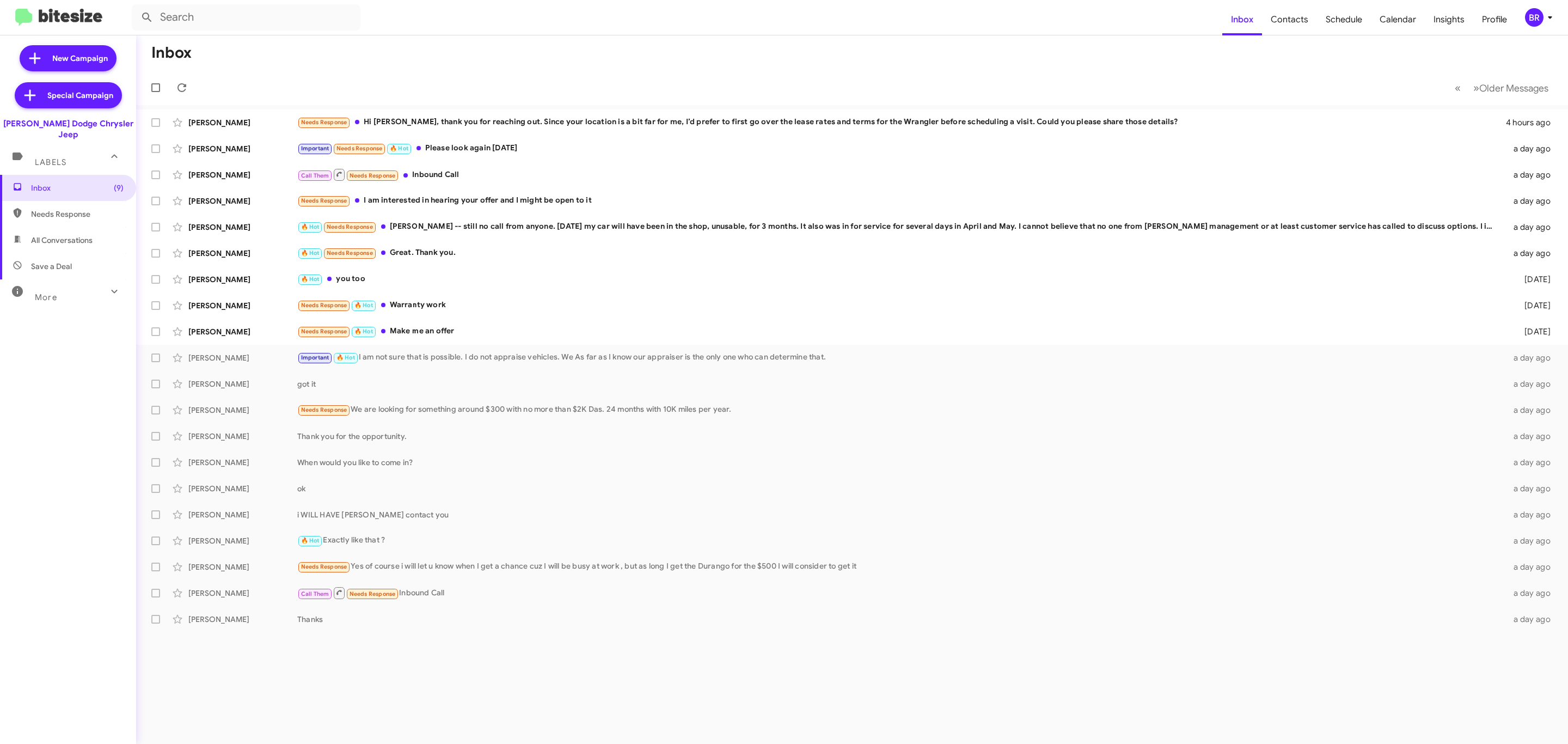
type input "in:groups"
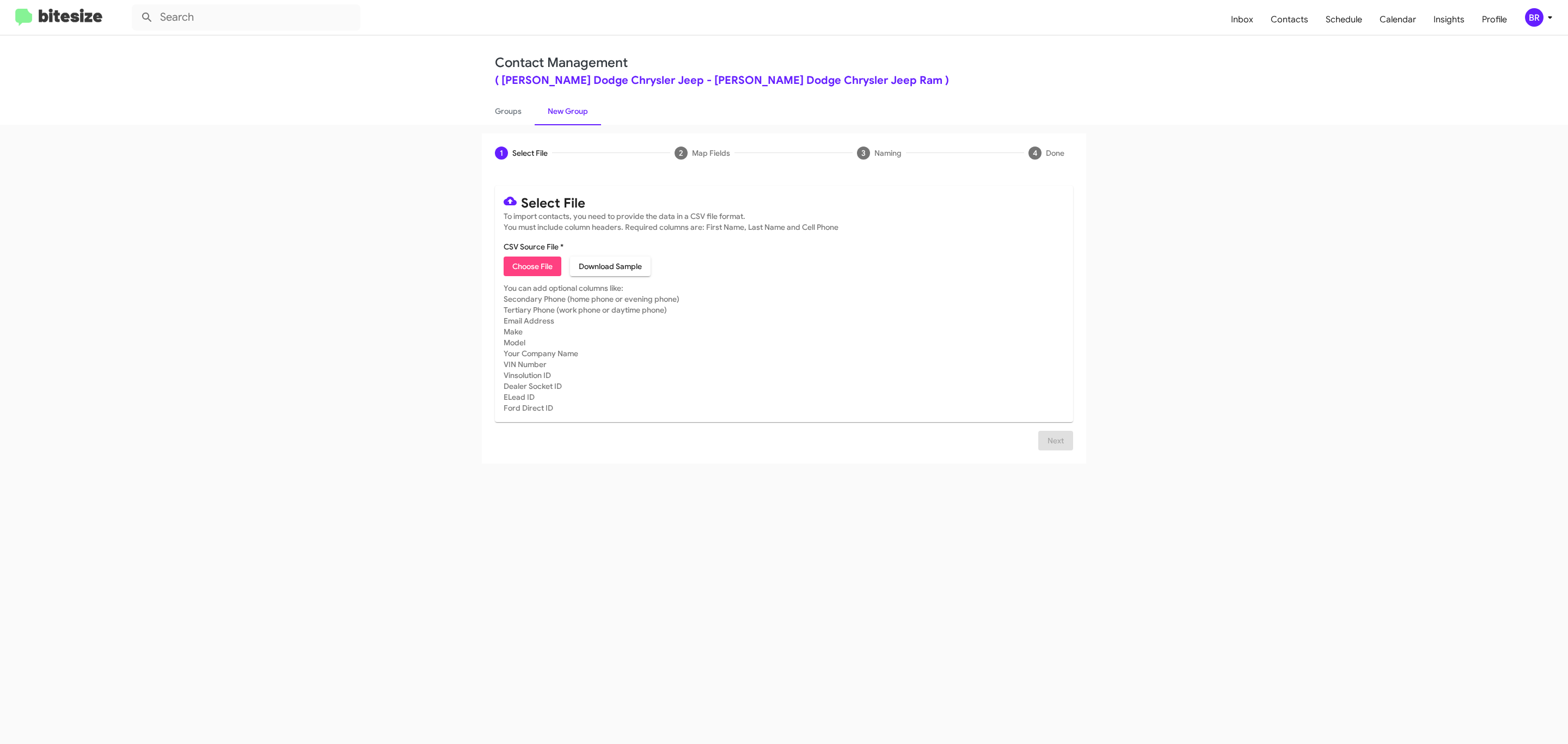
click at [531, 266] on span "Choose File" at bounding box center [533, 266] width 40 height 19
type input "[PERSON_NAME] Dodge Chrysler Jeep"
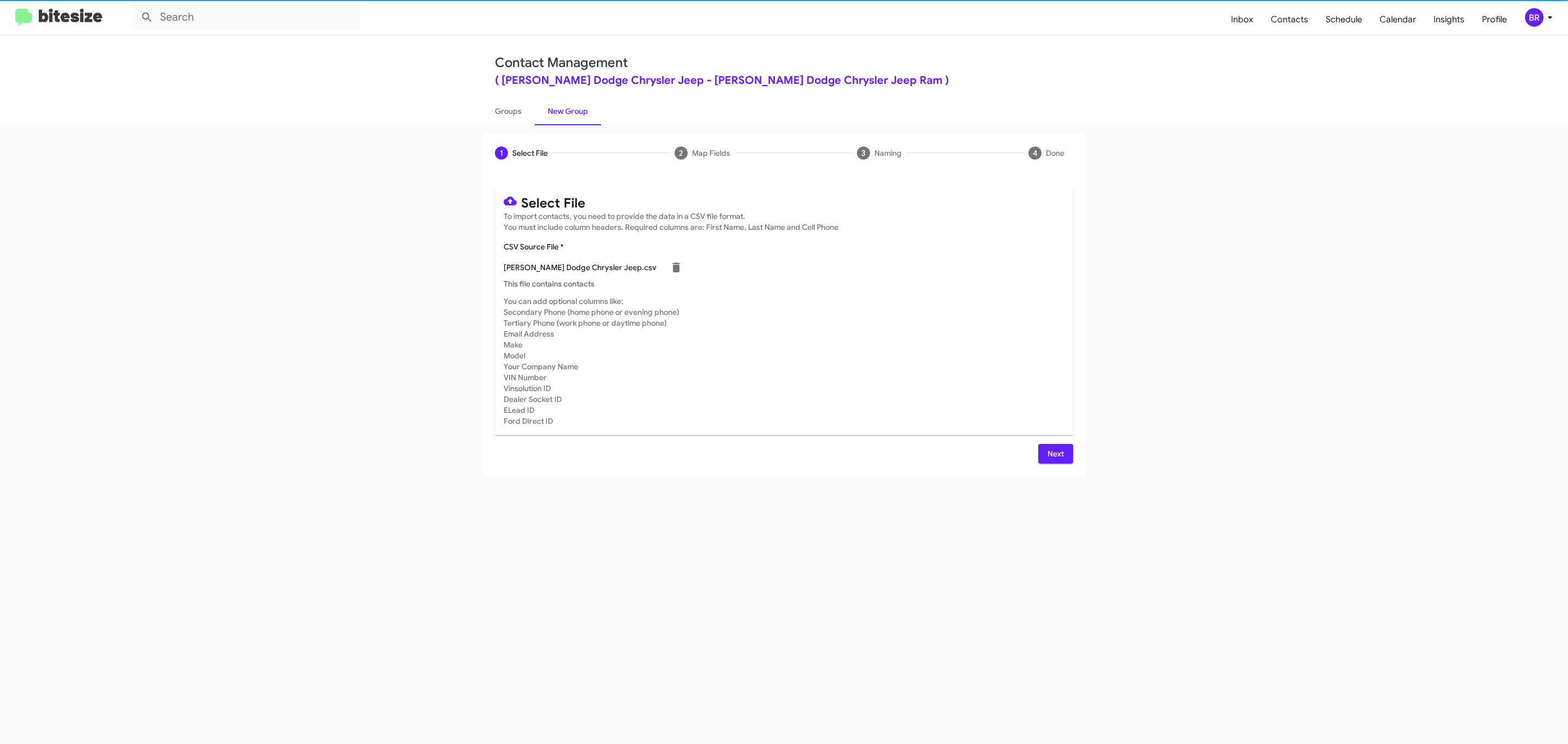
click at [1054, 453] on span "Next" at bounding box center [1055, 454] width 18 height 19
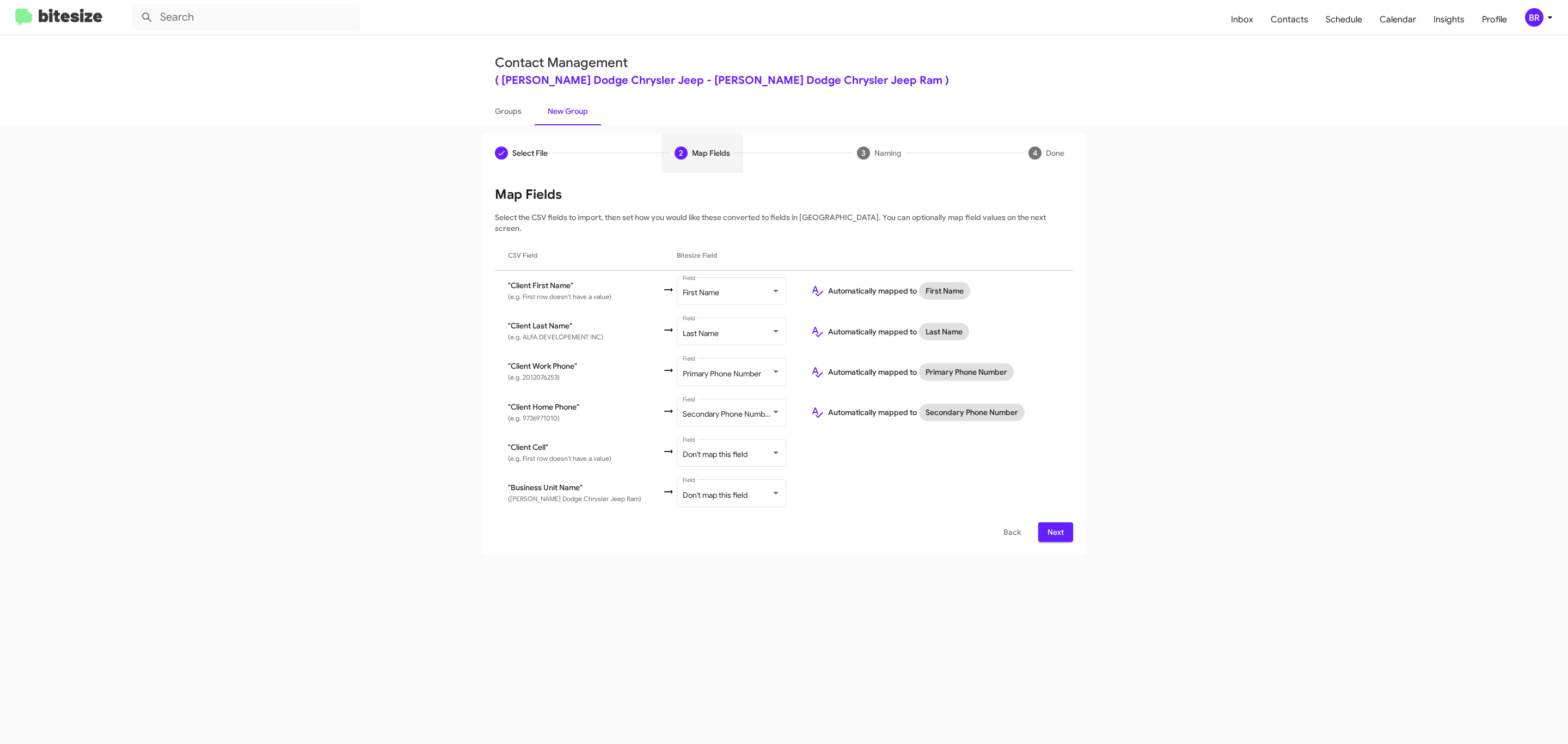
click at [1054, 522] on span "Next" at bounding box center [1055, 532] width 18 height 19
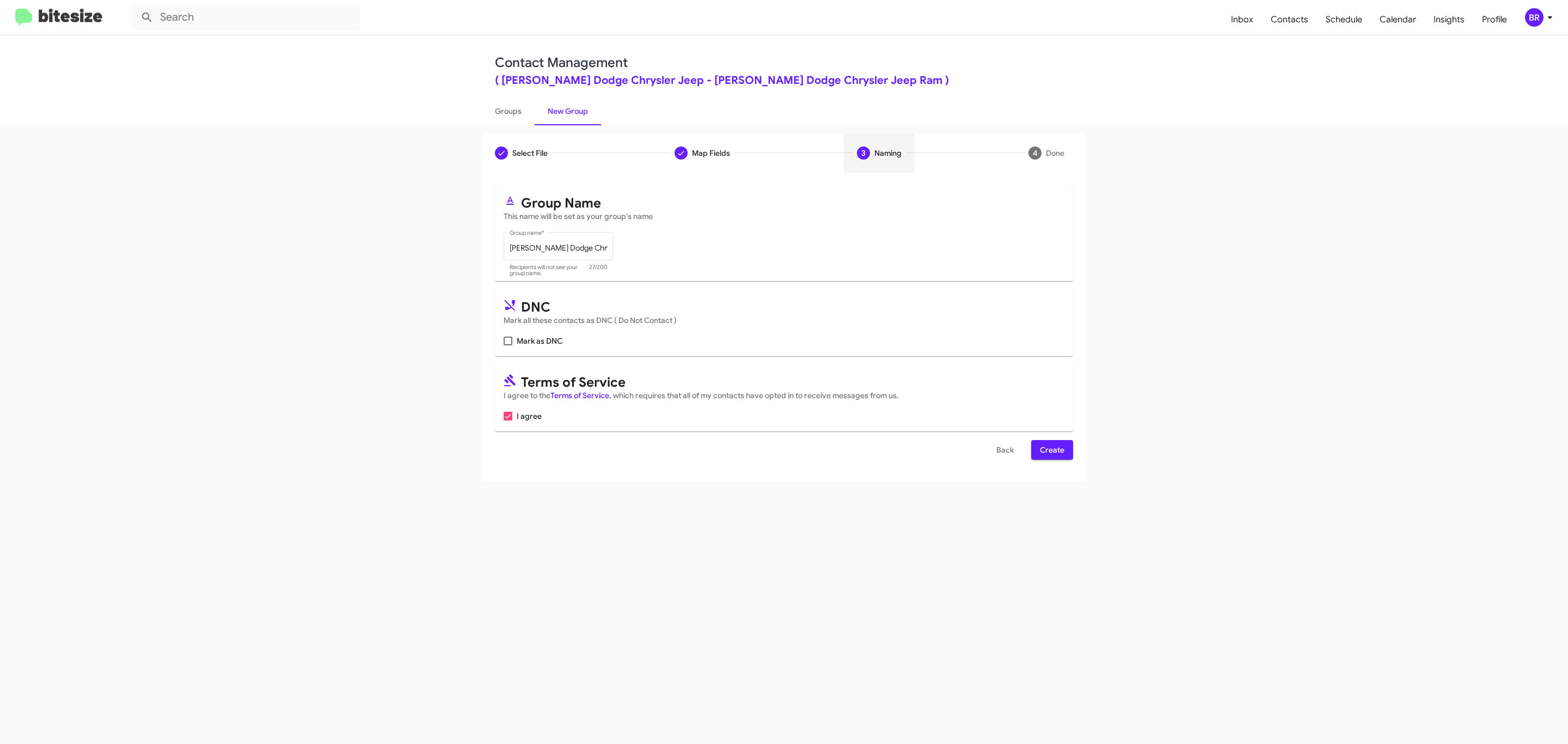
click at [508, 345] on input "Mark as DNC" at bounding box center [508, 345] width 1 height 1
checkbox input "true"
click at [1051, 451] on span "Create" at bounding box center [1052, 450] width 24 height 19
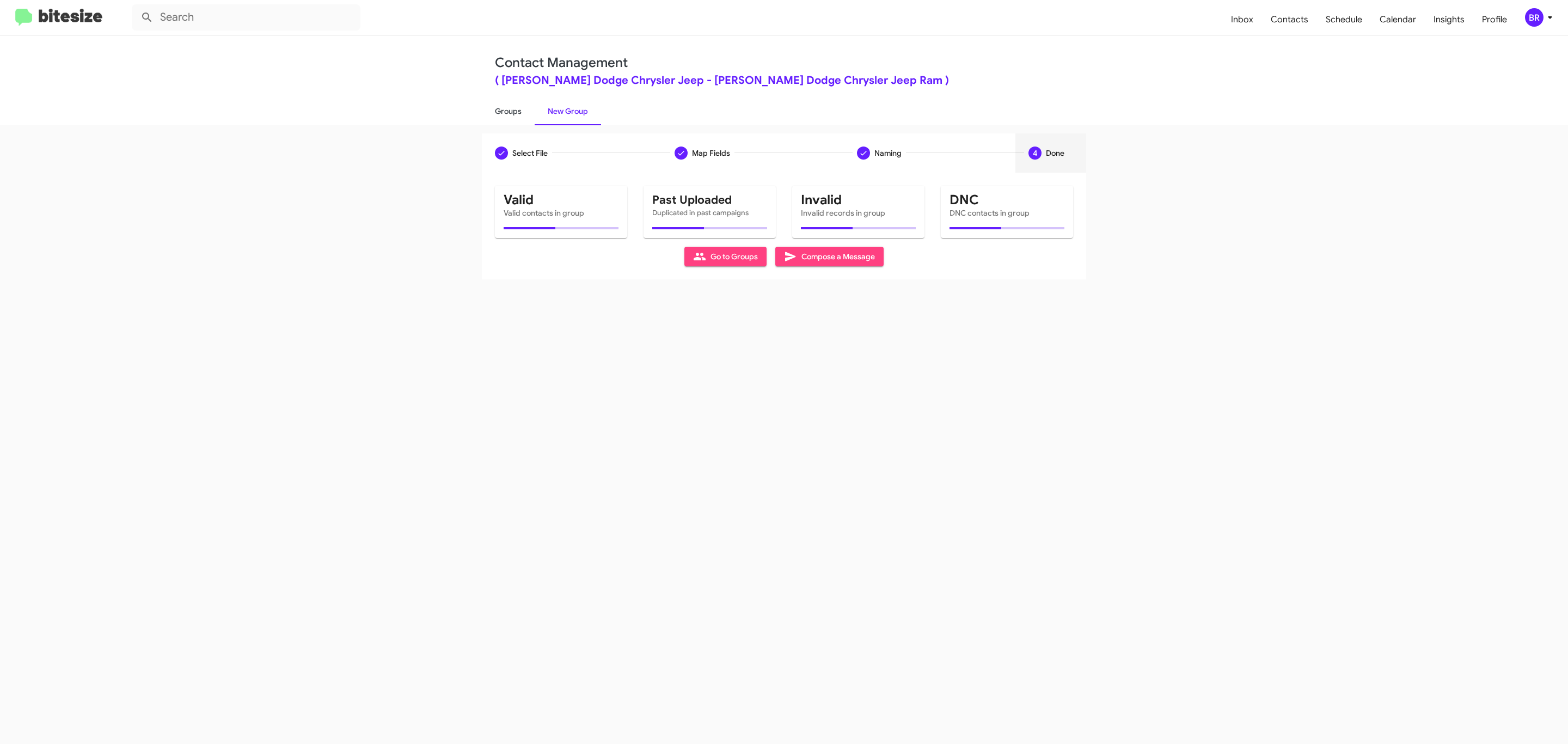
click at [507, 110] on link "Groups" at bounding box center [508, 111] width 53 height 29
type input "in:groups"
